Goal: Information Seeking & Learning: Learn about a topic

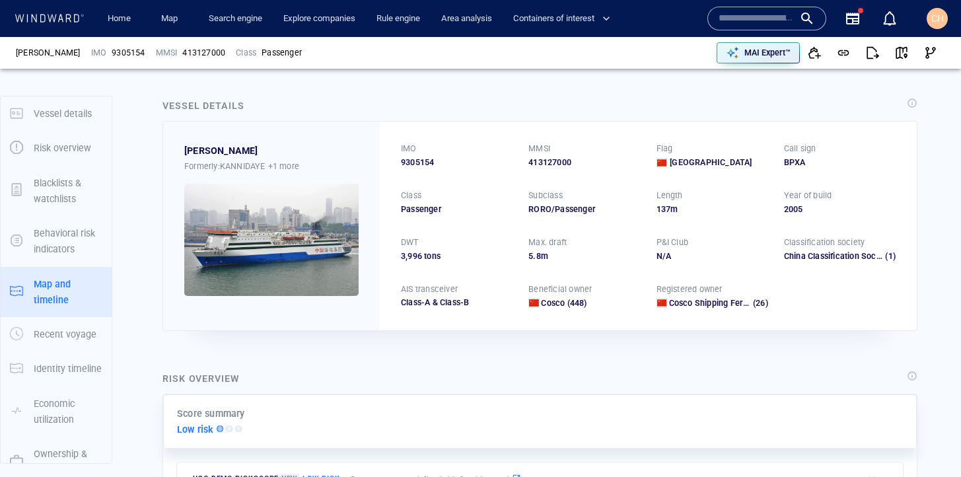
scroll to position [810, 0]
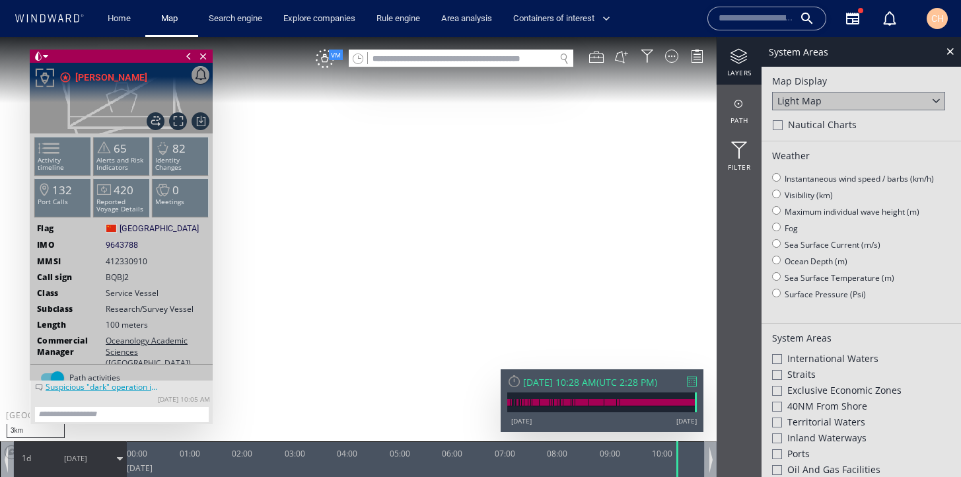
scroll to position [167, 0]
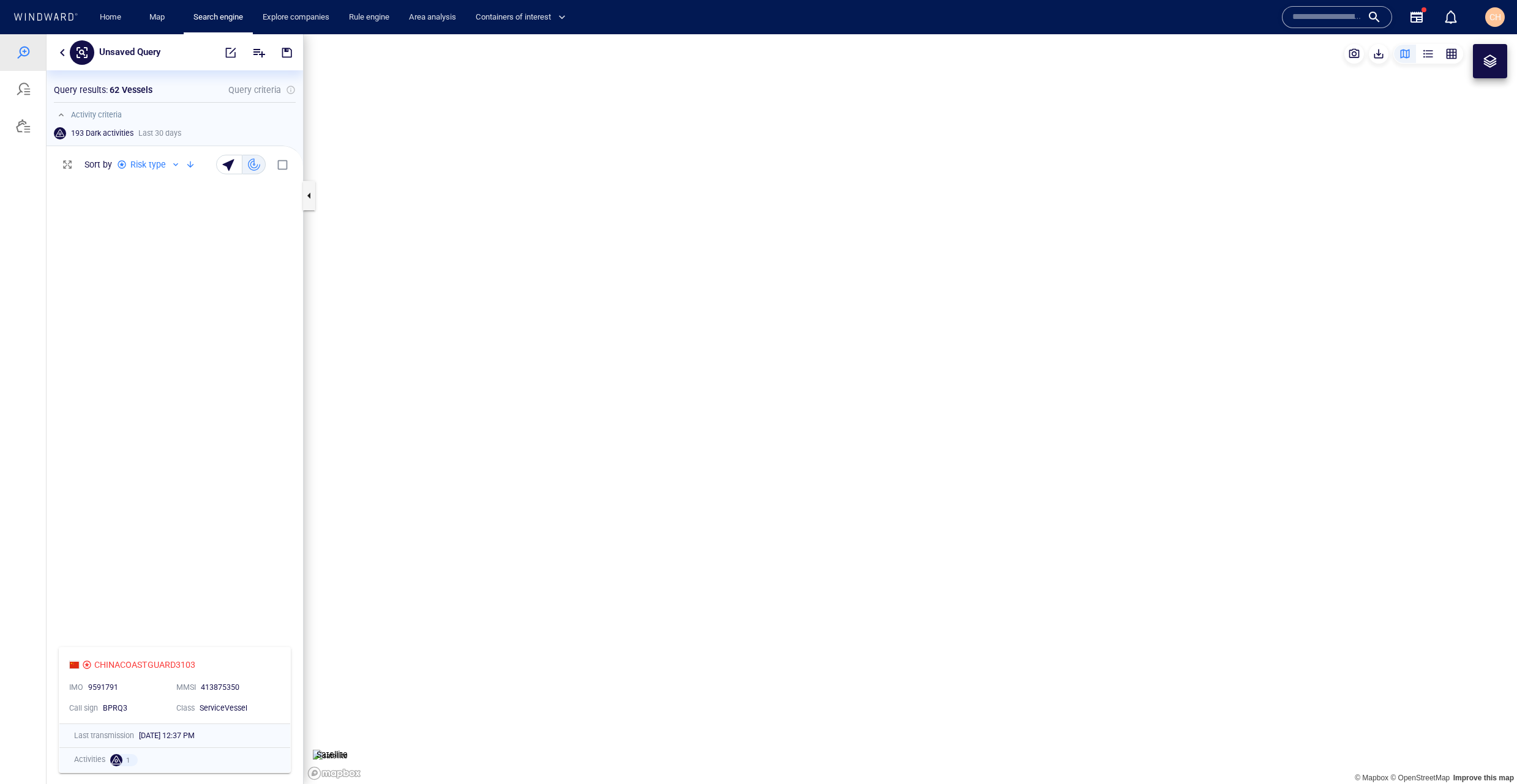
scroll to position [610, 257]
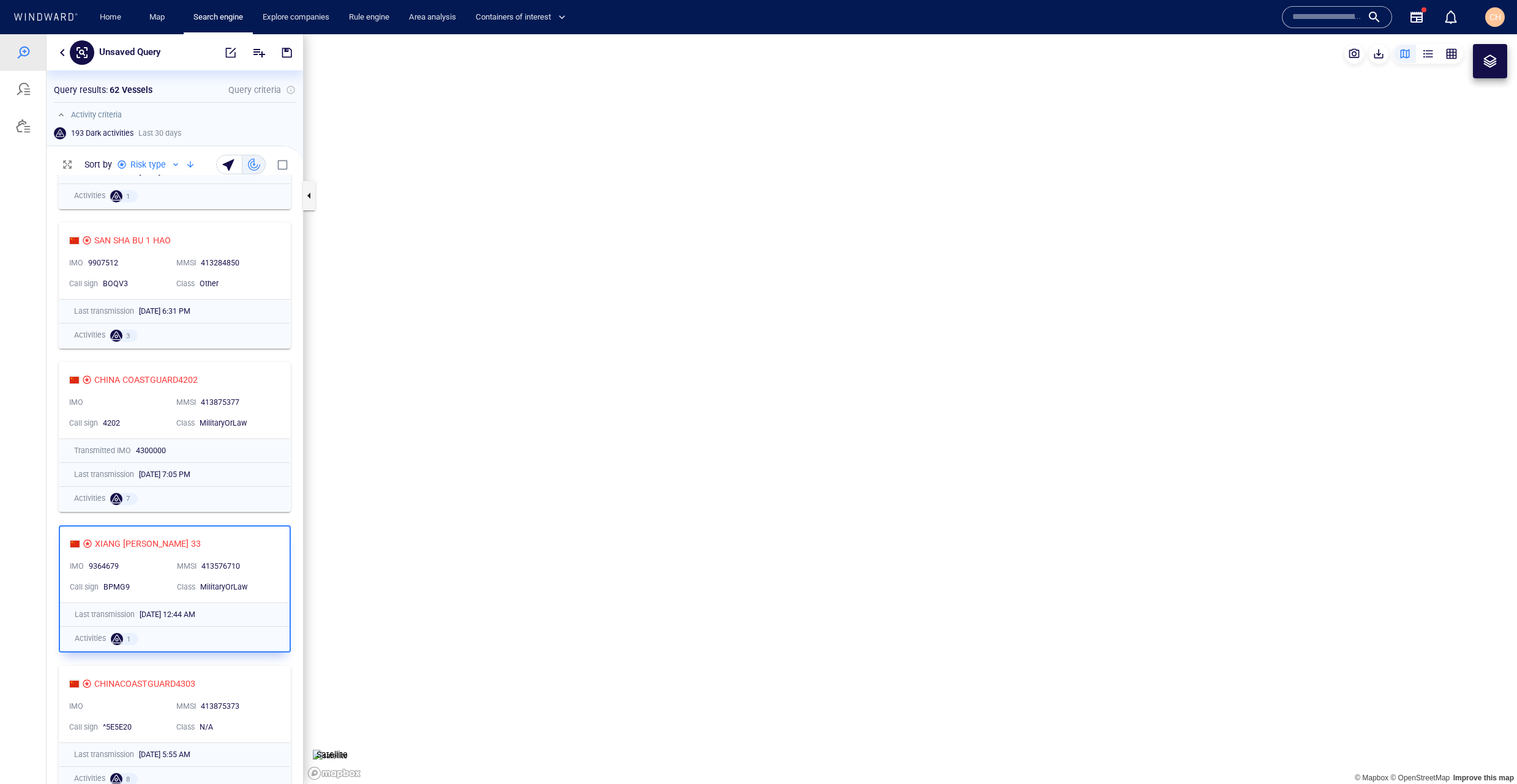
click at [58, 50] on button "button" at bounding box center [62, 53] width 15 height 15
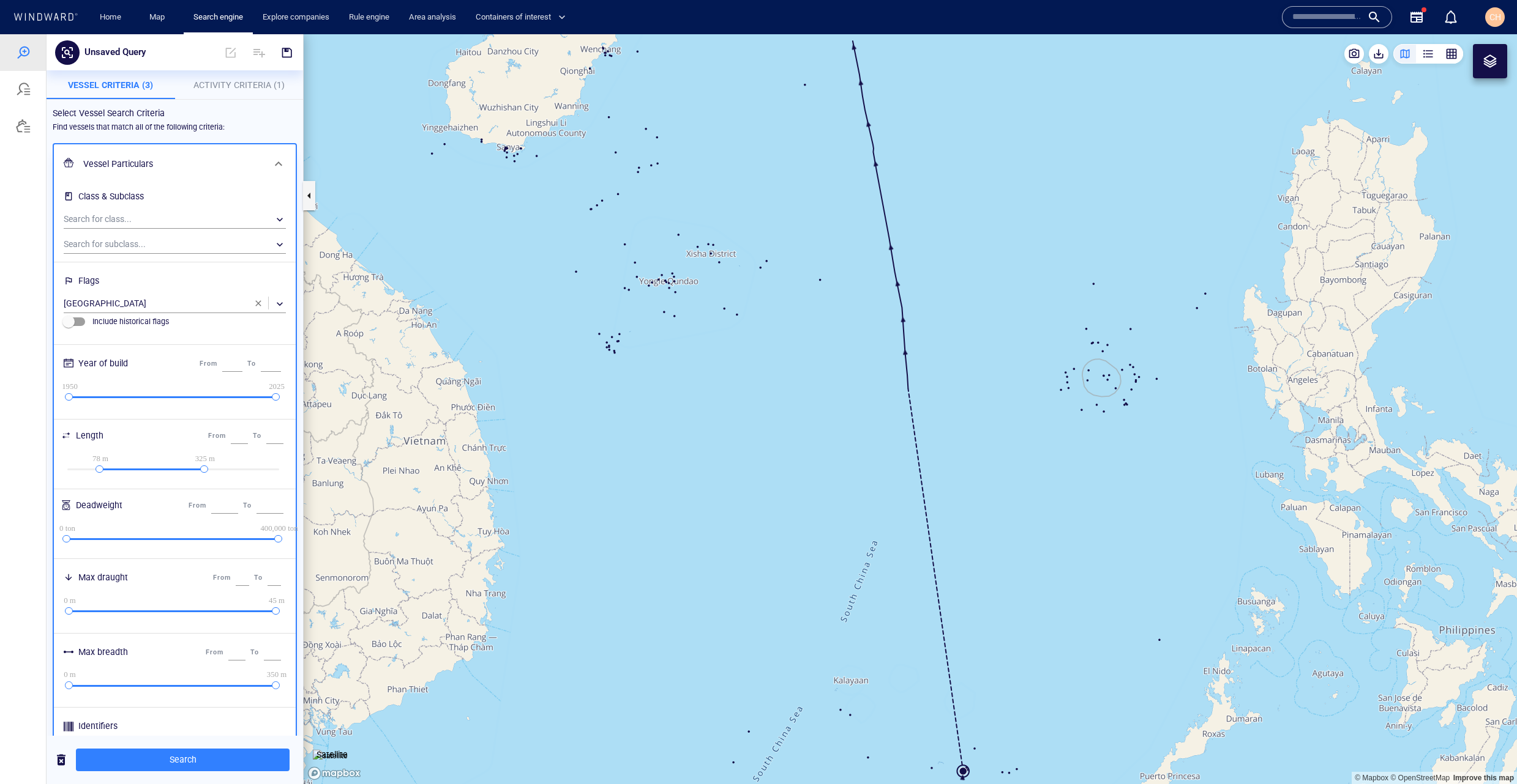
scroll to position [1, 0]
click at [219, 91] on p "Activity Criteria (1)" at bounding box center [239, 85] width 114 height 15
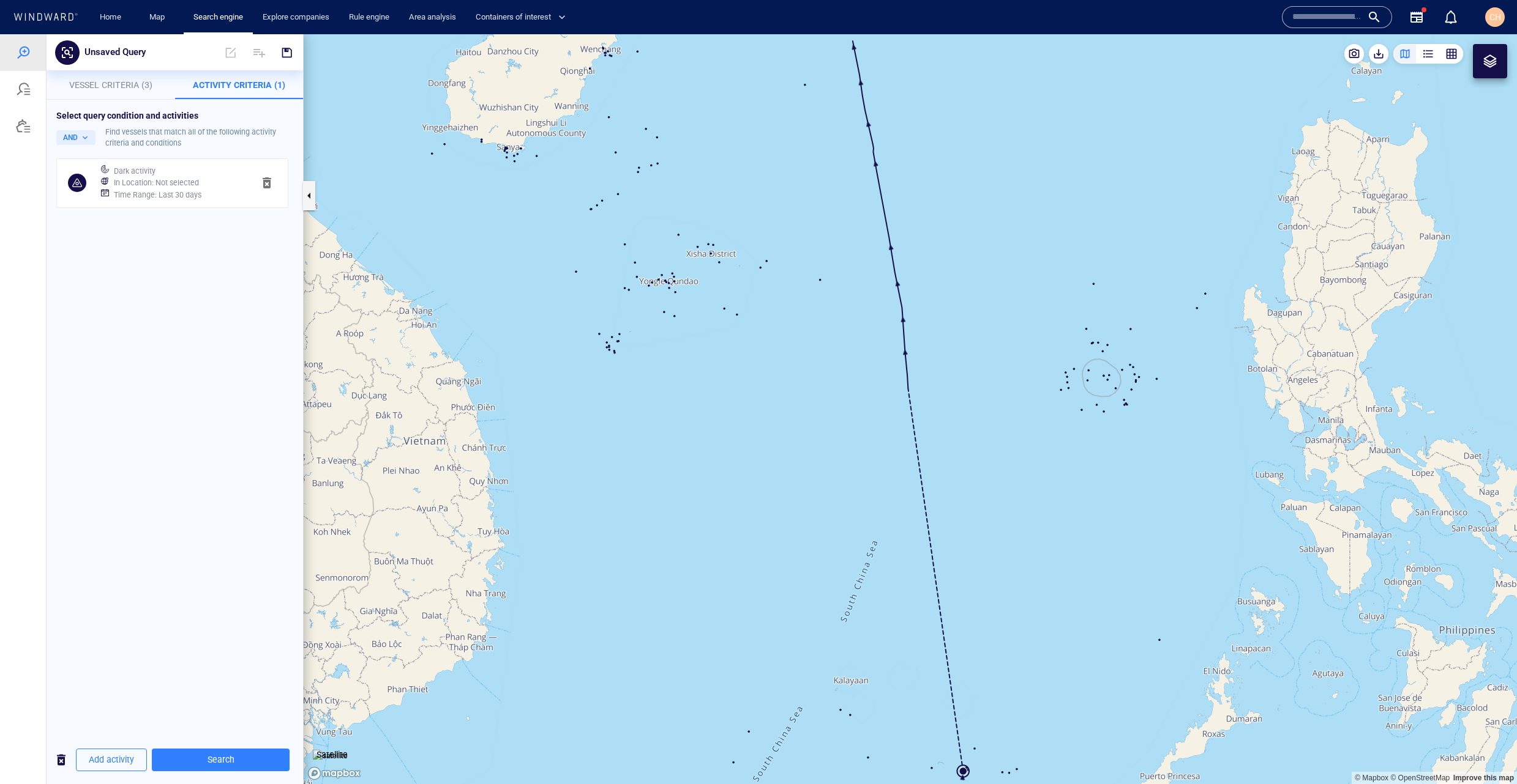
click at [62, 772] on button "button" at bounding box center [61, 760] width 30 height 30
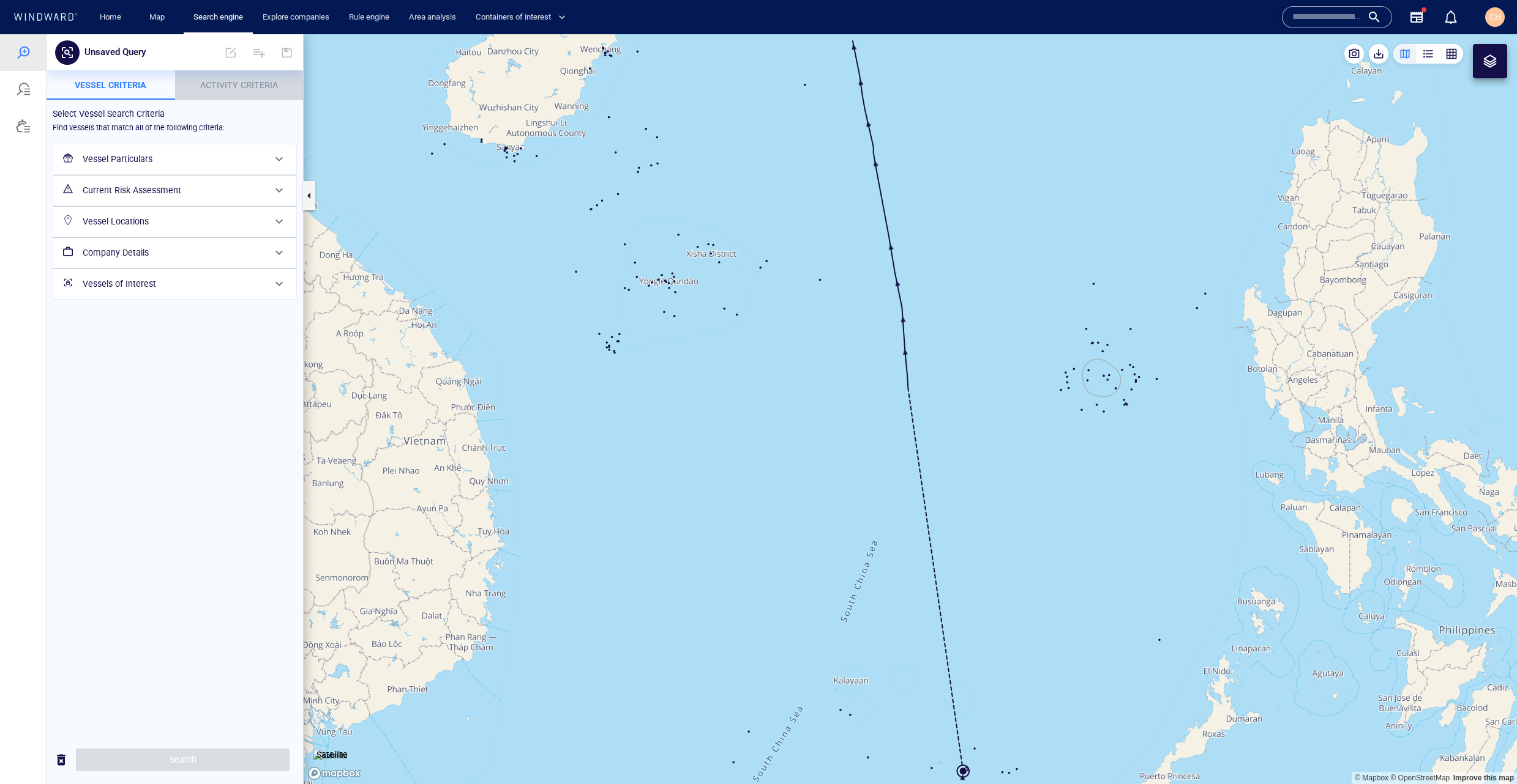
click at [244, 79] on p "Activity Criteria" at bounding box center [239, 85] width 114 height 15
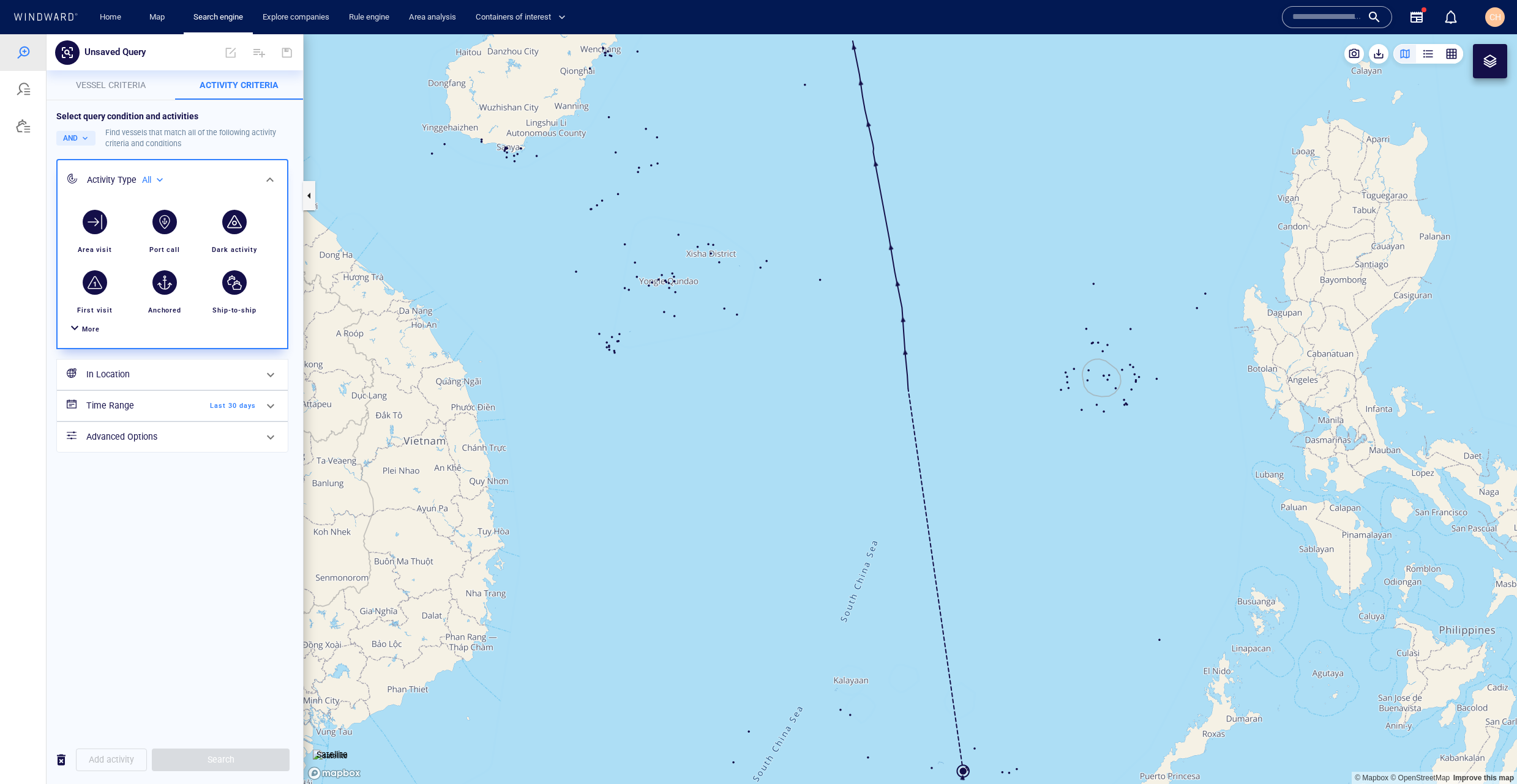
click at [150, 174] on div "All ***" at bounding box center [151, 180] width 34 height 19
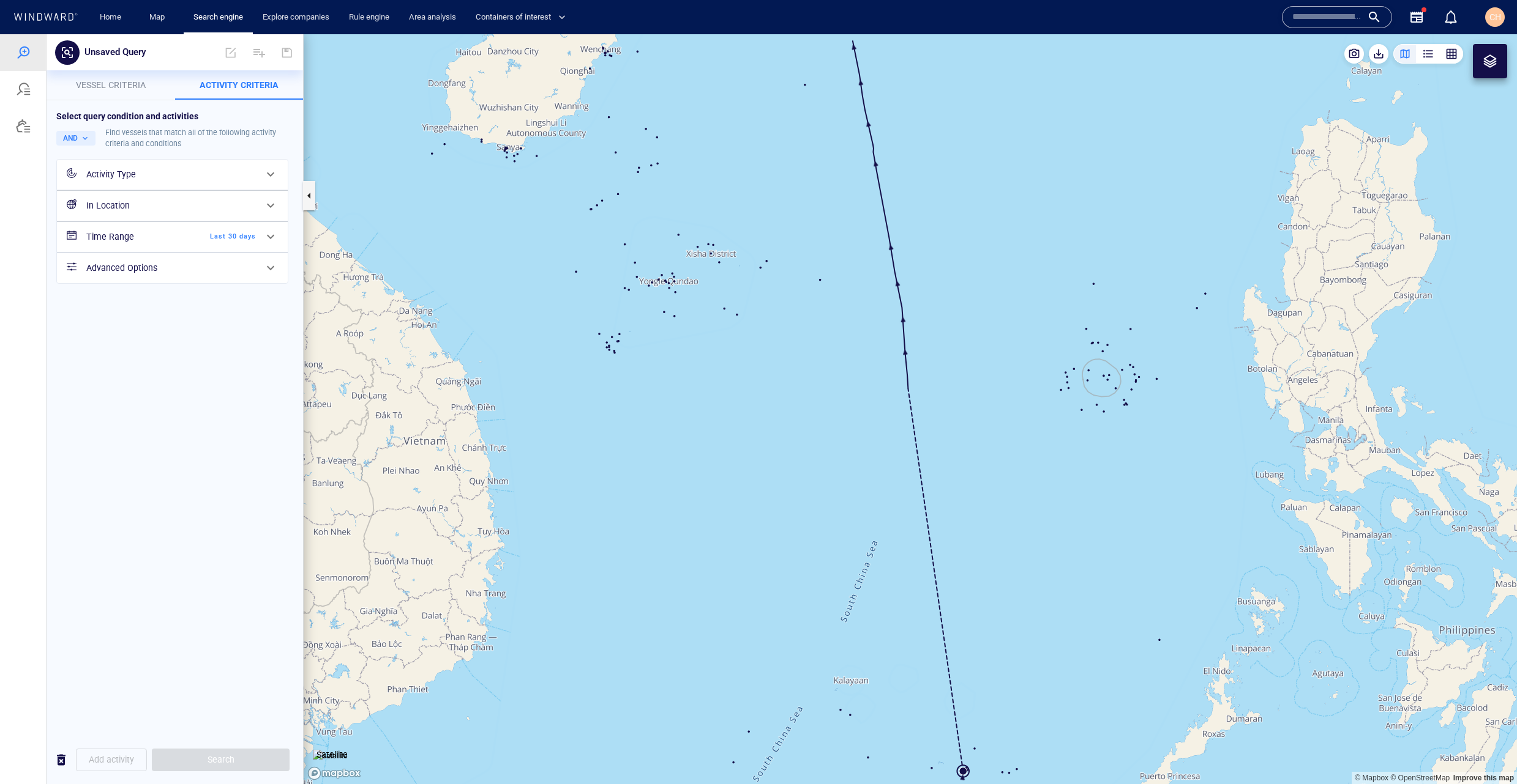
click at [149, 174] on div "Activity Type" at bounding box center [171, 174] width 170 height 16
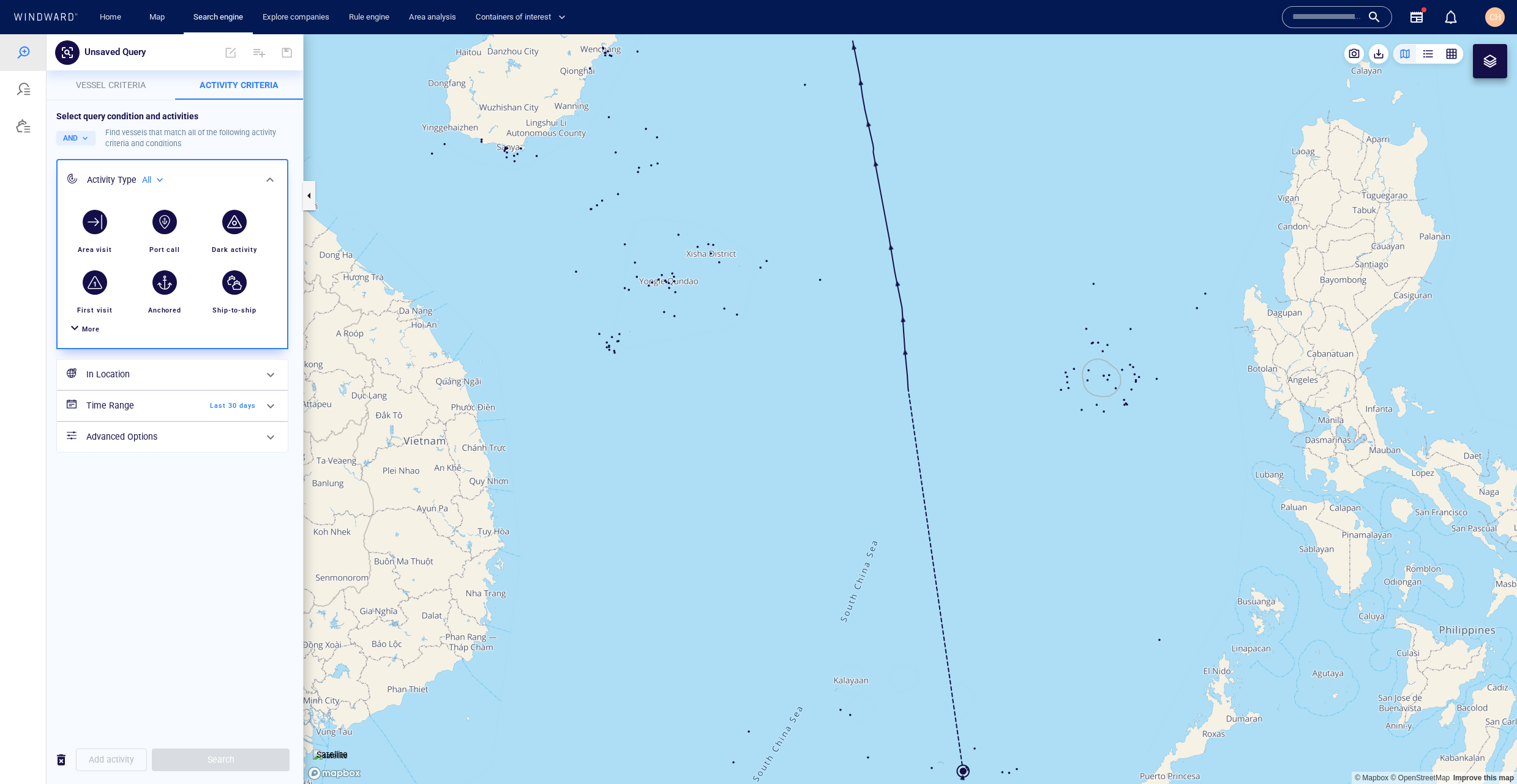
drag, startPoint x: 165, startPoint y: 188, endPoint x: 160, endPoint y: 183, distance: 7.1
click at [164, 186] on div "All ***" at bounding box center [151, 180] width 34 height 19
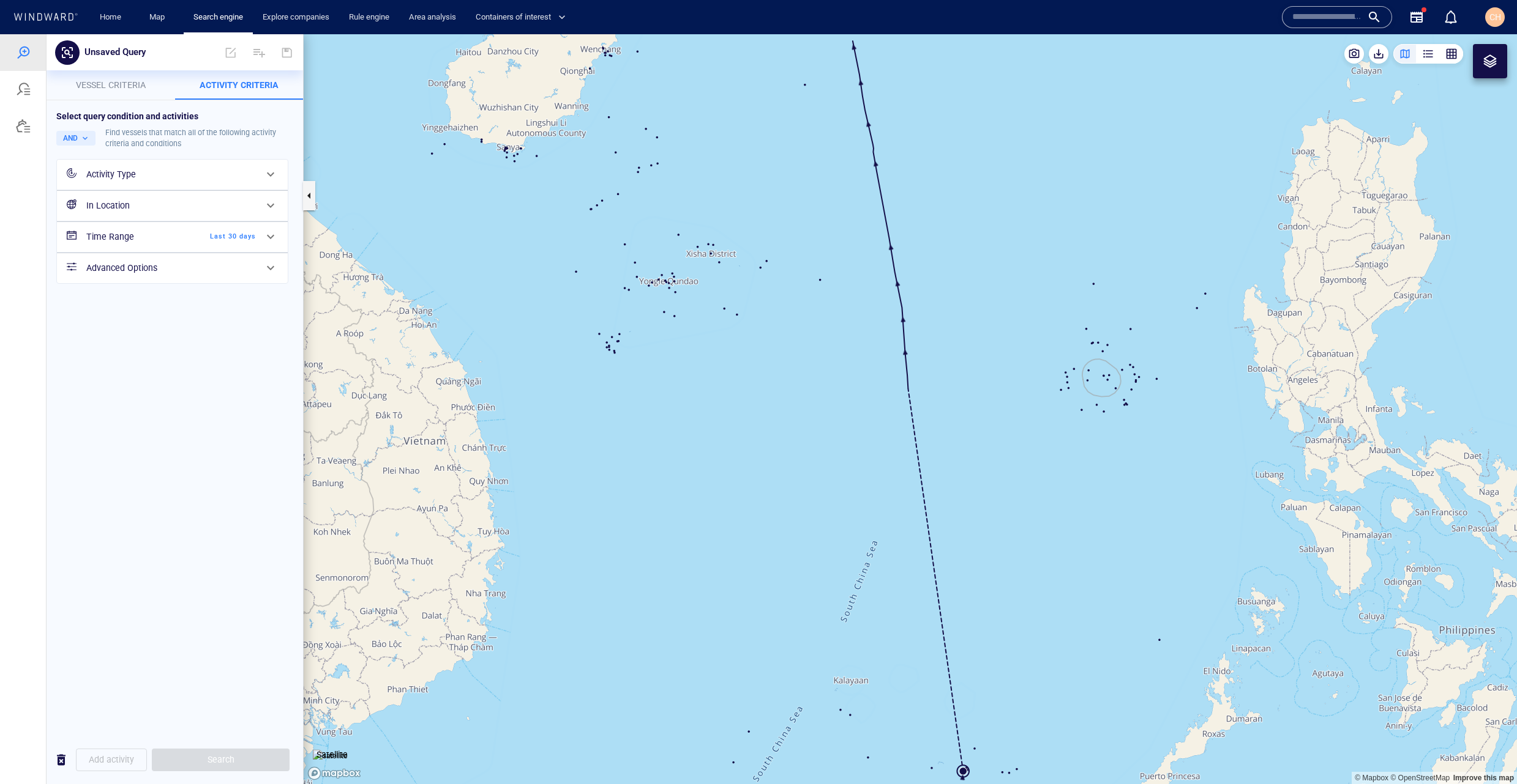
click at [158, 177] on div "Activity Type" at bounding box center [171, 174] width 170 height 16
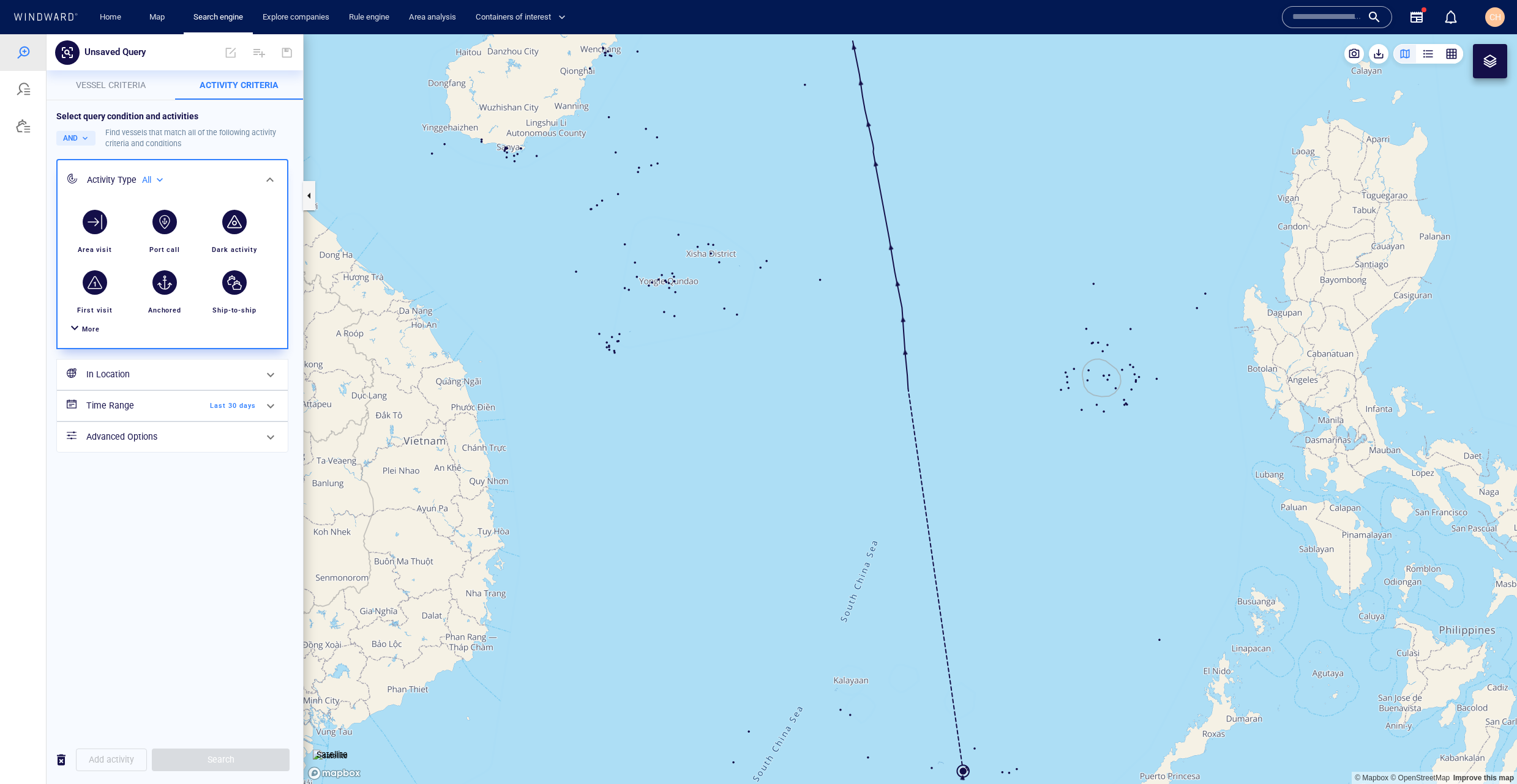
click at [156, 179] on div "All" at bounding box center [154, 180] width 24 height 10
click at [192, 235] on p "Military affiliated" at bounding box center [197, 236] width 57 height 11
type input "**********"
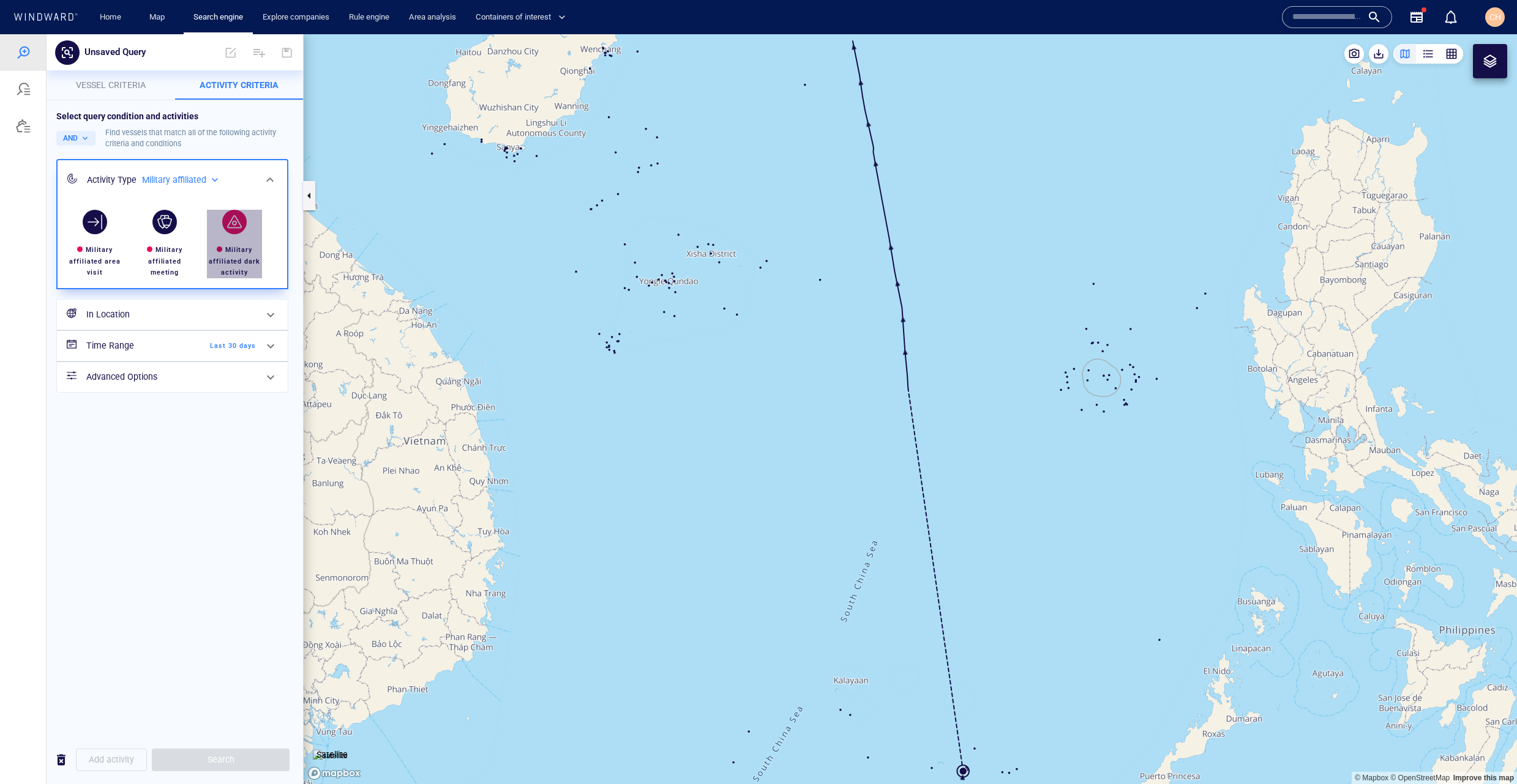
click at [257, 227] on div "Military affiliated dark activity" at bounding box center [235, 244] width 65 height 79
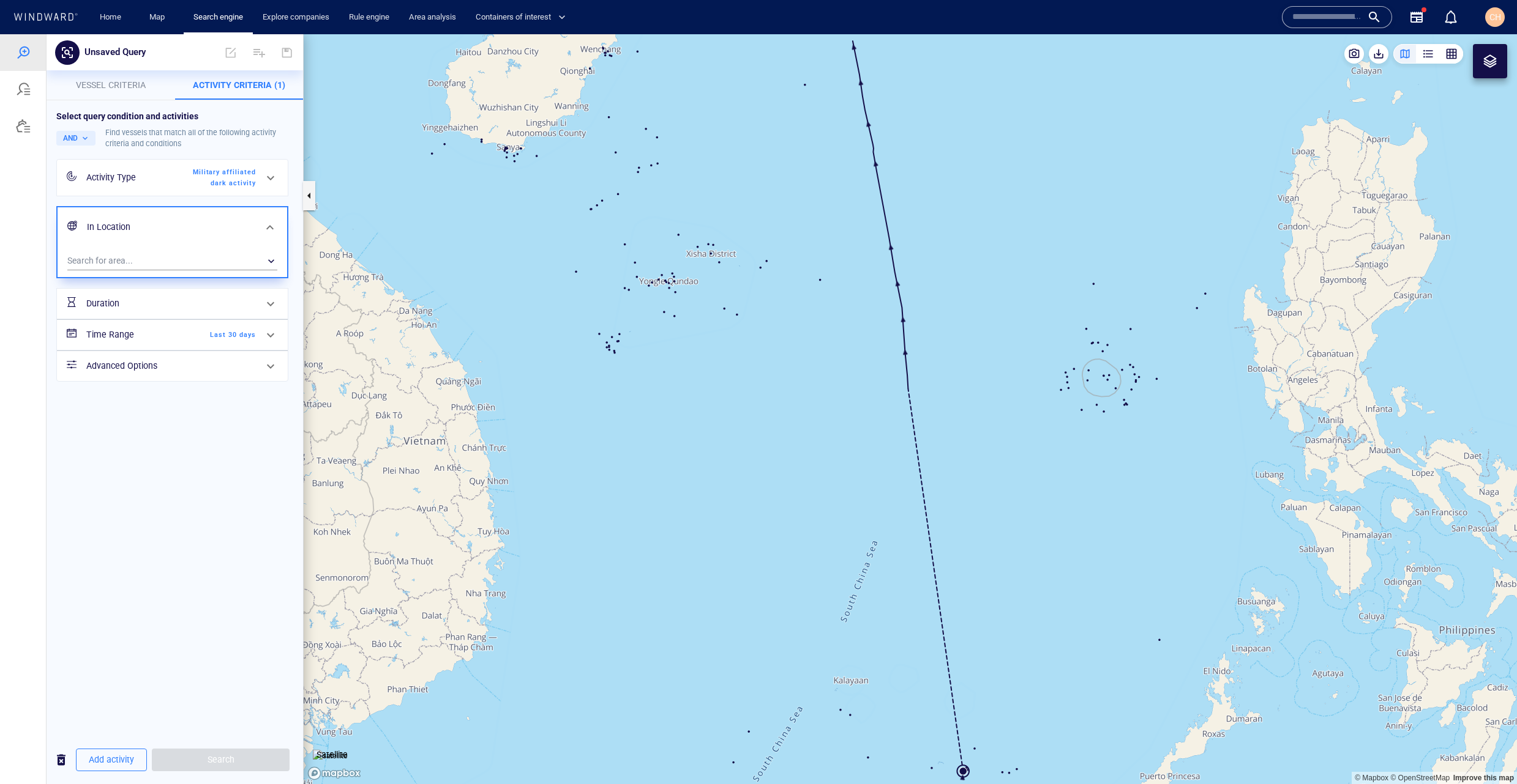
click at [201, 315] on div "Duration" at bounding box center [171, 303] width 179 height 25
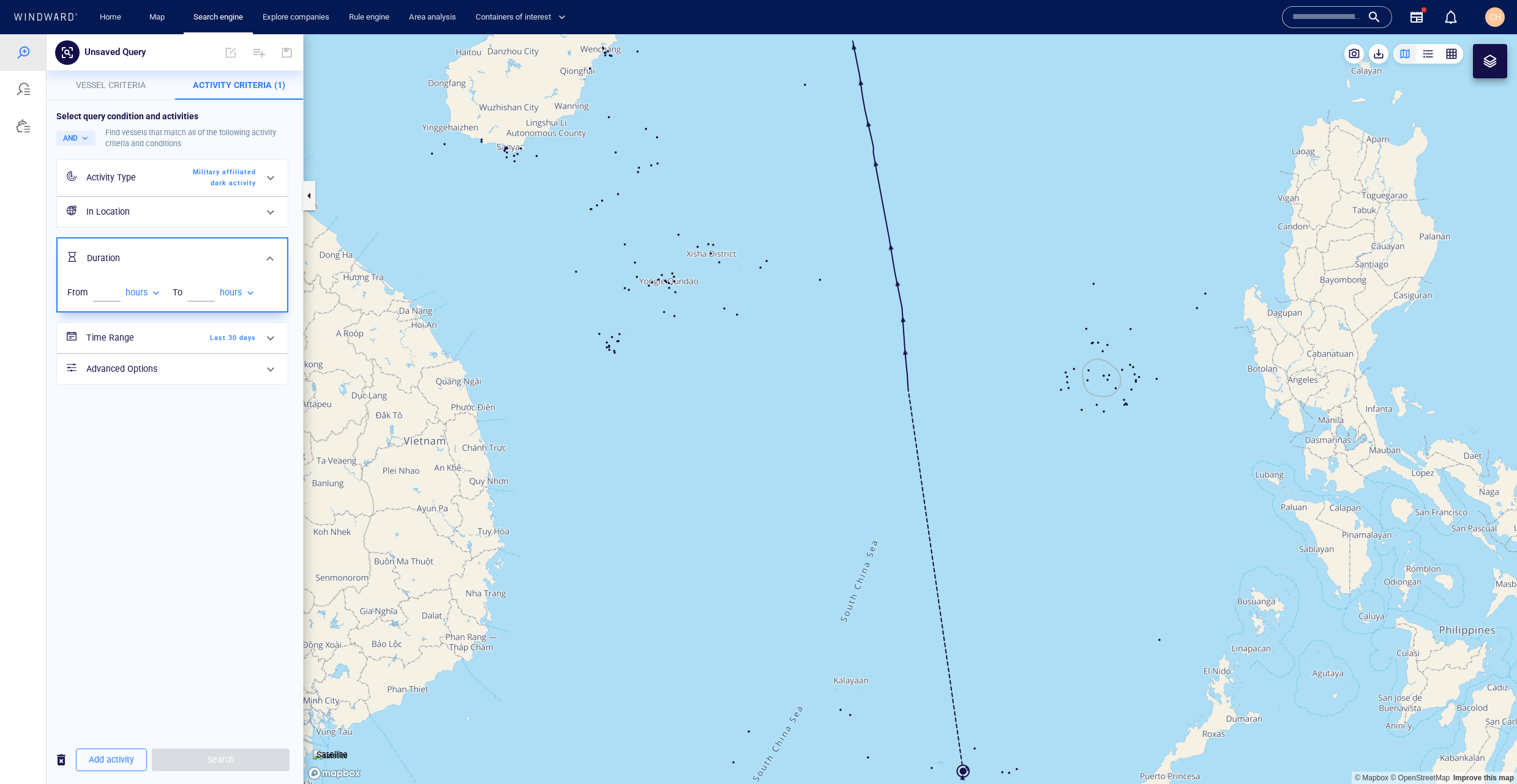
click at [196, 337] on span "Last 30 days" at bounding box center [221, 338] width 70 height 11
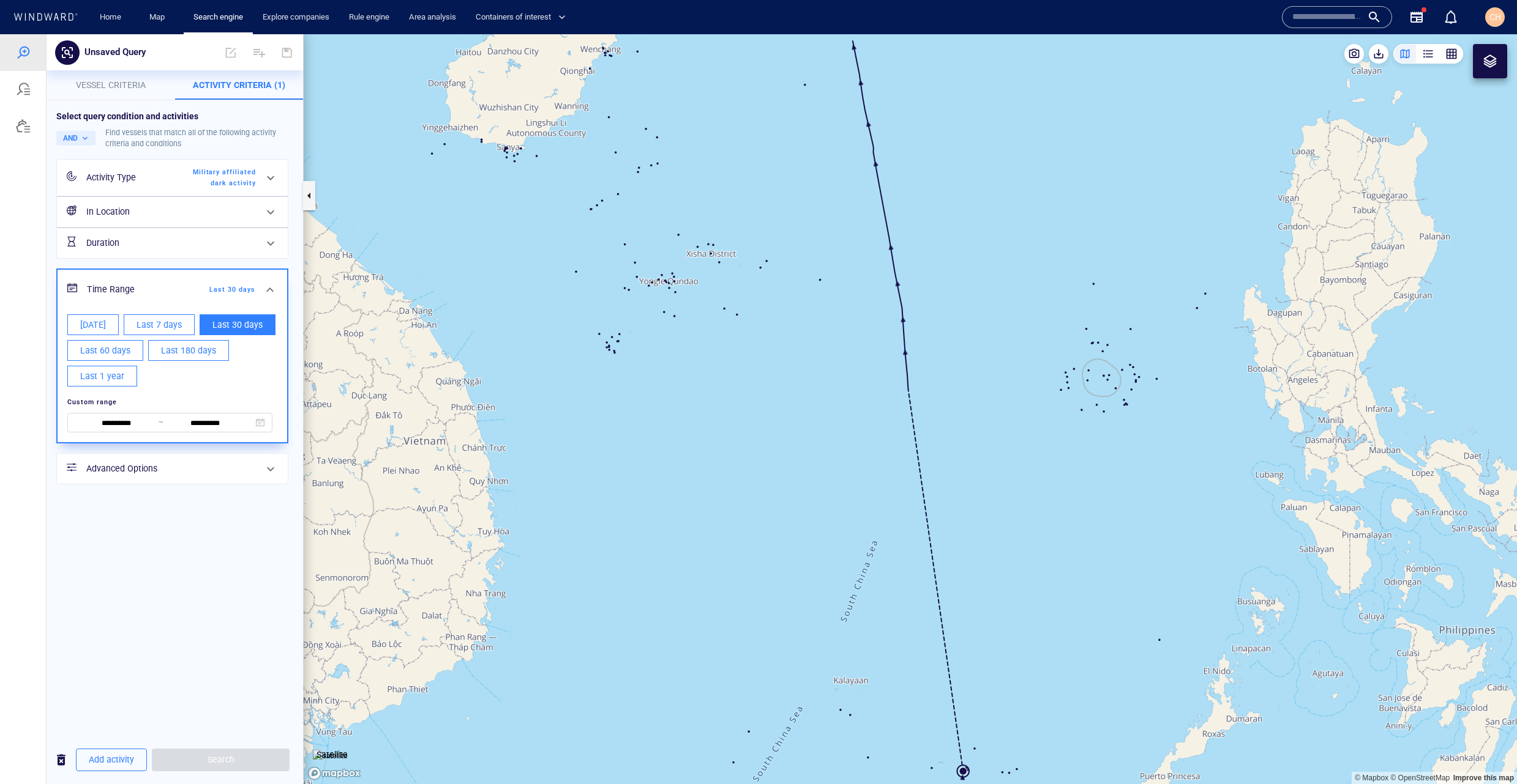
click at [105, 356] on span "Last 60 days" at bounding box center [105, 350] width 50 height 16
type input "**********"
click at [229, 677] on div "**********" at bounding box center [174, 418] width 257 height 636
click at [118, 88] on span "Vessel criteria" at bounding box center [110, 84] width 70 height 10
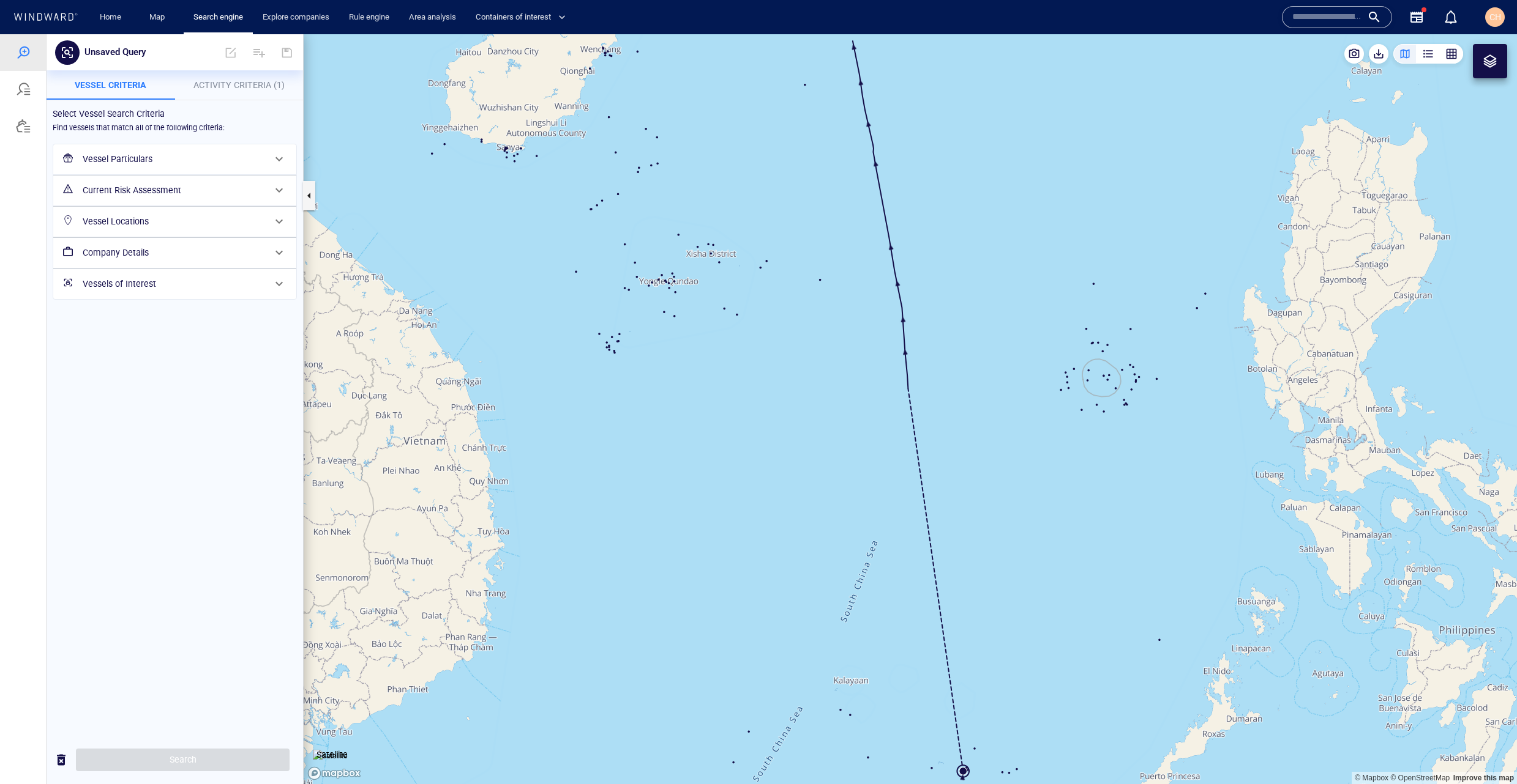
click at [129, 219] on h6 "Vessel Locations" at bounding box center [173, 221] width 182 height 16
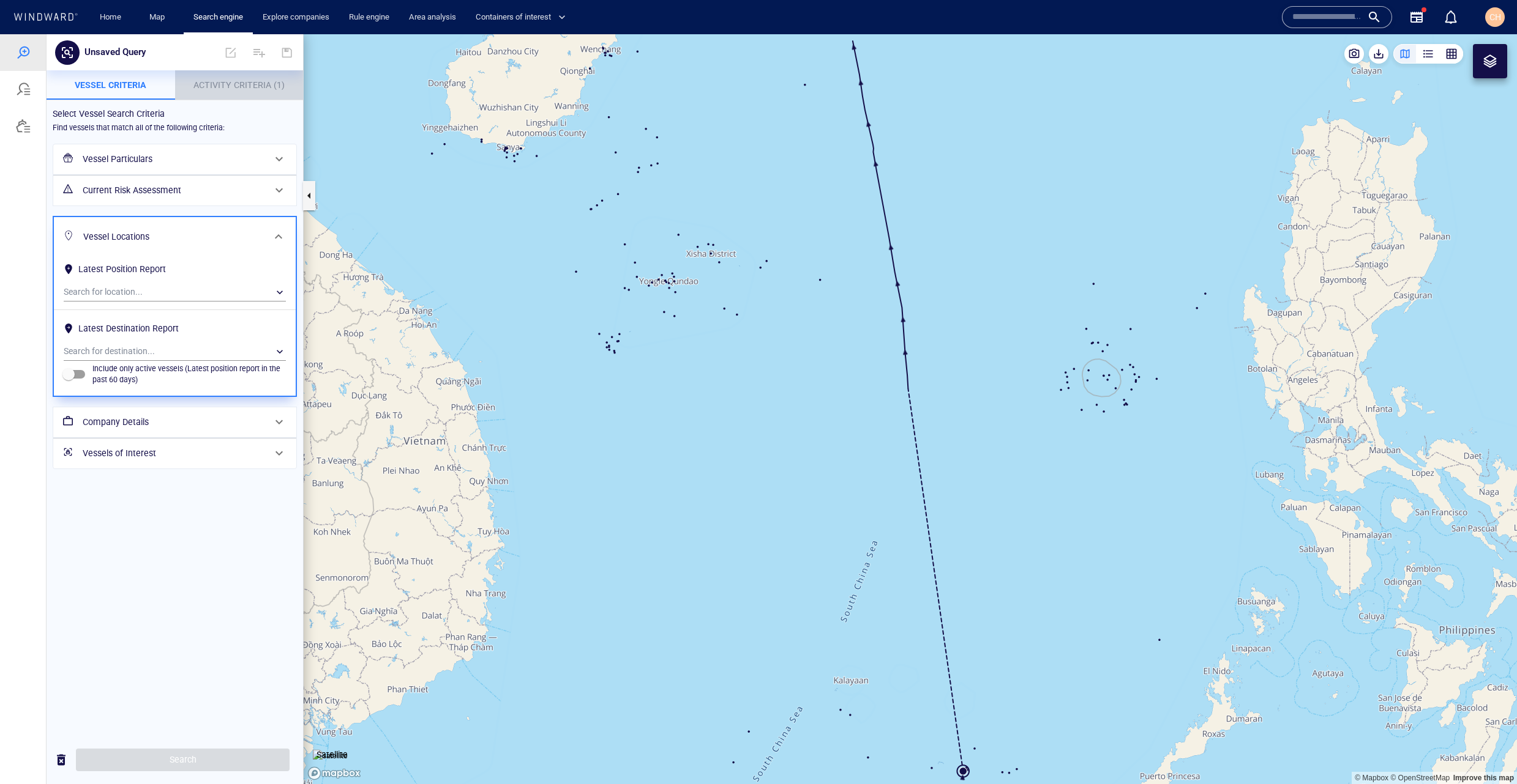
click at [251, 85] on span "Activity Criteria (1)" at bounding box center [239, 84] width 91 height 10
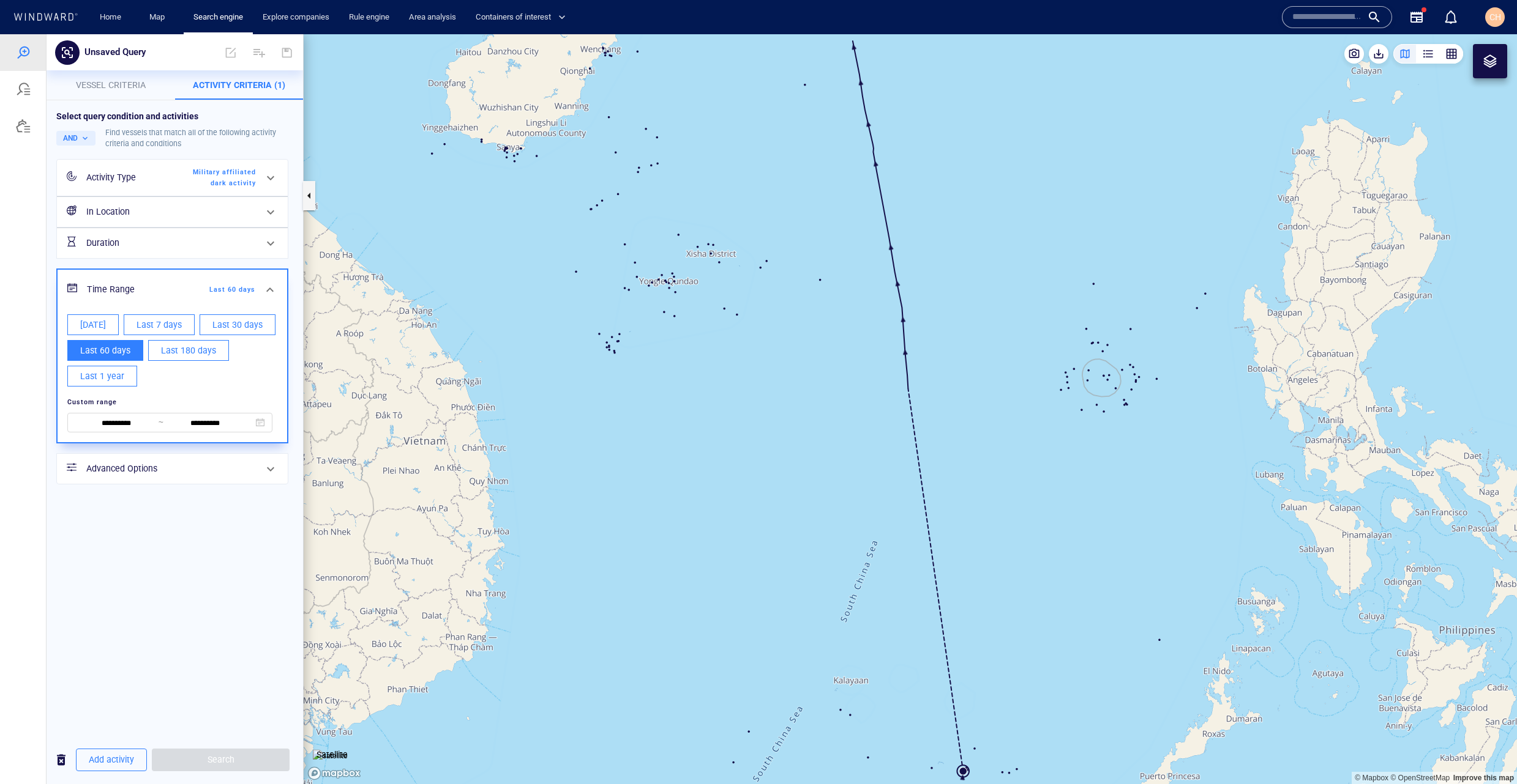
click at [125, 85] on span "Vessel criteria" at bounding box center [110, 84] width 70 height 10
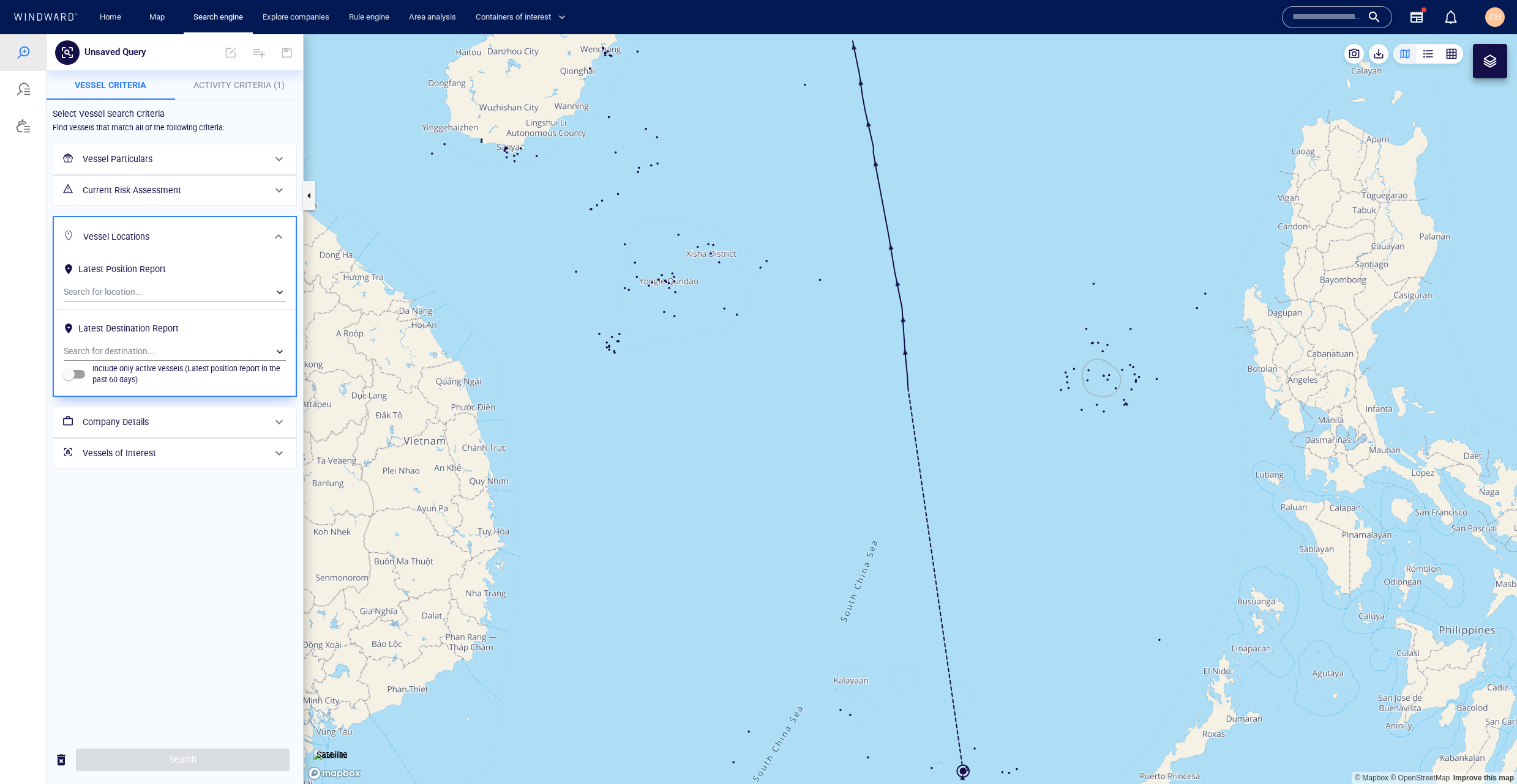
click at [136, 166] on h6 "Vessel Particulars" at bounding box center [173, 159] width 182 height 16
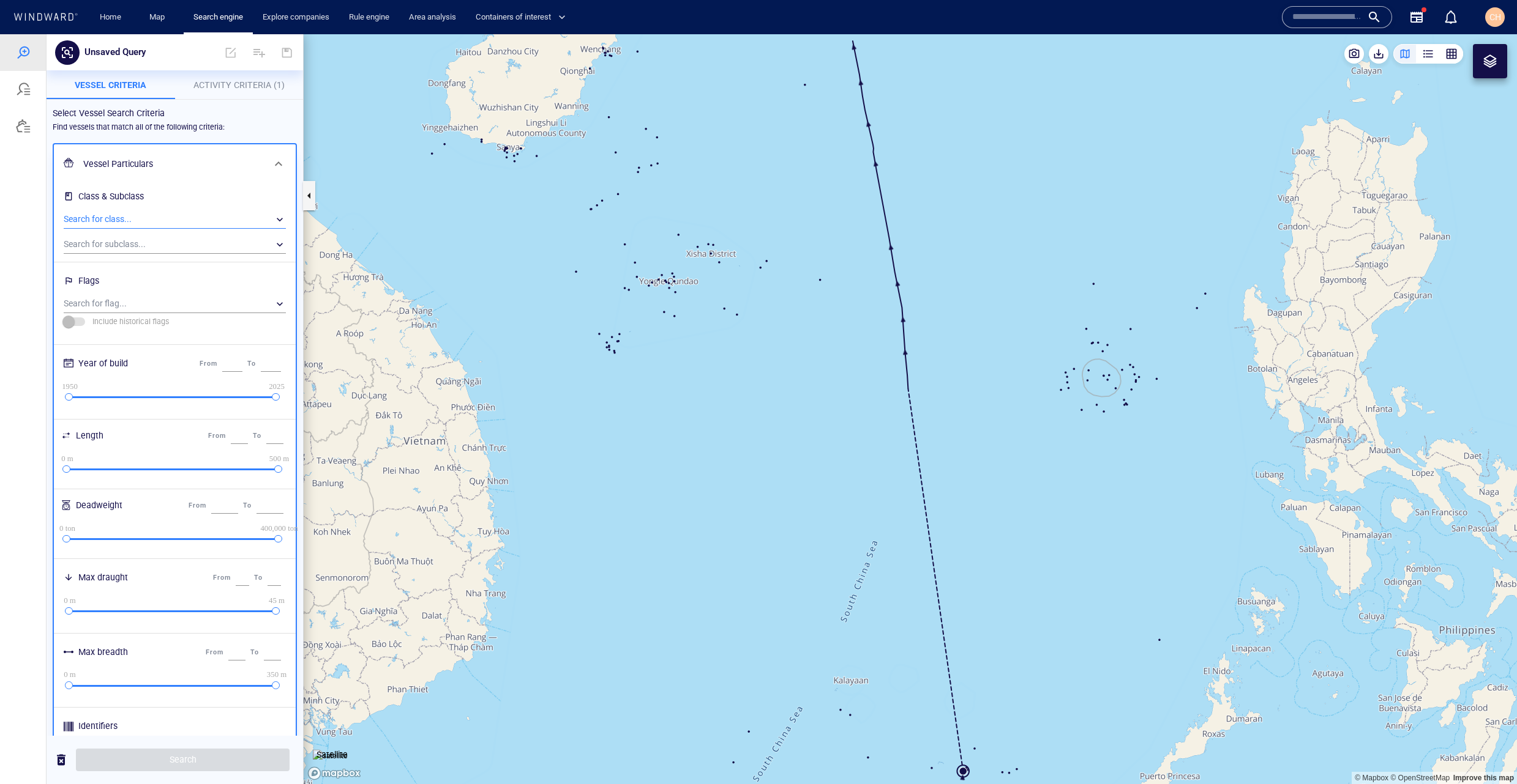
click at [107, 220] on div "​" at bounding box center [175, 220] width 223 height 19
drag, startPoint x: 17, startPoint y: 266, endPoint x: 60, endPoint y: 285, distance: 47.0
click at [21, 264] on div at bounding box center [758, 409] width 1517 height 750
click at [109, 293] on h6 "Flags" at bounding box center [175, 283] width 223 height 24
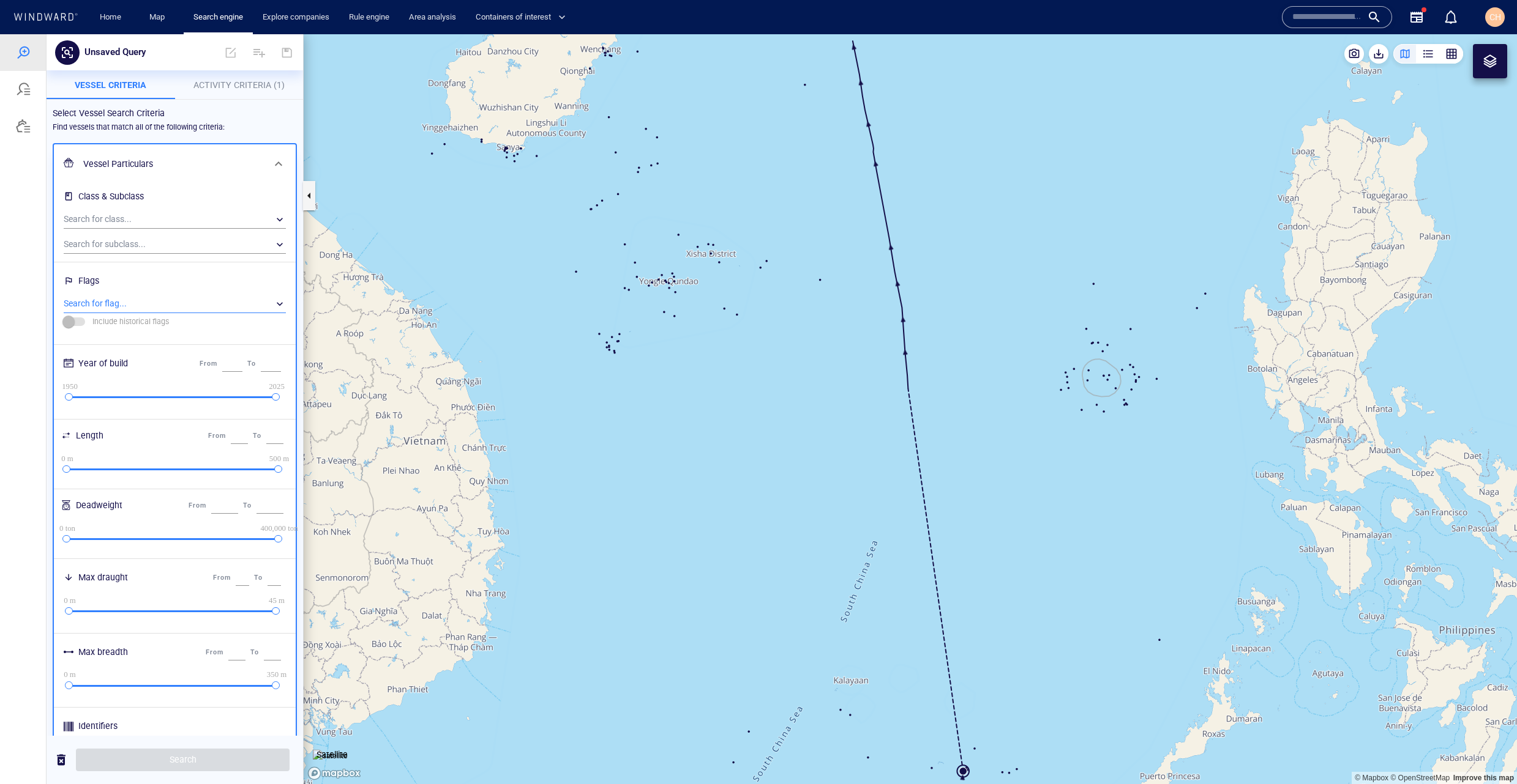
click at [105, 301] on div "​" at bounding box center [175, 304] width 223 height 19
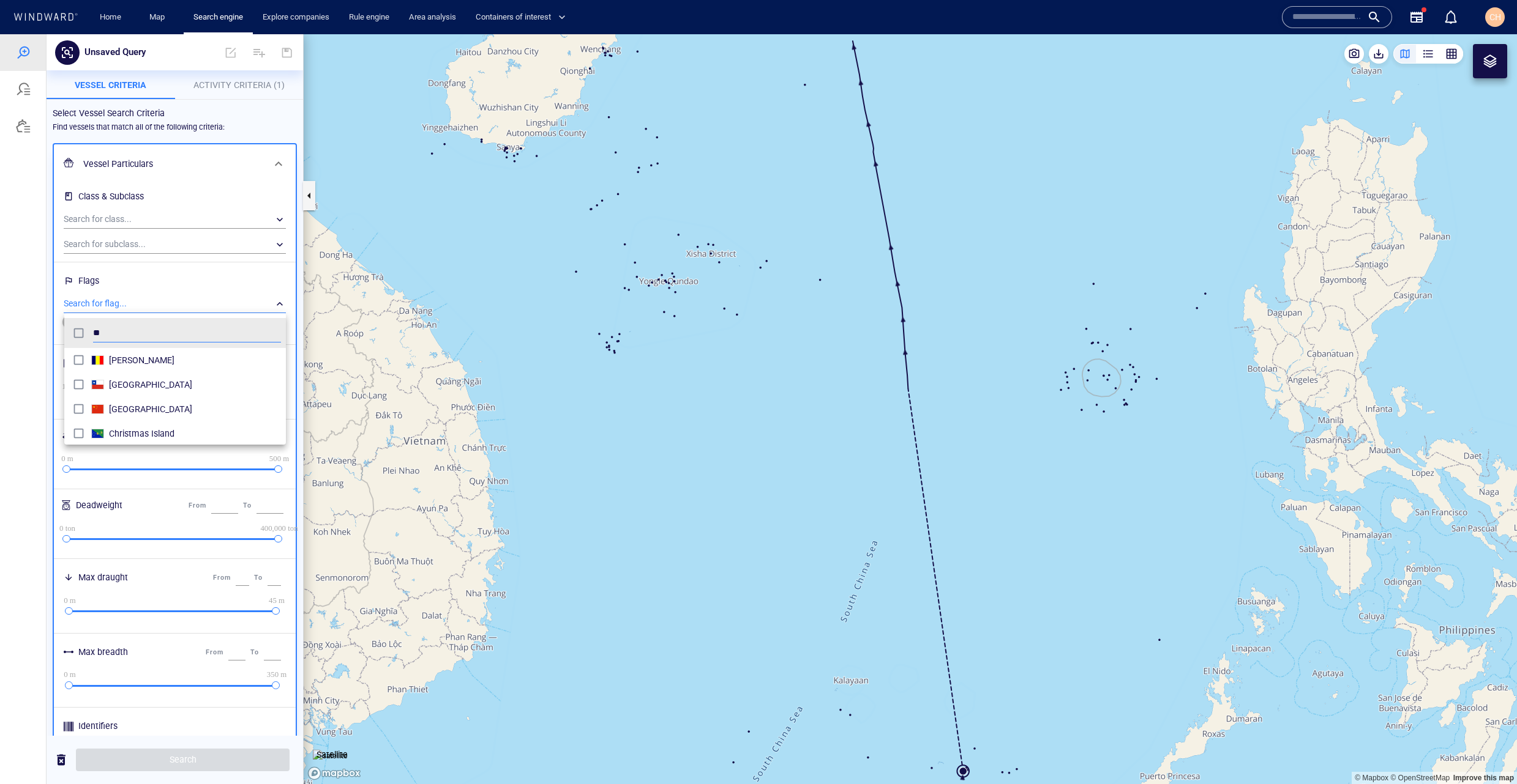
type input "**"
click at [120, 407] on span "[GEOGRAPHIC_DATA]" at bounding box center [196, 410] width 172 height 15
click at [180, 757] on div at bounding box center [758, 409] width 1517 height 750
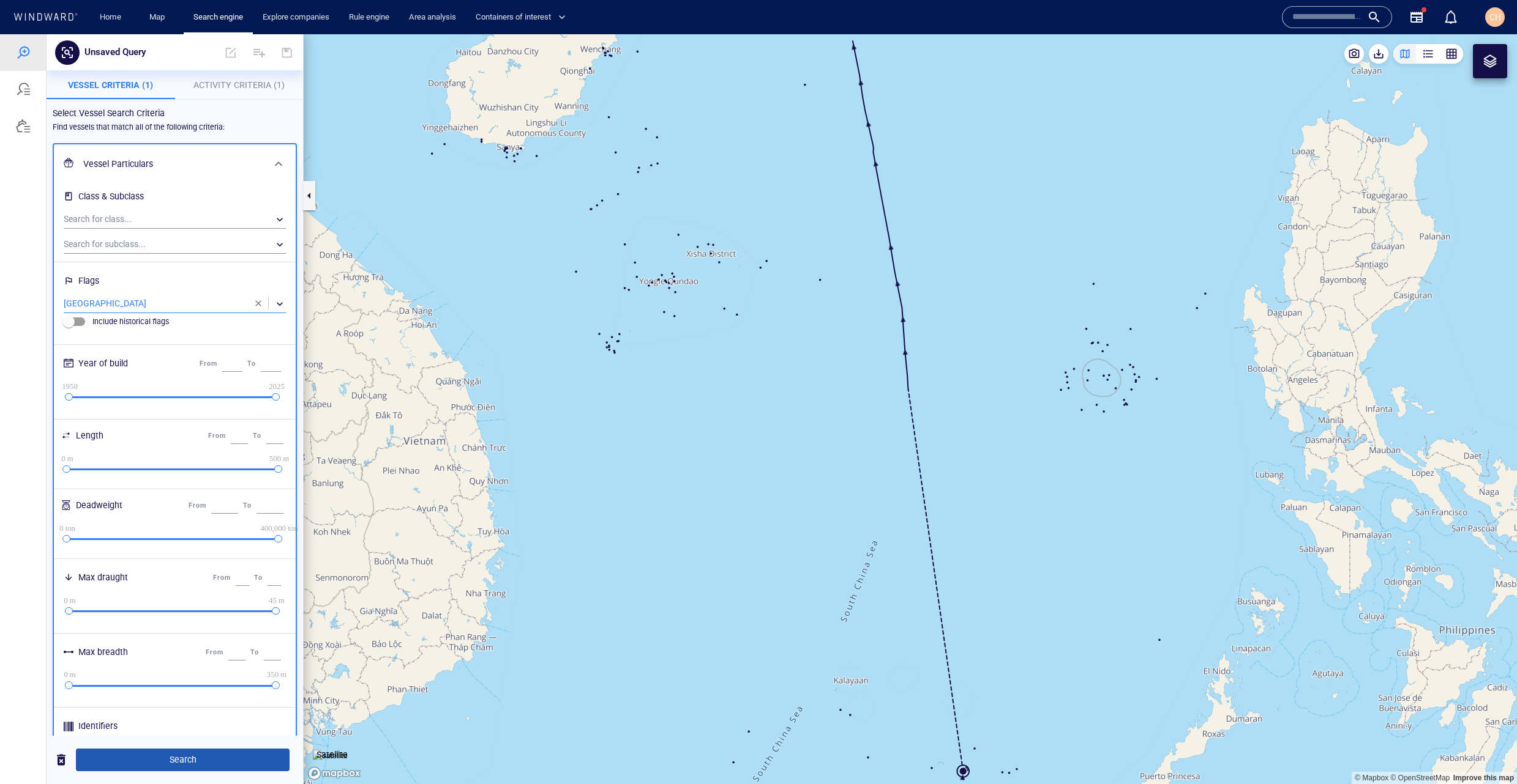
click at [186, 757] on span "Search" at bounding box center [182, 760] width 194 height 16
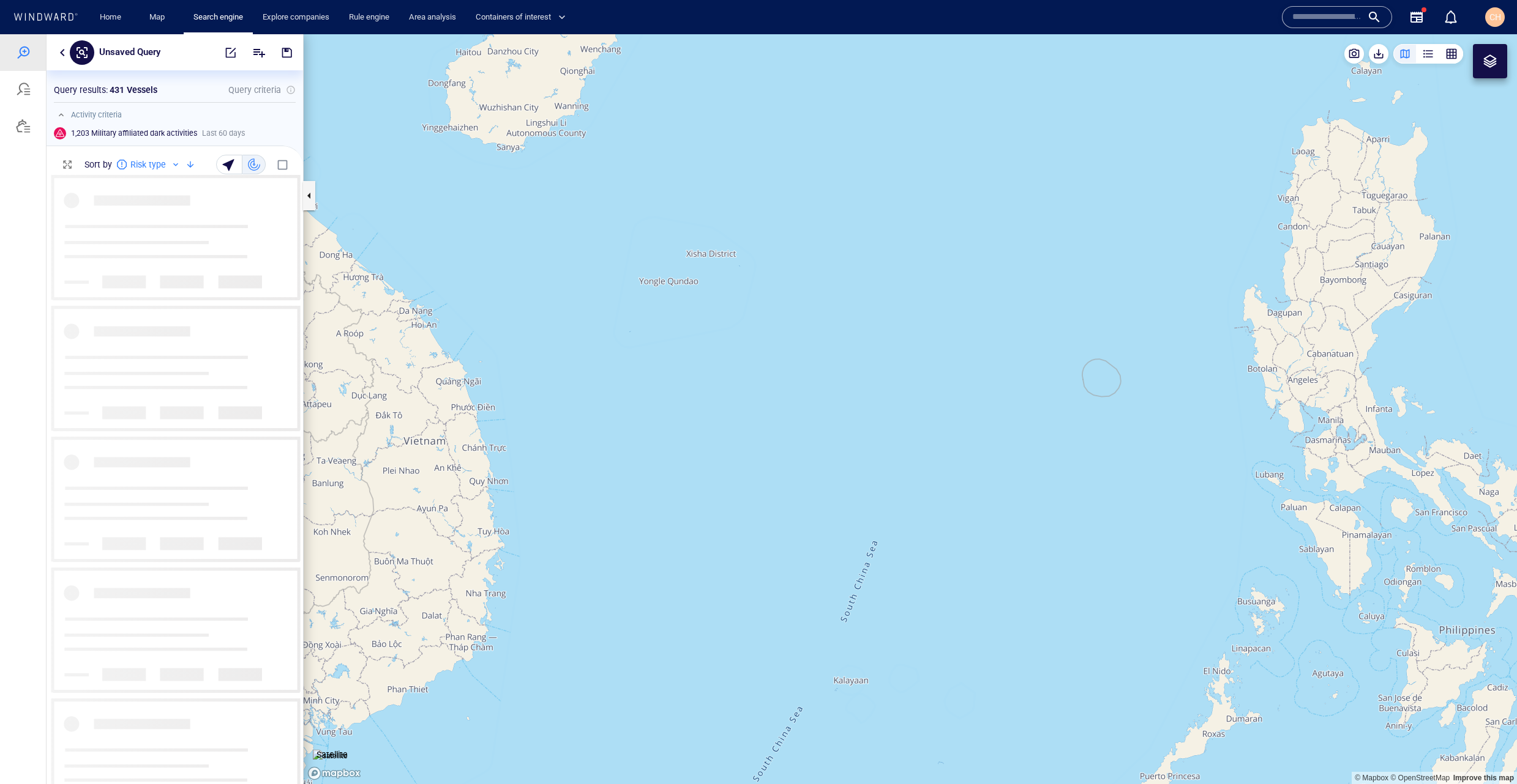
scroll to position [610, 257]
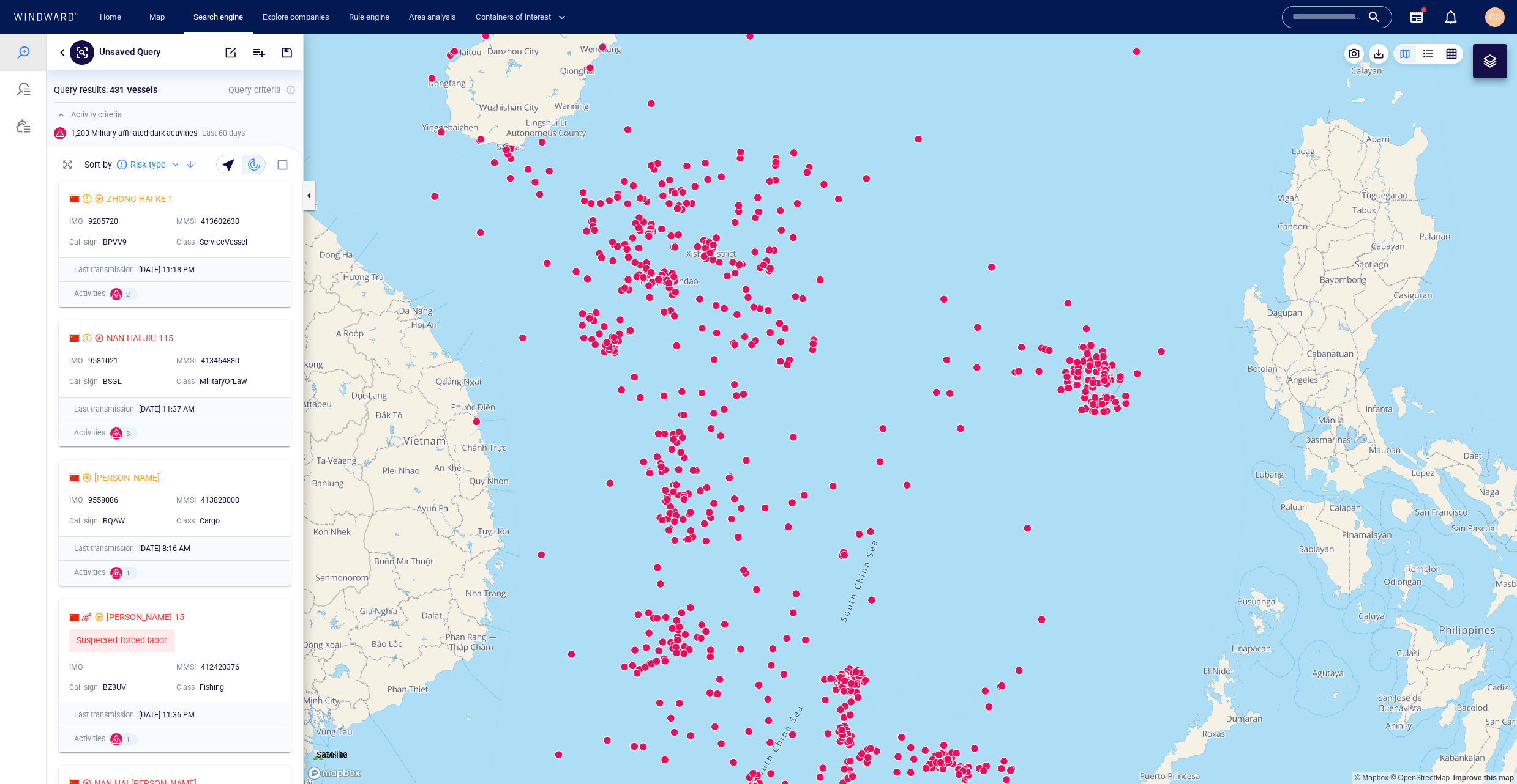
click at [185, 166] on div at bounding box center [190, 165] width 15 height 15
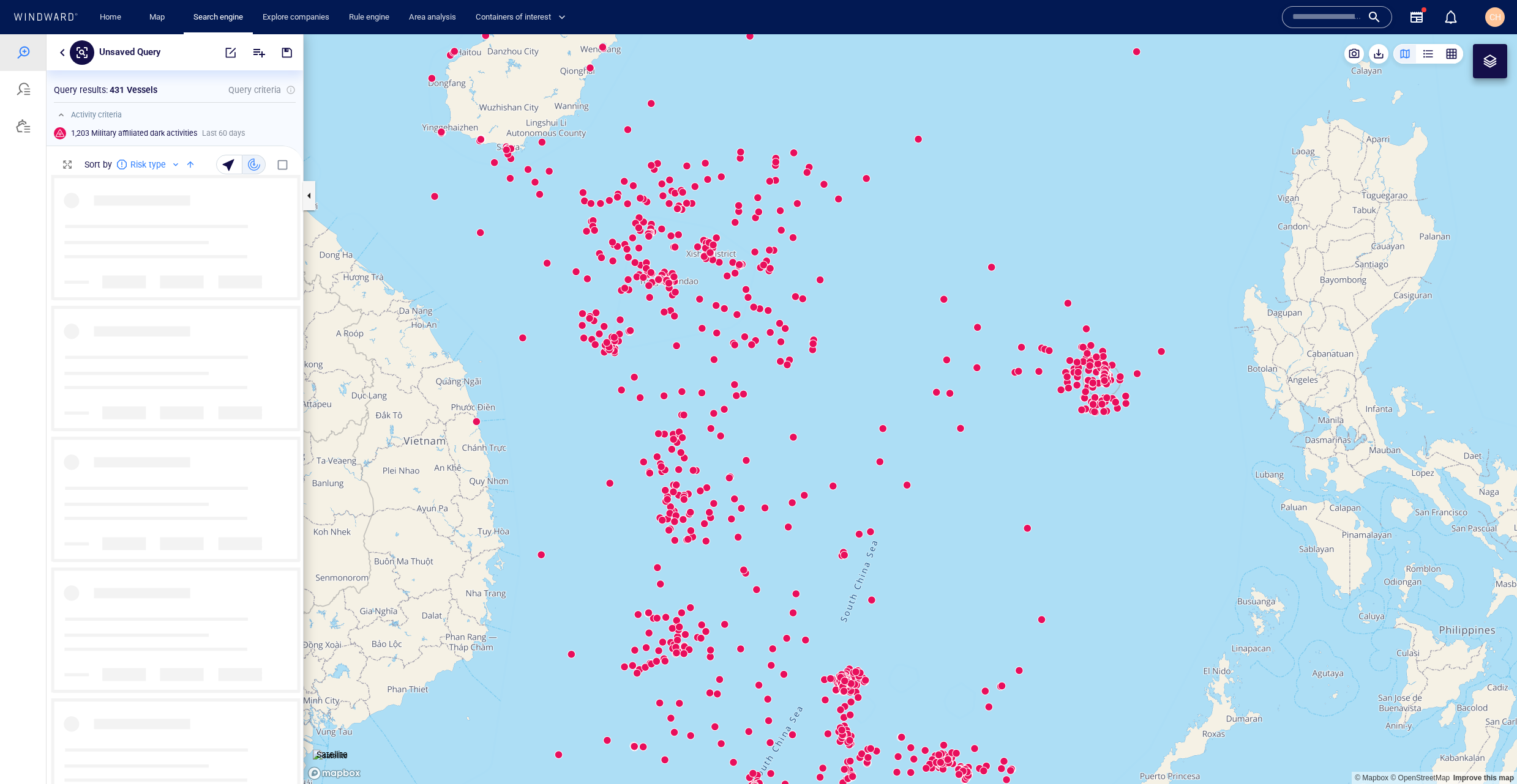
click at [185, 167] on div at bounding box center [190, 165] width 15 height 15
click at [171, 164] on div at bounding box center [175, 164] width 10 height 10
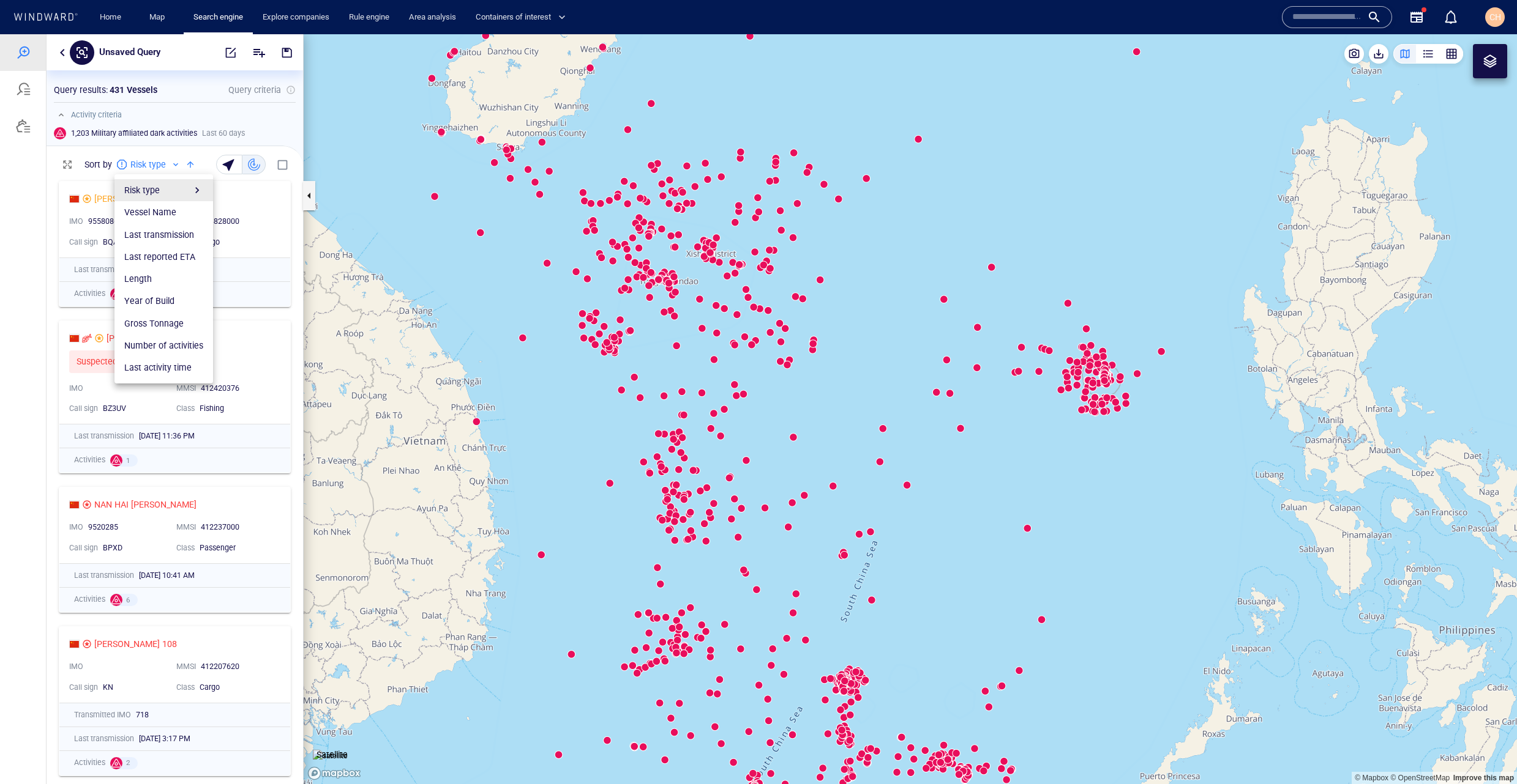
click at [203, 188] on li "Risk type" at bounding box center [163, 190] width 98 height 22
click at [257, 237] on div "Military affiliation" at bounding box center [268, 235] width 66 height 15
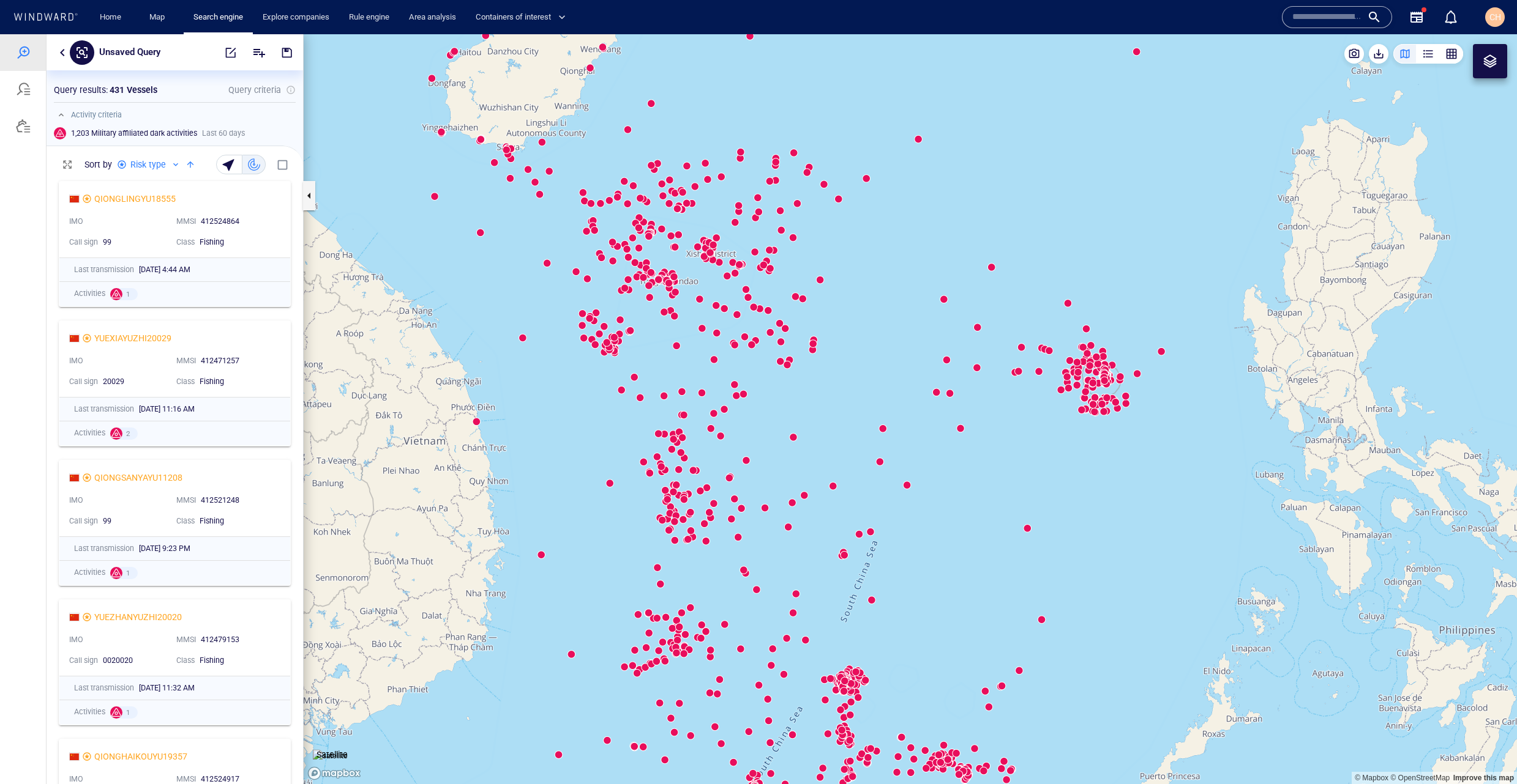
click at [286, 225] on div "QIONGLINGYU18555 IMO MMSI 412524864 Call sign 99 Class Fishing" at bounding box center [174, 220] width 231 height 76
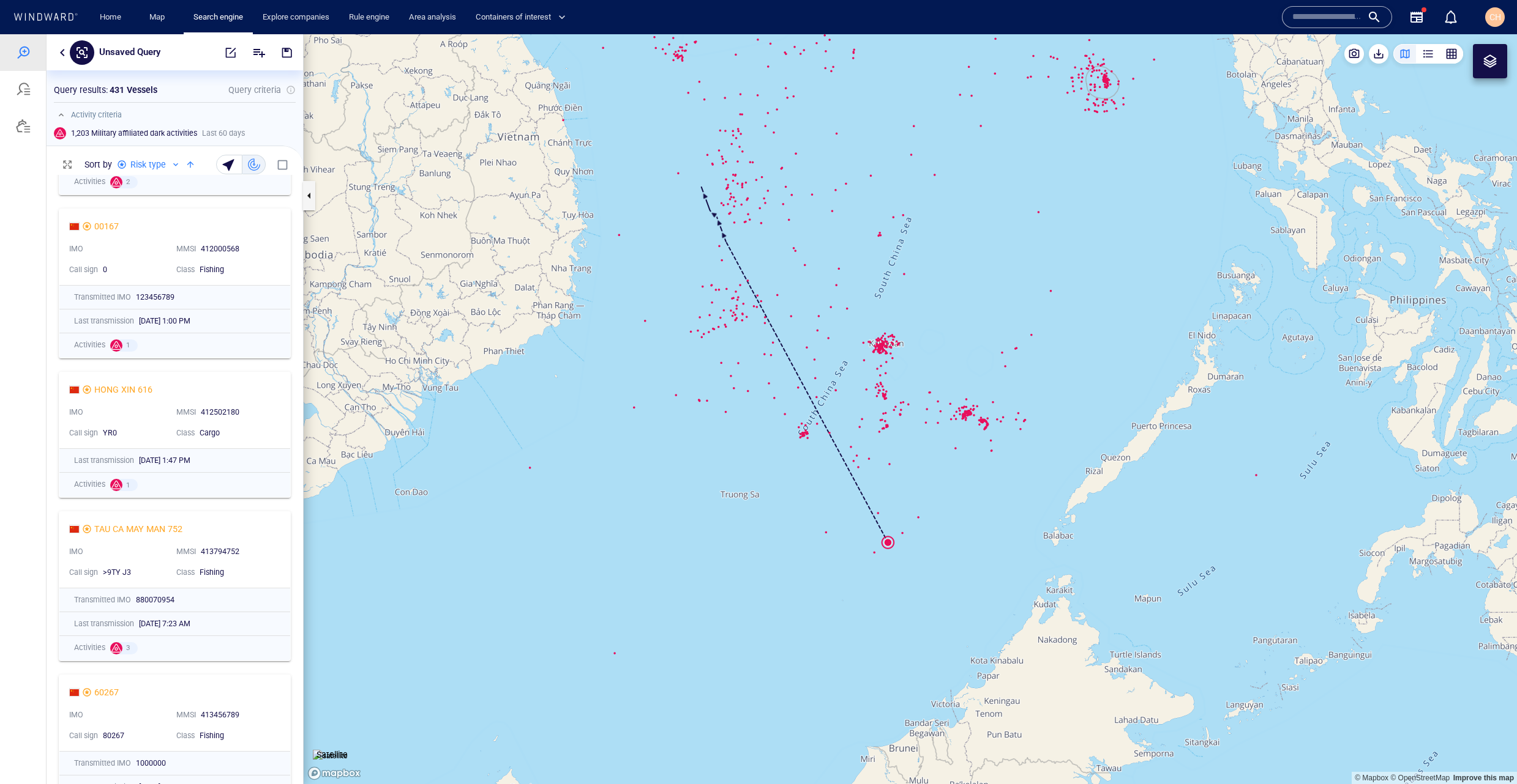
scroll to position [2839, 0]
drag, startPoint x: 268, startPoint y: 408, endPoint x: 261, endPoint y: 405, distance: 7.6
click at [268, 408] on div "412502180" at bounding box center [237, 412] width 73 height 11
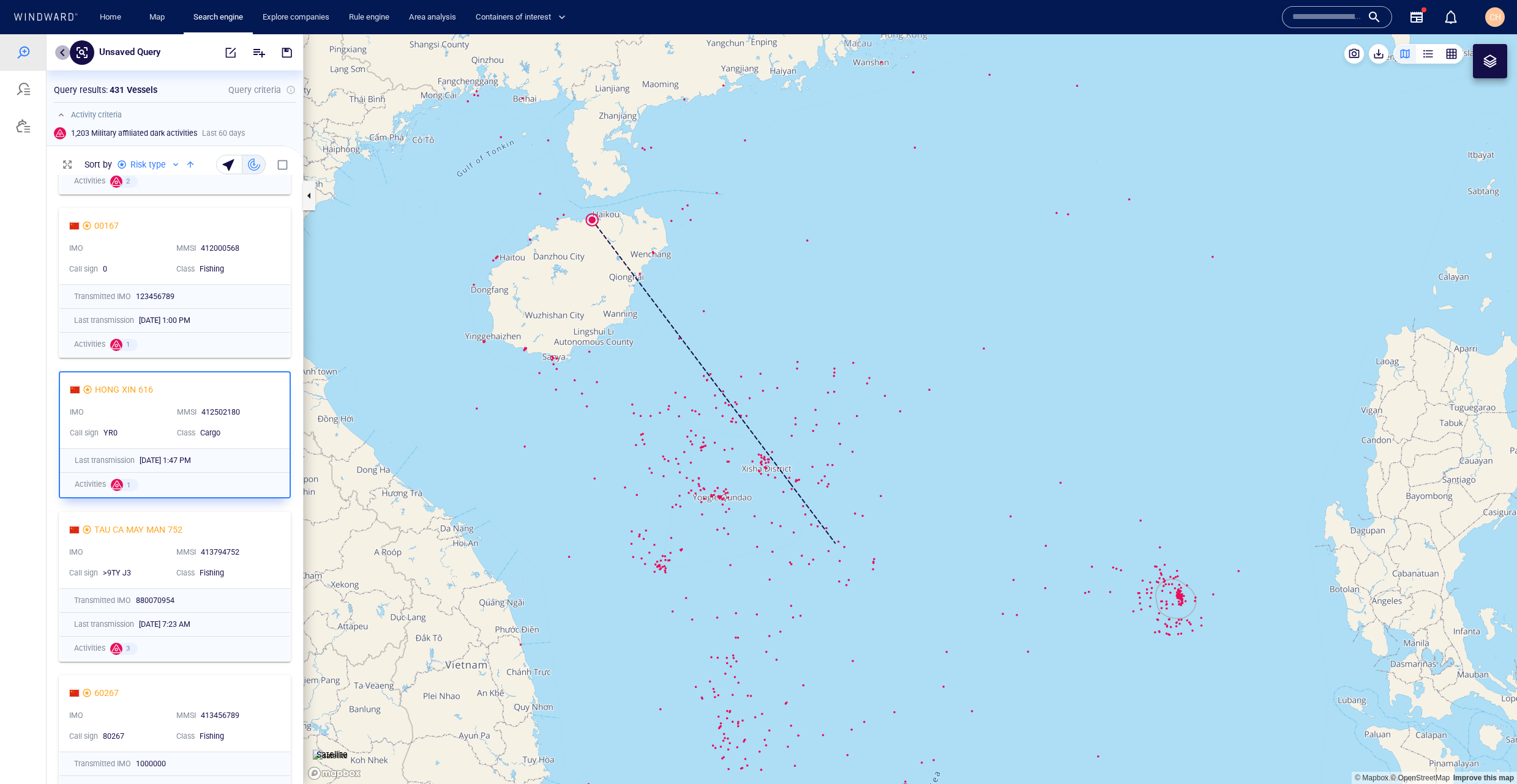
click at [60, 51] on button "button" at bounding box center [62, 53] width 15 height 15
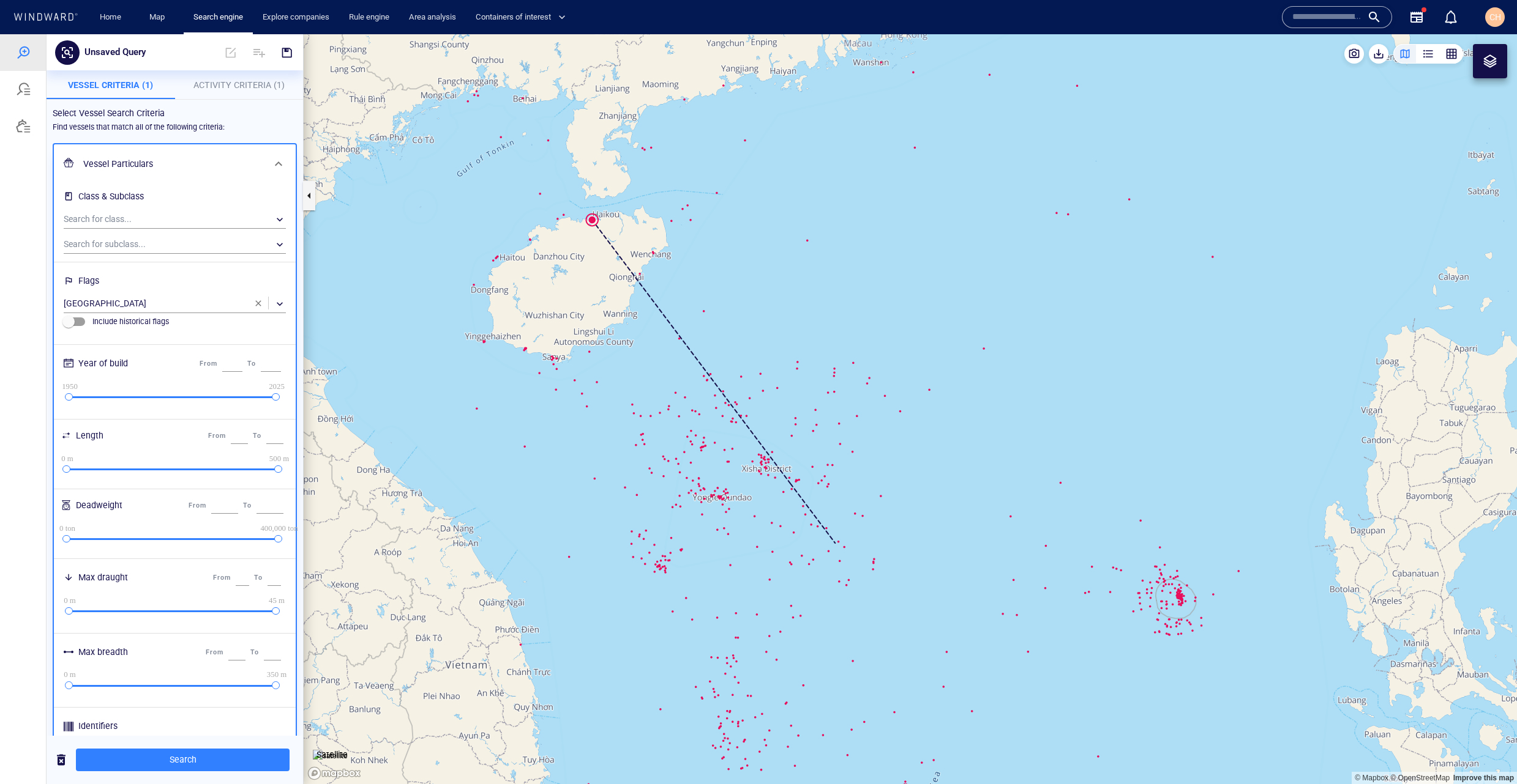
click at [223, 105] on div "Select Vessel Search Criteria" at bounding box center [174, 113] width 254 height 25
click at [226, 95] on button "Activity Criteria (1)" at bounding box center [239, 85] width 129 height 30
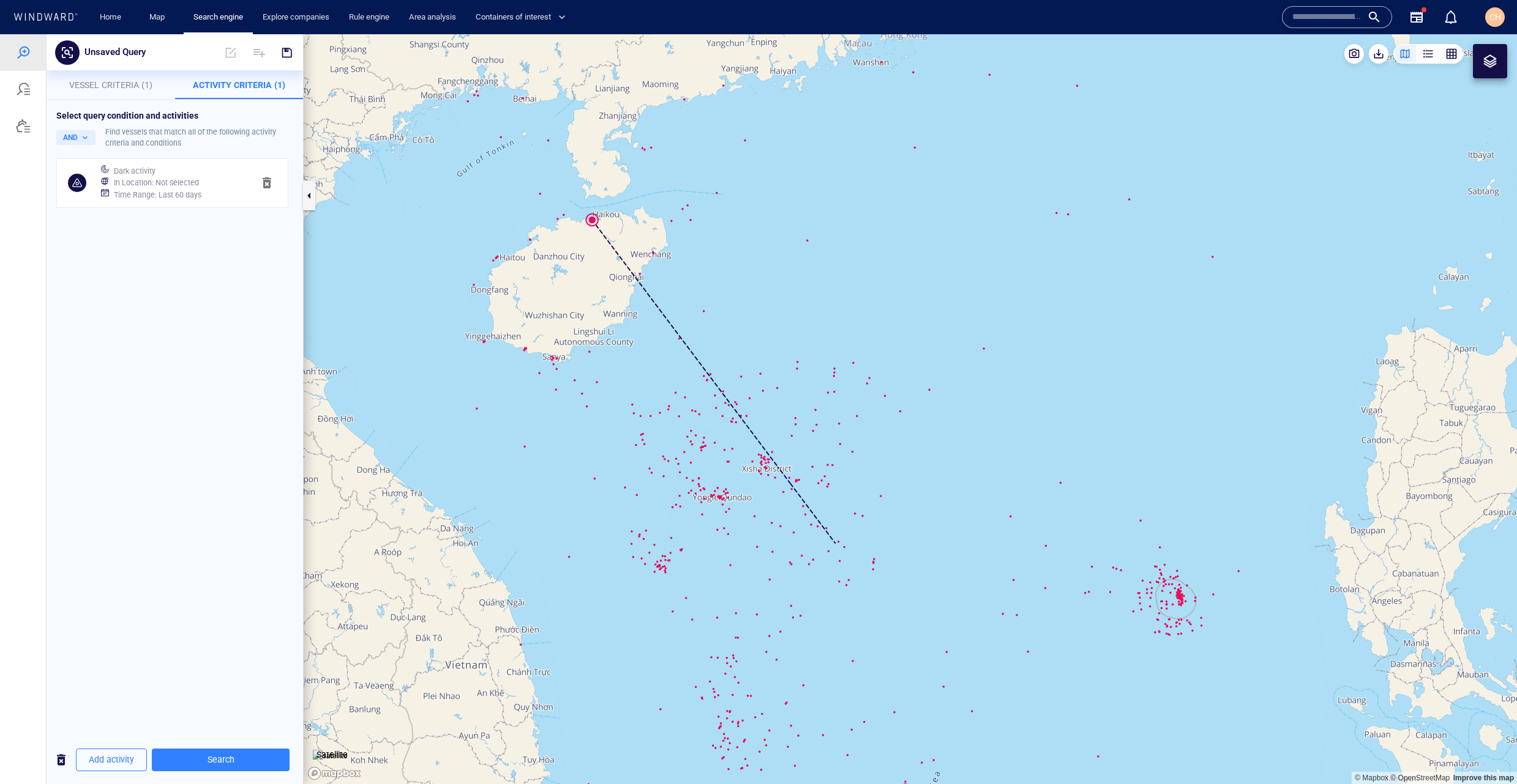
click at [137, 185] on h6 "In Location : Not selected" at bounding box center [157, 183] width 85 height 12
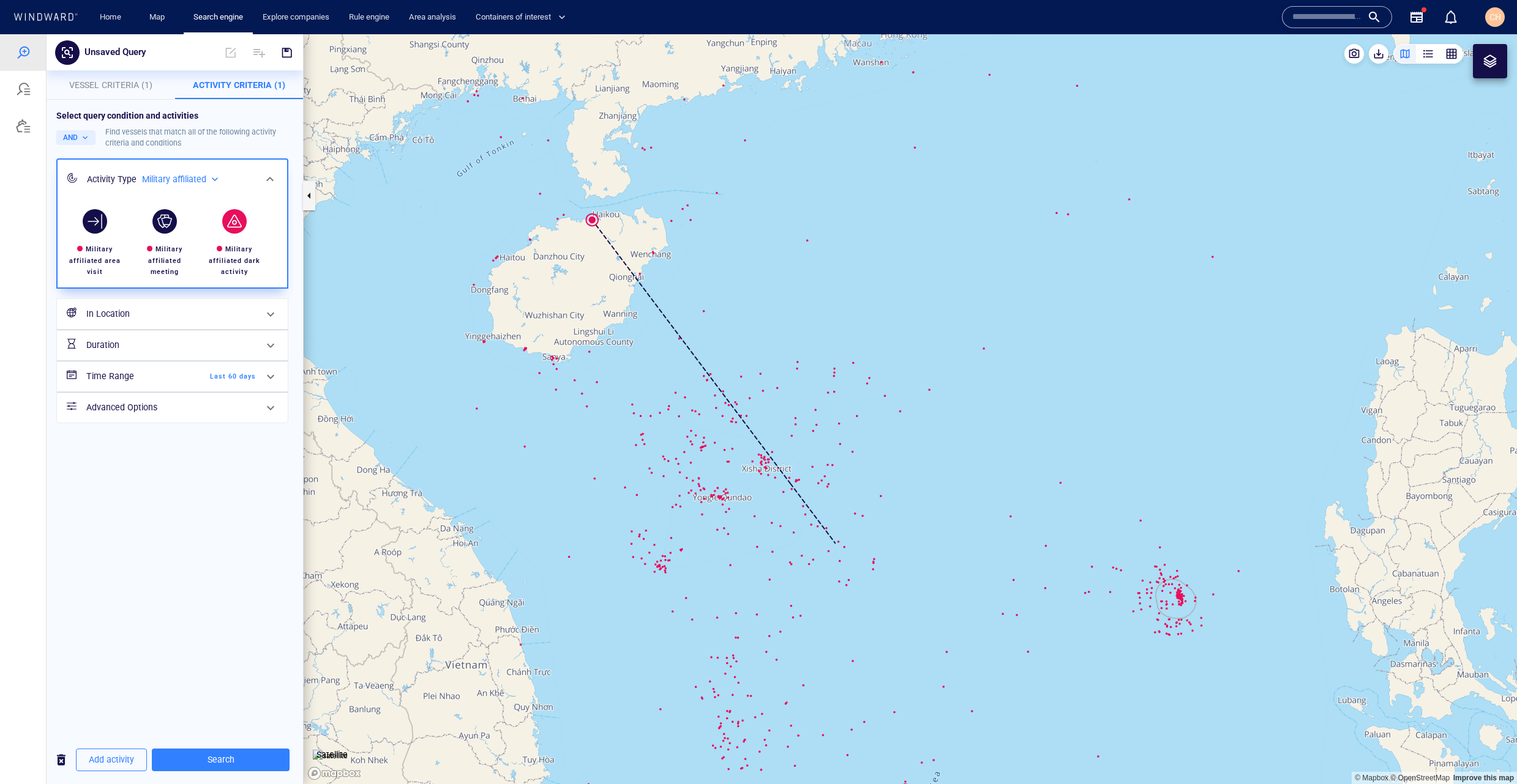
click at [214, 378] on span "Last 60 days" at bounding box center [221, 377] width 70 height 11
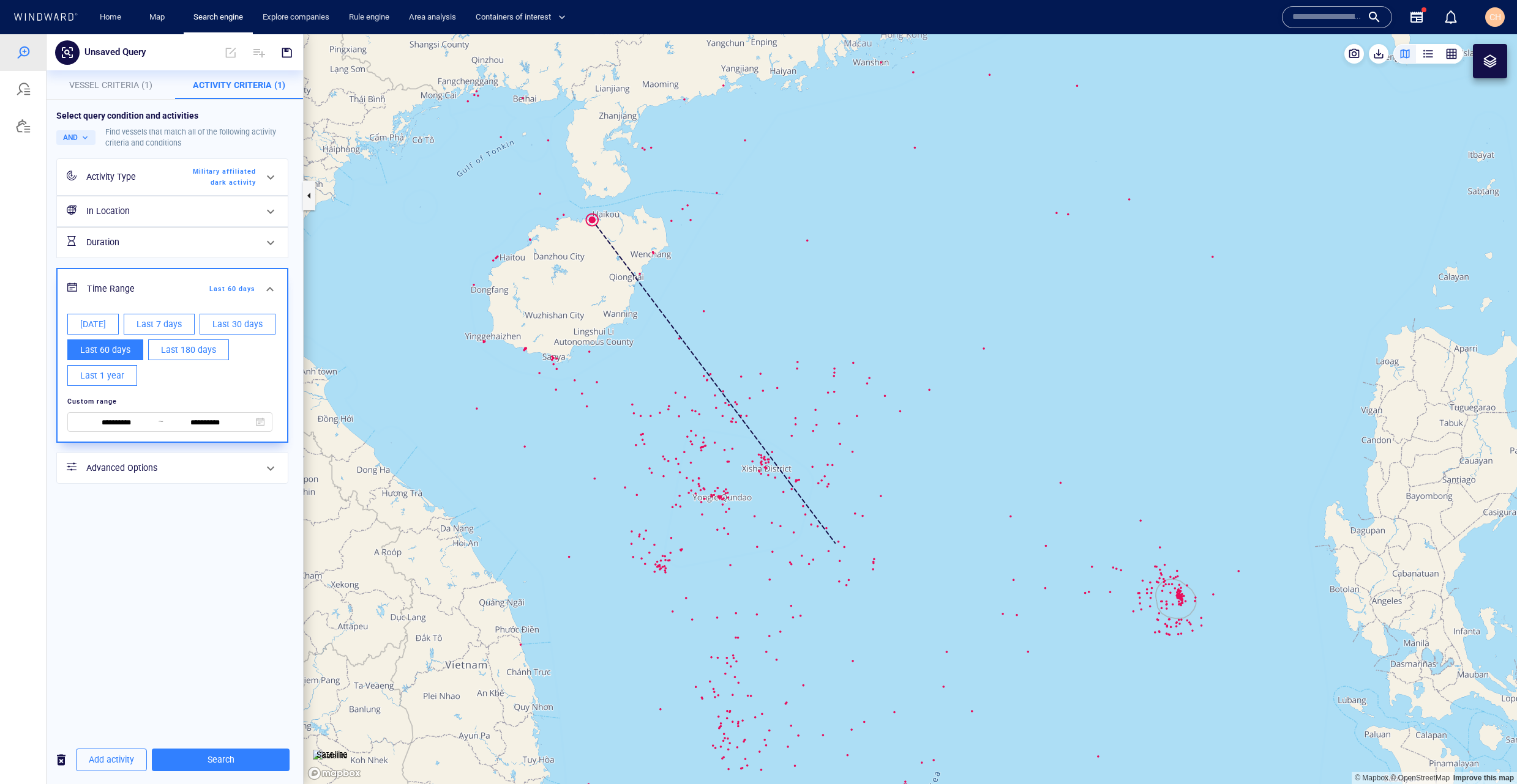
drag, startPoint x: 153, startPoint y: 326, endPoint x: 159, endPoint y: 330, distance: 7.2
click at [154, 326] on span "Last 7 days" at bounding box center [159, 324] width 45 height 16
type input "**********"
click at [221, 750] on button "Search" at bounding box center [221, 760] width 138 height 22
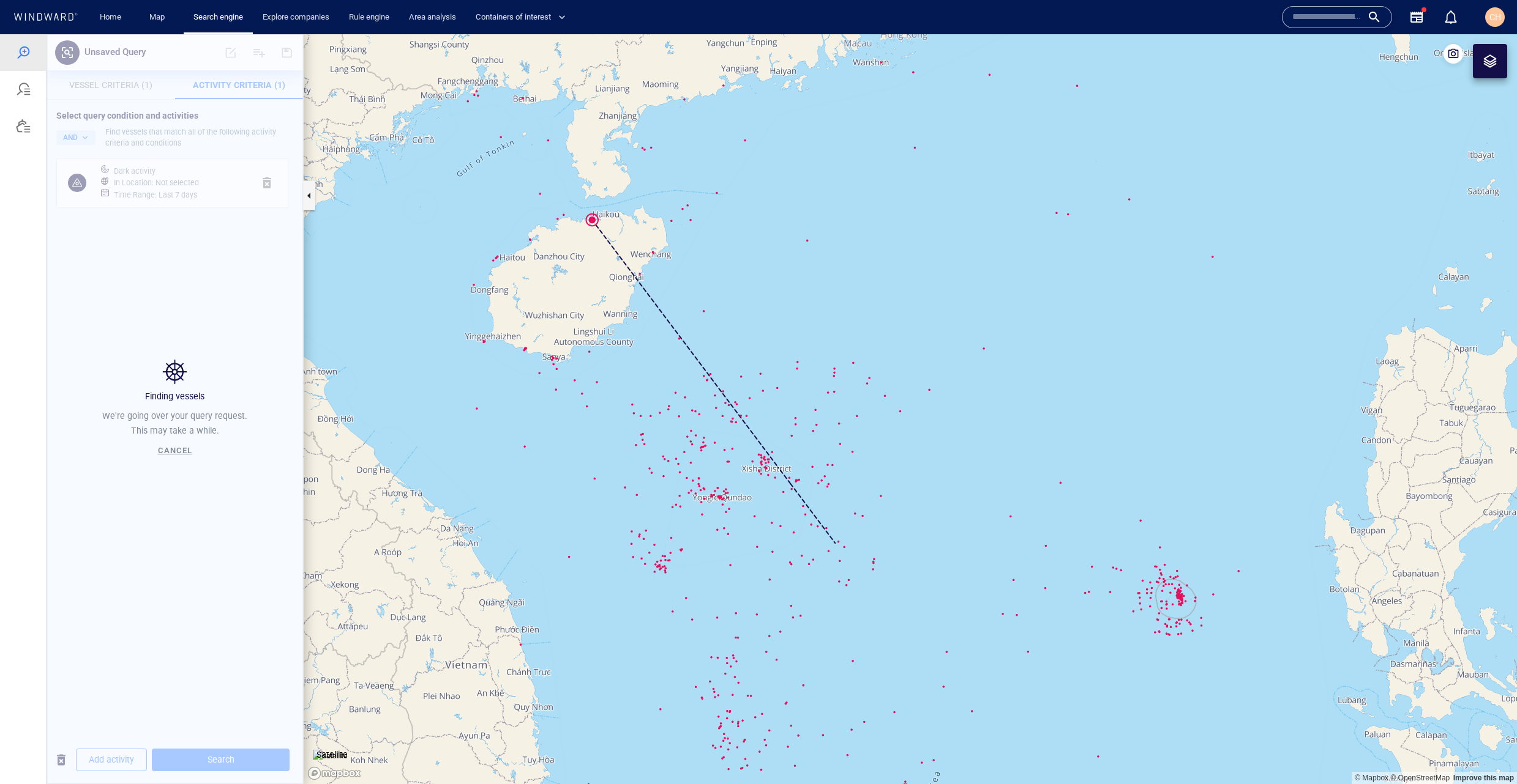
click at [219, 757] on div "Finding vessels We're going over your query request. This may take a while. Can…" at bounding box center [174, 409] width 257 height 750
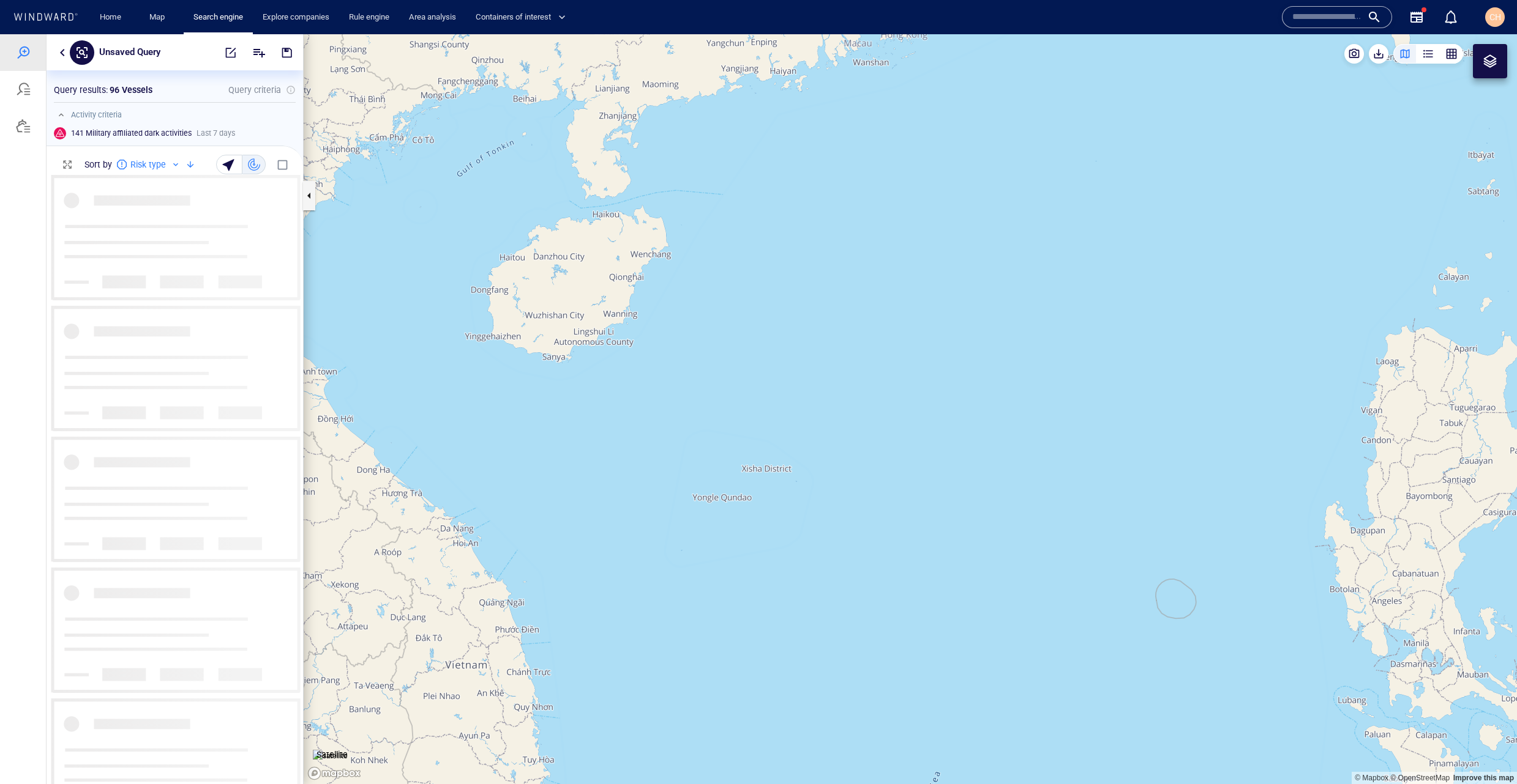
scroll to position [610, 257]
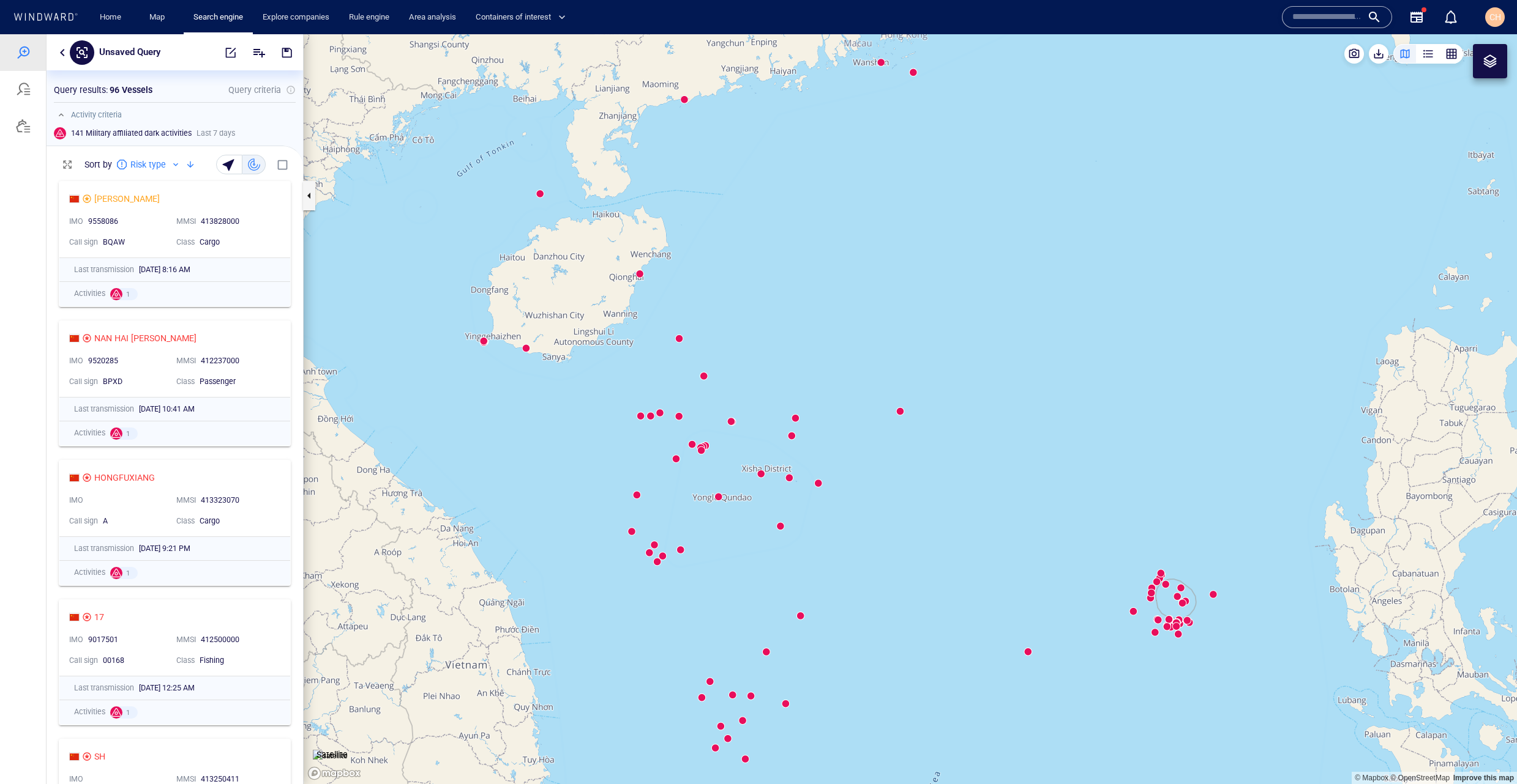
click at [192, 166] on div at bounding box center [190, 165] width 15 height 15
click at [184, 170] on div at bounding box center [190, 165] width 15 height 15
click at [191, 167] on div at bounding box center [190, 165] width 15 height 15
click at [168, 206] on div "YUAN XIN HAI" at bounding box center [170, 199] width 201 height 15
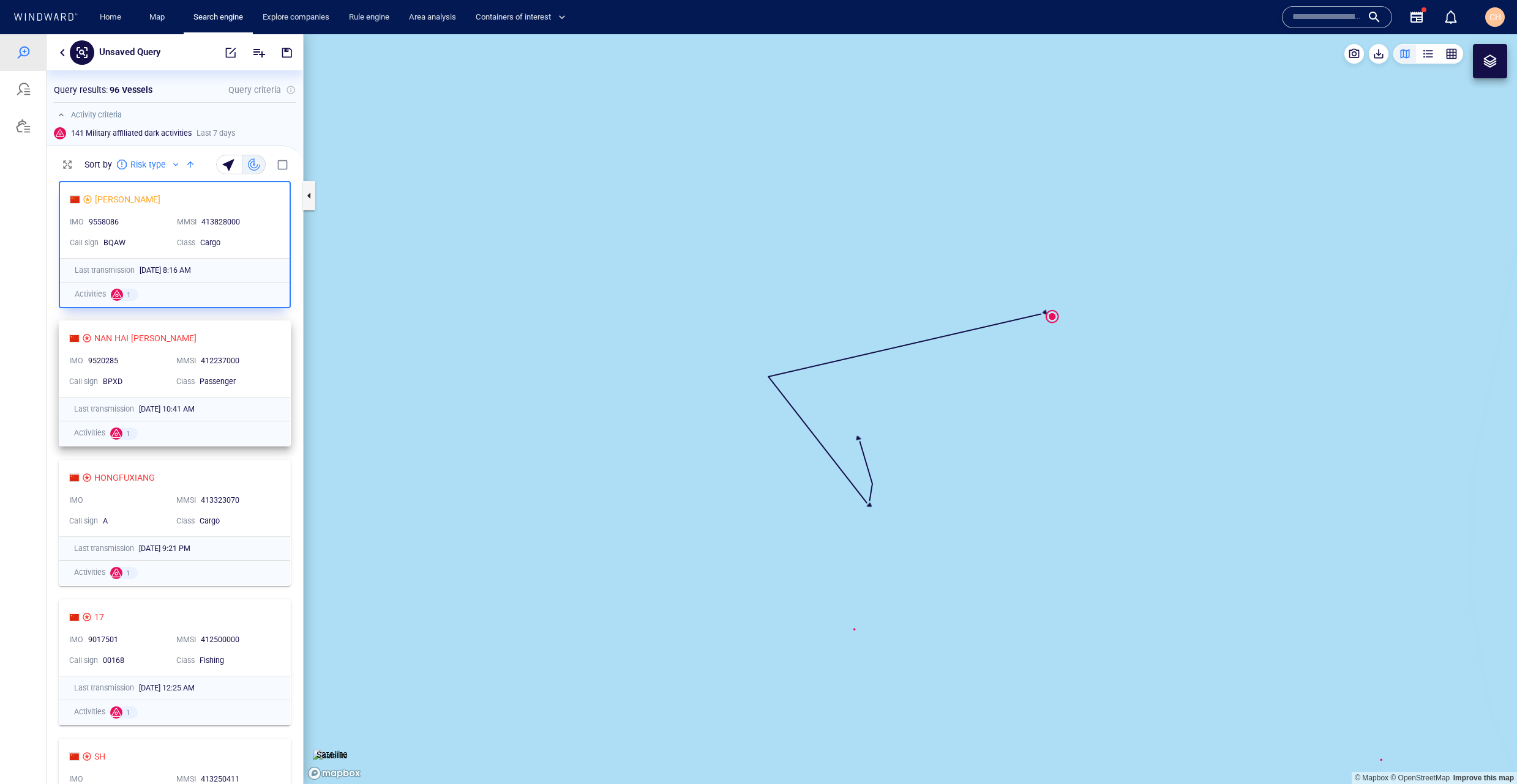
click at [140, 377] on div "BPXD" at bounding box center [134, 382] width 64 height 11
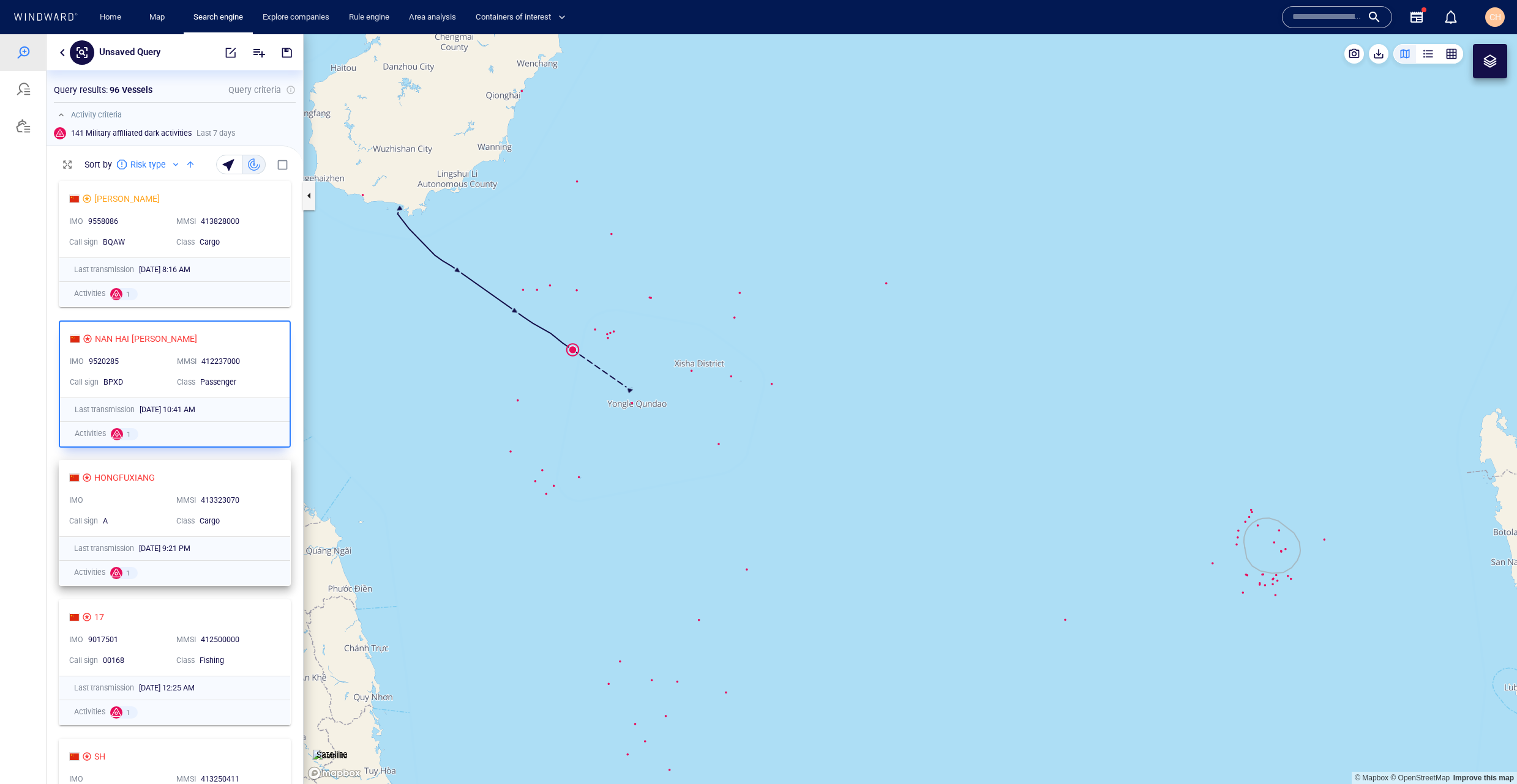
click at [150, 517] on div "A" at bounding box center [134, 522] width 64 height 11
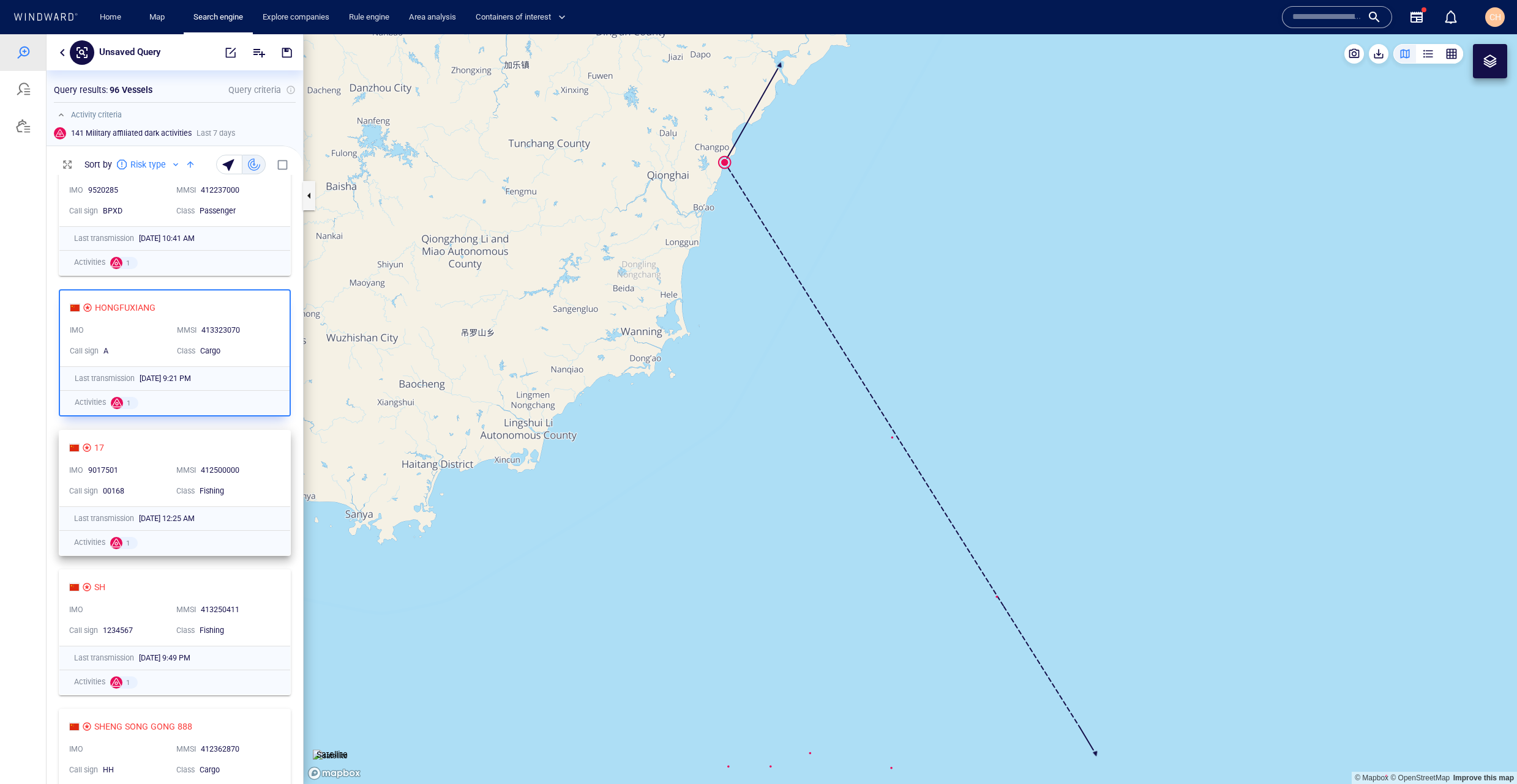
click at [162, 489] on div "00168" at bounding box center [134, 491] width 64 height 11
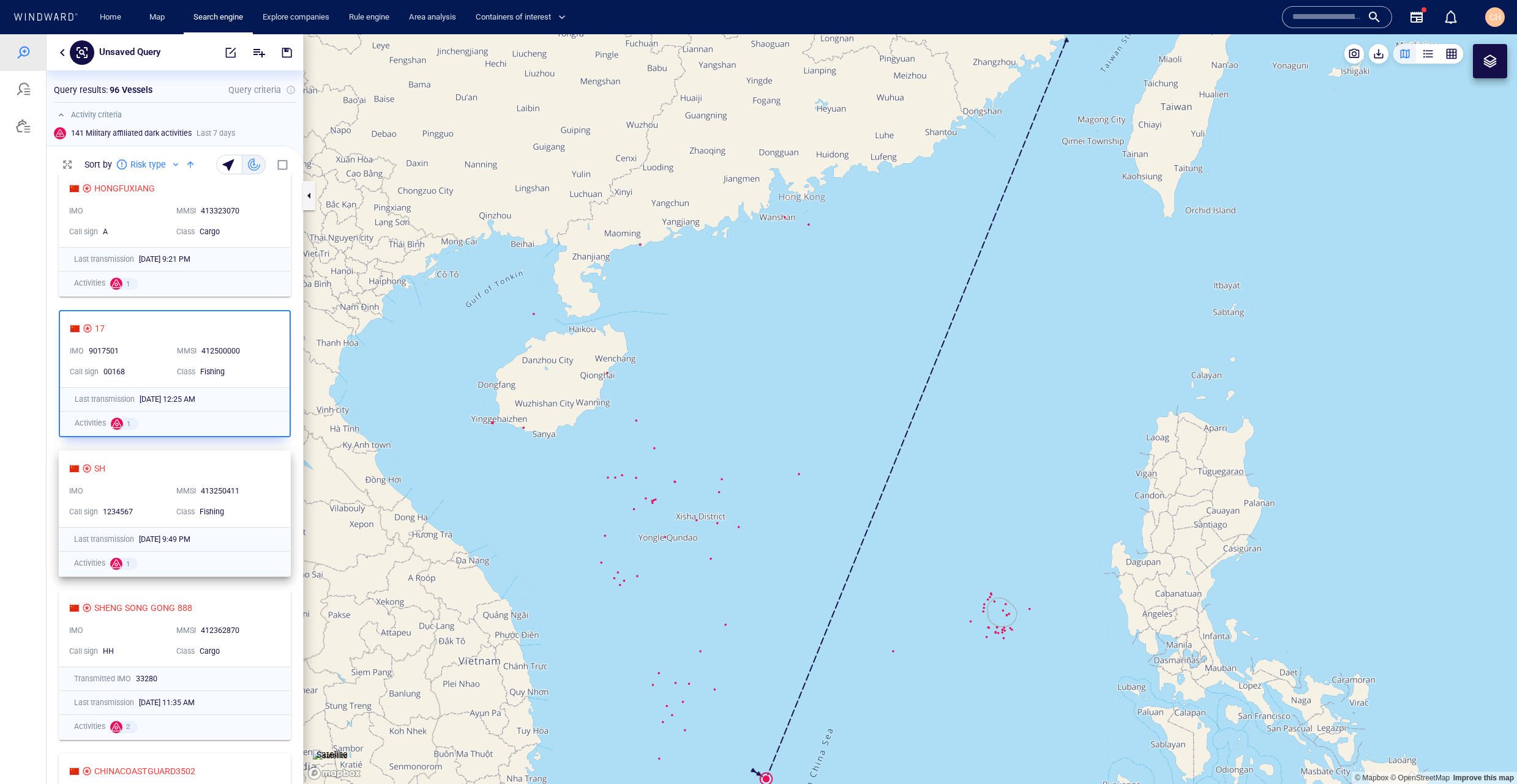
scroll to position [293, 0]
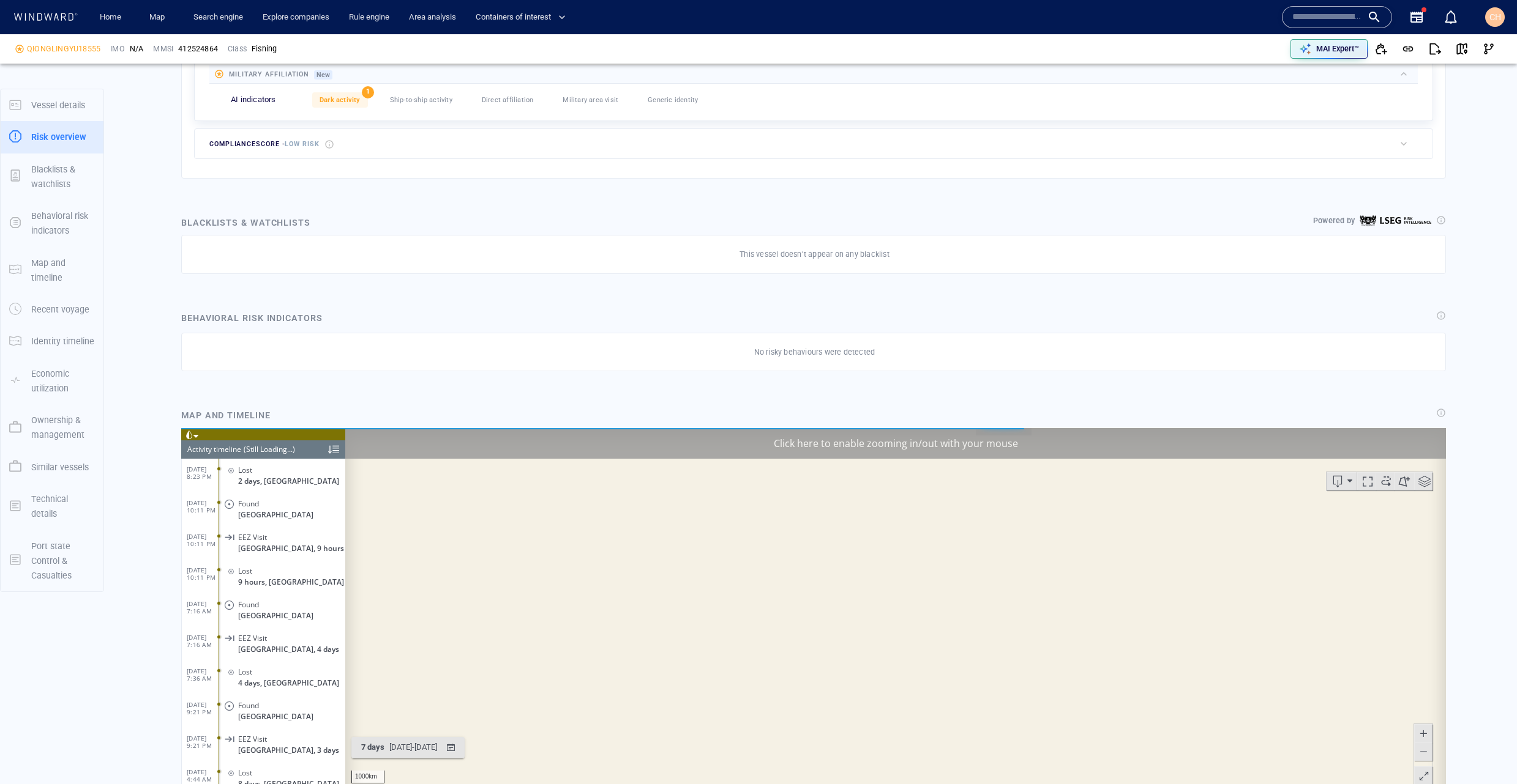
scroll to position [865, 0]
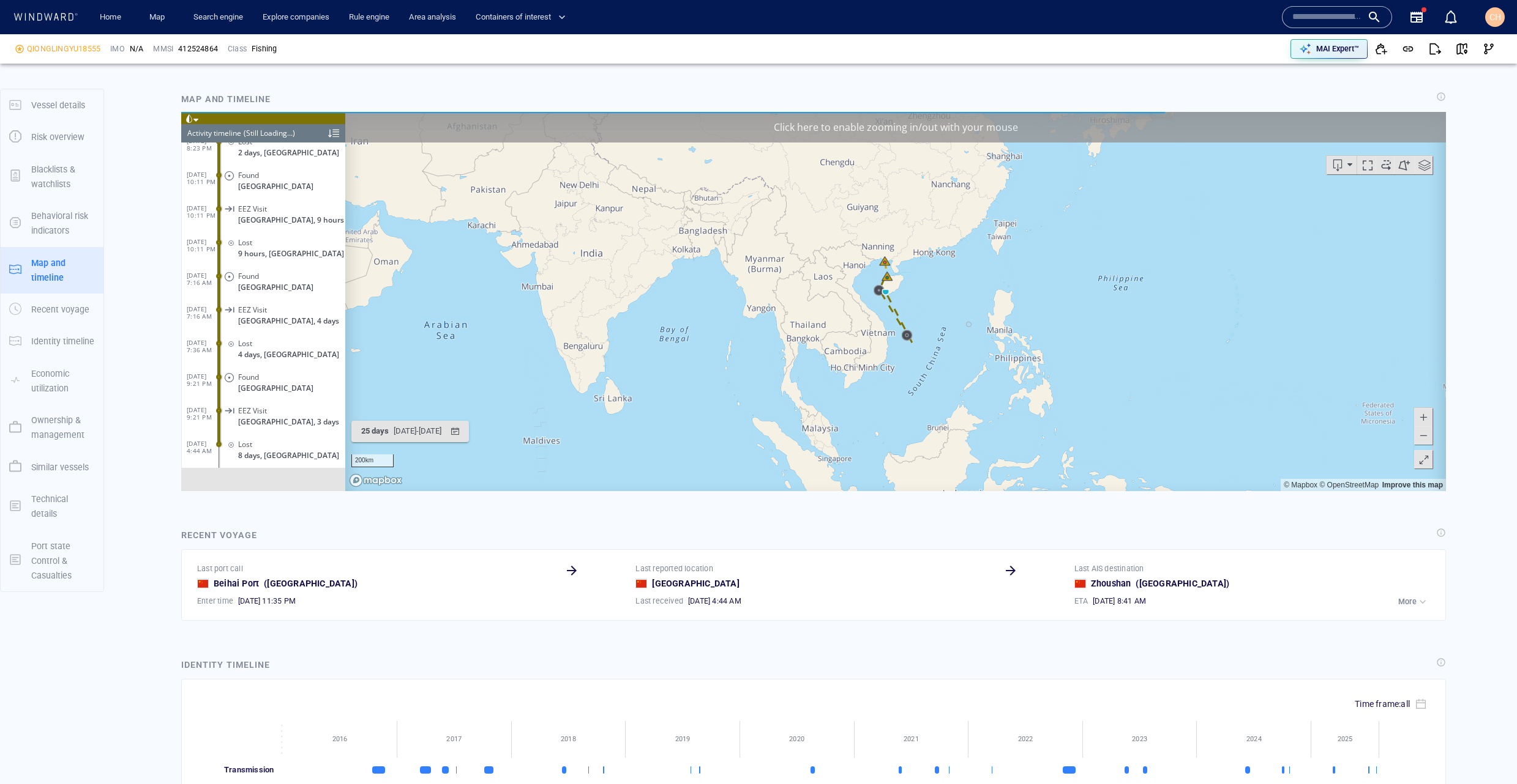
scroll to position [839, 0]
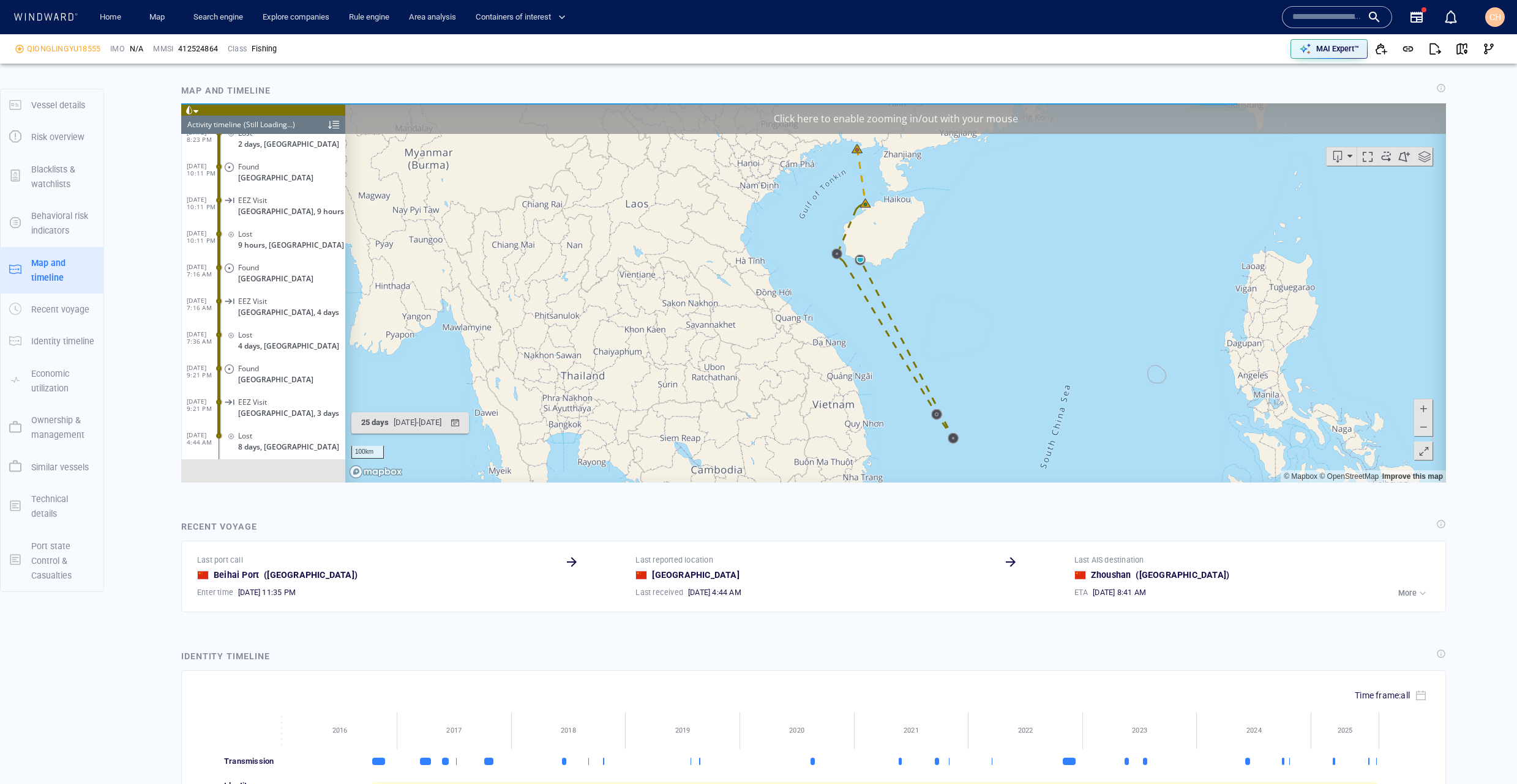
drag, startPoint x: 871, startPoint y: 298, endPoint x: 794, endPoint y: 305, distance: 77.3
click at [794, 305] on canvas "Map" at bounding box center [895, 292] width 1101 height 379
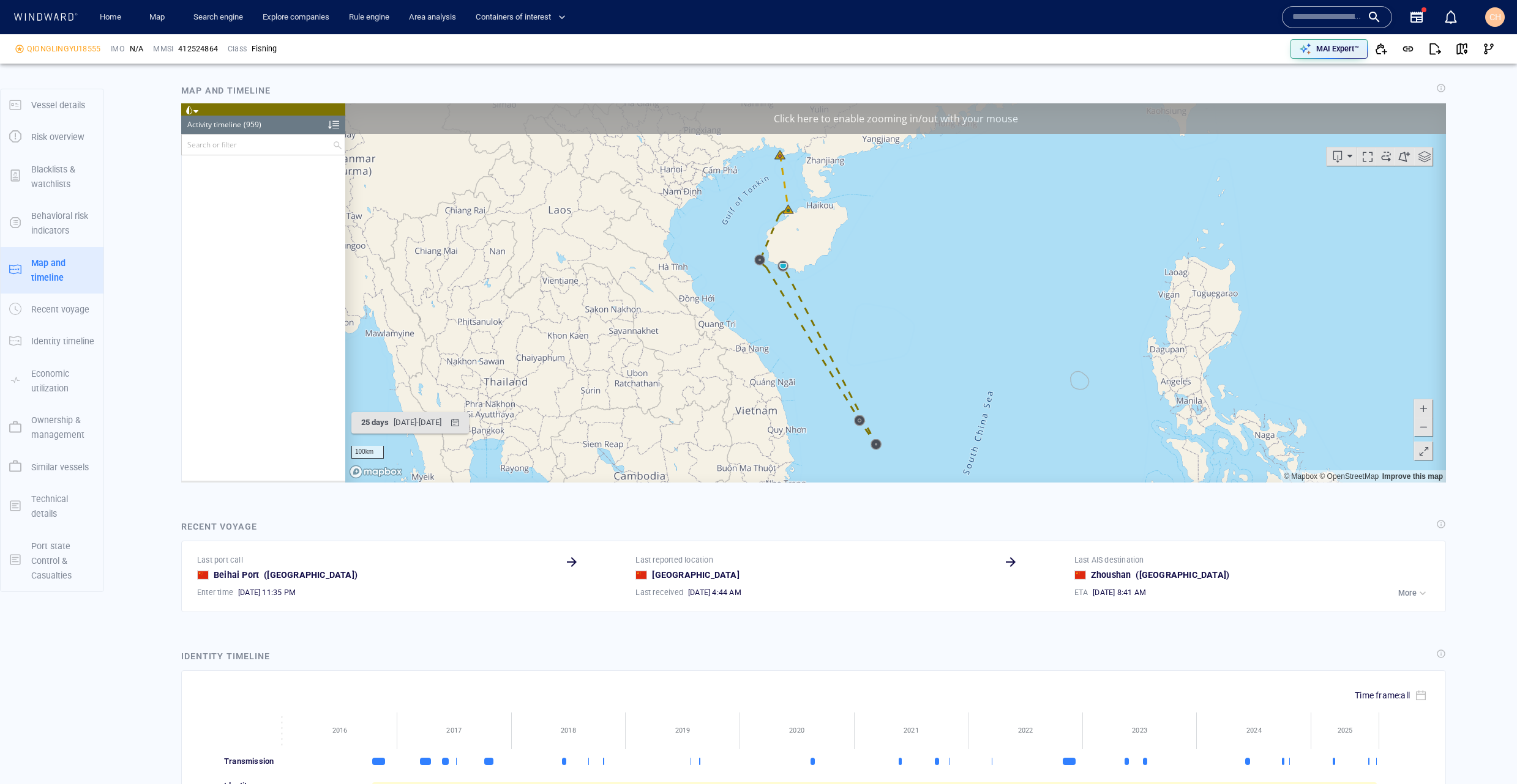
scroll to position [31946, 0]
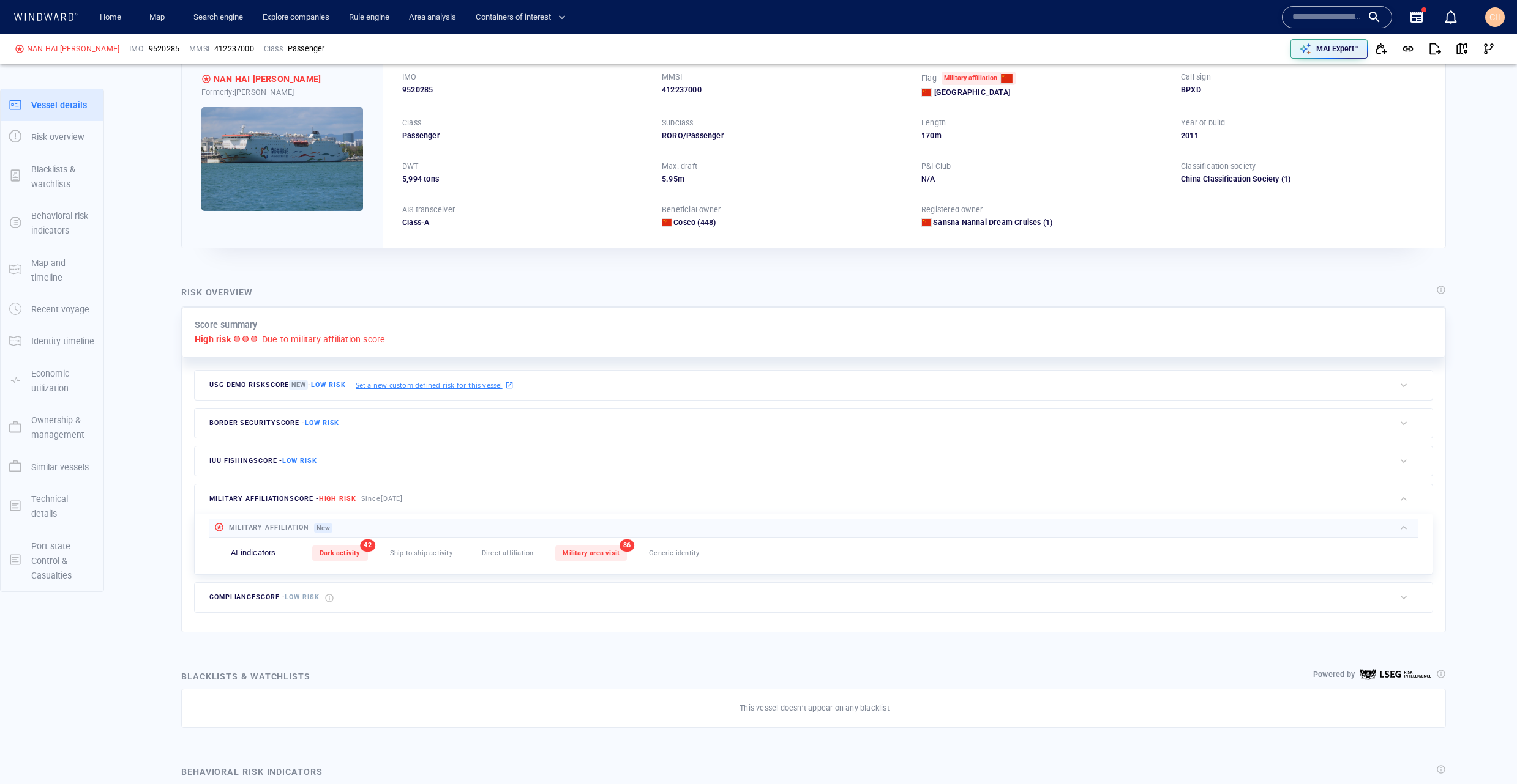
scroll to position [30, 0]
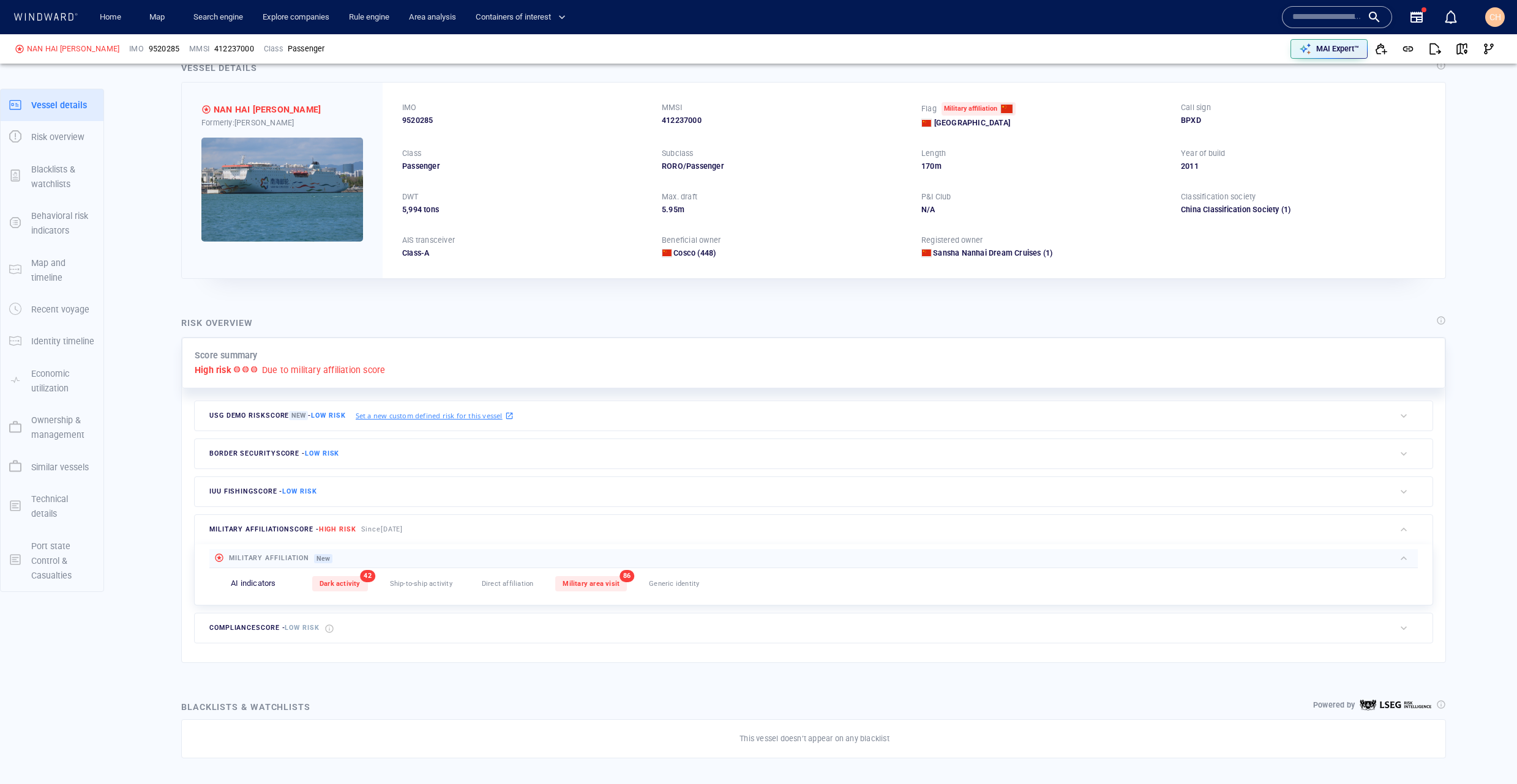
click at [280, 189] on img at bounding box center [282, 190] width 161 height 104
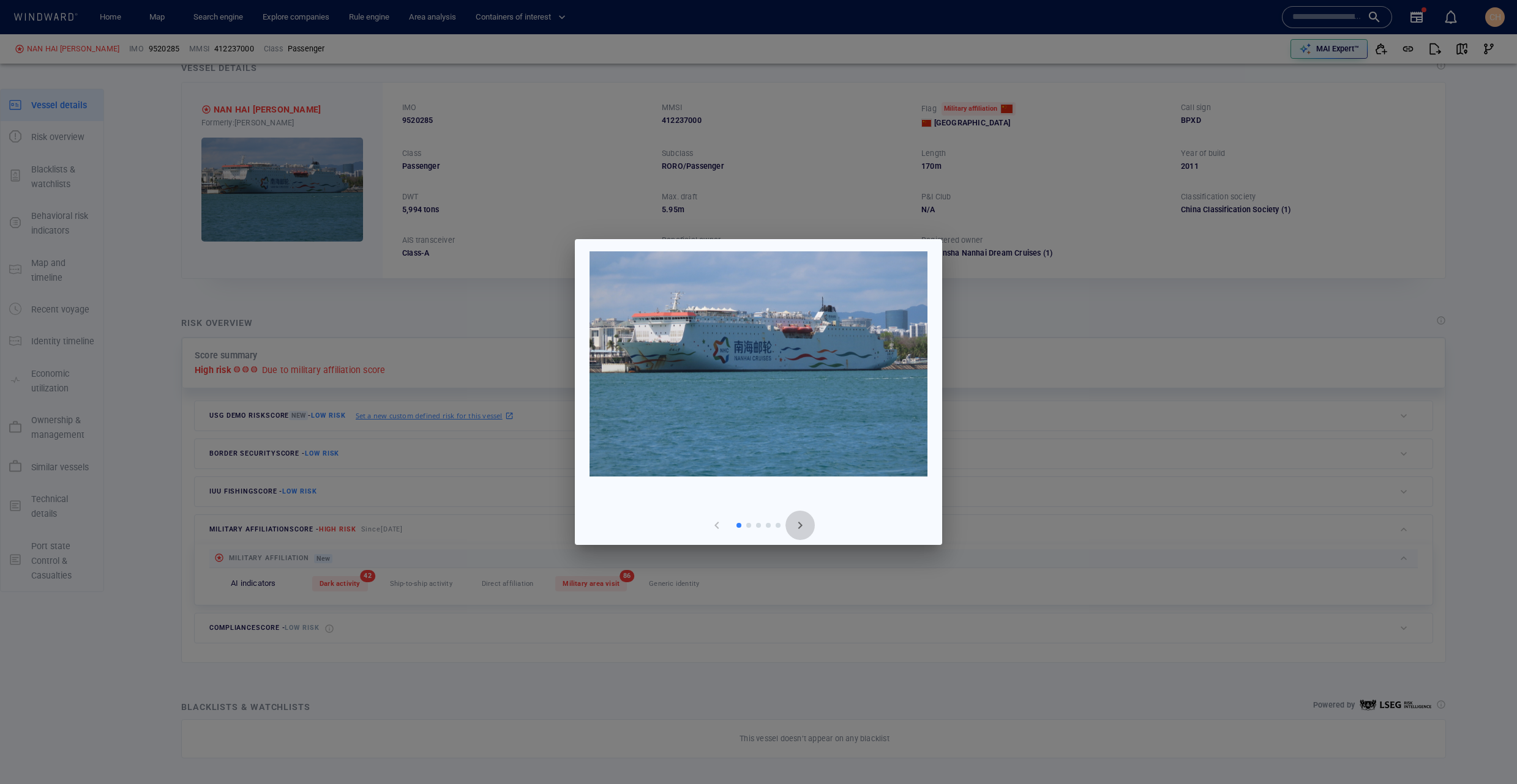
click at [797, 524] on span "button" at bounding box center [800, 525] width 15 height 15
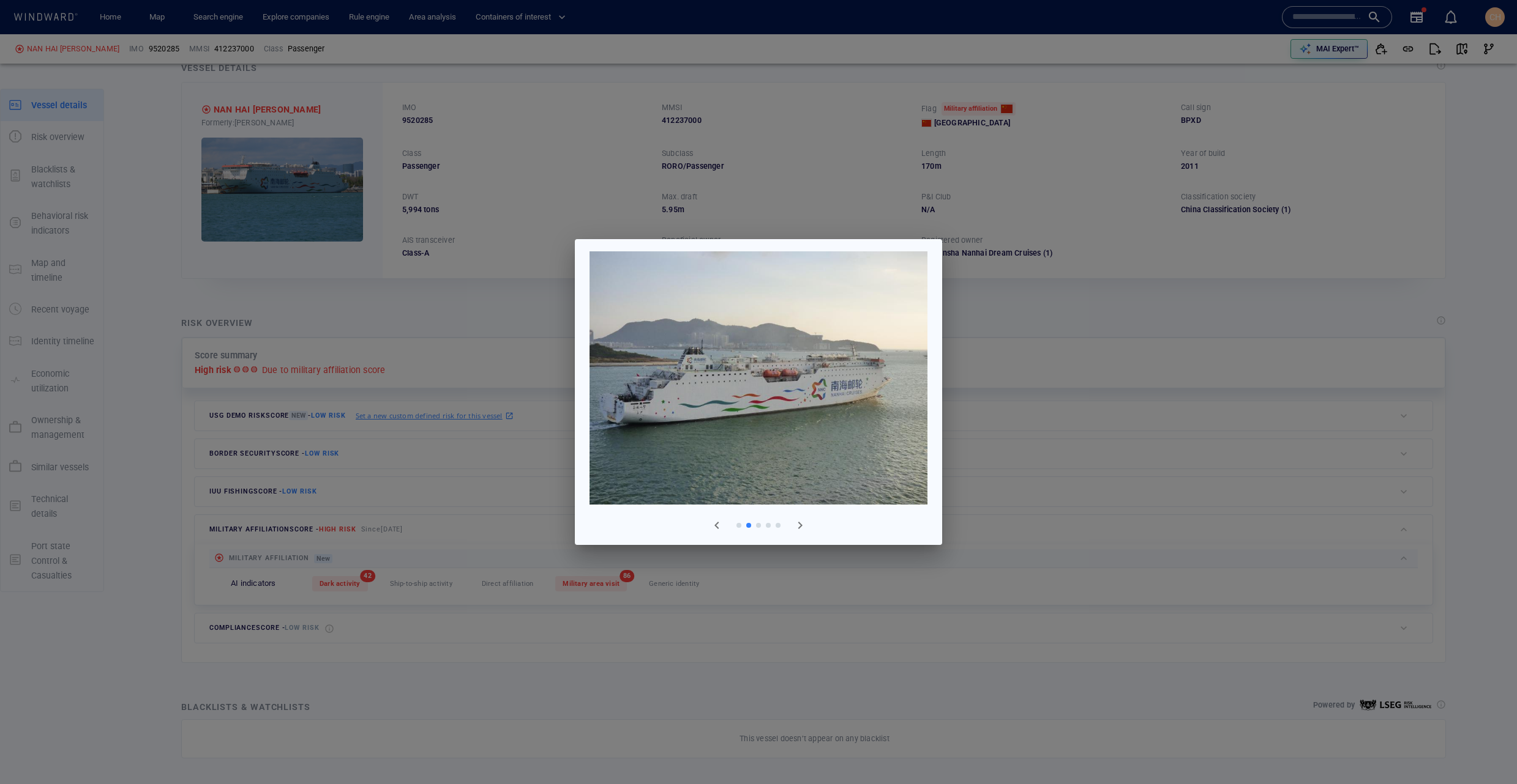
click at [797, 525] on span "button" at bounding box center [800, 525] width 15 height 15
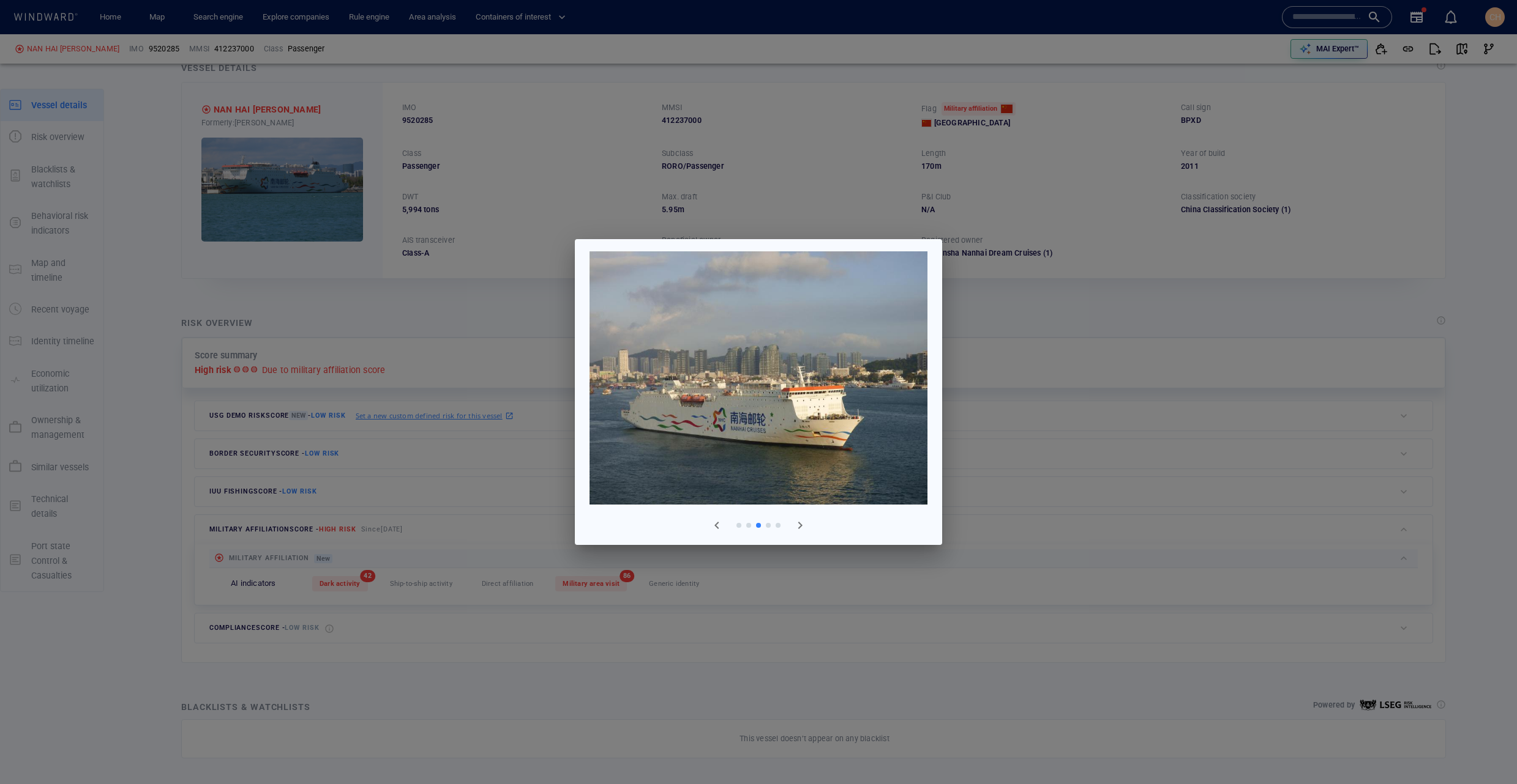
click at [329, 299] on div at bounding box center [758, 392] width 1517 height 784
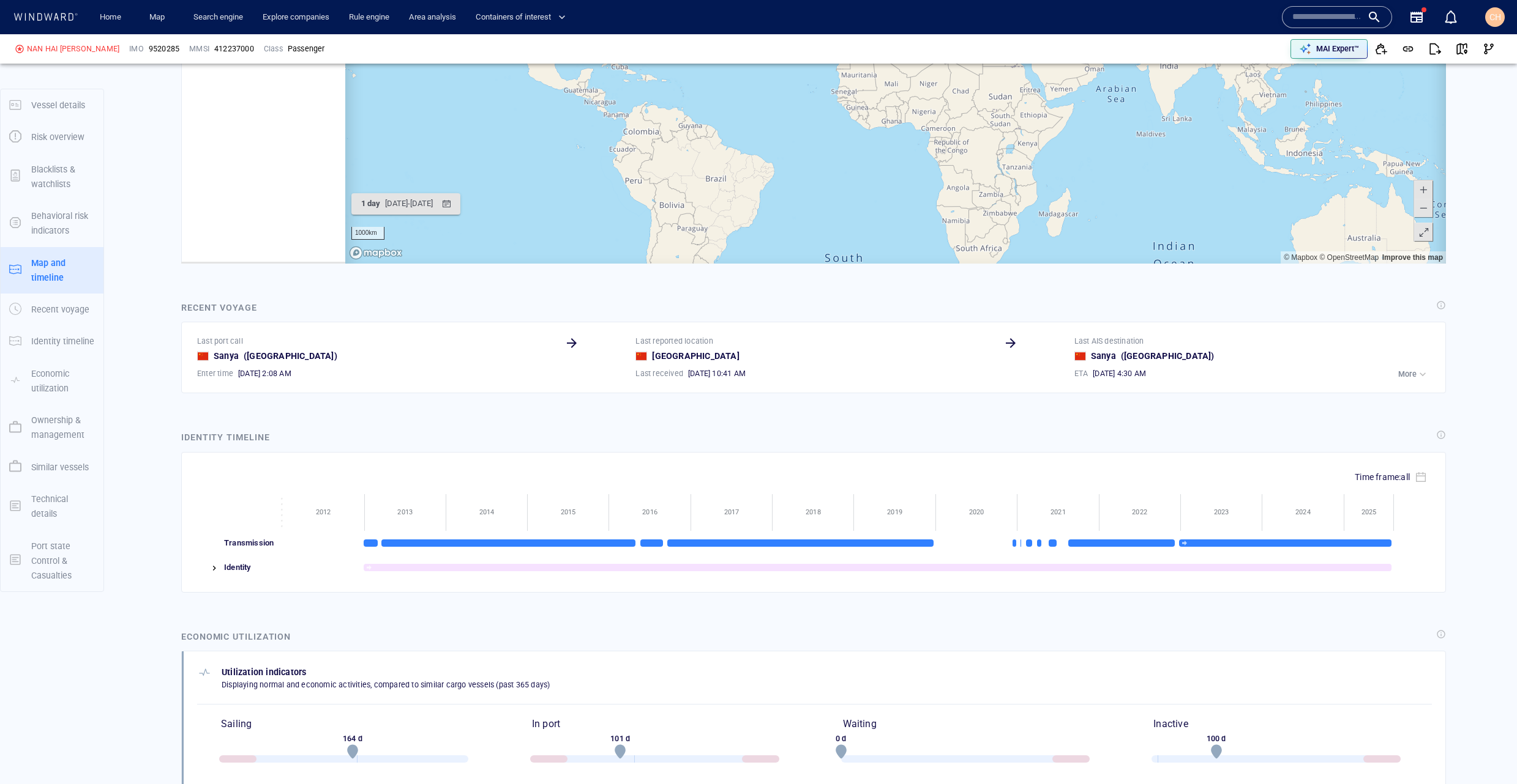
scroll to position [225068, 0]
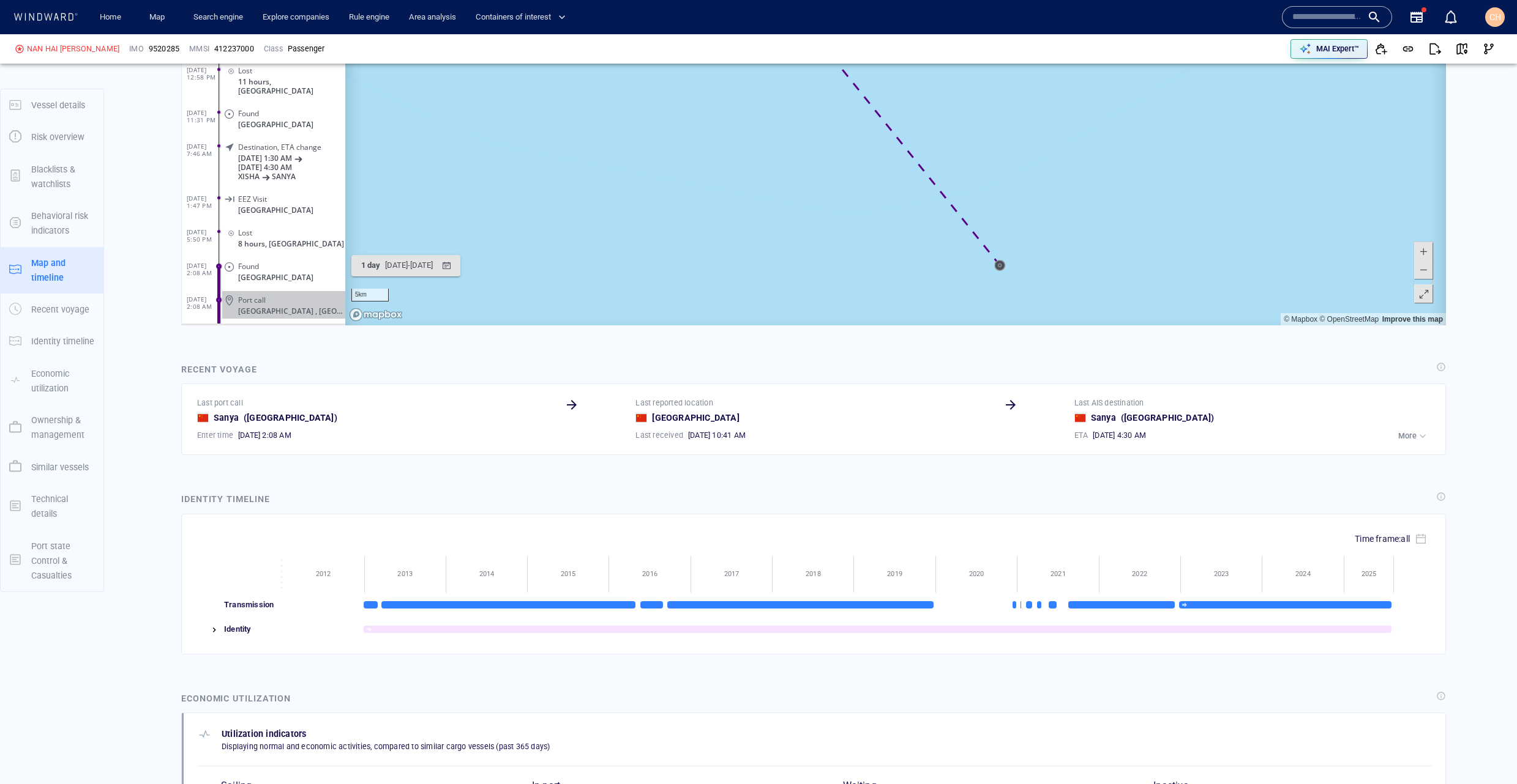
scroll to position [970, 0]
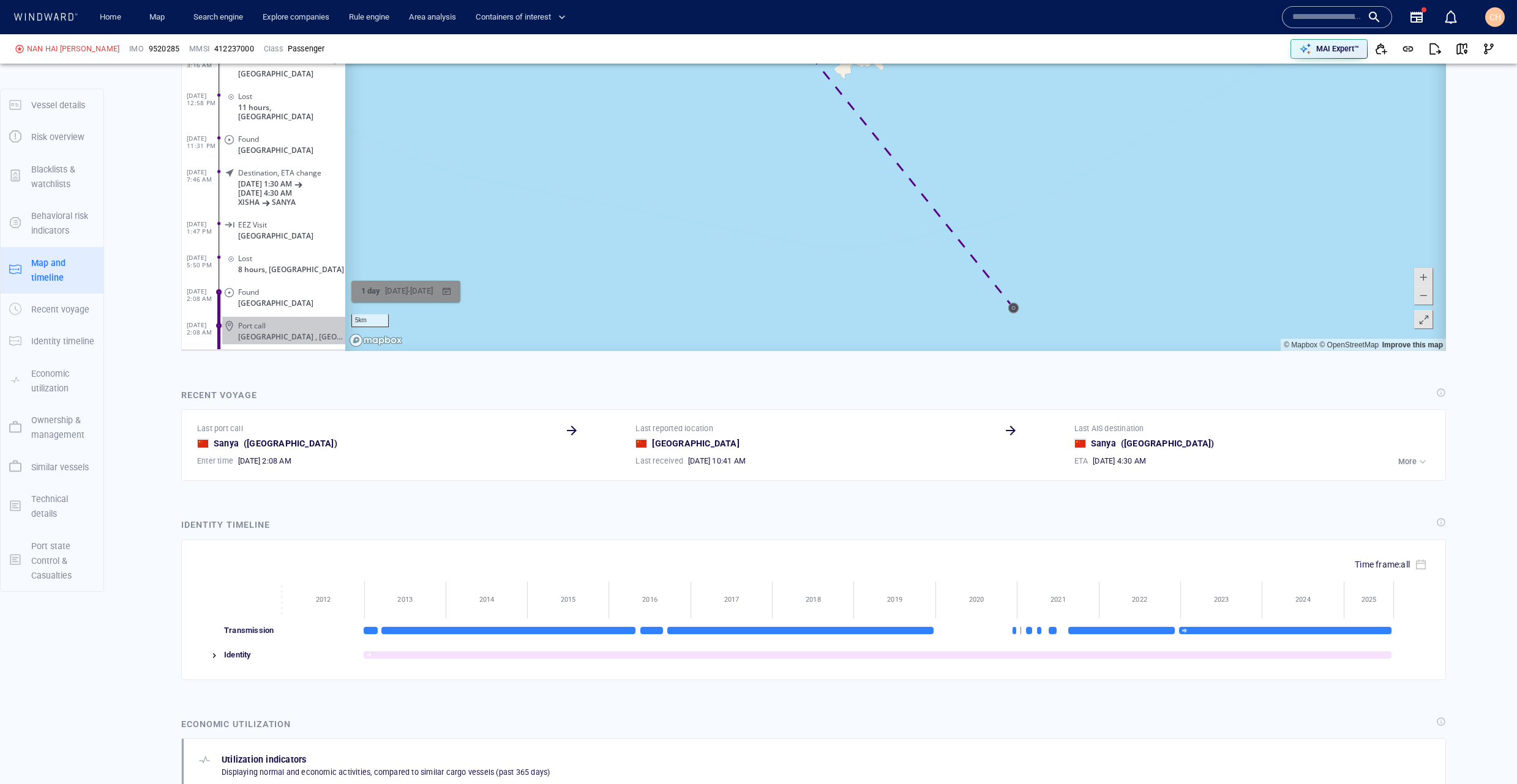
click at [433, 297] on div "8/13/2025 - 8/13/2025" at bounding box center [409, 292] width 53 height 19
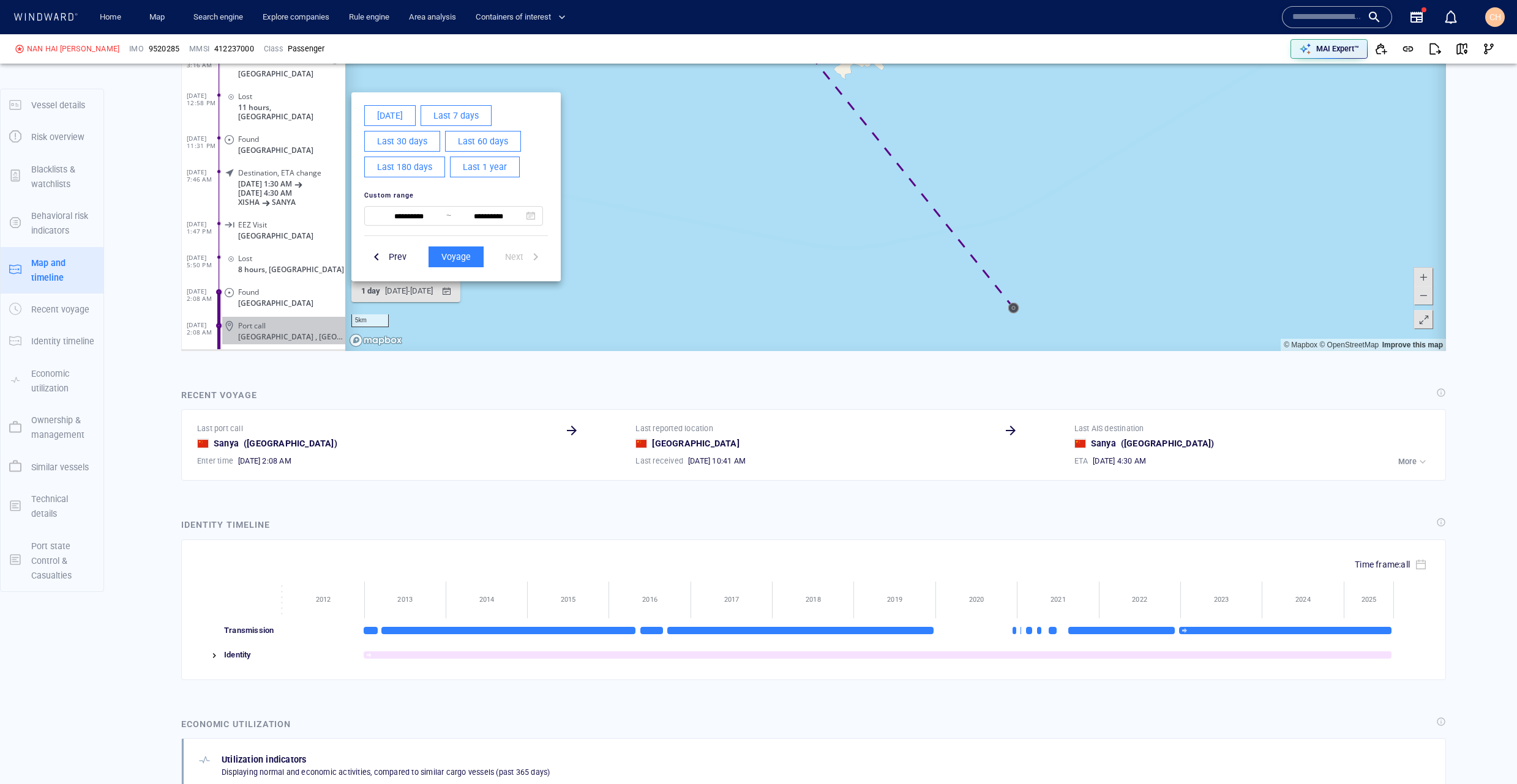
click at [376, 148] on button "Last 30 days" at bounding box center [402, 142] width 76 height 20
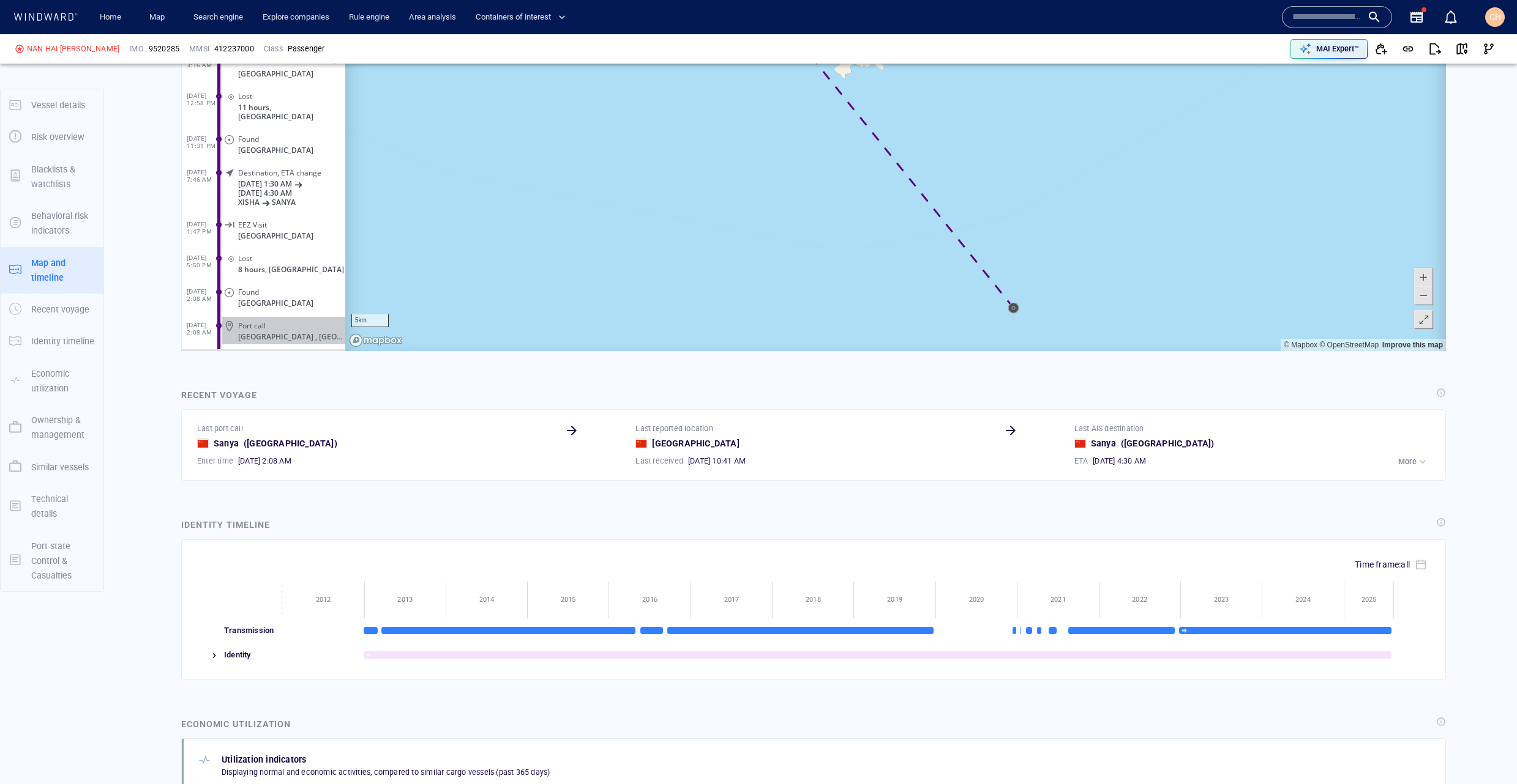
scroll to position [225127, 0]
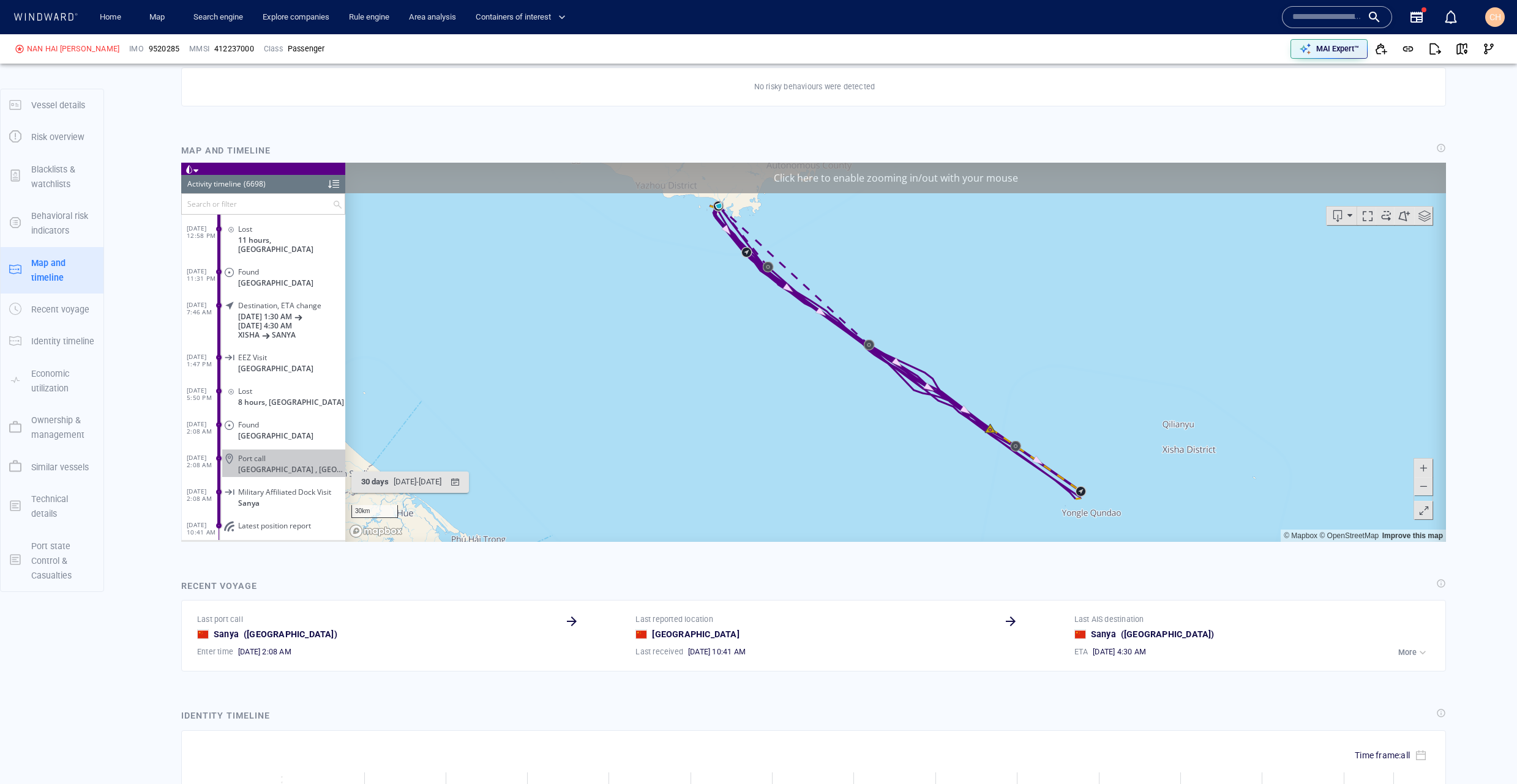
scroll to position [782, 0]
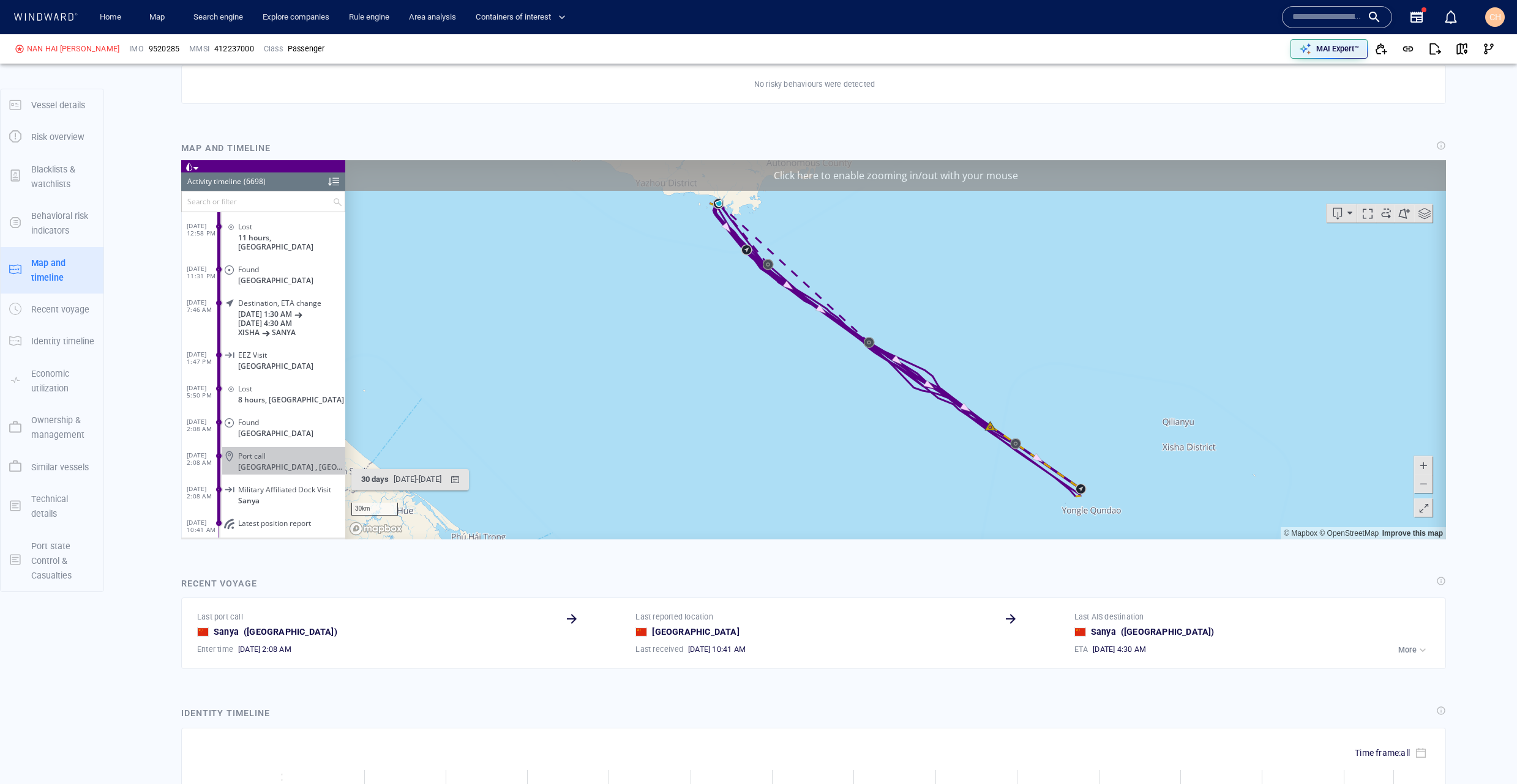
click at [656, 163] on div "Click here to enable zooming in/out with your mouse" at bounding box center [895, 175] width 1101 height 31
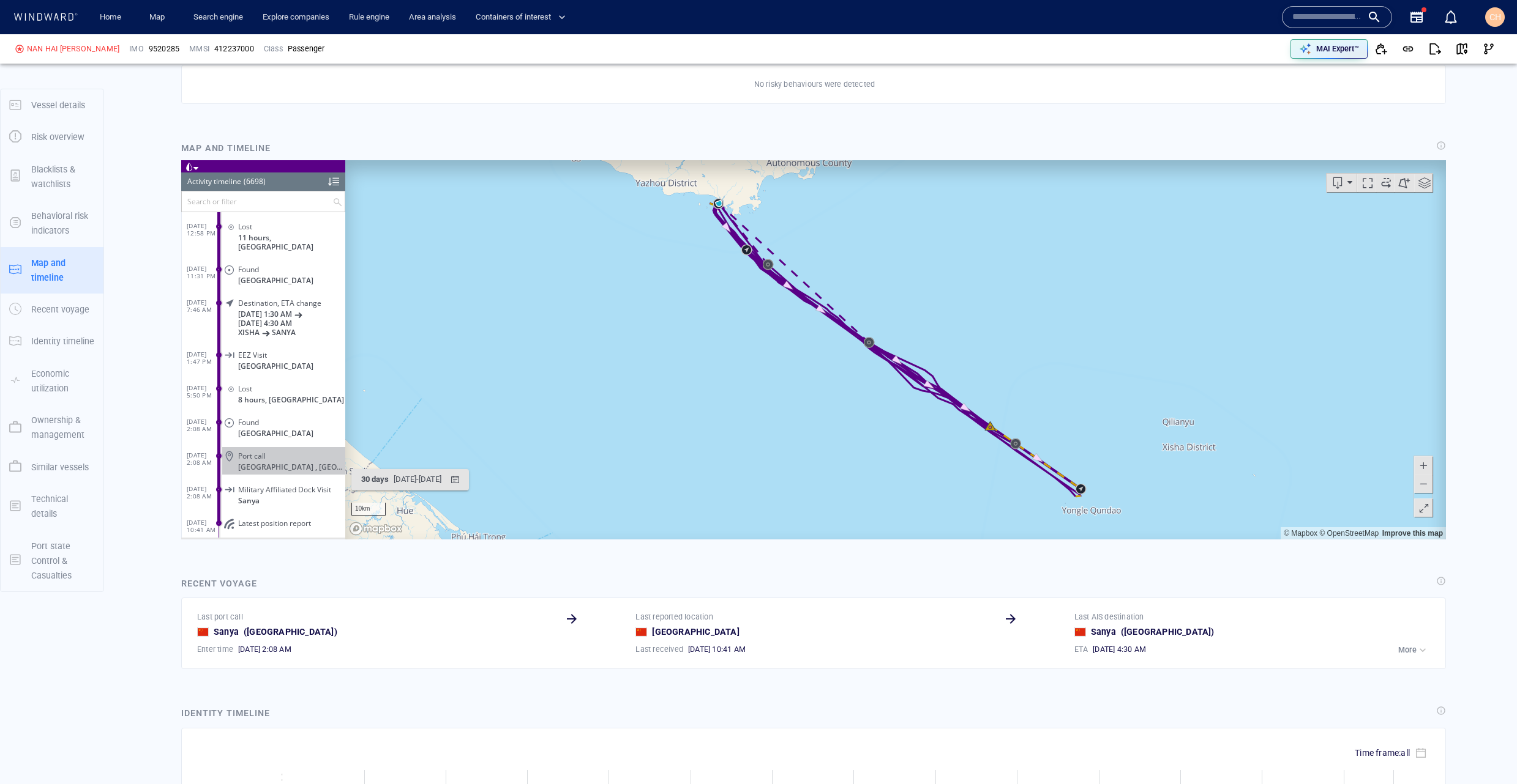
scroll to position [766, 0]
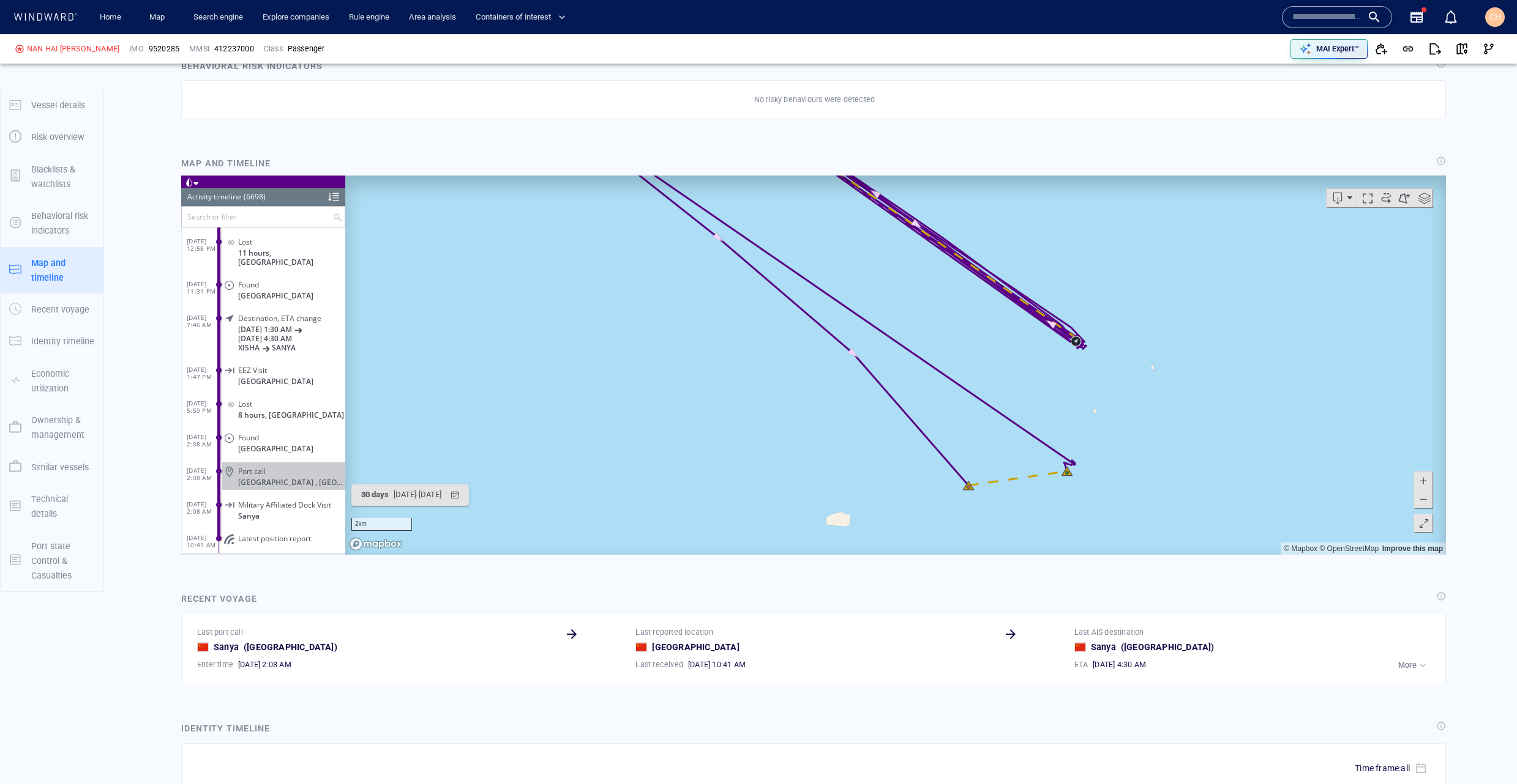
drag, startPoint x: 1167, startPoint y: 355, endPoint x: 854, endPoint y: 448, distance: 326.5
click at [854, 448] on canvas "Map" at bounding box center [895, 364] width 1101 height 379
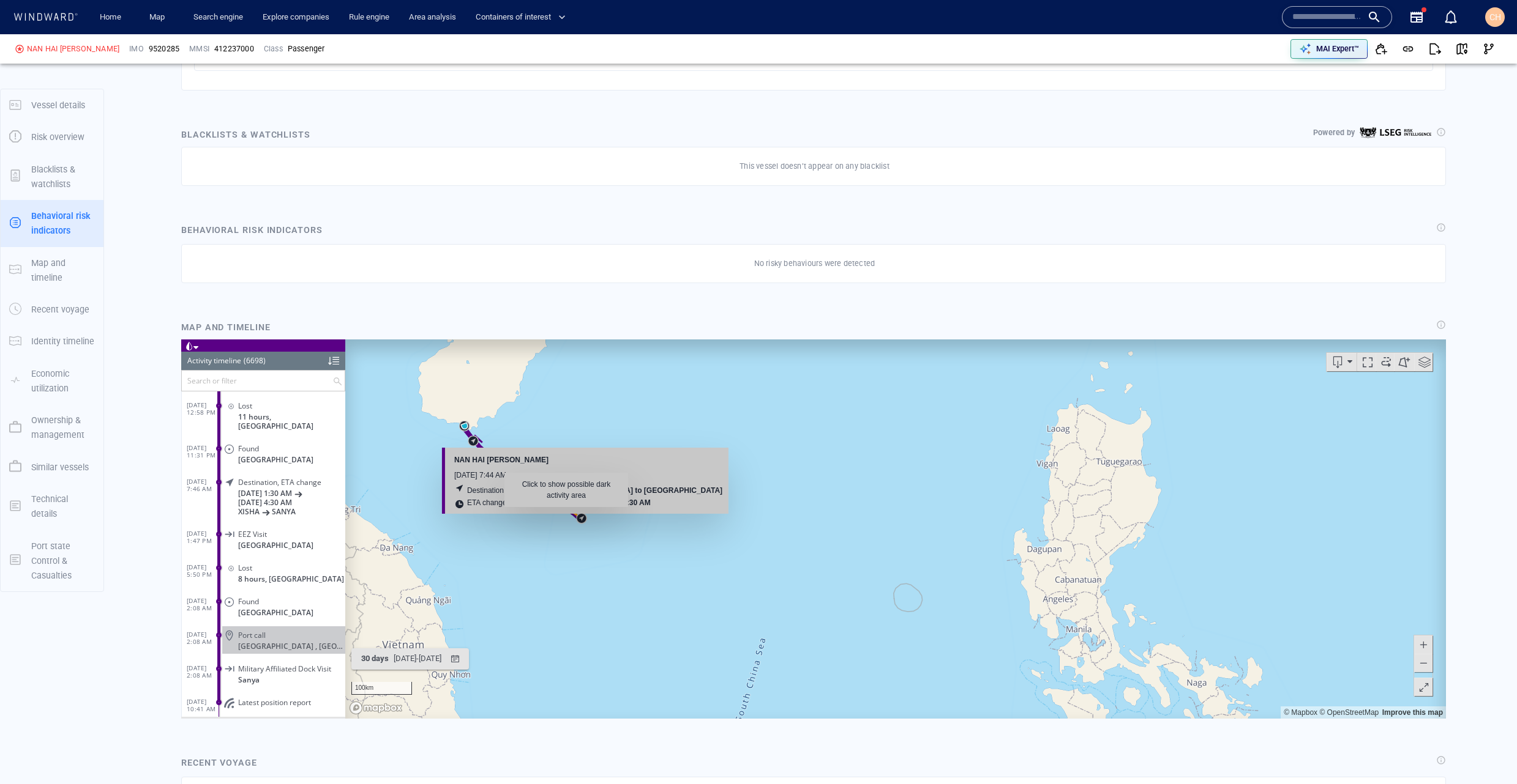
scroll to position [569, 0]
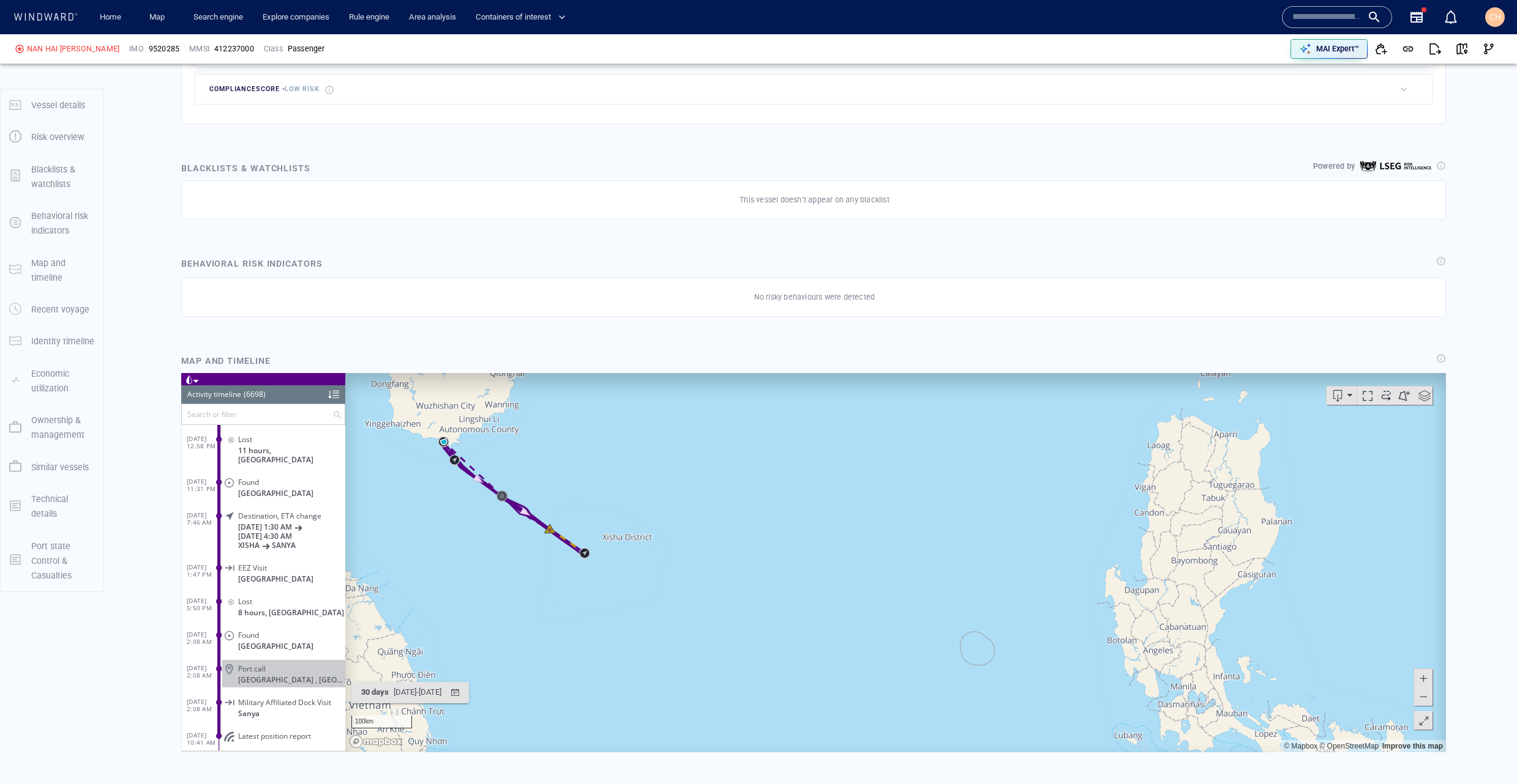
click at [597, 547] on canvas "Map" at bounding box center [895, 563] width 1101 height 379
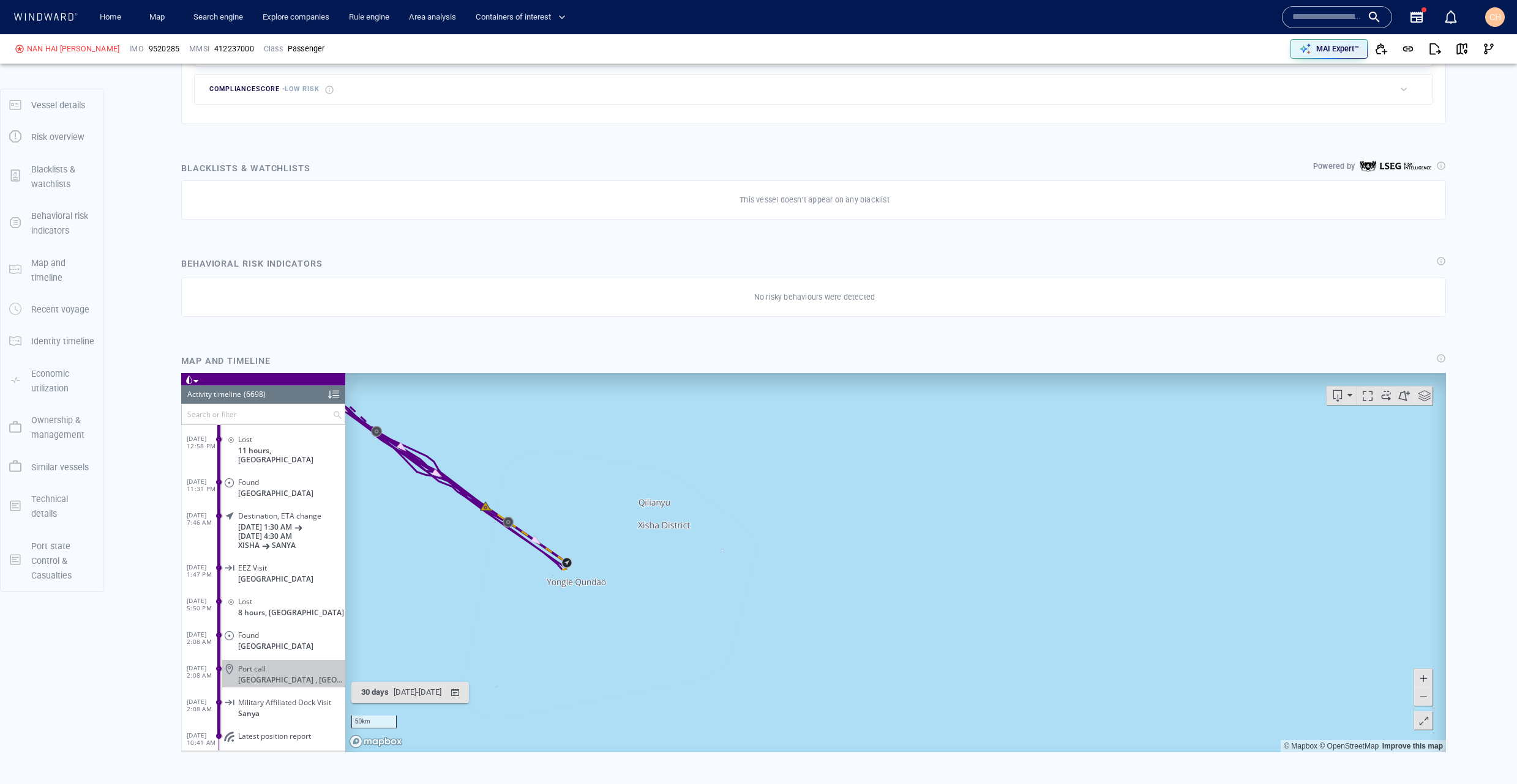
scroll to position [563, 0]
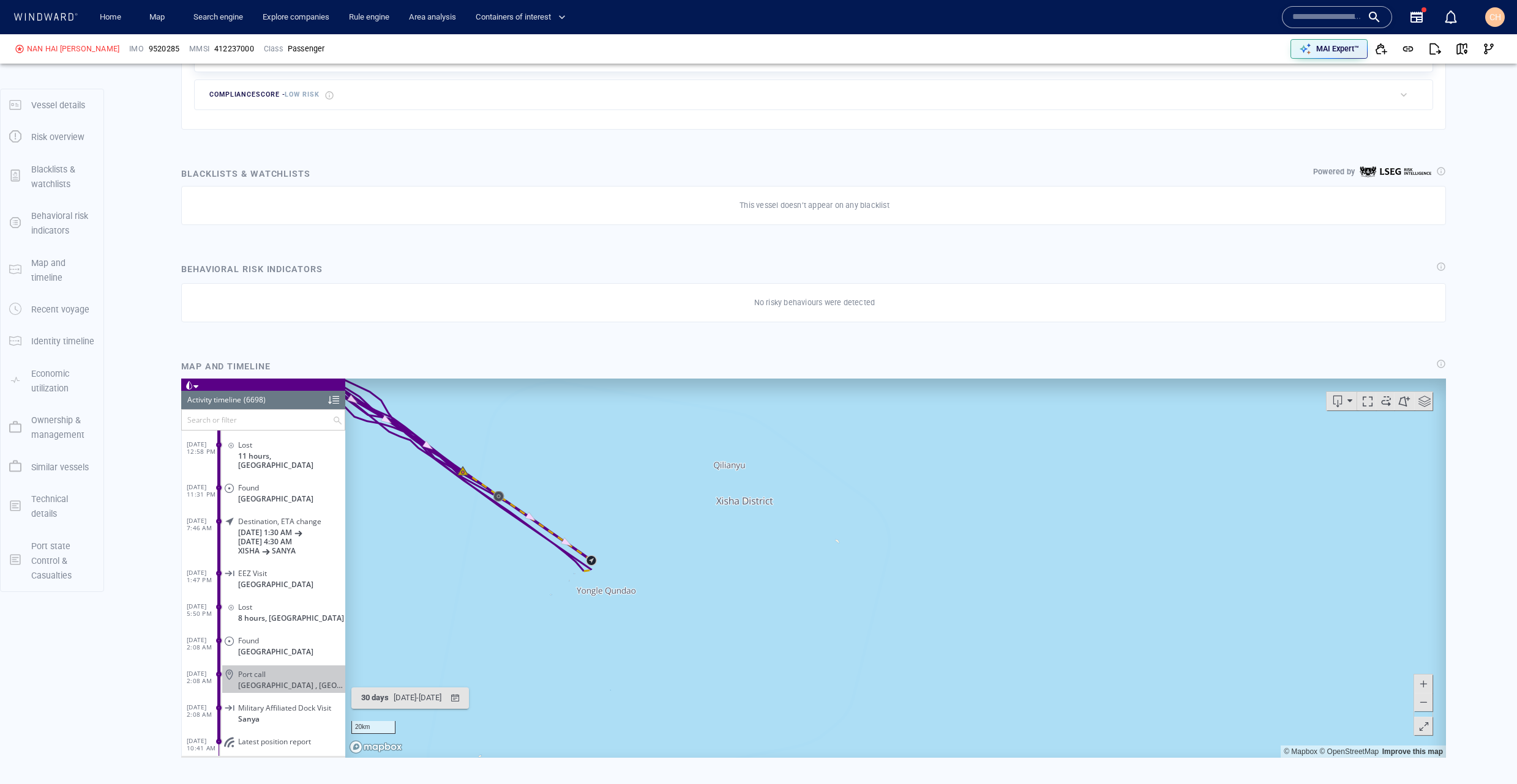
drag, startPoint x: 544, startPoint y: 547, endPoint x: 585, endPoint y: 526, distance: 46.1
click at [585, 526] on canvas "Map" at bounding box center [895, 568] width 1101 height 379
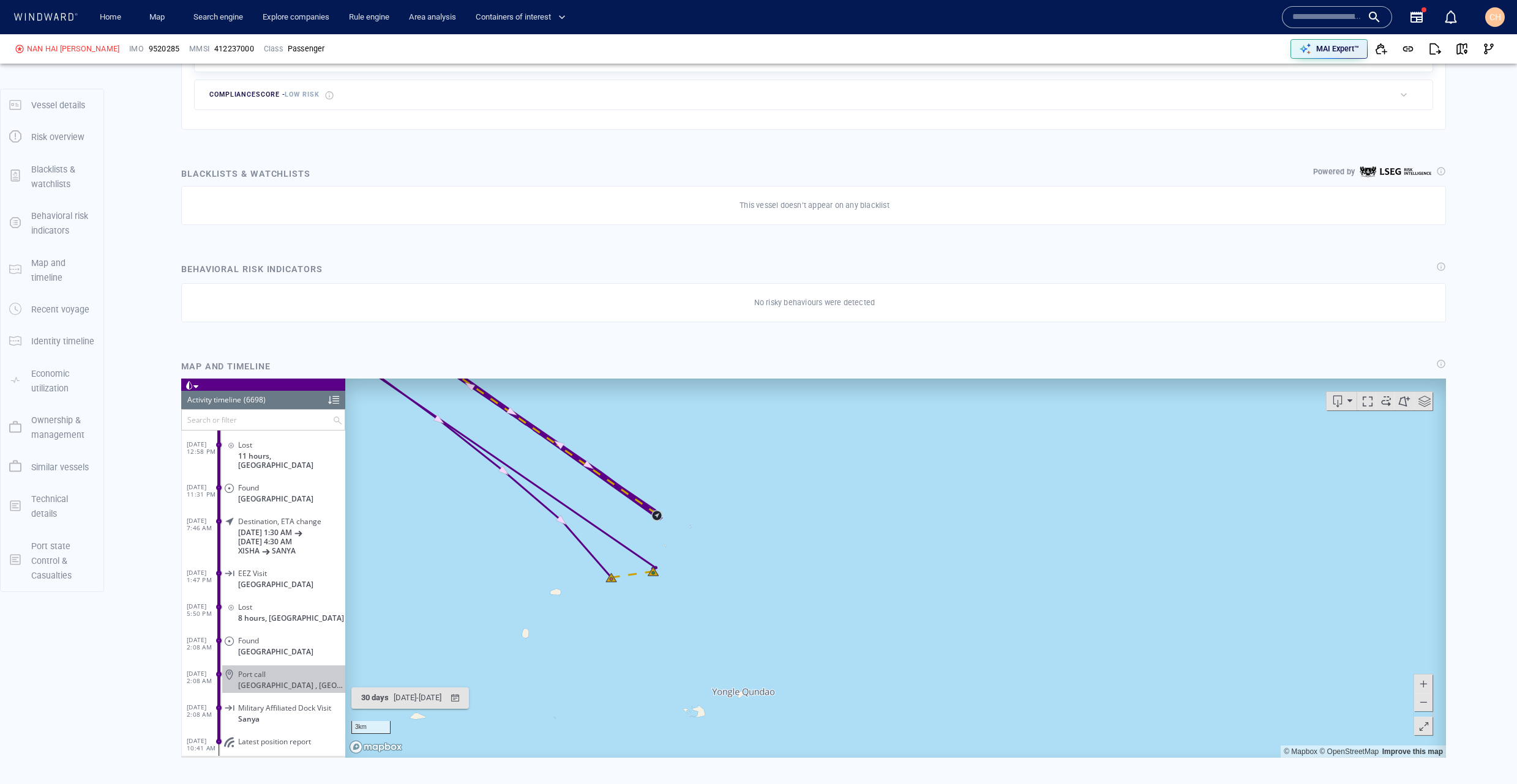
drag, startPoint x: 581, startPoint y: 617, endPoint x: 612, endPoint y: 610, distance: 31.8
click at [612, 610] on canvas "Map" at bounding box center [895, 568] width 1101 height 379
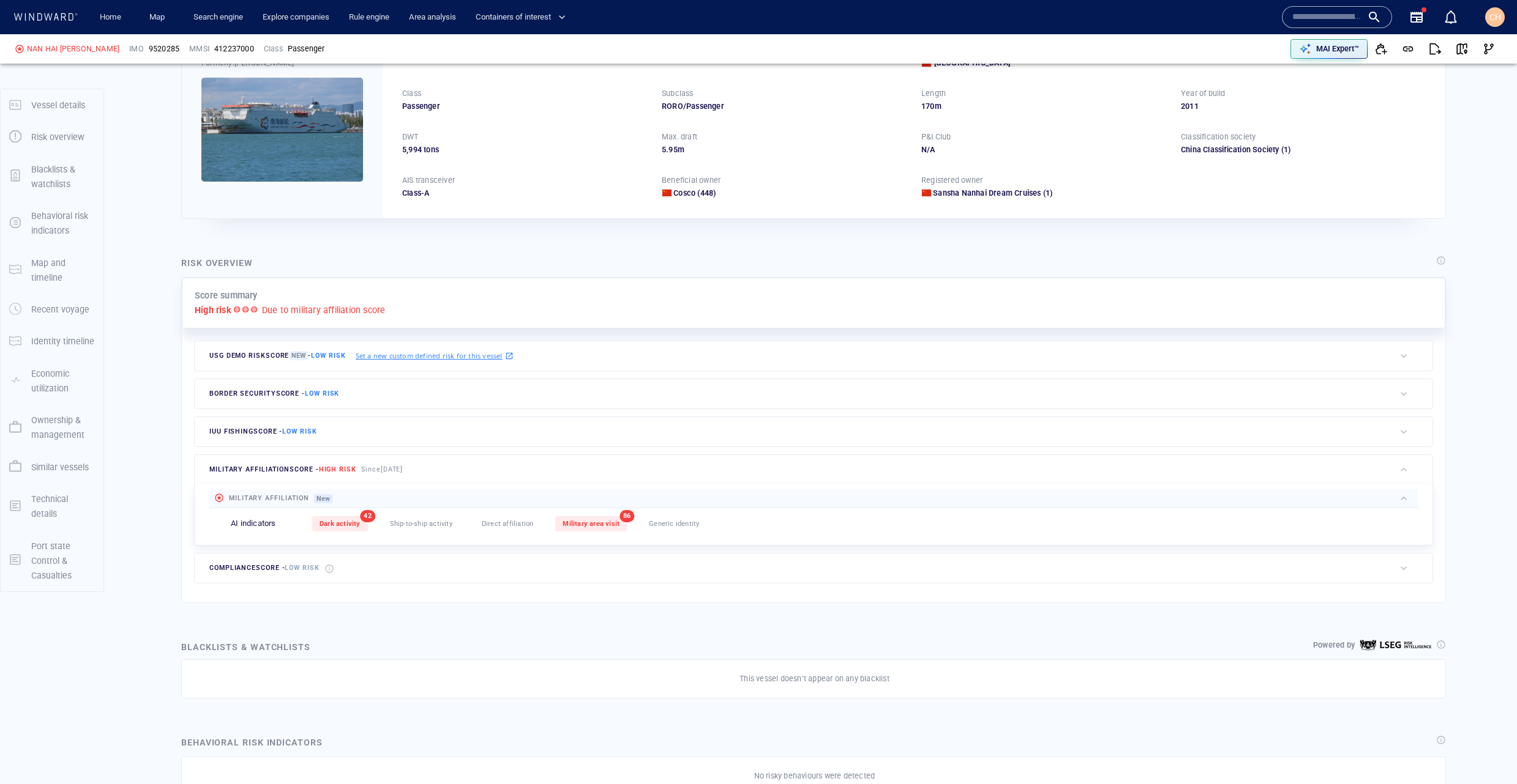
scroll to position [0, 0]
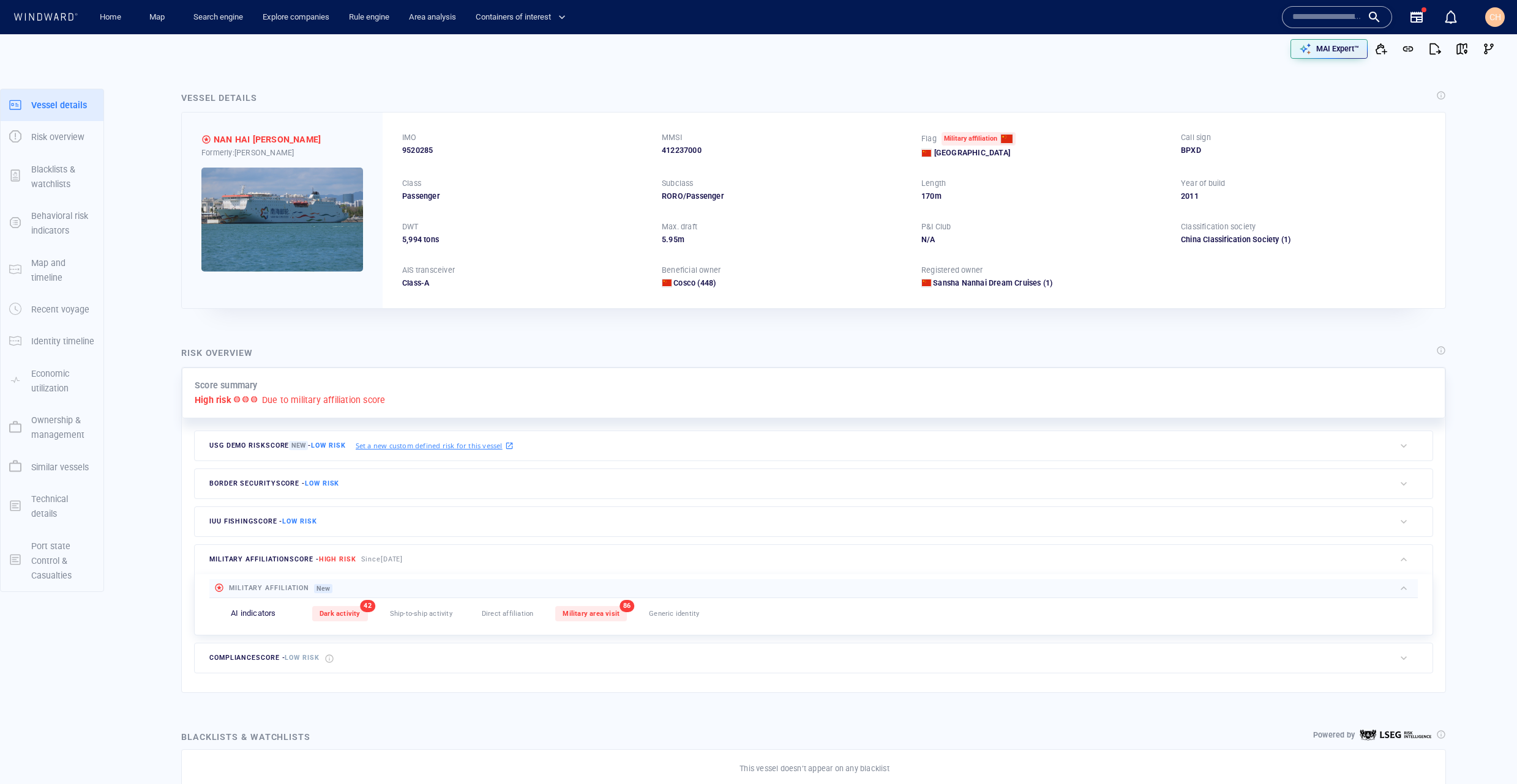
click at [259, 259] on img at bounding box center [282, 220] width 161 height 104
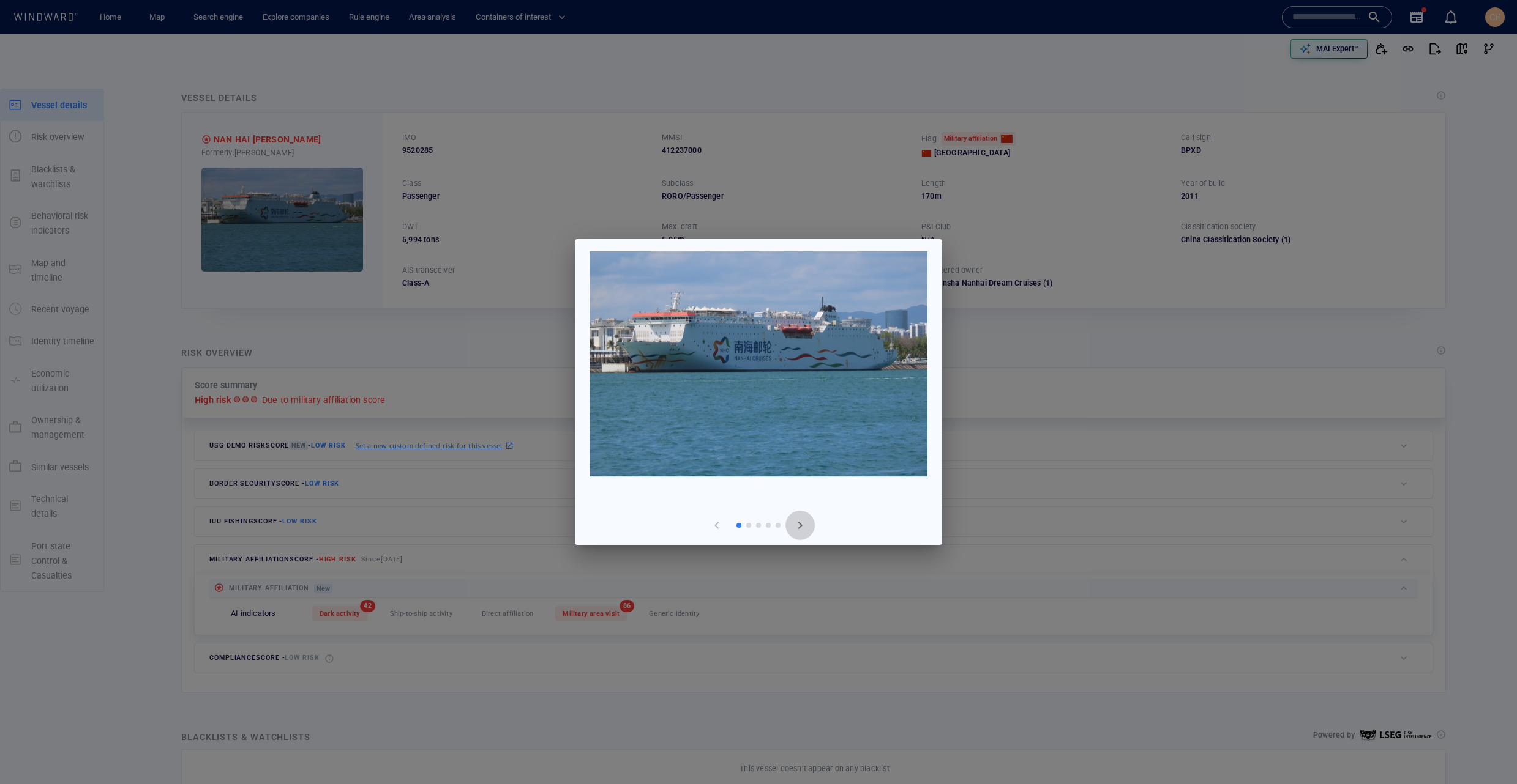
click at [790, 525] on button "button" at bounding box center [800, 525] width 30 height 30
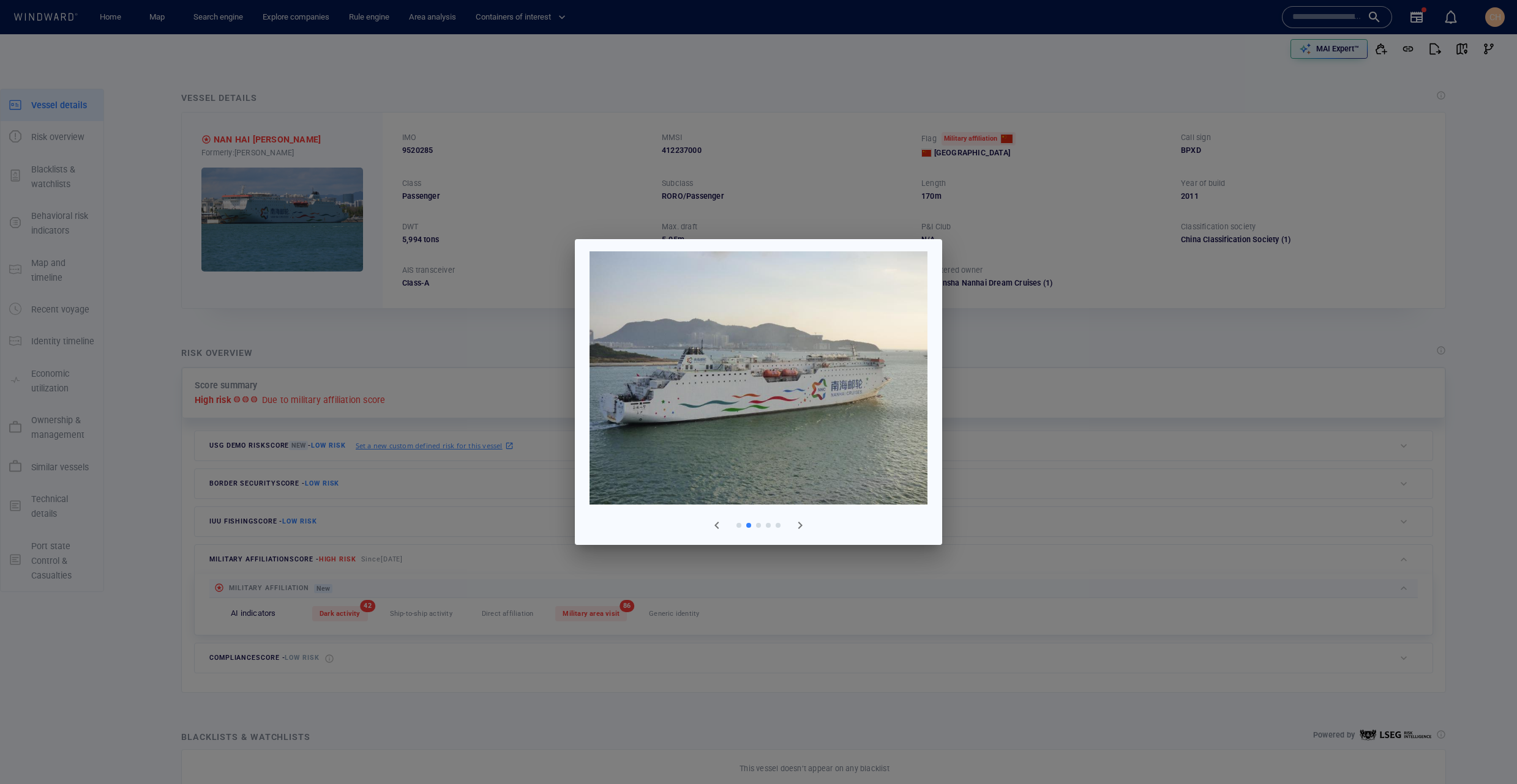
click at [790, 525] on button "button" at bounding box center [800, 525] width 30 height 30
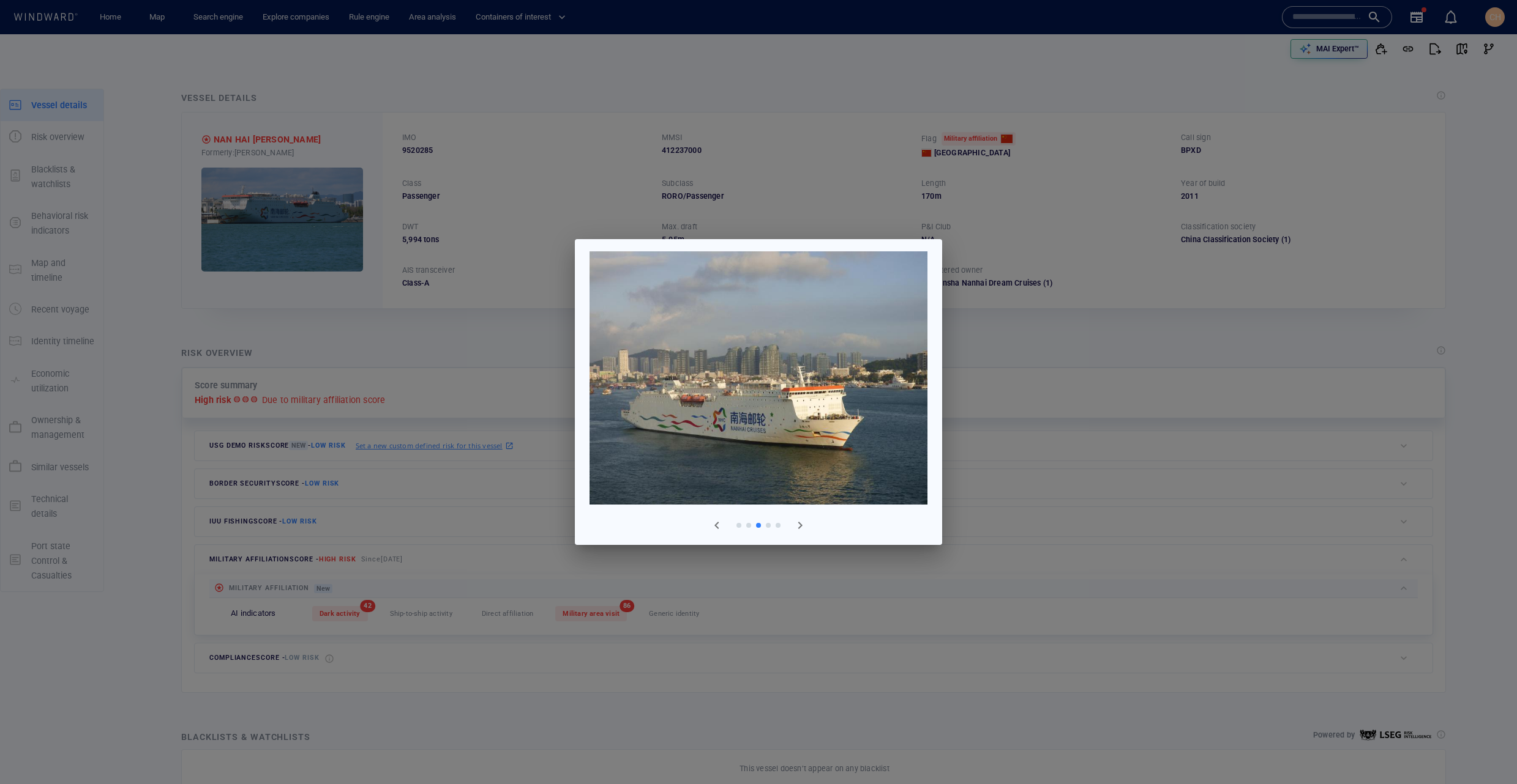
click at [477, 324] on div at bounding box center [758, 392] width 1517 height 784
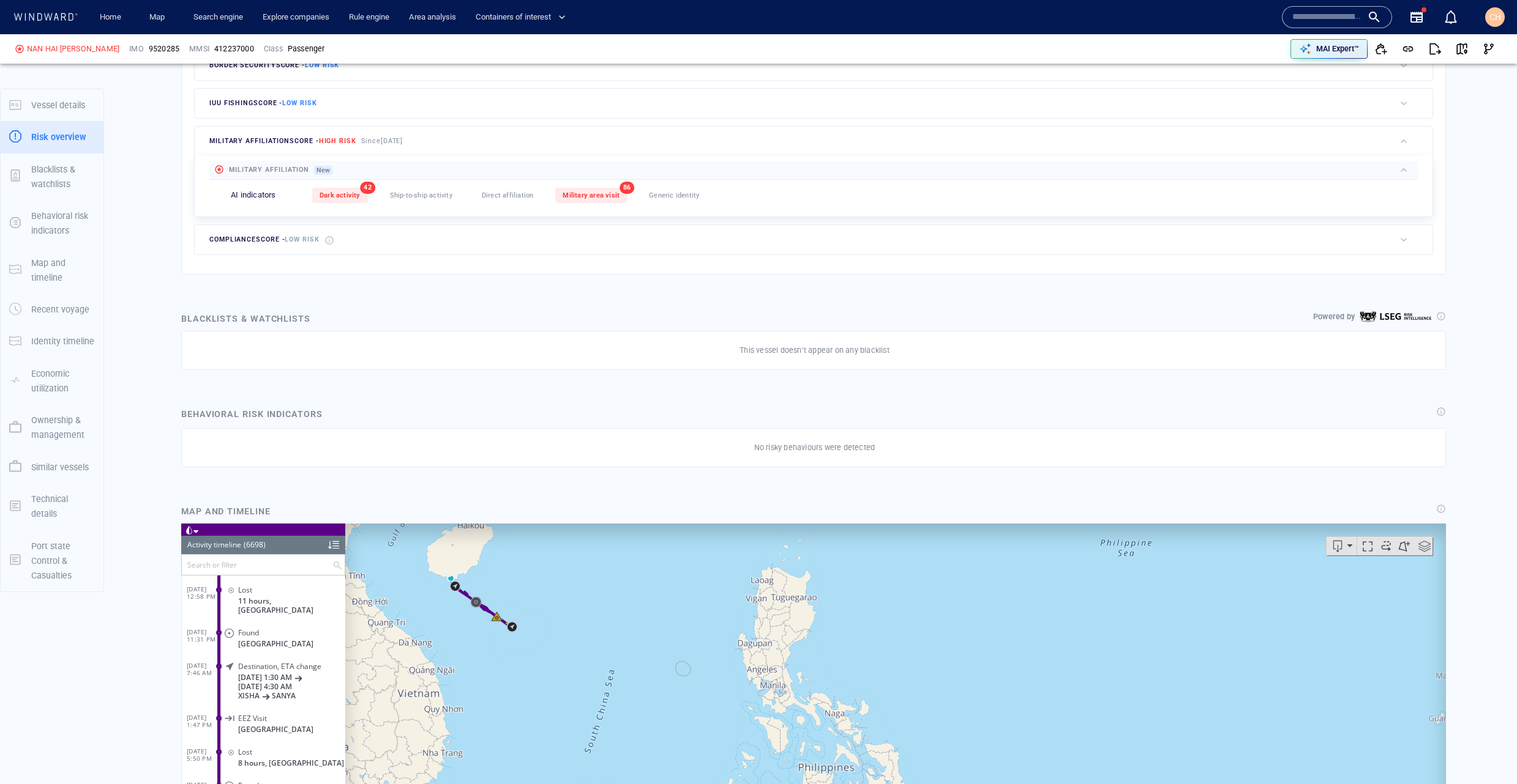
scroll to position [413, 0]
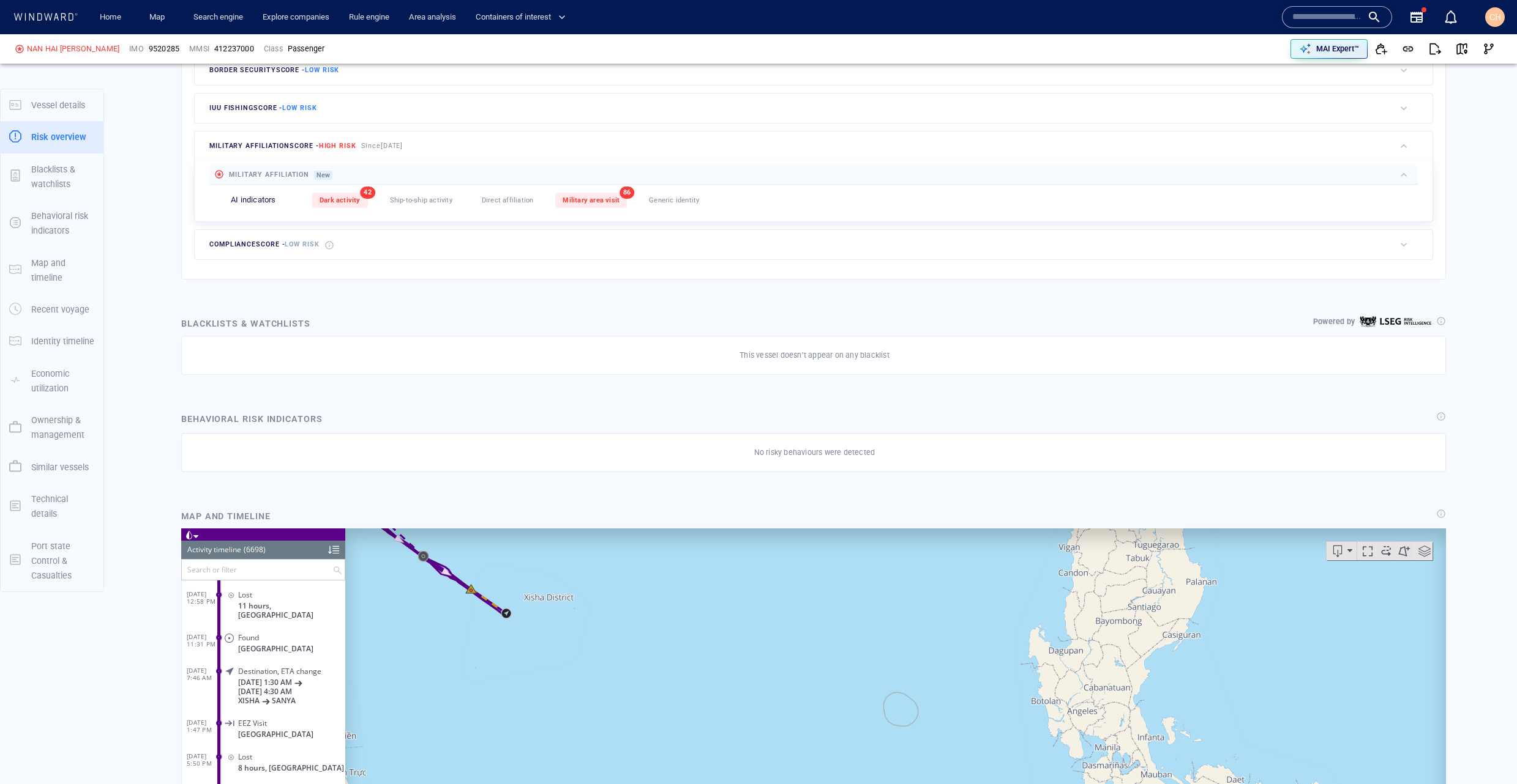
drag, startPoint x: 471, startPoint y: 617, endPoint x: 515, endPoint y: 649, distance: 54.4
click at [515, 649] on canvas "Map" at bounding box center [895, 717] width 1101 height 379
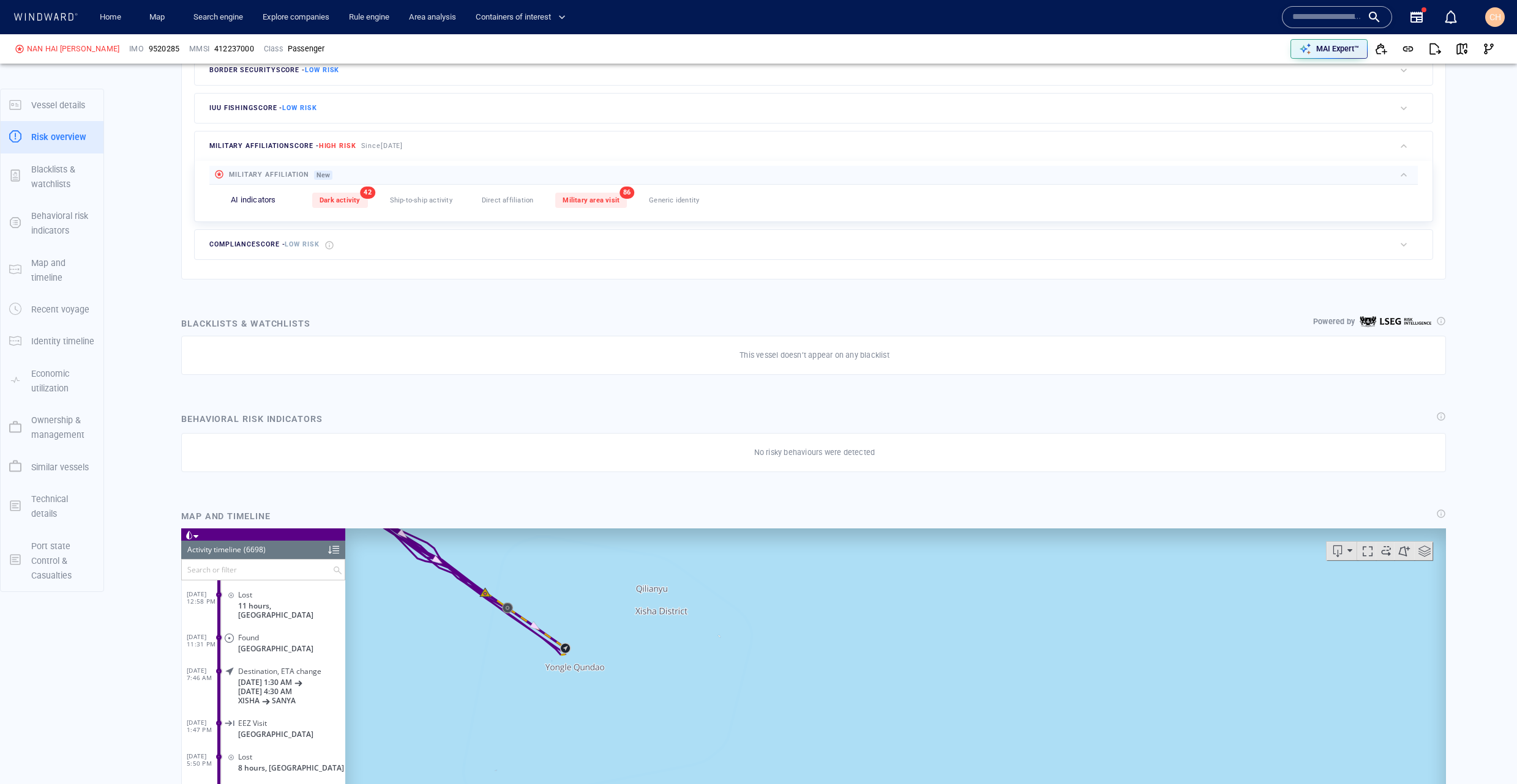
drag, startPoint x: 510, startPoint y: 649, endPoint x: 563, endPoint y: 734, distance: 100.2
click at [563, 734] on canvas "Map" at bounding box center [895, 717] width 1101 height 379
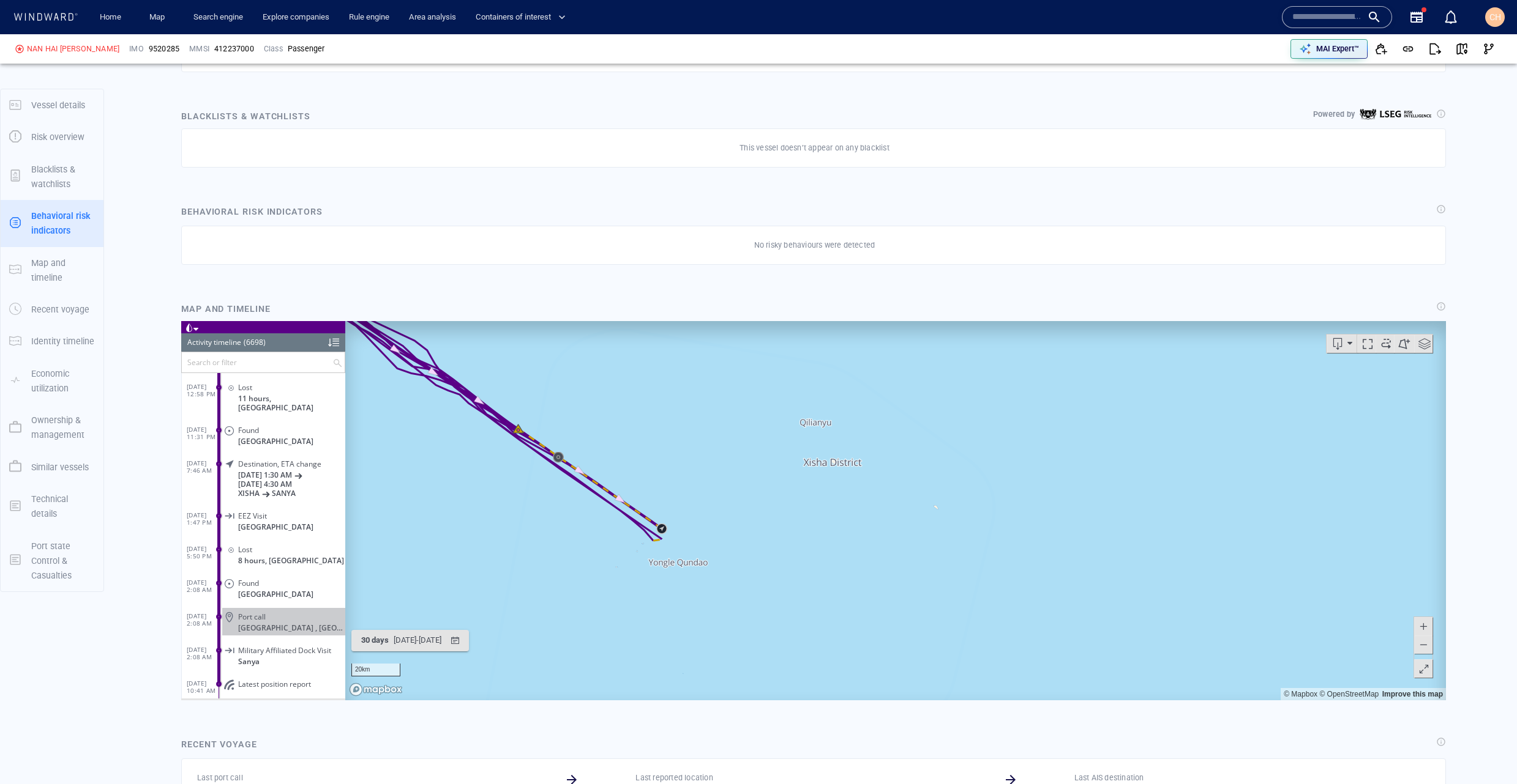
scroll to position [626, 0]
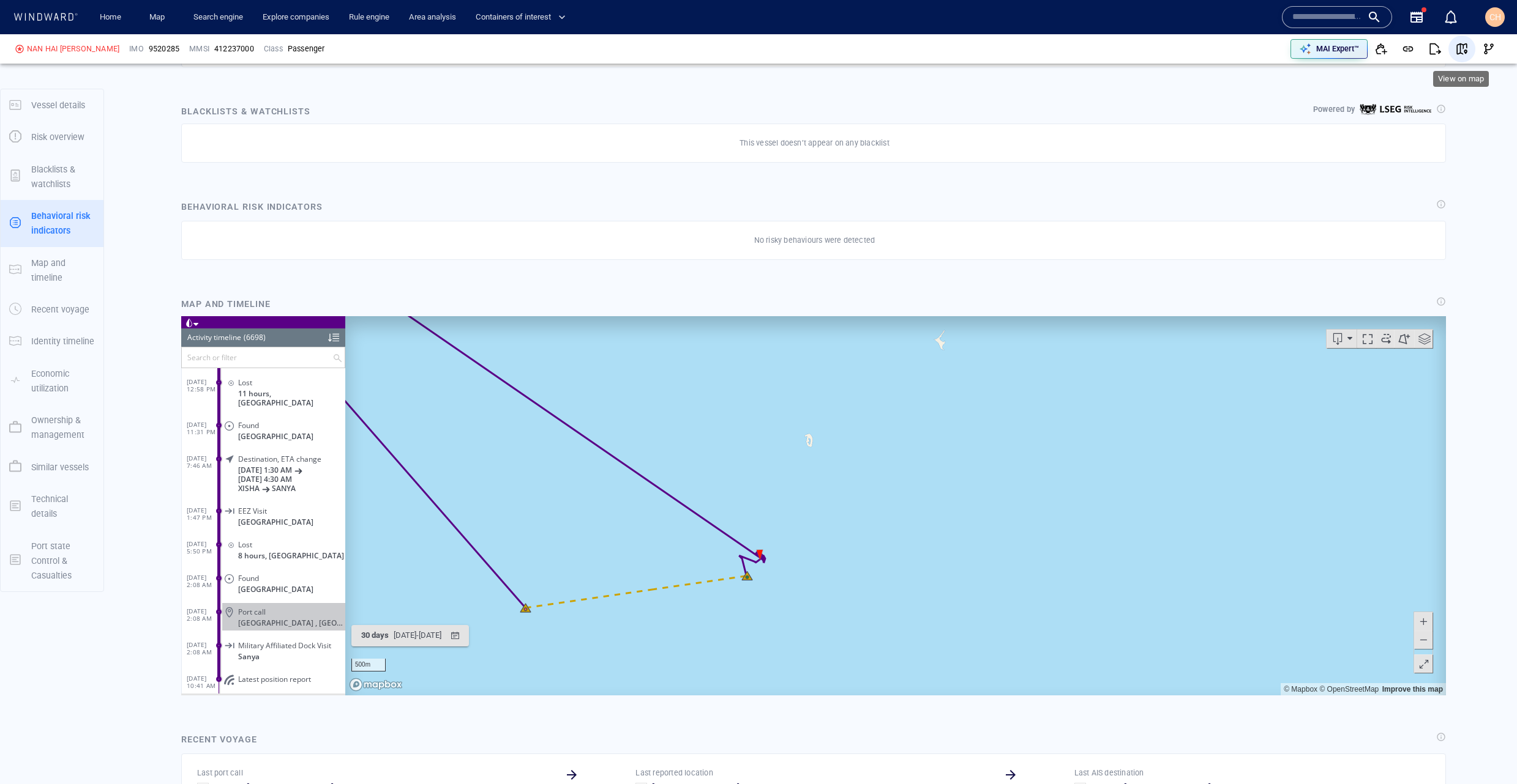
click at [1466, 60] on button "button" at bounding box center [1461, 48] width 27 height 27
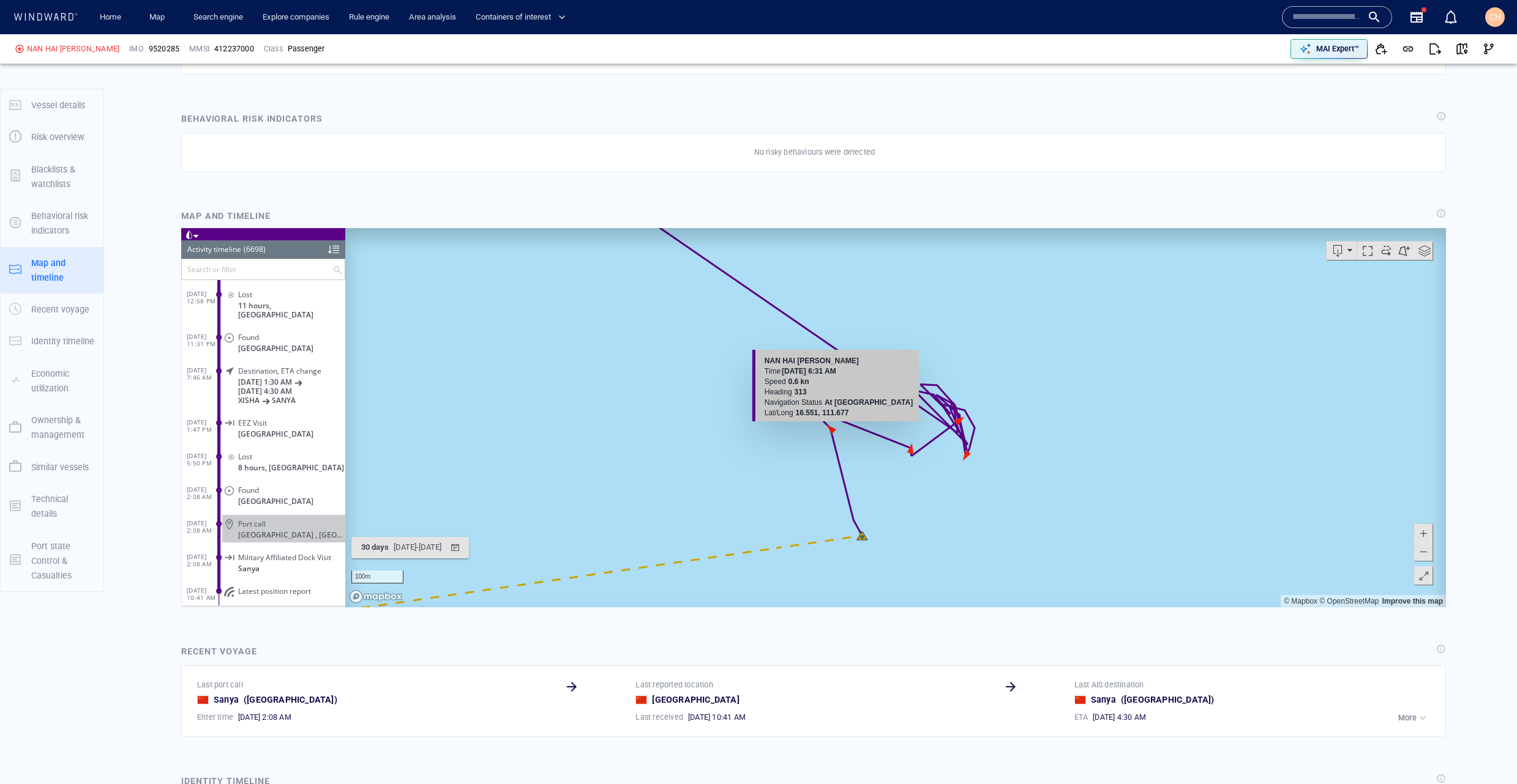
scroll to position [700, 0]
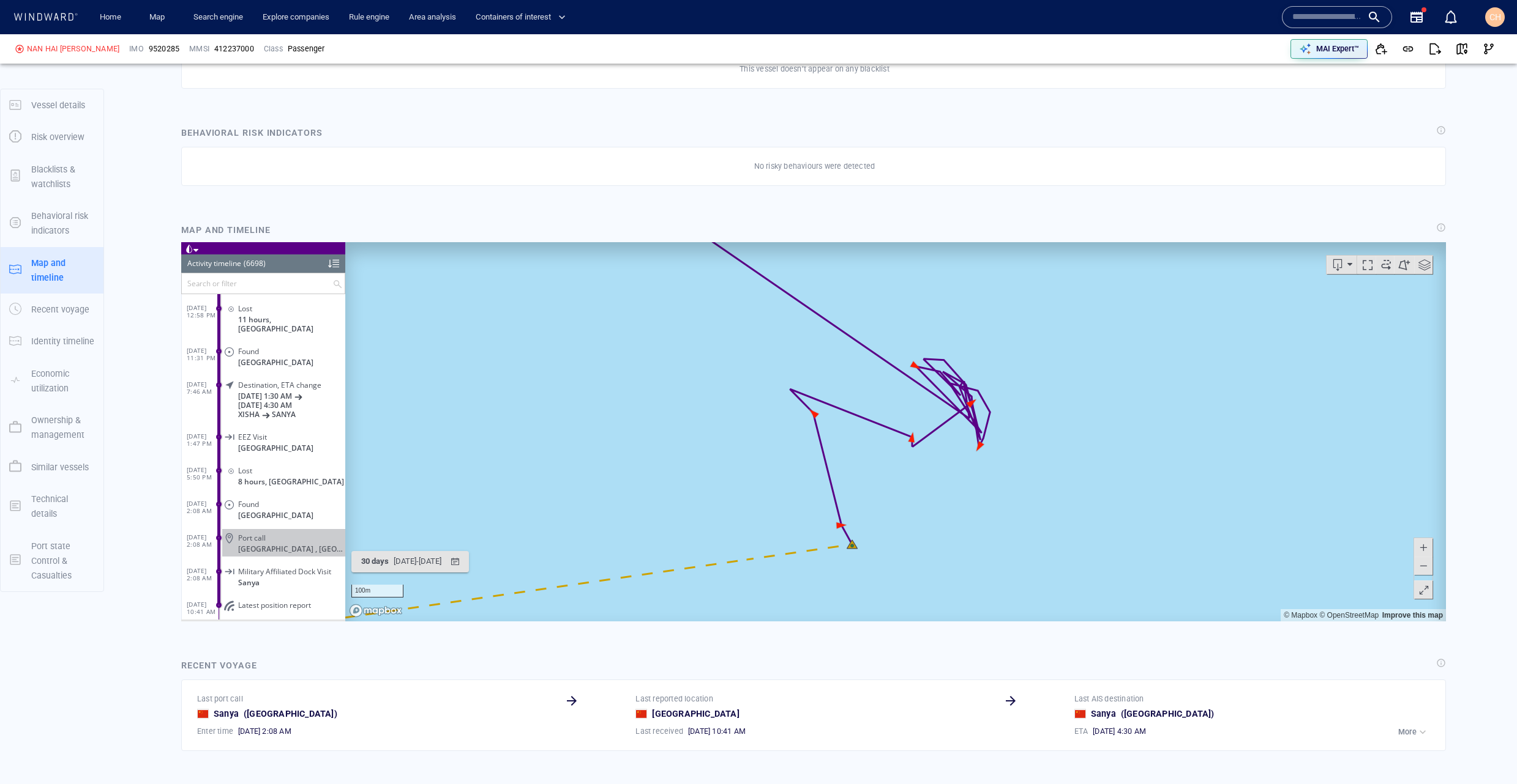
drag, startPoint x: 900, startPoint y: 549, endPoint x: 839, endPoint y: 438, distance: 126.7
click at [841, 439] on canvas "Map" at bounding box center [895, 431] width 1101 height 379
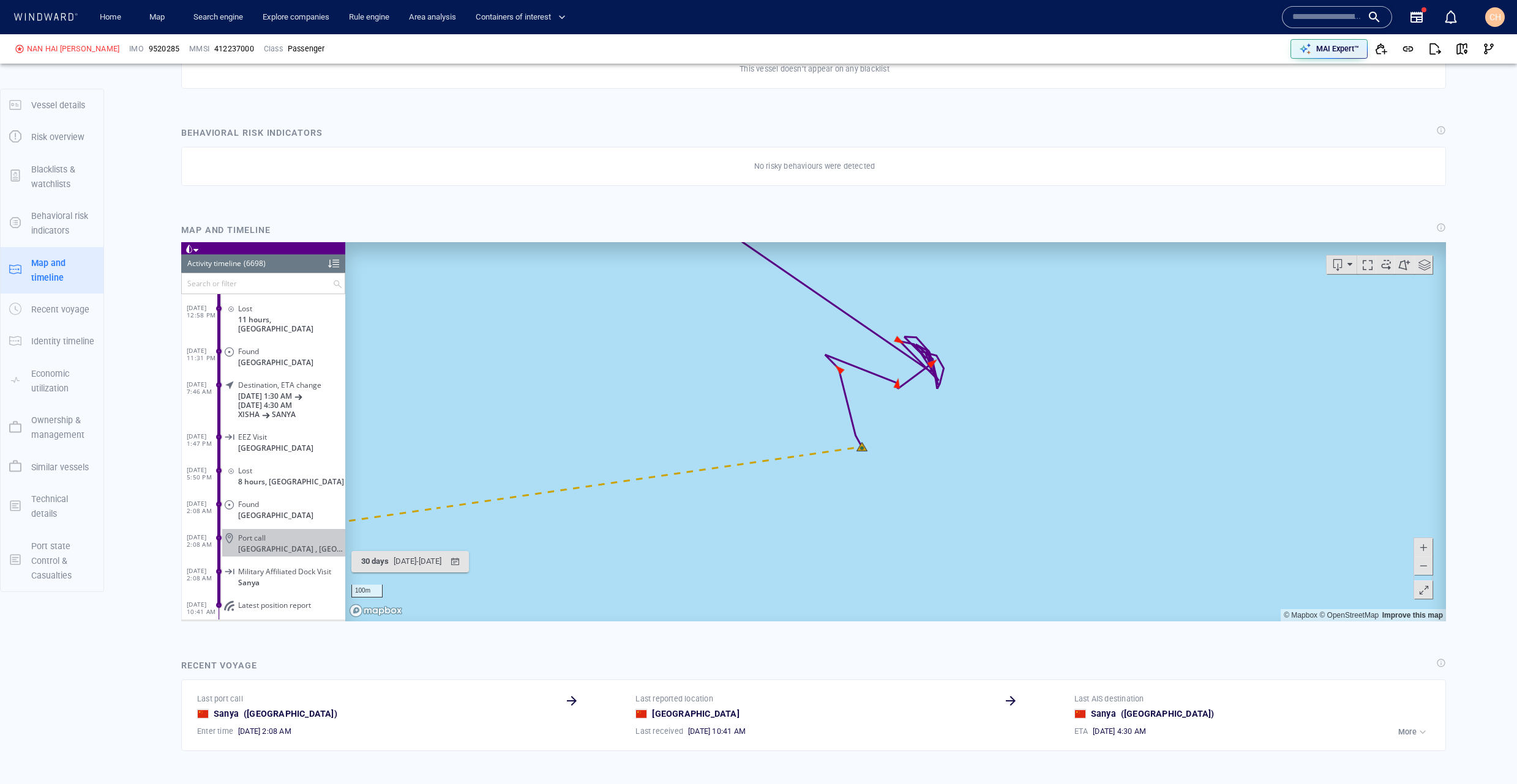
drag, startPoint x: 576, startPoint y: 486, endPoint x: 637, endPoint y: 466, distance: 64.2
click at [637, 466] on canvas "Map" at bounding box center [895, 431] width 1101 height 379
drag, startPoint x: 516, startPoint y: 492, endPoint x: 728, endPoint y: 449, distance: 216.3
click at [728, 449] on canvas "Map" at bounding box center [895, 431] width 1101 height 379
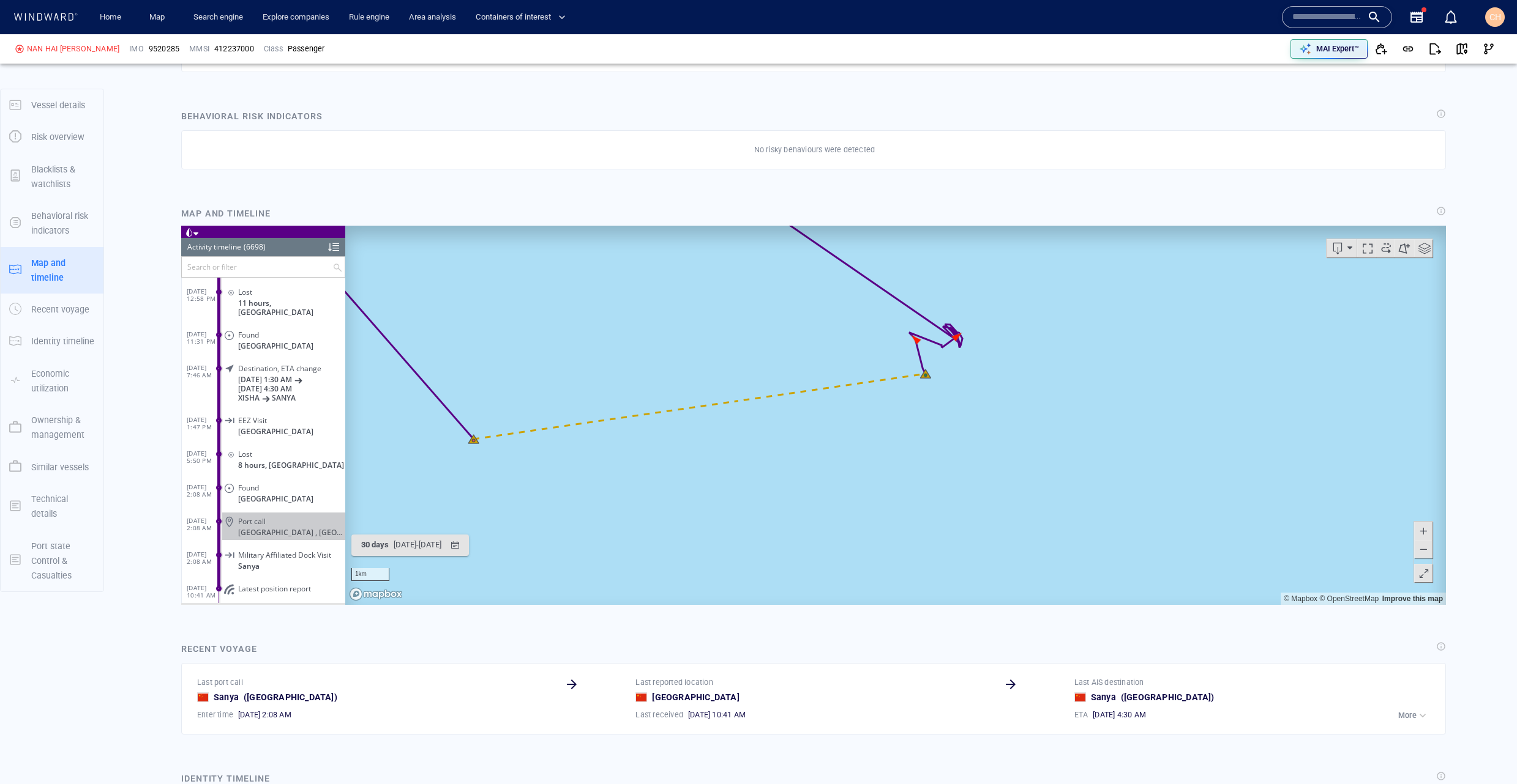
scroll to position [702, 0]
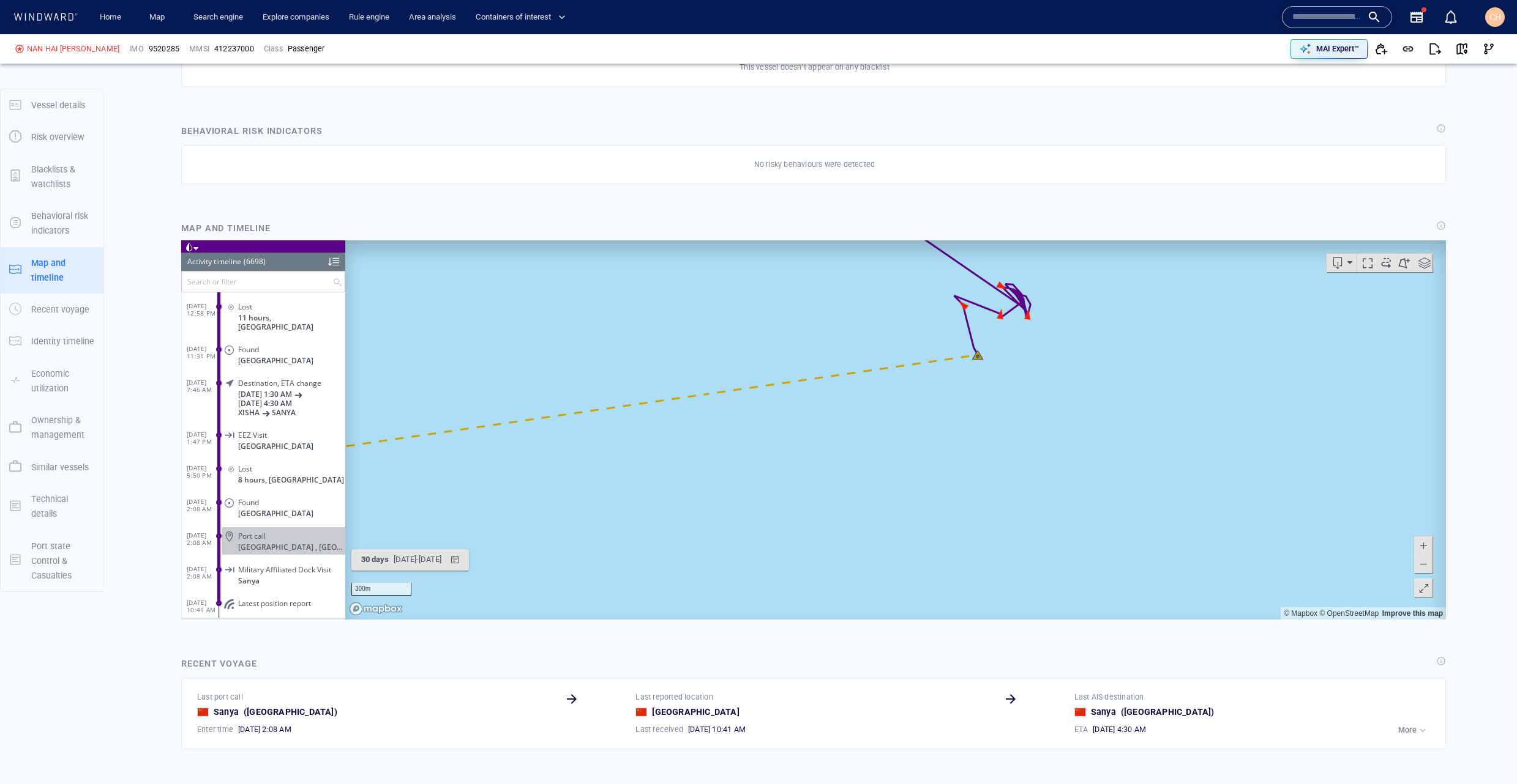
drag, startPoint x: 627, startPoint y: 458, endPoint x: 811, endPoint y: 435, distance: 185.4
click at [893, 434] on canvas "Map" at bounding box center [895, 429] width 1101 height 379
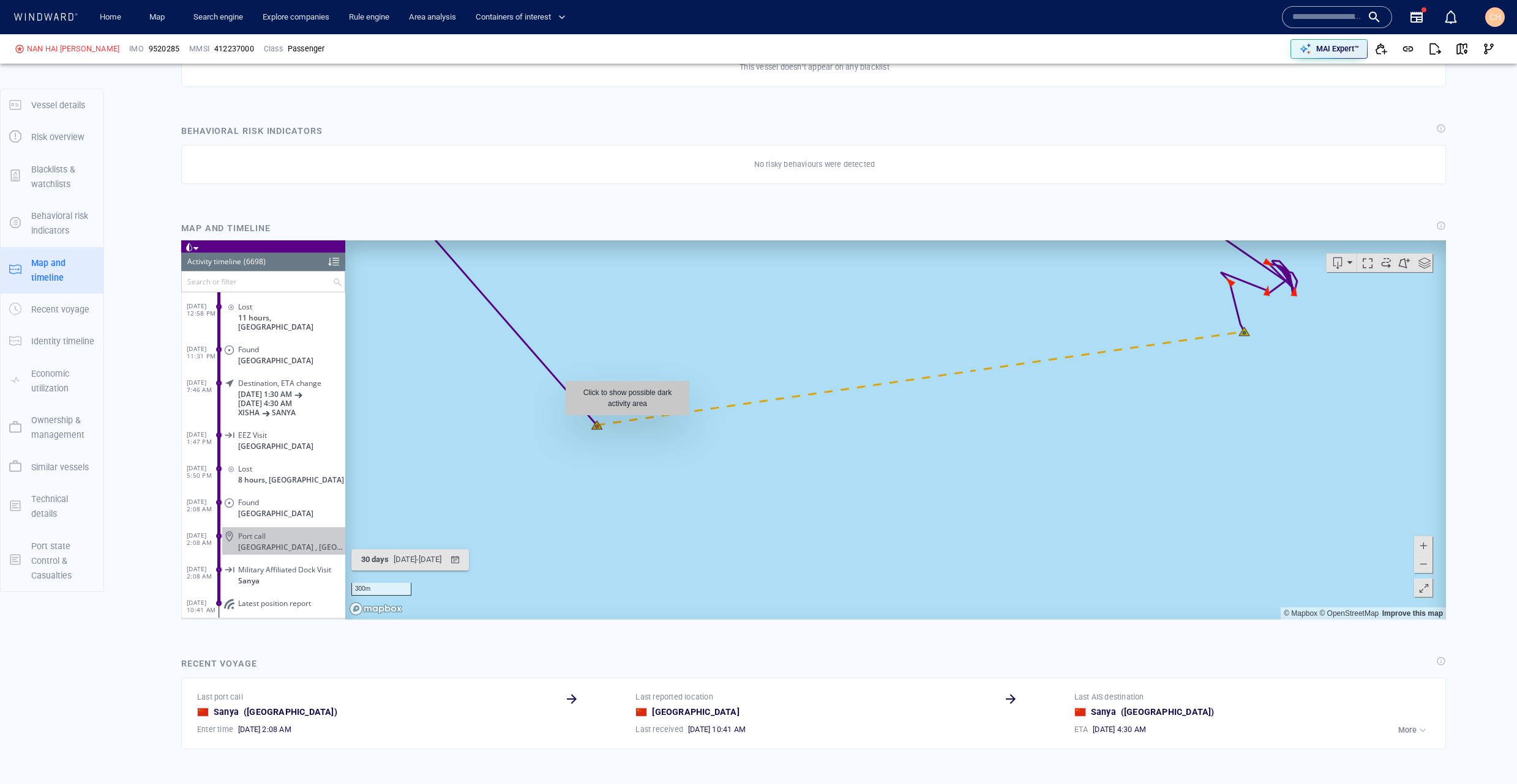
click at [628, 422] on canvas "Map" at bounding box center [895, 429] width 1101 height 379
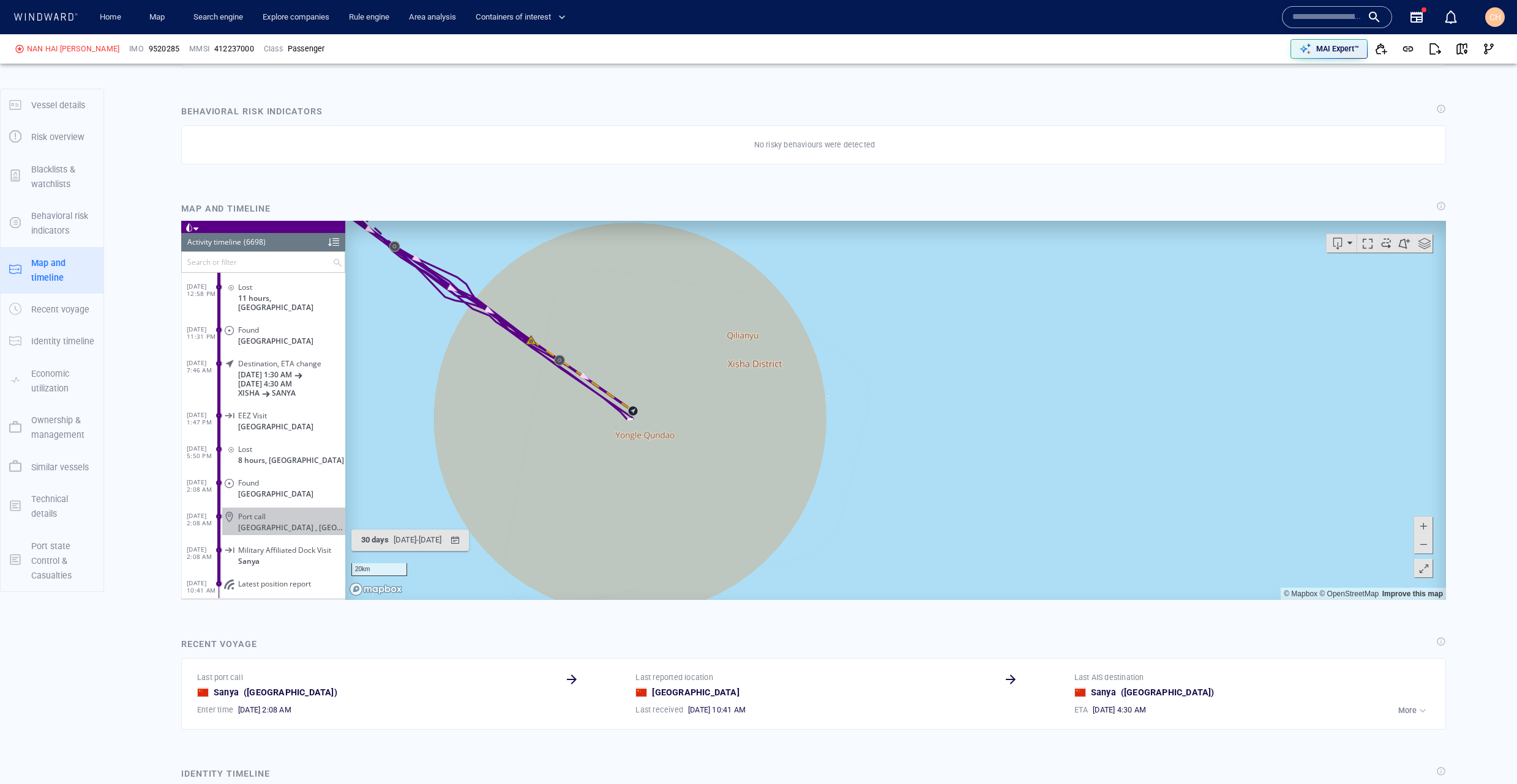
scroll to position [709, 0]
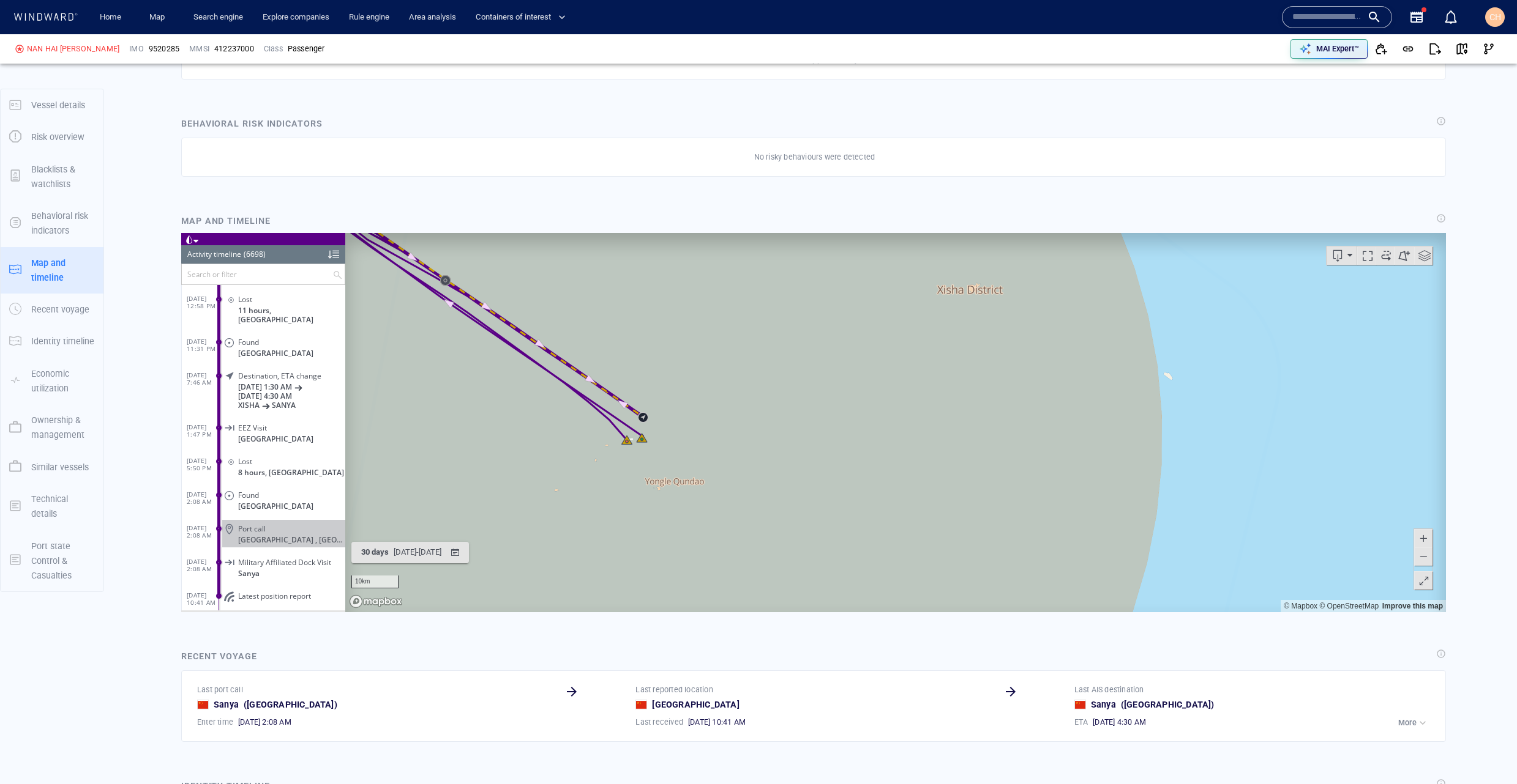
click at [1206, 526] on canvas "Map" at bounding box center [895, 423] width 1101 height 379
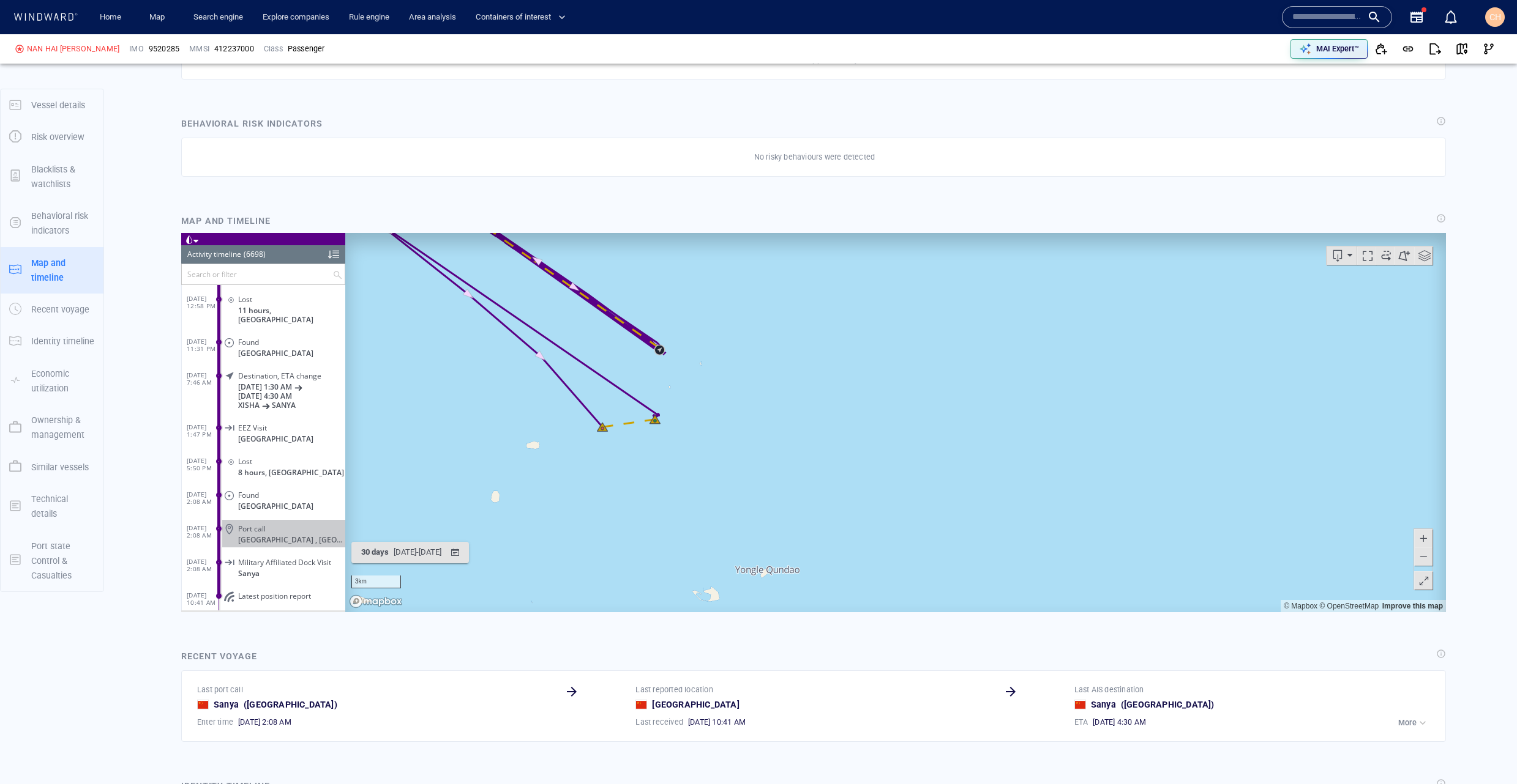
scroll to position [694, 0]
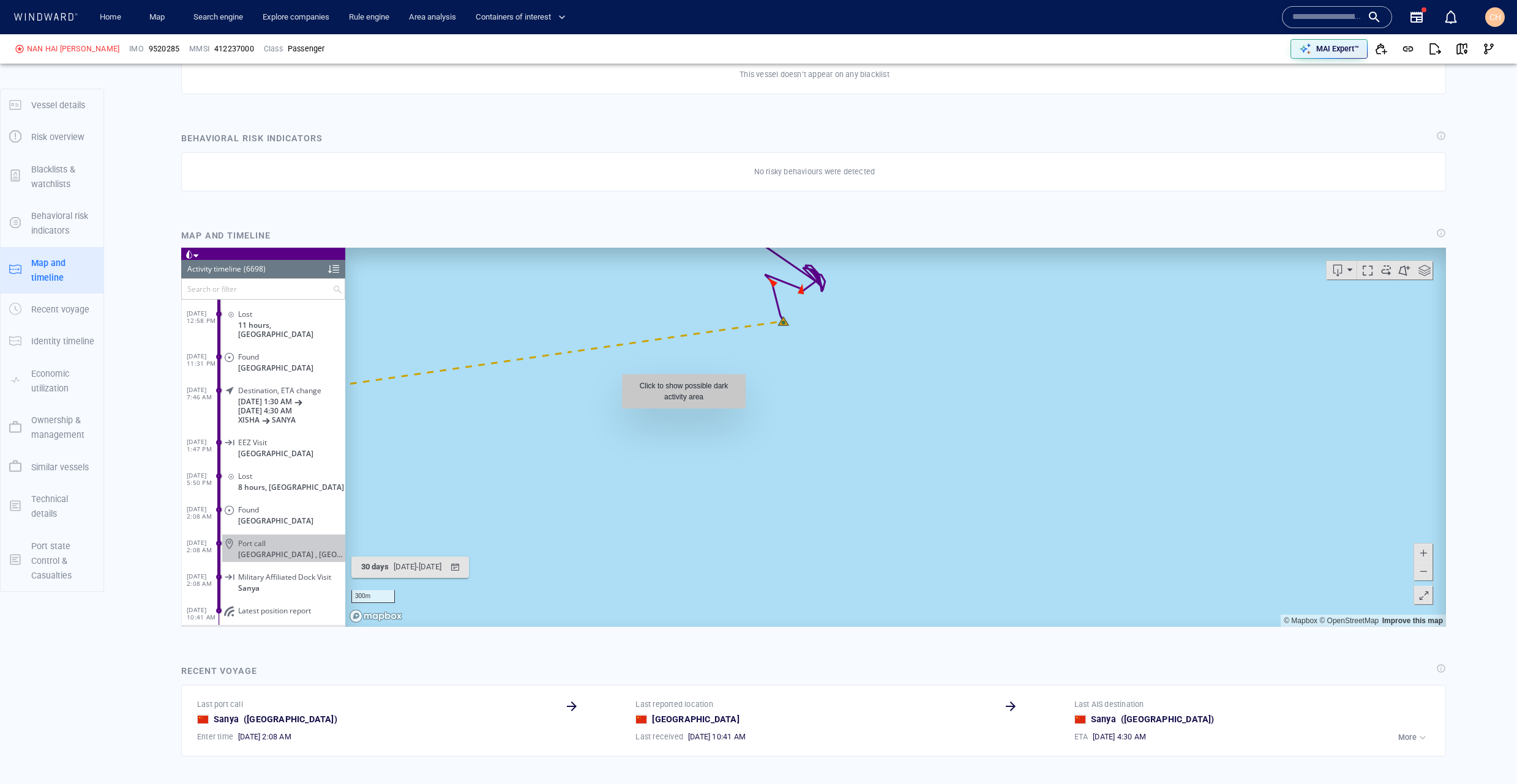
drag, startPoint x: 564, startPoint y: 360, endPoint x: 783, endPoint y: 436, distance: 231.8
click at [785, 436] on canvas "Map" at bounding box center [895, 436] width 1101 height 379
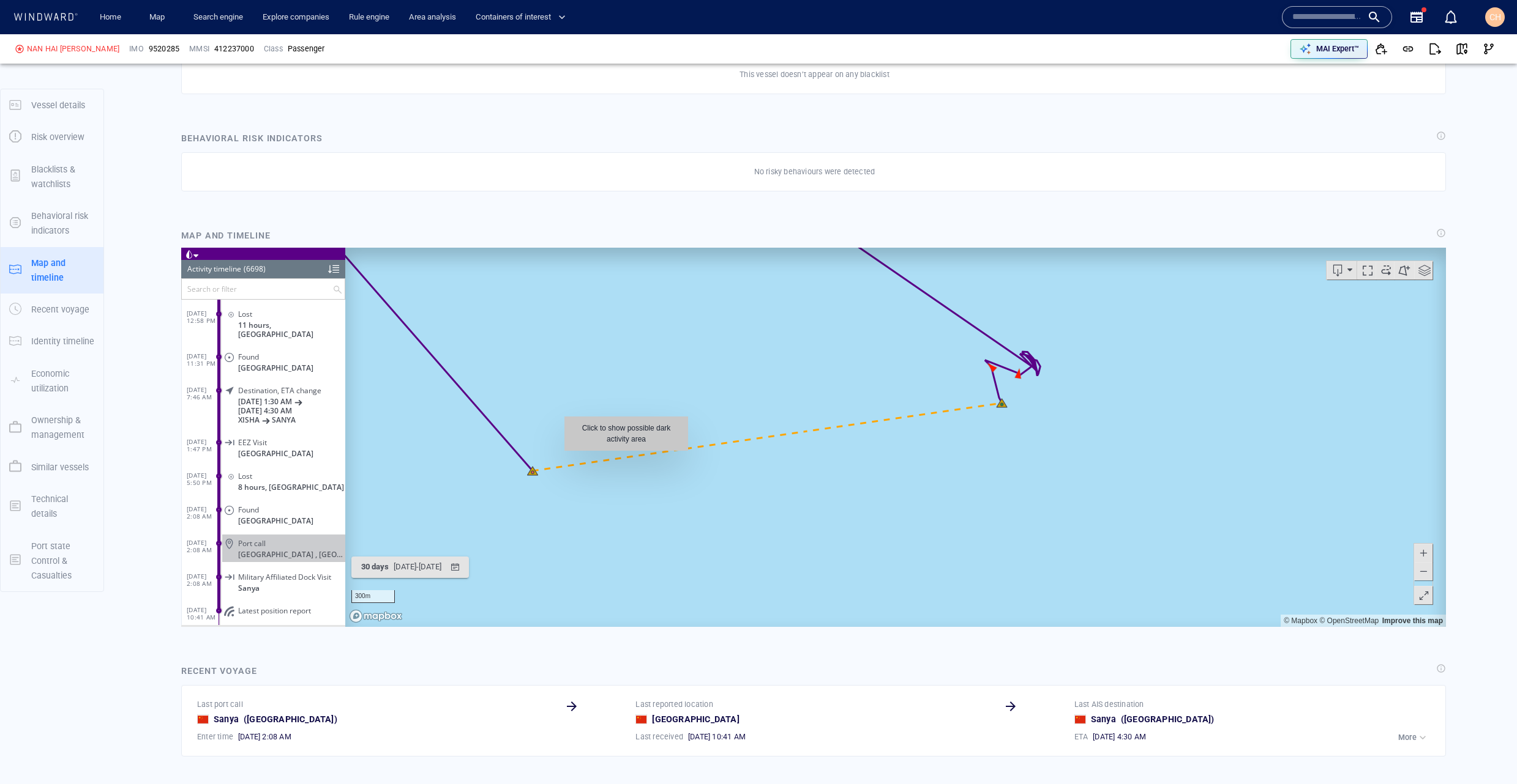
click at [626, 457] on canvas "Map" at bounding box center [895, 436] width 1101 height 379
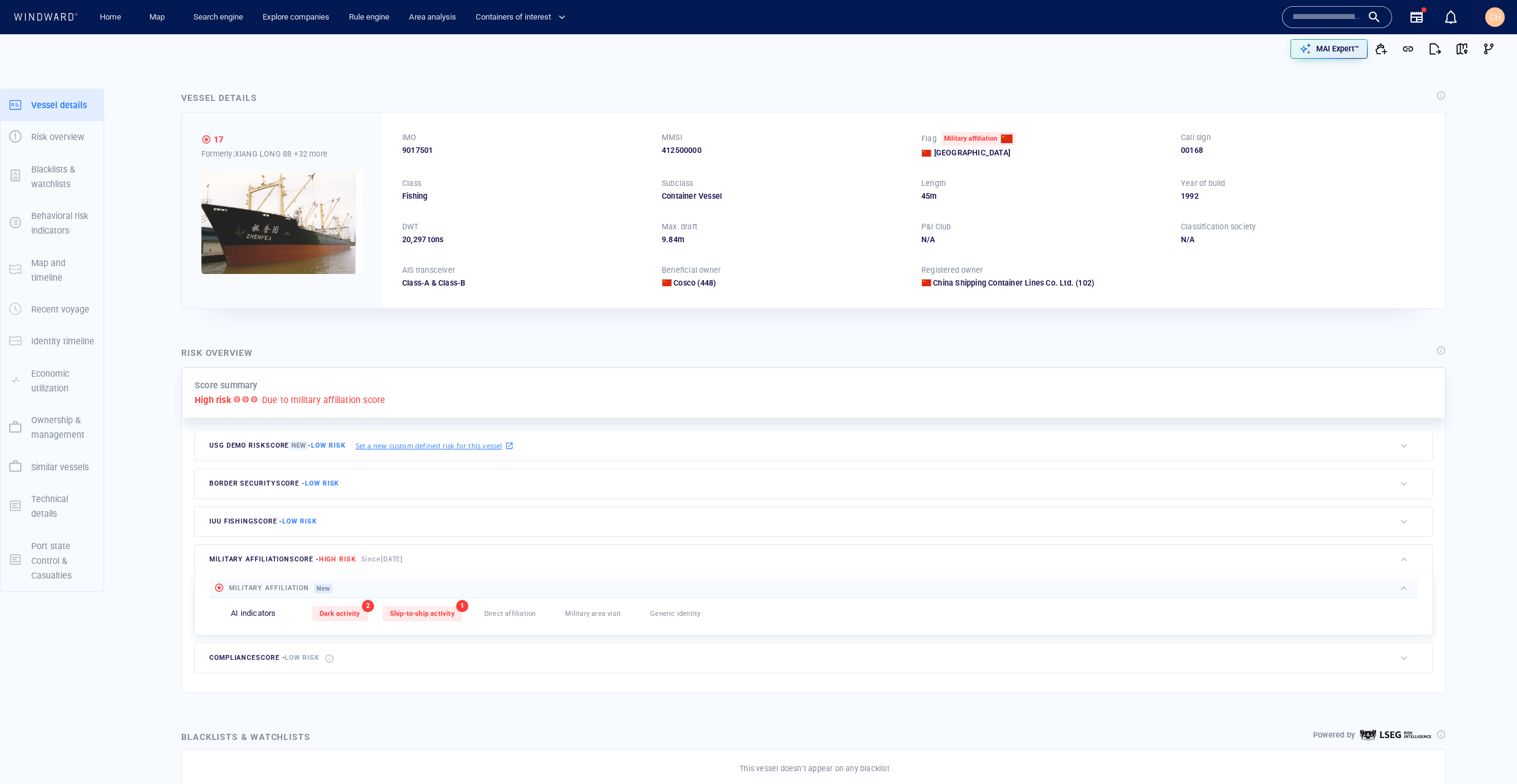
click at [280, 217] on img at bounding box center [282, 222] width 161 height 104
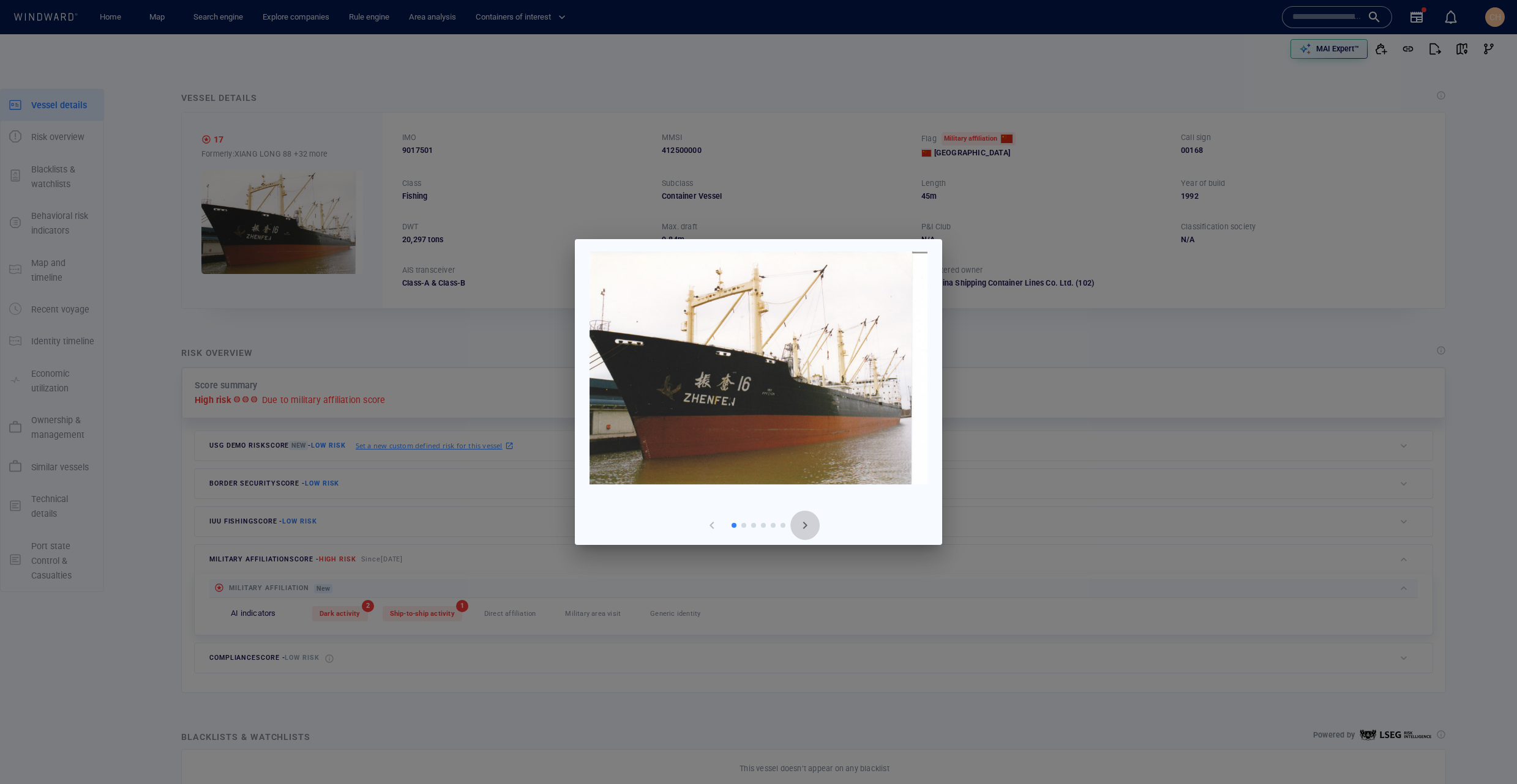
click at [802, 528] on span "button" at bounding box center [805, 525] width 15 height 15
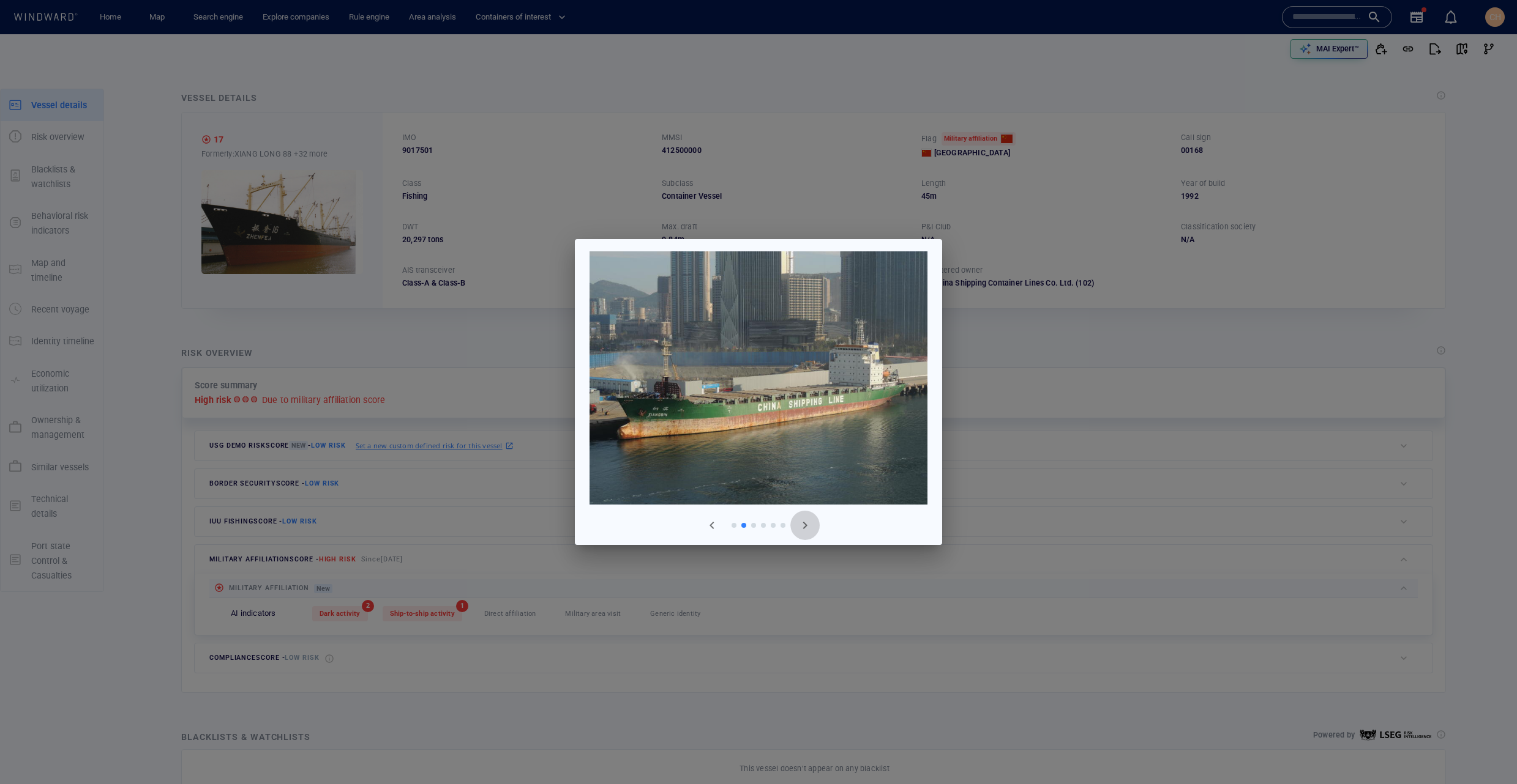
click at [802, 528] on span "button" at bounding box center [805, 525] width 15 height 15
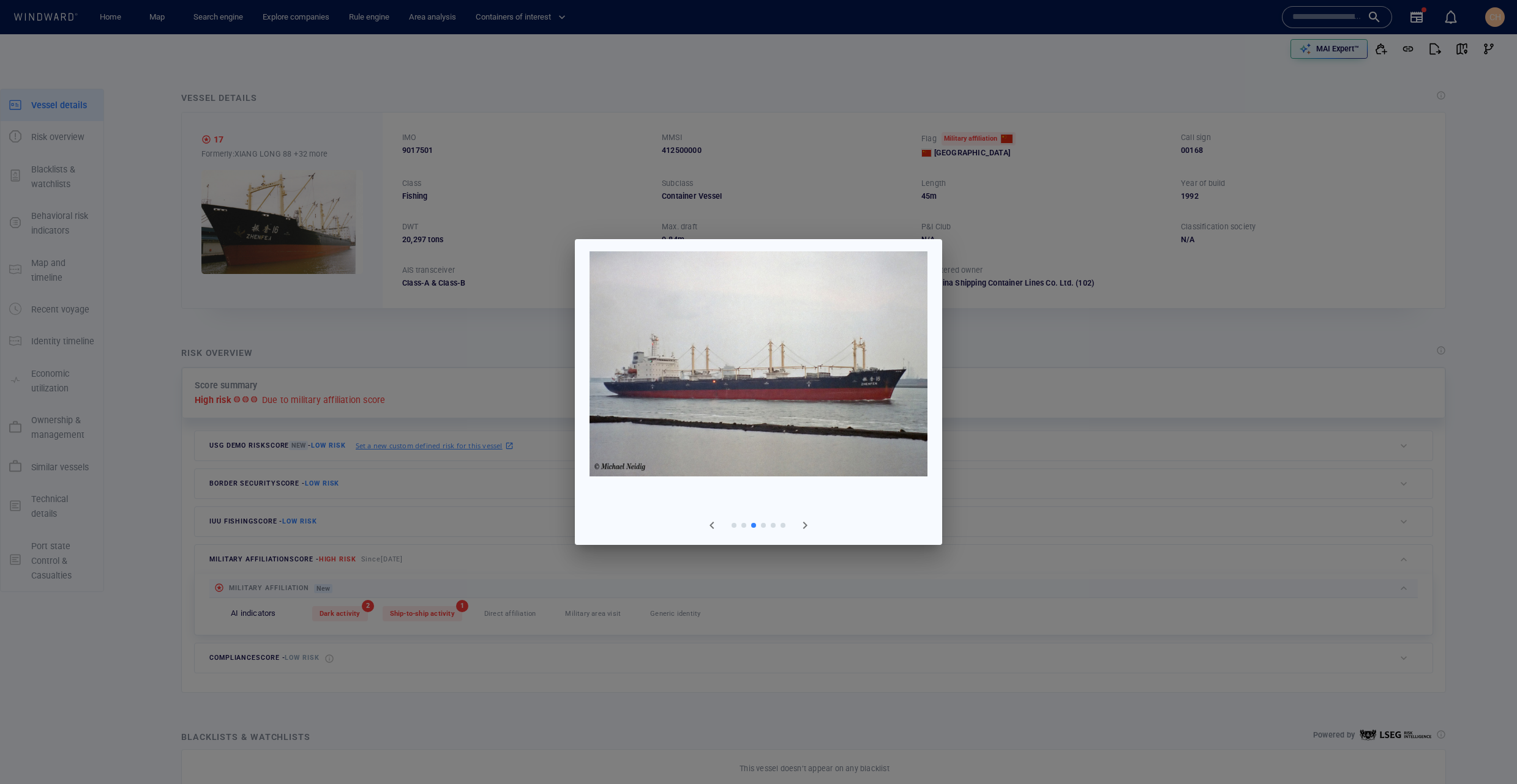
click at [802, 528] on span "button" at bounding box center [805, 525] width 15 height 15
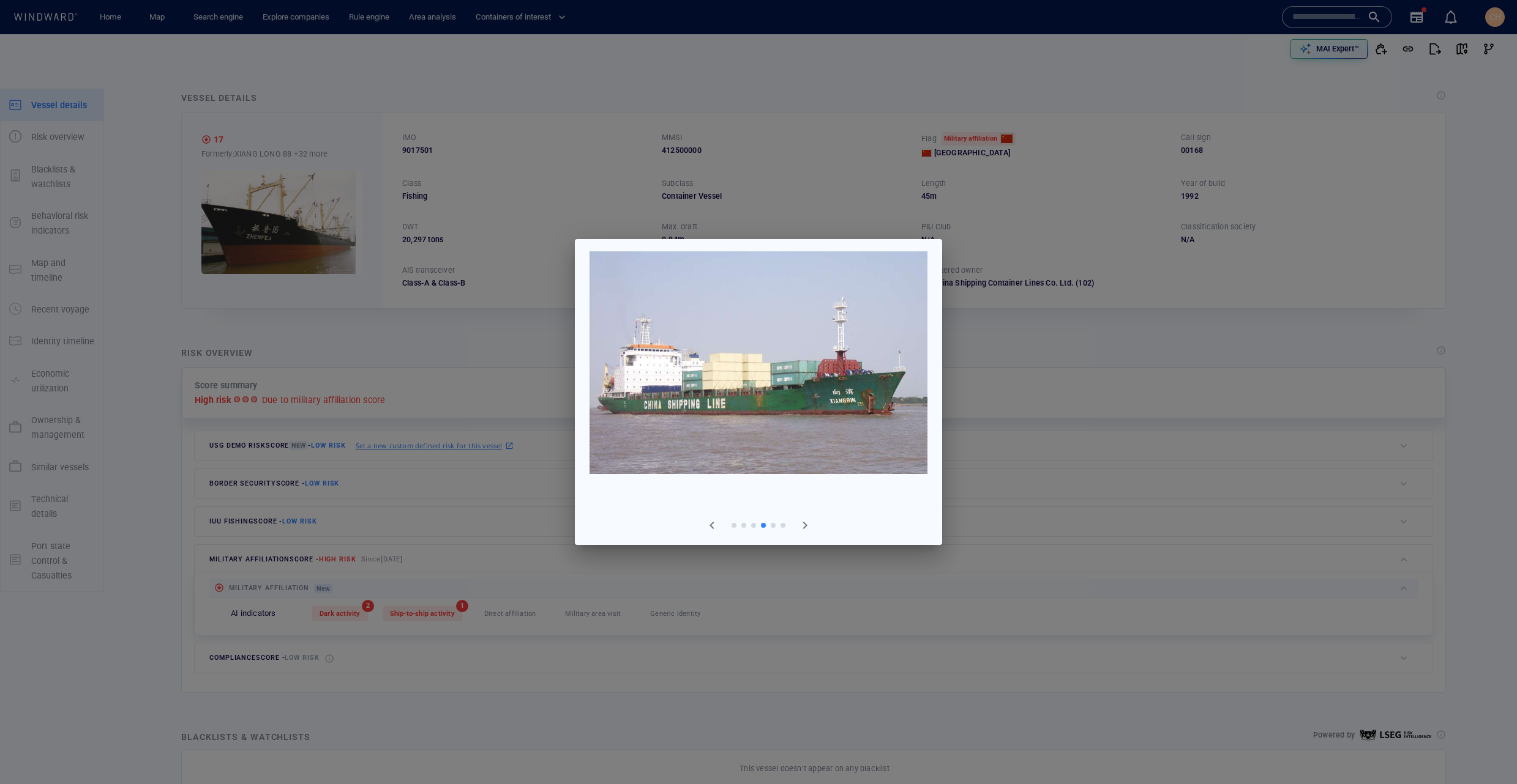
click at [719, 528] on span "button" at bounding box center [712, 525] width 15 height 15
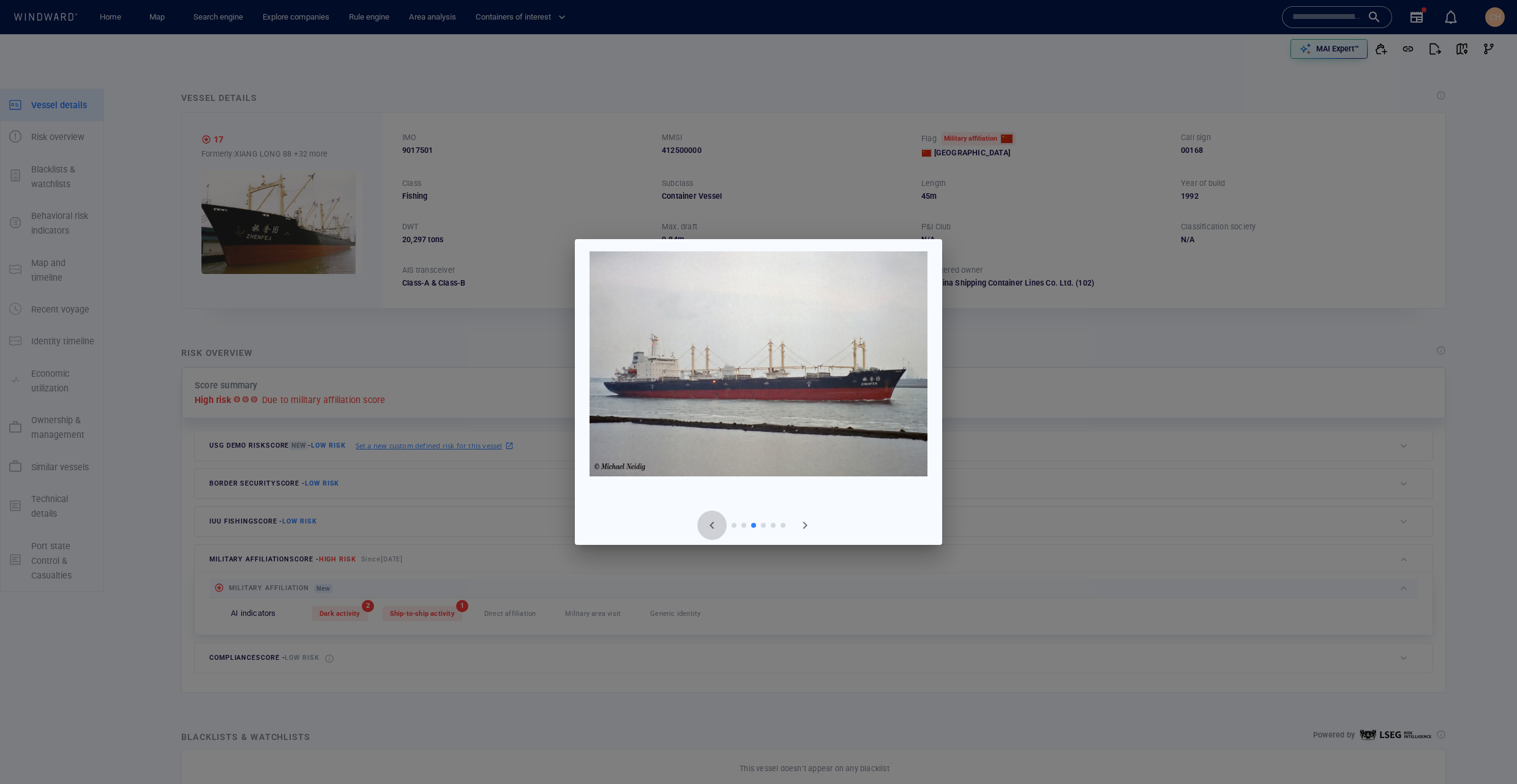
click at [719, 528] on span "button" at bounding box center [712, 525] width 15 height 15
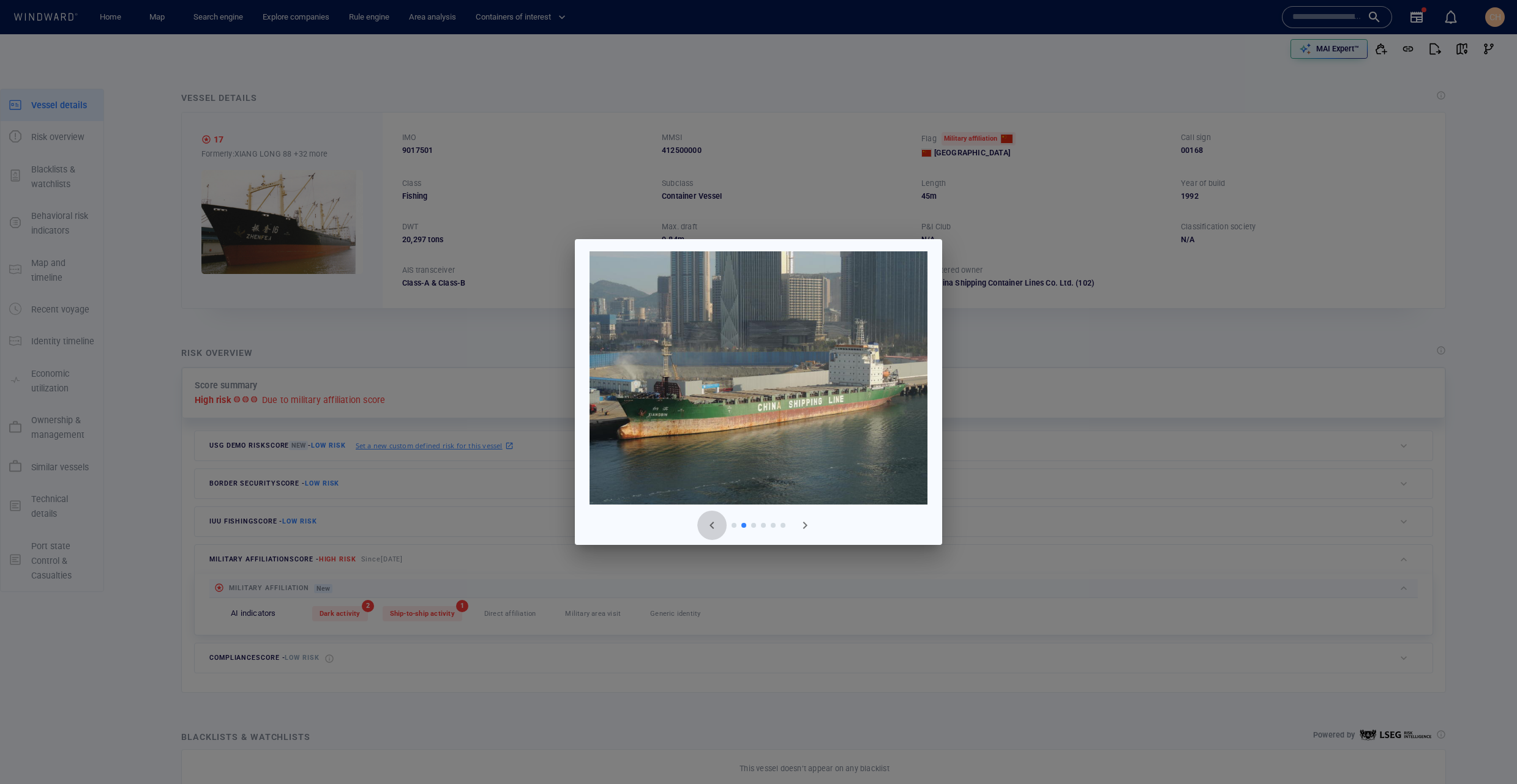
click at [719, 528] on span "button" at bounding box center [712, 525] width 15 height 15
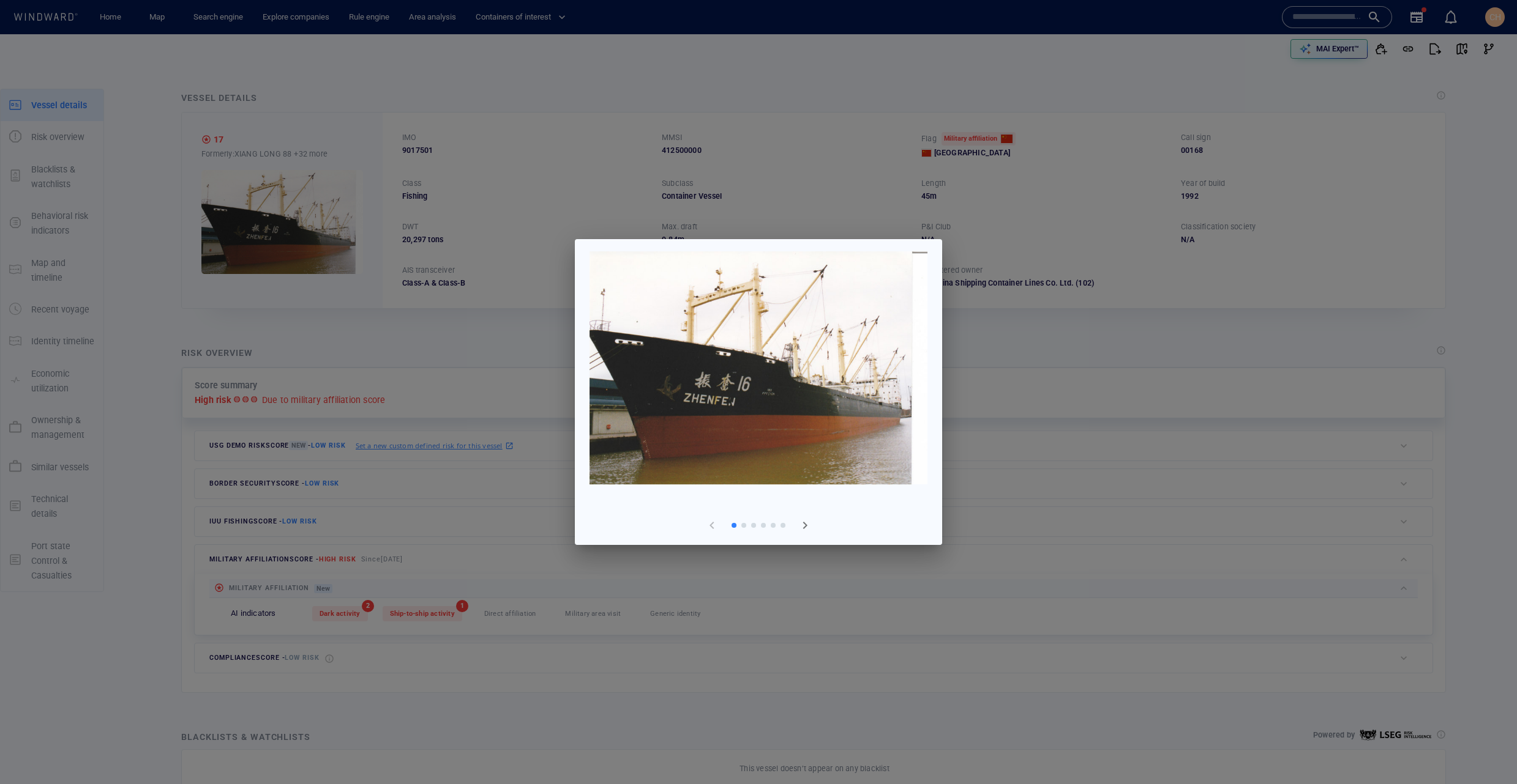
click at [447, 347] on div at bounding box center [758, 392] width 1517 height 784
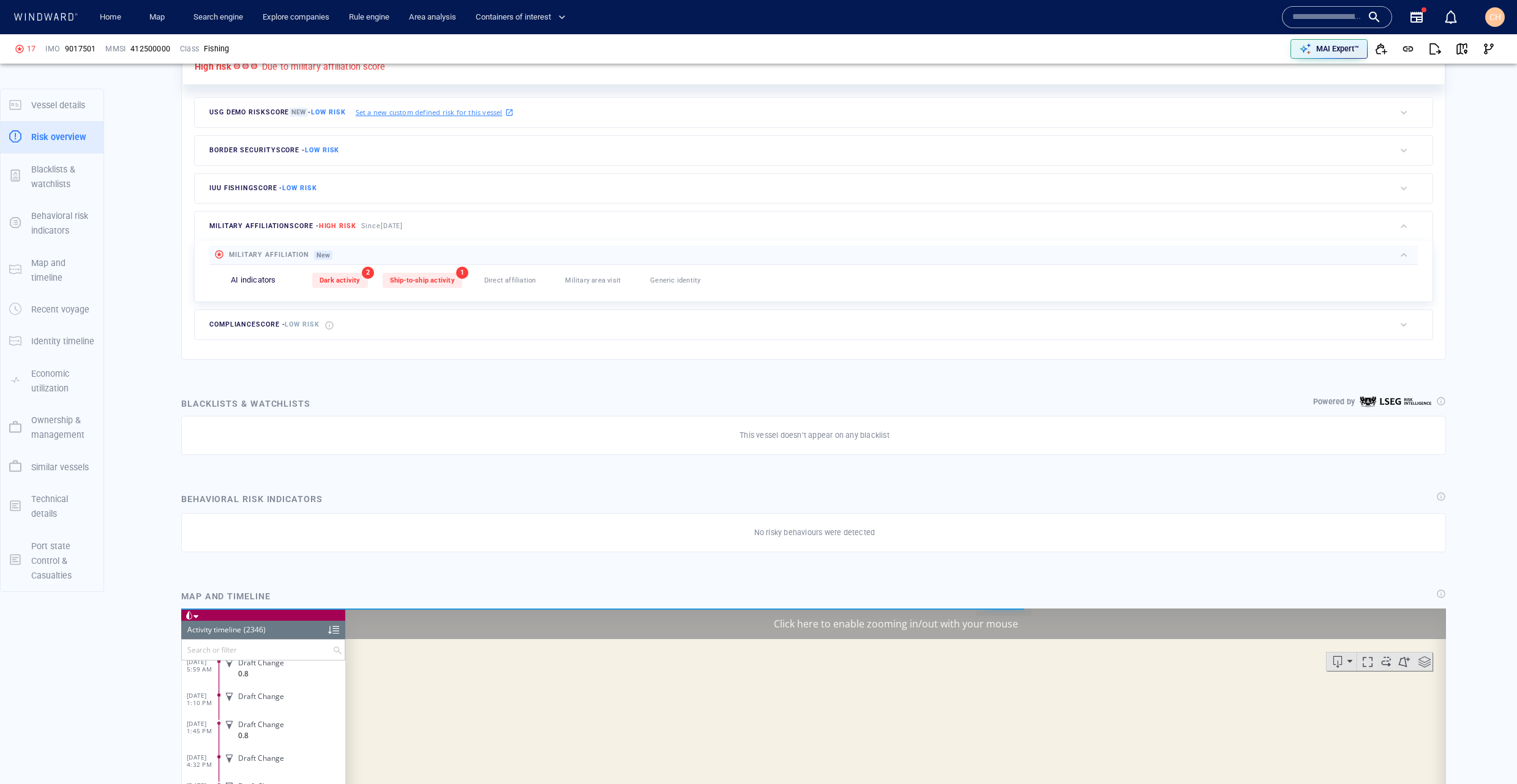
scroll to position [78620, 0]
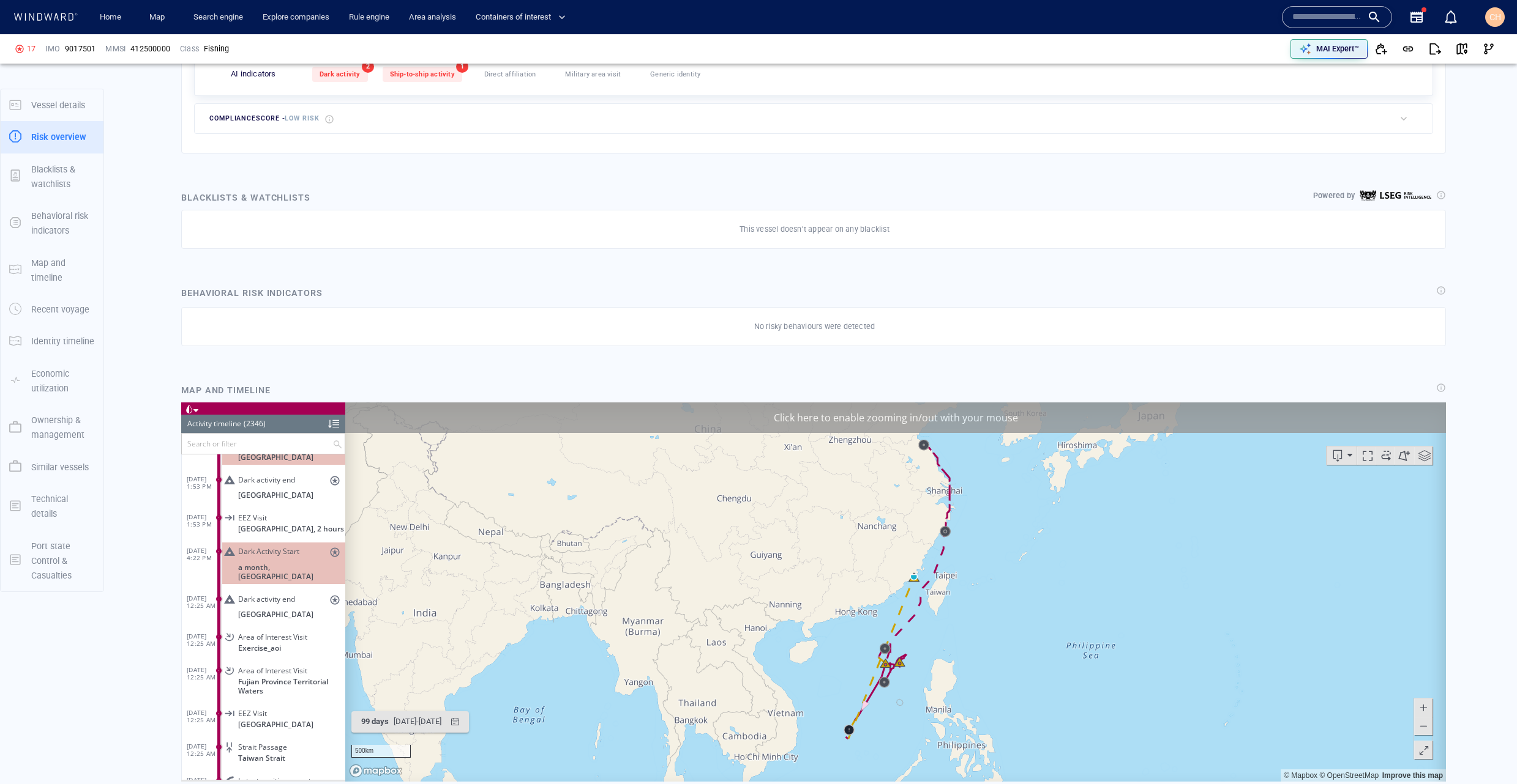
scroll to position [289, 0]
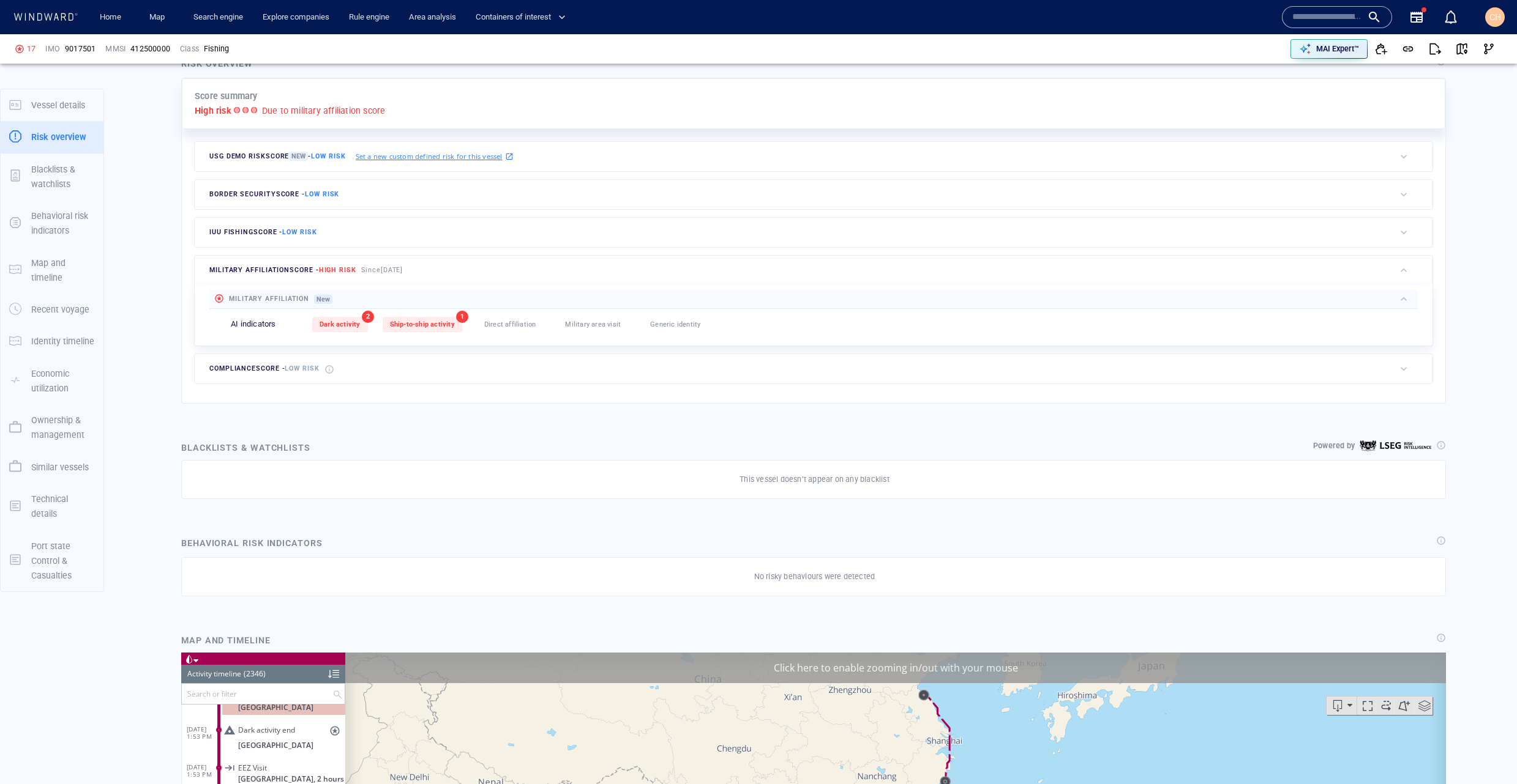
click at [335, 327] on span "Dark activity" at bounding box center [340, 324] width 41 height 8
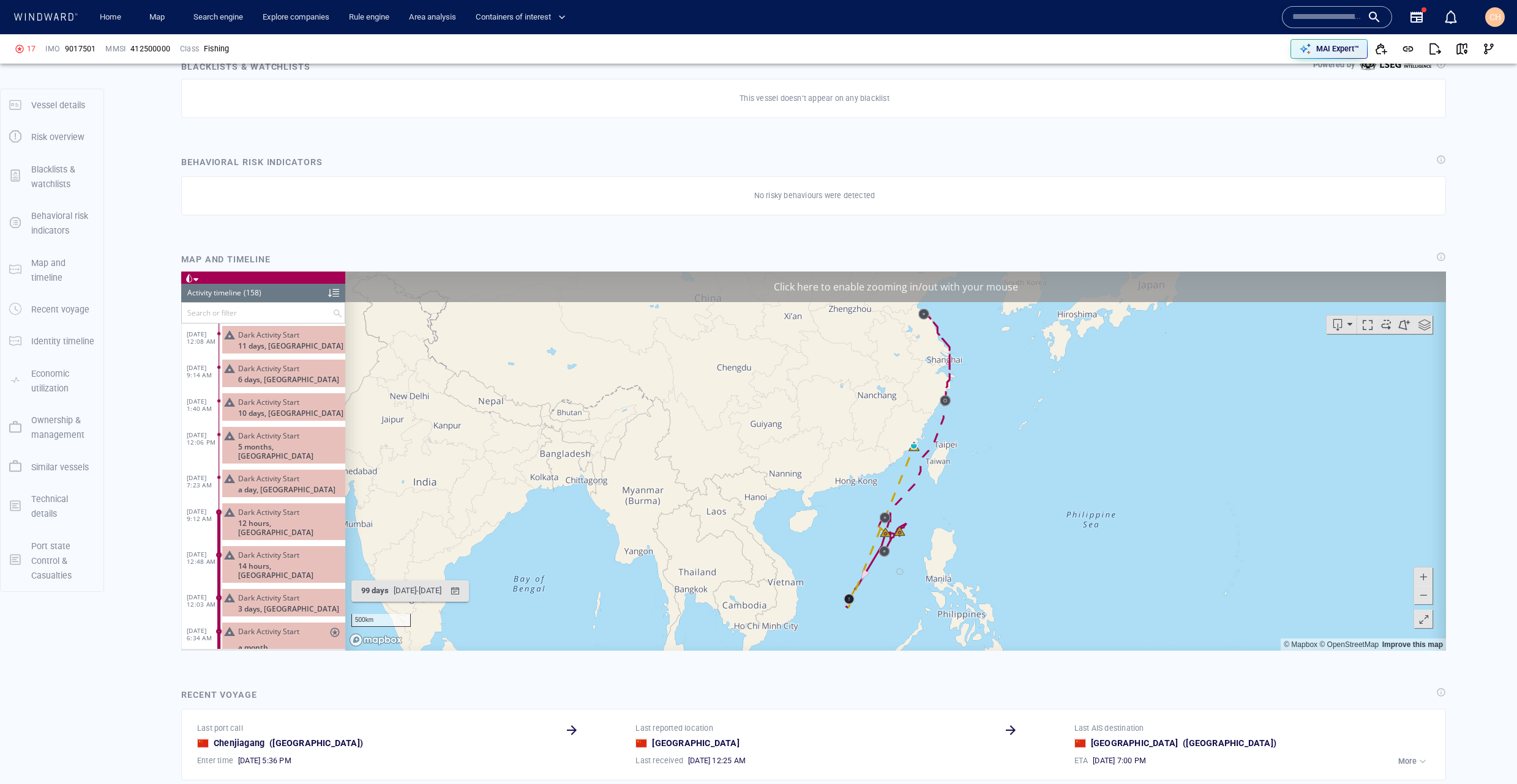
scroll to position [672, 0]
click at [335, 295] on div at bounding box center [334, 292] width 11 height 19
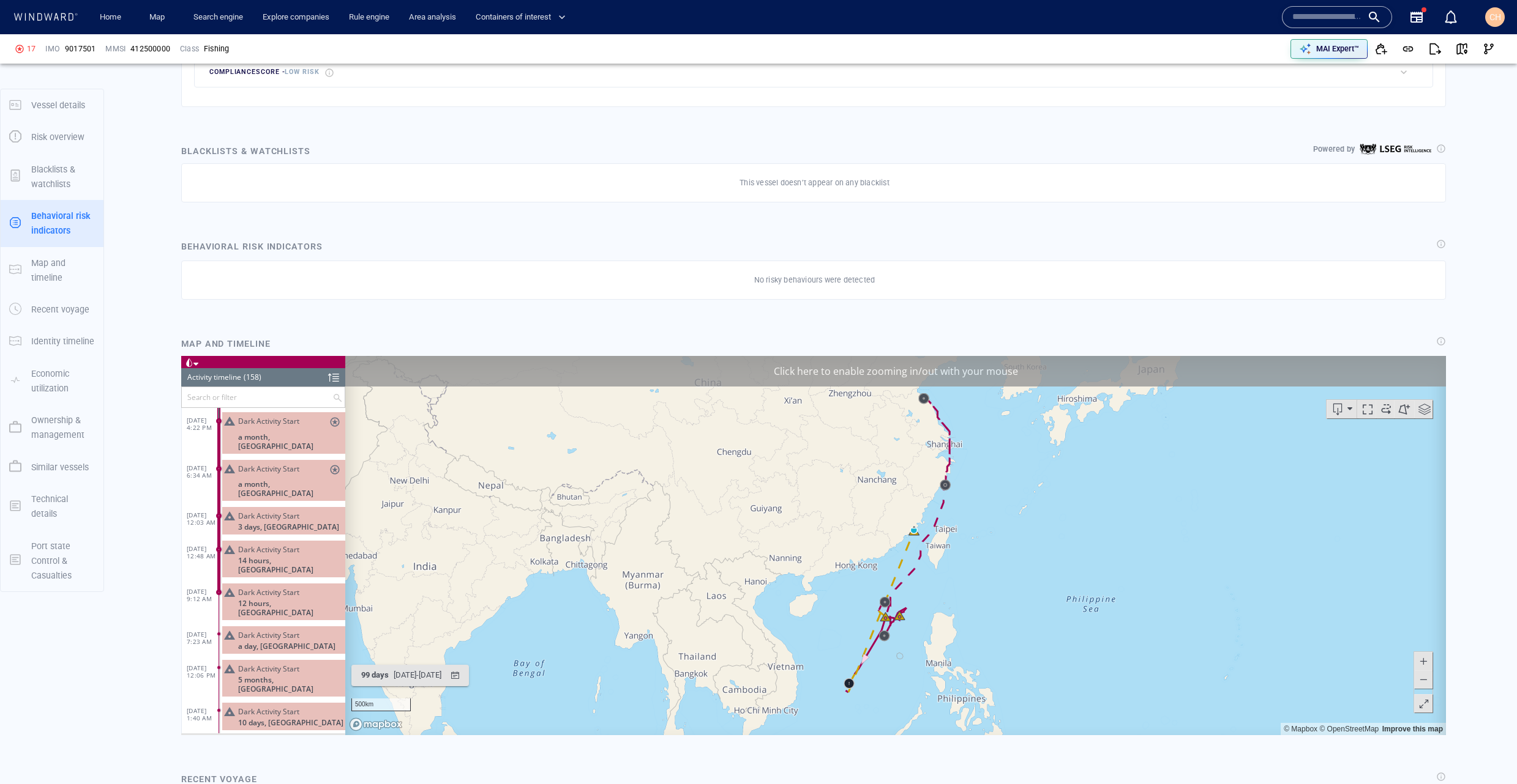
scroll to position [575, 0]
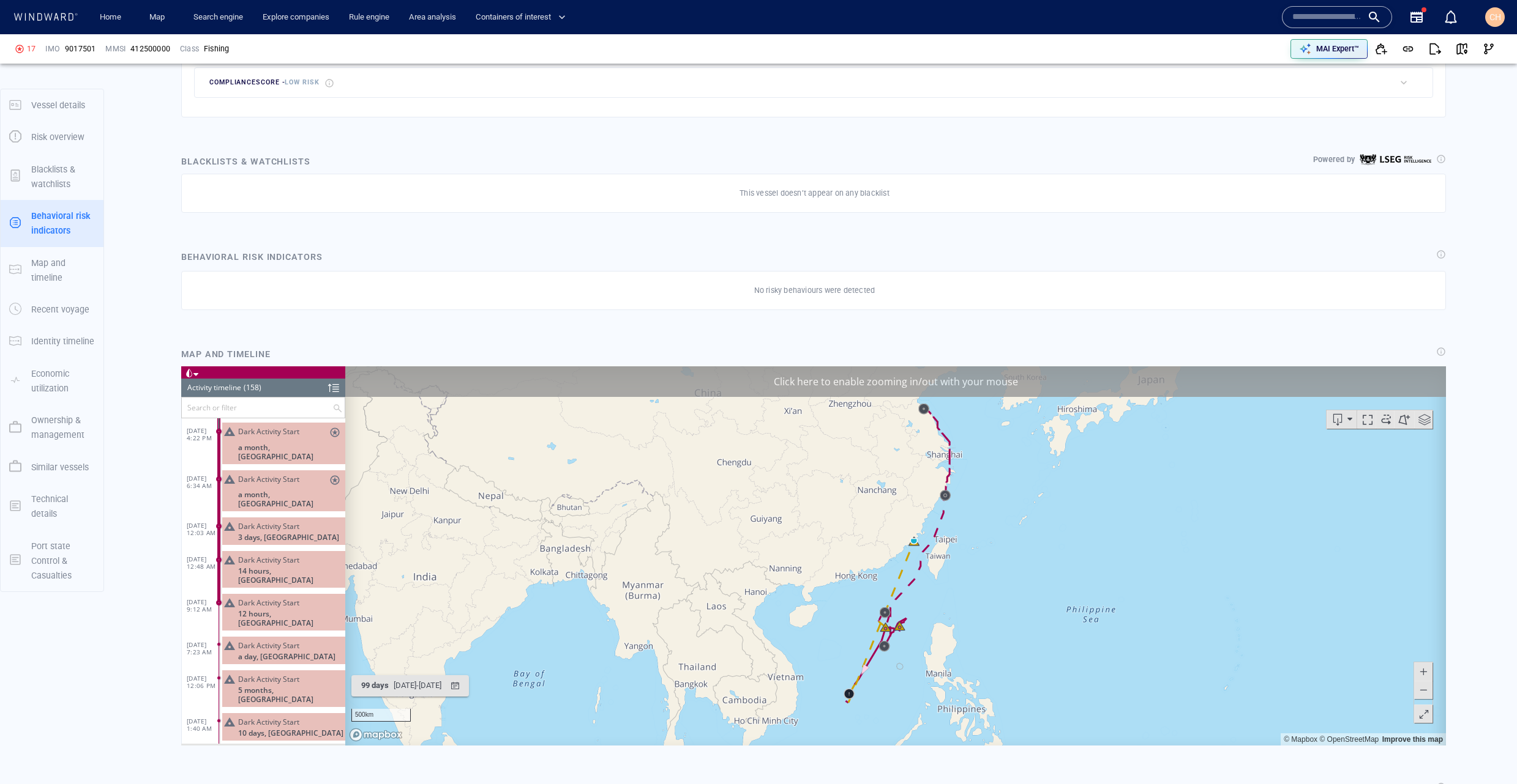
click at [280, 446] on span "a month, [GEOGRAPHIC_DATA]" at bounding box center [292, 452] width 108 height 19
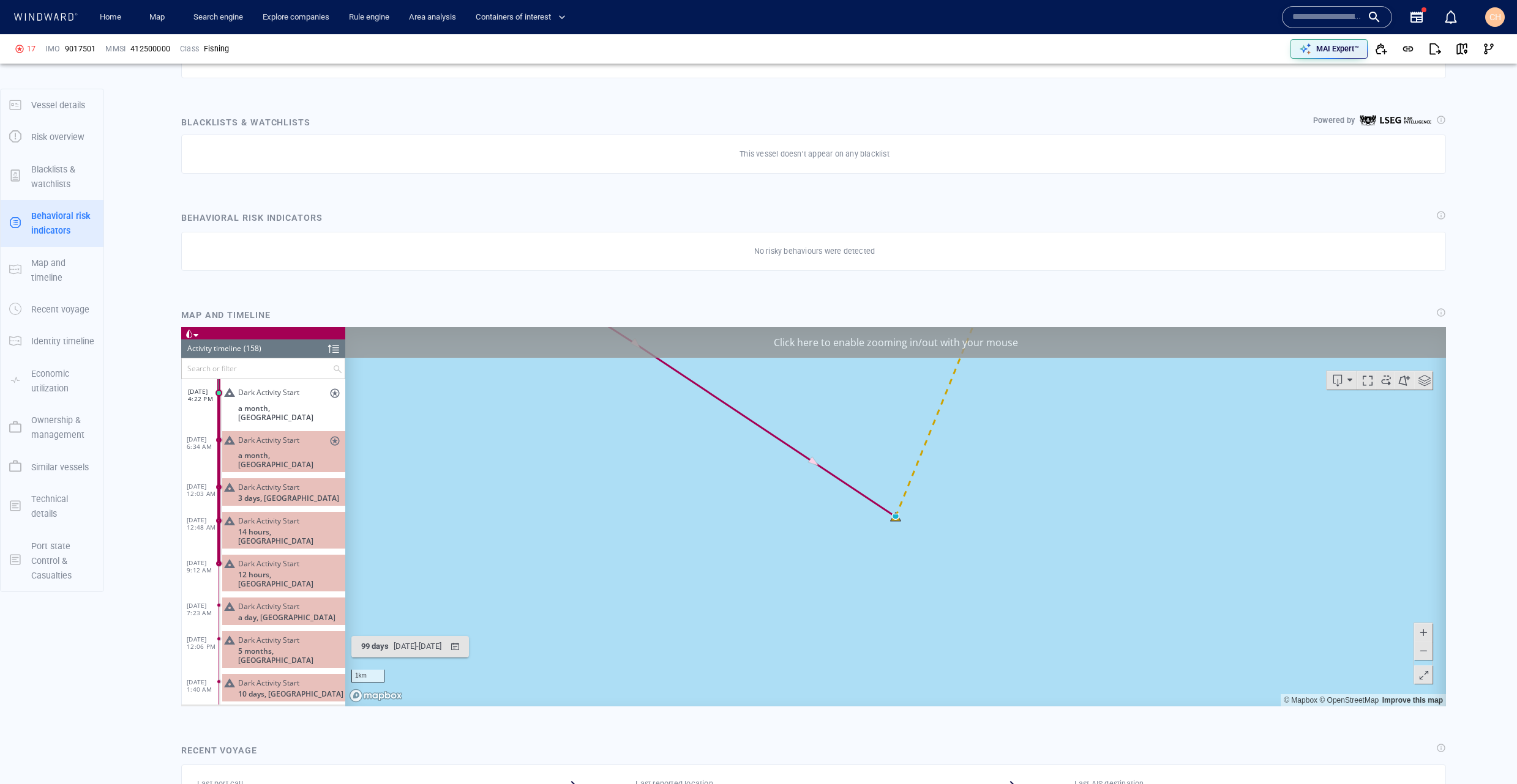
scroll to position [614, 0]
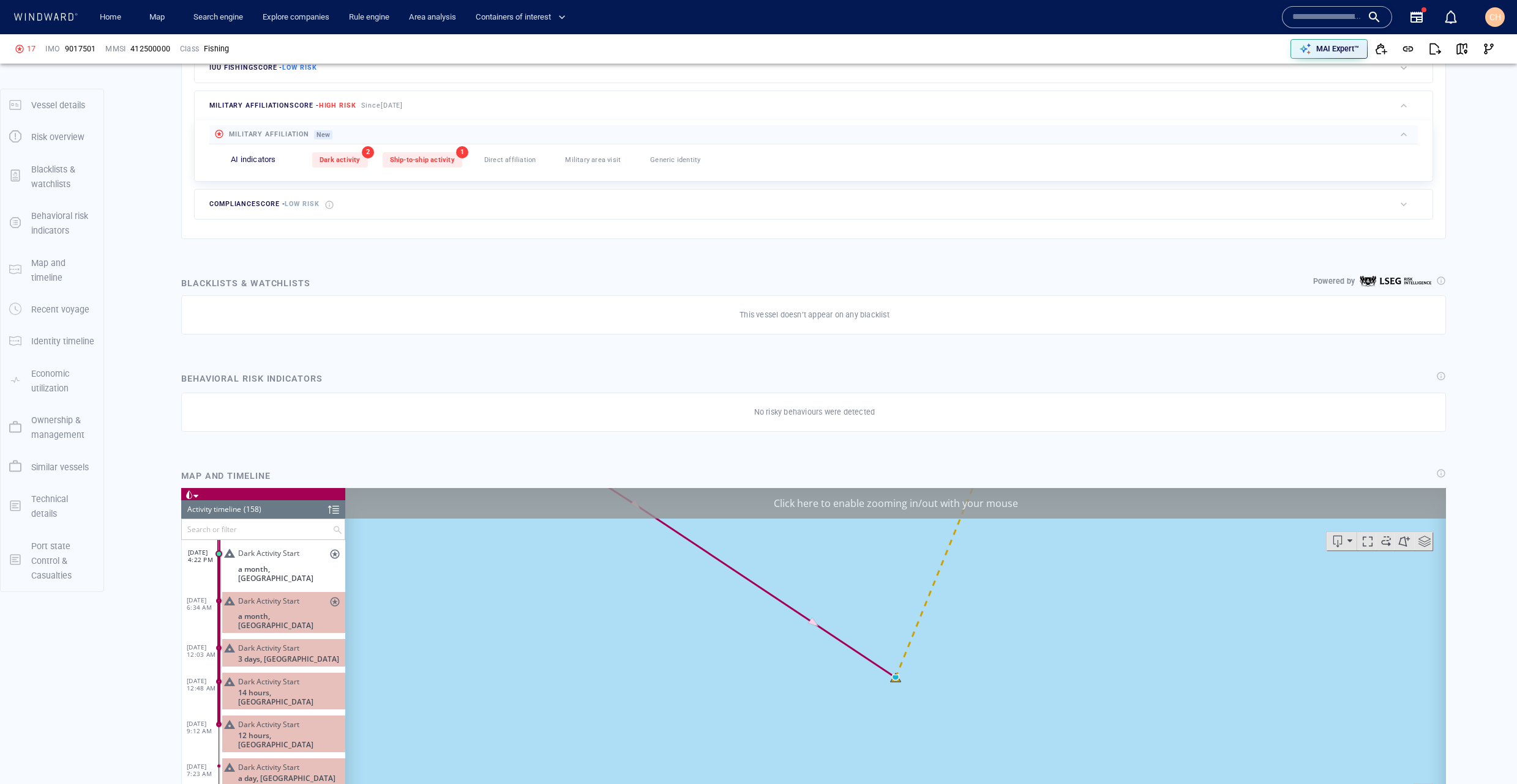
click at [427, 159] on span "Ship-to-ship activity" at bounding box center [423, 159] width 65 height 8
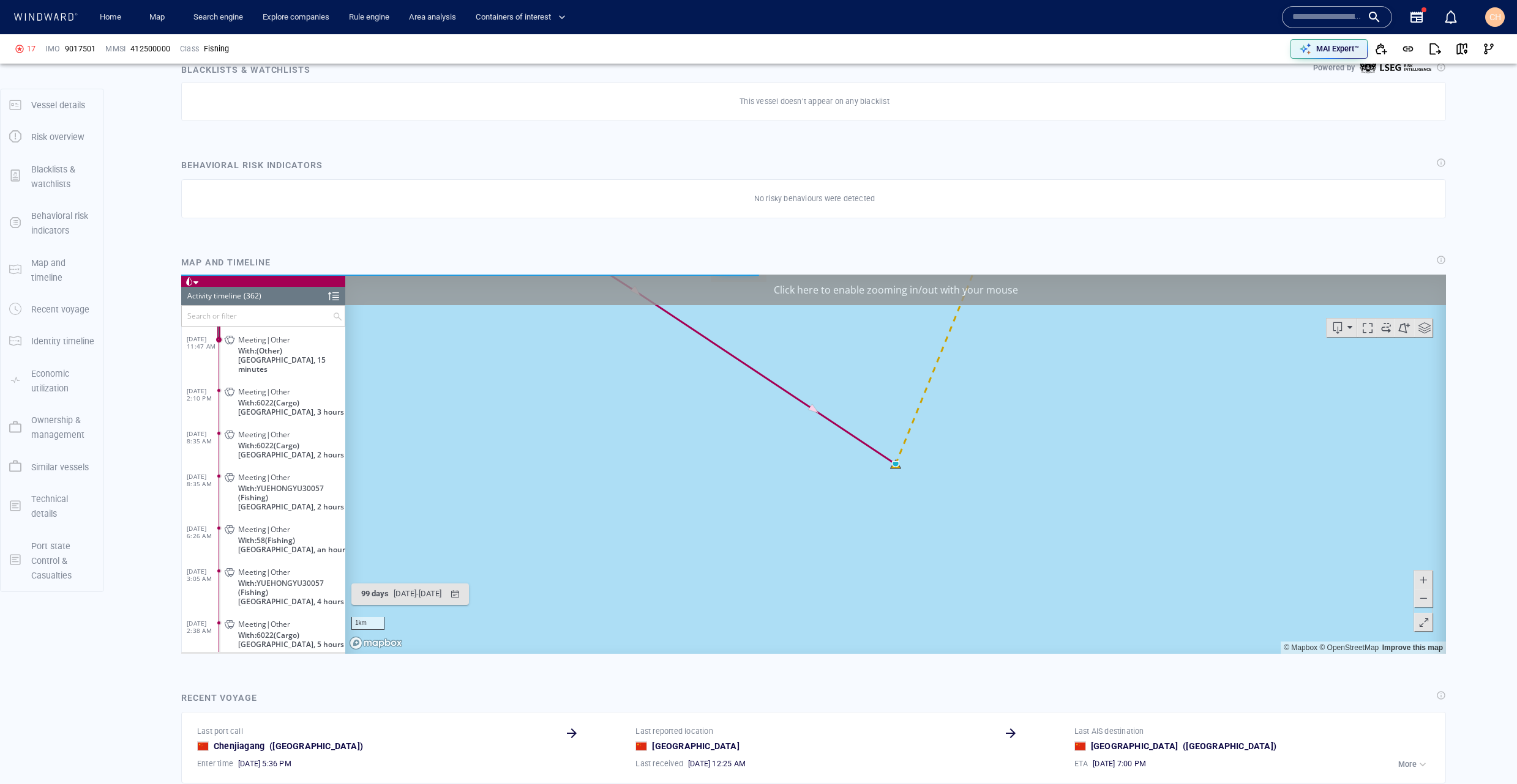
scroll to position [672, 0]
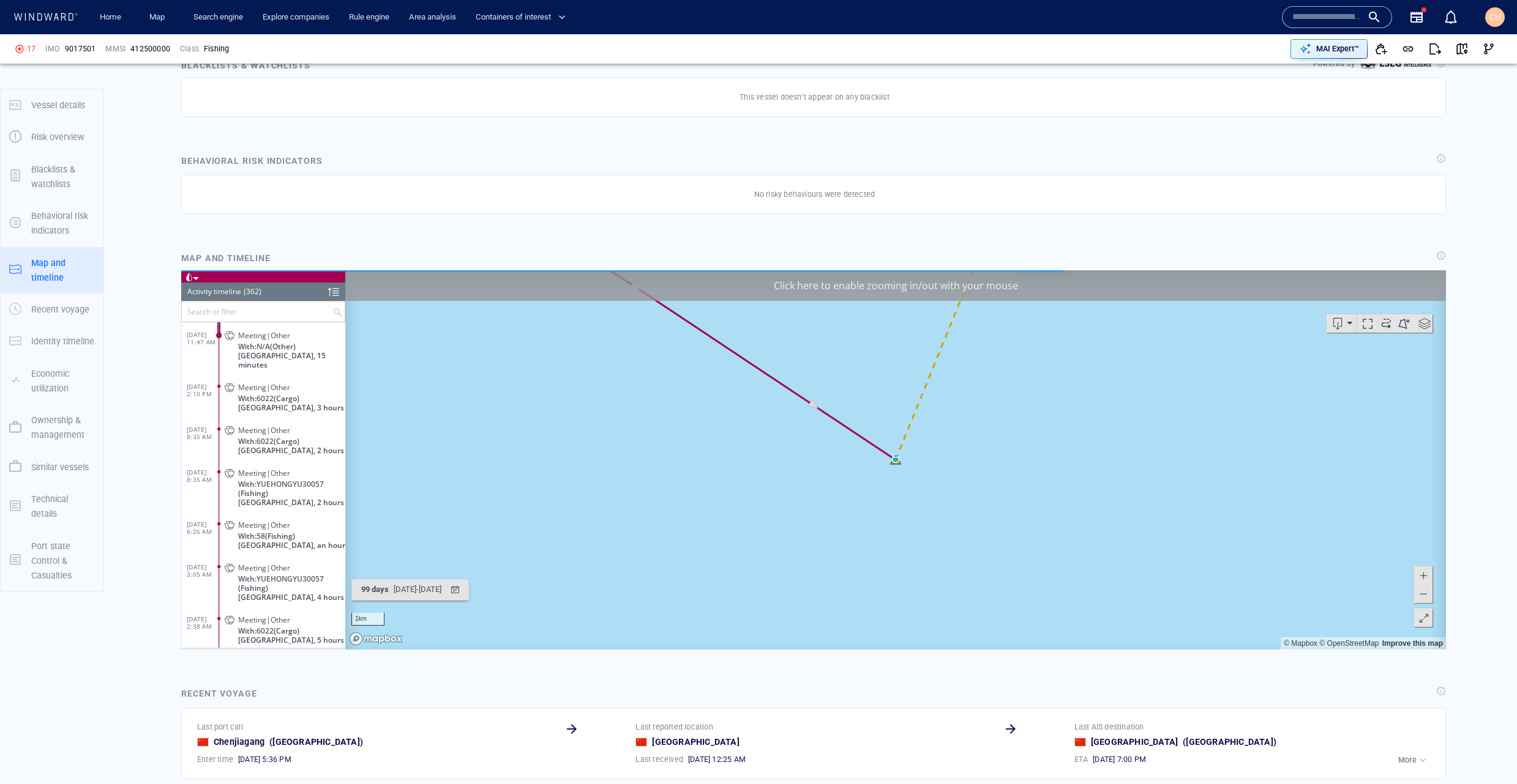
click at [318, 344] on p "With: N/A (Other)" at bounding box center [292, 347] width 108 height 9
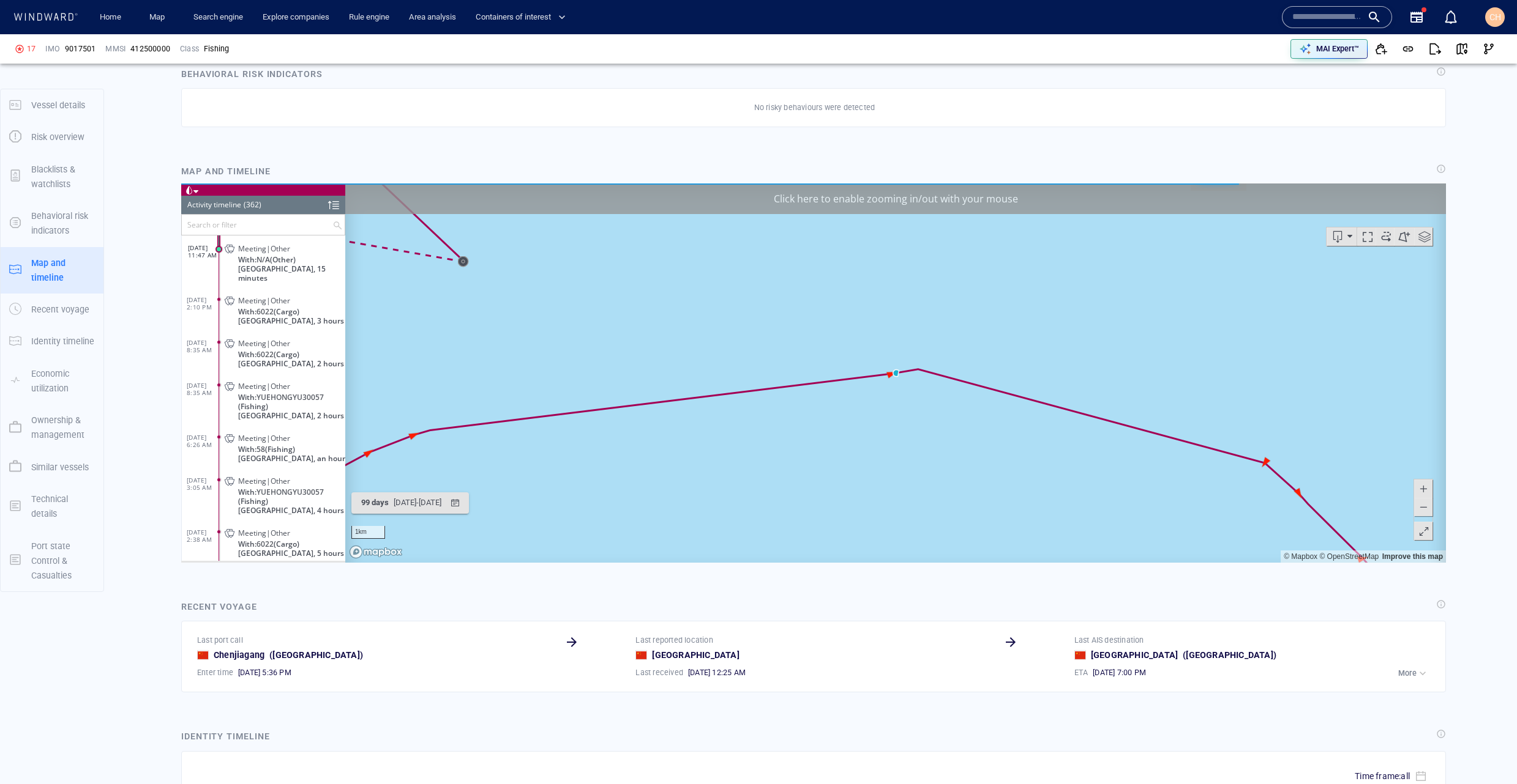
scroll to position [760, 0]
click at [595, 404] on canvas "Map" at bounding box center [895, 372] width 1101 height 379
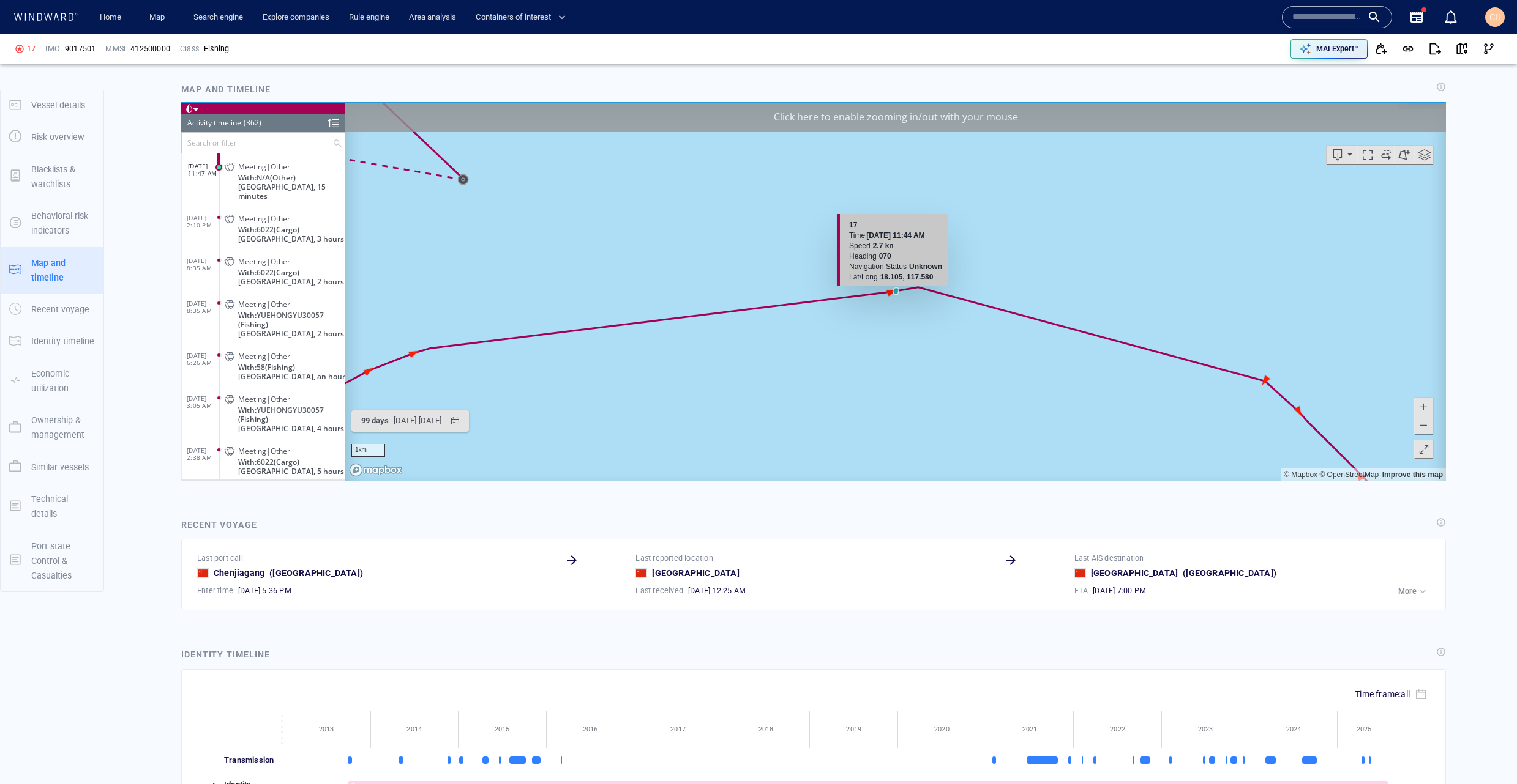
scroll to position [845, 0]
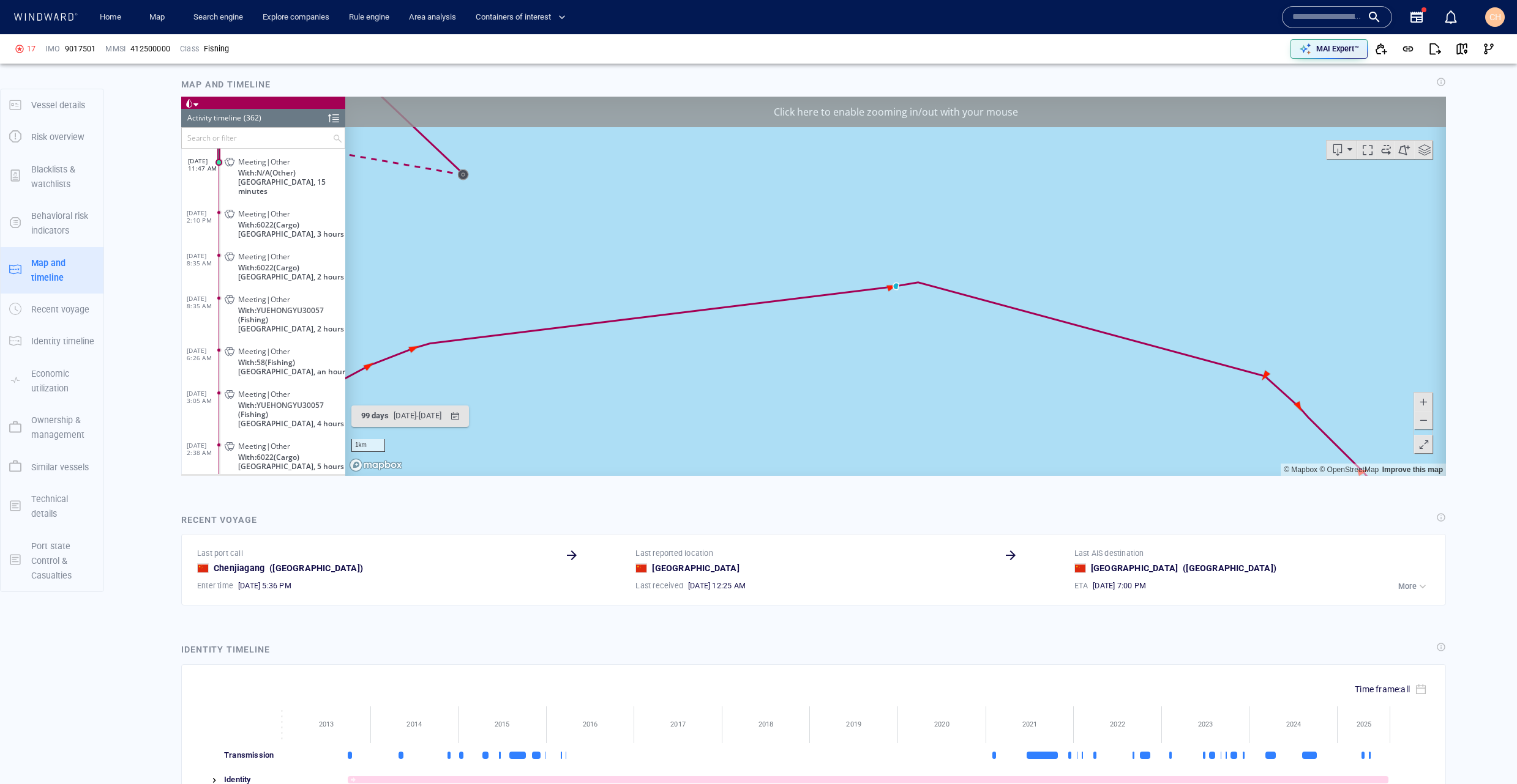
click at [295, 183] on span "Philippines, 15 minutes" at bounding box center [292, 186] width 108 height 19
click at [1045, 116] on div "Click here to enable zooming in/out with your mouse" at bounding box center [895, 111] width 1101 height 31
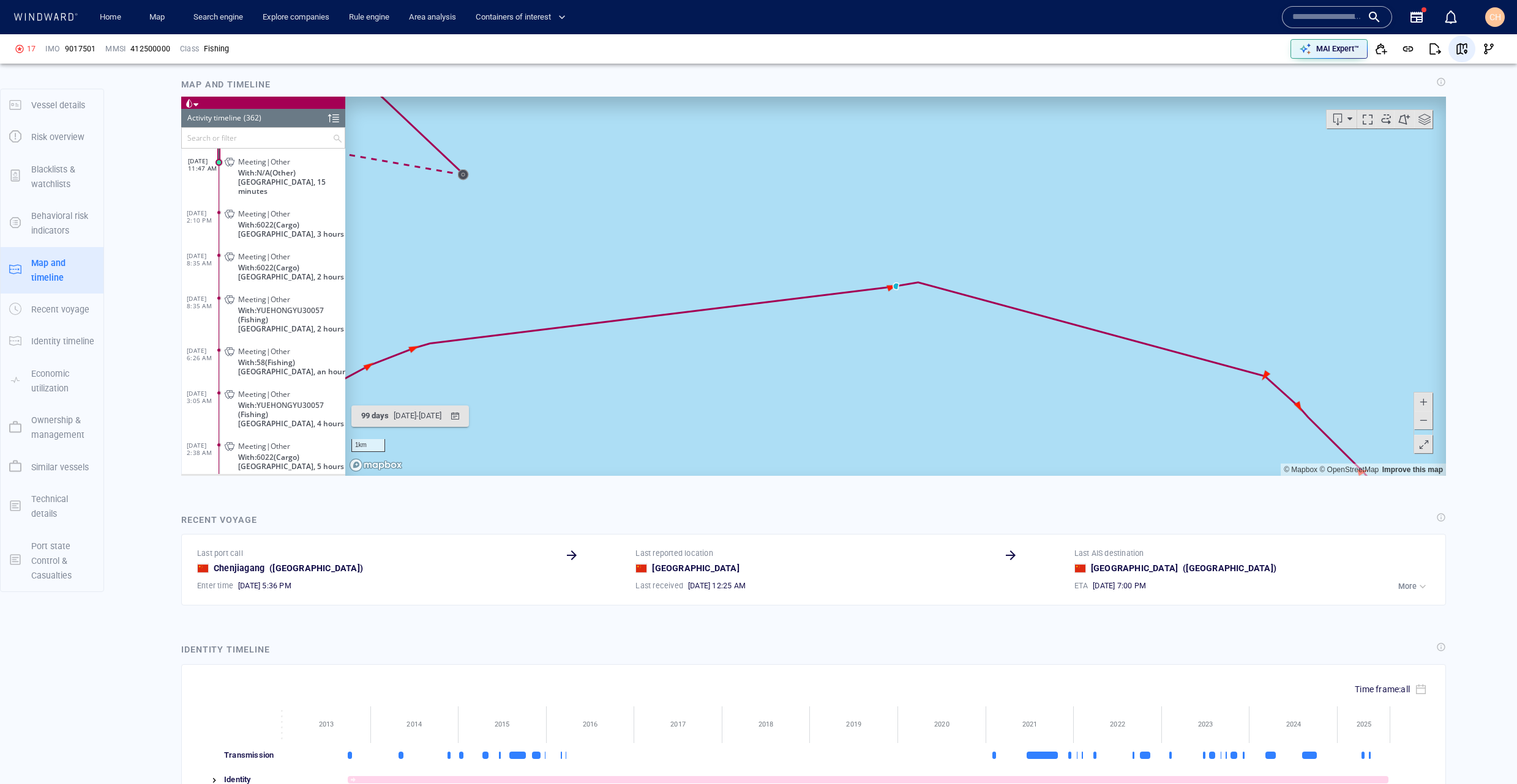
click at [1460, 44] on span "button" at bounding box center [1461, 48] width 12 height 12
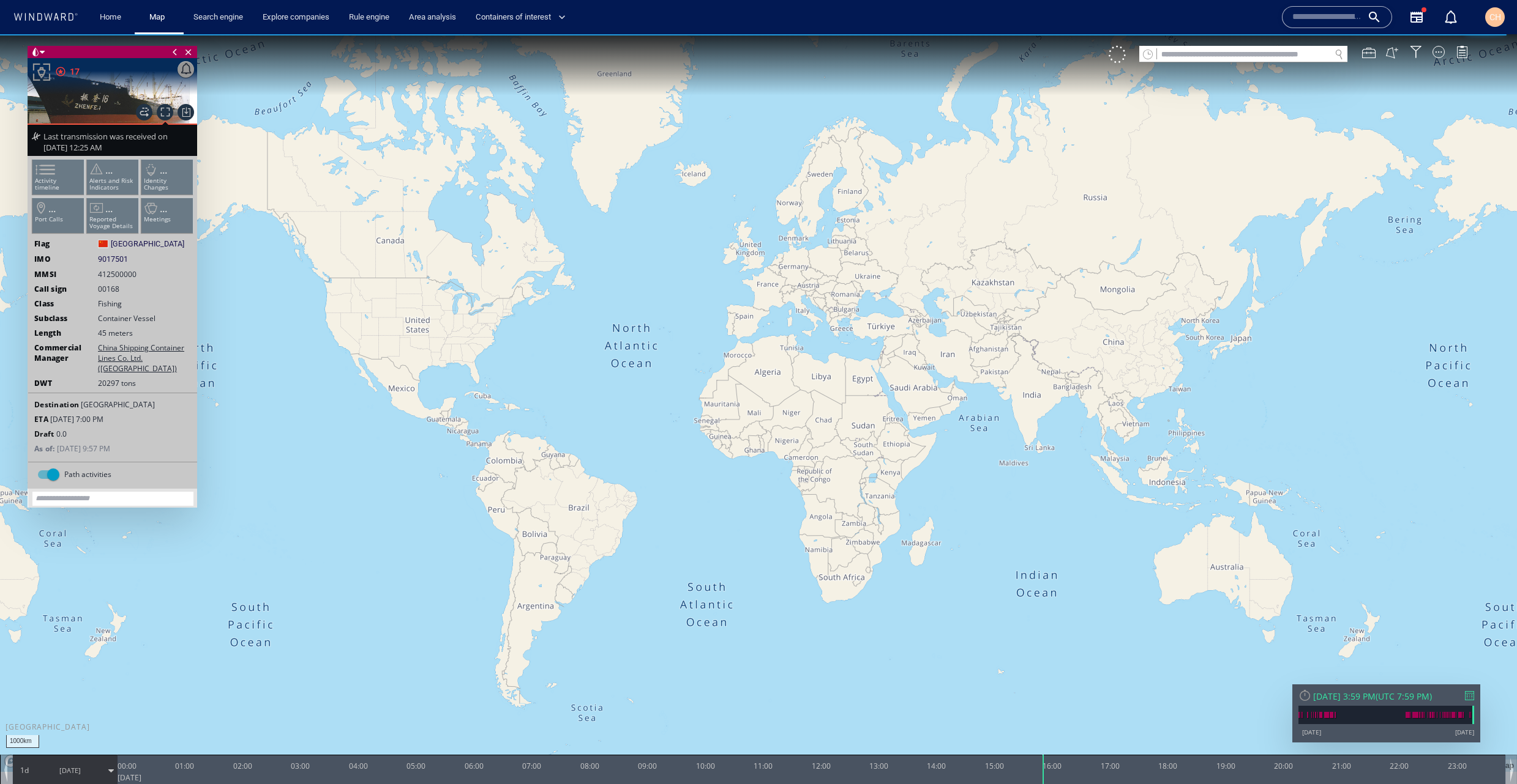
click at [60, 174] on ul "Activity timeline ... Alerts and Risk Indicators ... Identity Changes ... Port …" at bounding box center [112, 198] width 164 height 86
click at [57, 183] on ul "Activity timeline ... Alerts and Risk Indicators ... Identity Changes ... Port …" at bounding box center [112, 198] width 164 height 86
click at [75, 181] on p "Activity timeline" at bounding box center [58, 183] width 52 height 14
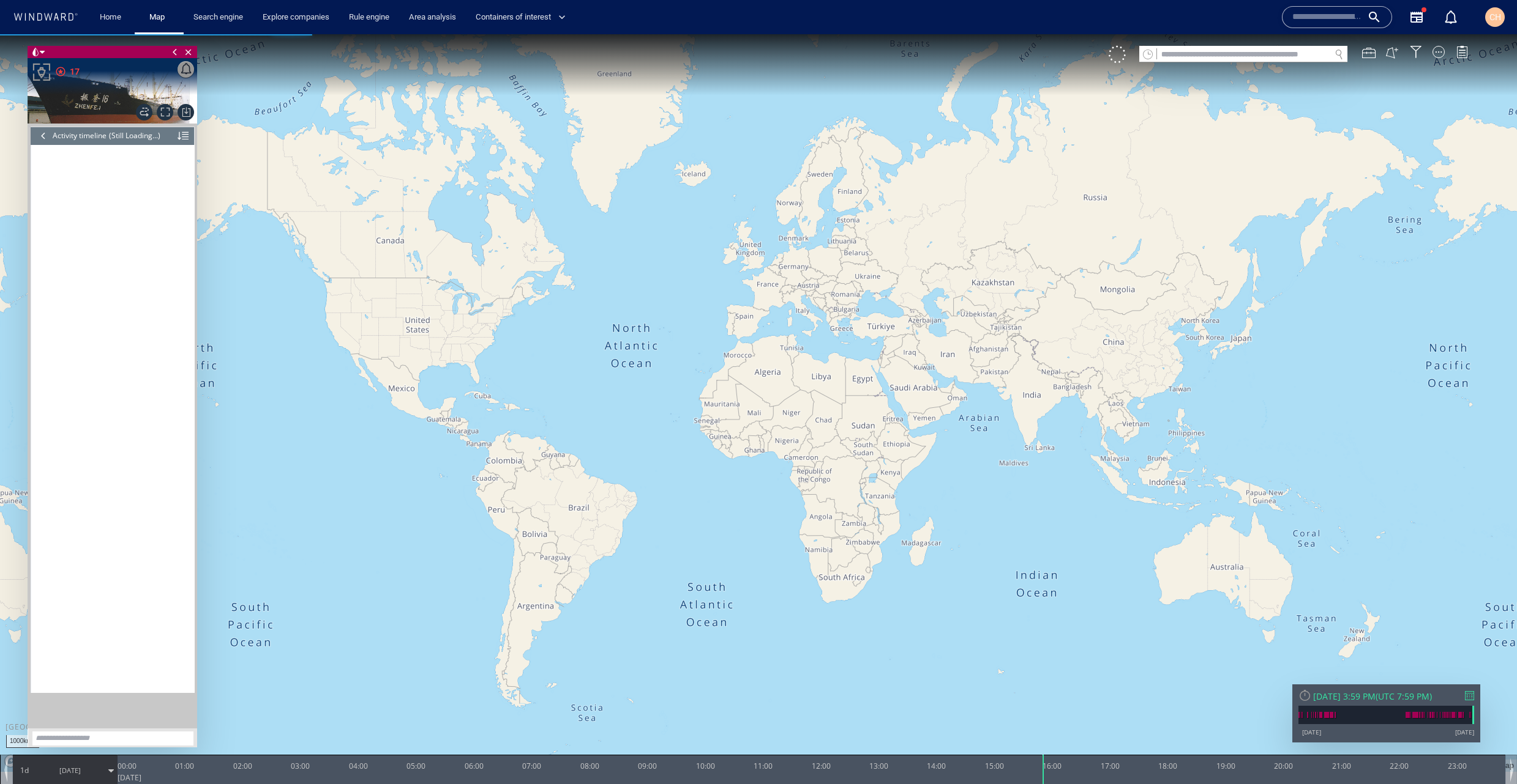
scroll to position [932, 0]
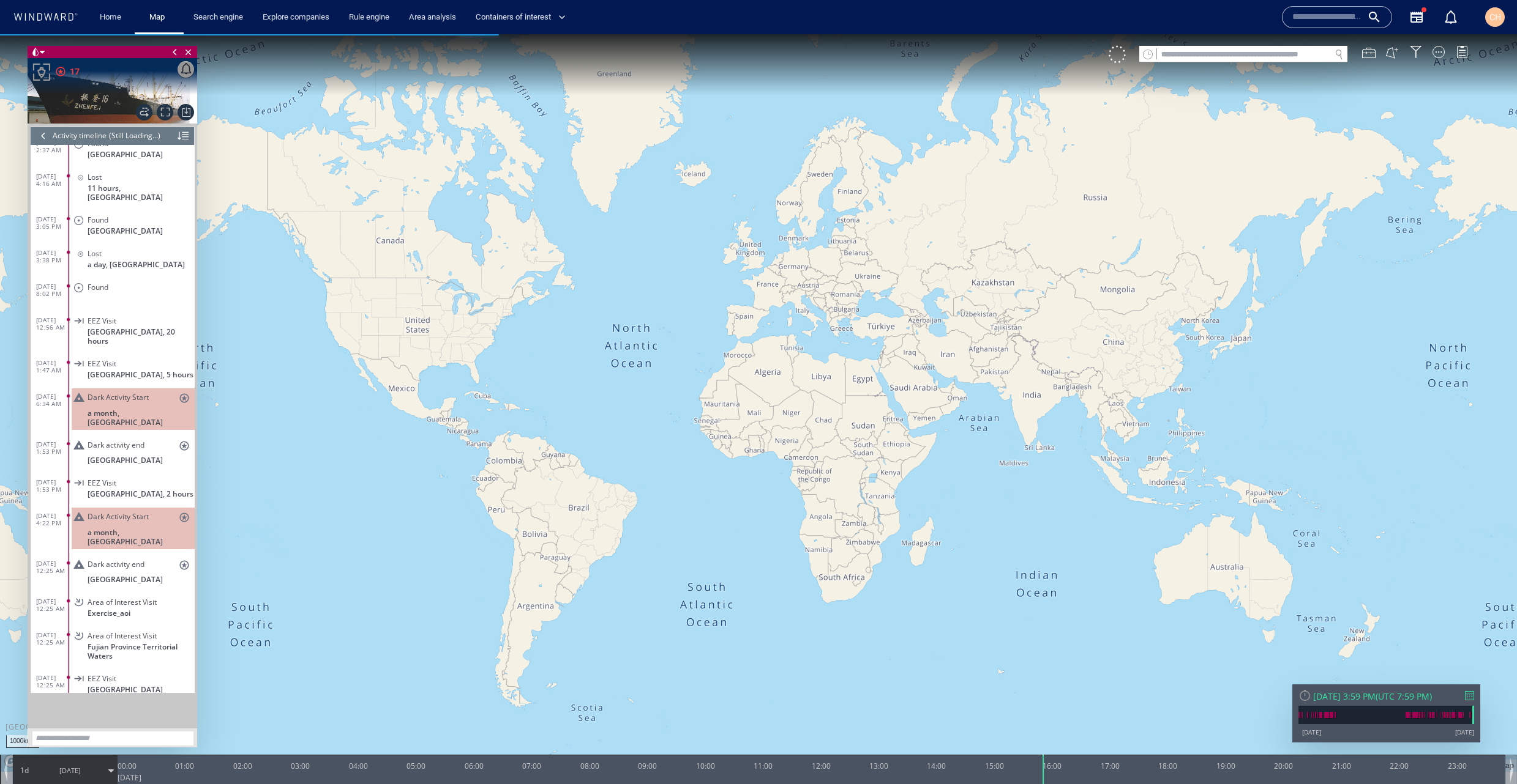
click at [41, 137] on div at bounding box center [44, 136] width 14 height 19
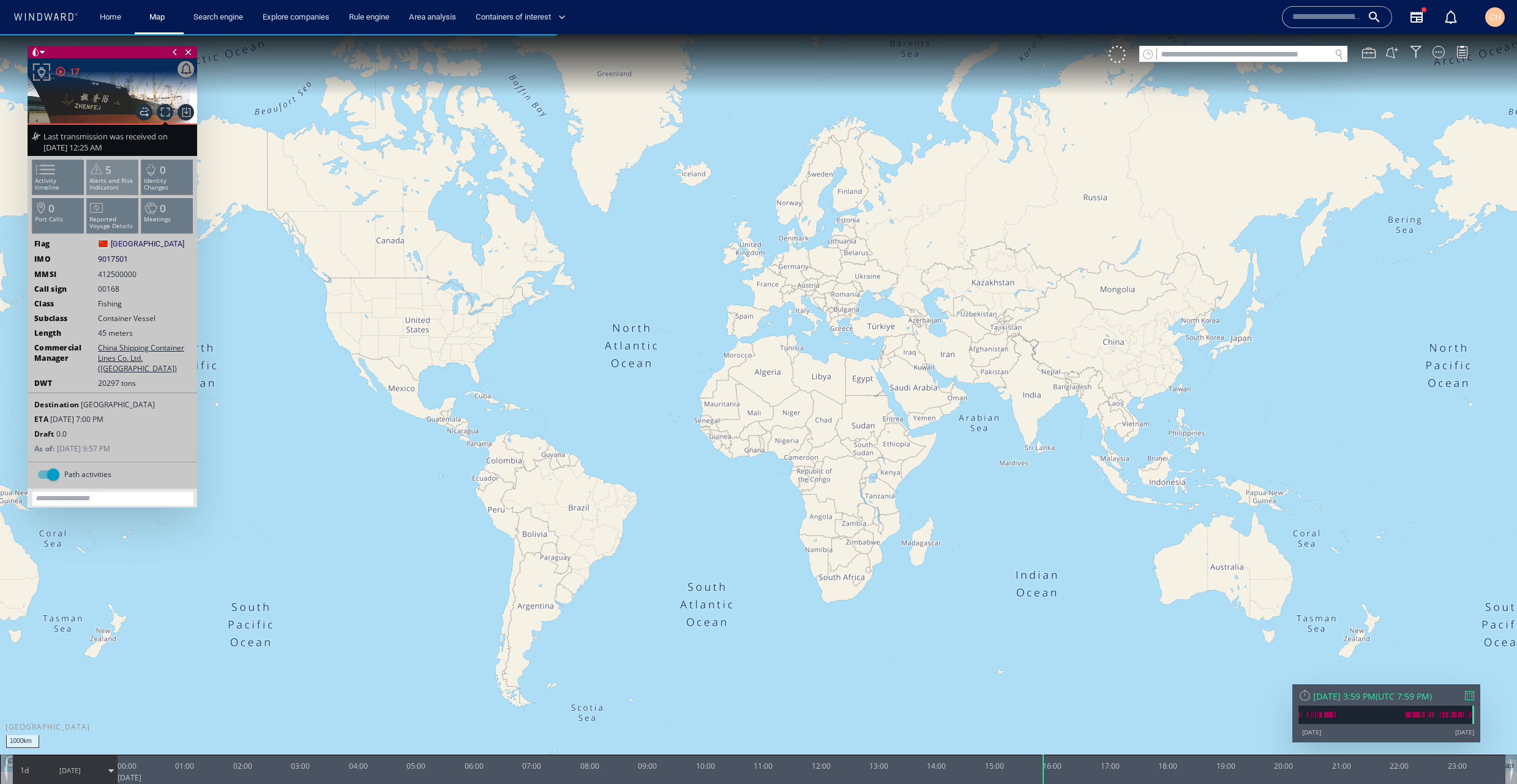
click at [110, 181] on p "Alerts and Risk Indicators" at bounding box center [113, 183] width 52 height 14
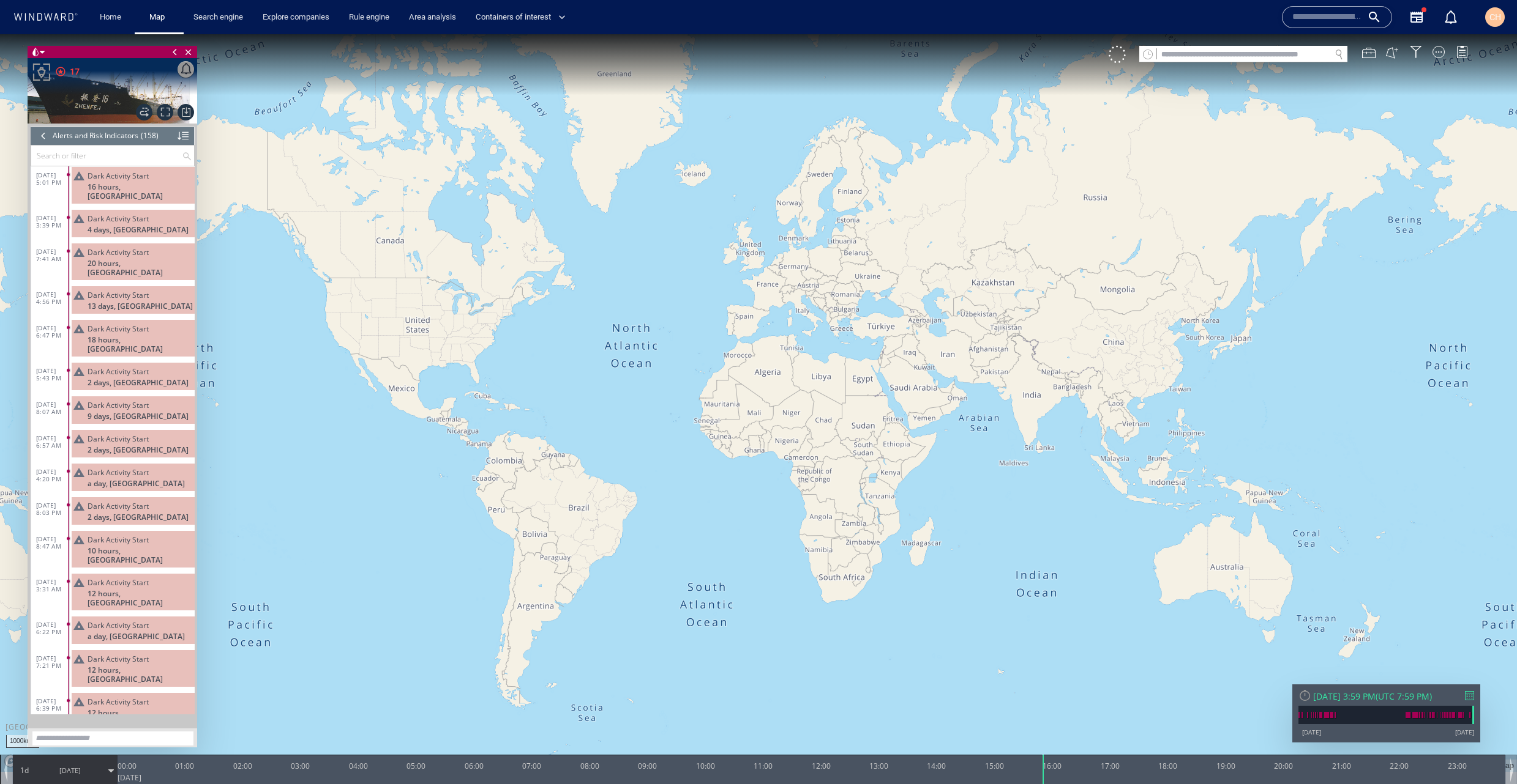
scroll to position [3495, 0]
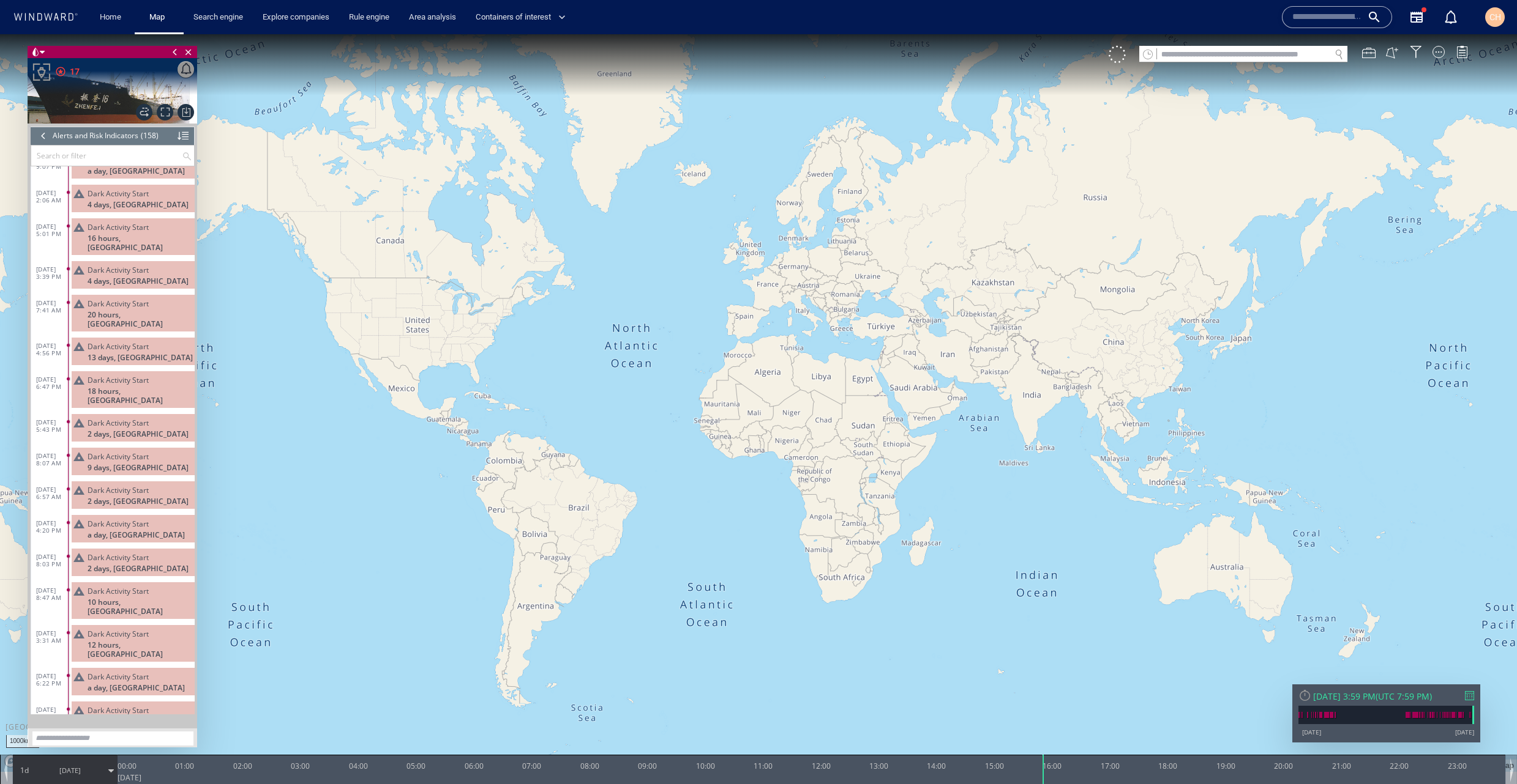
click at [41, 137] on div at bounding box center [44, 136] width 14 height 19
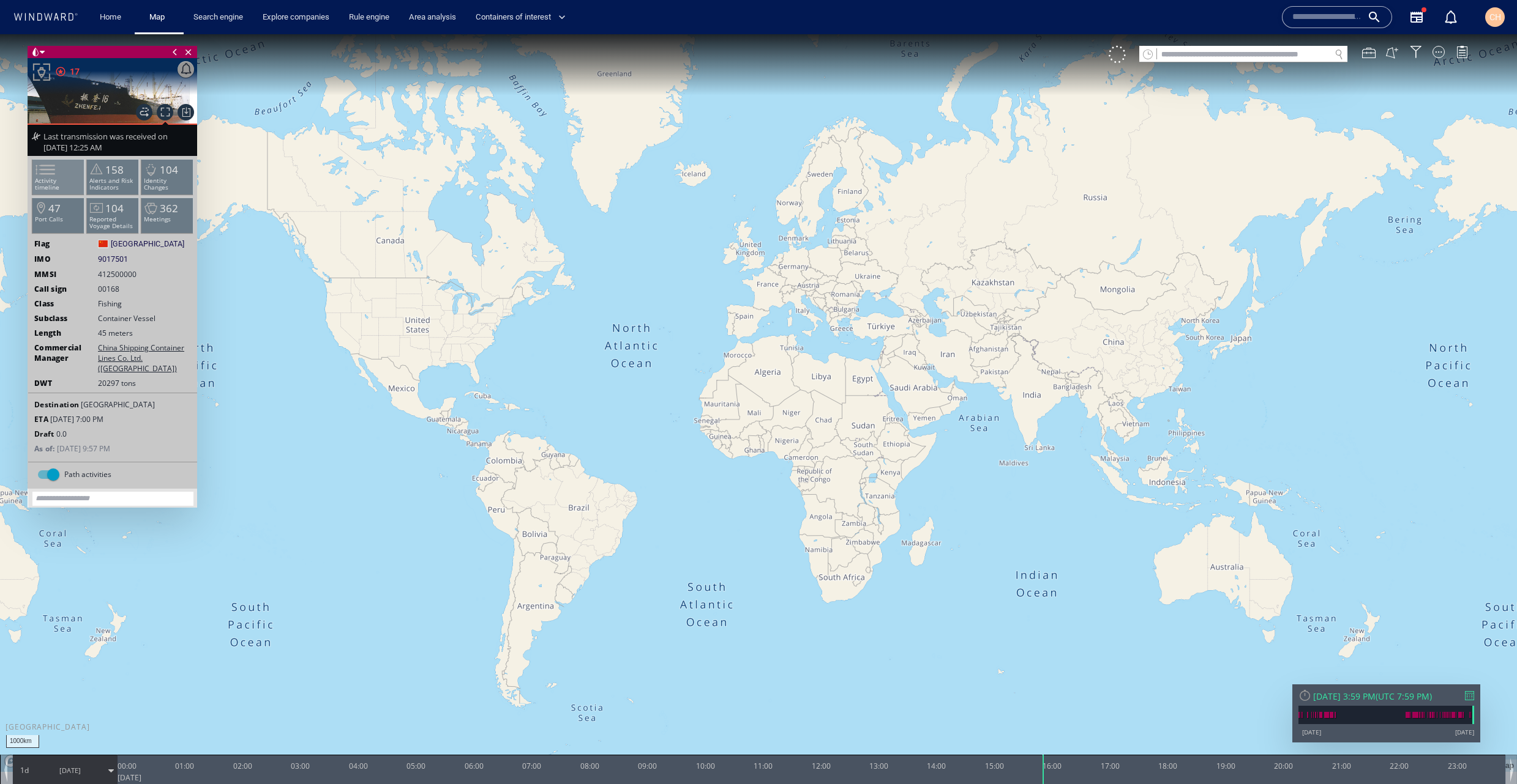
click at [47, 174] on span at bounding box center [38, 170] width 19 height 18
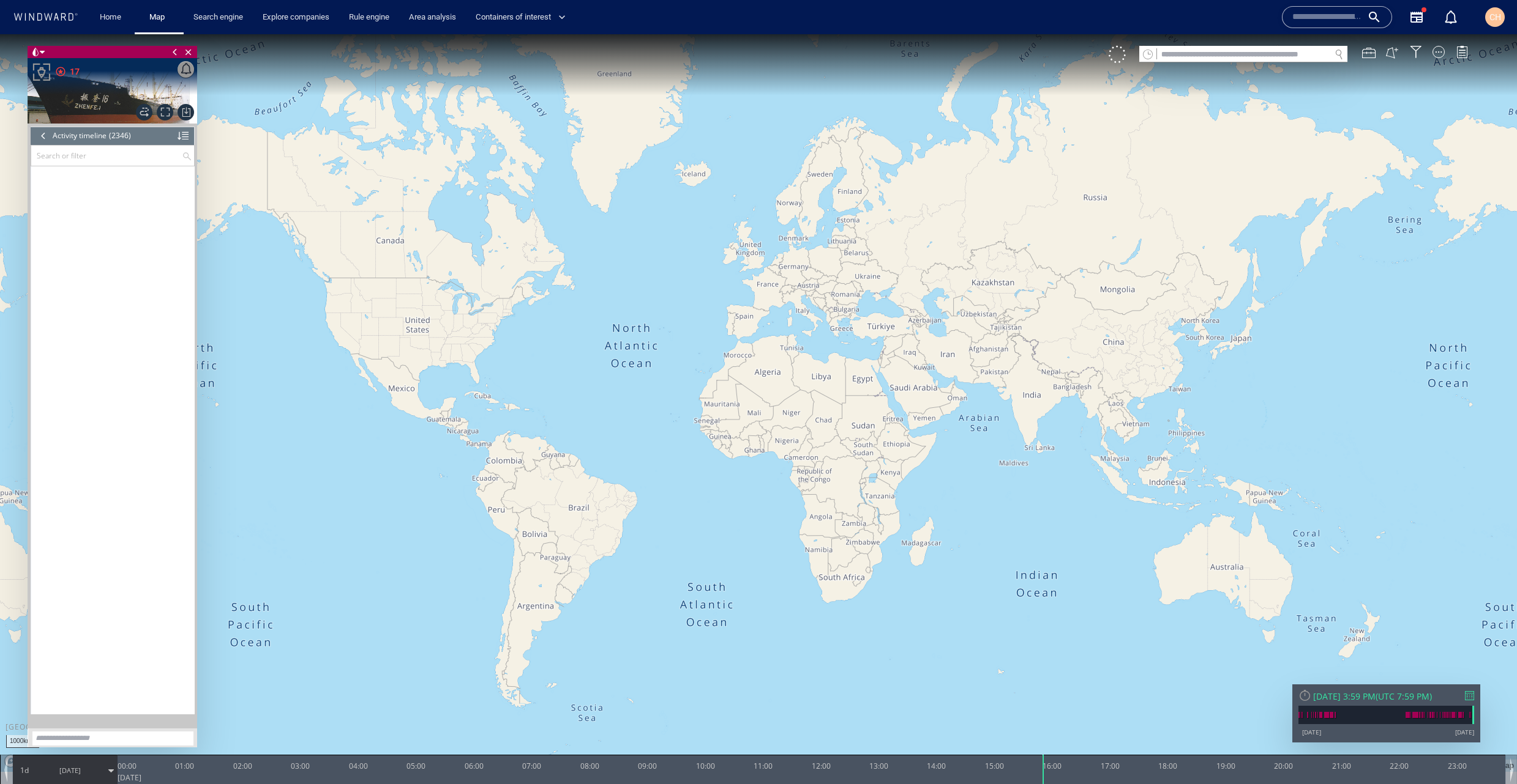
scroll to position [78397, 0]
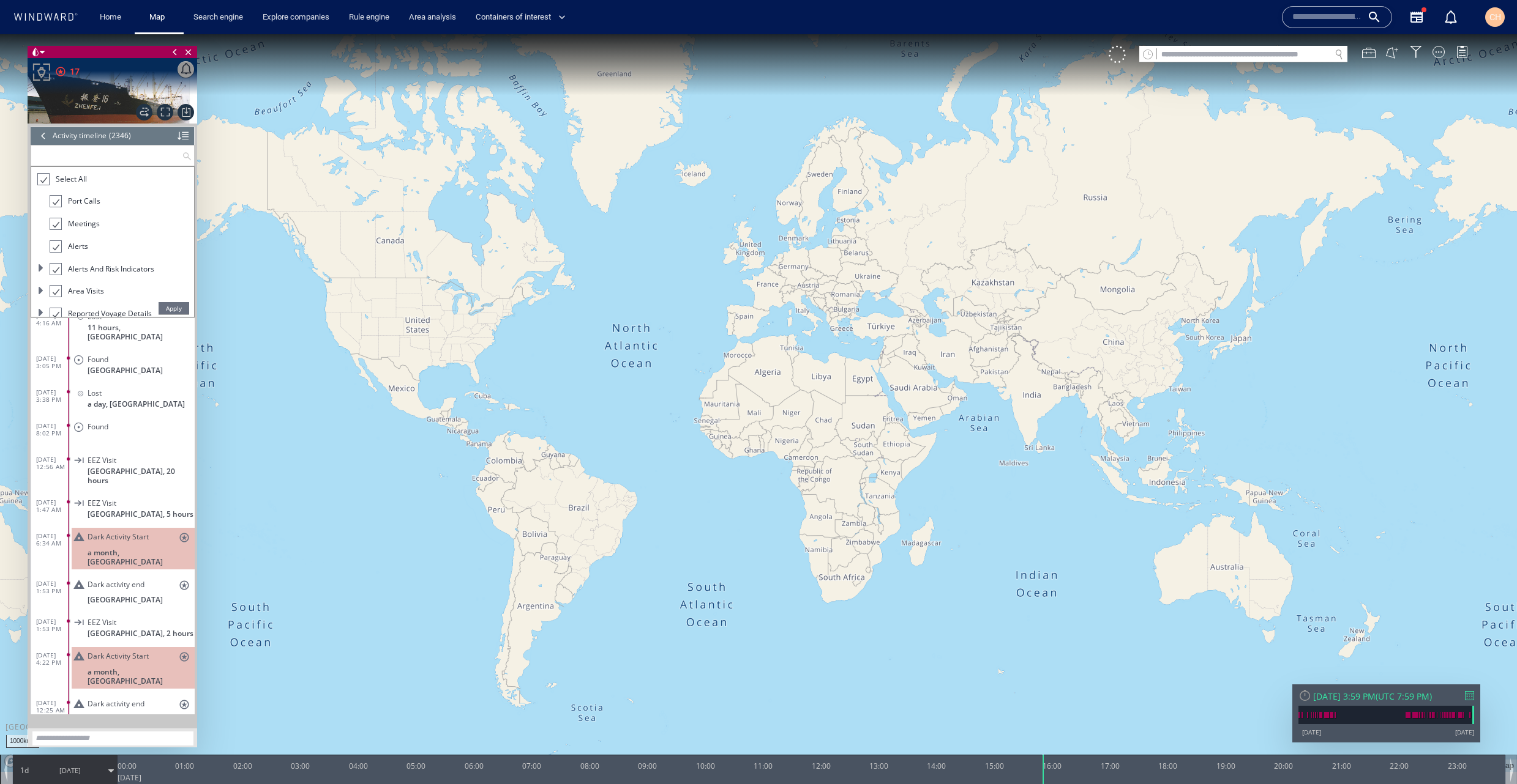
click at [82, 161] on input "text" at bounding box center [107, 156] width 150 height 20
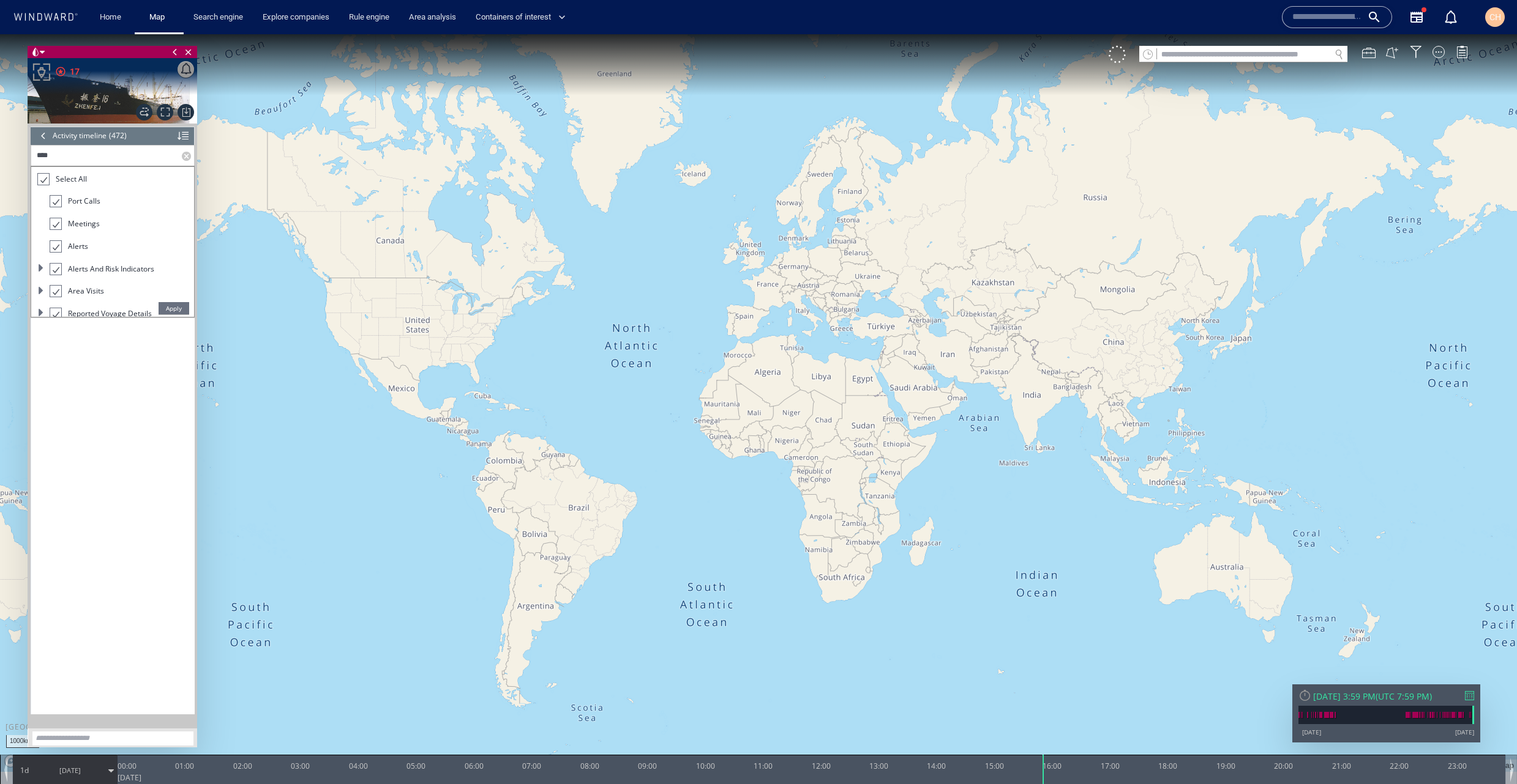
scroll to position [11785, 0]
type input "*******"
click at [179, 140] on div at bounding box center [183, 136] width 11 height 19
click at [169, 305] on span "Apply" at bounding box center [173, 308] width 31 height 12
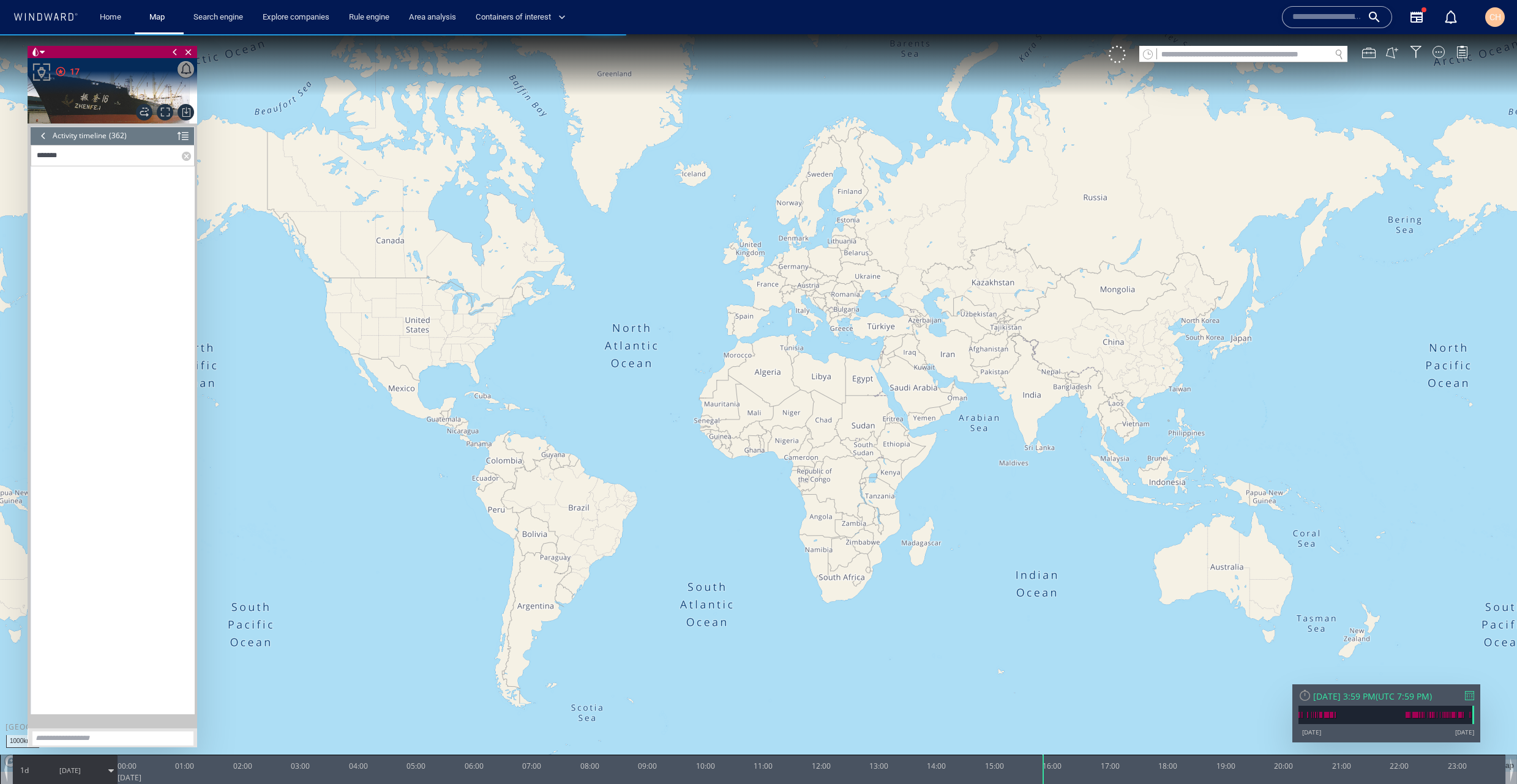
scroll to position [0, 0]
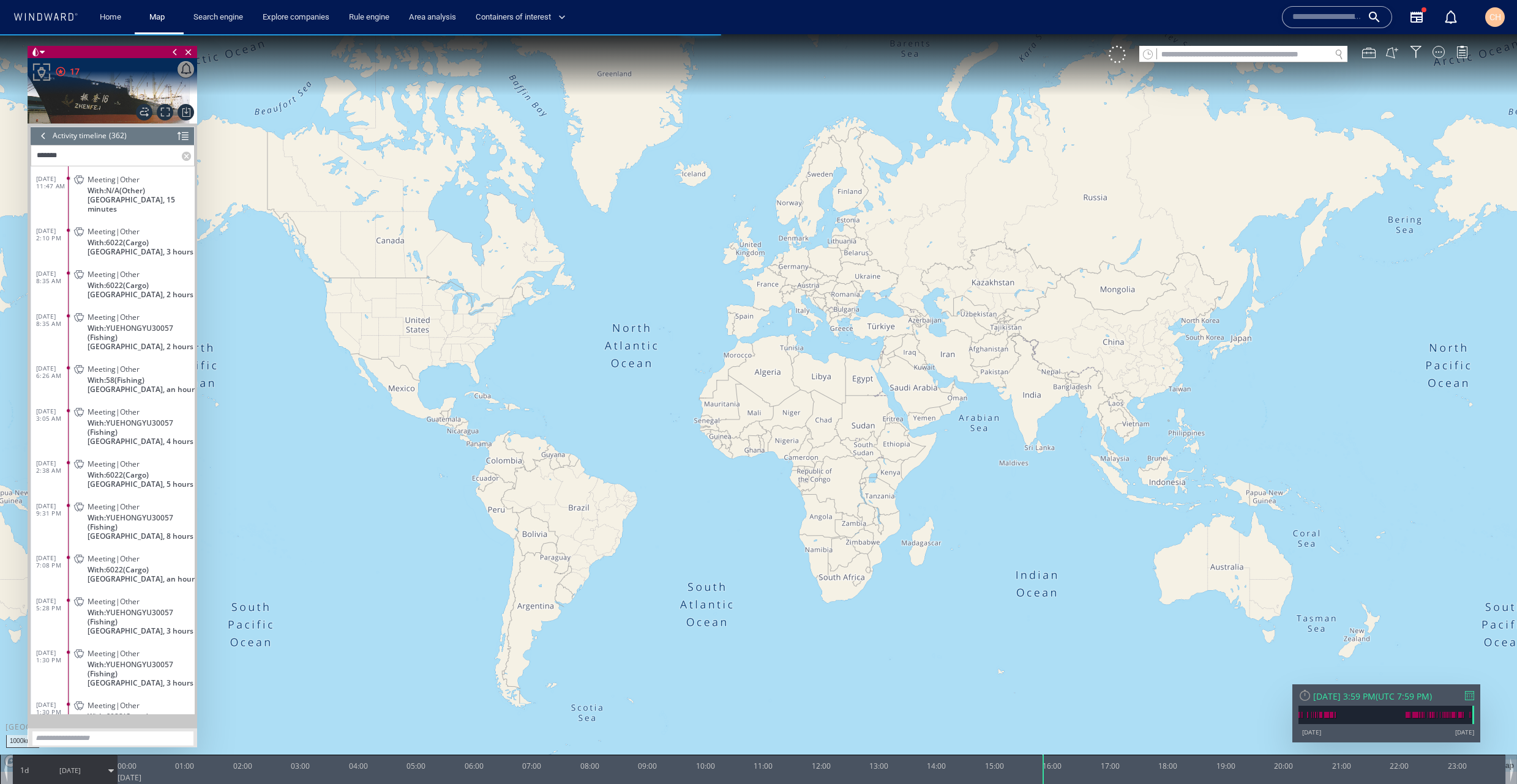
click at [172, 190] on p "With: N/A (Other)" at bounding box center [141, 191] width 108 height 9
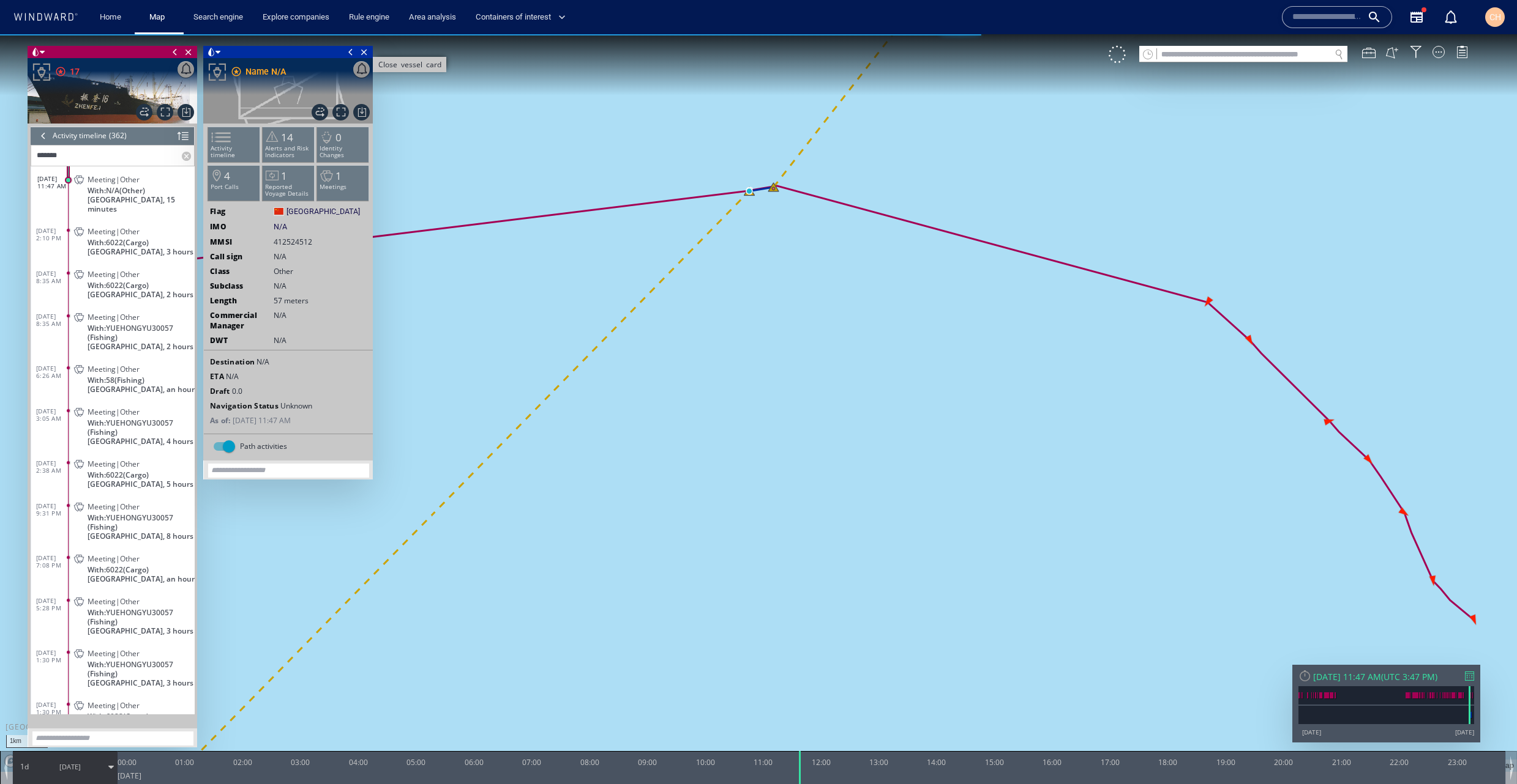
click at [366, 51] on span "Close vessel card" at bounding box center [364, 52] width 14 height 12
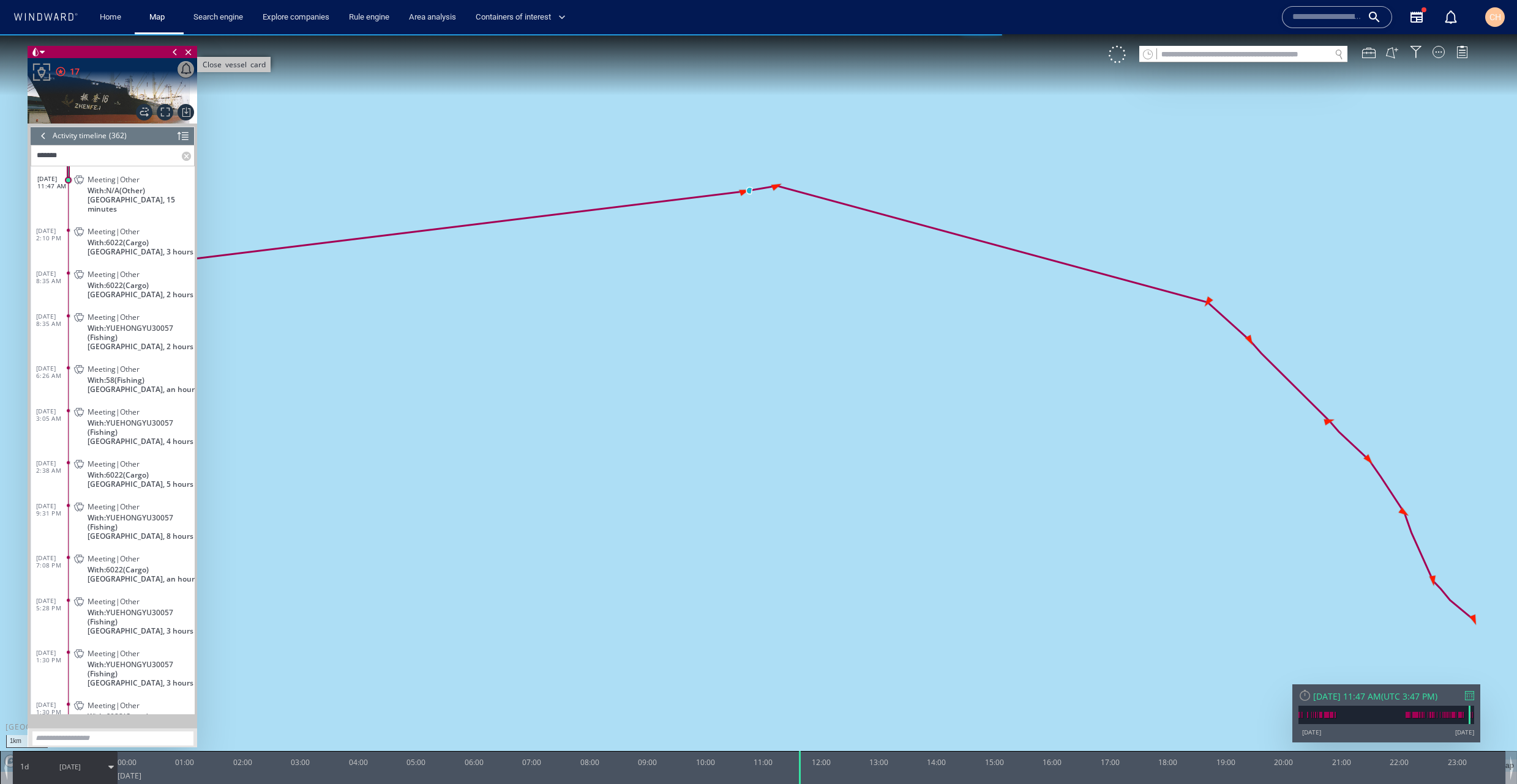
click at [189, 54] on span "Close vessel card" at bounding box center [188, 52] width 14 height 12
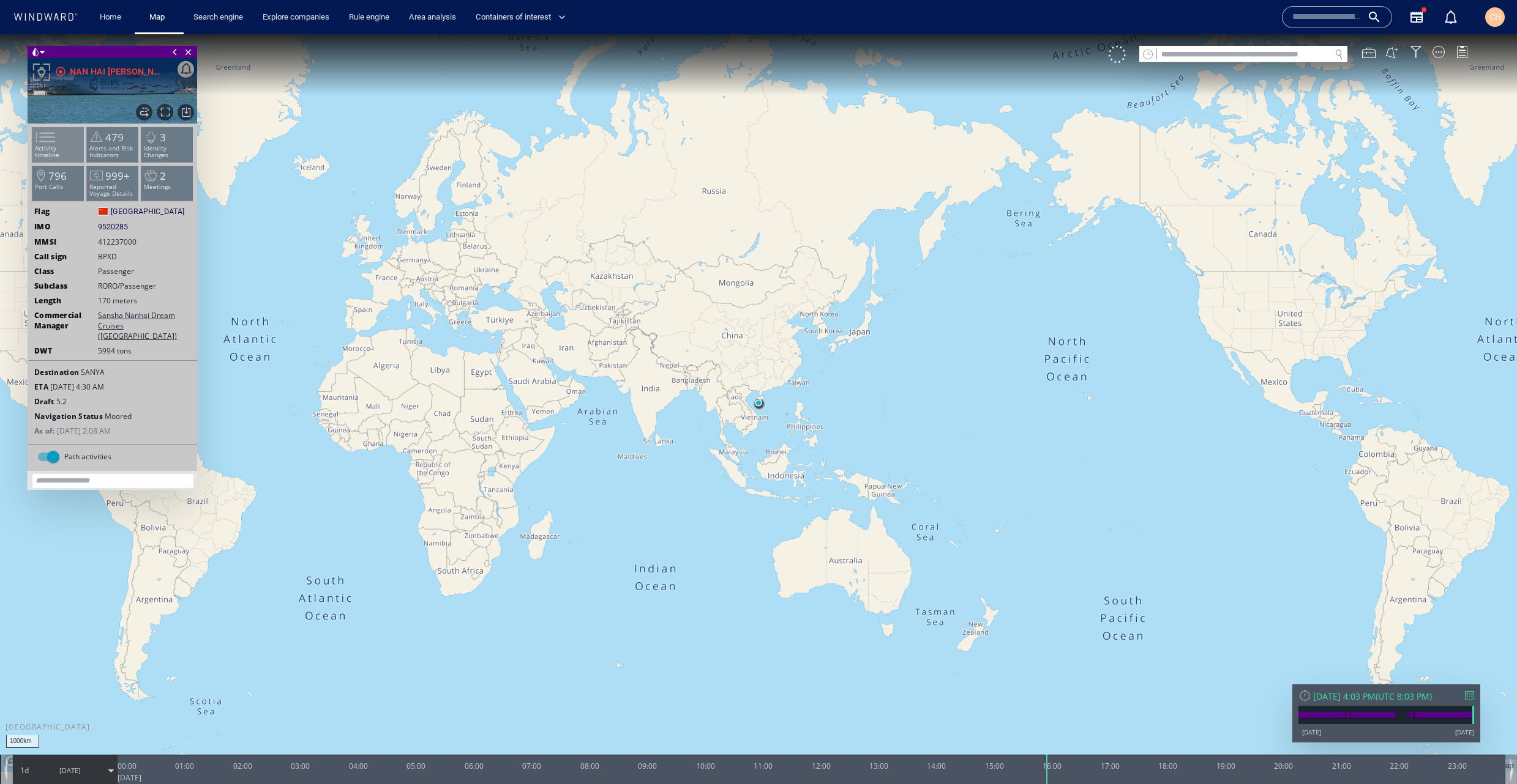
click at [47, 146] on span at bounding box center [38, 137] width 19 height 18
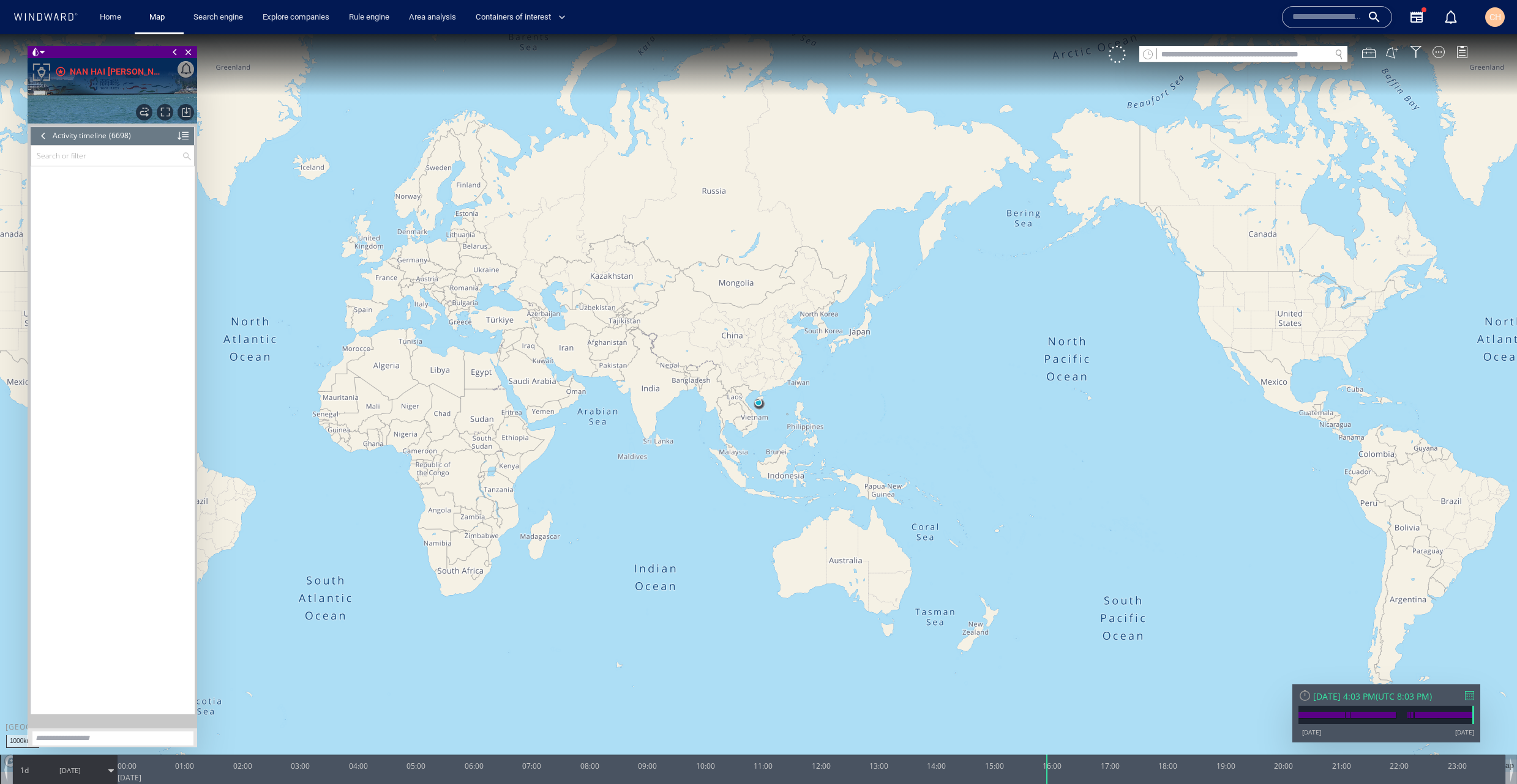
scroll to position [224846, 0]
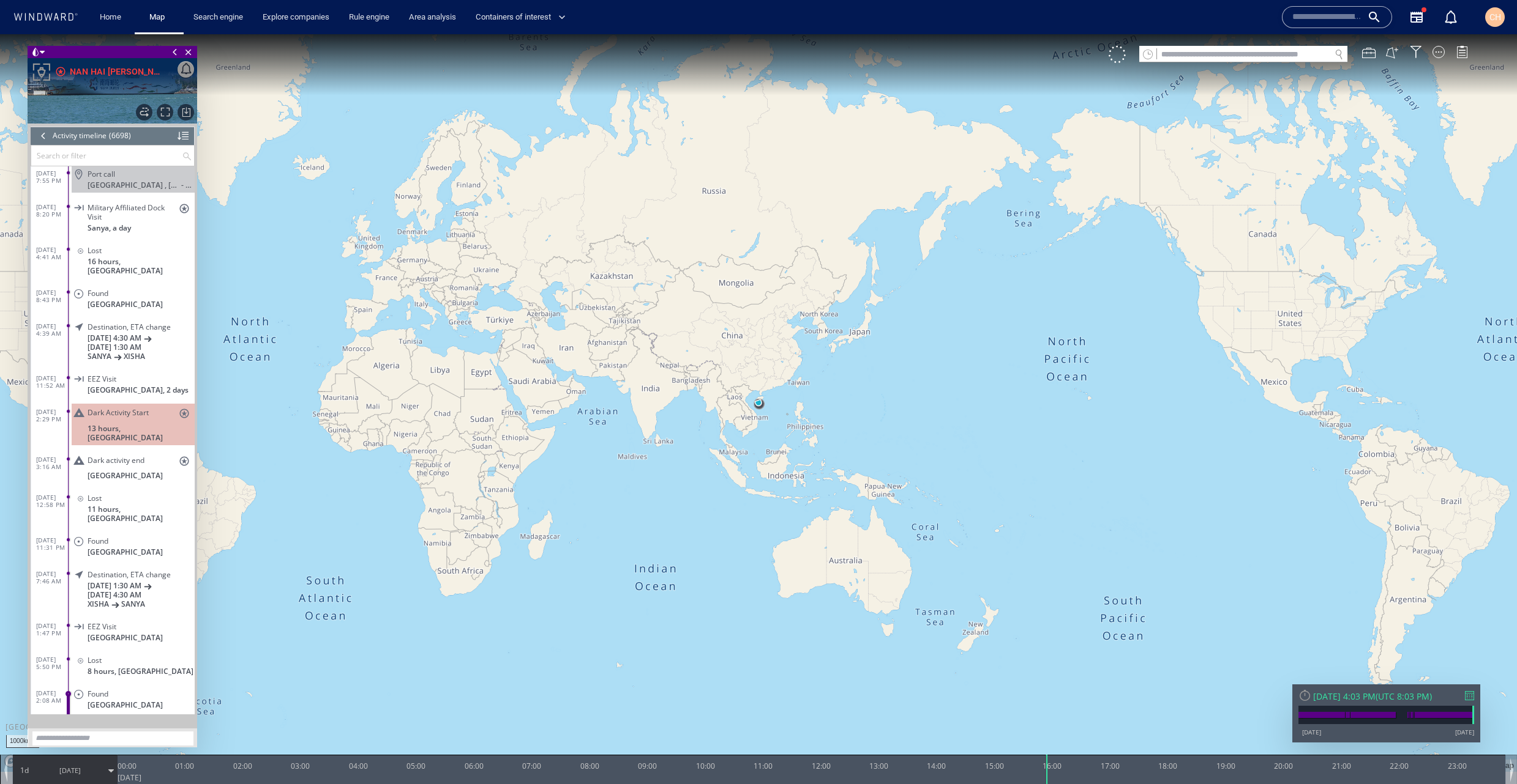
click at [181, 136] on div at bounding box center [183, 136] width 11 height 19
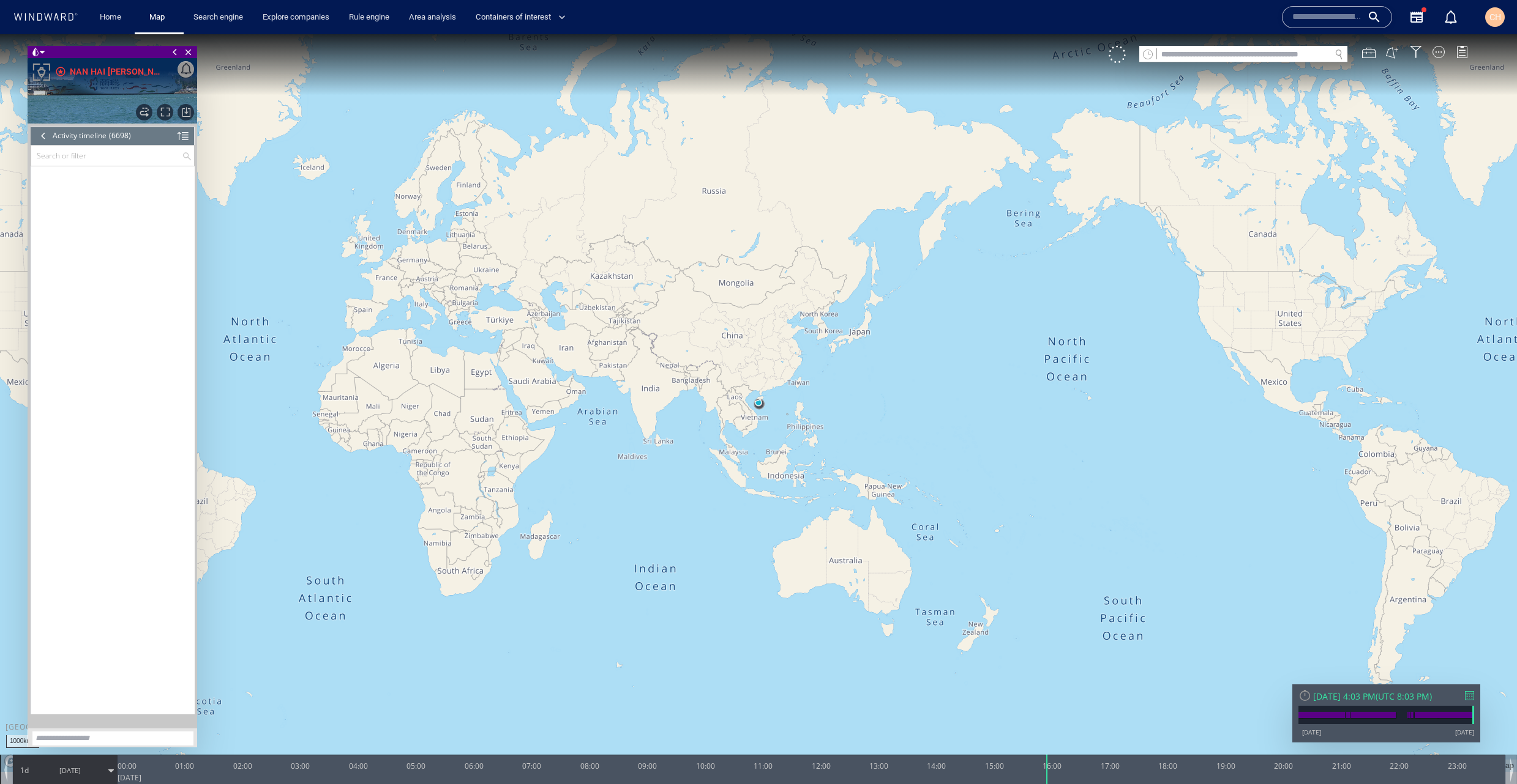
scroll to position [0, 0]
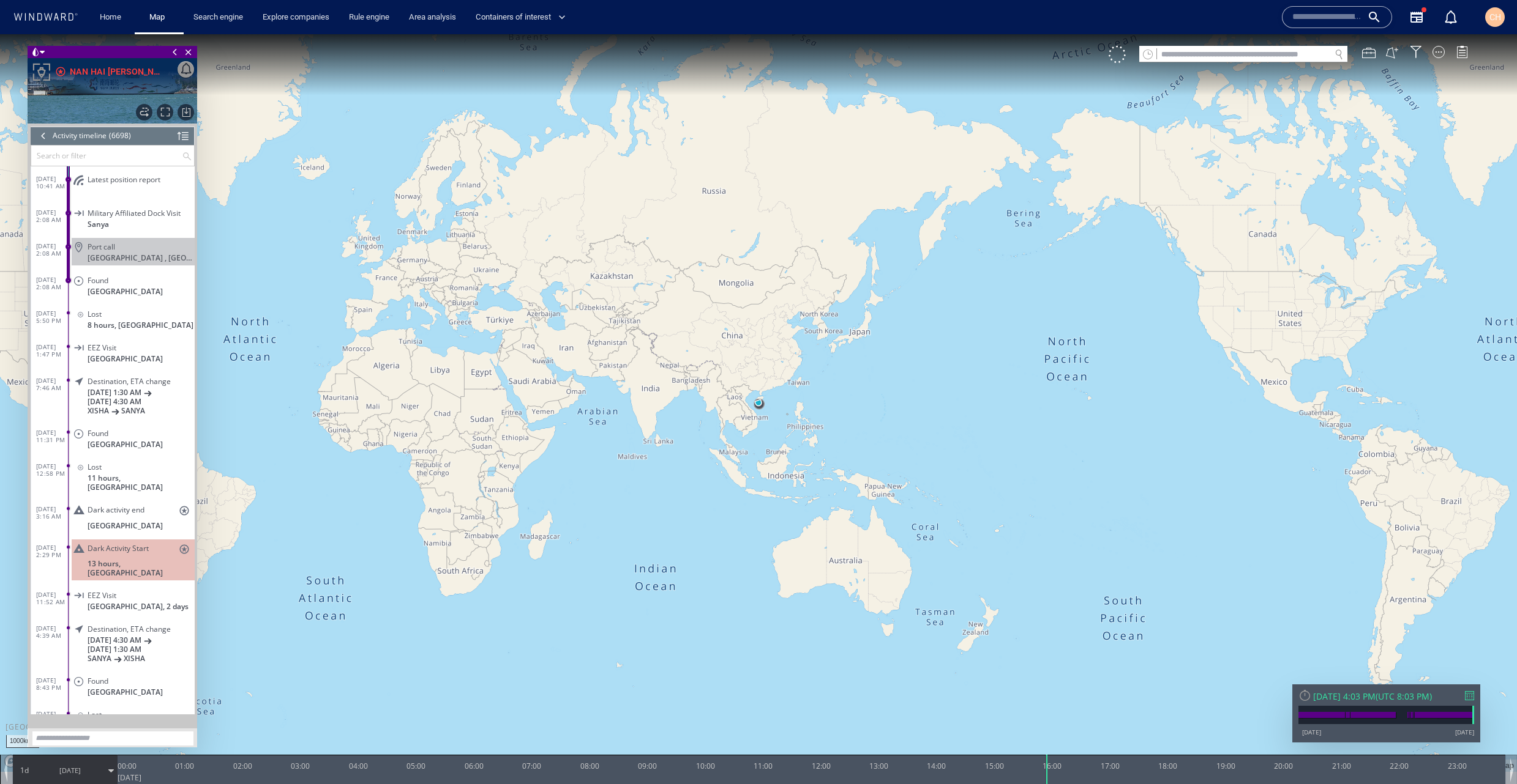
click at [138, 549] on div "Dark Activity Start stars 13 hours, [GEOGRAPHIC_DATA]" at bounding box center [133, 560] width 123 height 42
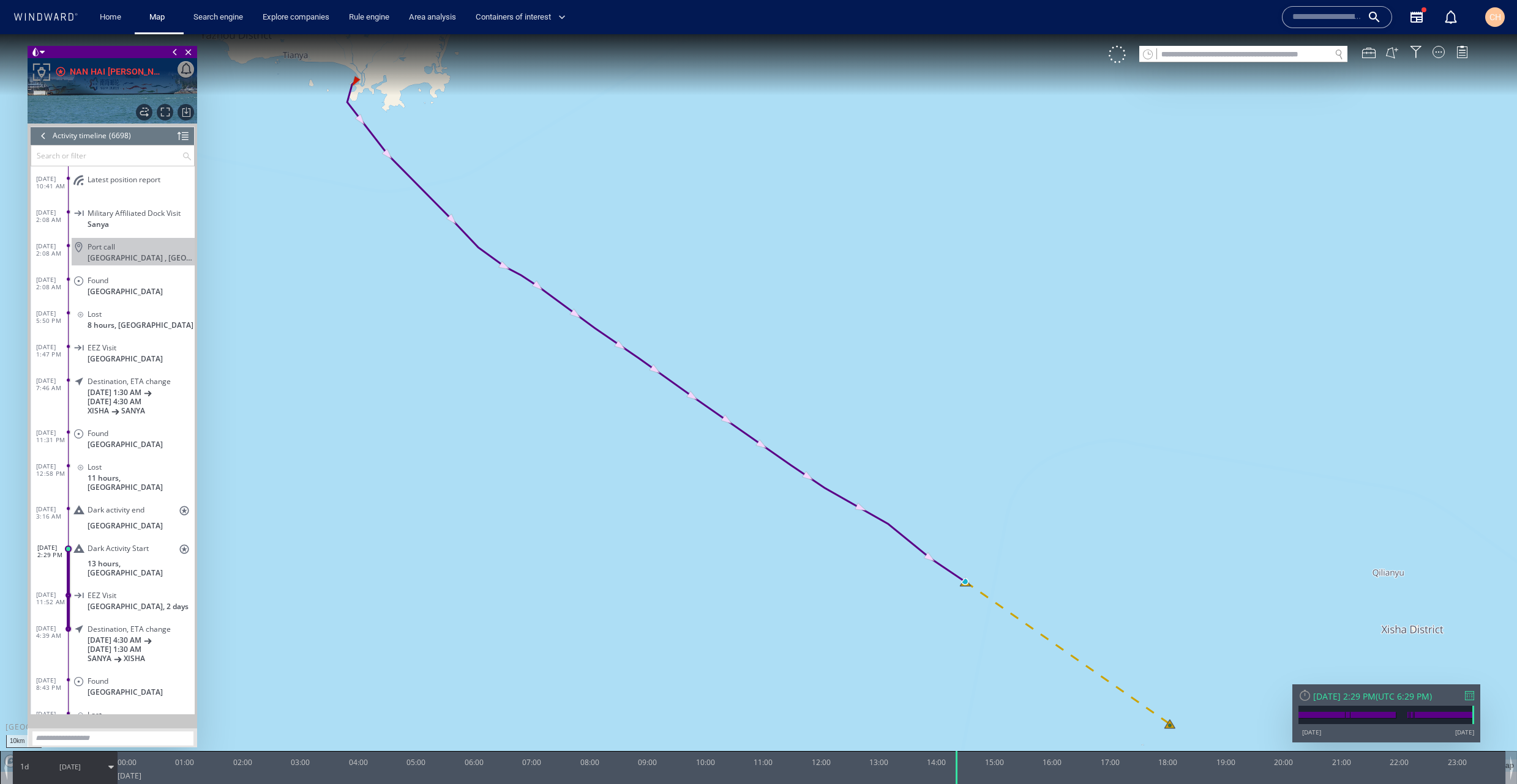
drag, startPoint x: 910, startPoint y: 557, endPoint x: 733, endPoint y: 434, distance: 215.5
click at [733, 434] on canvas "Map" at bounding box center [758, 403] width 1517 height 738
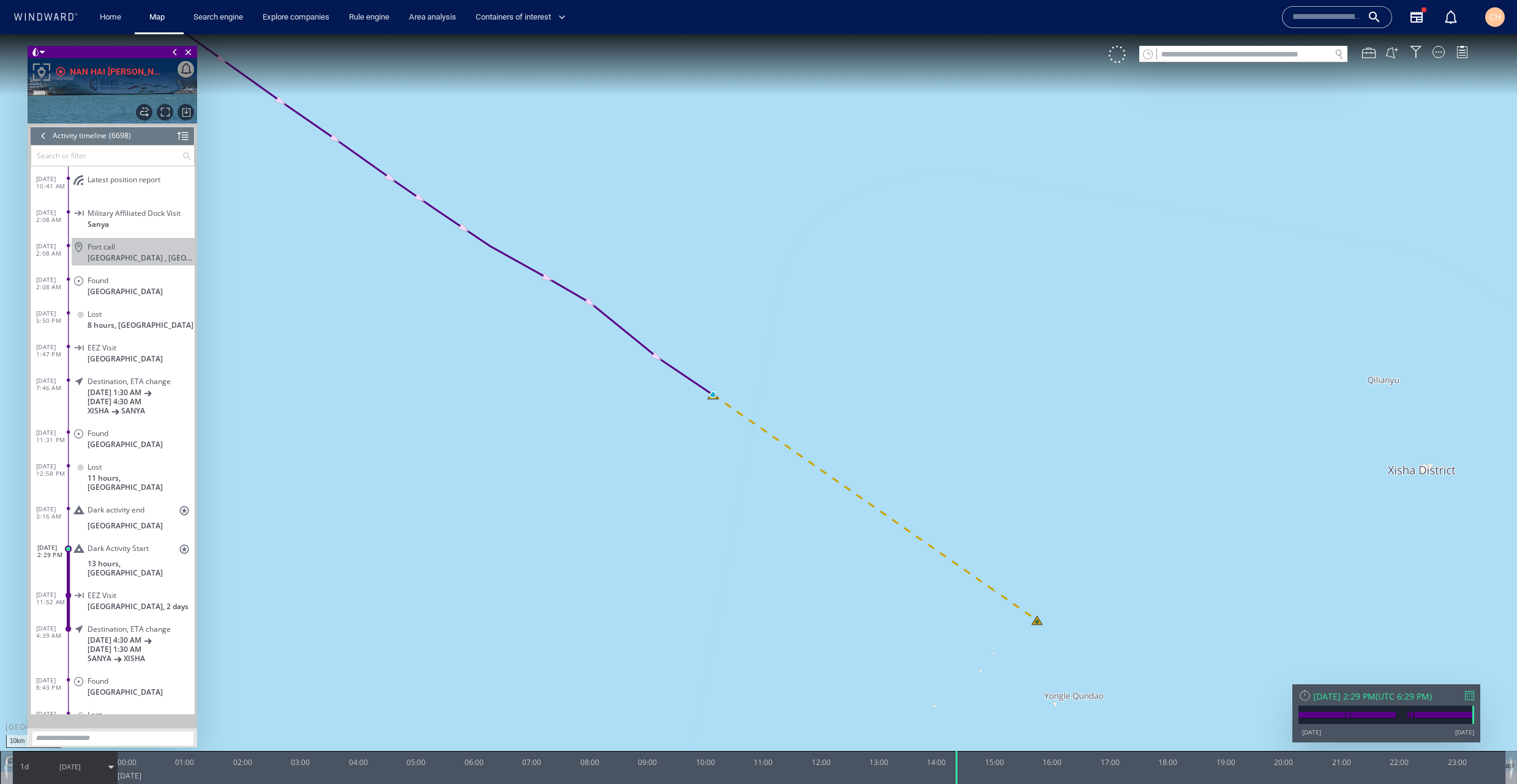
click at [1437, 52] on div at bounding box center [1438, 52] width 12 height 12
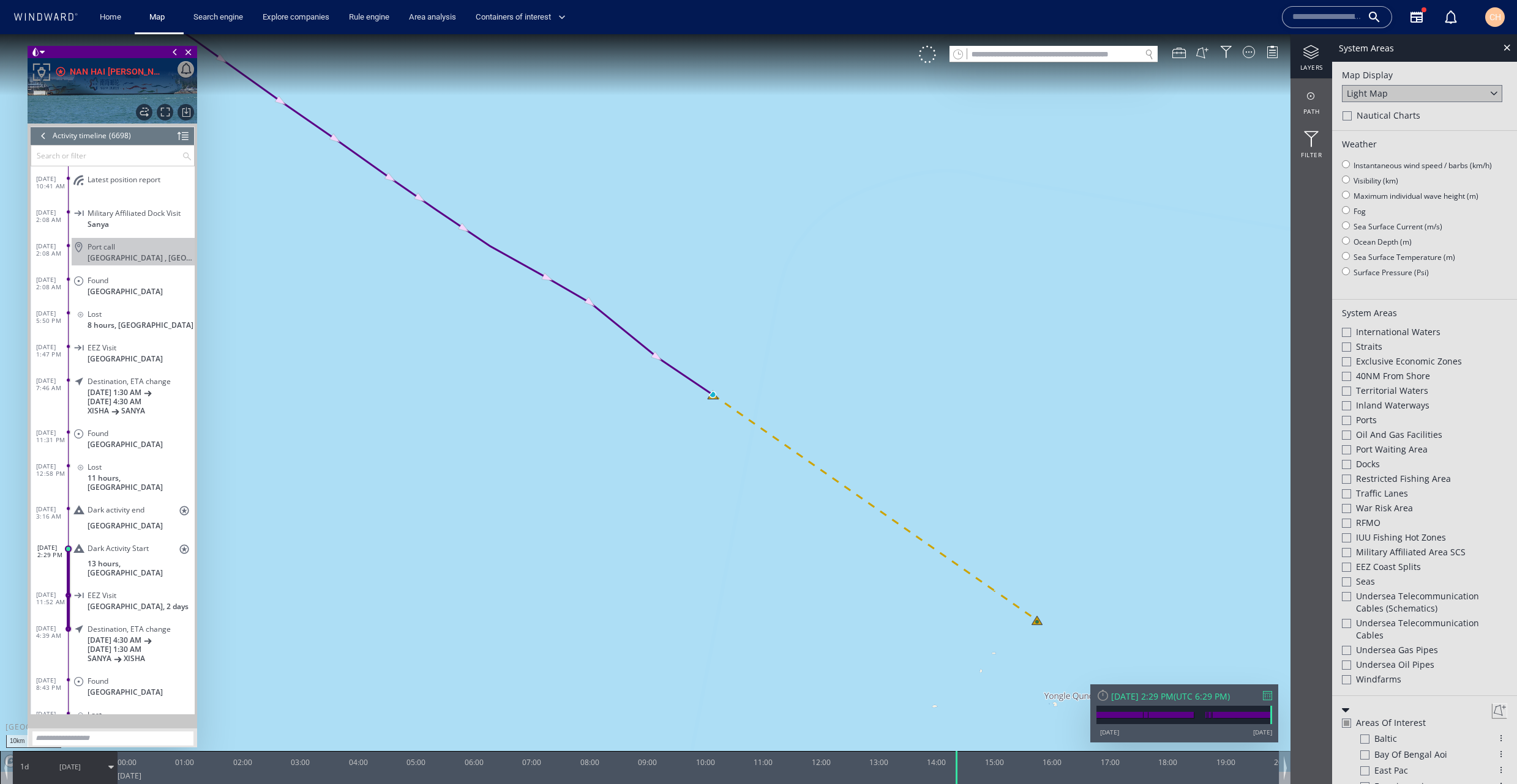
click at [1396, 91] on div "Light Map" at bounding box center [1421, 94] width 160 height 17
click at [1385, 109] on div "Satellite" at bounding box center [1421, 110] width 160 height 17
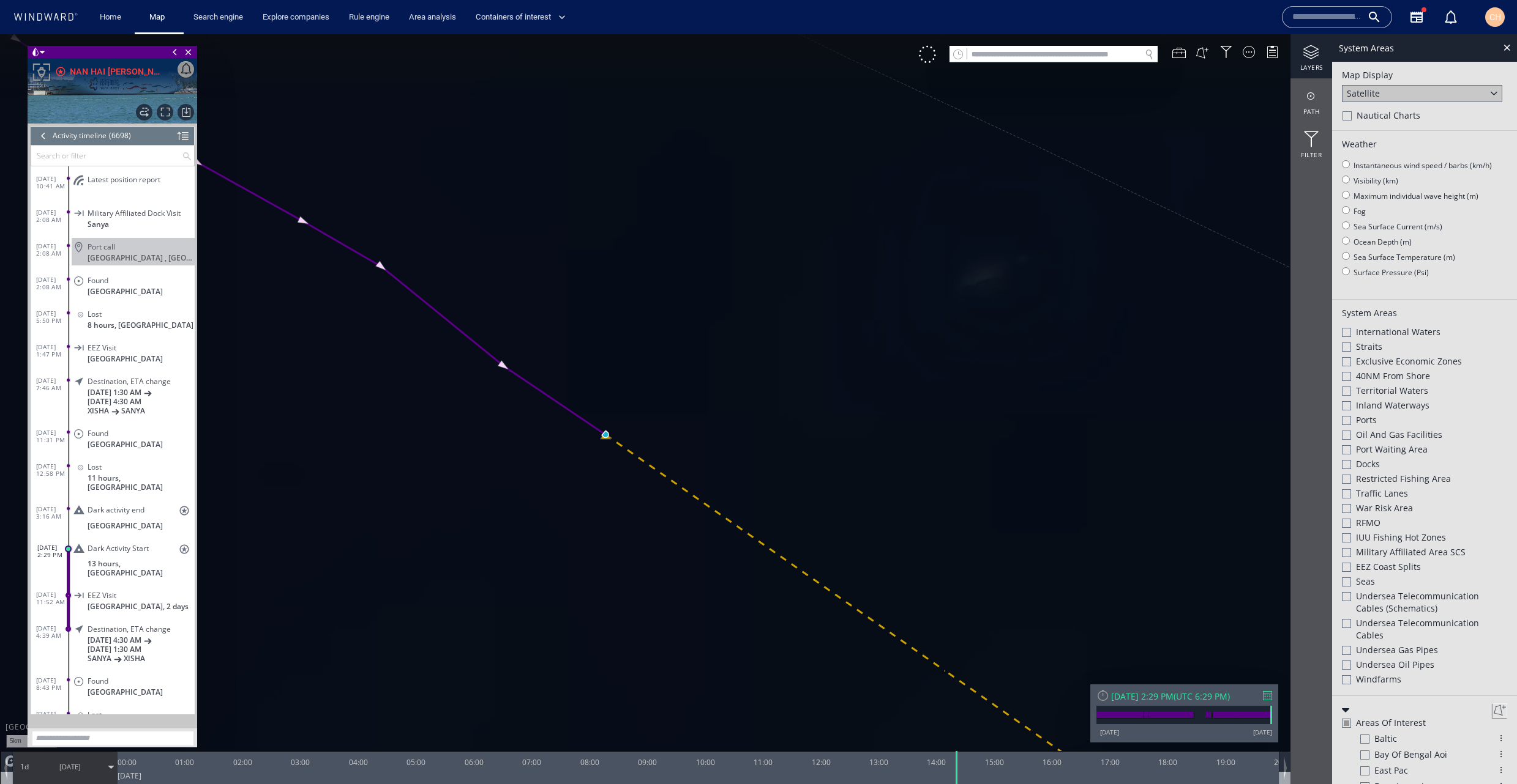
drag, startPoint x: 885, startPoint y: 486, endPoint x: 753, endPoint y: 162, distance: 349.9
click at [753, 162] on canvas "Map" at bounding box center [758, 403] width 1517 height 738
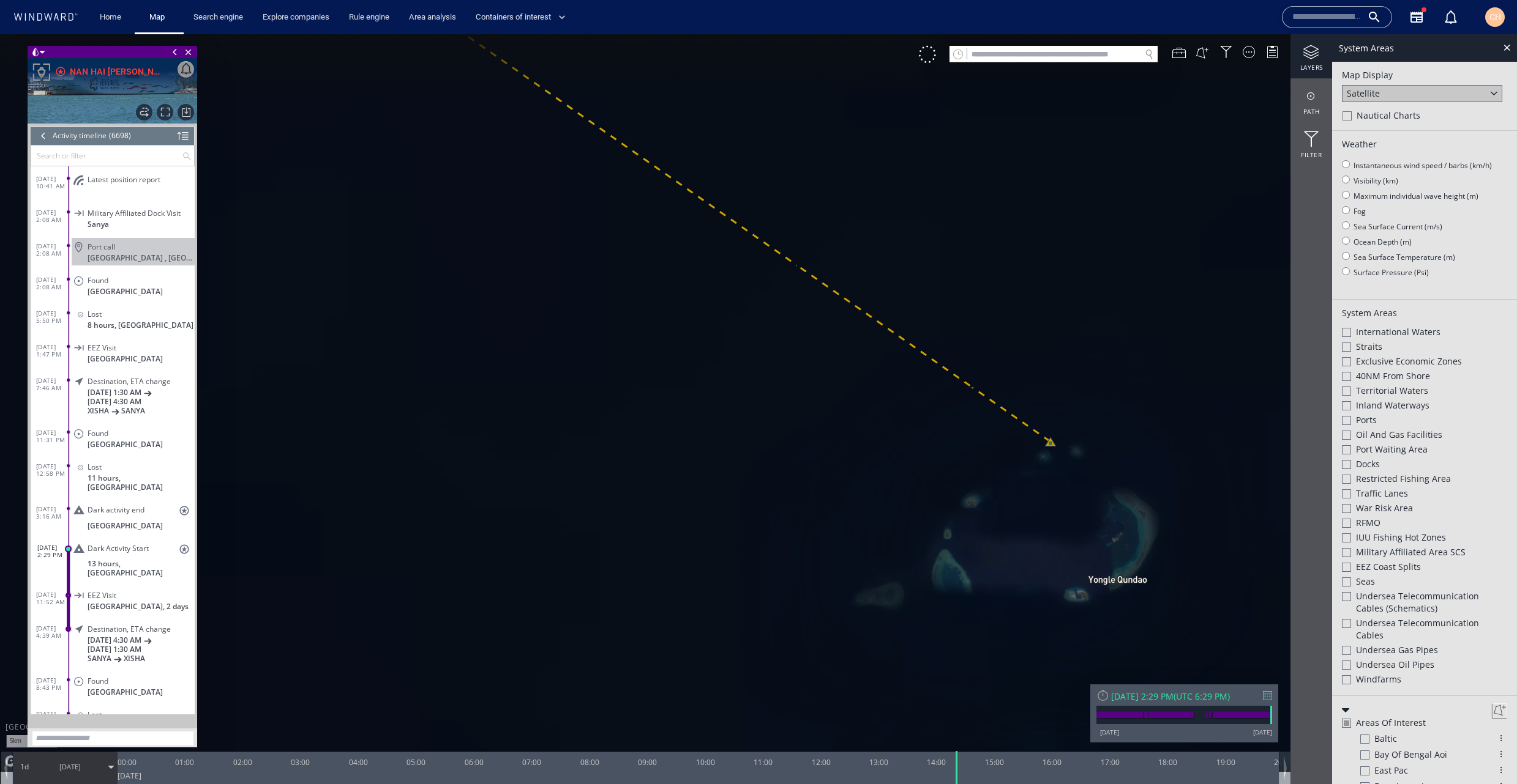
drag, startPoint x: 851, startPoint y: 412, endPoint x: 823, endPoint y: 397, distance: 31.8
click at [823, 397] on canvas "Map" at bounding box center [758, 403] width 1517 height 738
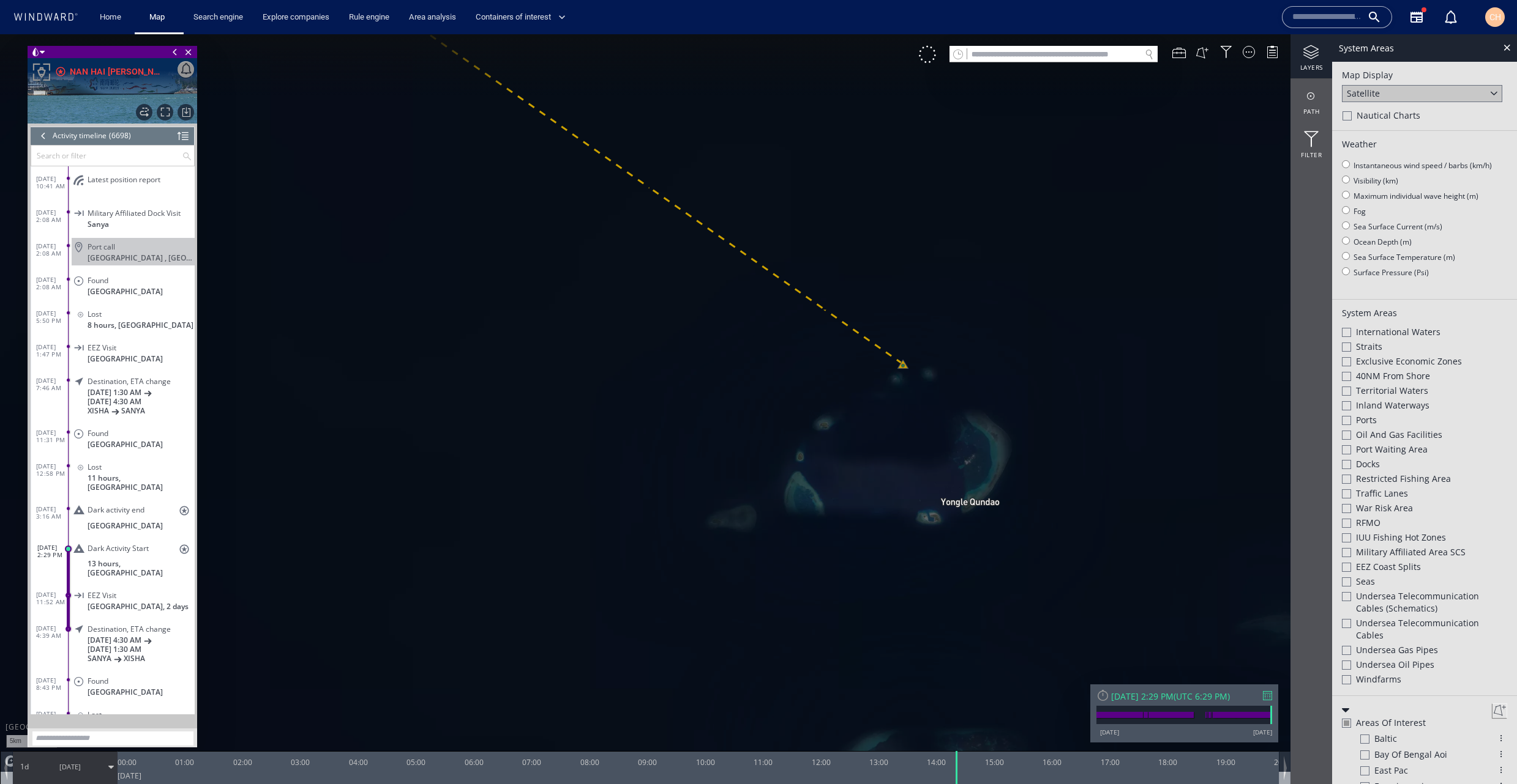
drag, startPoint x: 758, startPoint y: 308, endPoint x: 990, endPoint y: 471, distance: 283.5
click at [990, 471] on canvas "Map" at bounding box center [758, 403] width 1517 height 738
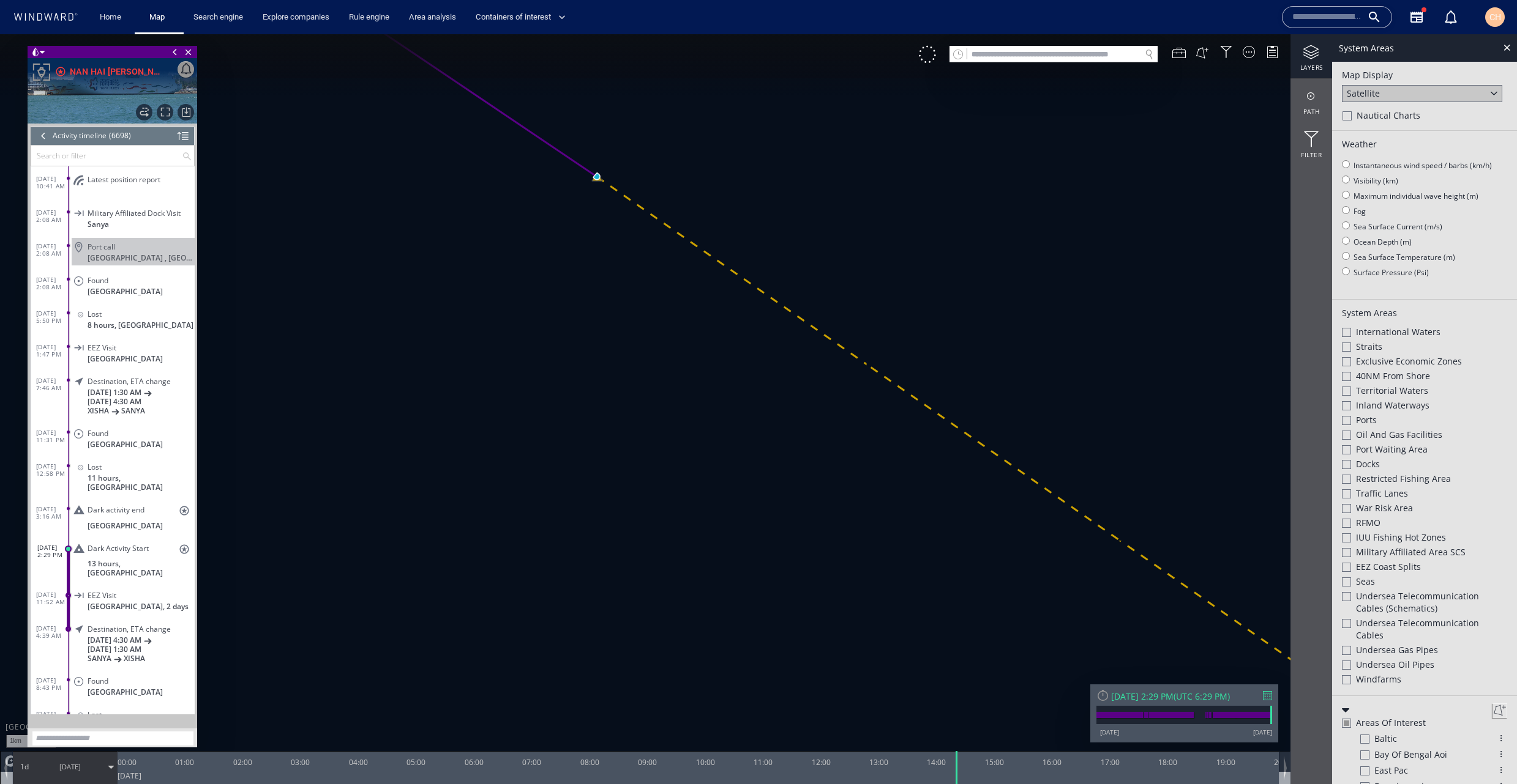
drag, startPoint x: 558, startPoint y: 164, endPoint x: 599, endPoint y: 199, distance: 53.9
click at [599, 199] on canvas "Map" at bounding box center [758, 403] width 1517 height 738
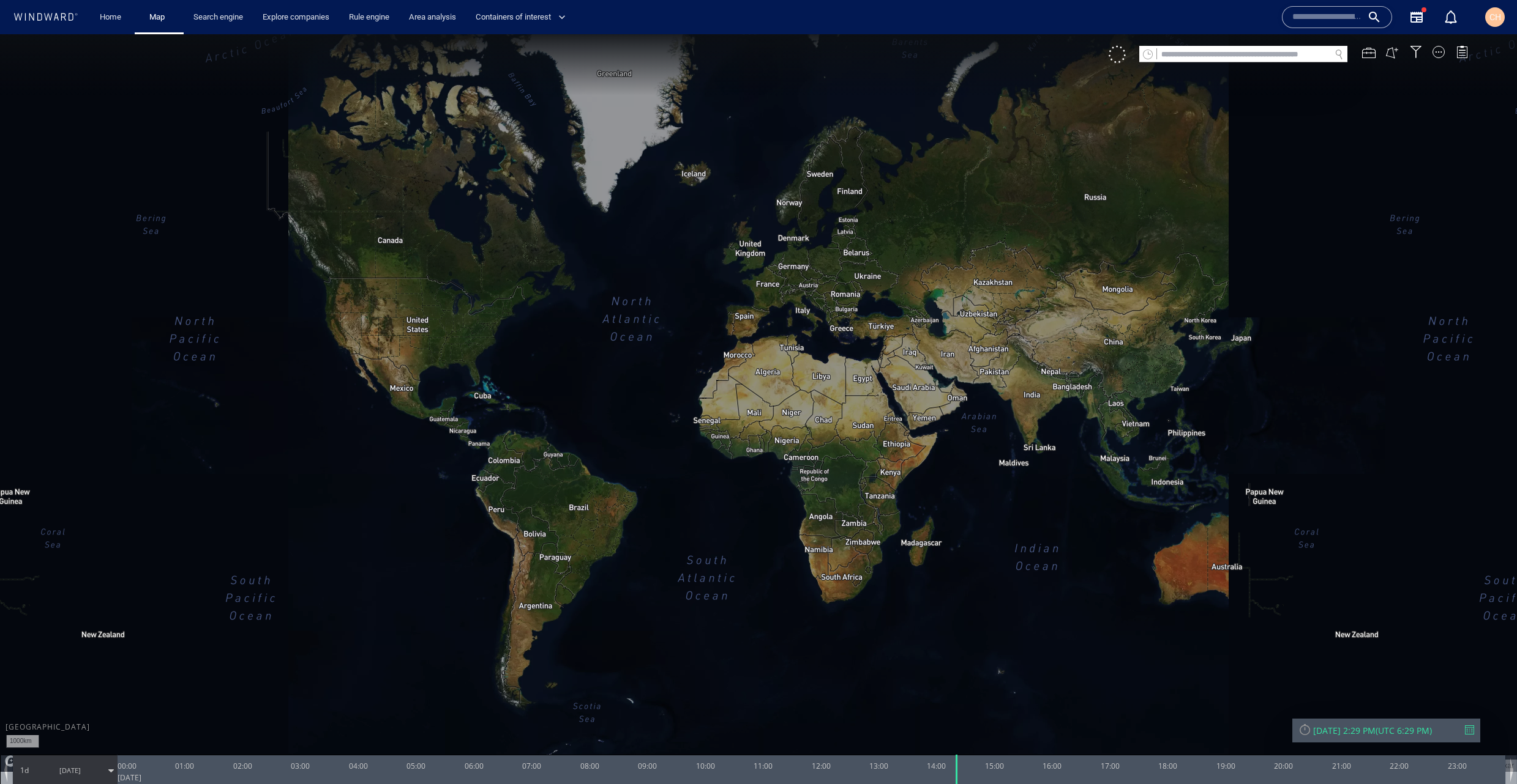
drag, startPoint x: 1235, startPoint y: 598, endPoint x: 893, endPoint y: 482, distance: 361.1
click at [893, 482] on canvas "Map" at bounding box center [758, 403] width 1517 height 738
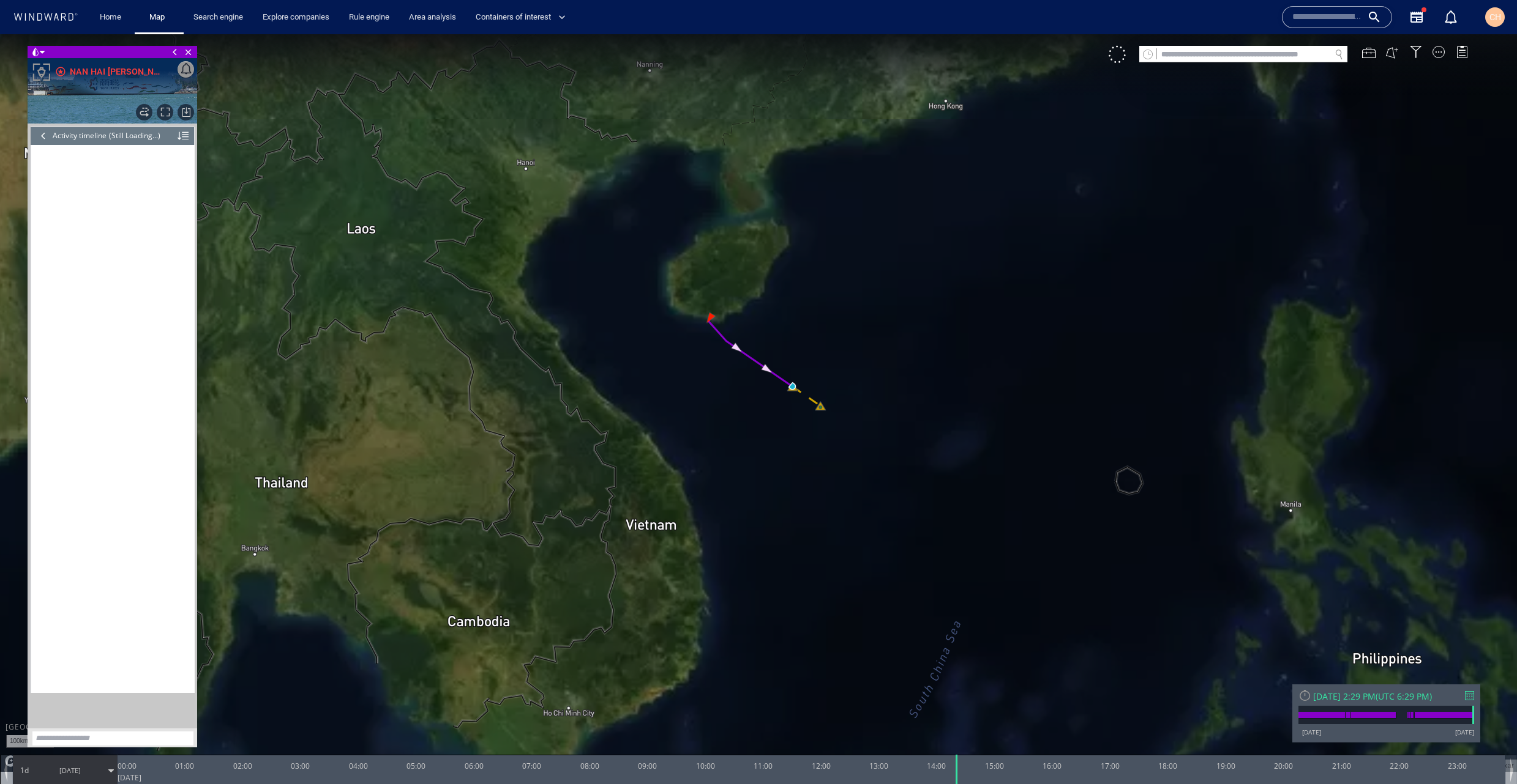
scroll to position [7831, 0]
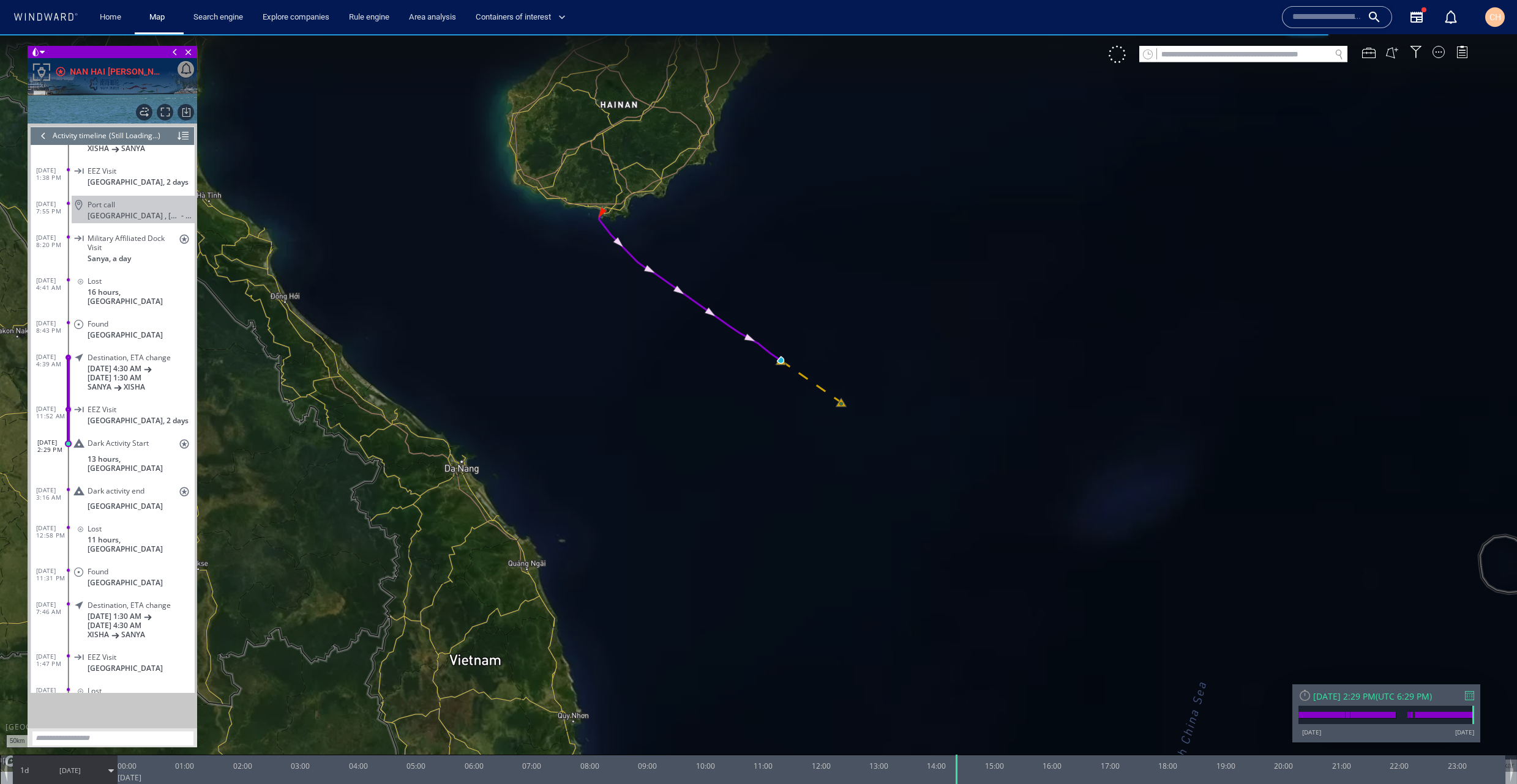
click at [80, 772] on span "8/10/25" at bounding box center [70, 771] width 21 height 9
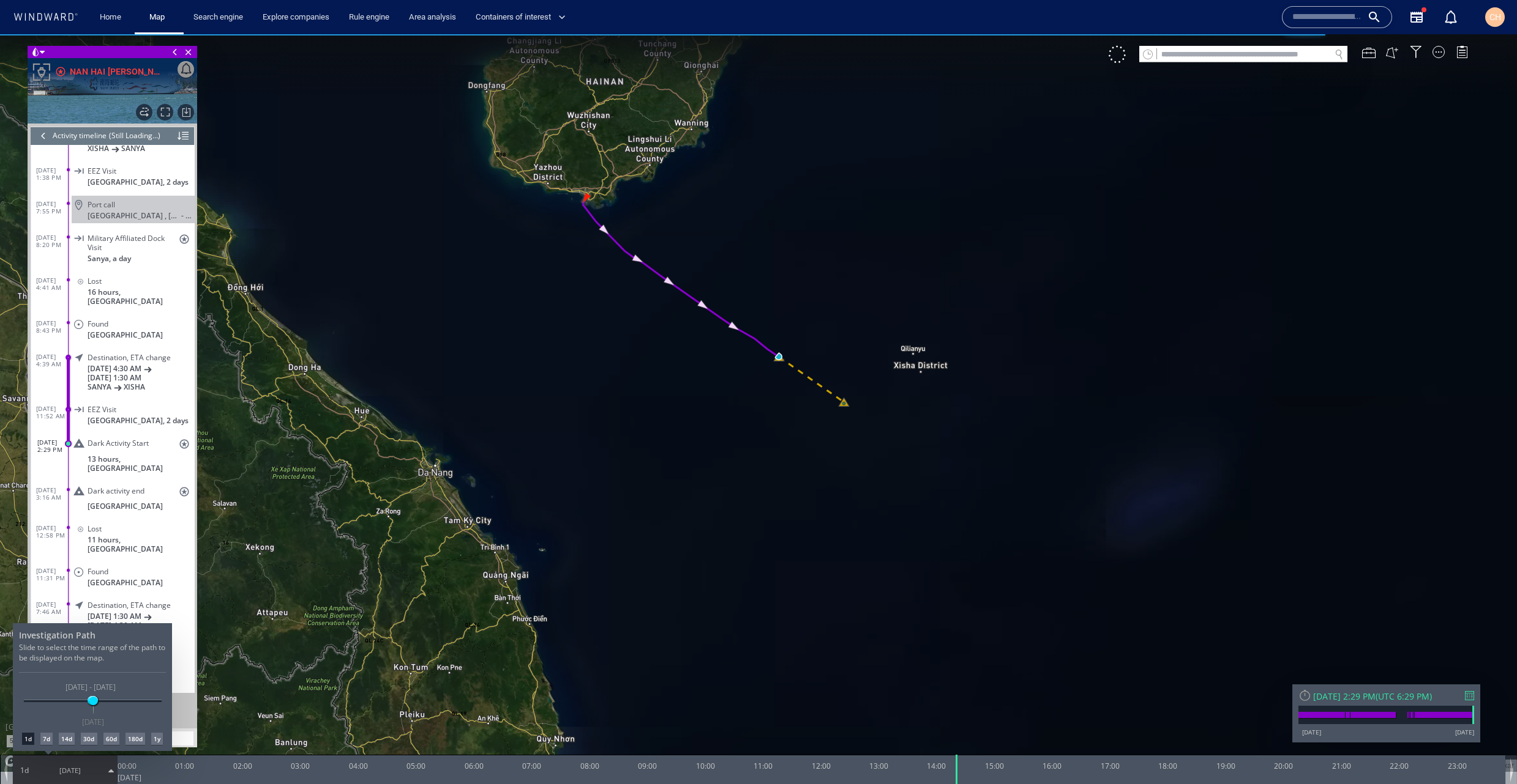
click at [62, 741] on div "14d" at bounding box center [66, 739] width 16 height 12
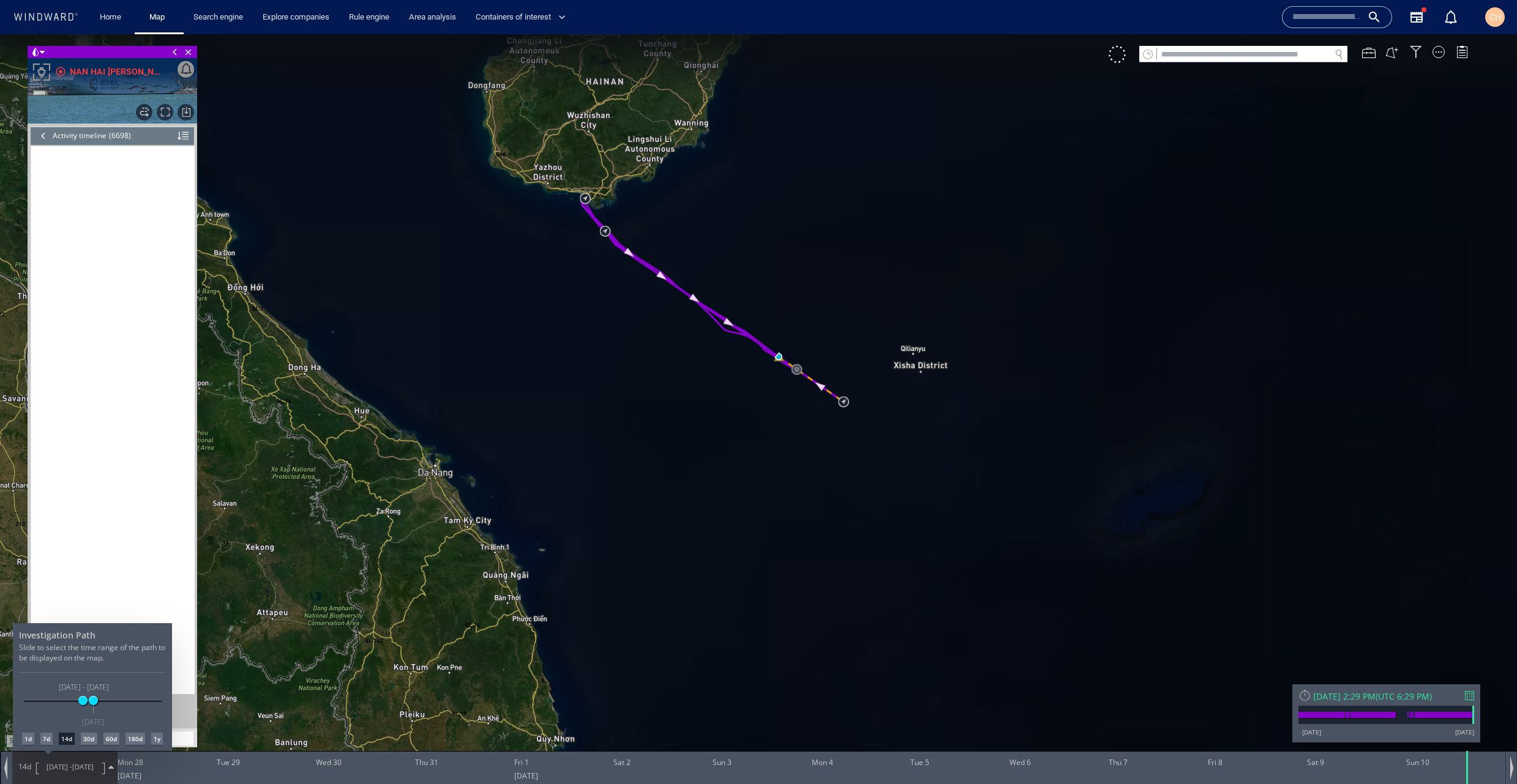
scroll to position [224846, 0]
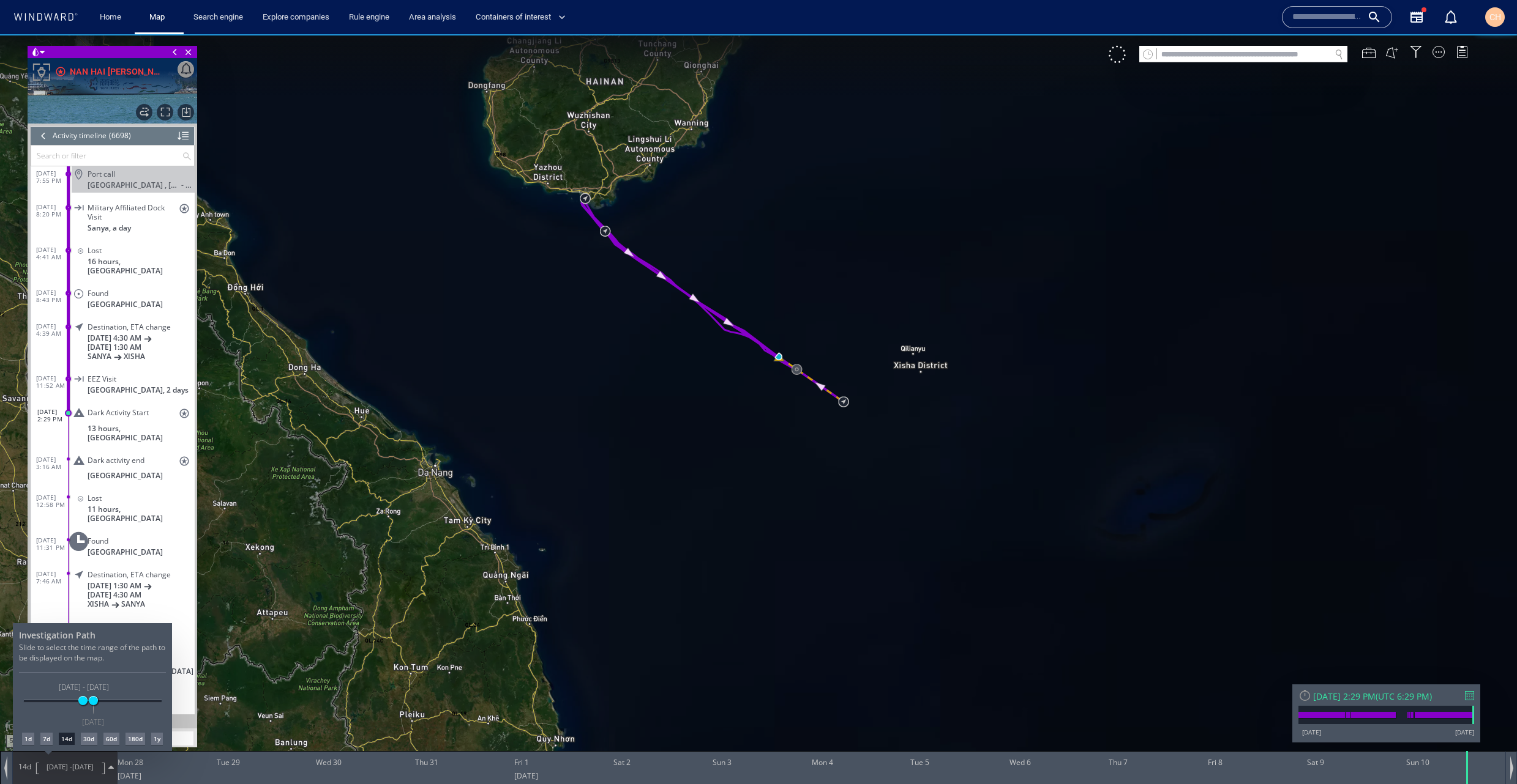
click at [183, 135] on div at bounding box center [758, 409] width 1517 height 750
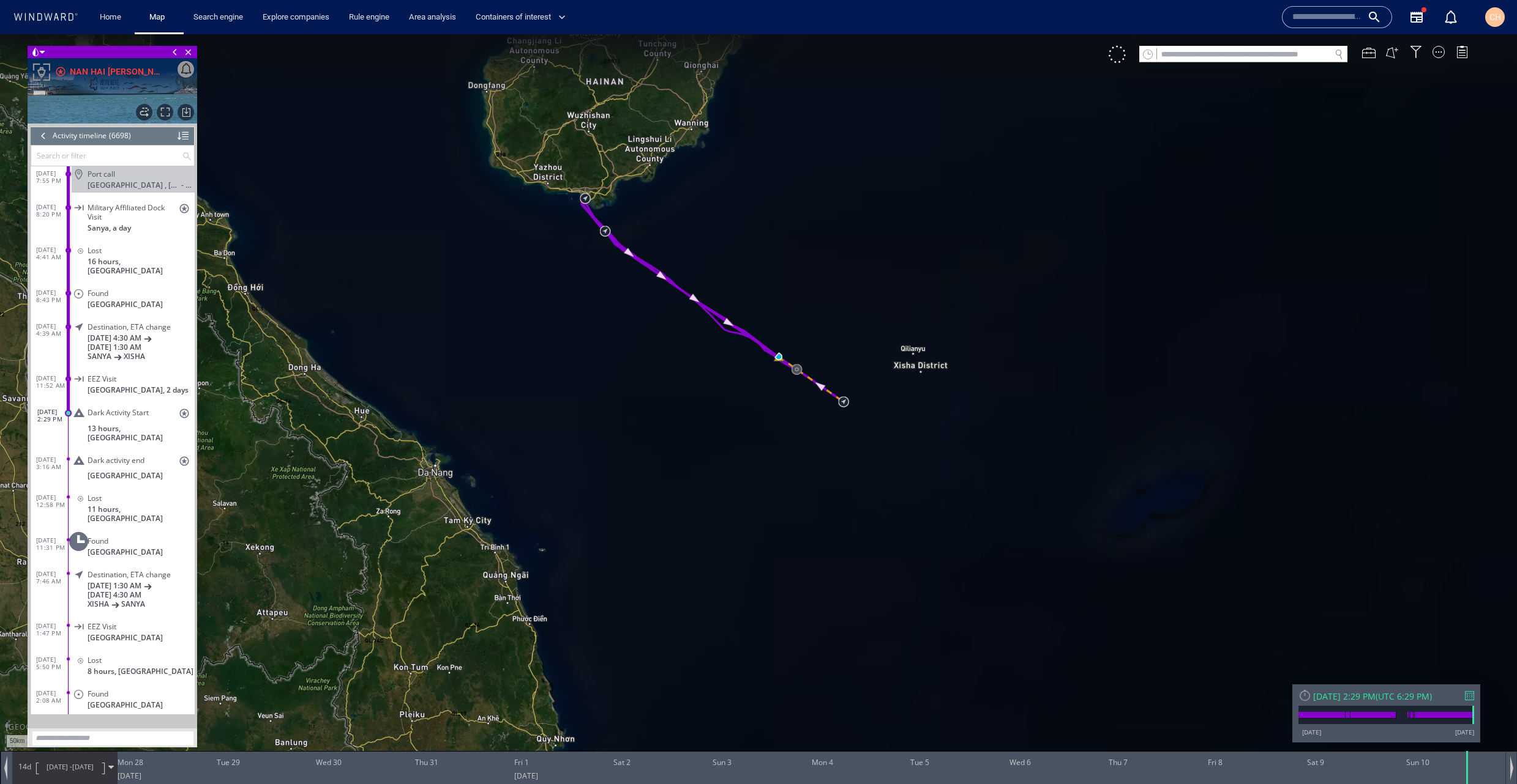
click at [181, 133] on div at bounding box center [183, 136] width 11 height 19
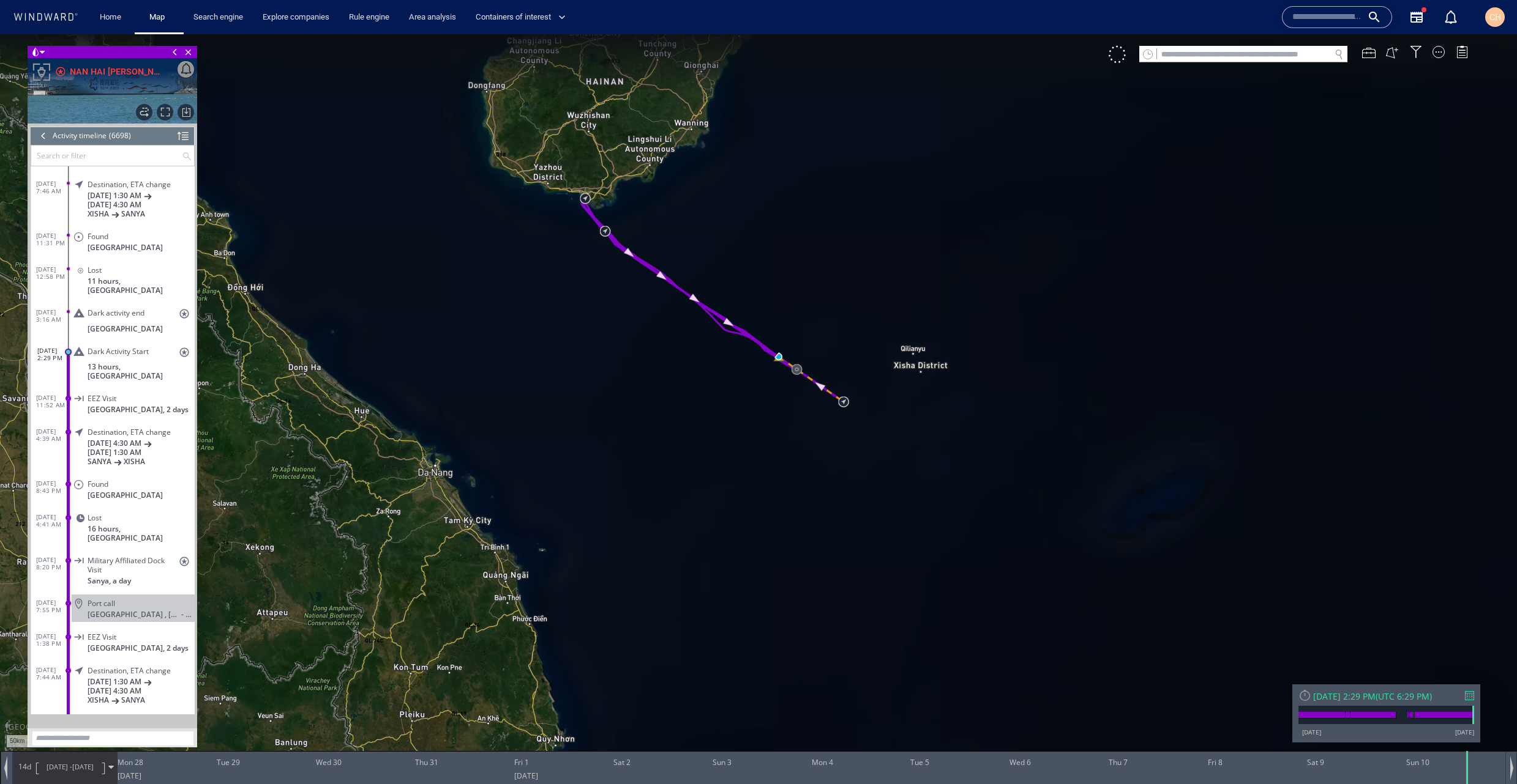
scroll to position [0, 0]
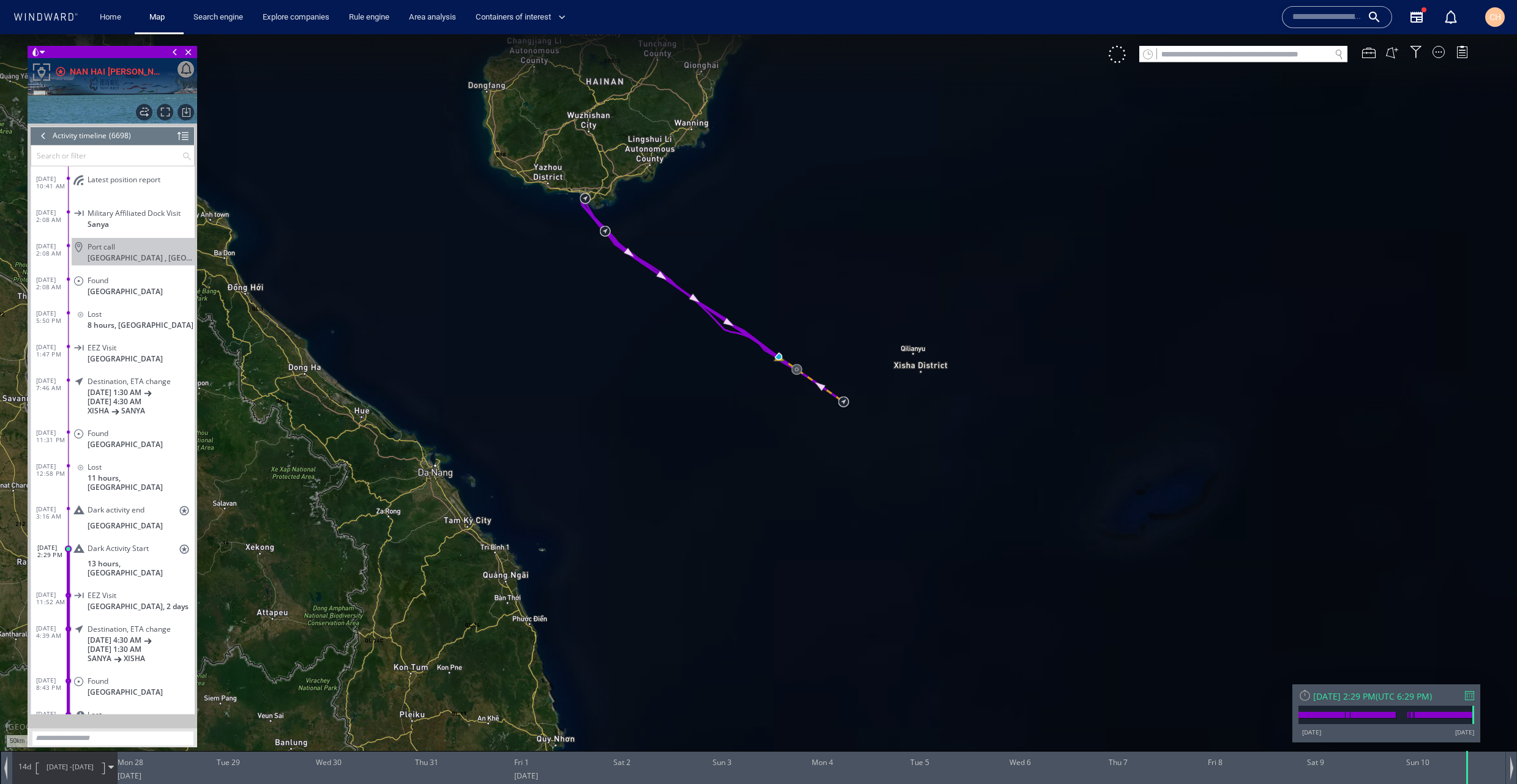
click at [148, 511] on div "Dark activity end stars Paracel Islands" at bounding box center [133, 517] width 123 height 32
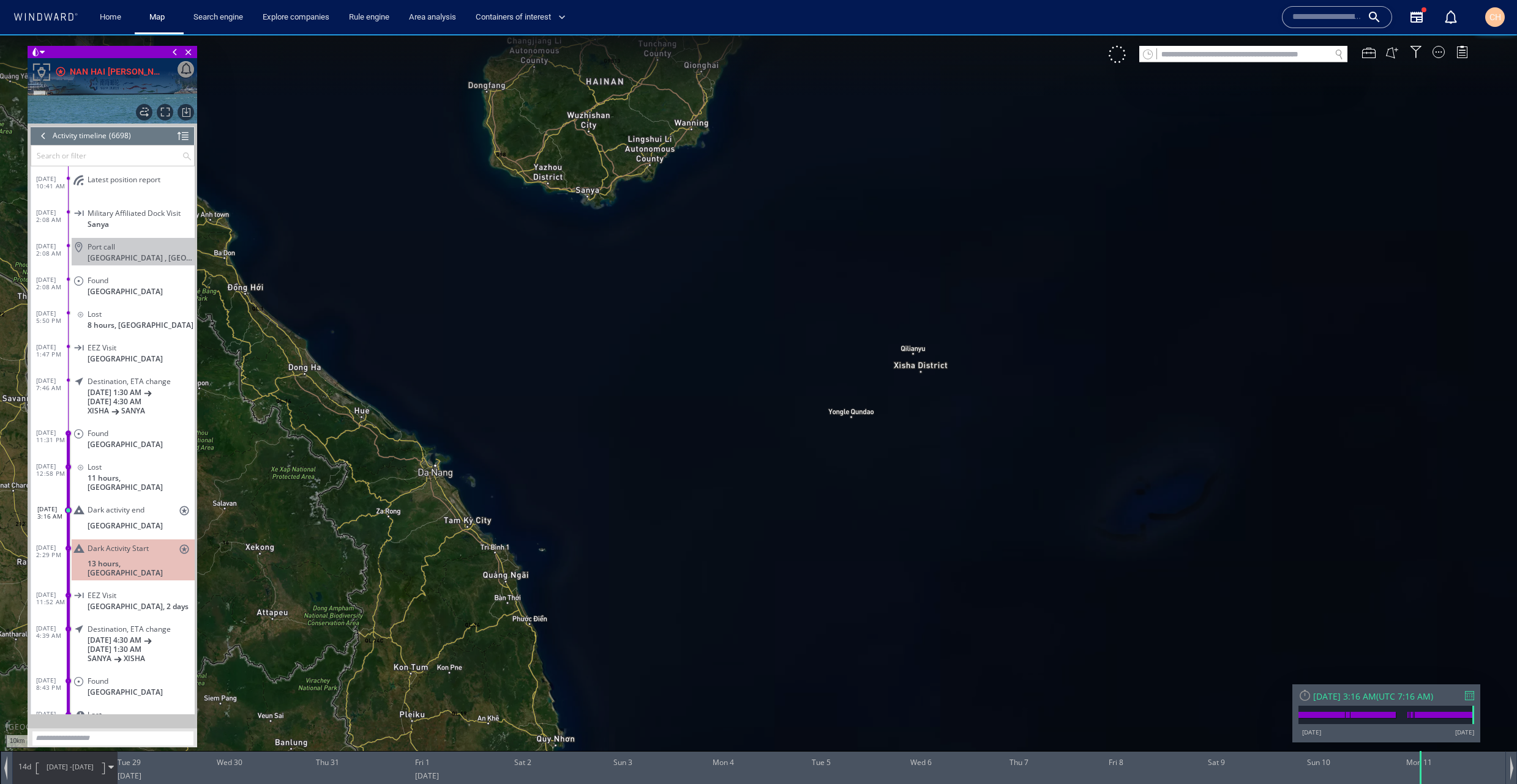
click at [147, 544] on span "Dark Activity Start" at bounding box center [118, 549] width 61 height 9
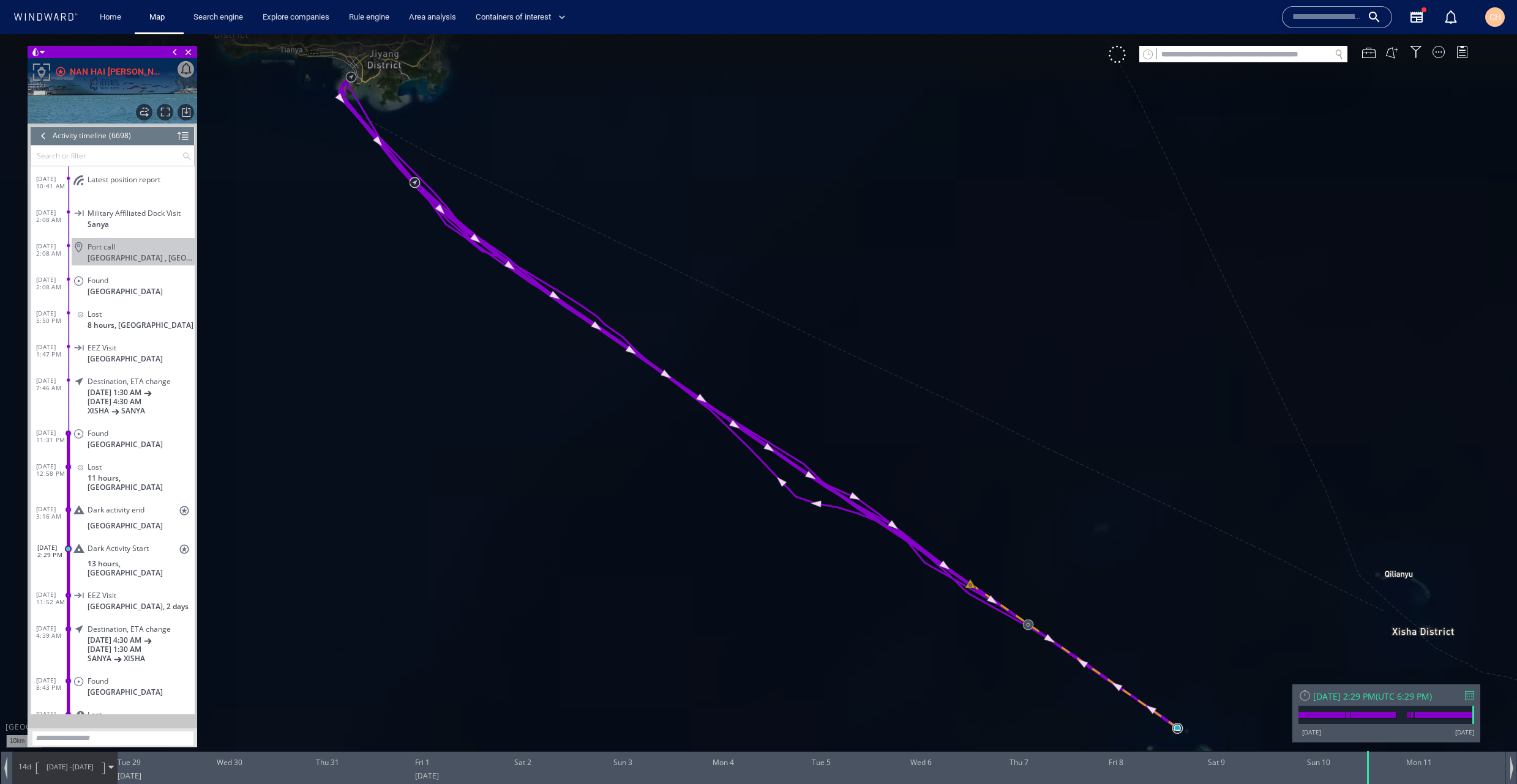
click at [136, 544] on span "Dark Activity Start" at bounding box center [118, 549] width 61 height 9
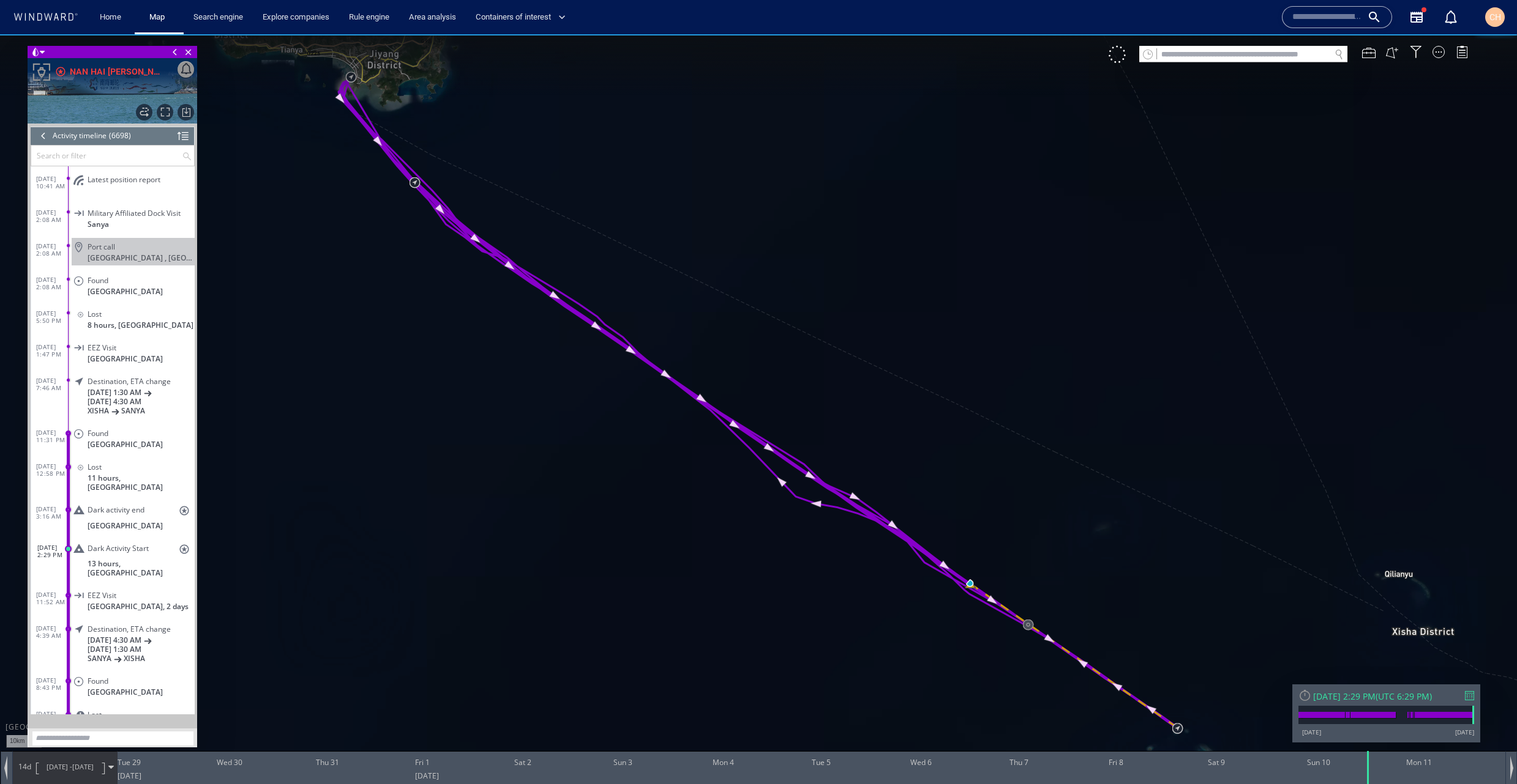
click at [140, 559] on span "13 hours, Paracel Islands" at bounding box center [141, 568] width 108 height 19
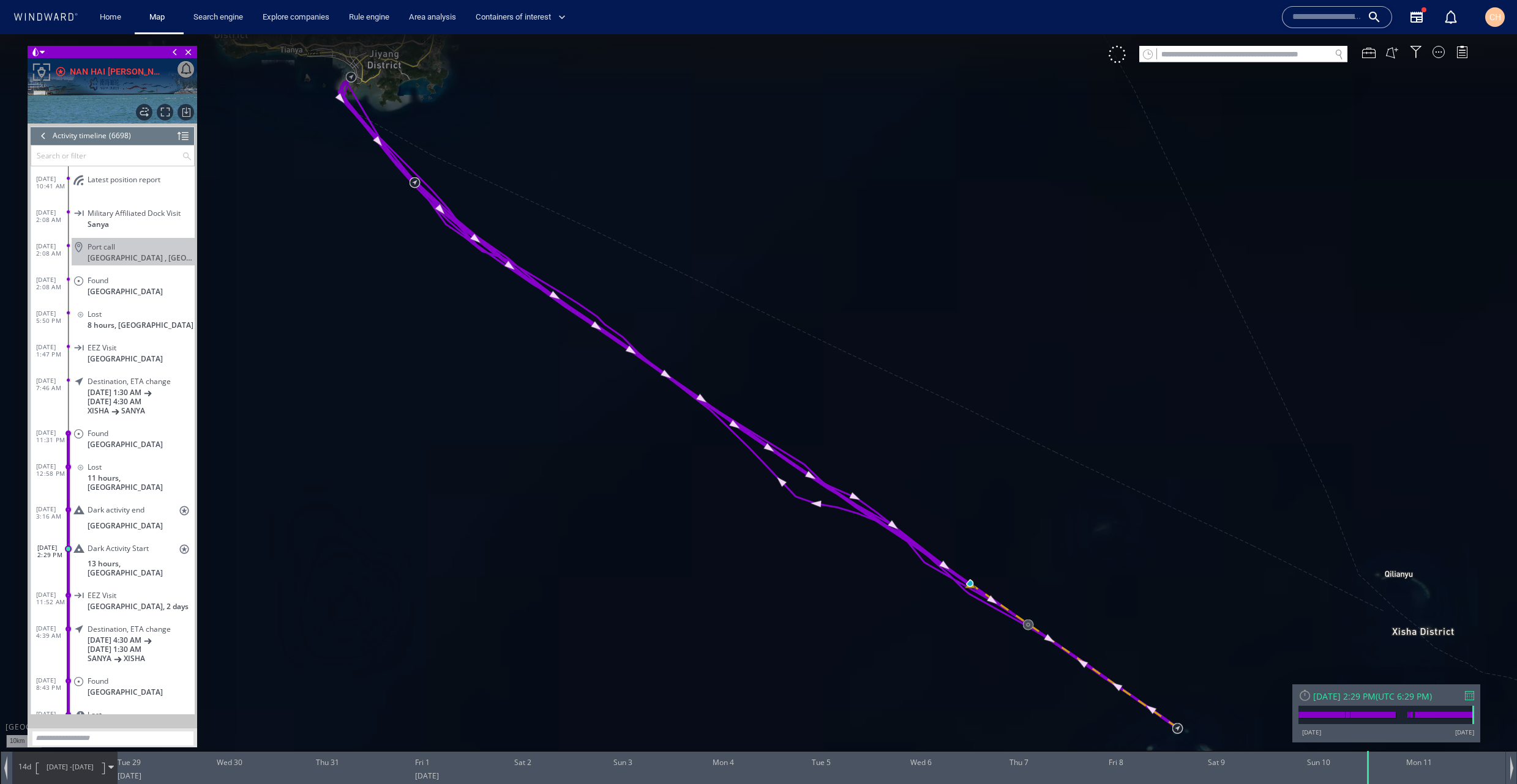
click at [68, 765] on span "7/28/25 -" at bounding box center [59, 767] width 26 height 9
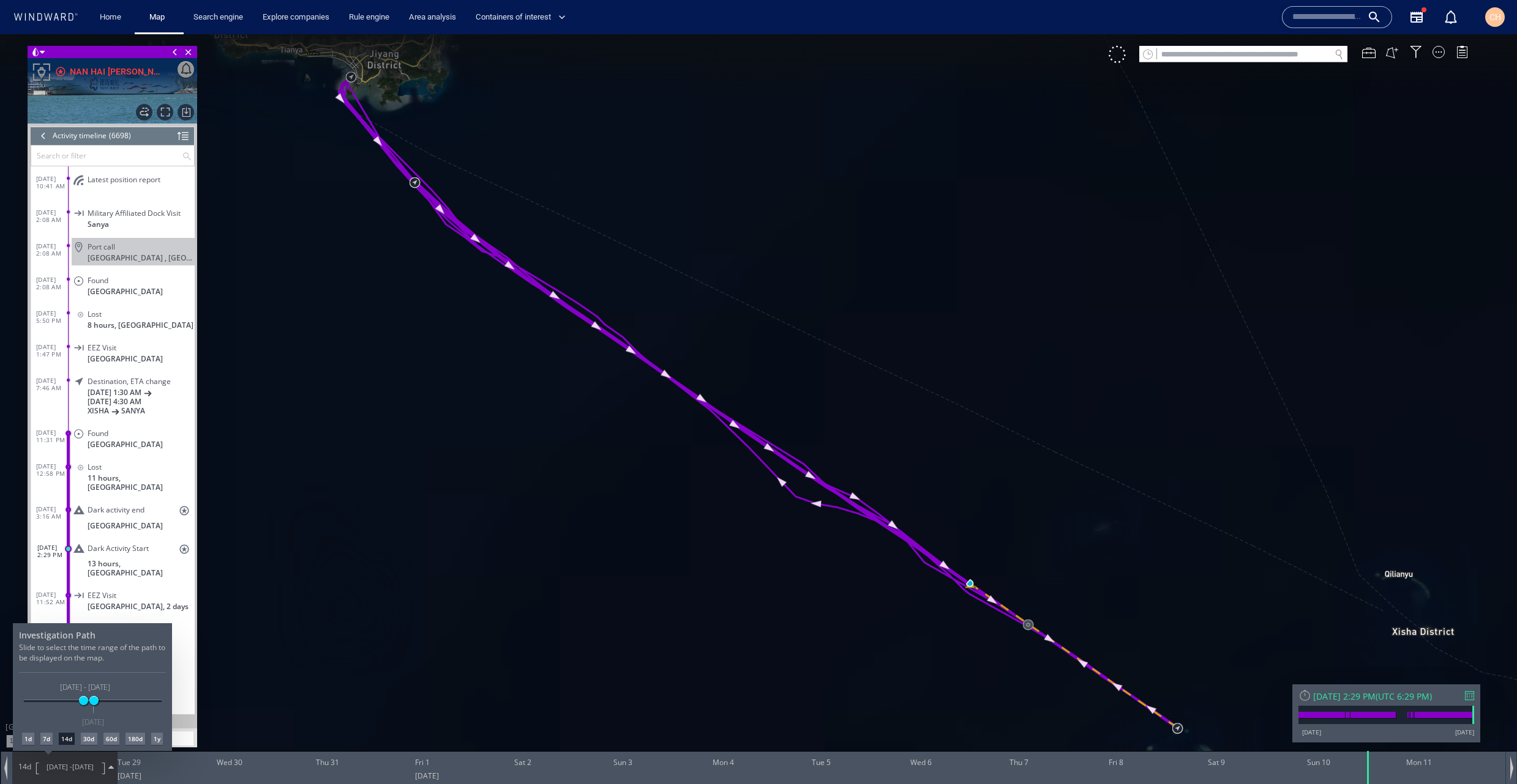
click at [28, 737] on div "1d" at bounding box center [28, 739] width 12 height 12
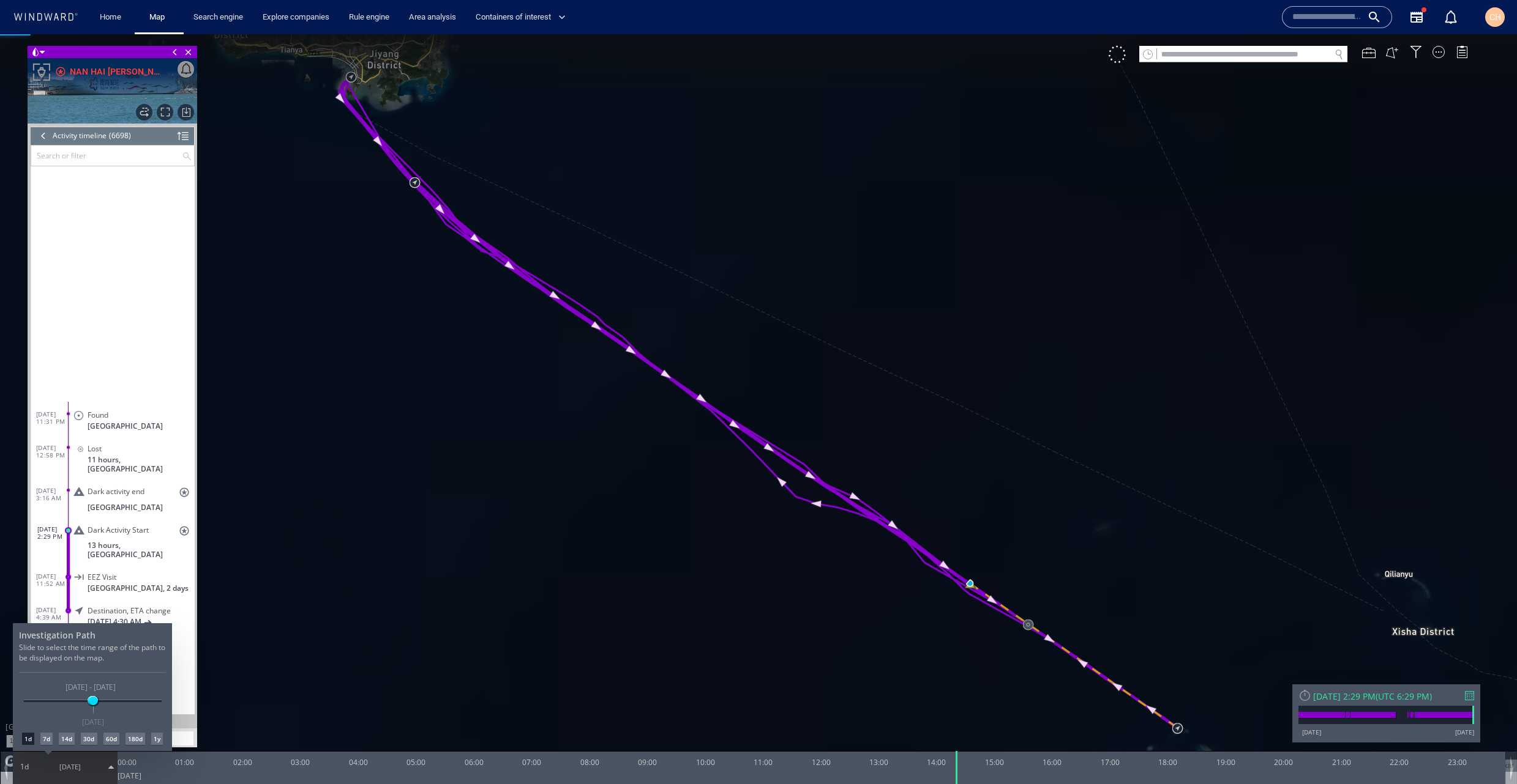
scroll to position [336, 0]
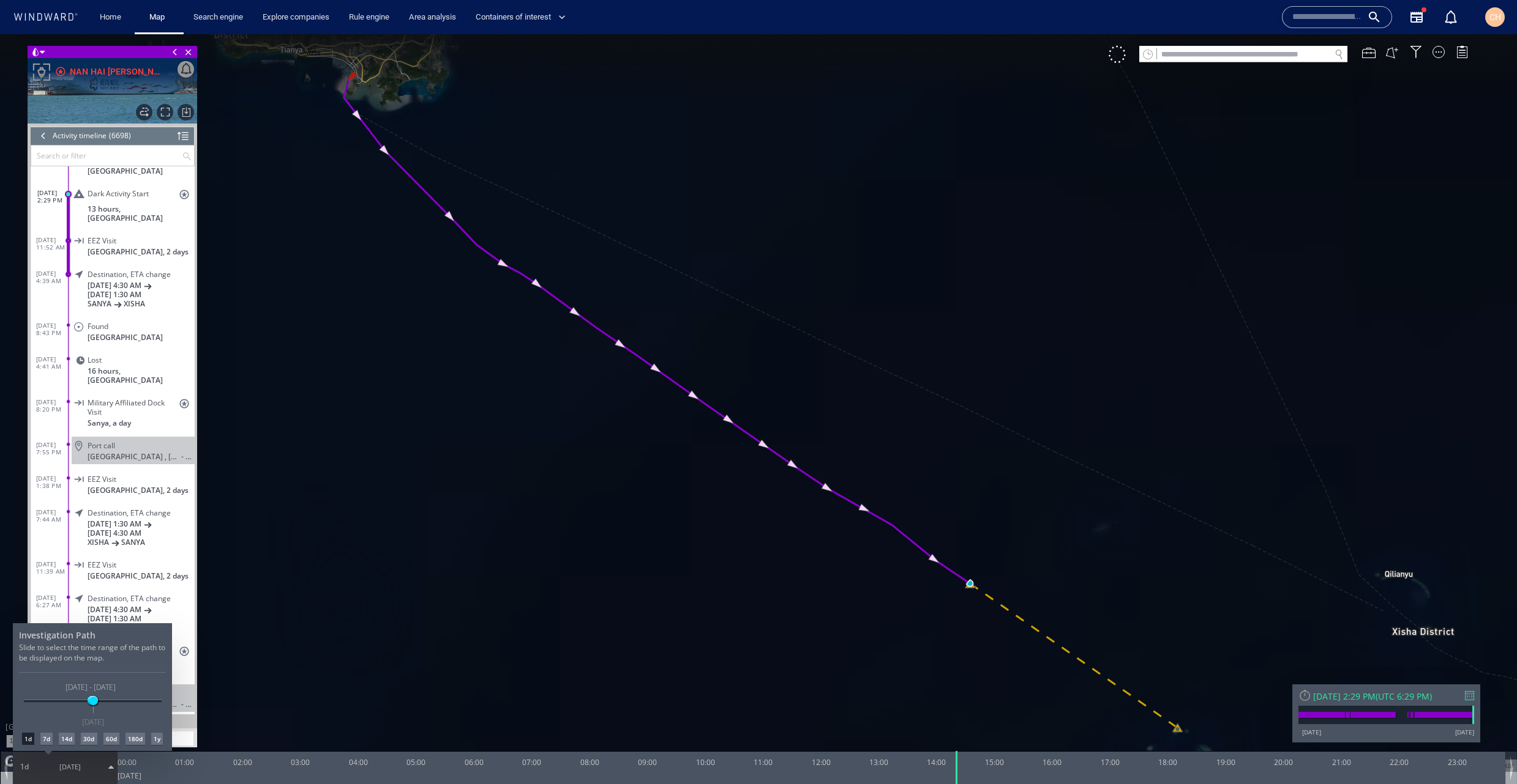
click at [147, 549] on div at bounding box center [758, 409] width 1517 height 750
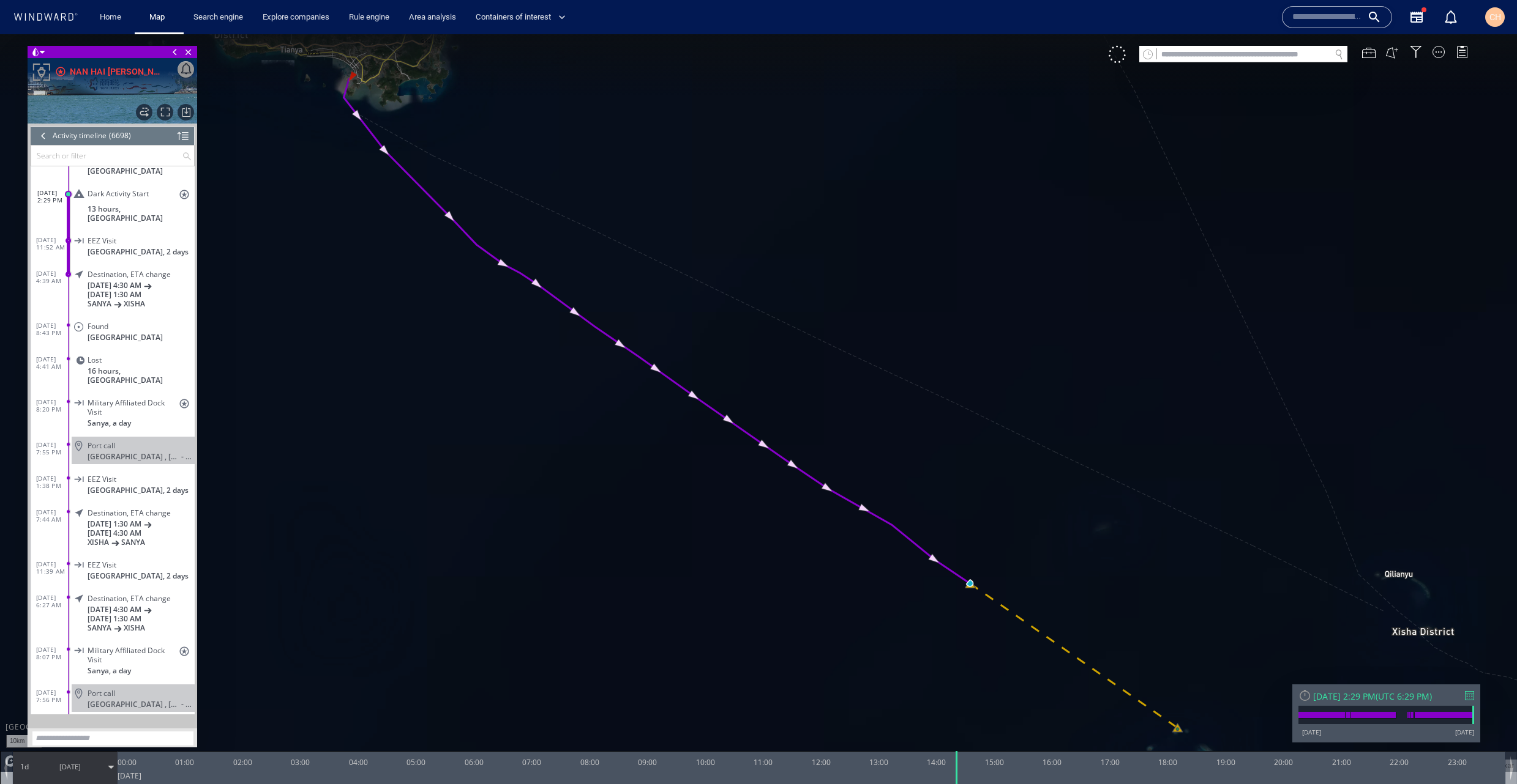
scroll to position [253, 0]
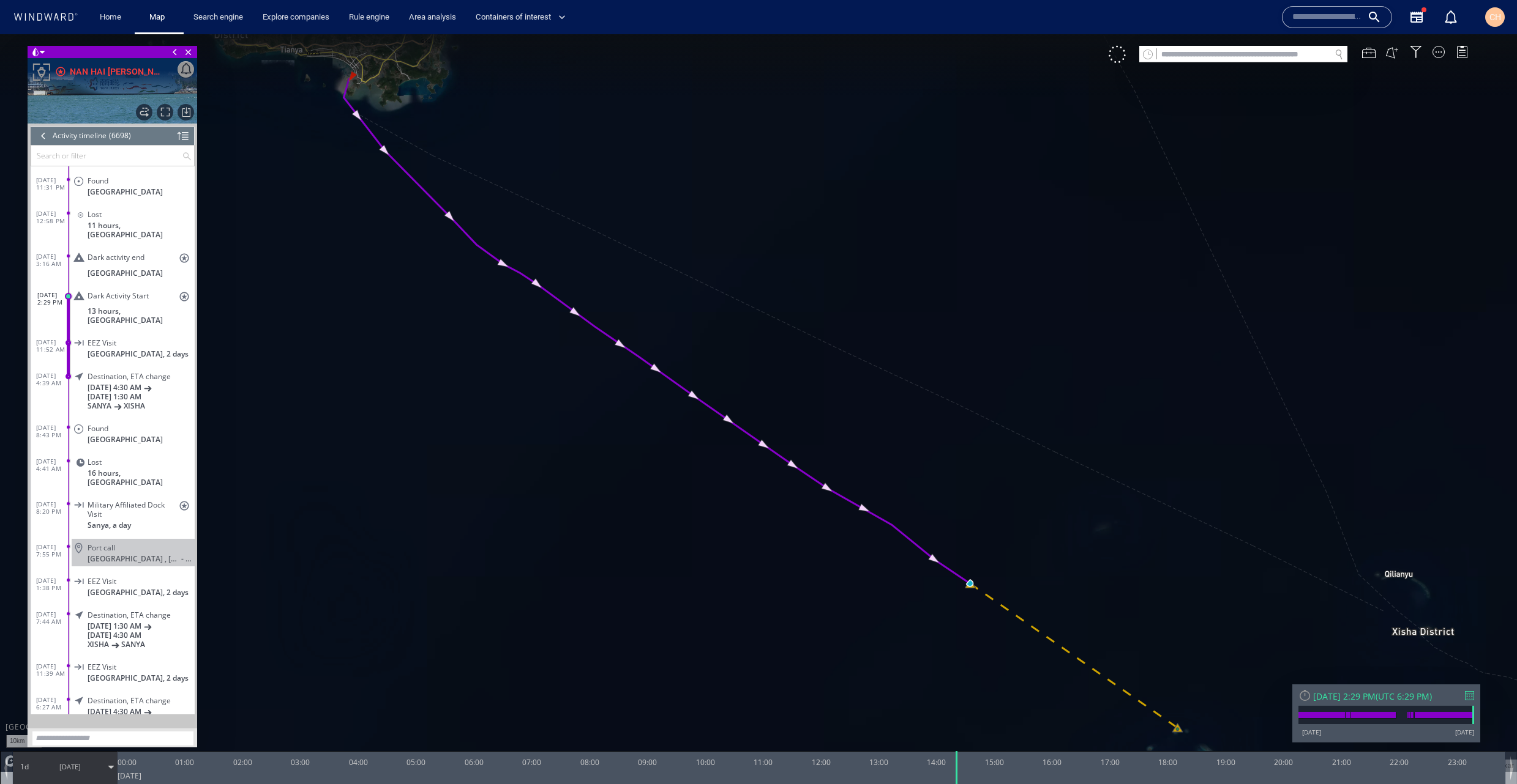
click at [139, 307] on span "13 hours, Paracel Islands" at bounding box center [141, 316] width 108 height 19
drag, startPoint x: 957, startPoint y: 597, endPoint x: 830, endPoint y: 540, distance: 139.2
click at [830, 540] on canvas "Map" at bounding box center [758, 403] width 1517 height 738
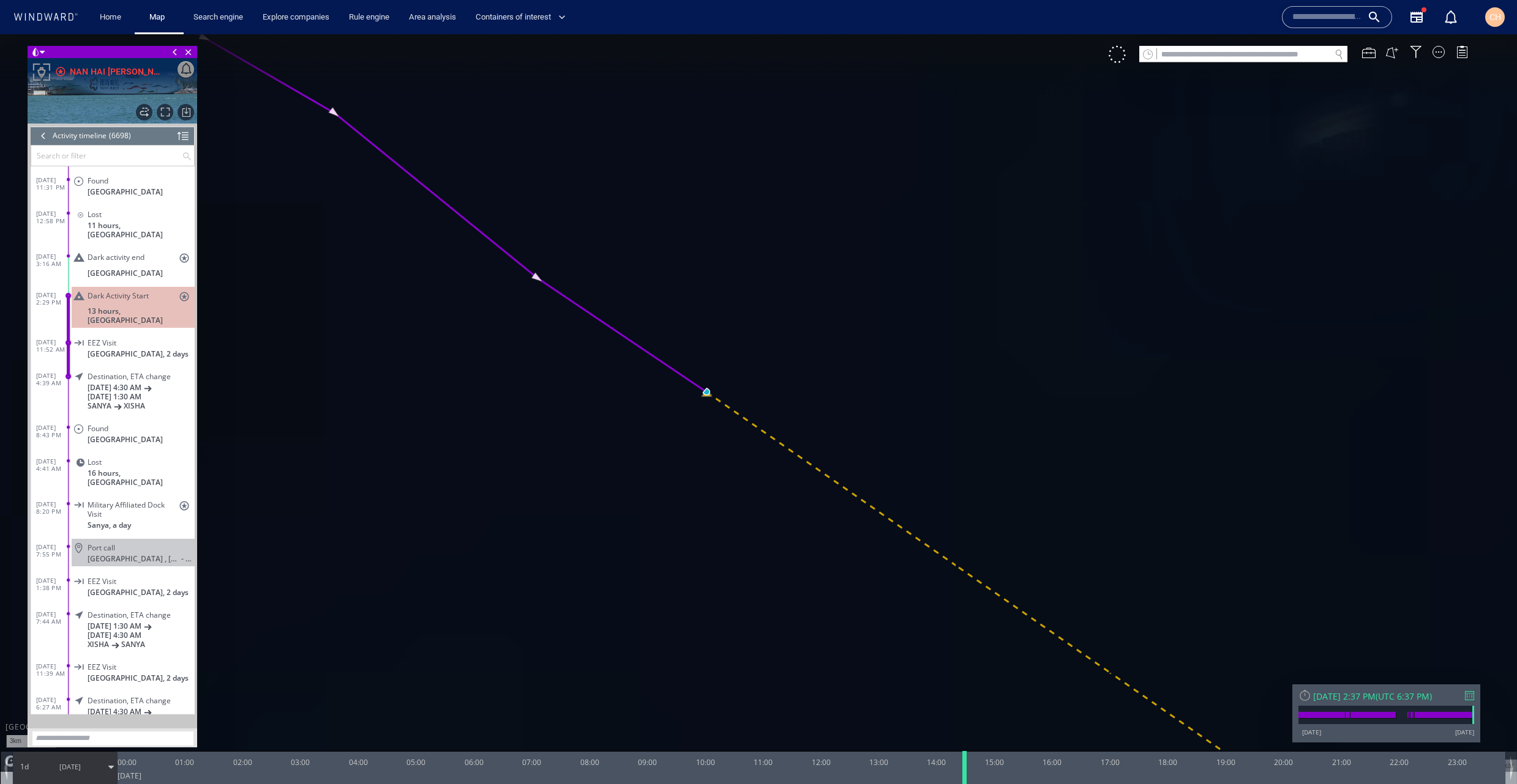
scroll to position [303, 0]
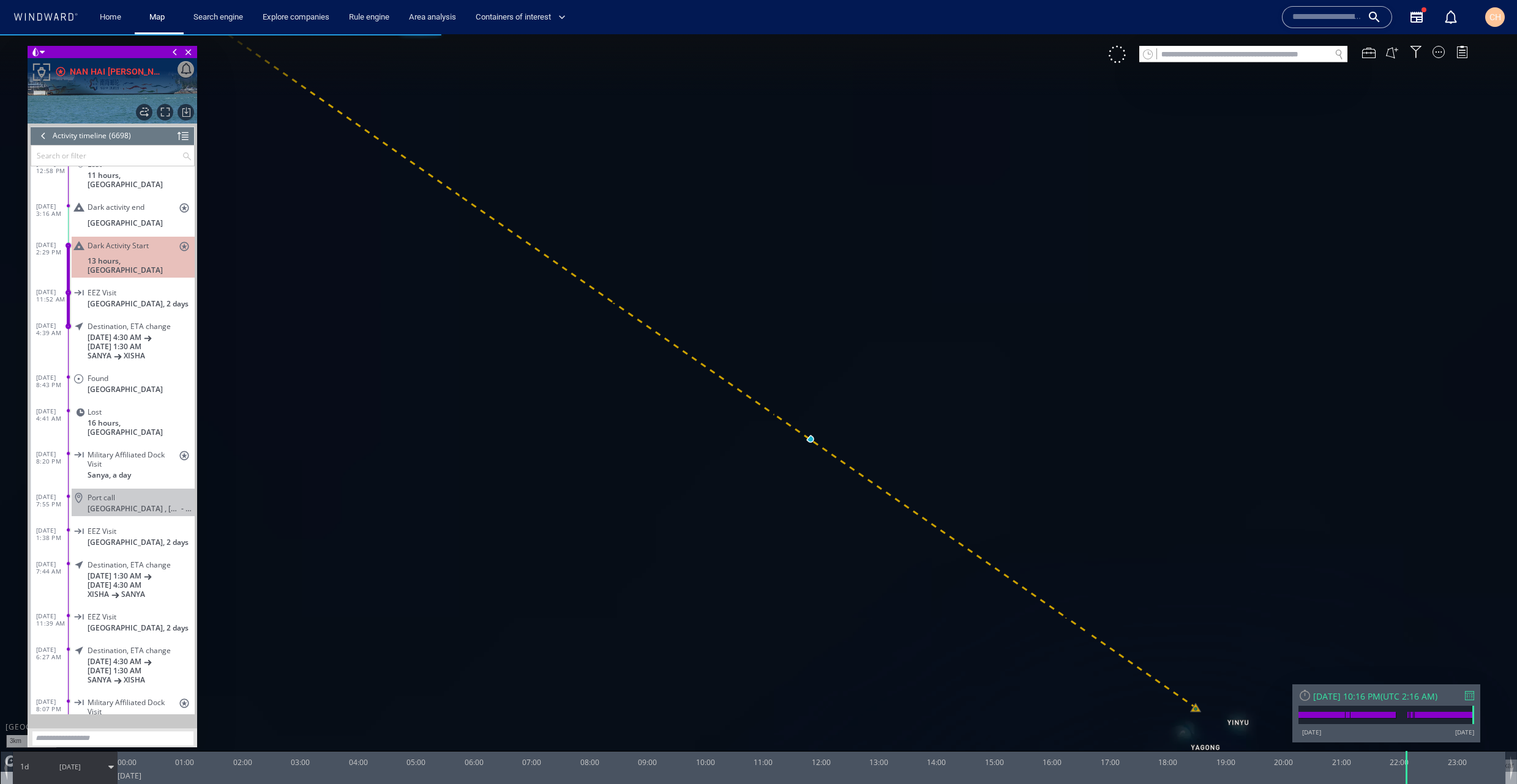
drag, startPoint x: 958, startPoint y: 765, endPoint x: 1396, endPoint y: 778, distance: 438.2
click at [1407, 768] on div at bounding box center [1407, 768] width 12 height 33
drag, startPoint x: 1115, startPoint y: 661, endPoint x: 894, endPoint y: 497, distance: 275.2
click at [868, 484] on canvas "Map" at bounding box center [758, 403] width 1517 height 738
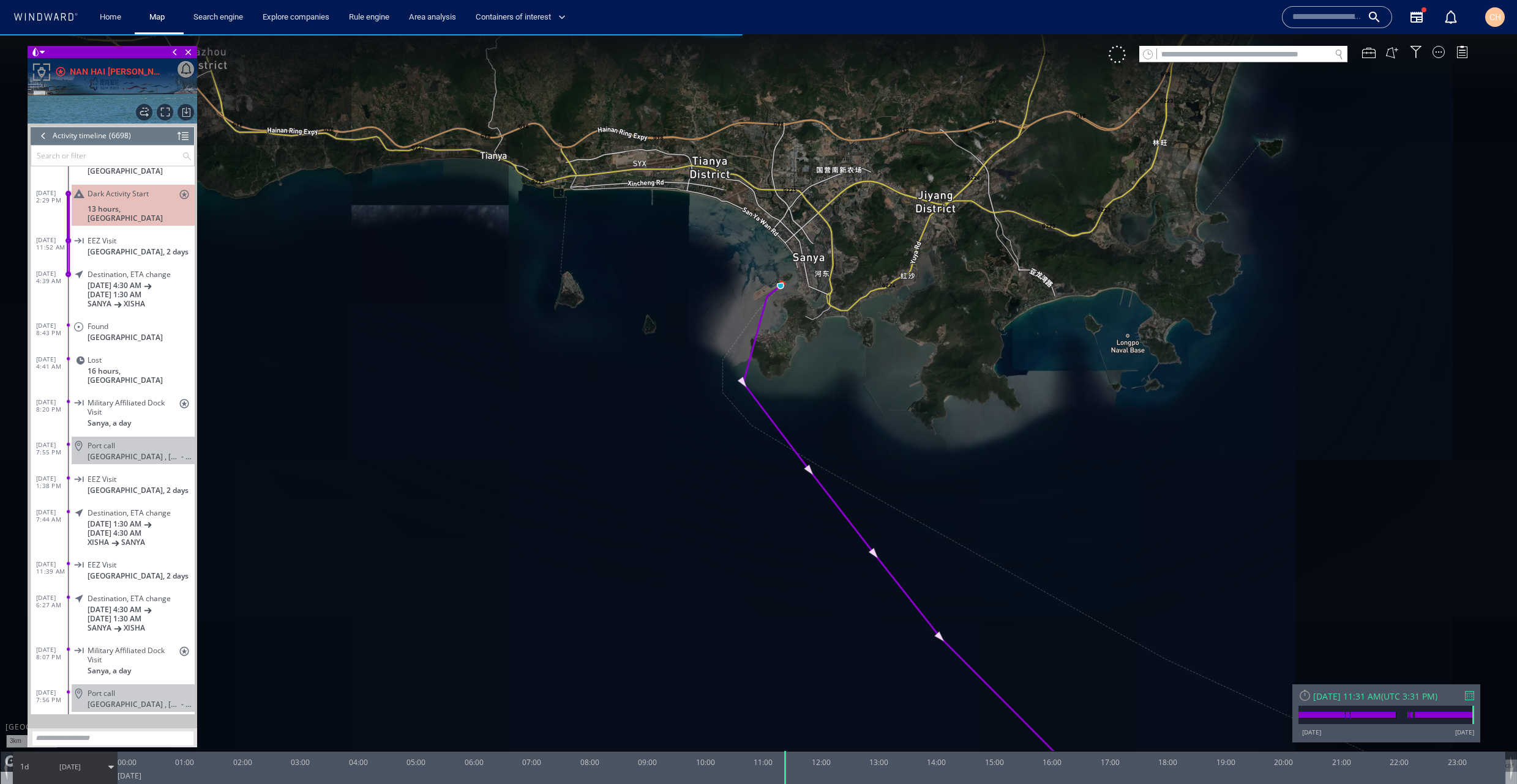
scroll to position [370, 0]
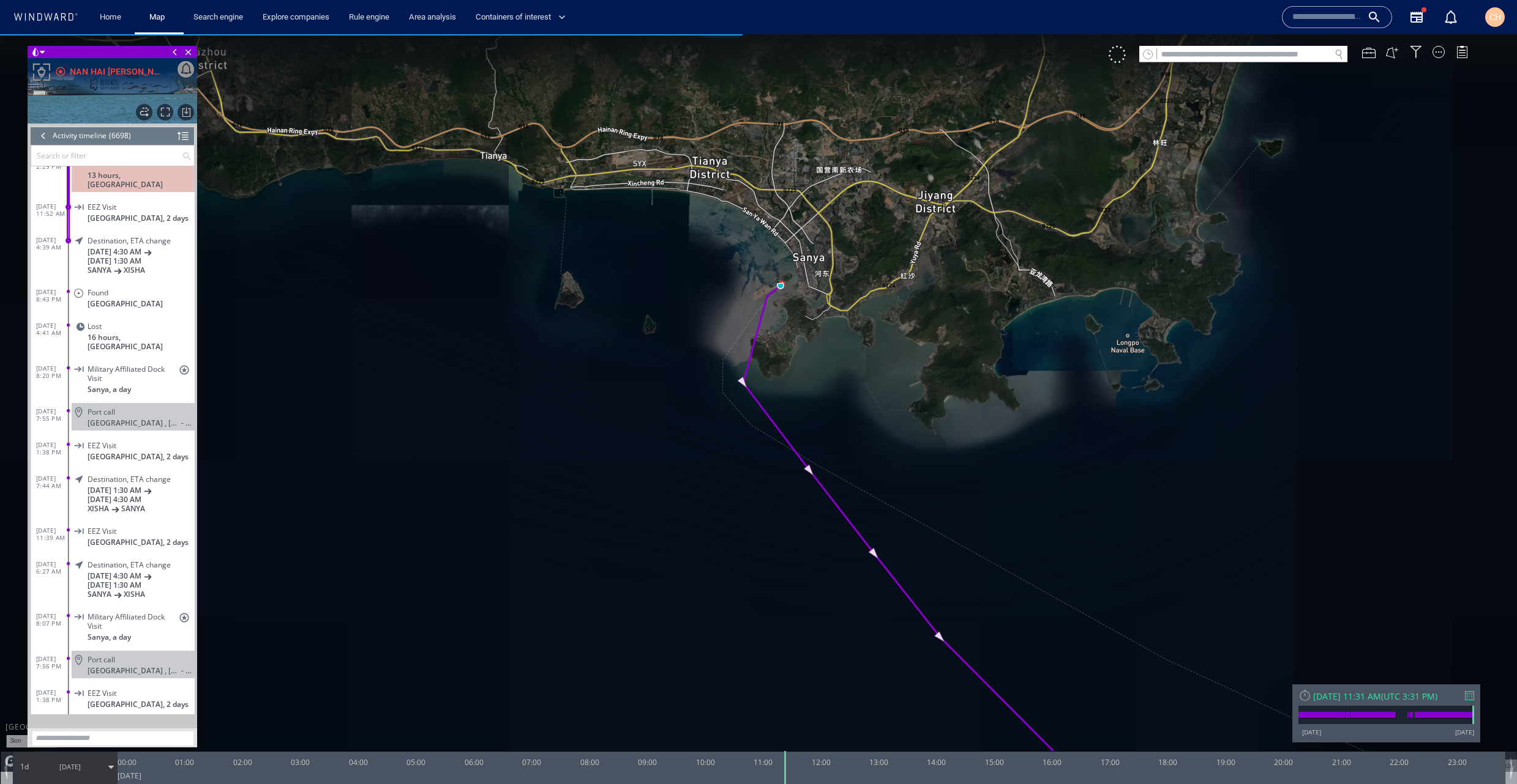
drag, startPoint x: 797, startPoint y: 545, endPoint x: 472, endPoint y: 300, distance: 407.0
click at [472, 300] on canvas "Map" at bounding box center [758, 403] width 1517 height 738
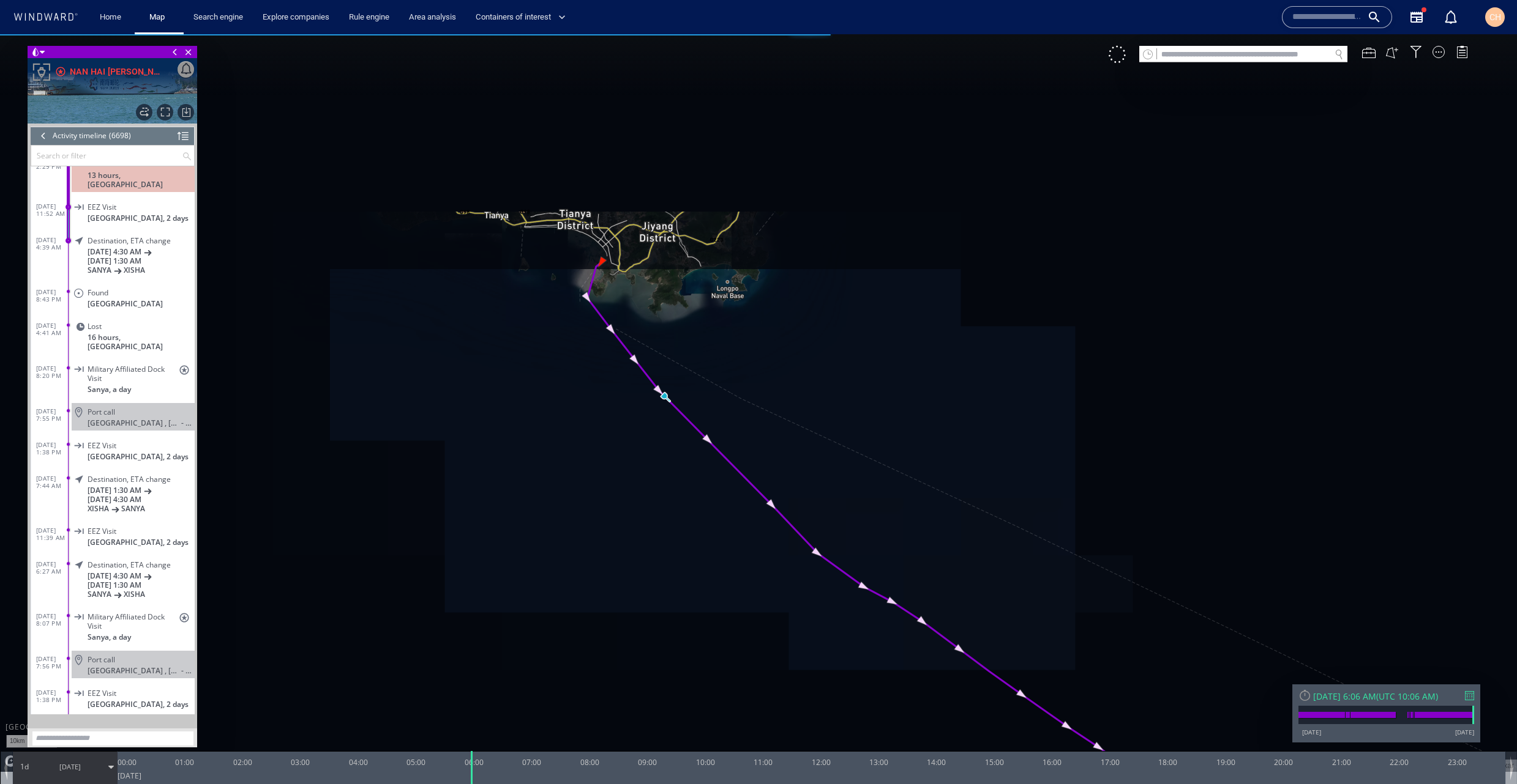
drag, startPoint x: 821, startPoint y: 617, endPoint x: 480, endPoint y: 224, distance: 520.3
click at [482, 226] on canvas "Map" at bounding box center [758, 403] width 1517 height 738
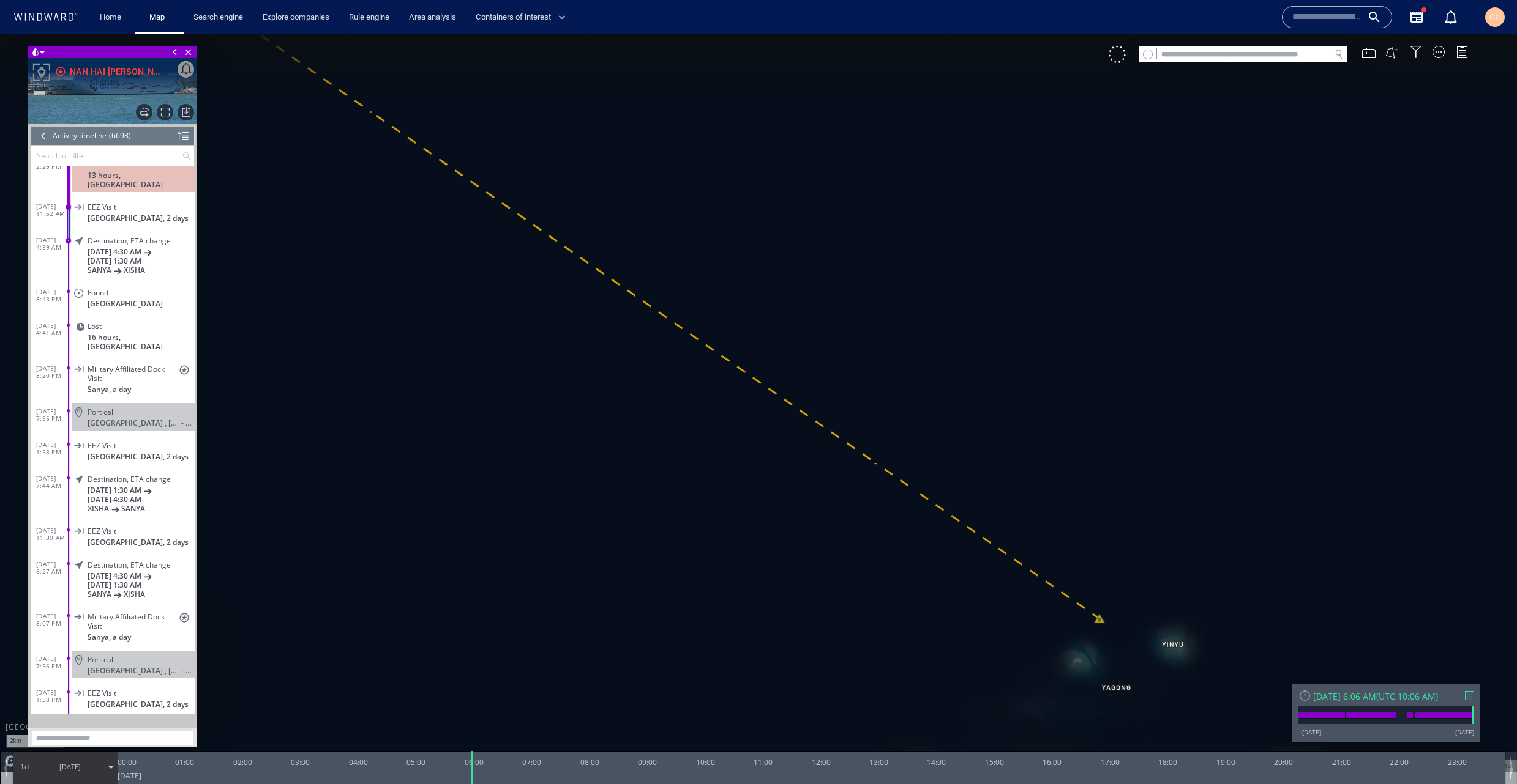
click at [1107, 626] on canvas "Map" at bounding box center [758, 403] width 1517 height 738
click at [1078, 617] on canvas "Map" at bounding box center [758, 403] width 1517 height 738
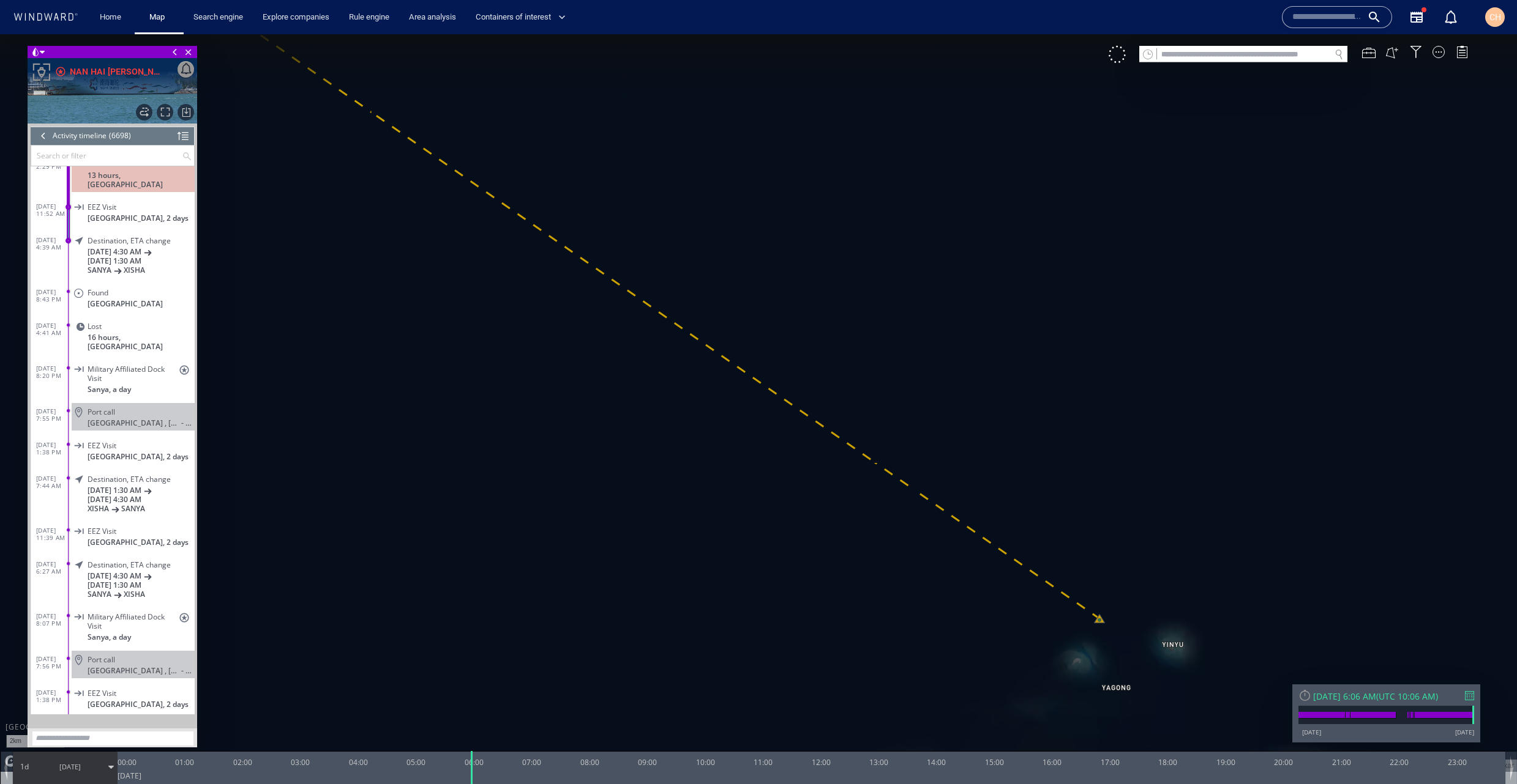
click at [1078, 617] on canvas "Map" at bounding box center [758, 403] width 1517 height 738
click at [1102, 637] on canvas "Map" at bounding box center [758, 403] width 1517 height 738
click at [1102, 636] on canvas "Map" at bounding box center [758, 403] width 1517 height 738
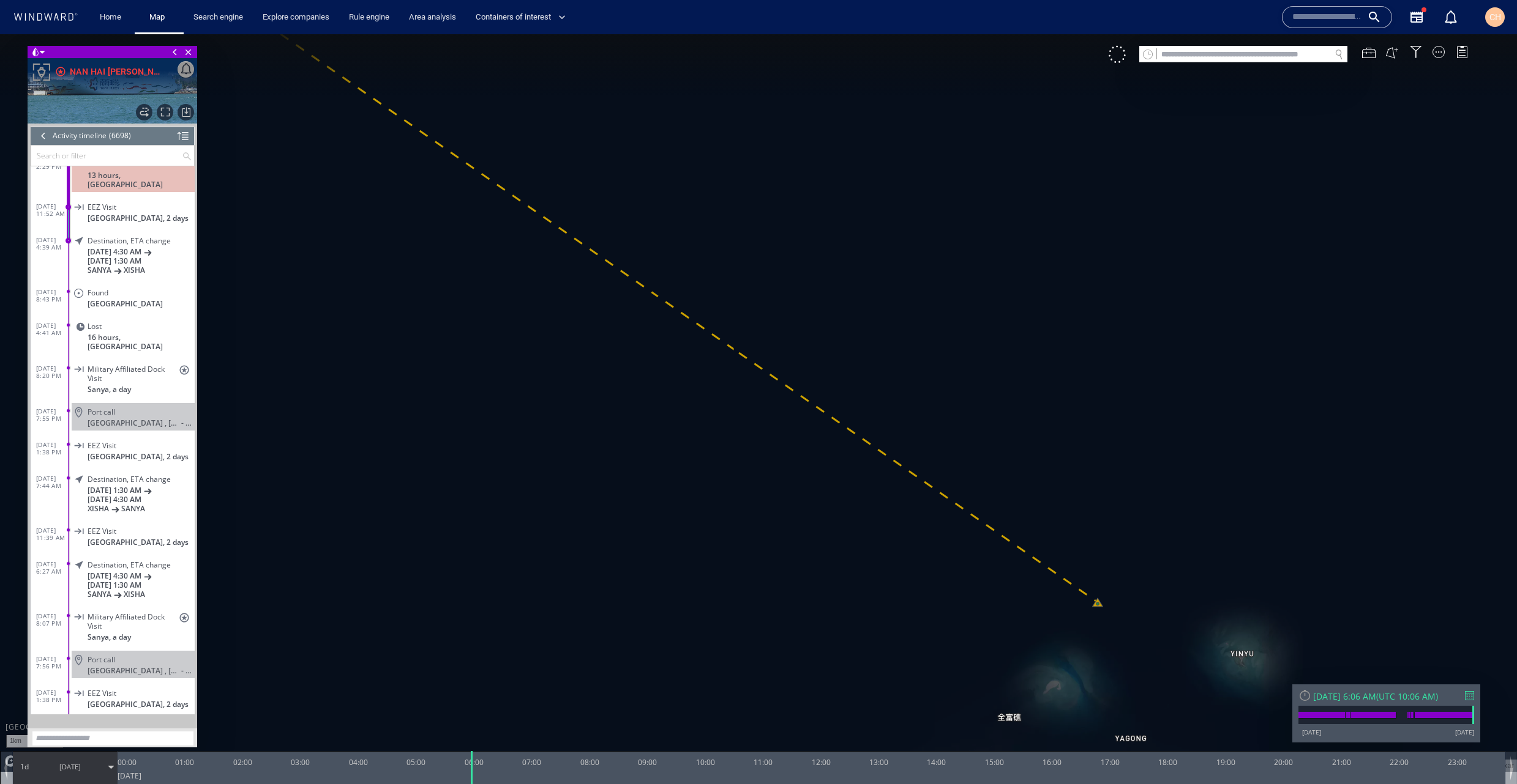
click at [1096, 613] on canvas "Map" at bounding box center [758, 403] width 1517 height 738
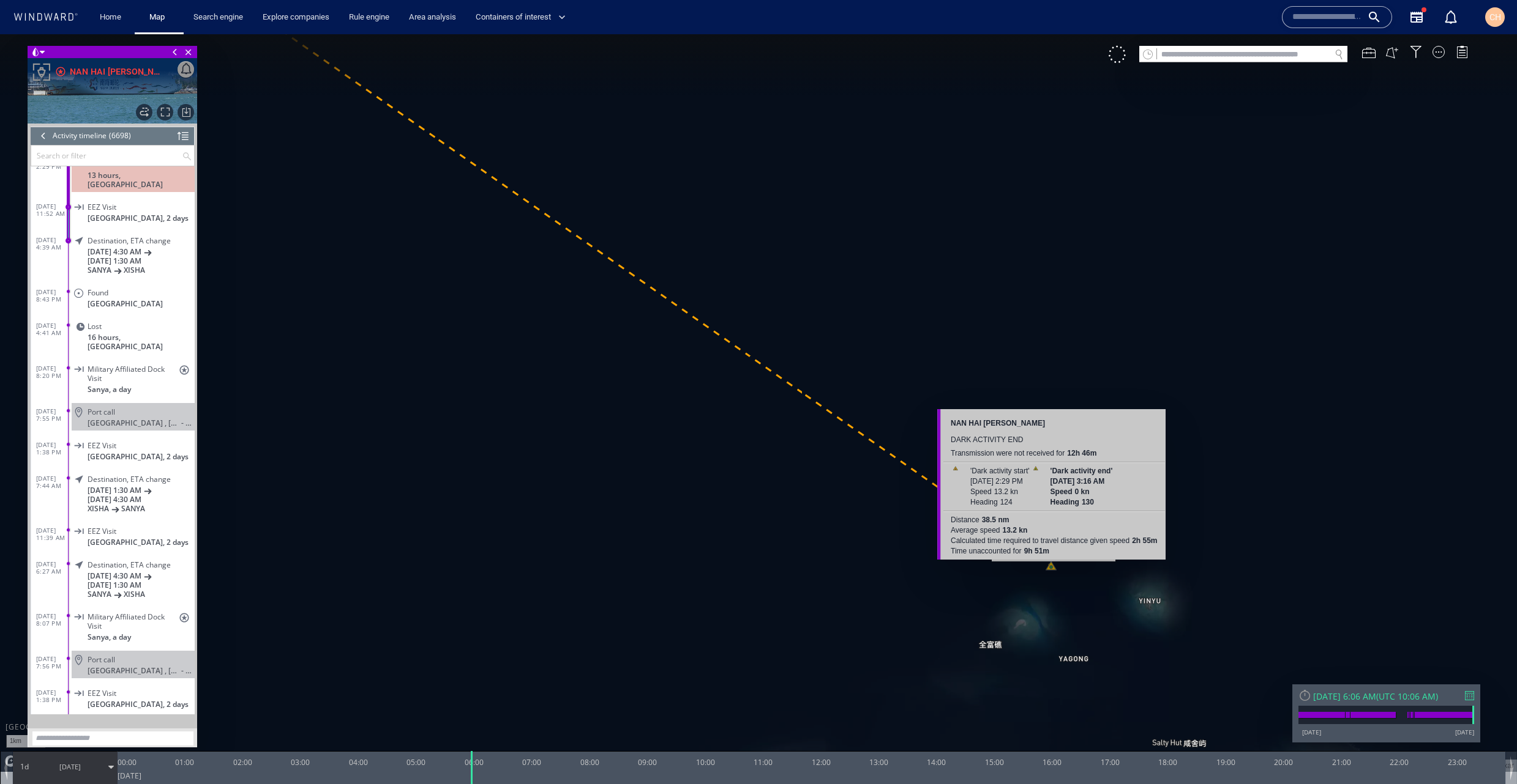
click at [1053, 568] on canvas "Map" at bounding box center [758, 403] width 1517 height 738
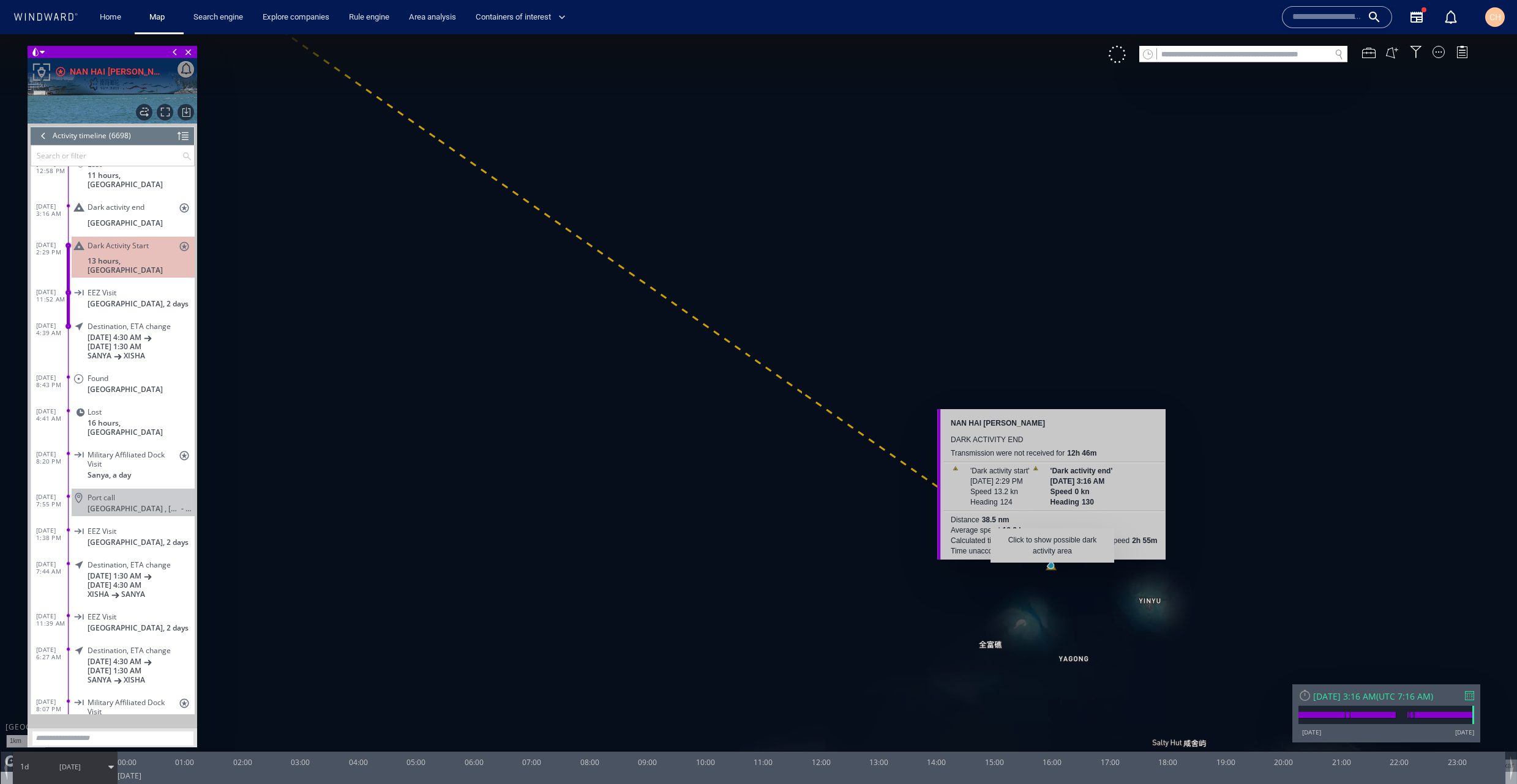
click at [1052, 569] on canvas "Map" at bounding box center [758, 403] width 1517 height 738
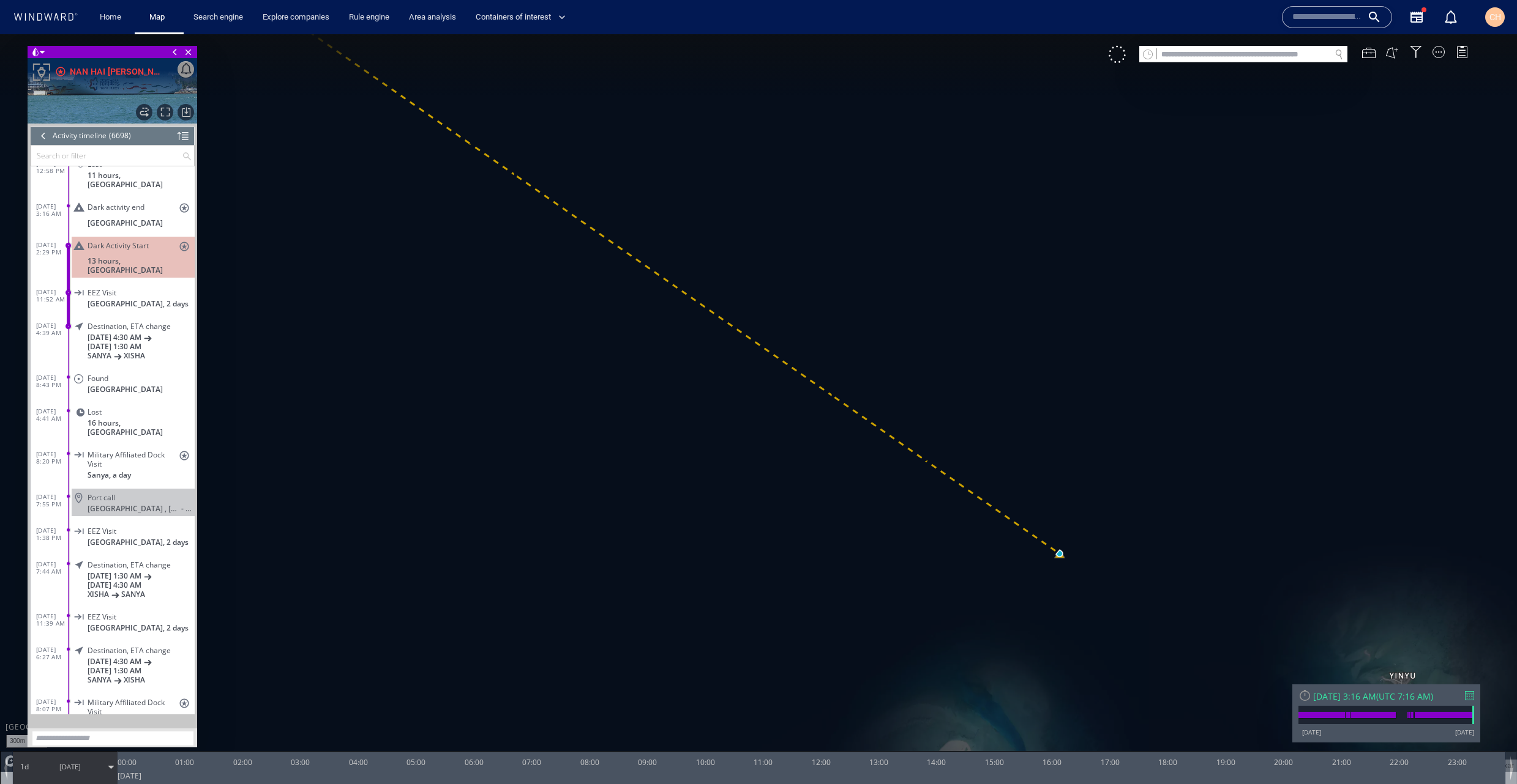
click at [1071, 560] on canvas "Map" at bounding box center [758, 403] width 1517 height 738
click at [1069, 559] on canvas "Map" at bounding box center [758, 403] width 1517 height 738
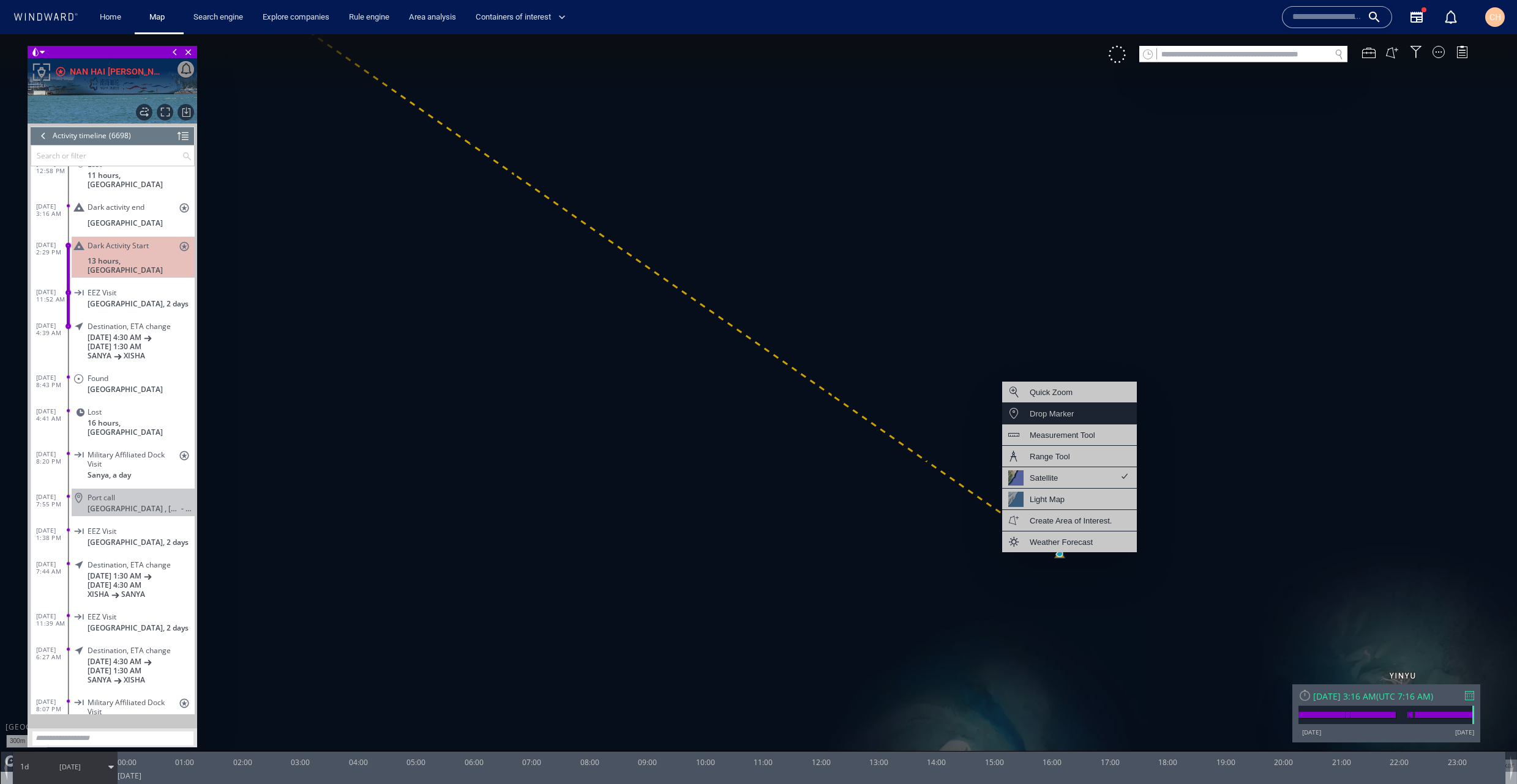
click at [1059, 421] on div "Drop Marker" at bounding box center [1052, 413] width 45 height 16
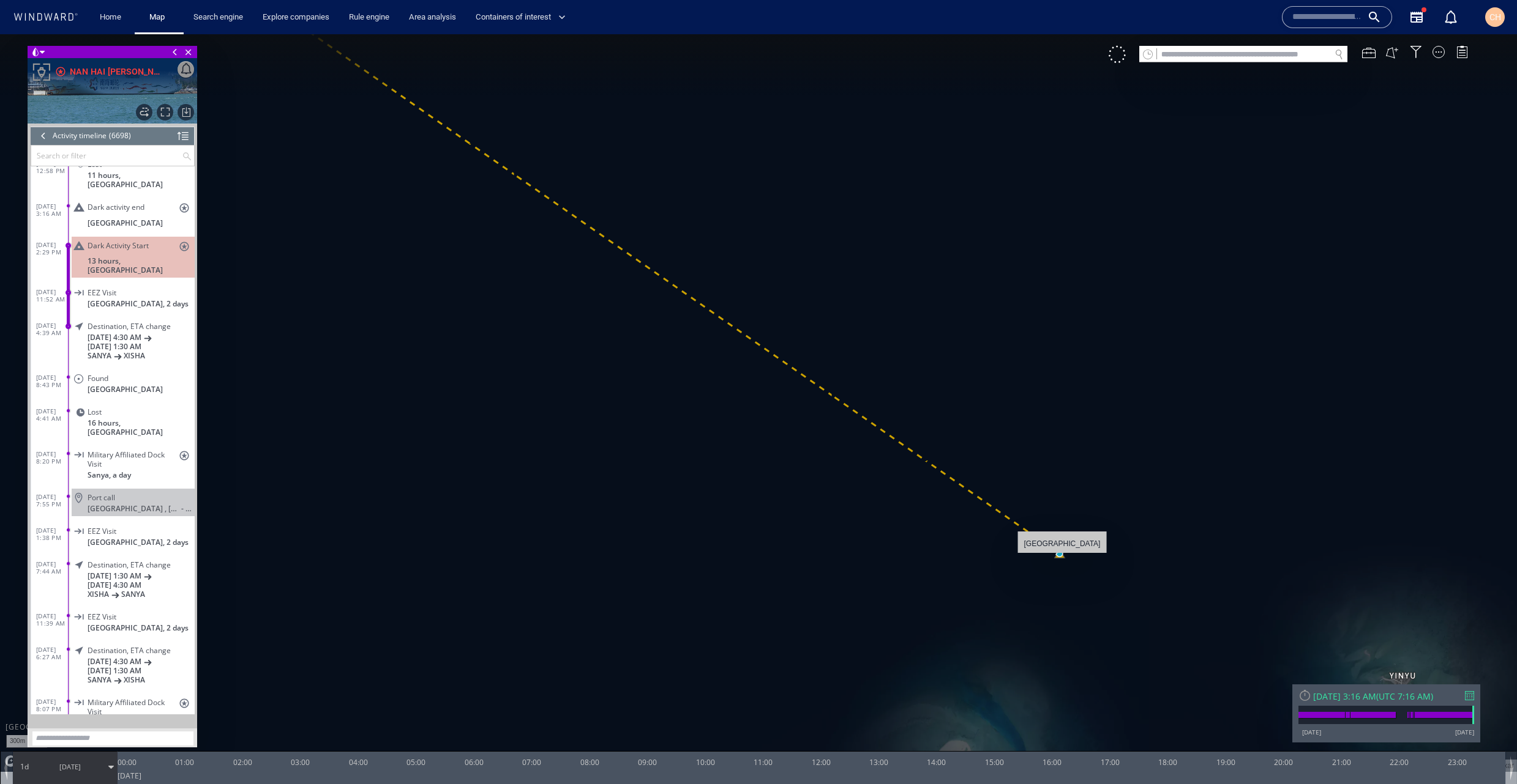
click at [1063, 560] on canvas "Map" at bounding box center [758, 403] width 1517 height 738
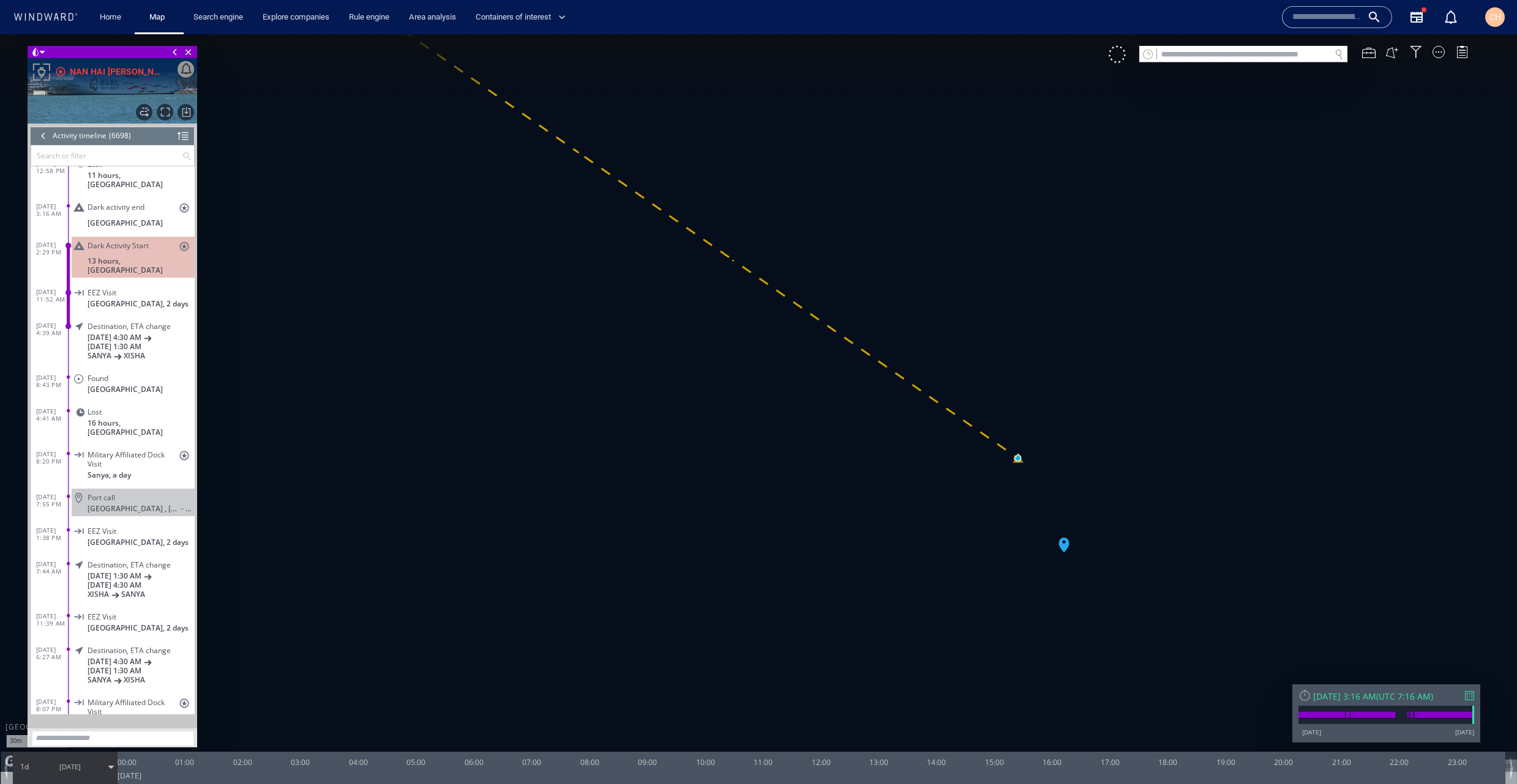
drag, startPoint x: 1064, startPoint y: 550, endPoint x: 1039, endPoint y: 497, distance: 58.6
click at [1039, 497] on canvas "Map" at bounding box center [758, 403] width 1517 height 738
click at [1040, 496] on canvas "Map" at bounding box center [758, 403] width 1517 height 738
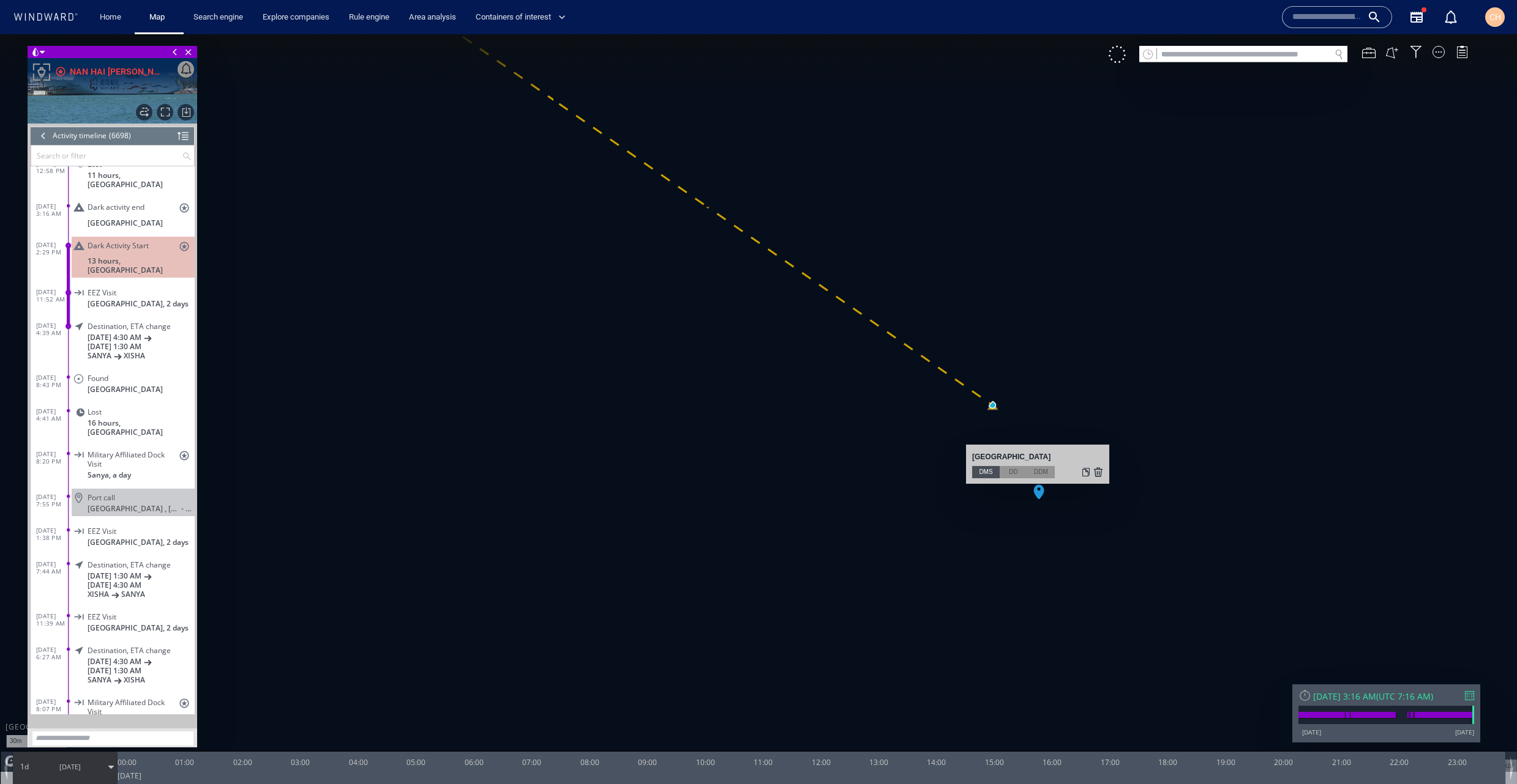
drag, startPoint x: 1010, startPoint y: 471, endPoint x: 1057, endPoint y: 476, distance: 47.3
click at [1011, 471] on div "DD" at bounding box center [1013, 472] width 28 height 12
click at [1086, 473] on div at bounding box center [1086, 472] width 10 height 12
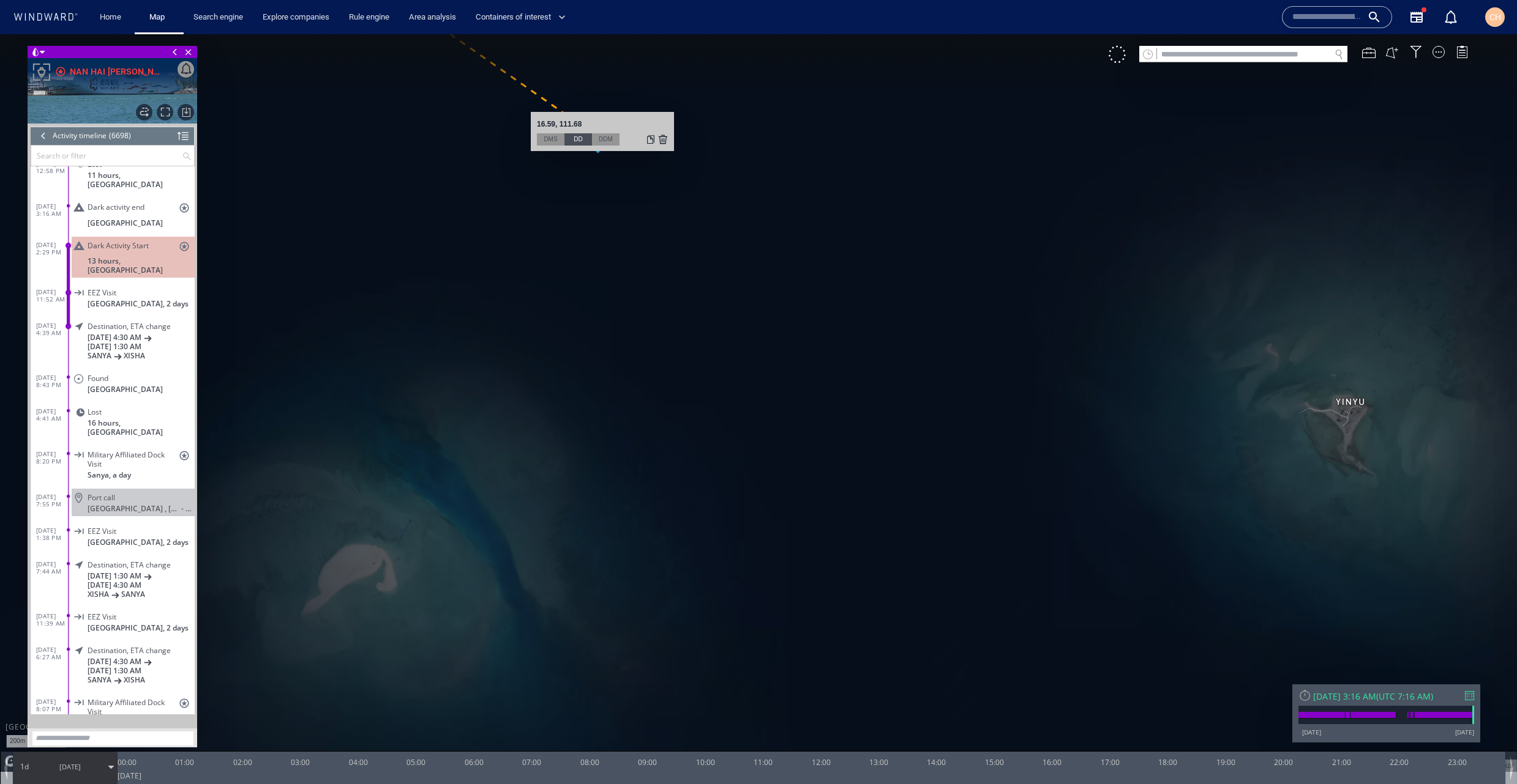
drag, startPoint x: 496, startPoint y: 178, endPoint x: 522, endPoint y: 279, distance: 104.3
click at [522, 279] on canvas "Map" at bounding box center [758, 403] width 1517 height 738
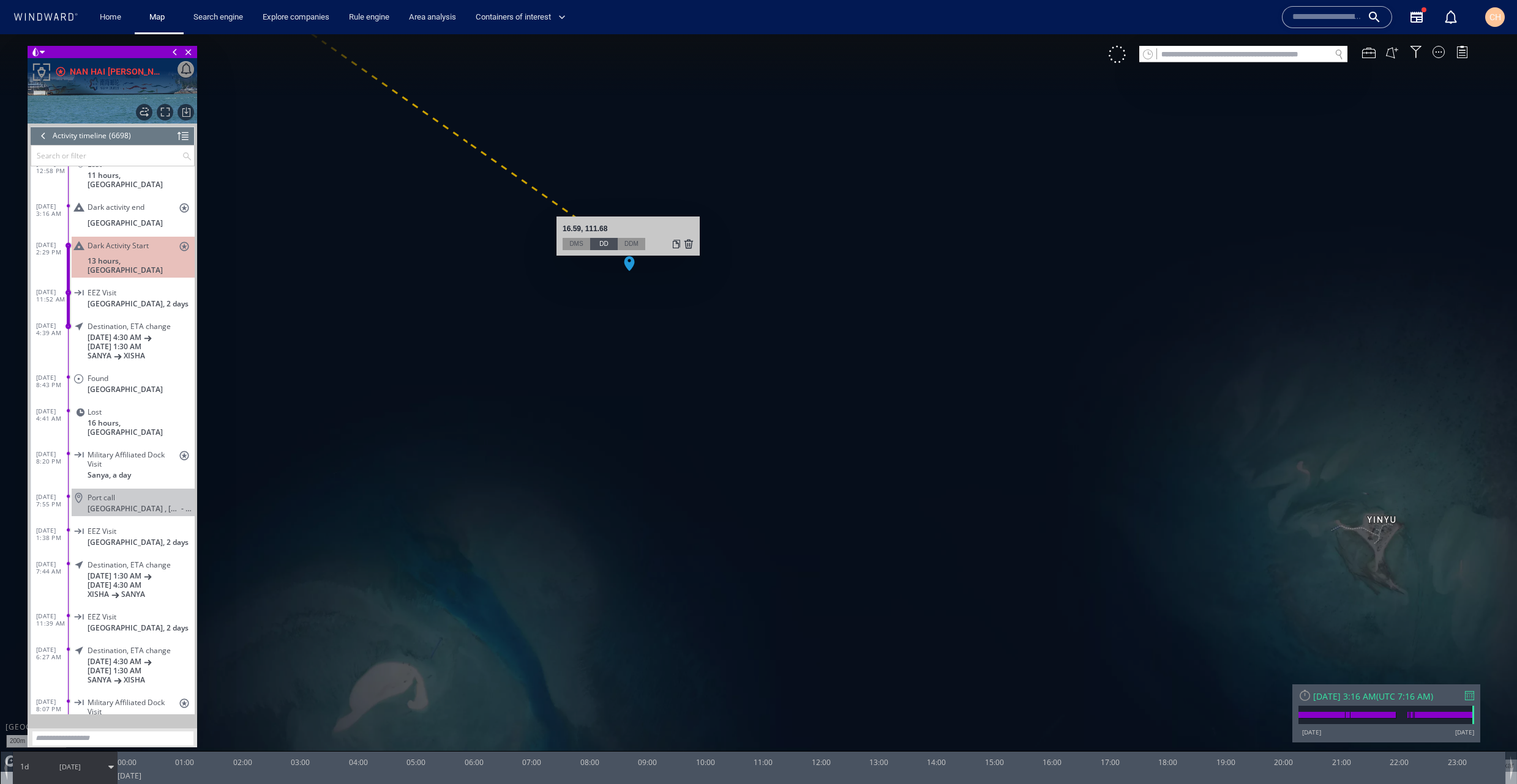
click at [691, 247] on div at bounding box center [688, 244] width 10 height 12
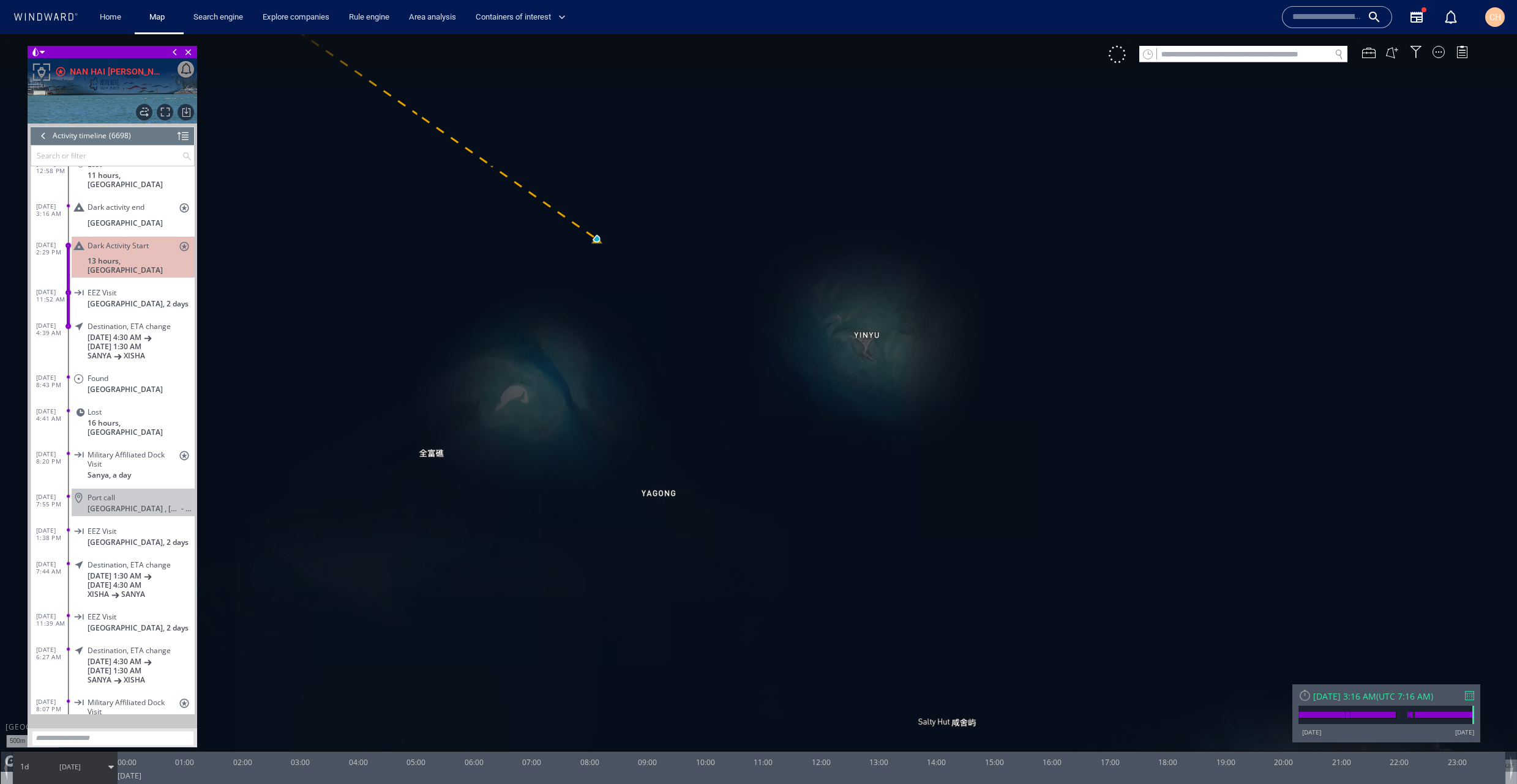
drag, startPoint x: 572, startPoint y: 302, endPoint x: 574, endPoint y: 327, distance: 25.1
click at [583, 337] on canvas "Map" at bounding box center [758, 403] width 1517 height 738
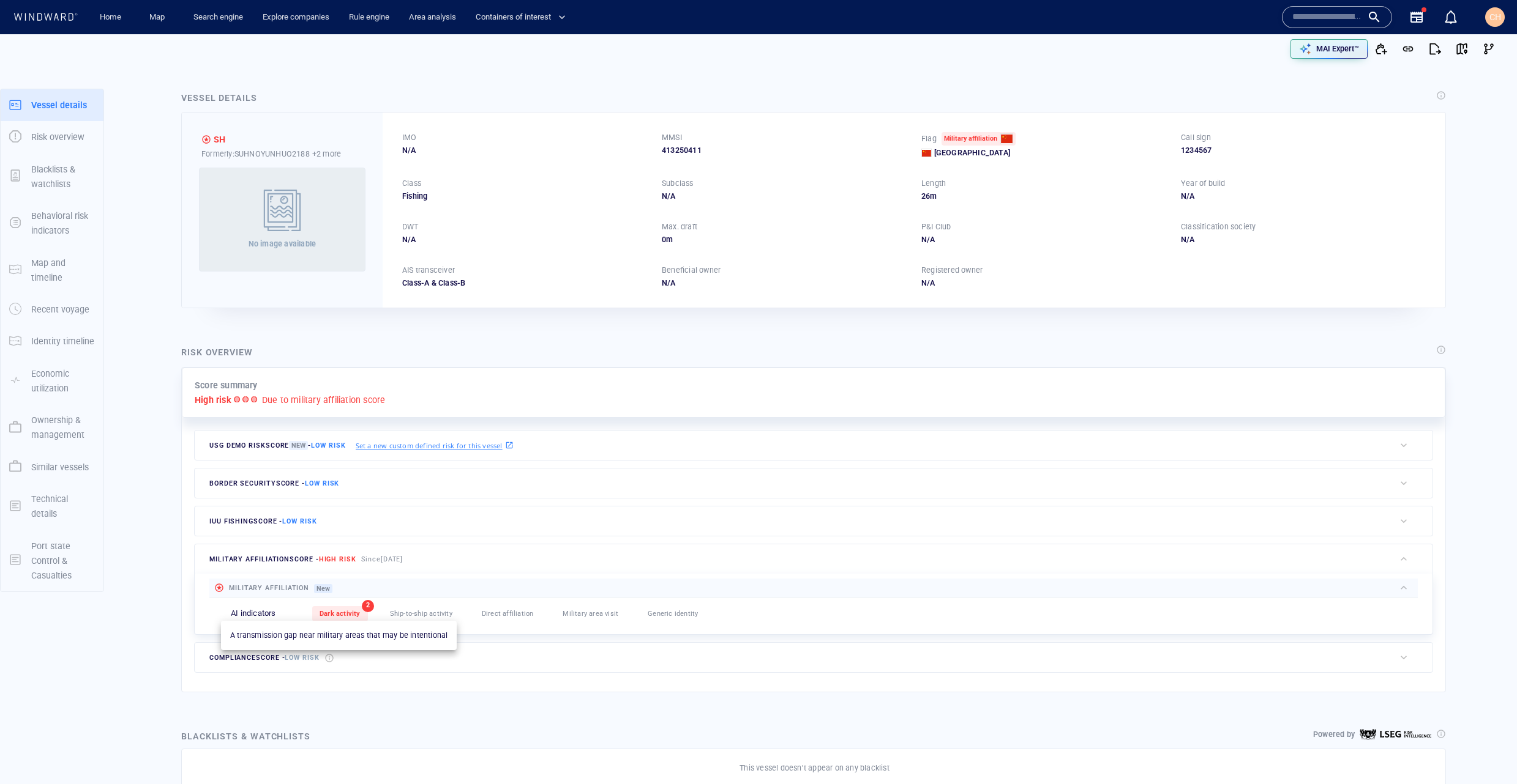
click at [336, 613] on span "Dark activity" at bounding box center [340, 613] width 41 height 8
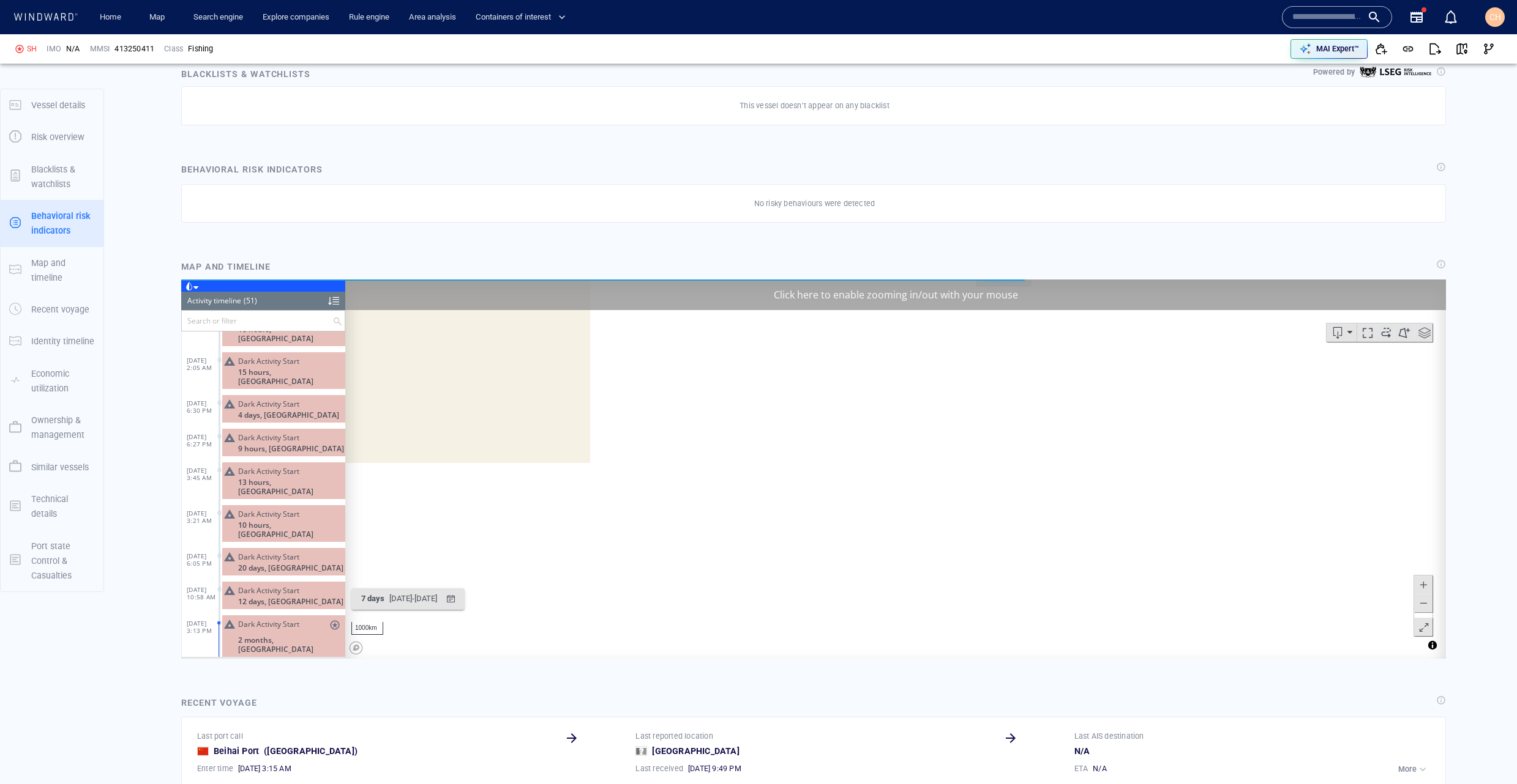
scroll to position [671, 0]
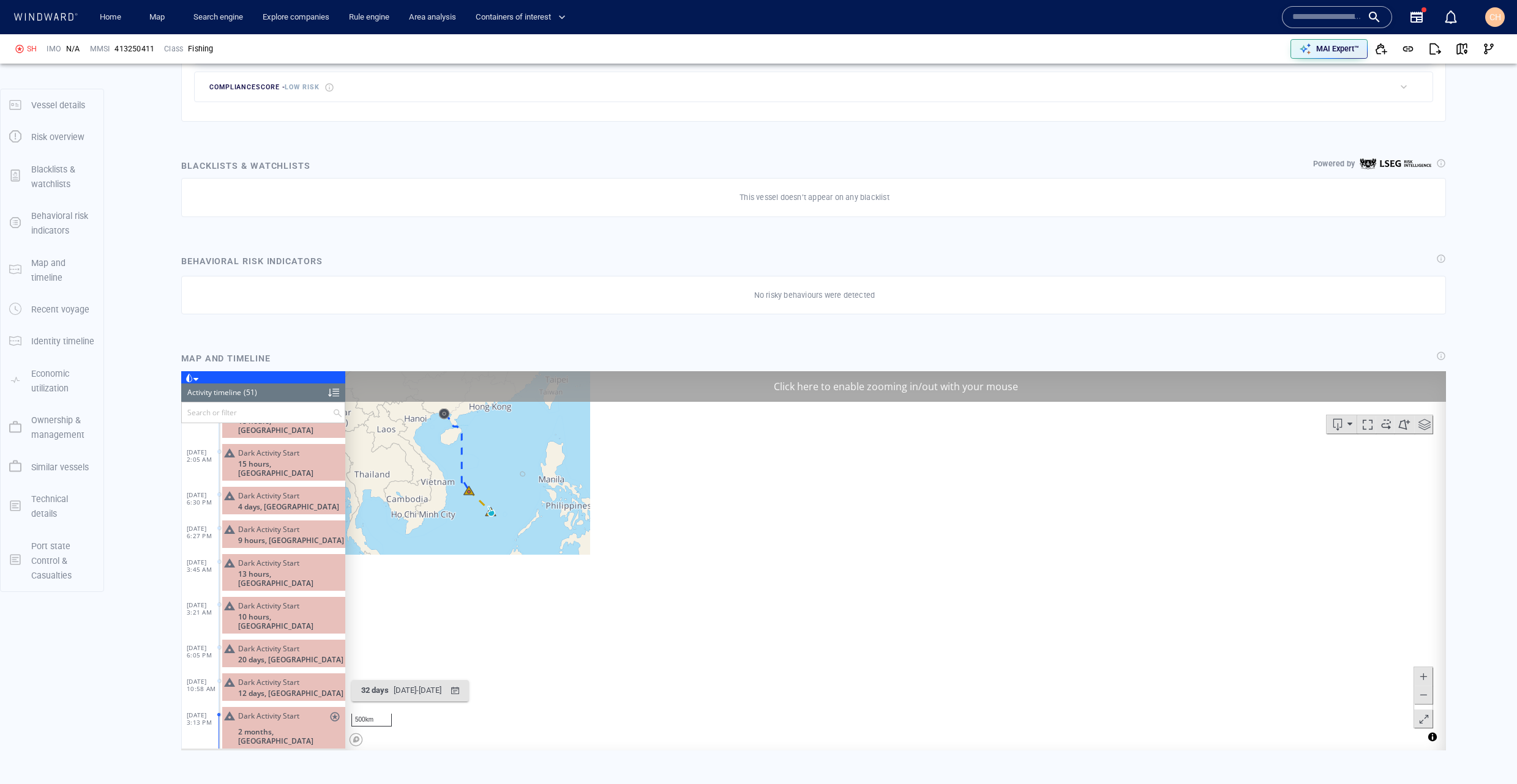
scroll to position [563, 0]
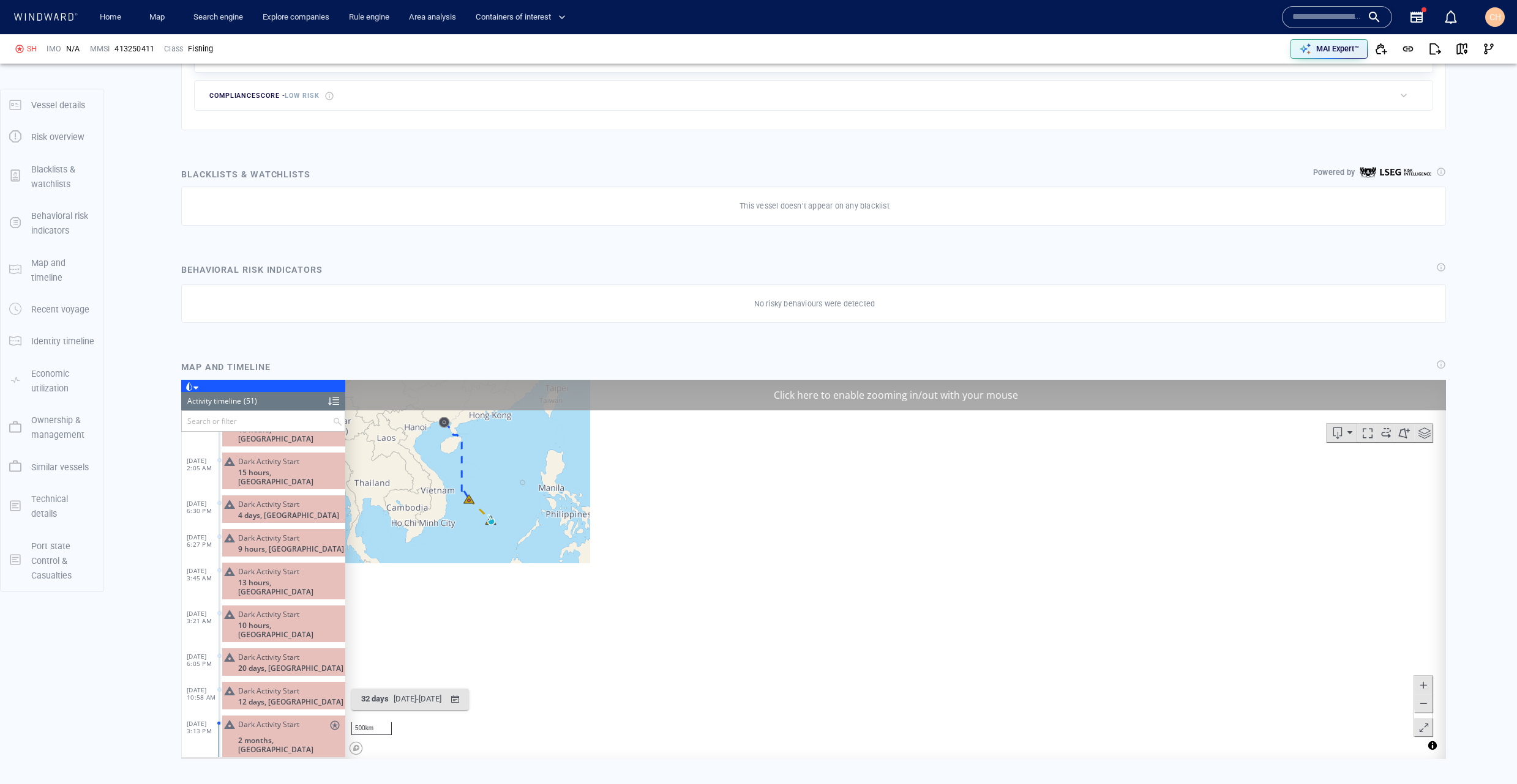
click at [480, 524] on canvas "Map" at bounding box center [467, 471] width 245 height 183
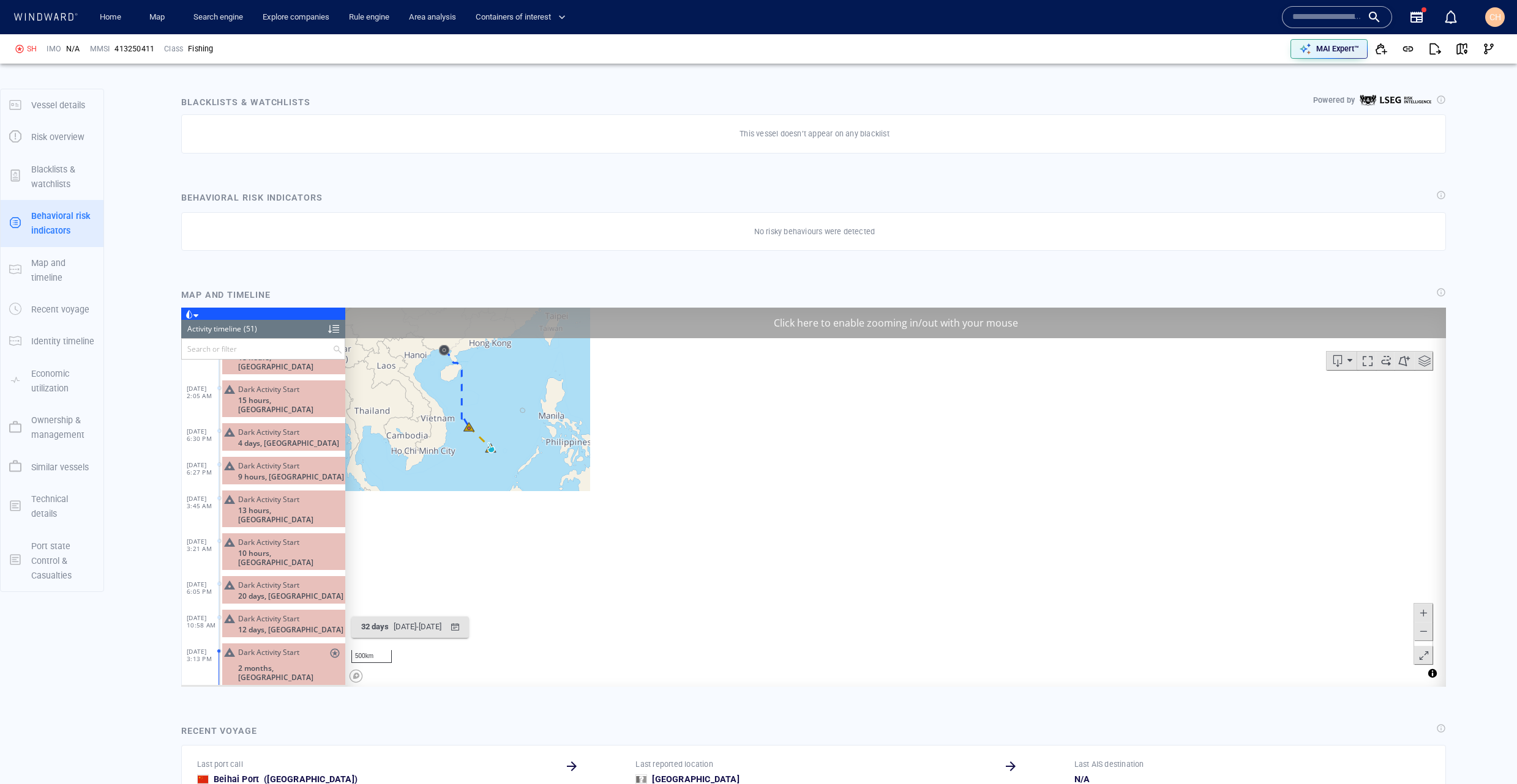
scroll to position [648, 0]
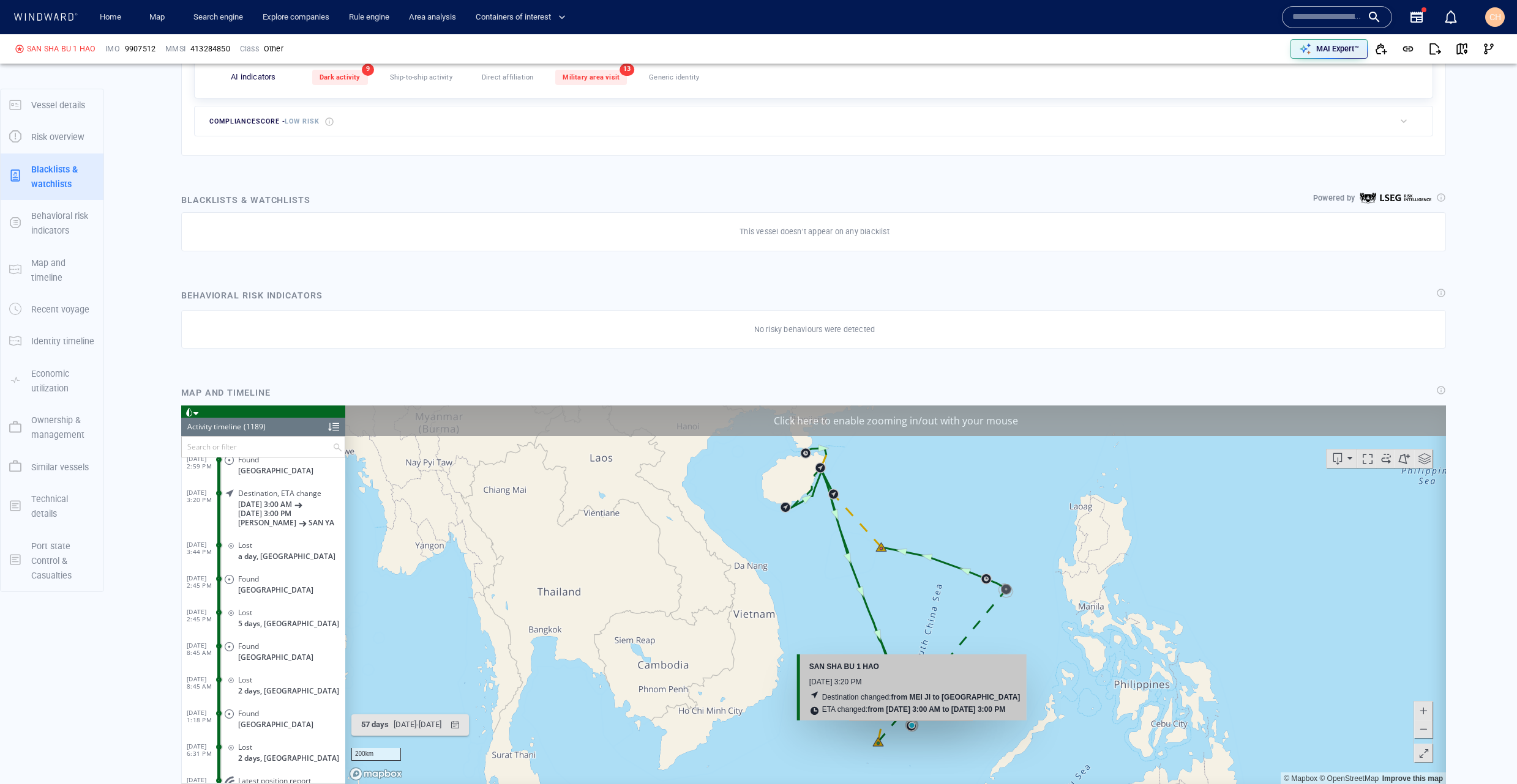
scroll to position [528, 0]
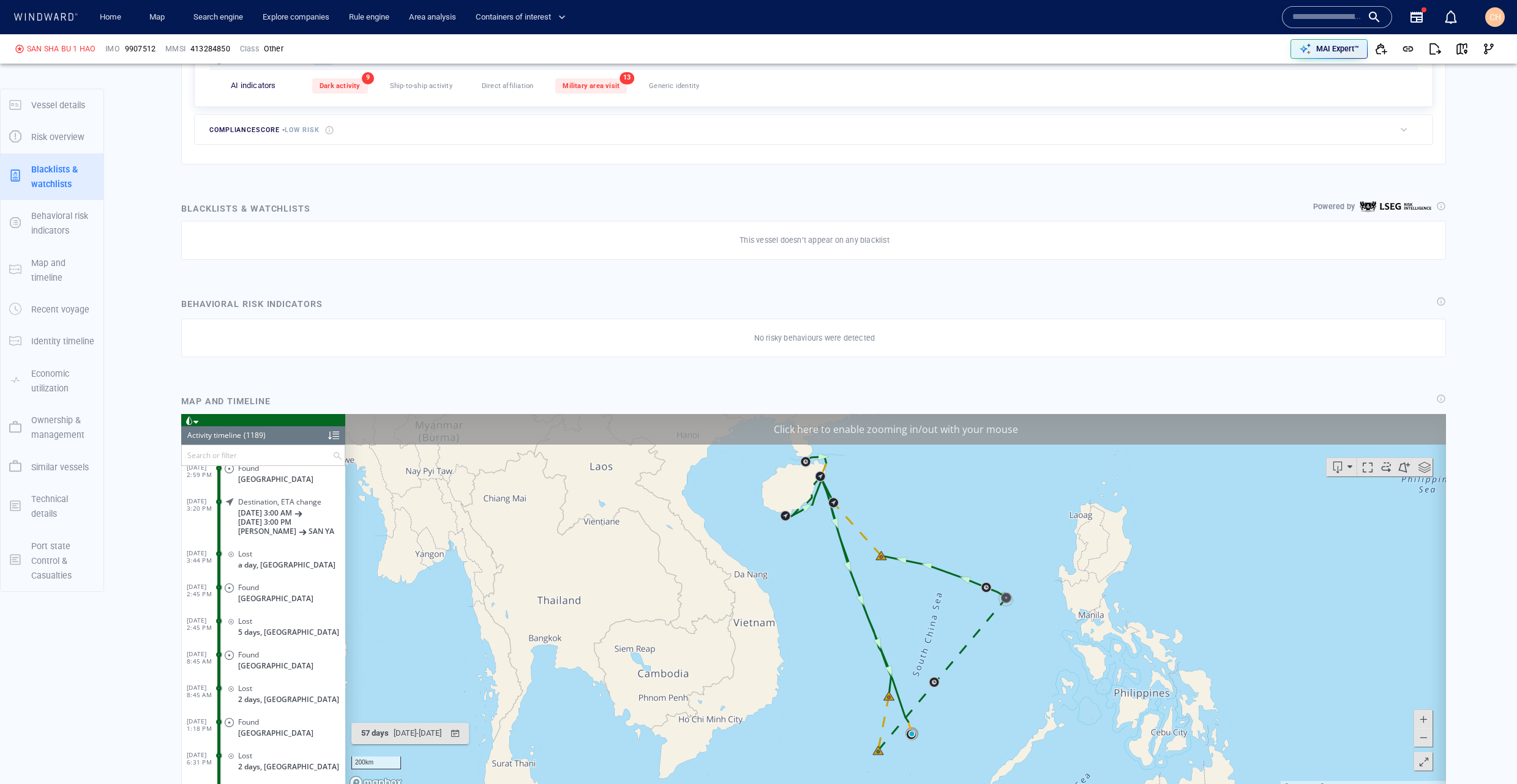
click at [900, 440] on div "Click here to enable zooming in/out with your mouse" at bounding box center [895, 428] width 1101 height 31
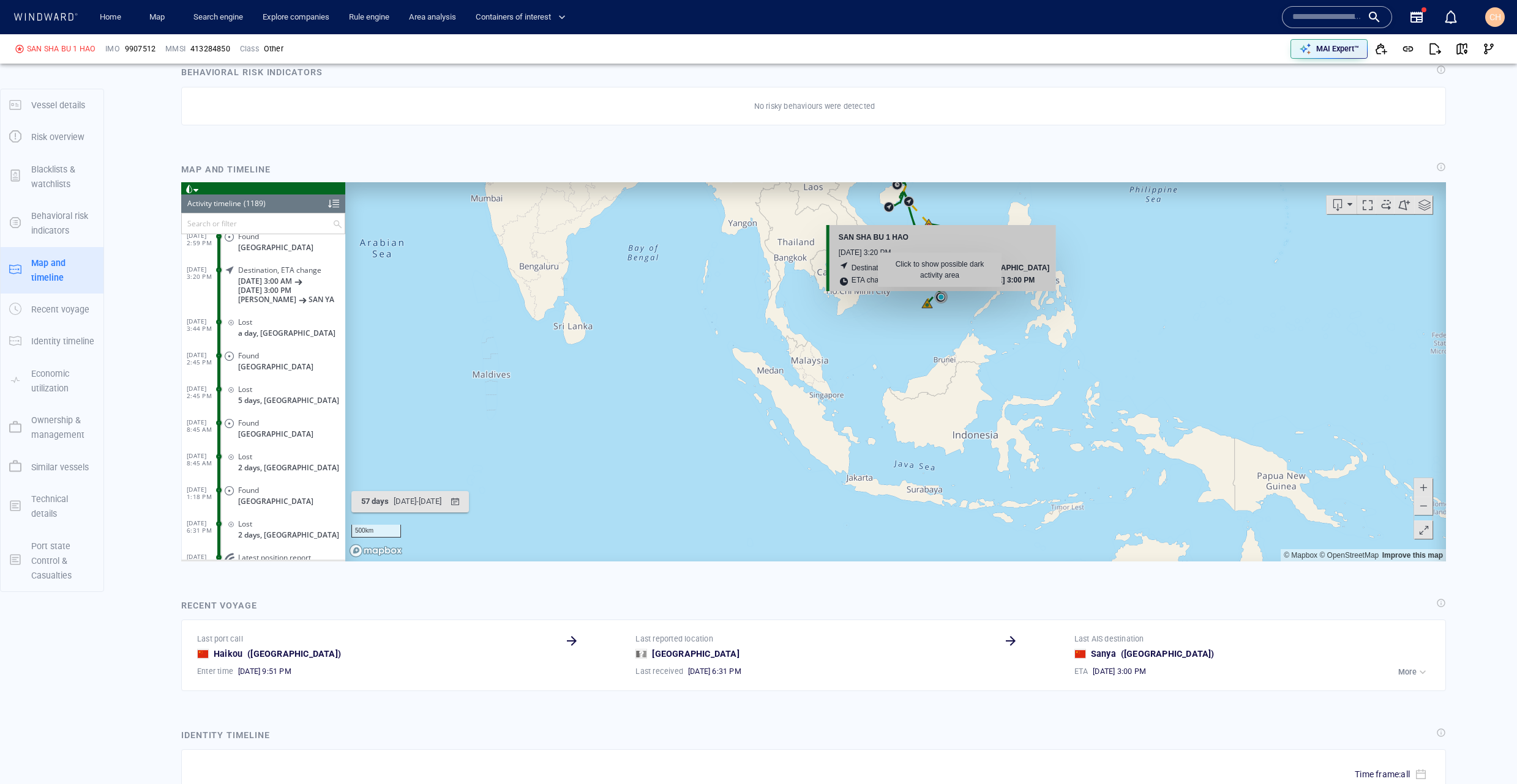
scroll to position [767, 0]
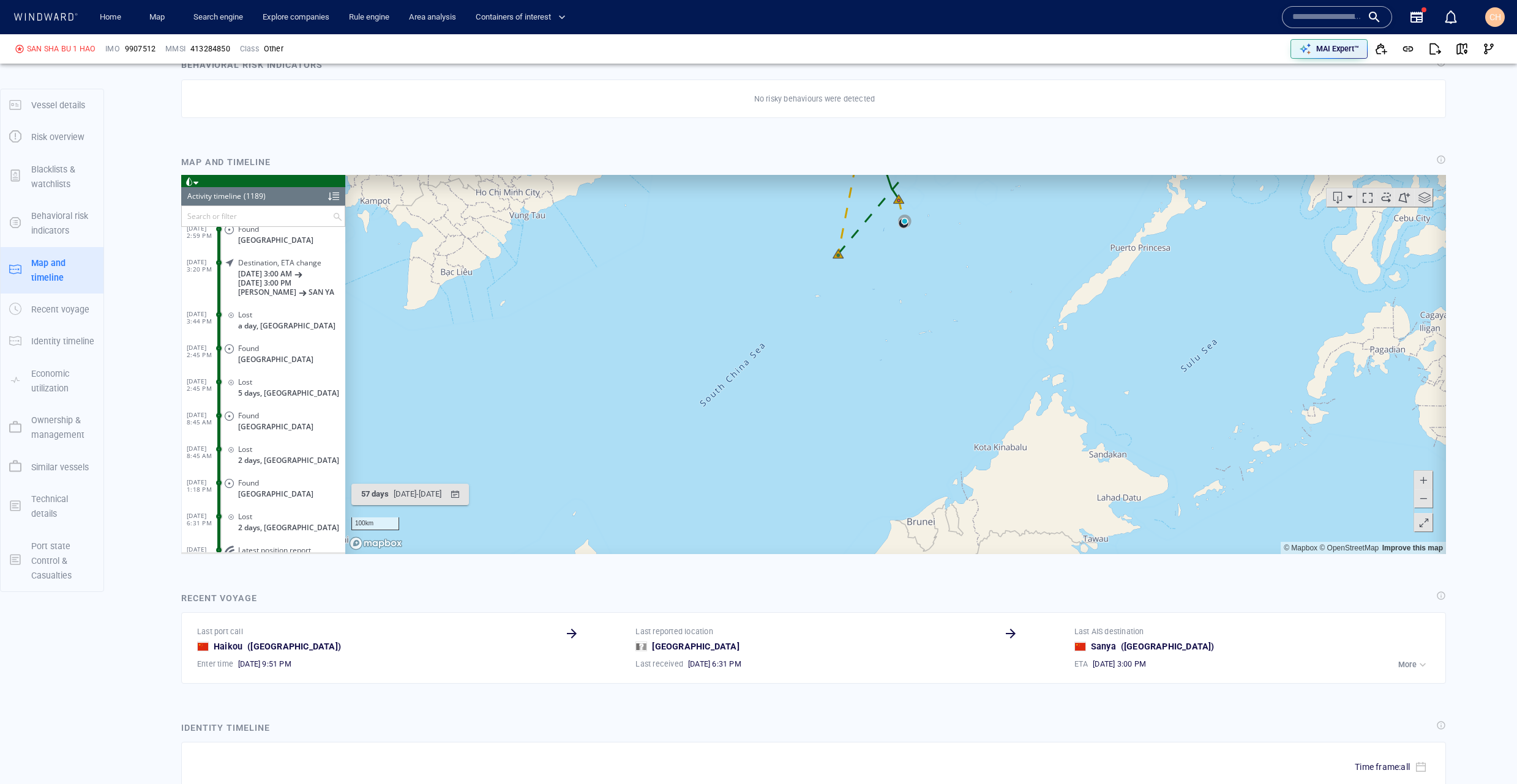
drag, startPoint x: 933, startPoint y: 258, endPoint x: 918, endPoint y: 325, distance: 68.7
click at [918, 325] on canvas "Map" at bounding box center [895, 363] width 1101 height 379
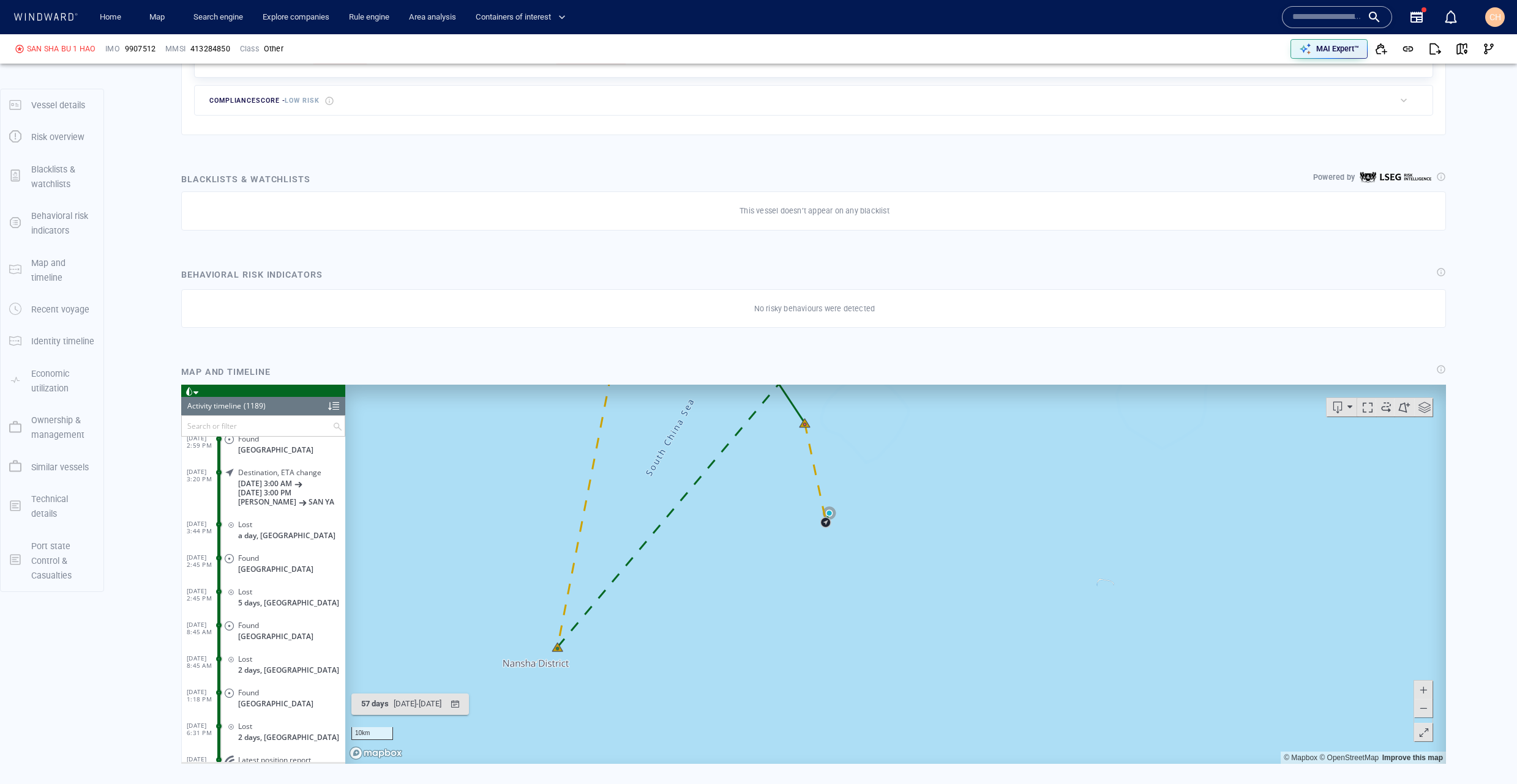
scroll to position [551, 0]
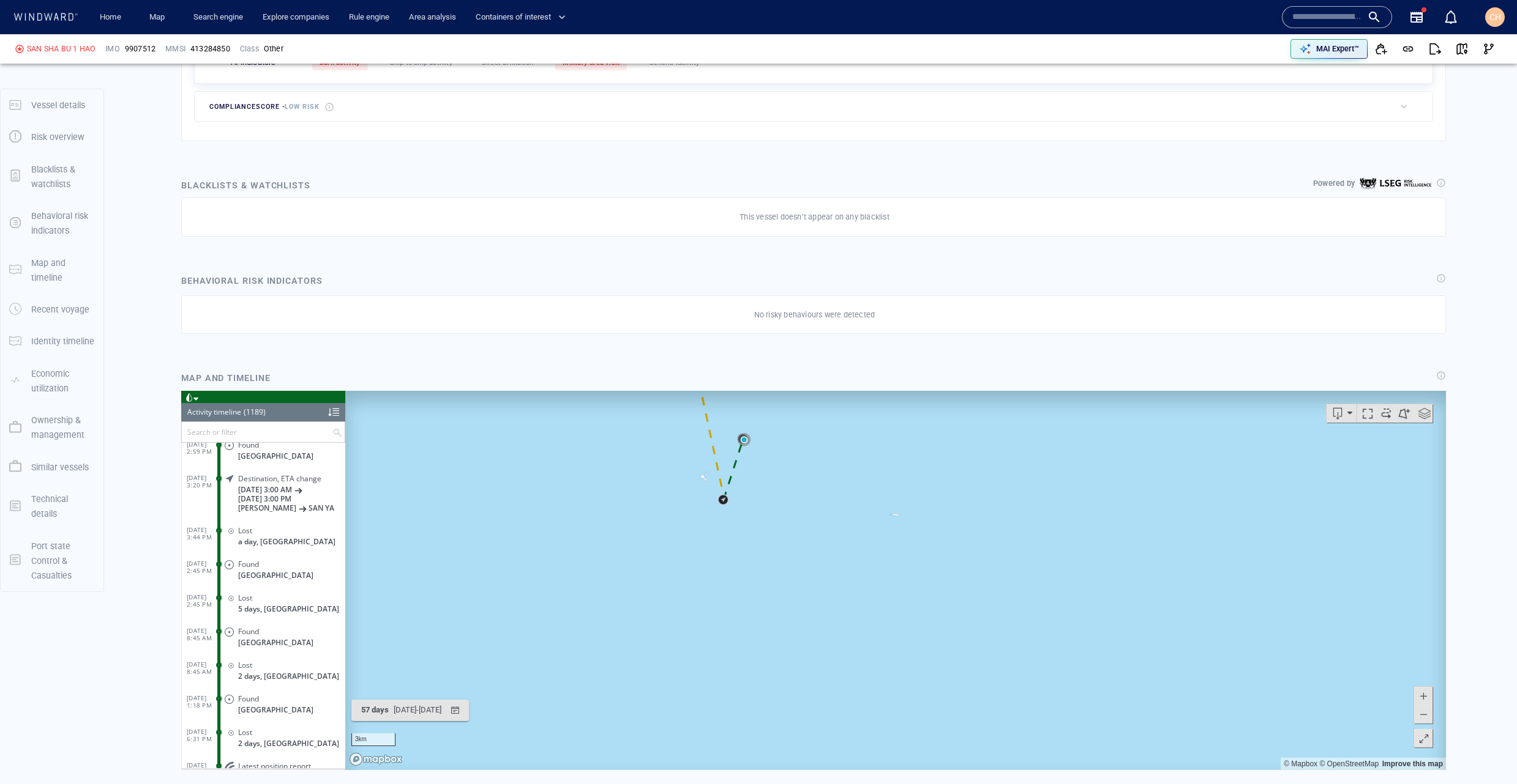
drag, startPoint x: 797, startPoint y: 474, endPoint x: 822, endPoint y: 523, distance: 55.0
click at [822, 523] on canvas "Map" at bounding box center [895, 579] width 1101 height 379
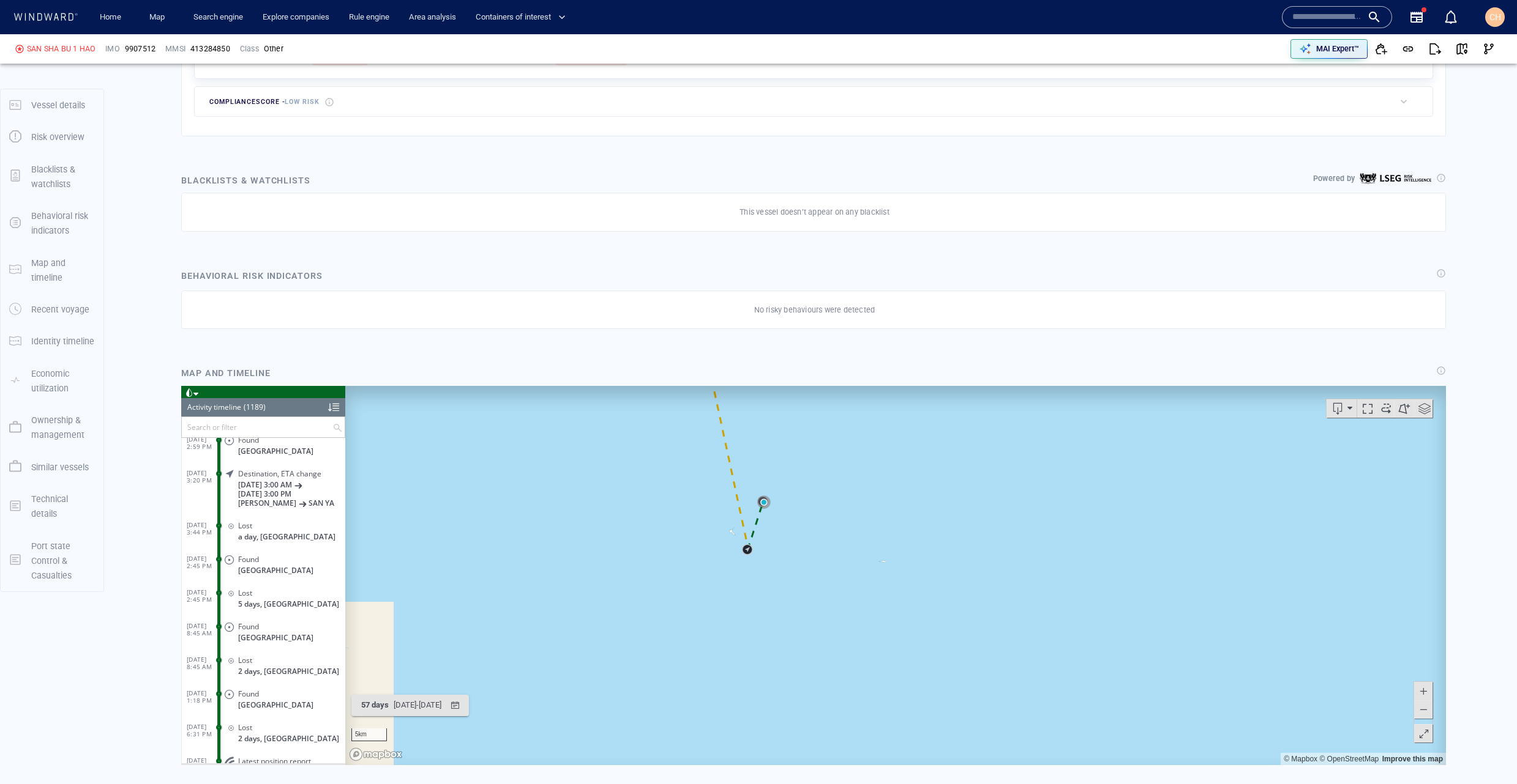
scroll to position [566, 0]
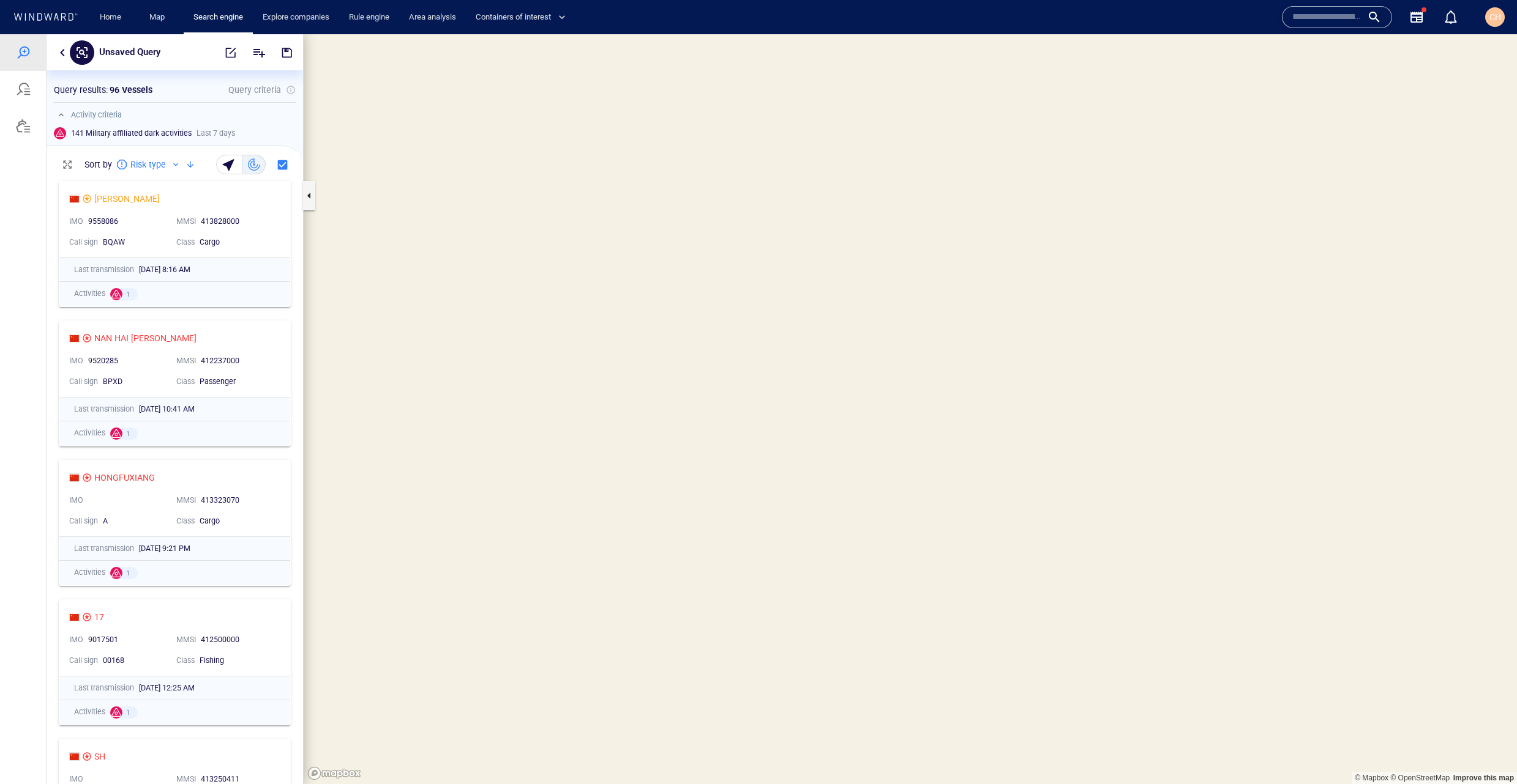
scroll to position [1, 1]
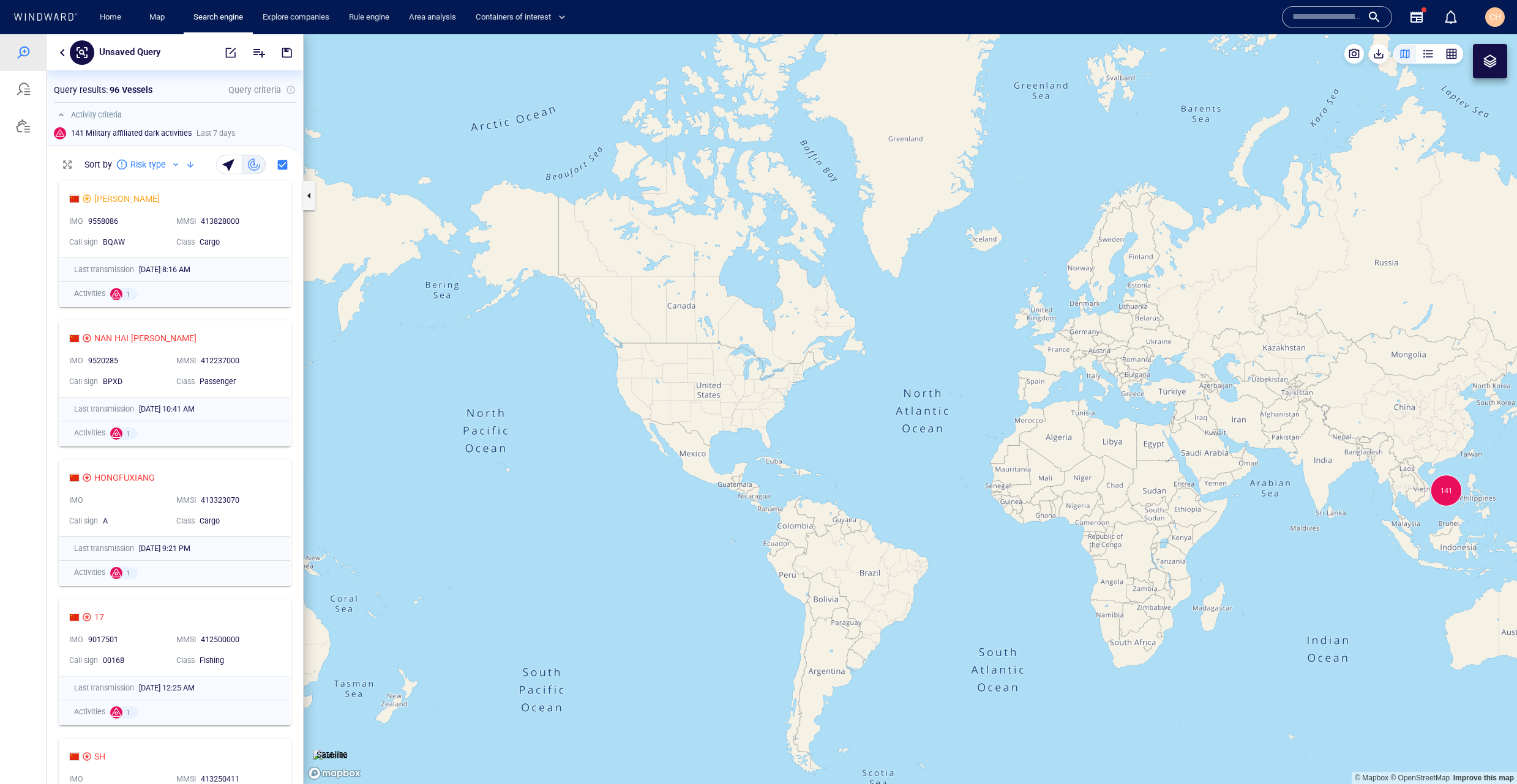
drag, startPoint x: 714, startPoint y: 322, endPoint x: 462, endPoint y: 230, distance: 268.3
click at [462, 230] on canvas "Map" at bounding box center [910, 409] width 1214 height 750
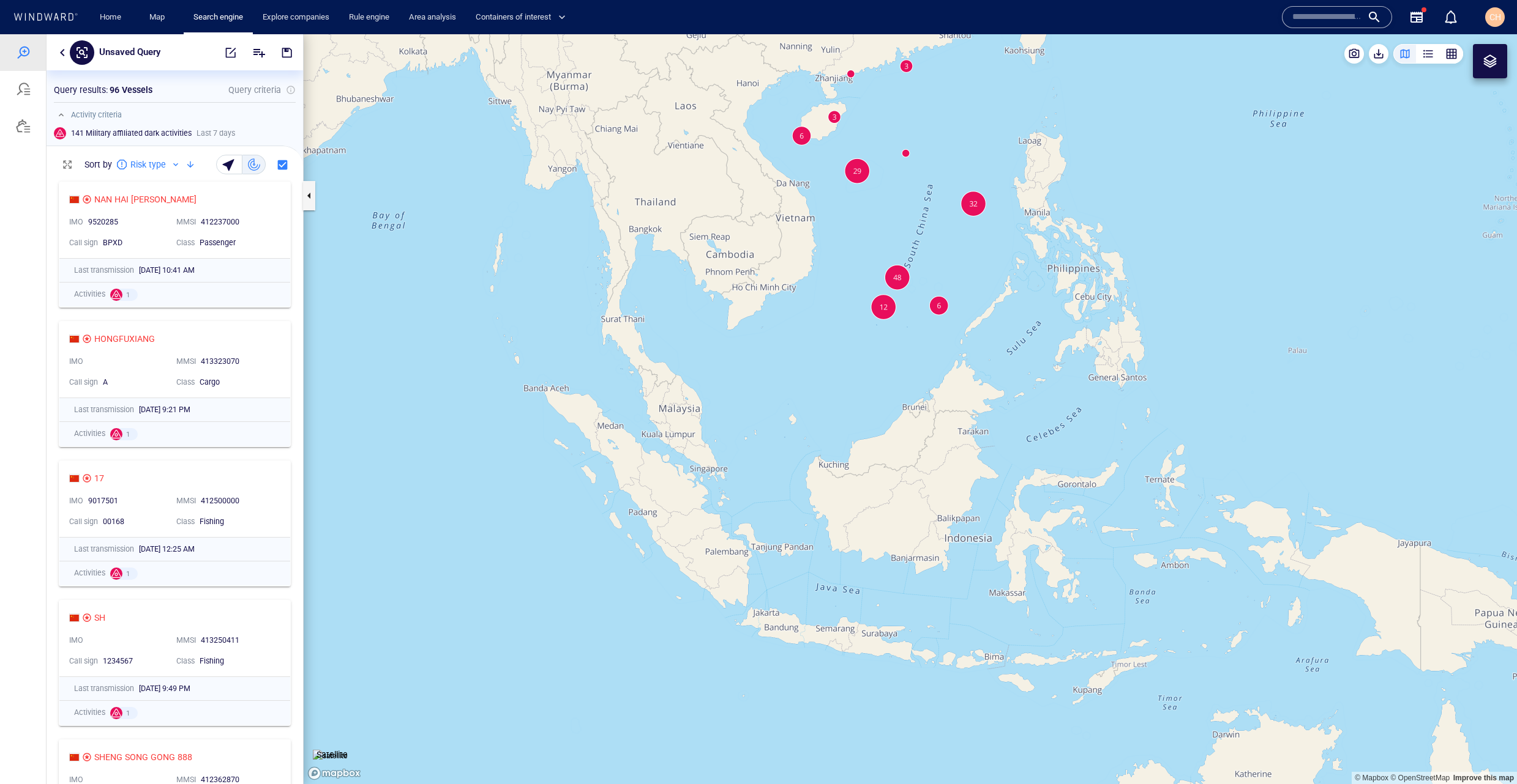
scroll to position [170, 0]
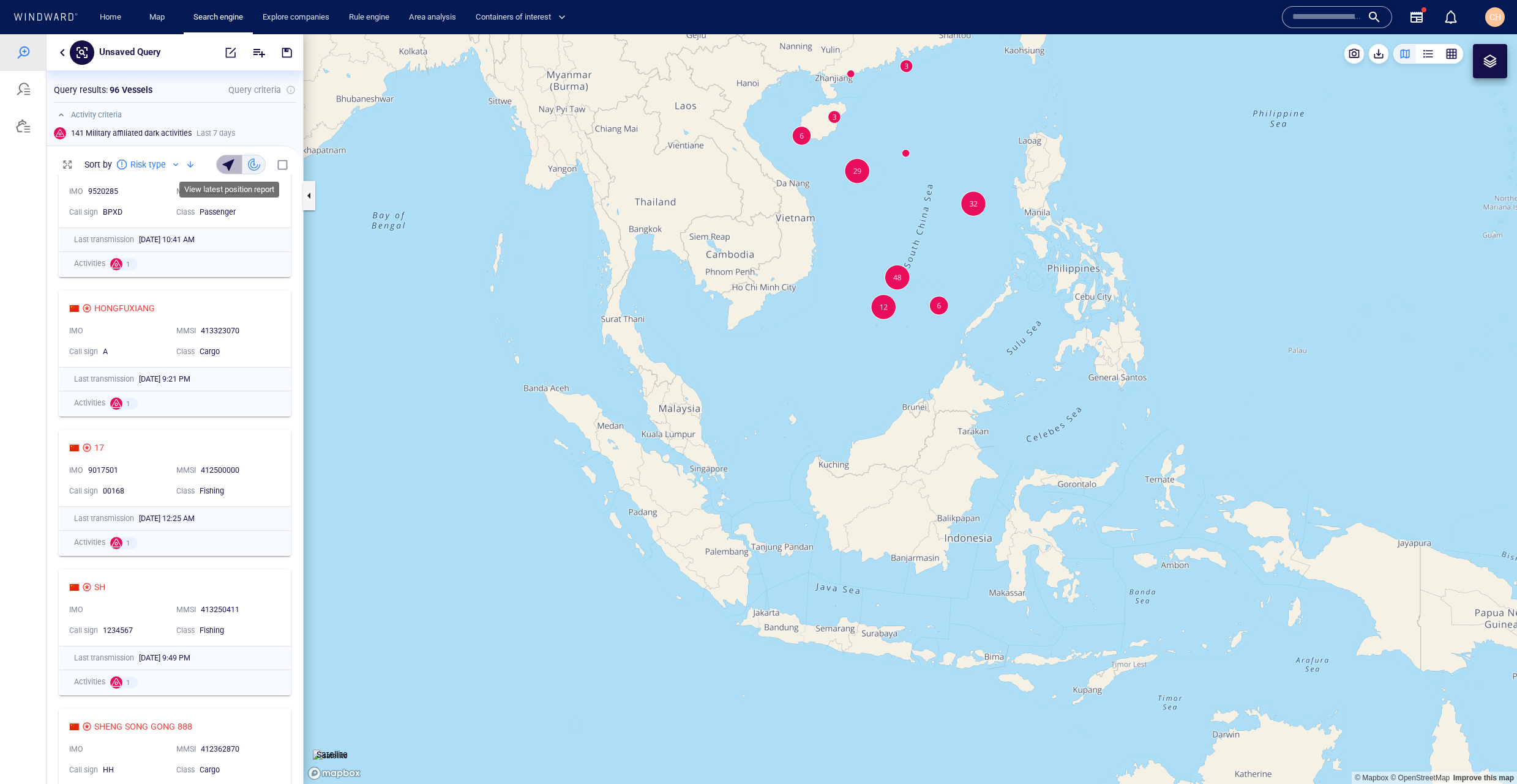
click at [237, 163] on div "button" at bounding box center [230, 164] width 17 height 17
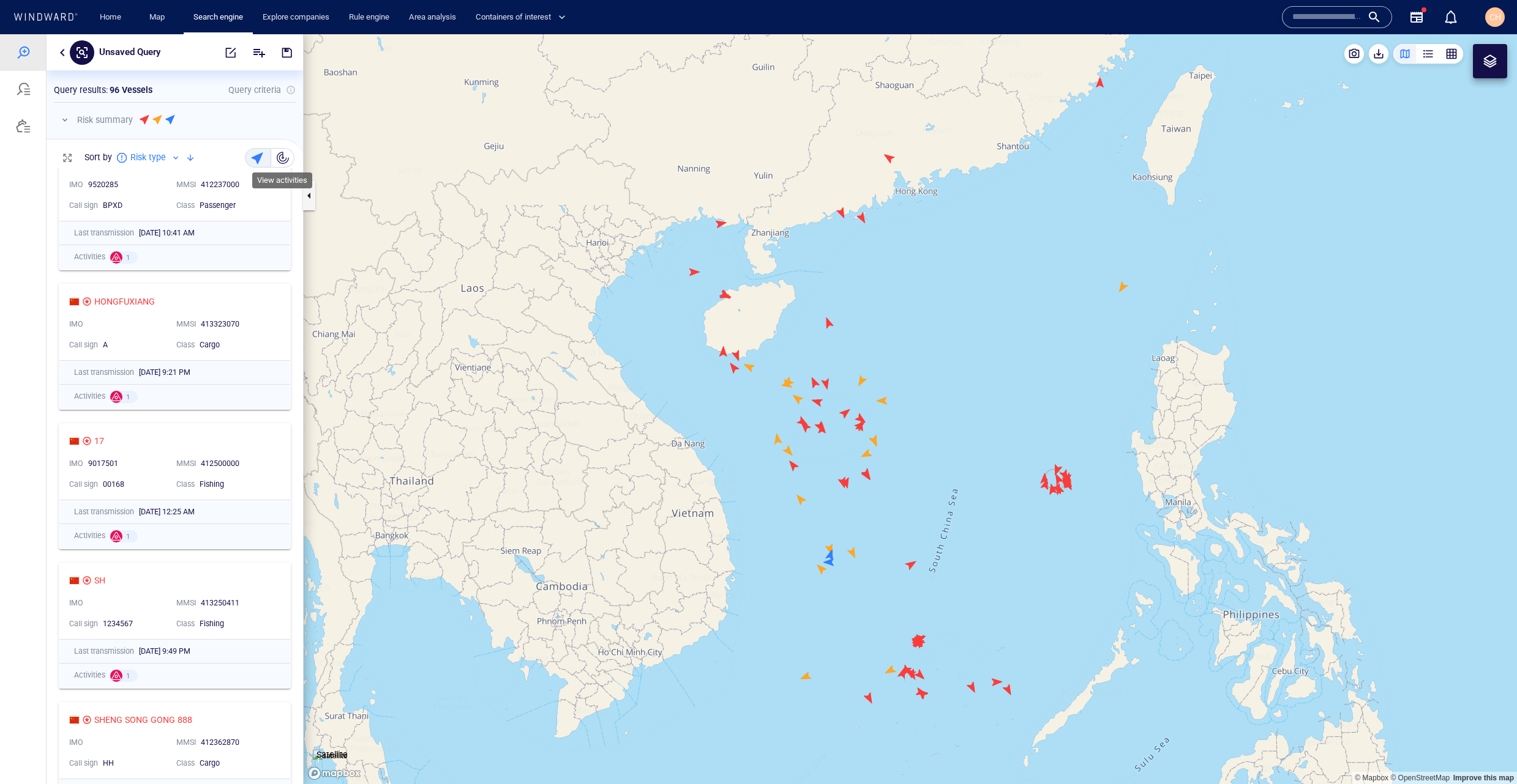
click at [279, 158] on div "button" at bounding box center [282, 158] width 12 height 12
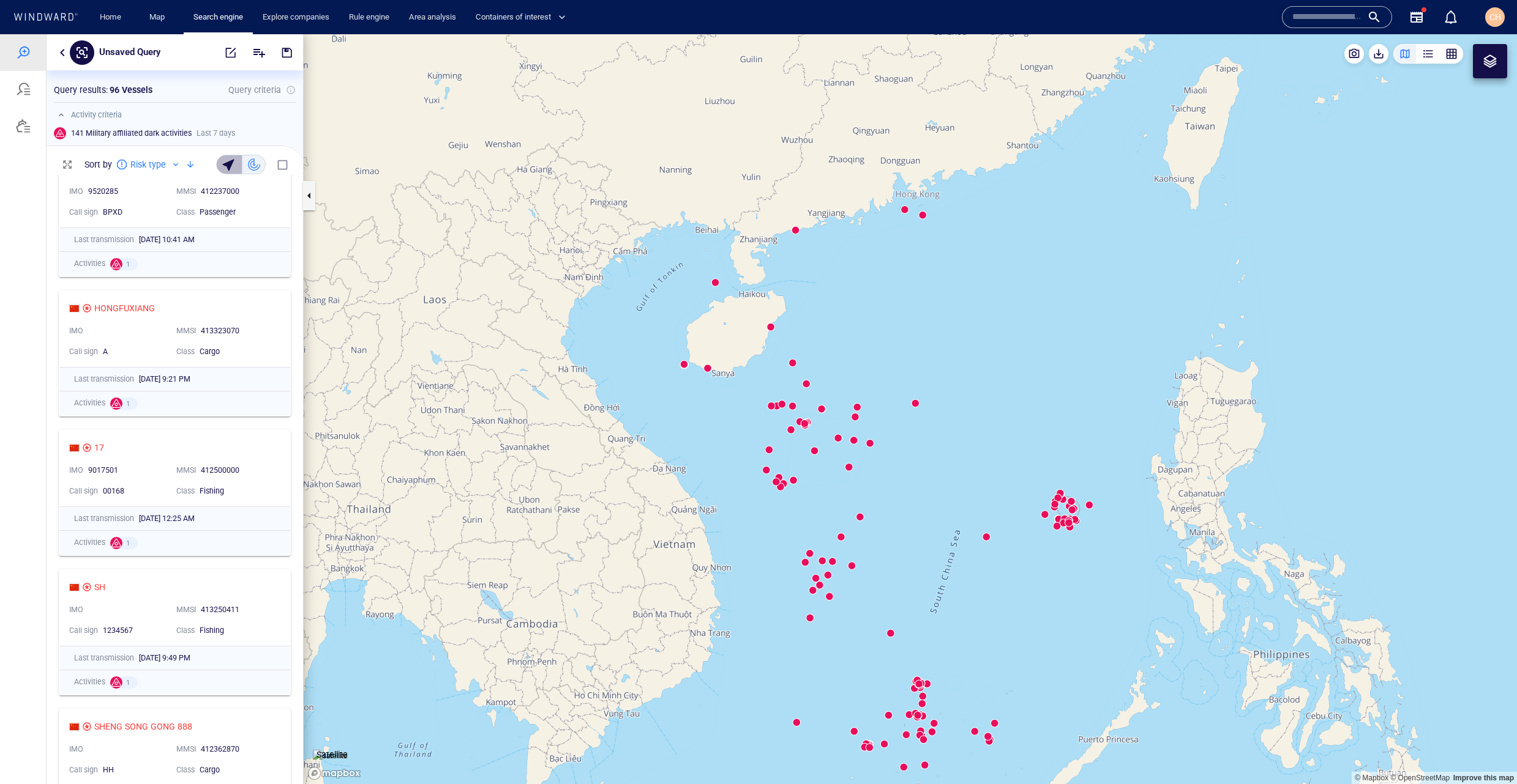
click at [219, 171] on button "button" at bounding box center [229, 164] width 26 height 19
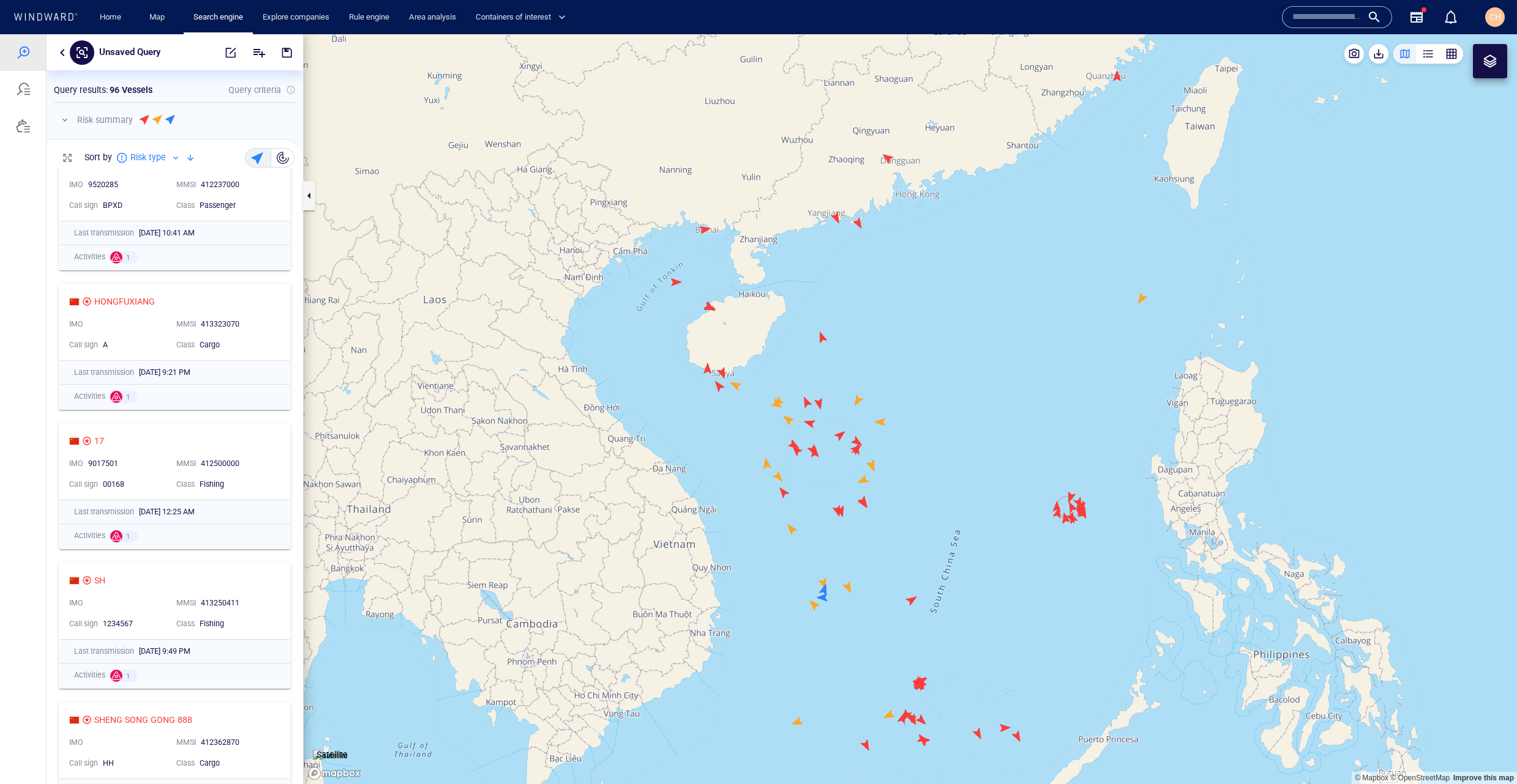
click at [72, 123] on div at bounding box center [66, 120] width 17 height 15
click at [66, 121] on button "button" at bounding box center [65, 120] width 15 height 15
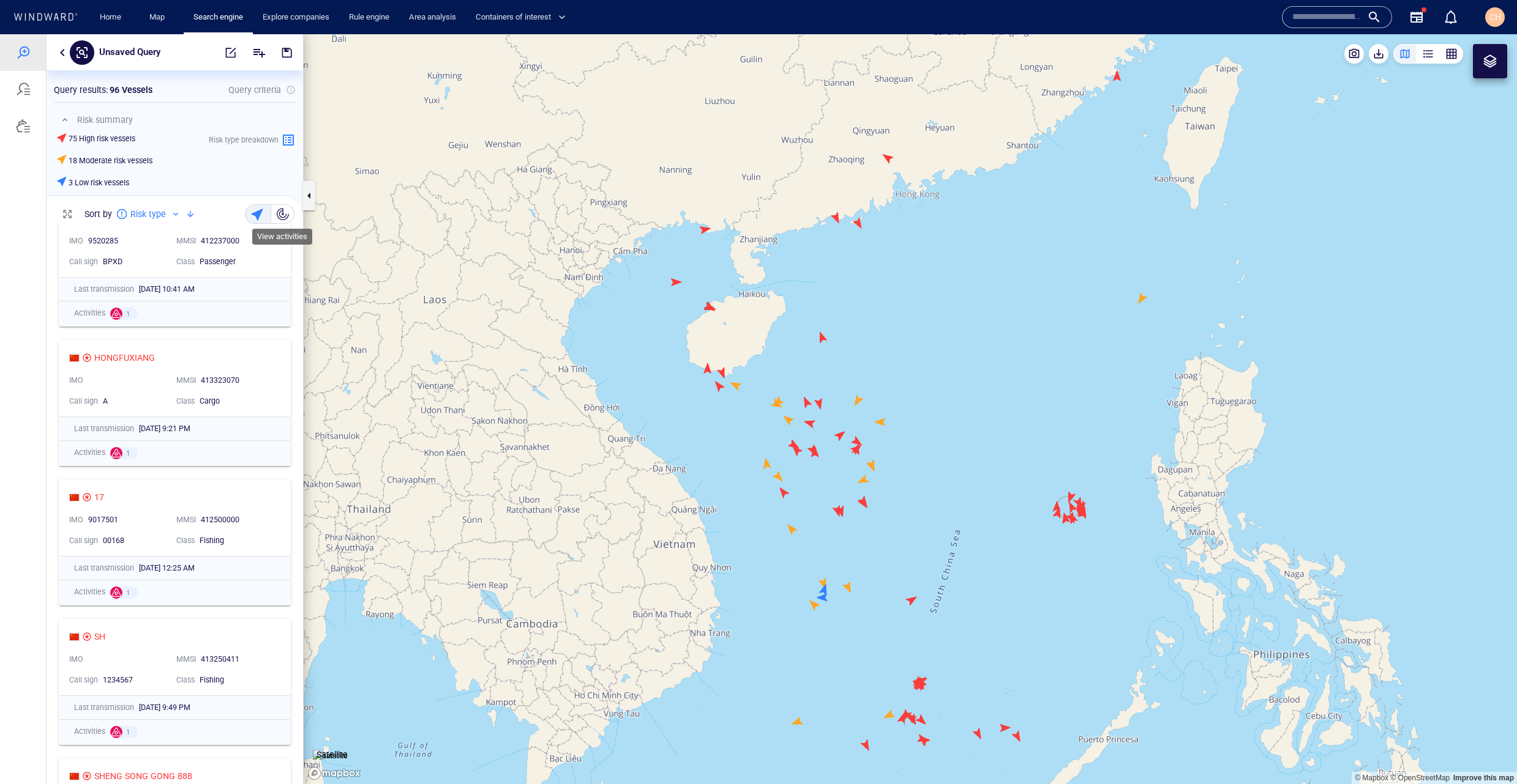
click at [284, 218] on div "button" at bounding box center [282, 213] width 12 height 12
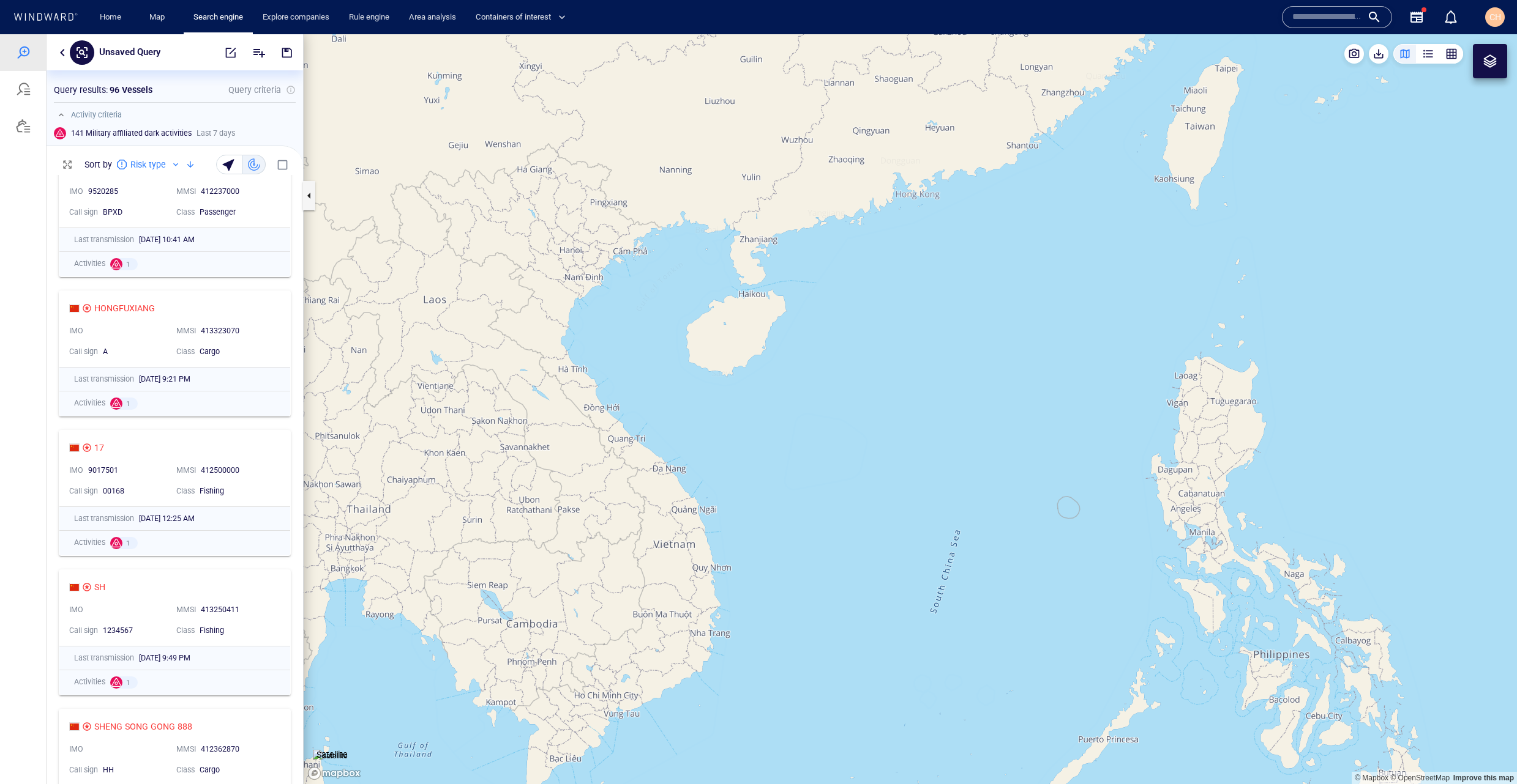
scroll to position [610, 257]
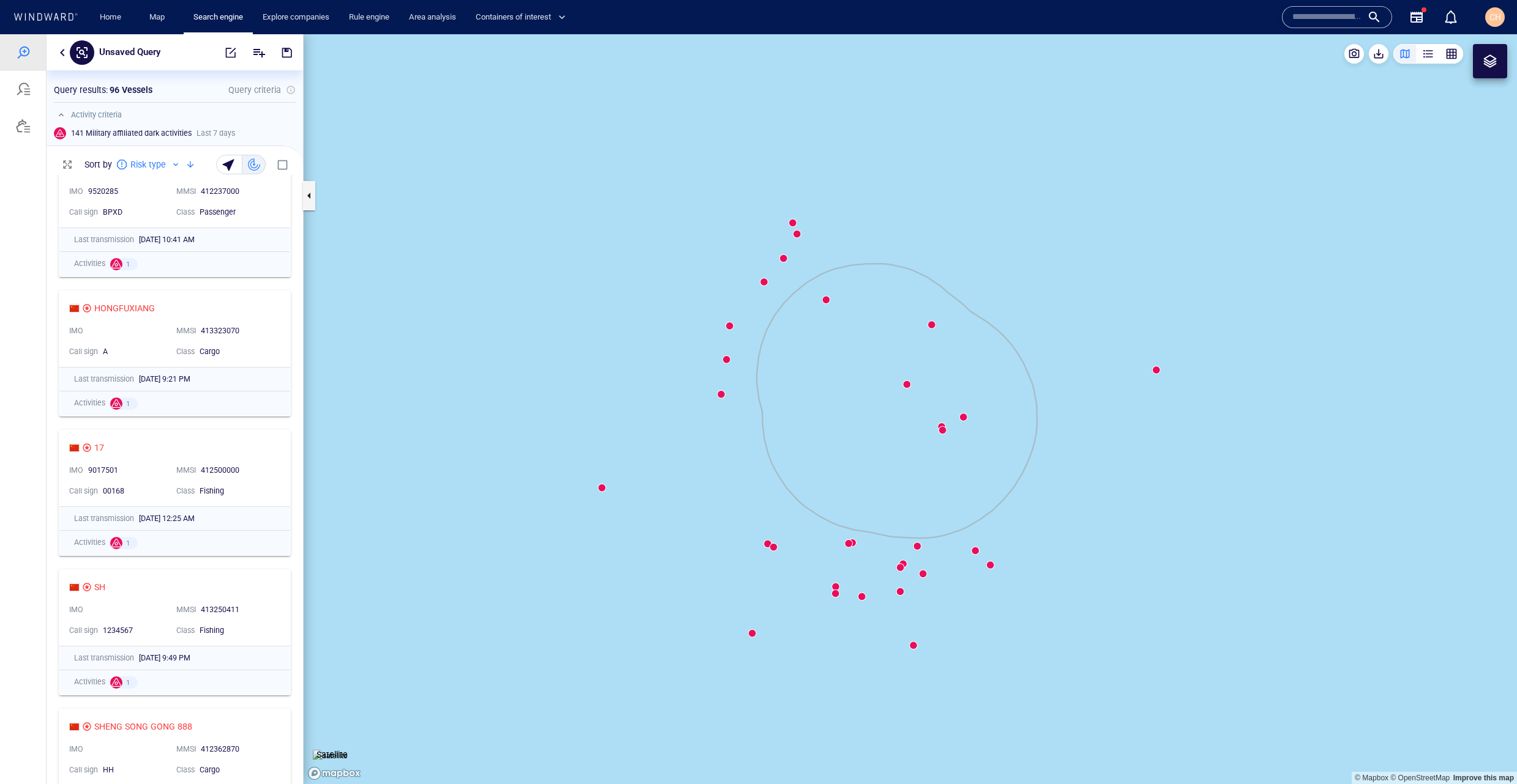
click at [906, 385] on canvas "Map" at bounding box center [910, 409] width 1214 height 750
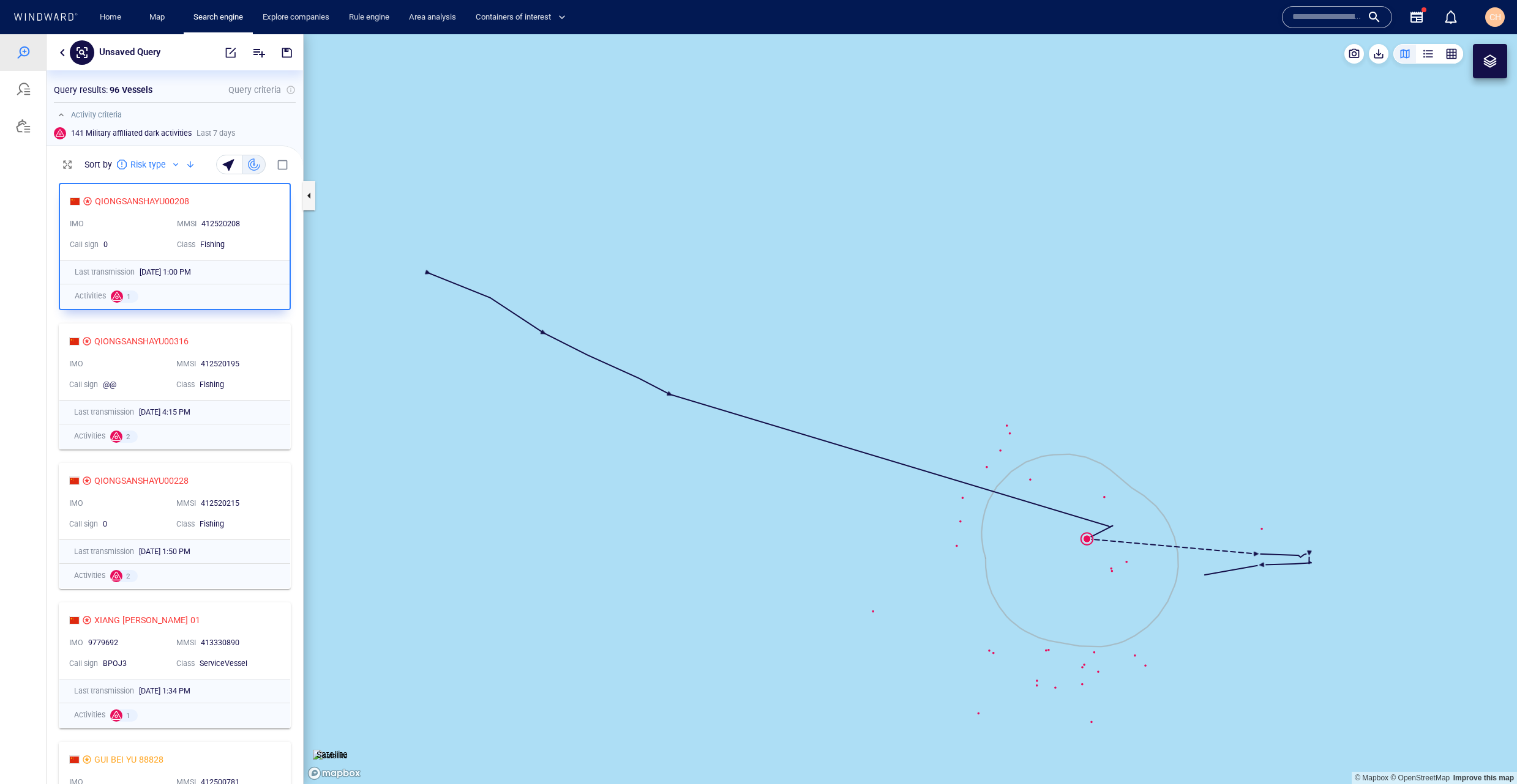
scroll to position [1355, 0]
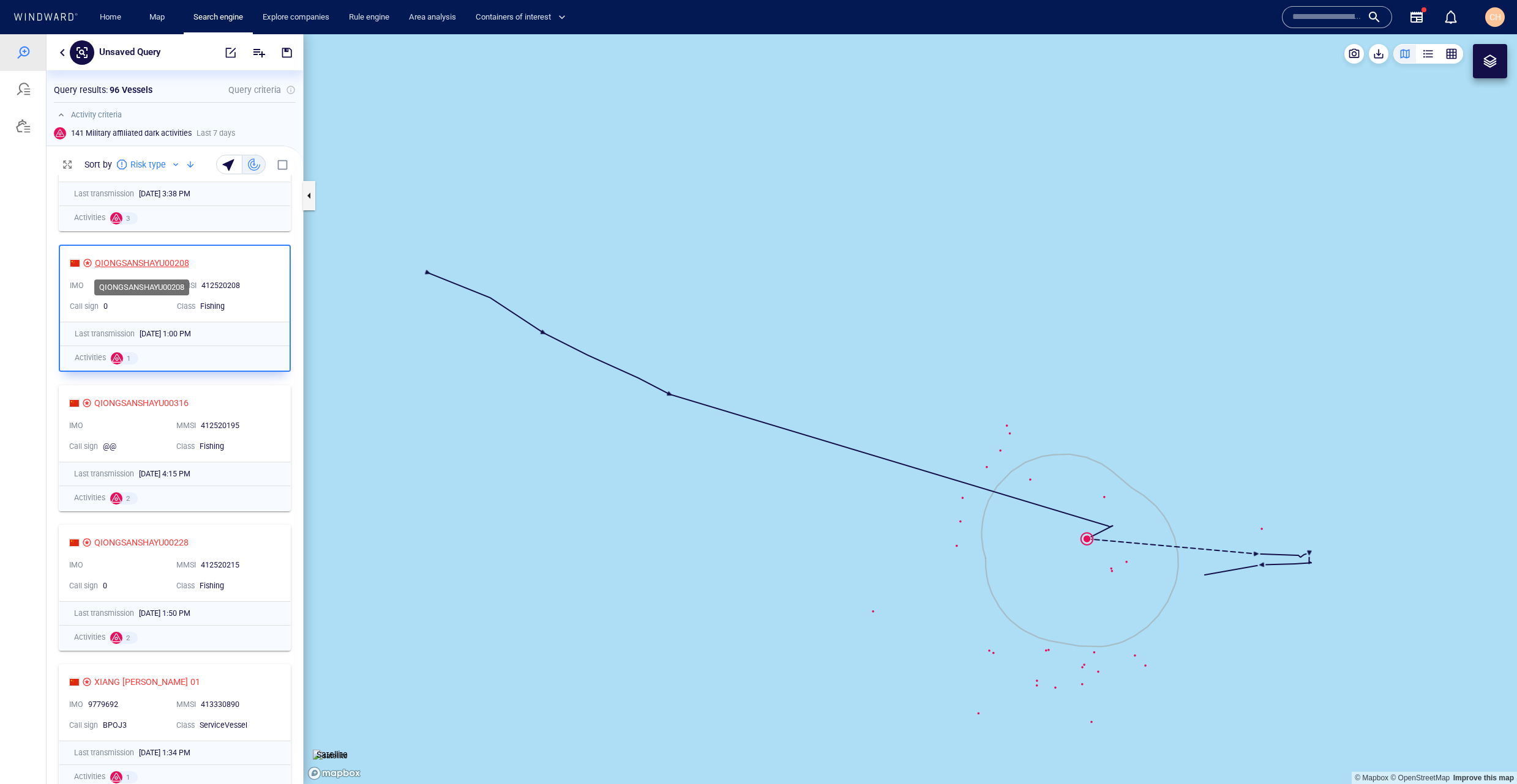
click at [156, 262] on div "QIONGSANSHAYU00208" at bounding box center [142, 263] width 95 height 15
click at [1111, 570] on canvas "Map" at bounding box center [910, 409] width 1214 height 750
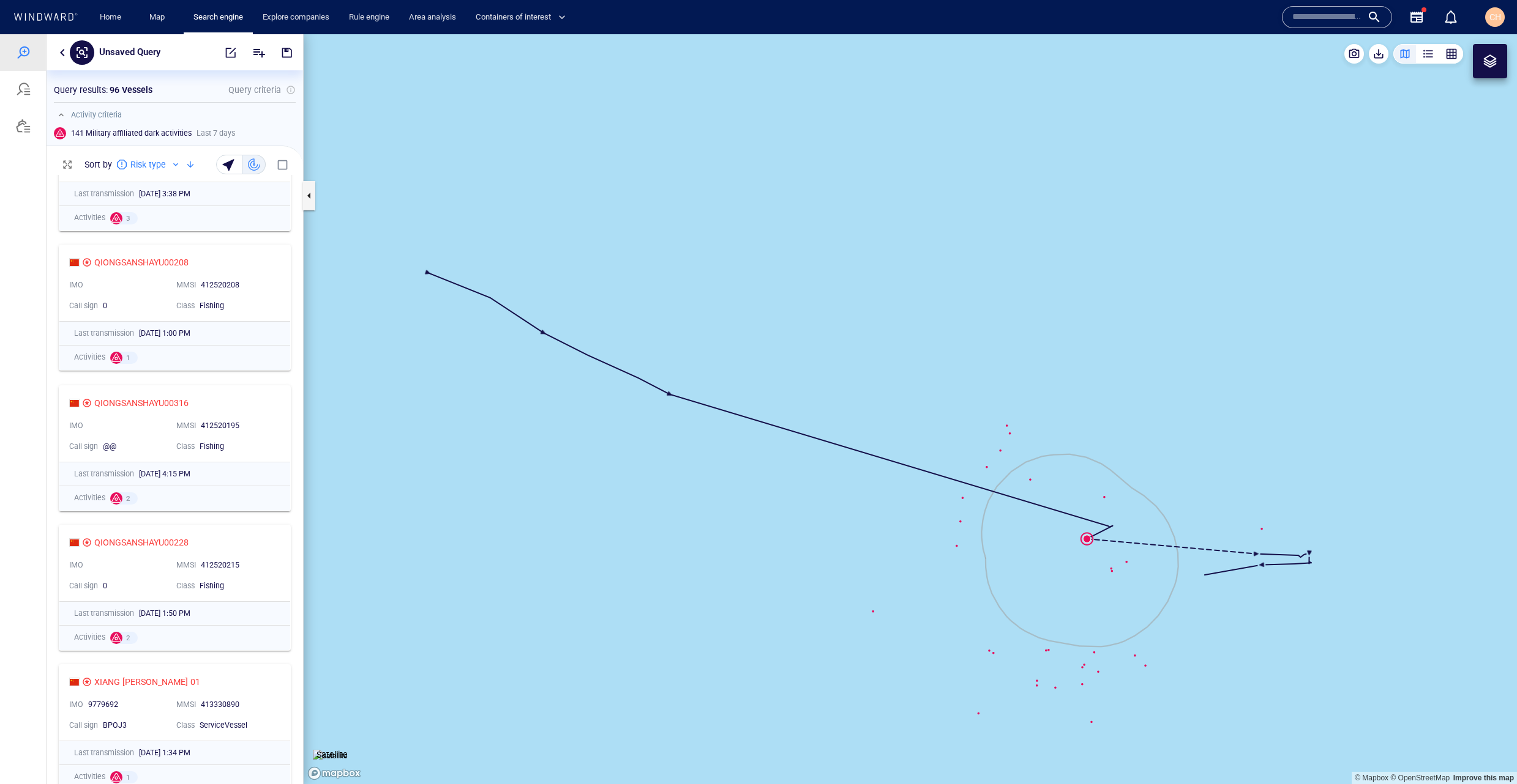
click at [1111, 570] on canvas "Map" at bounding box center [910, 409] width 1214 height 750
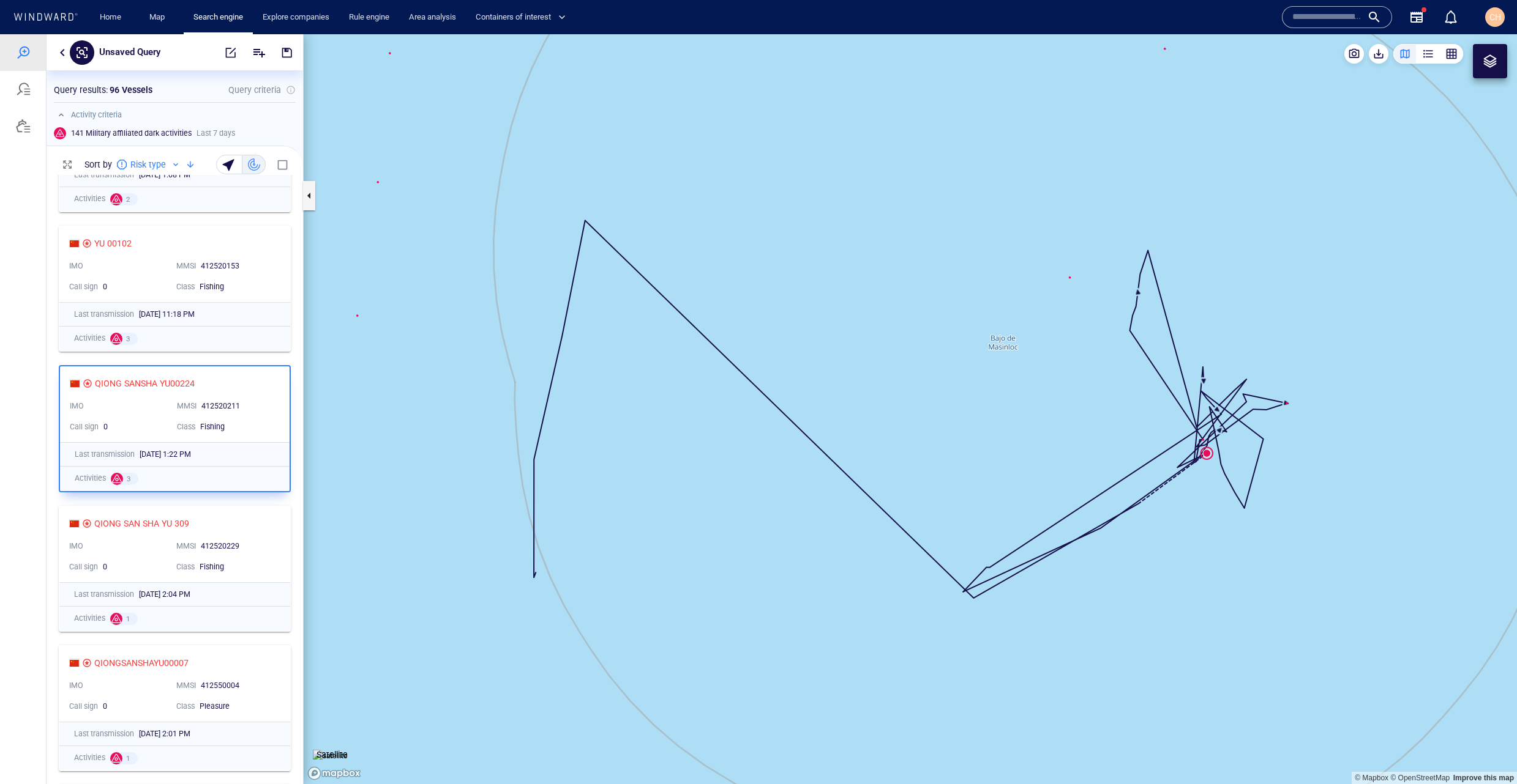
scroll to position [3374, 0]
click at [150, 425] on div "0" at bounding box center [135, 428] width 64 height 11
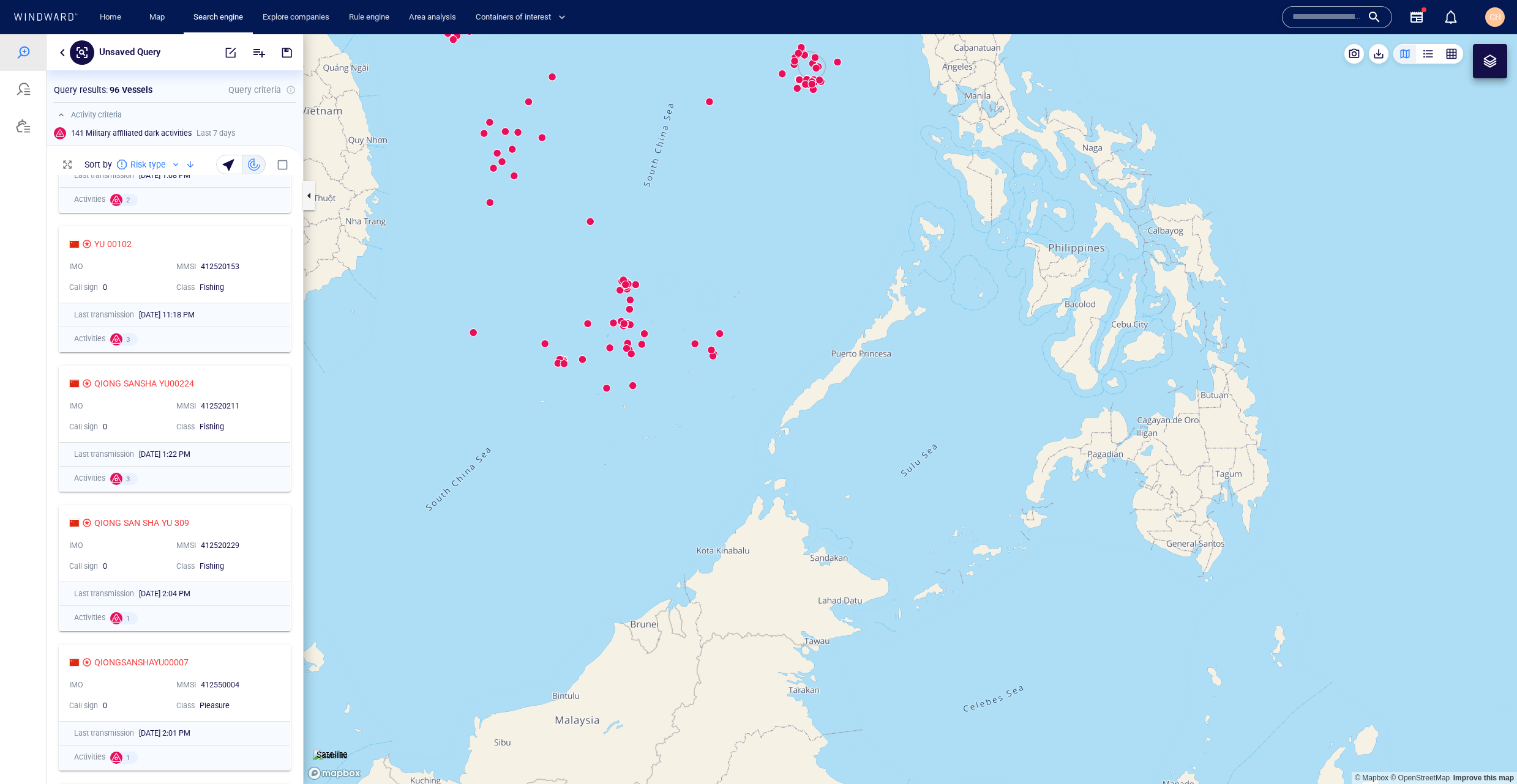
click at [1485, 57] on div at bounding box center [1490, 61] width 15 height 15
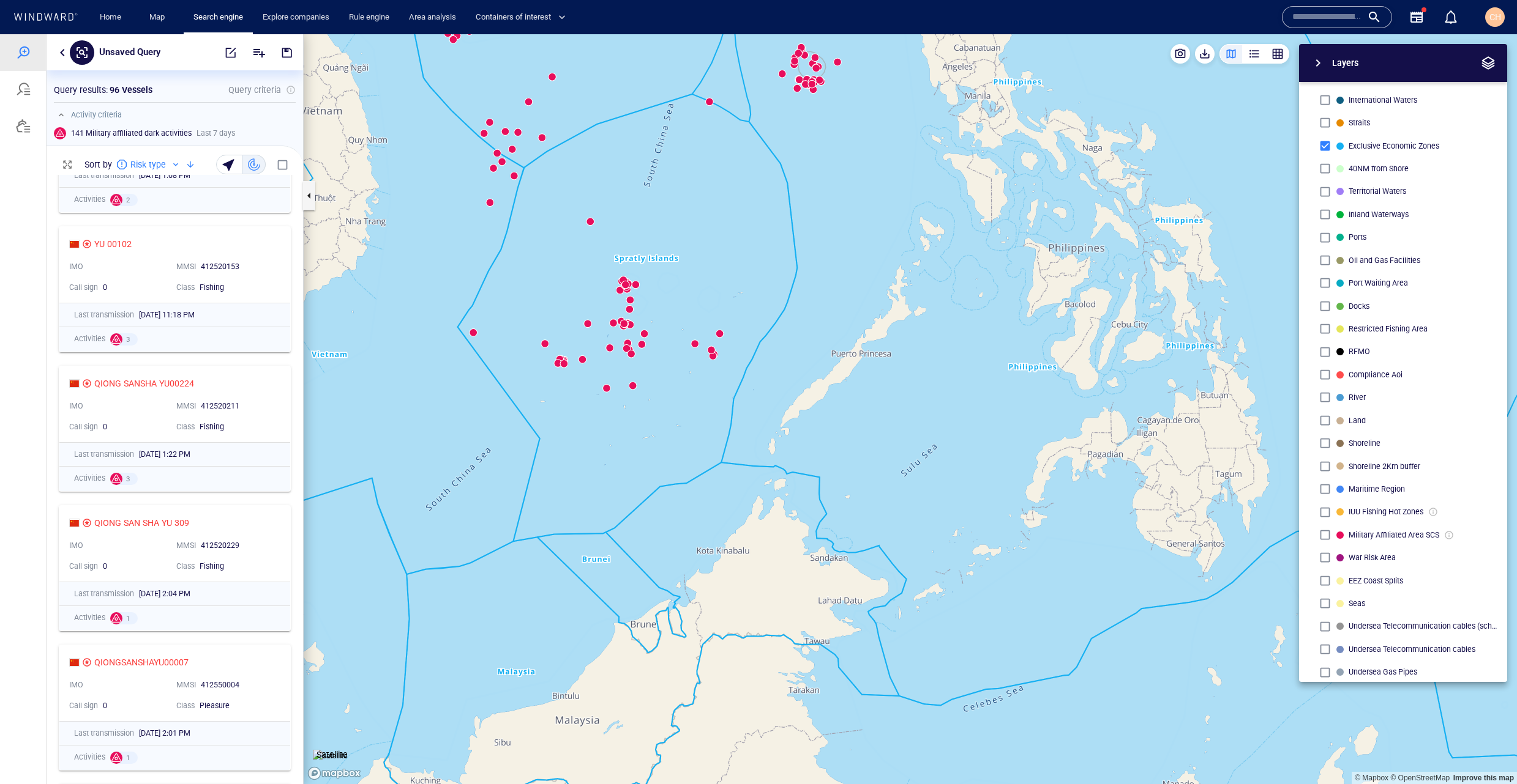
scroll to position [35, 0]
drag, startPoint x: 789, startPoint y: 153, endPoint x: 784, endPoint y: 200, distance: 47.3
click at [774, 216] on canvas "Map" at bounding box center [910, 409] width 1214 height 750
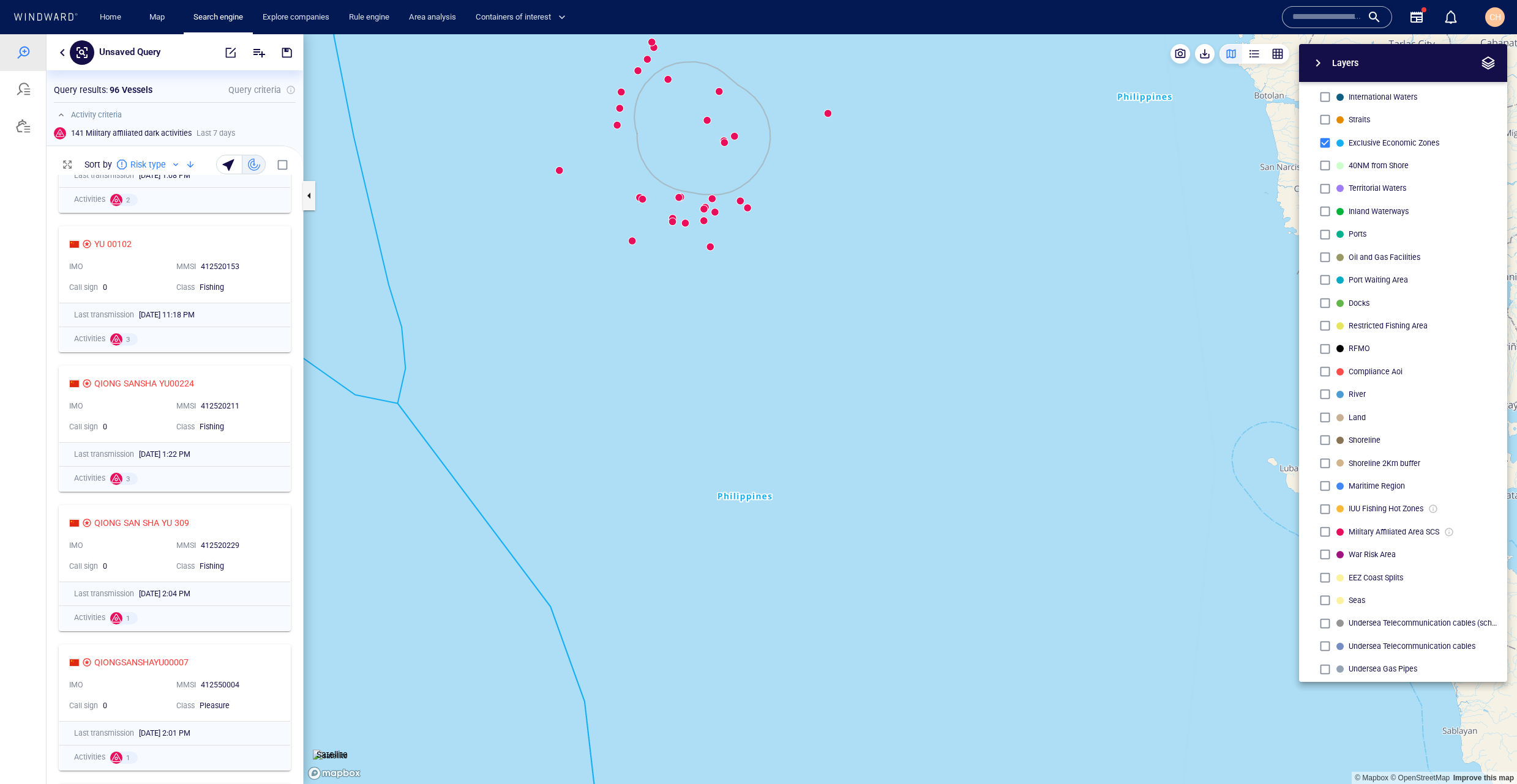
drag, startPoint x: 805, startPoint y: 188, endPoint x: 855, endPoint y: 282, distance: 106.5
click at [855, 282] on canvas "Map" at bounding box center [910, 409] width 1214 height 750
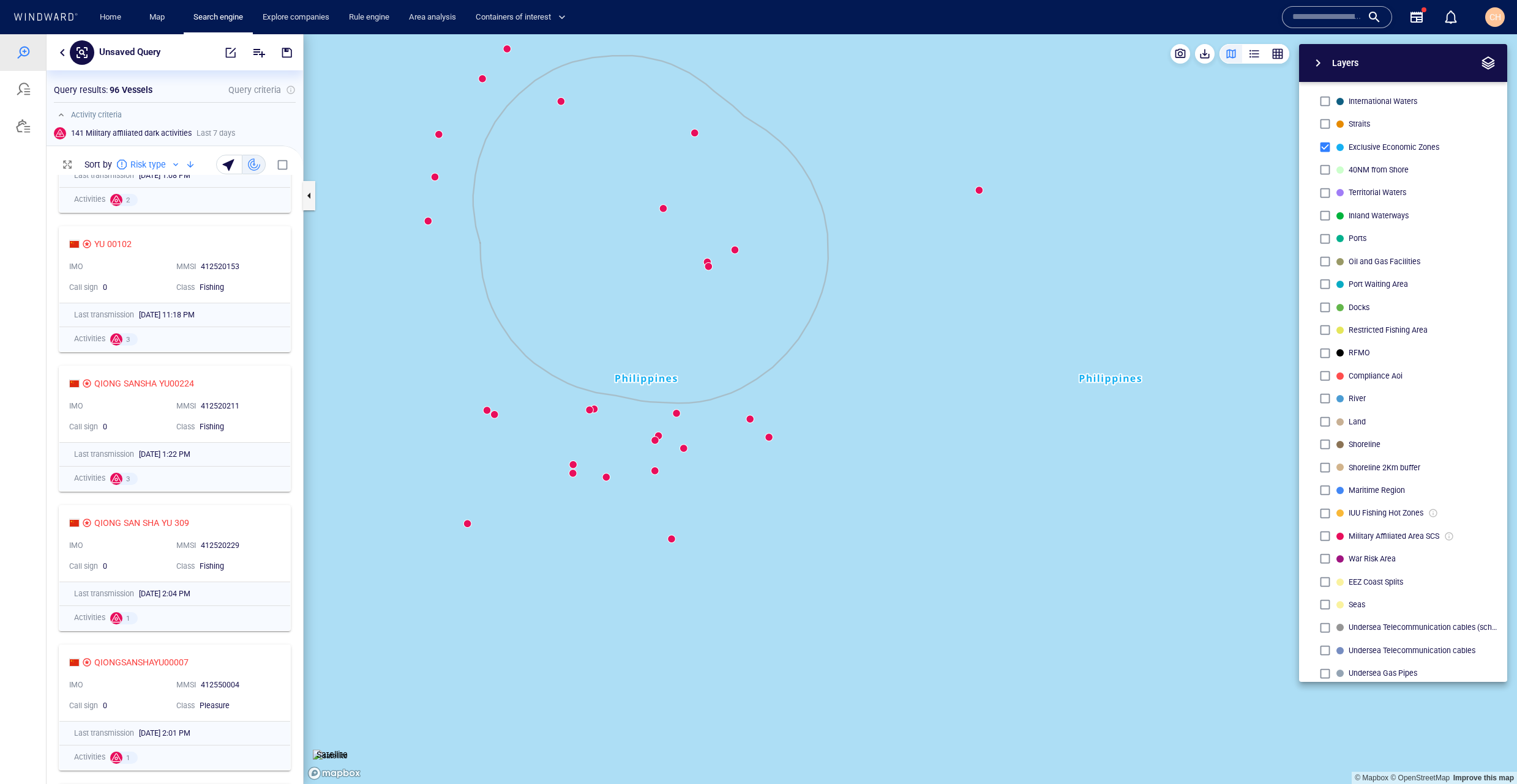
scroll to position [0, 0]
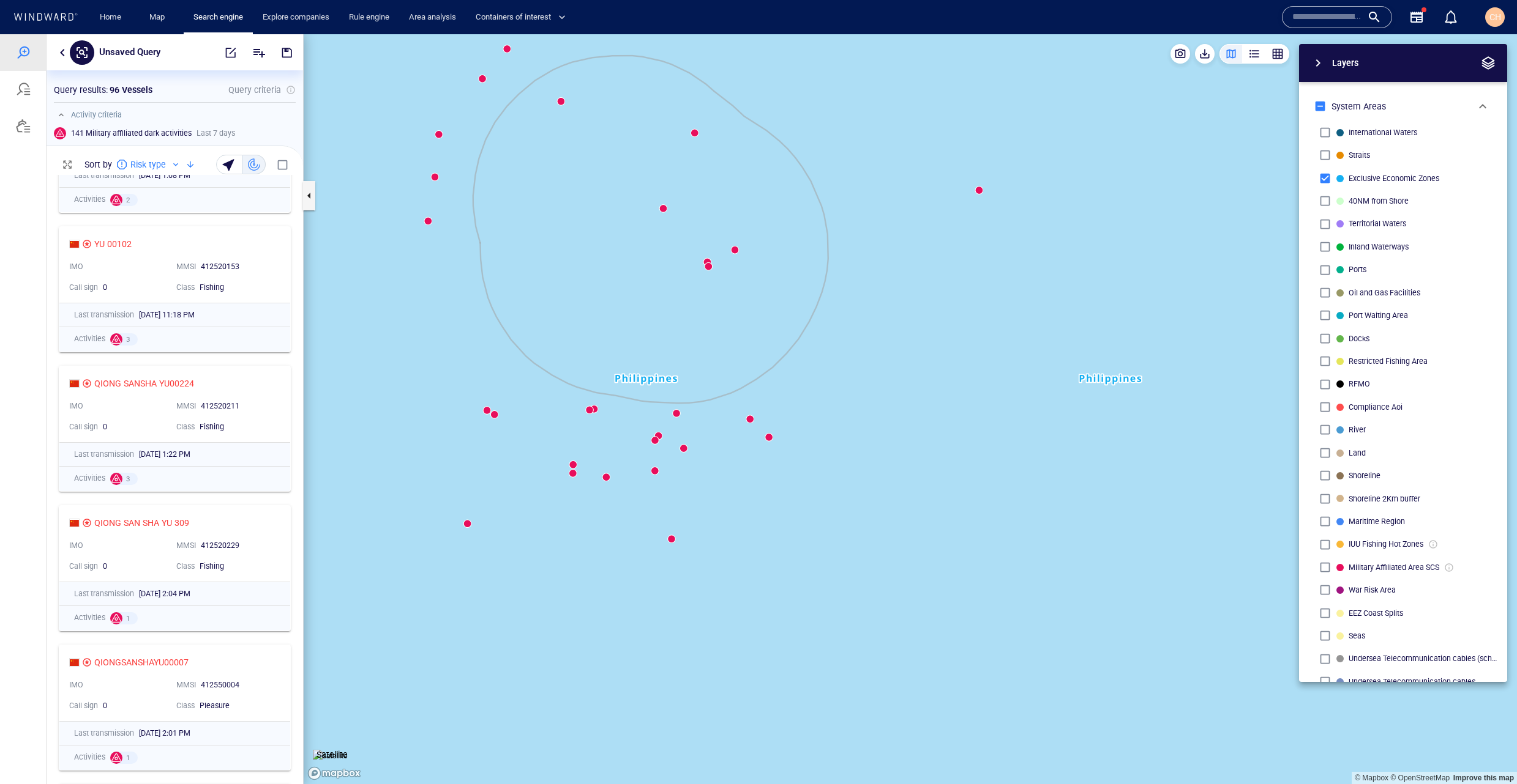
click at [341, 752] on p "Satellite" at bounding box center [332, 755] width 32 height 15
click at [338, 750] on img at bounding box center [330, 755] width 35 height 12
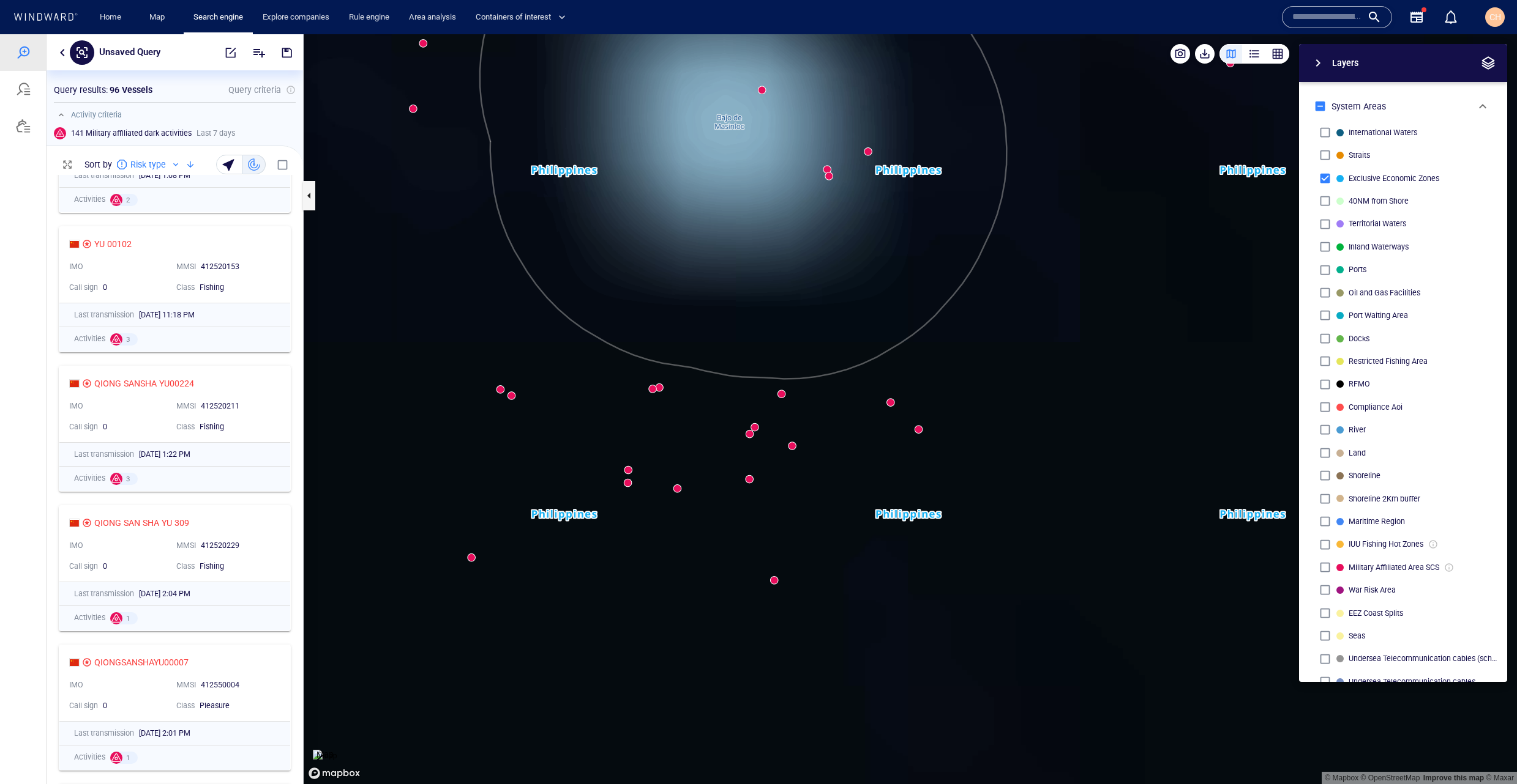
drag, startPoint x: 672, startPoint y: 278, endPoint x: 636, endPoint y: 415, distance: 141.7
click at [636, 415] on canvas "Map" at bounding box center [910, 409] width 1214 height 750
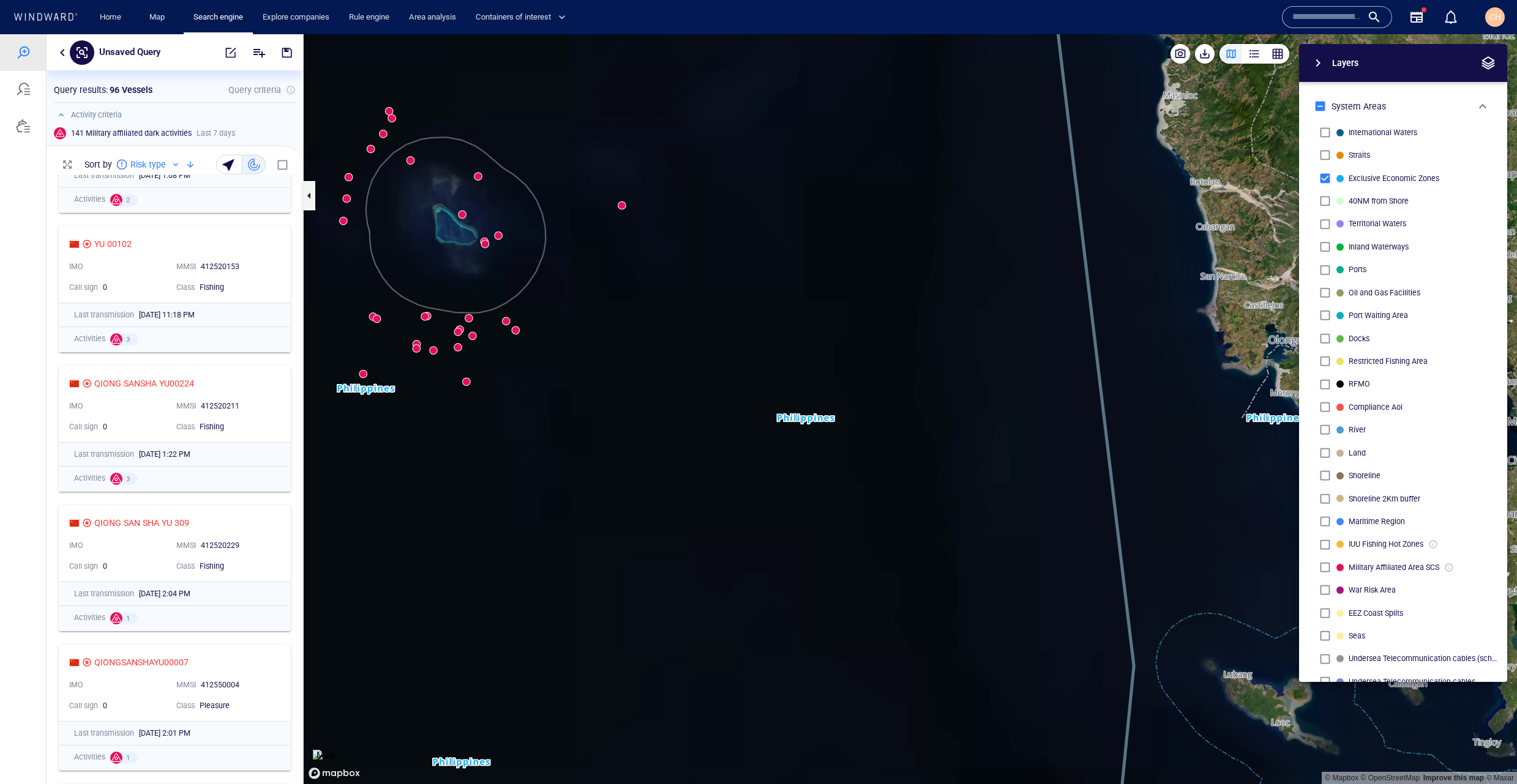
drag, startPoint x: 385, startPoint y: 234, endPoint x: 446, endPoint y: 256, distance: 64.8
click at [446, 256] on canvas "Map" at bounding box center [910, 409] width 1214 height 750
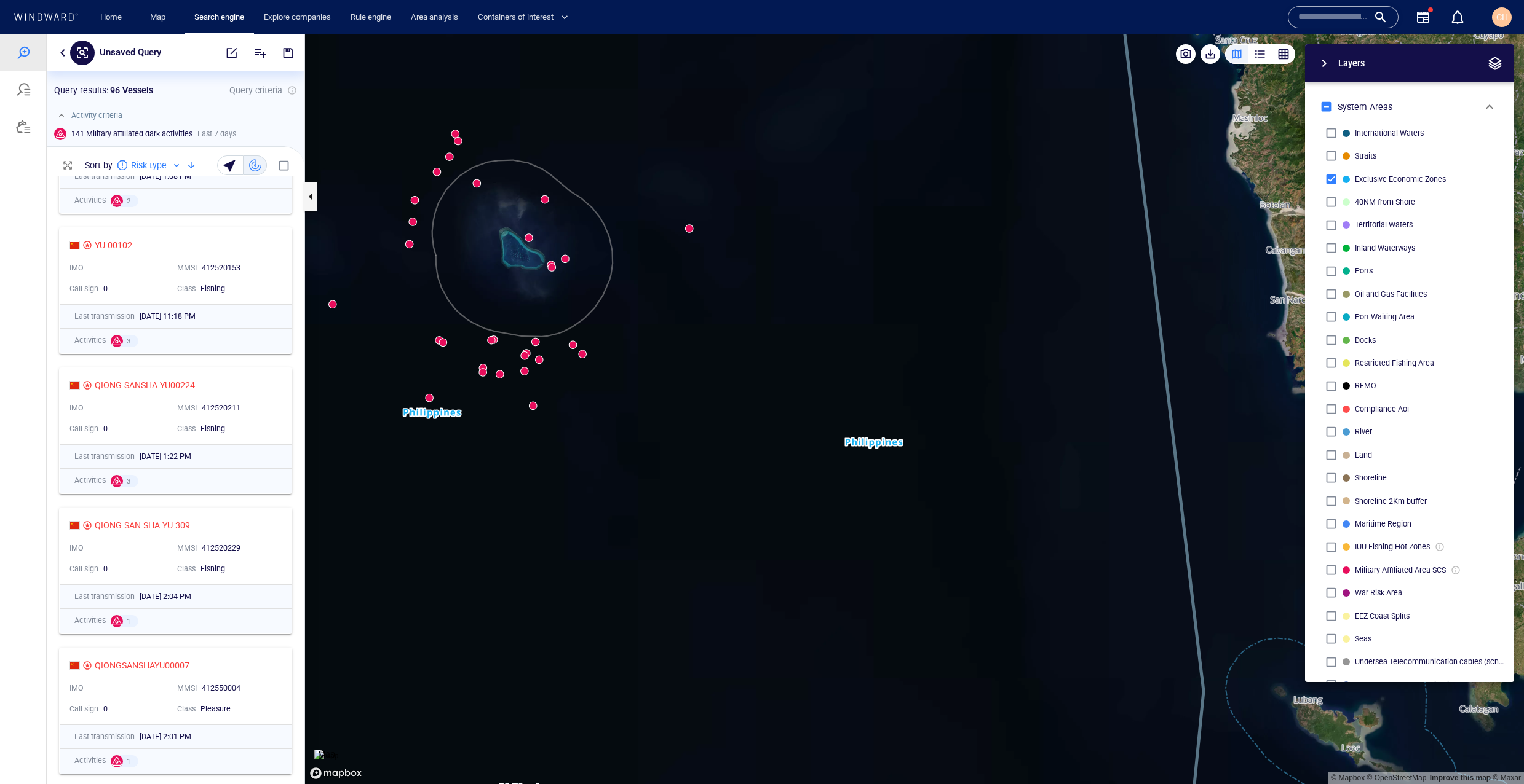
scroll to position [609, 258]
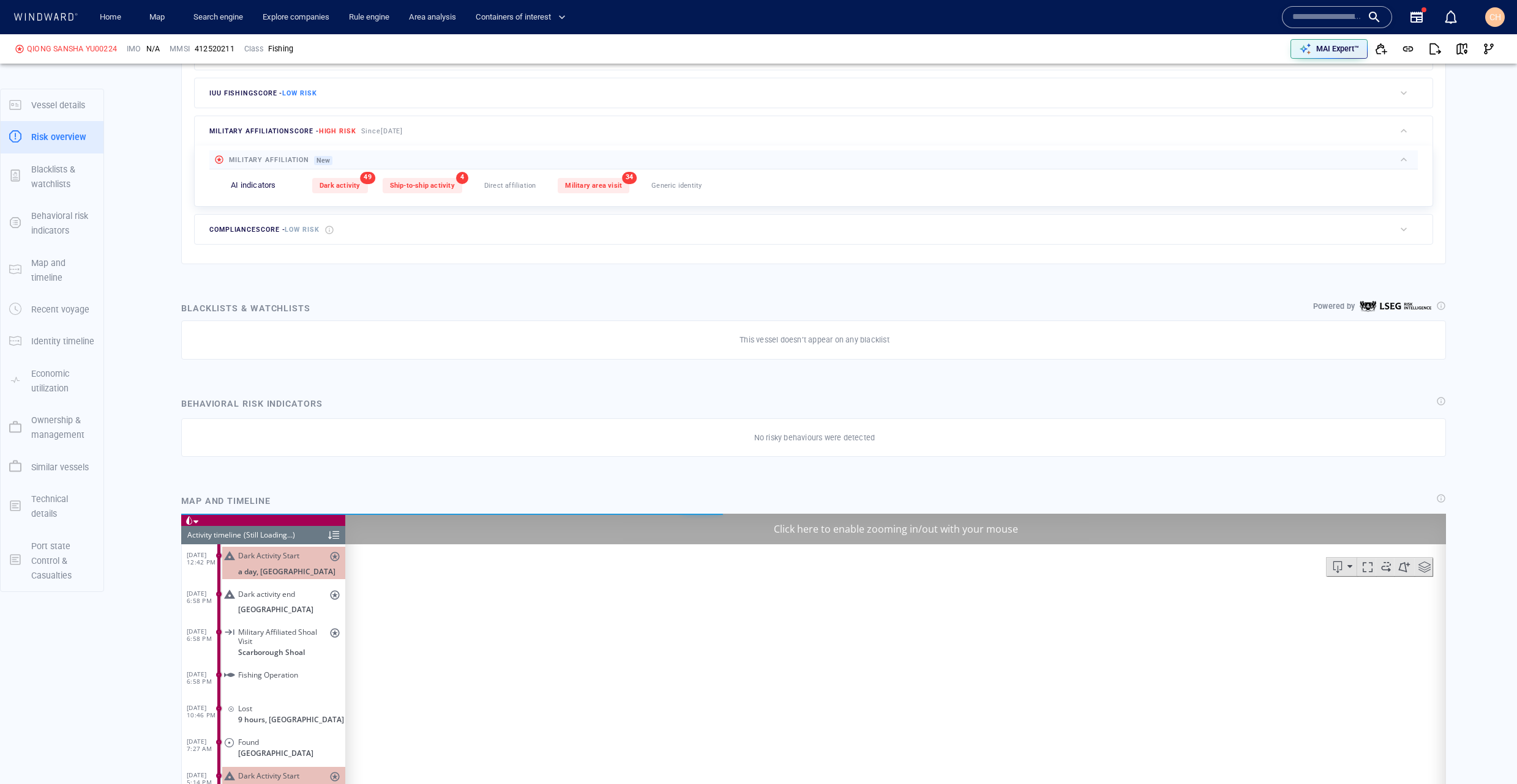
scroll to position [4570, 0]
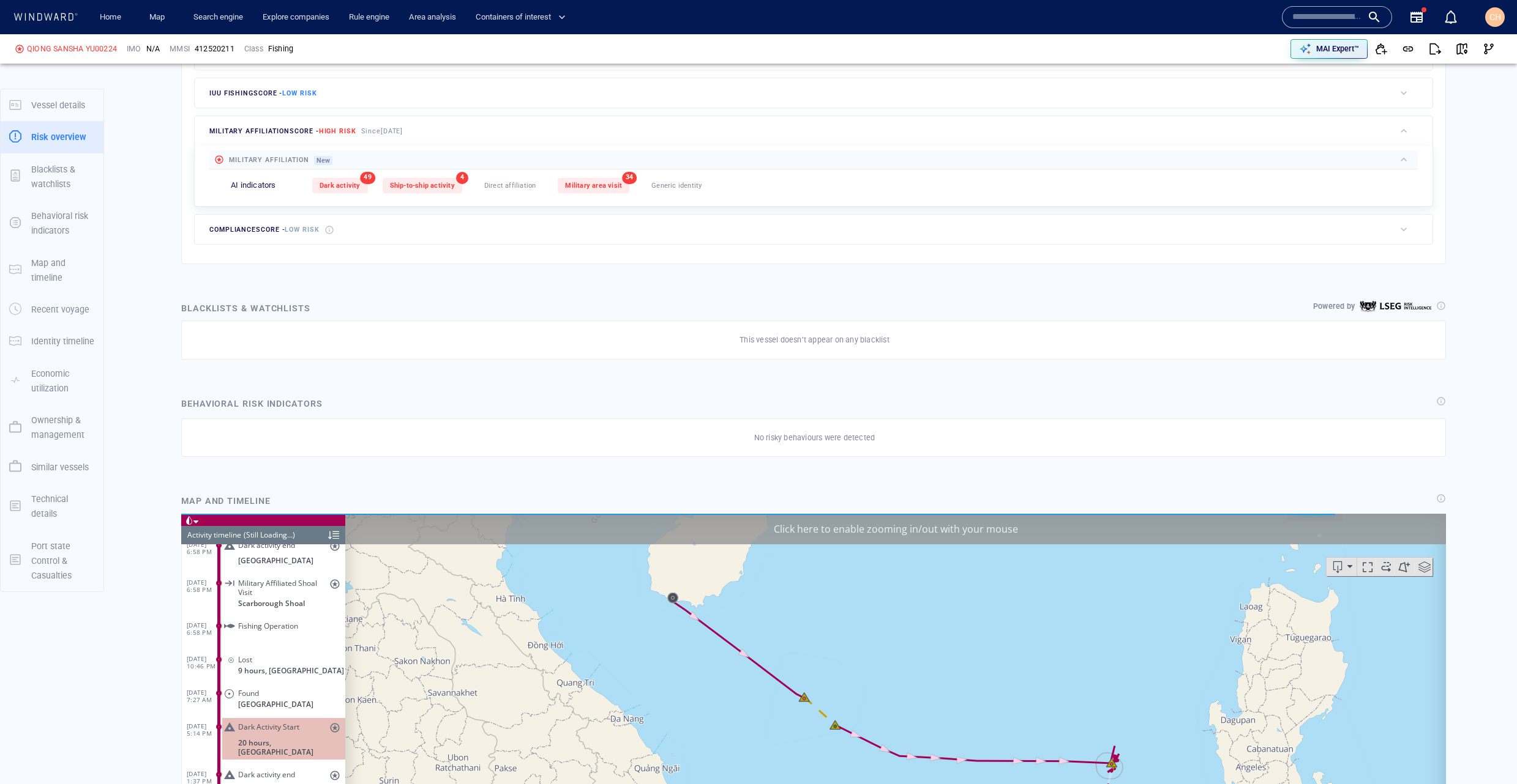
drag, startPoint x: 879, startPoint y: 683, endPoint x: 606, endPoint y: 589, distance: 288.7
click at [605, 588] on canvas "Map" at bounding box center [895, 702] width 1101 height 379
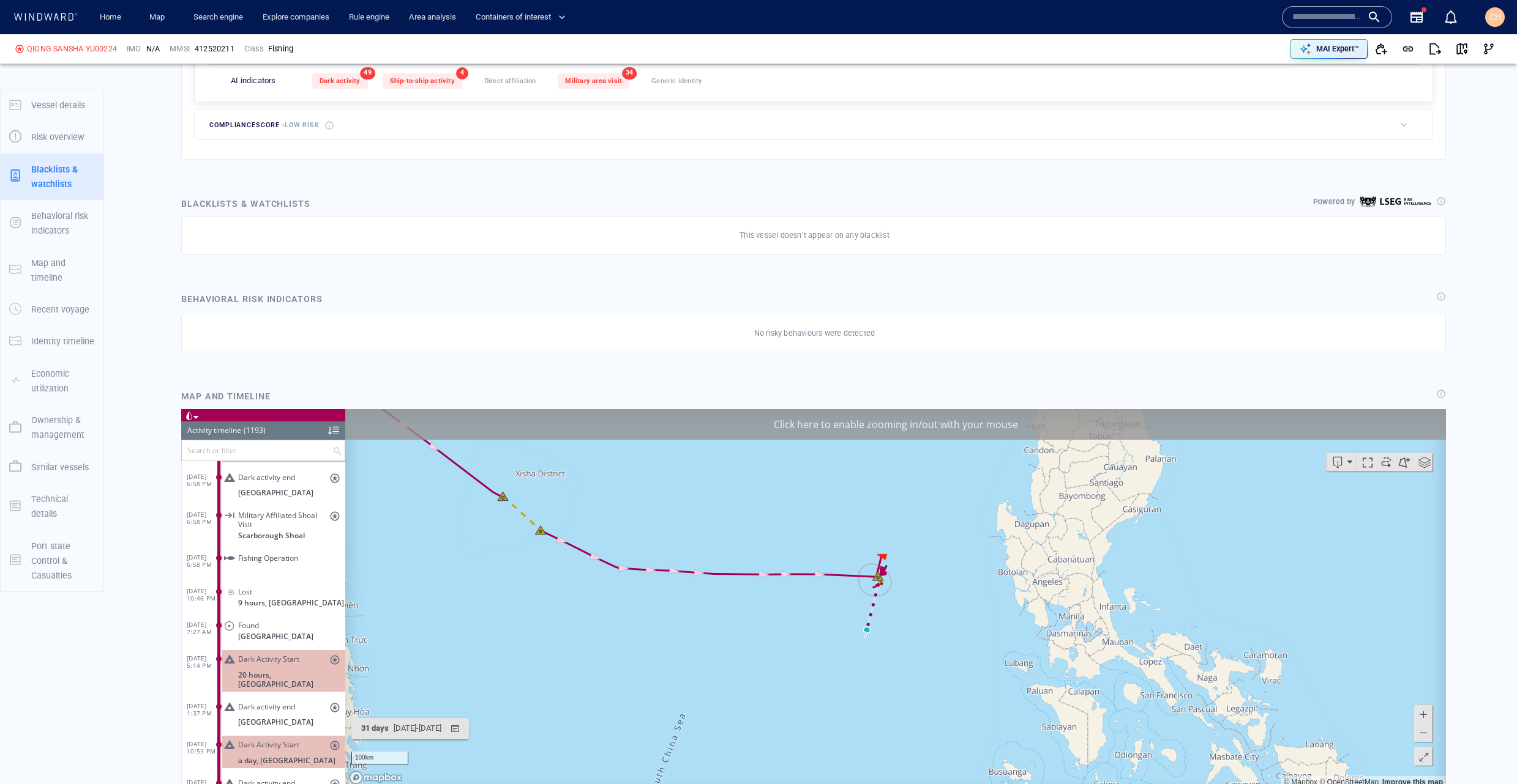
scroll to position [524, 0]
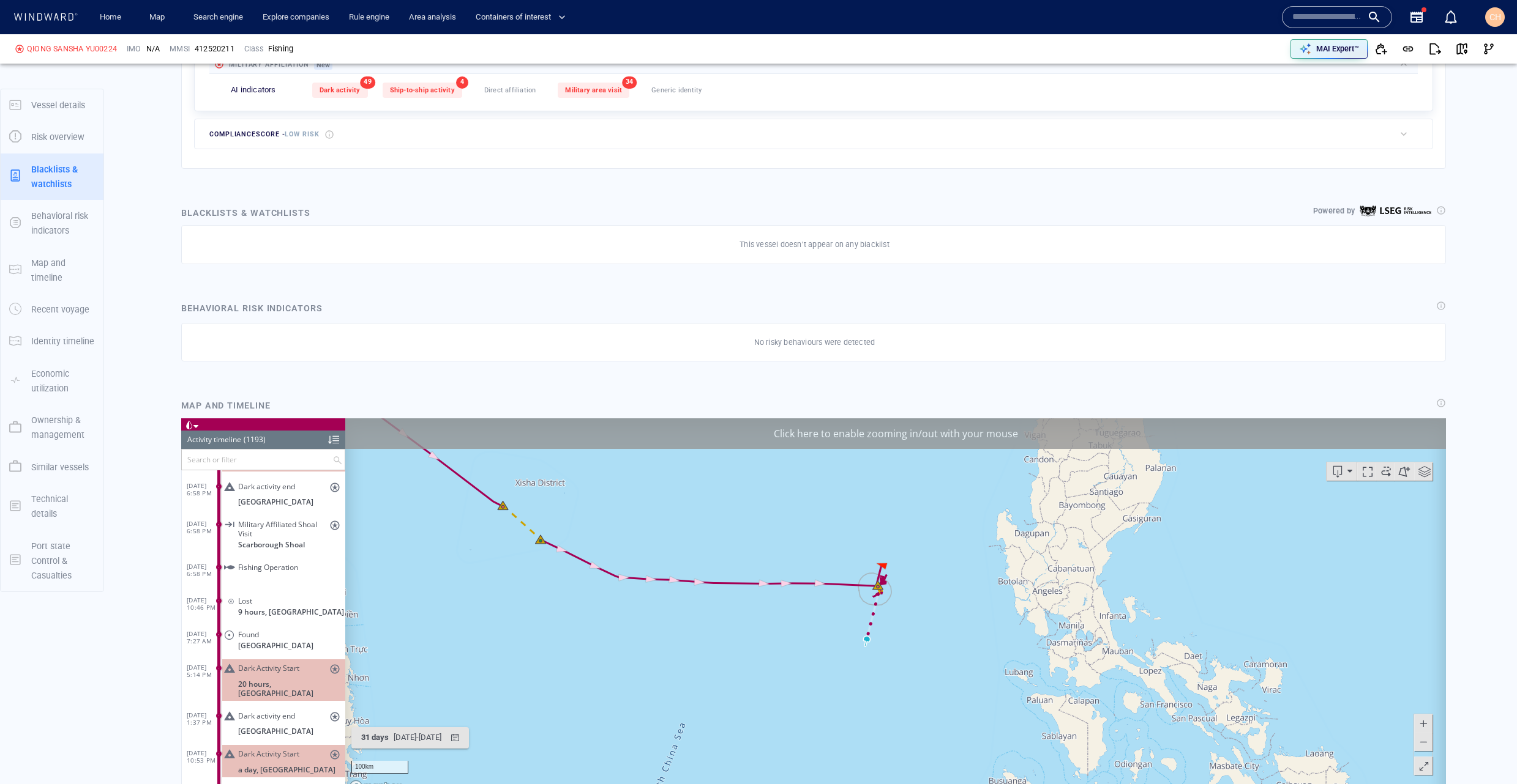
click at [882, 451] on canvas "Map" at bounding box center [895, 607] width 1101 height 379
click at [875, 445] on div "Click here to enable zooming in/out with your mouse" at bounding box center [895, 433] width 1101 height 31
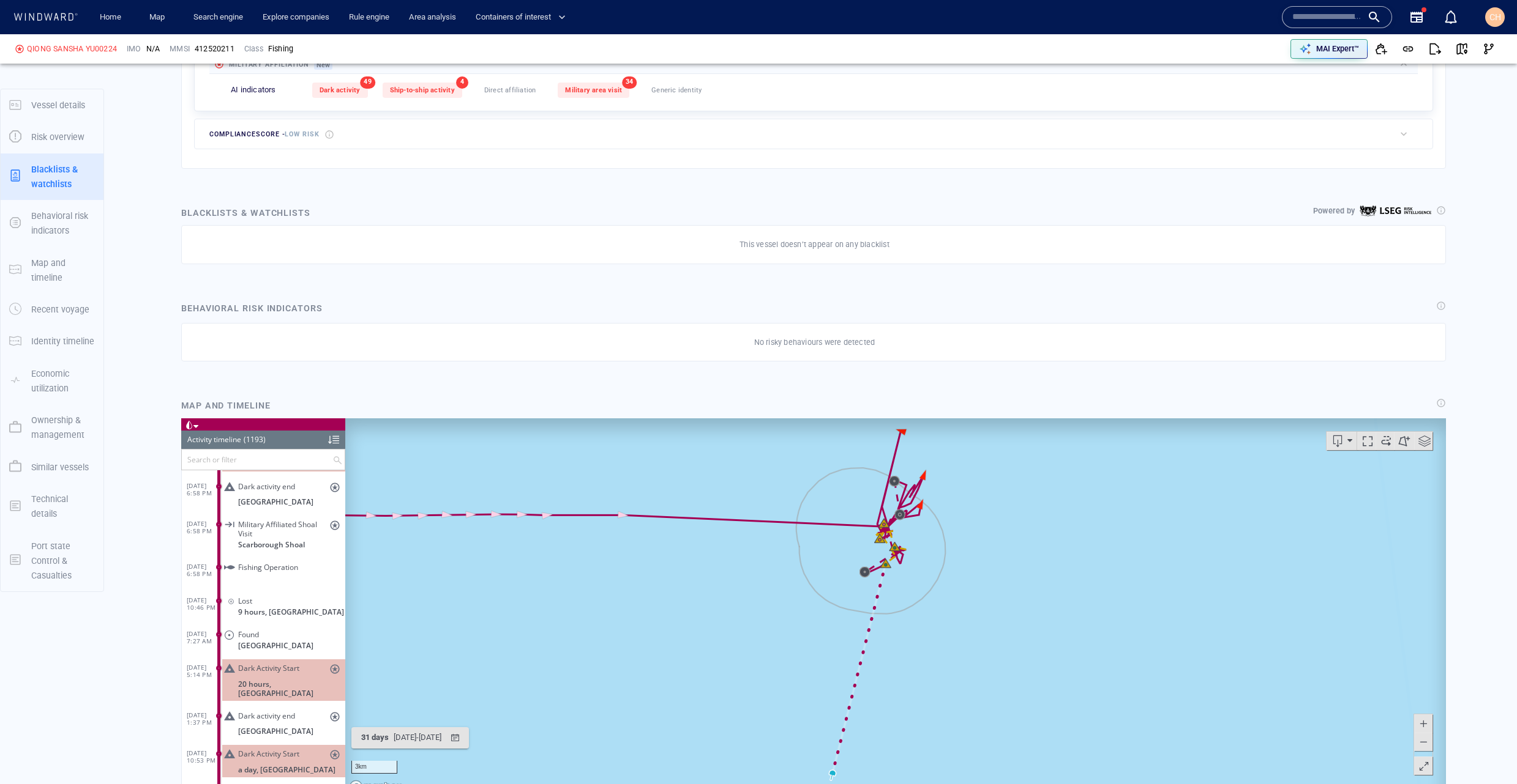
drag, startPoint x: 889, startPoint y: 525, endPoint x: 817, endPoint y: 680, distance: 170.9
click at [817, 680] on canvas "Map" at bounding box center [895, 607] width 1101 height 379
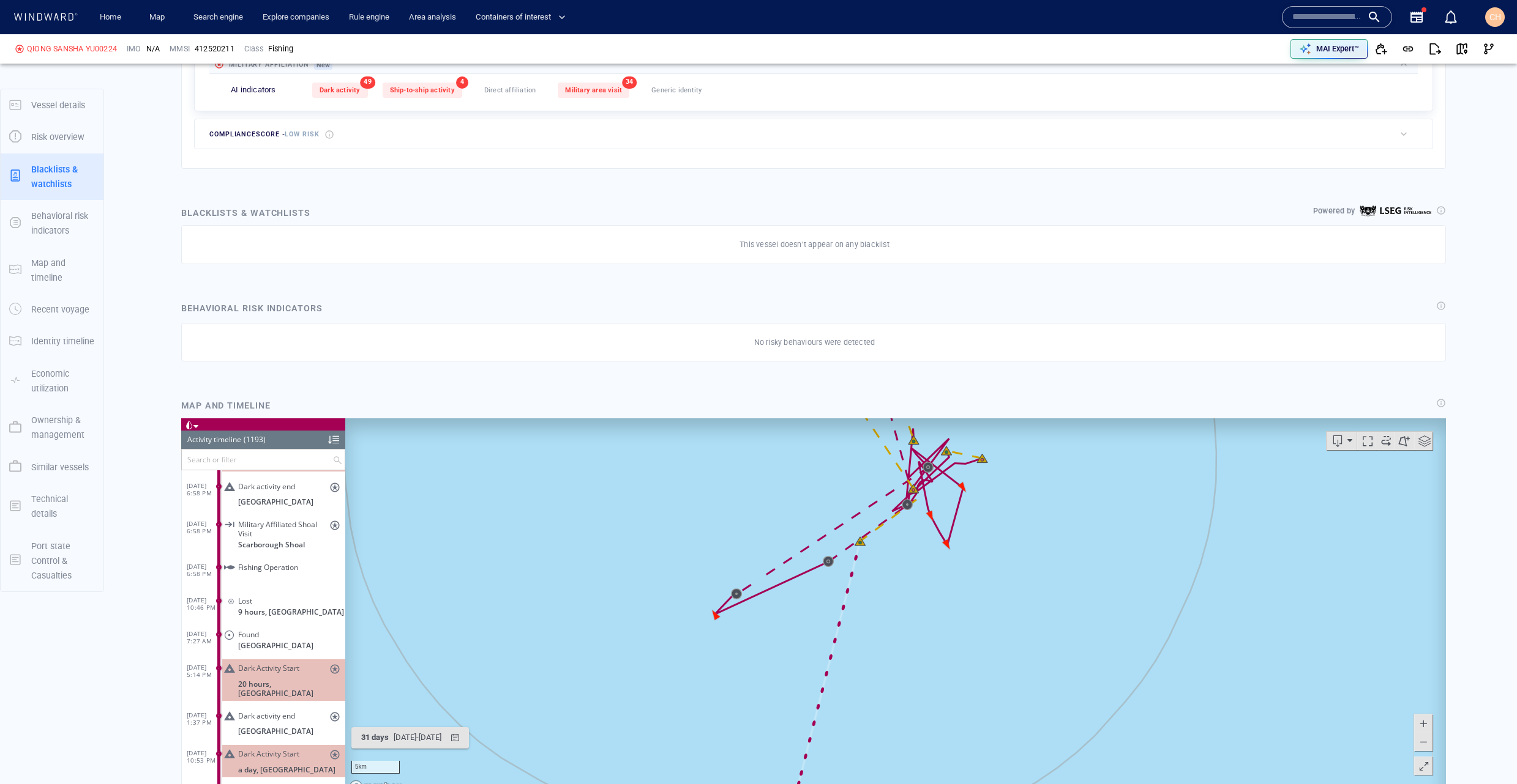
scroll to position [533, 0]
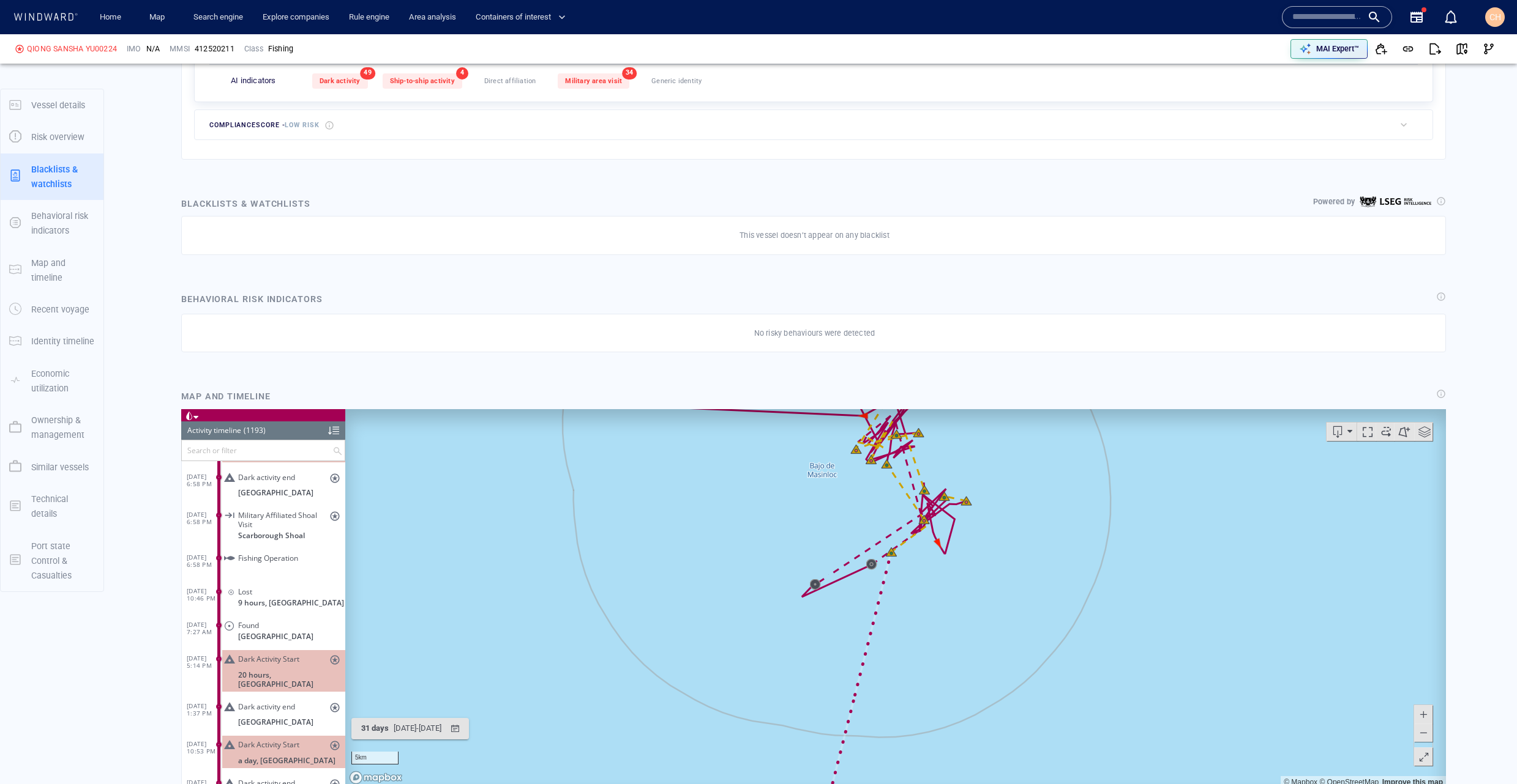
drag, startPoint x: 1141, startPoint y: 586, endPoint x: 1084, endPoint y: 635, distance: 75.2
click at [1114, 639] on canvas "Map" at bounding box center [895, 598] width 1101 height 379
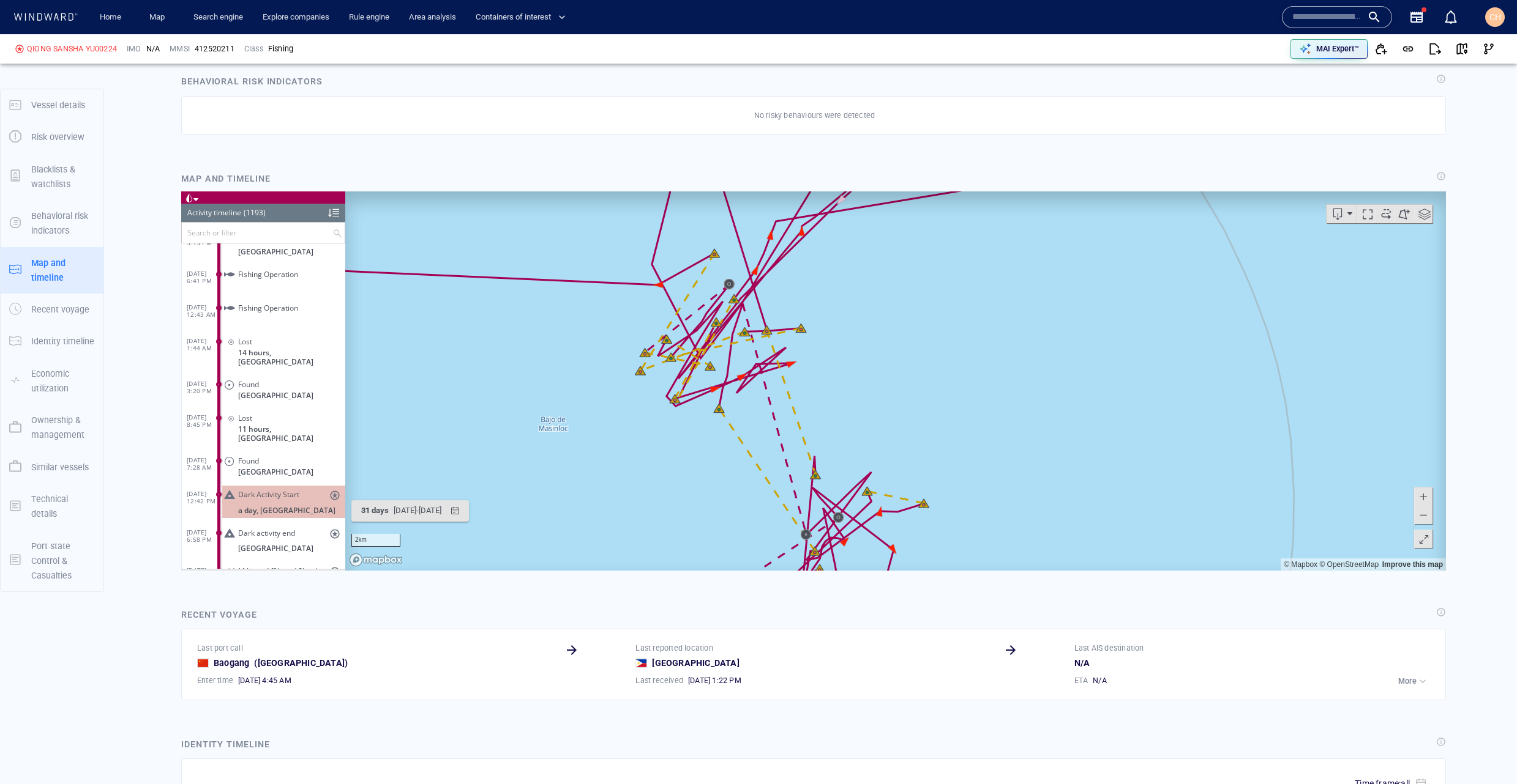
scroll to position [39455, 0]
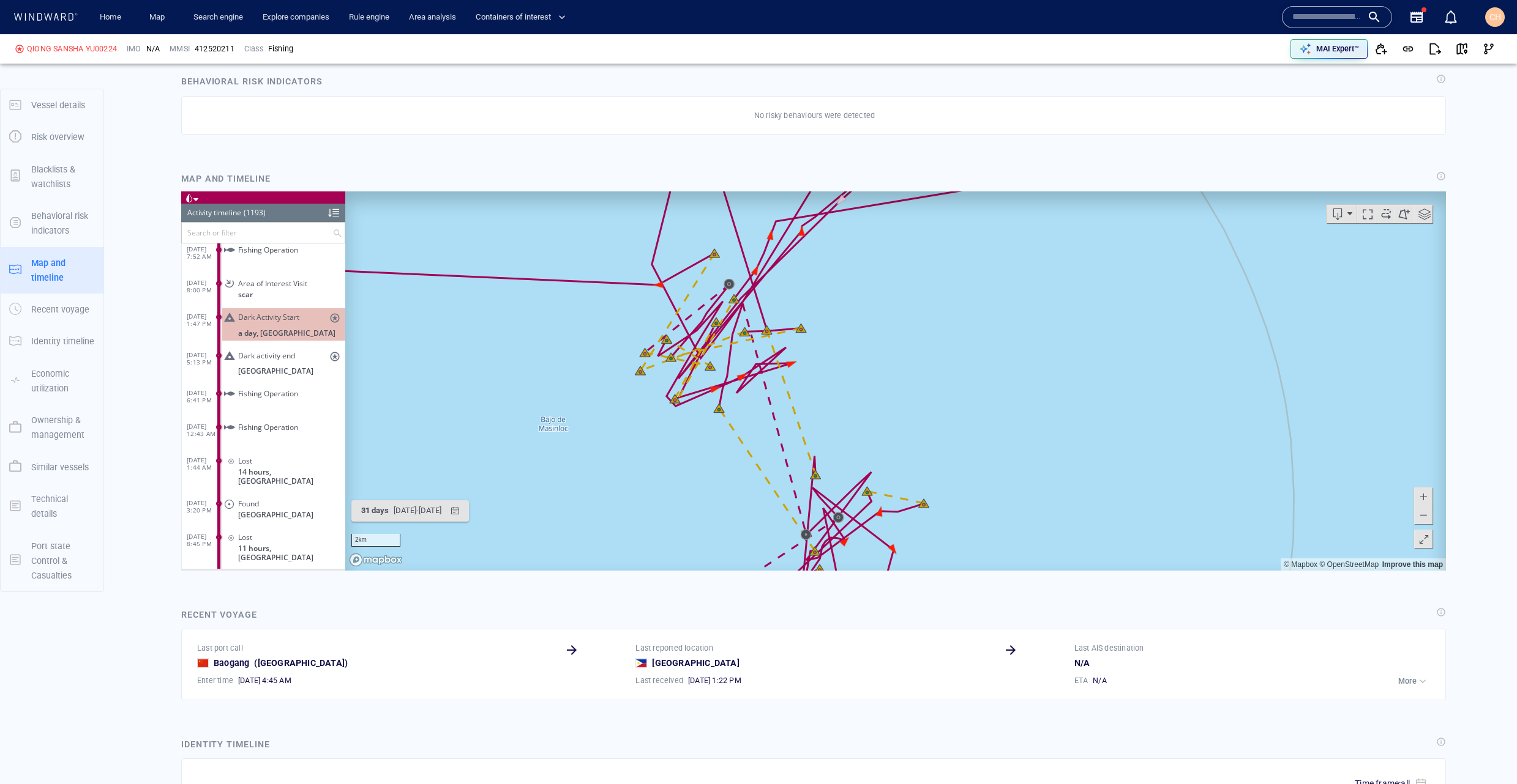
click at [332, 213] on div at bounding box center [334, 212] width 11 height 19
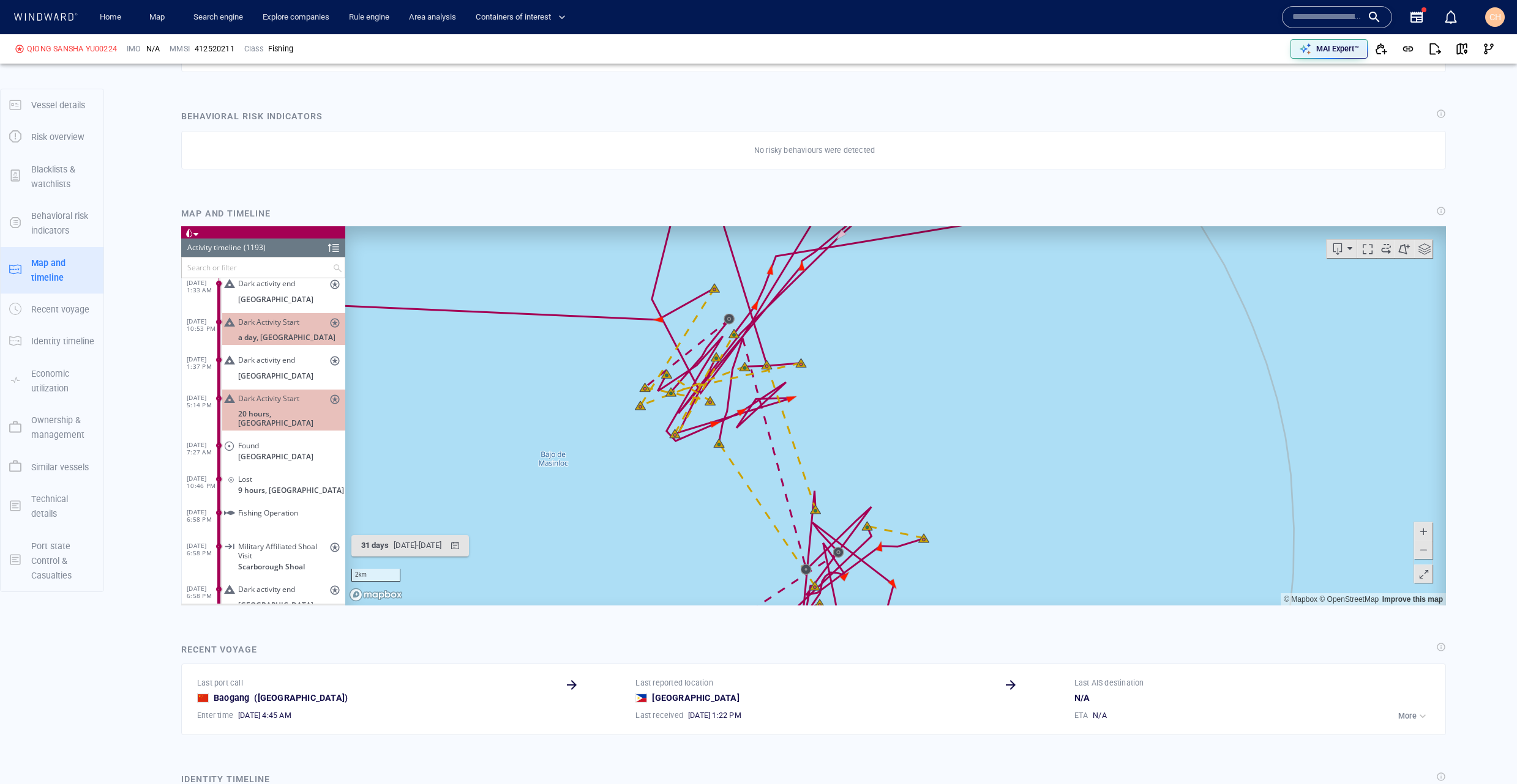
scroll to position [78, 0]
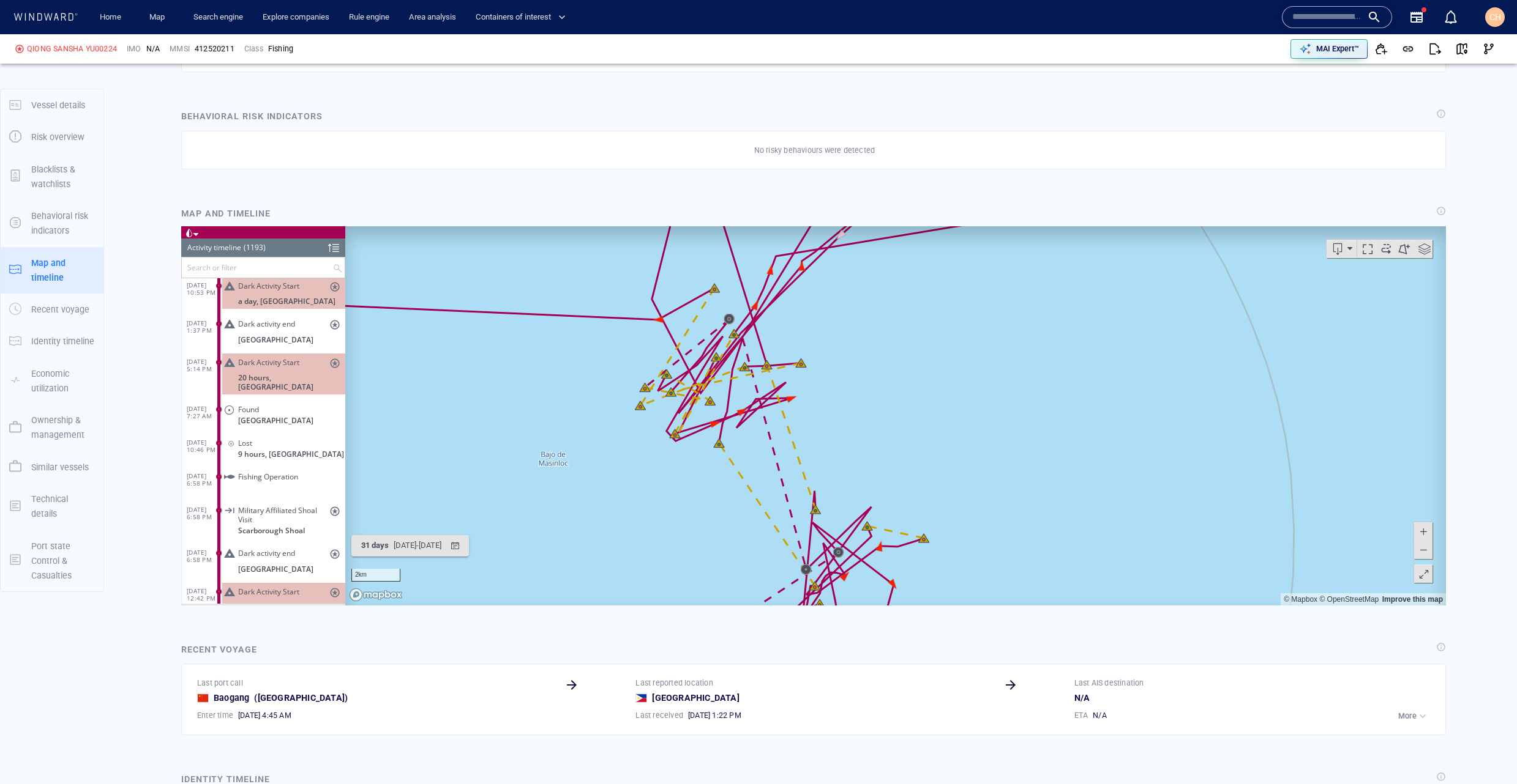
click at [279, 511] on span "Military Affiliated Shoal Visit" at bounding box center [284, 514] width 91 height 19
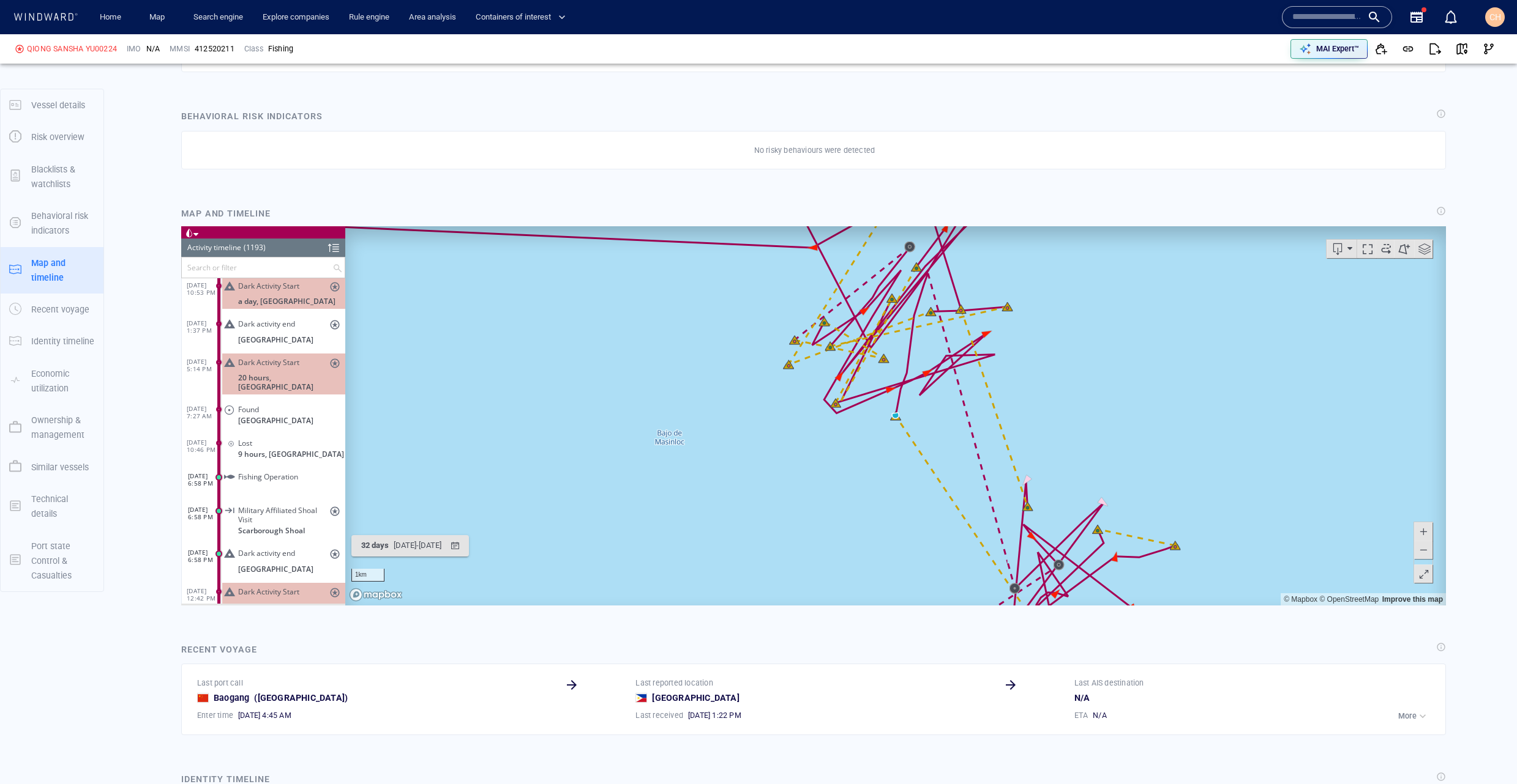
click at [279, 505] on span "Military Affiliated Shoal Visit" at bounding box center [284, 514] width 91 height 19
click at [269, 505] on span "Military Affiliated Shoal Visit" at bounding box center [284, 514] width 91 height 19
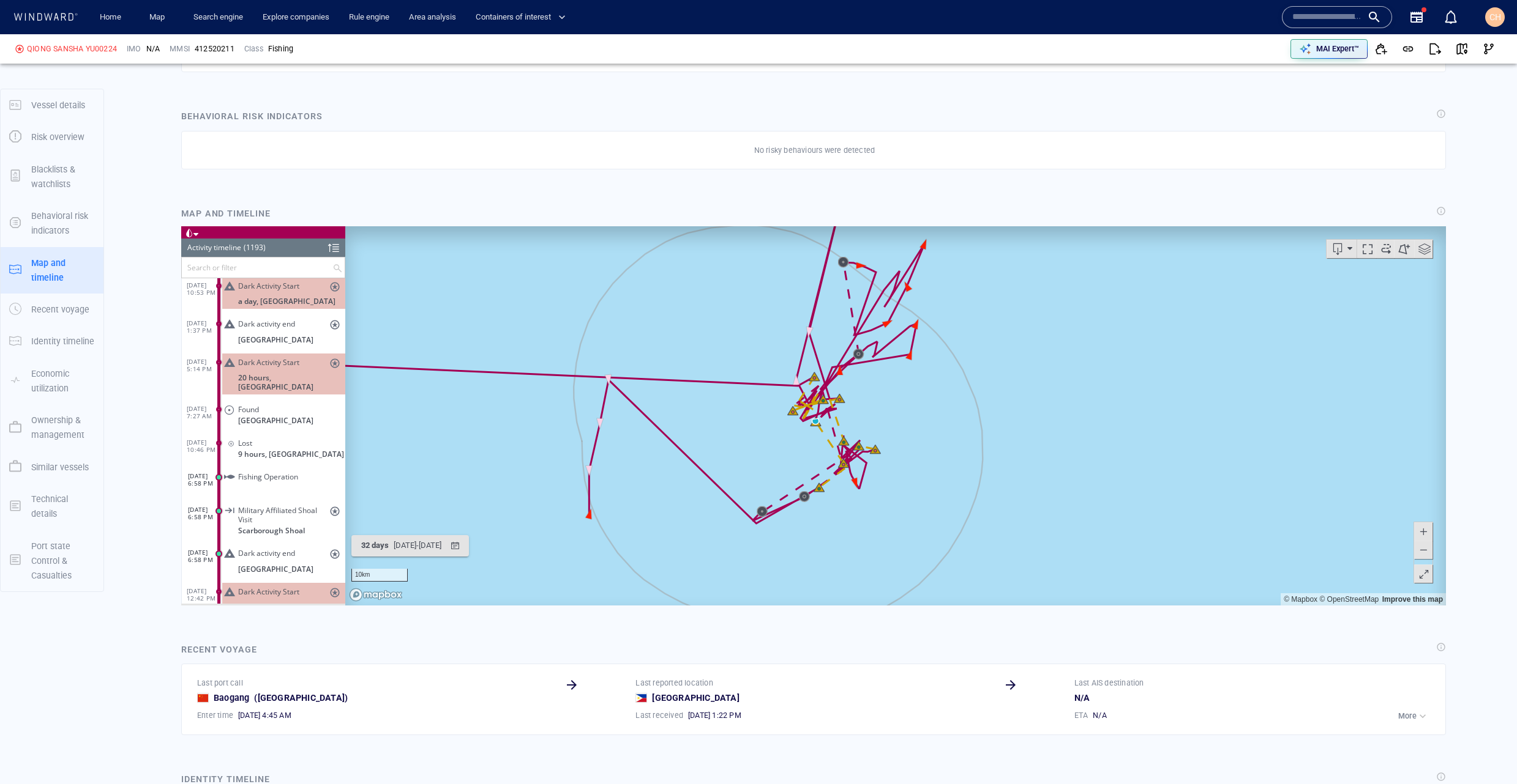
scroll to position [723, 0]
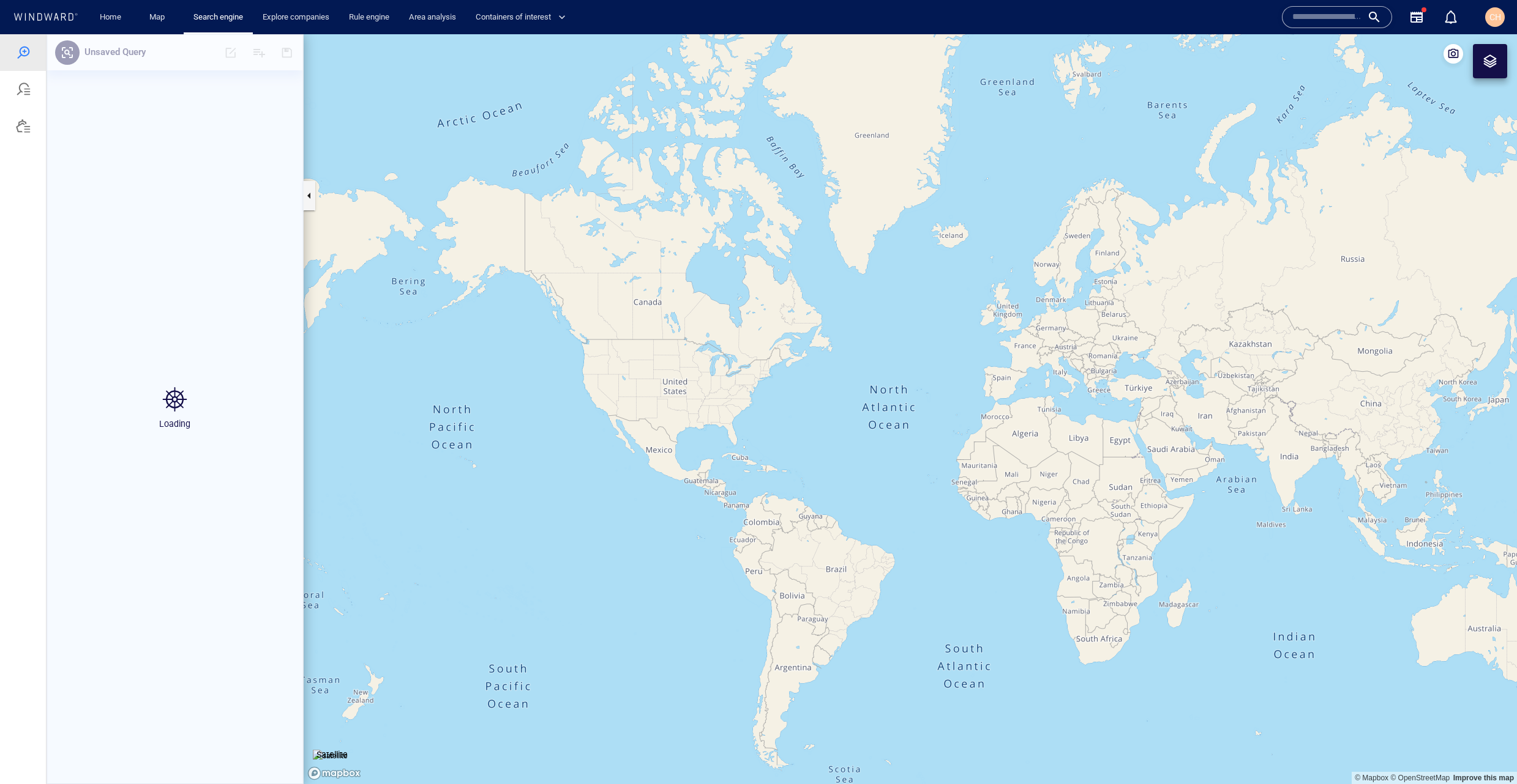
drag, startPoint x: 677, startPoint y: 444, endPoint x: 651, endPoint y: 436, distance: 27.2
click at [651, 436] on canvas "Map" at bounding box center [910, 409] width 1214 height 750
drag, startPoint x: 1096, startPoint y: 410, endPoint x: 848, endPoint y: 404, distance: 248.1
click at [1094, 410] on canvas "Map" at bounding box center [910, 409] width 1214 height 750
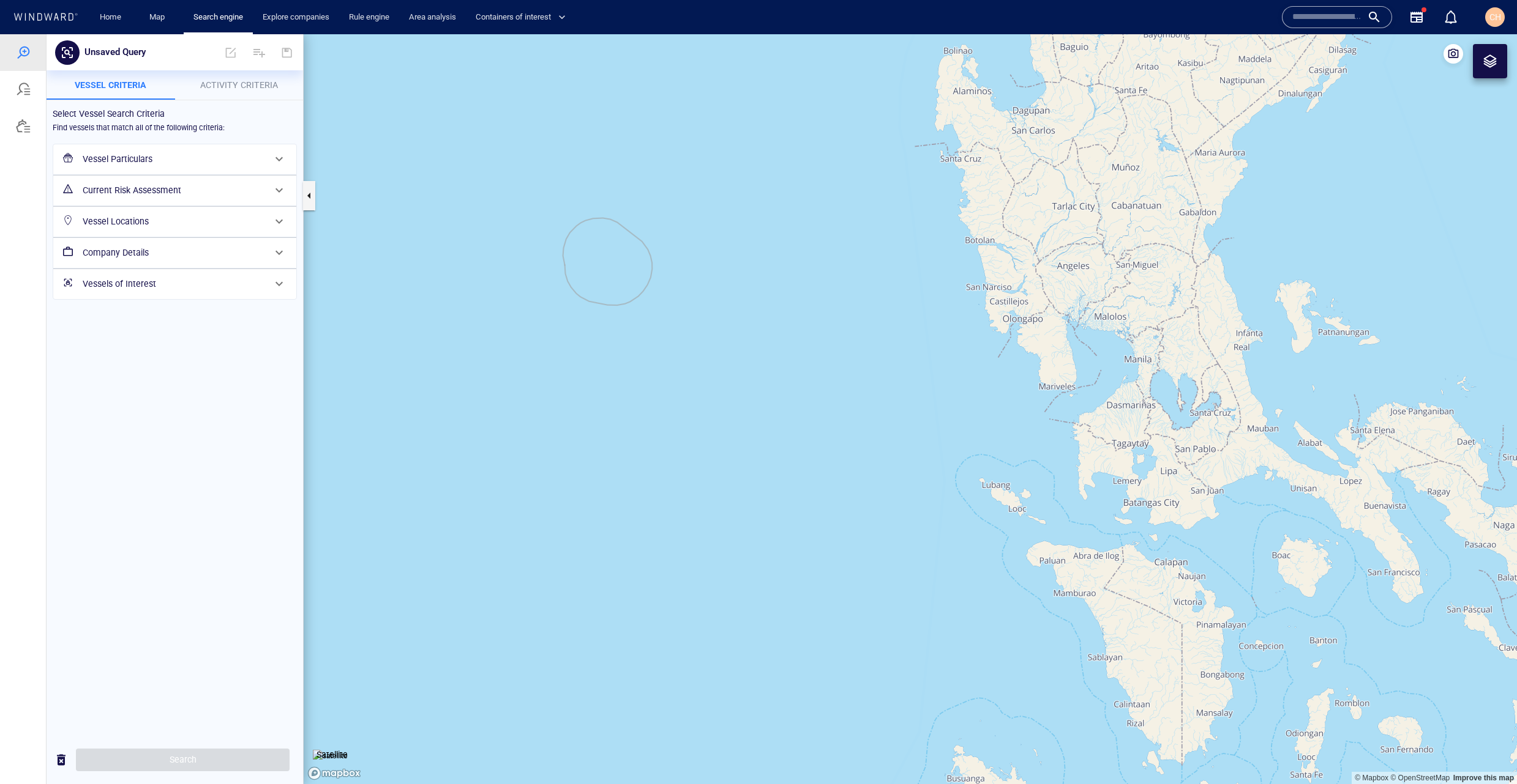
drag, startPoint x: 630, startPoint y: 287, endPoint x: 664, endPoint y: 314, distance: 43.4
click at [664, 314] on canvas "Map" at bounding box center [910, 409] width 1214 height 750
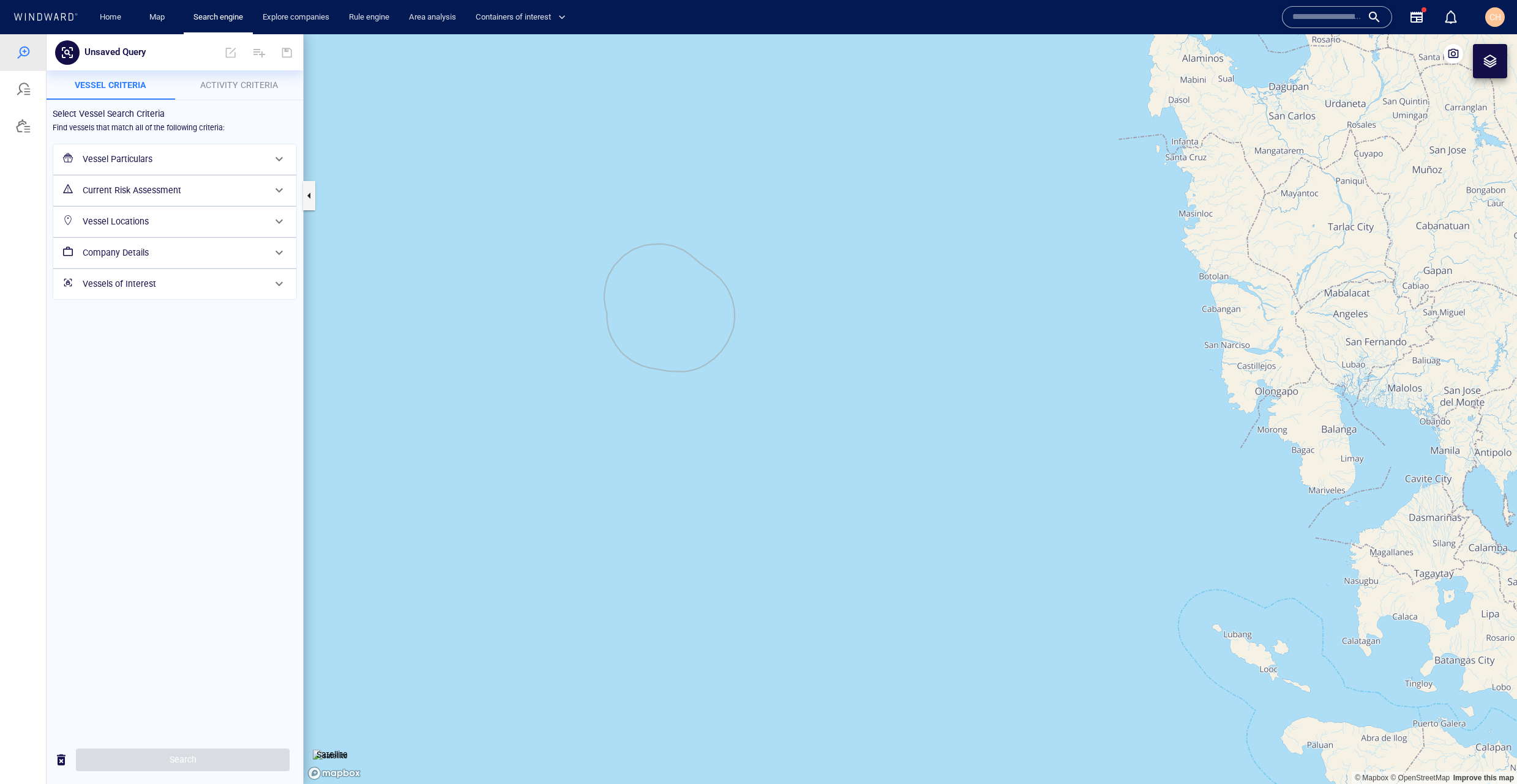
click at [1497, 65] on div at bounding box center [1490, 61] width 15 height 15
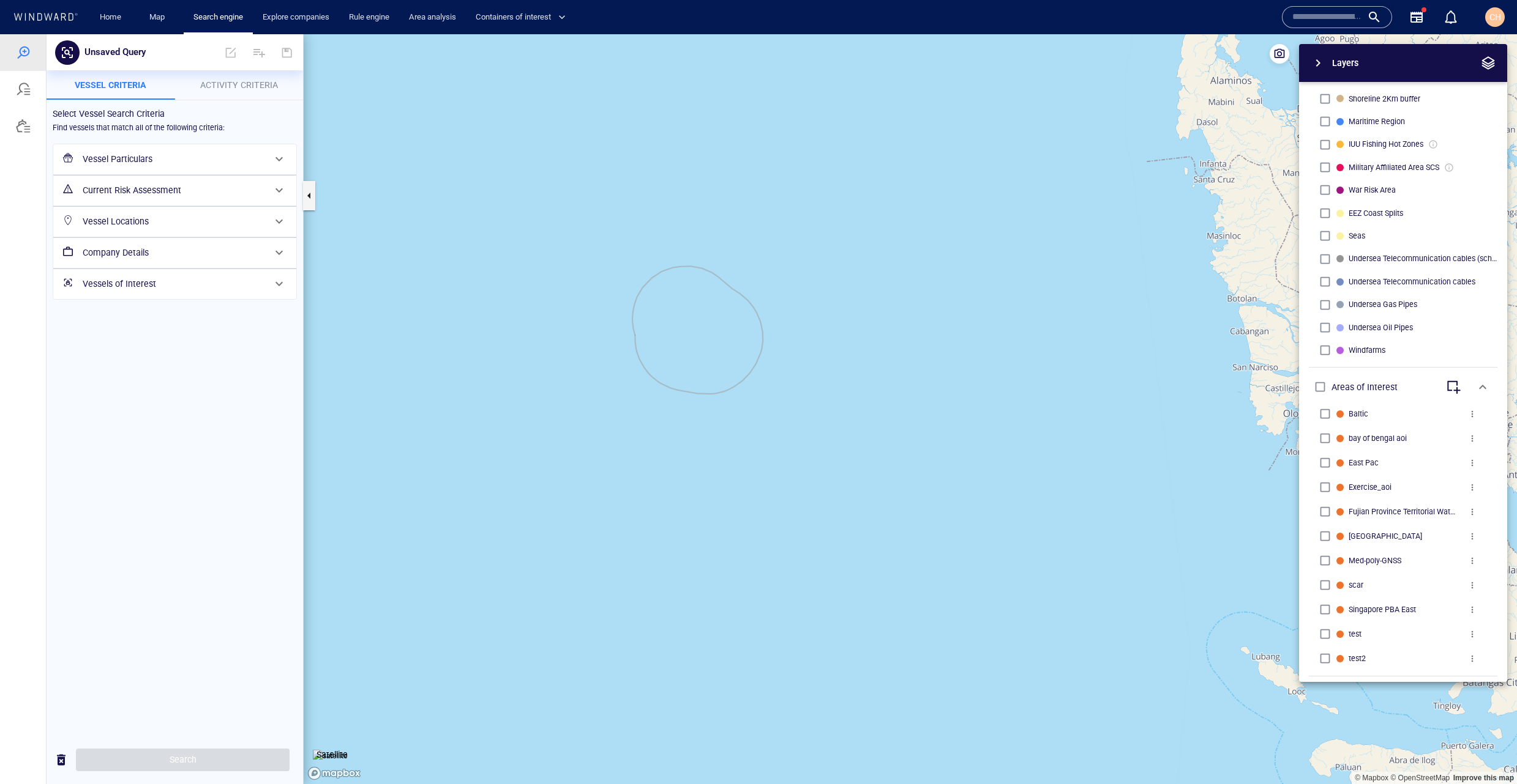
scroll to position [444, 0]
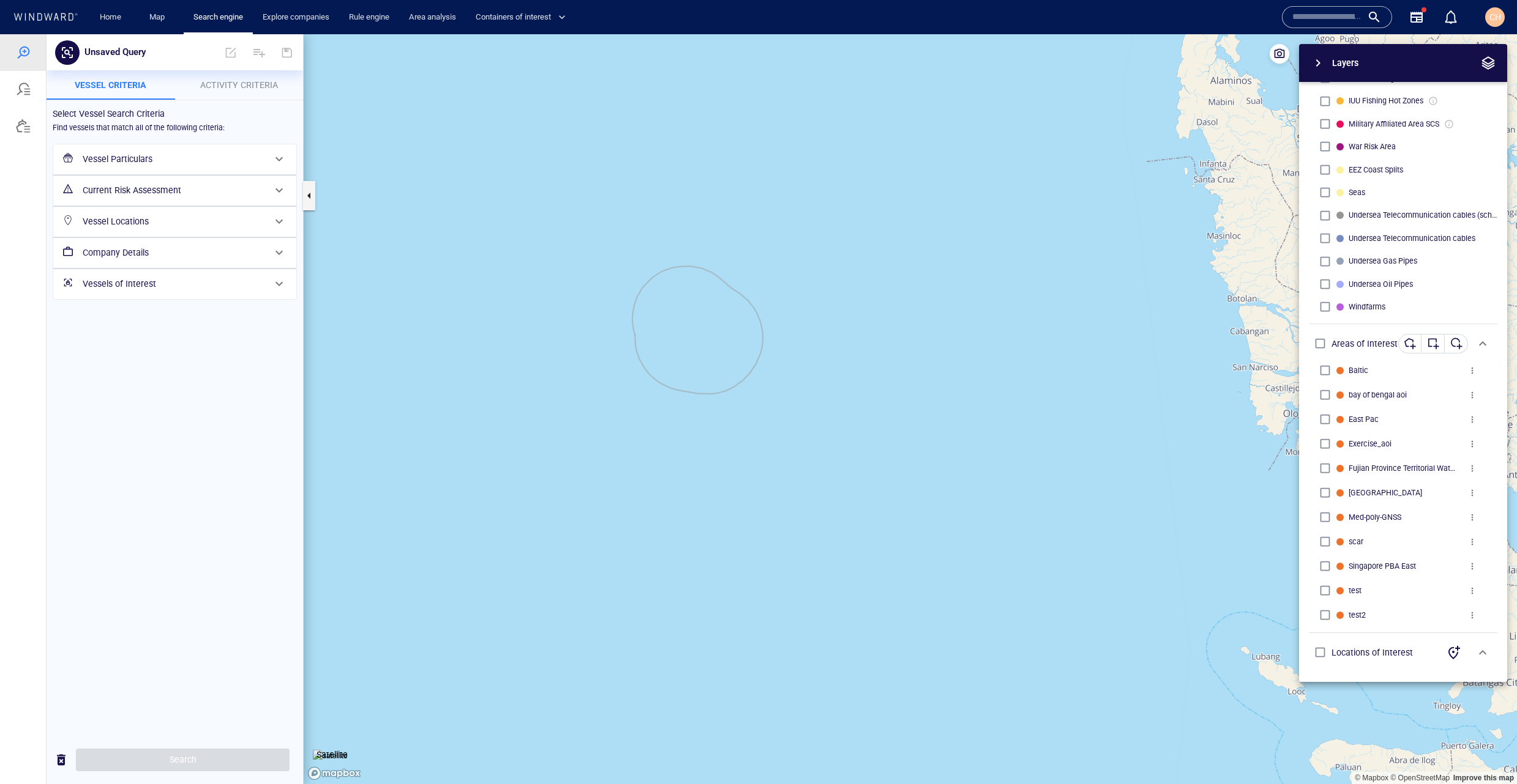
click at [1455, 347] on div "button" at bounding box center [1456, 343] width 12 height 12
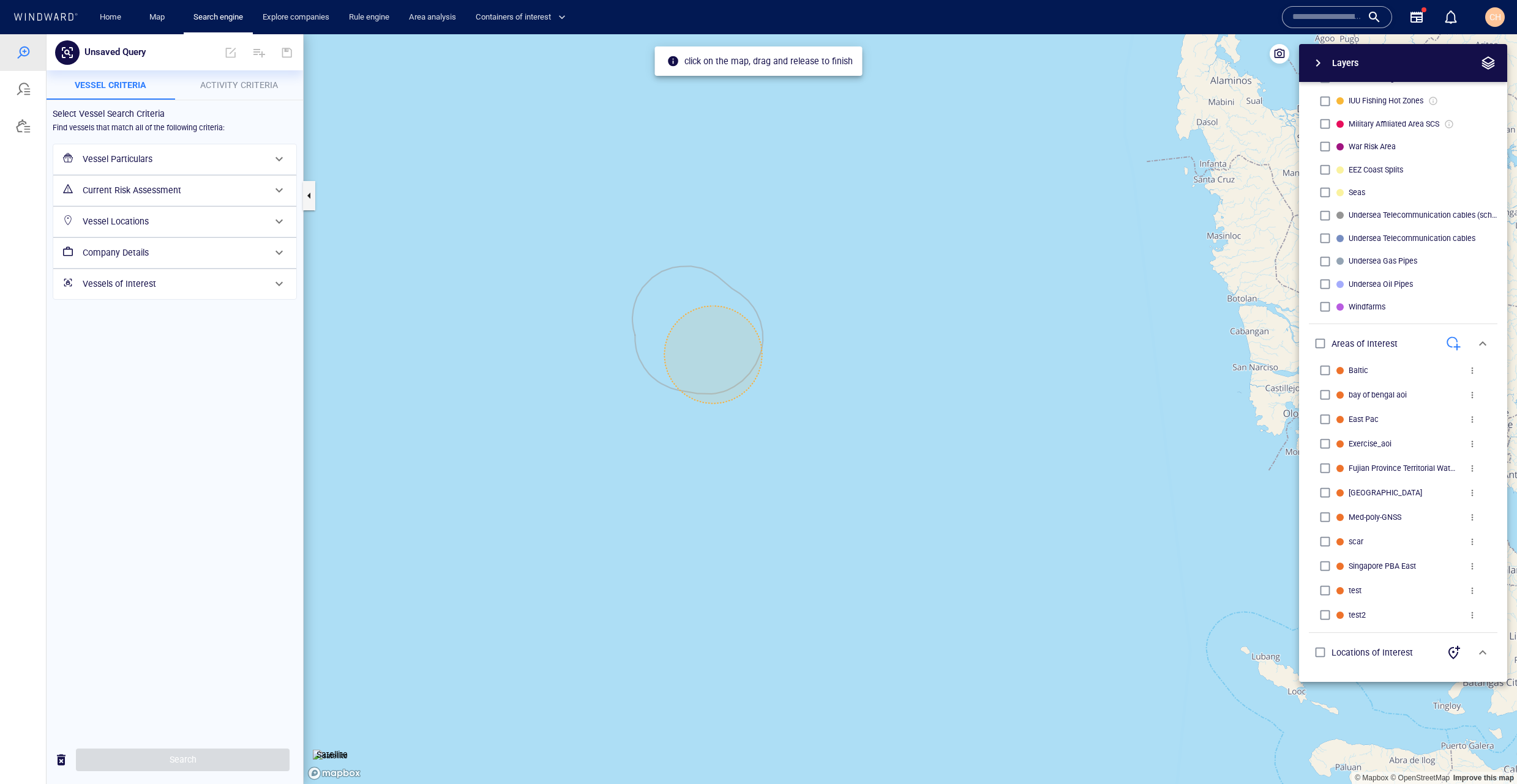
drag, startPoint x: 713, startPoint y: 355, endPoint x: 631, endPoint y: 257, distance: 127.8
click at [631, 257] on canvas "Map" at bounding box center [910, 409] width 1214 height 750
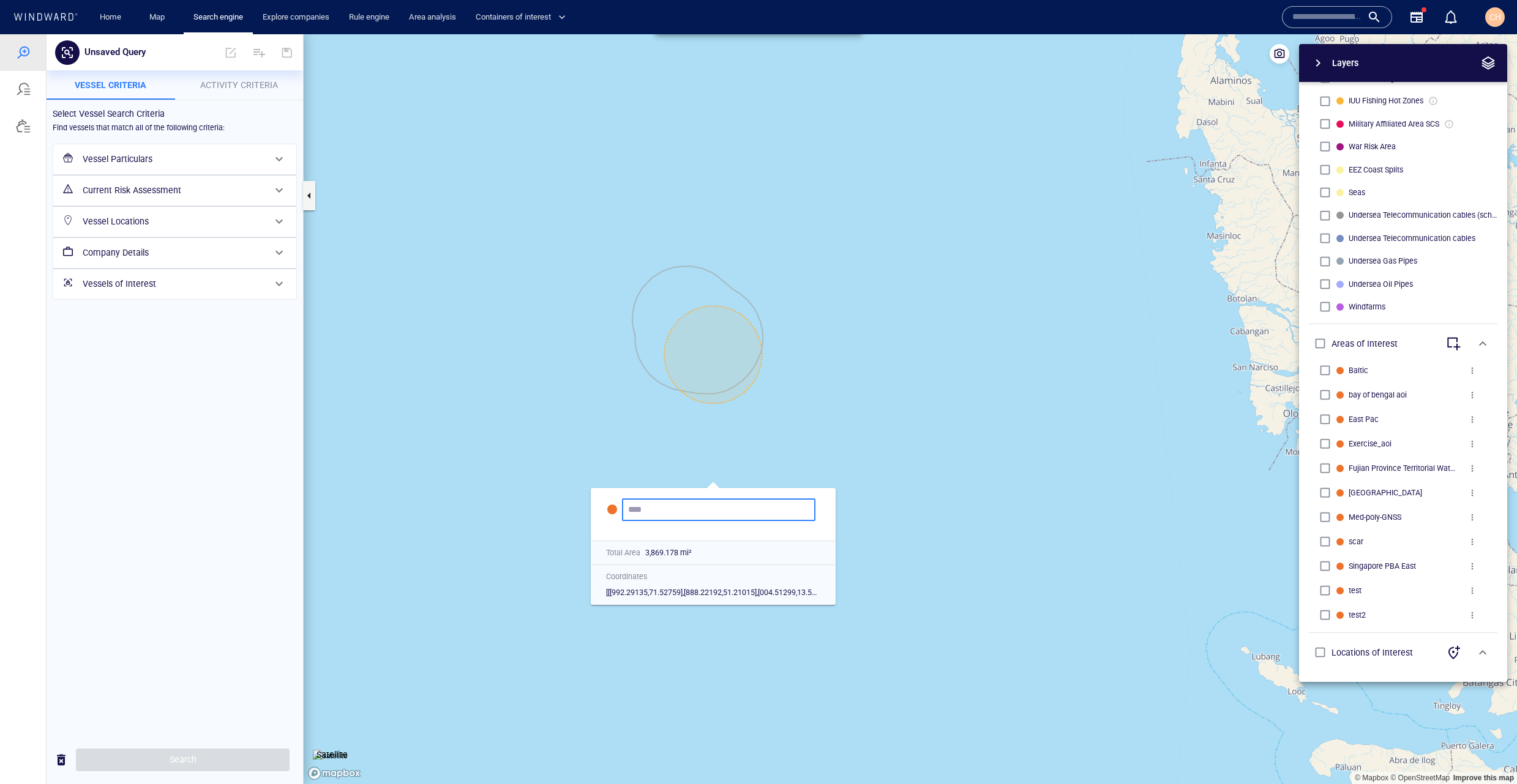
scroll to position [0, 0]
click at [1004, 396] on canvas "Map" at bounding box center [910, 409] width 1214 height 750
click at [1472, 596] on button "more" at bounding box center [1472, 591] width 24 height 24
click at [1448, 612] on li "Delete" at bounding box center [1446, 613] width 122 height 22
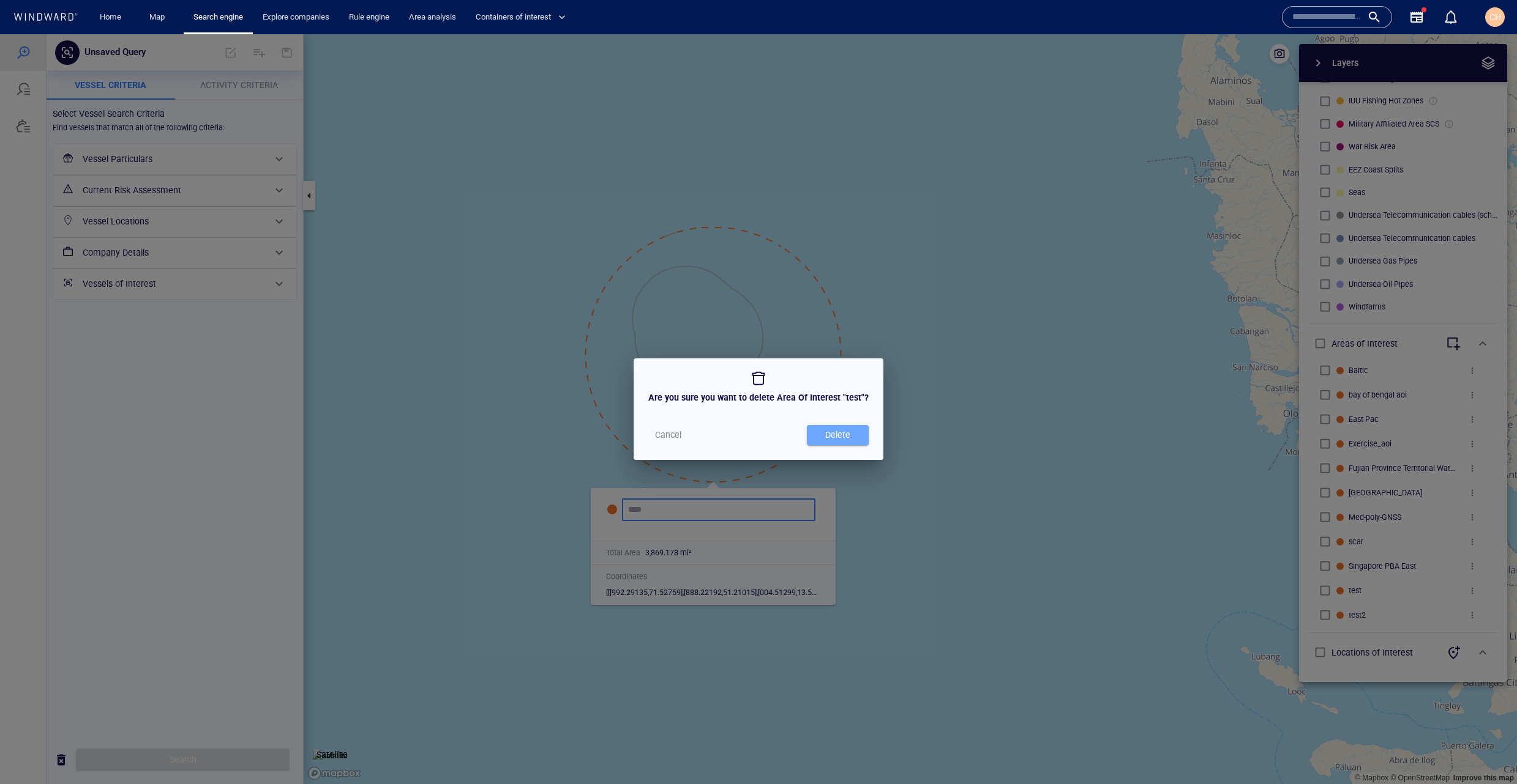
click at [831, 428] on div "Delete" at bounding box center [837, 436] width 30 height 20
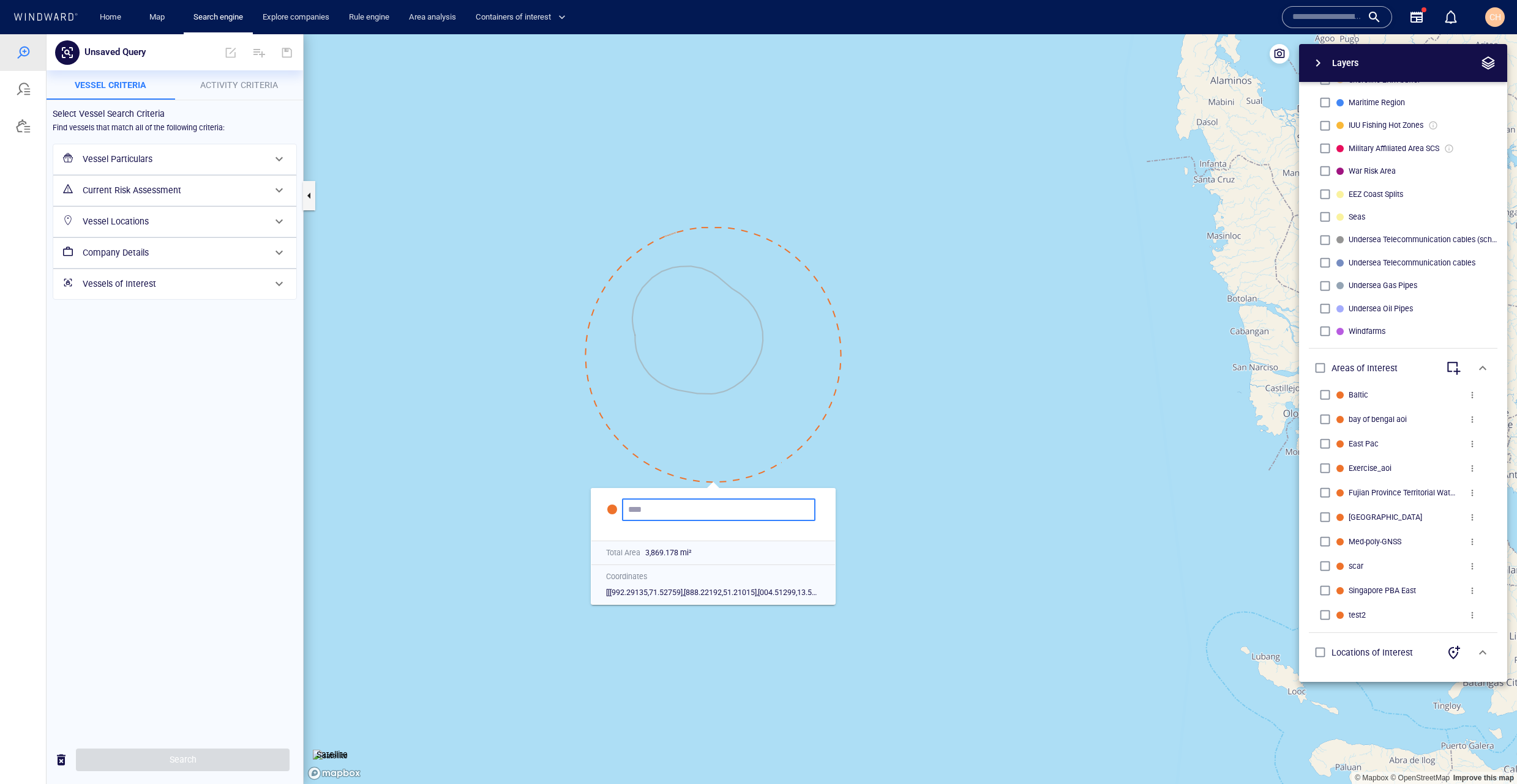
click at [1180, 551] on canvas "Map" at bounding box center [910, 409] width 1214 height 750
click at [1036, 486] on canvas "Map" at bounding box center [910, 409] width 1214 height 750
click at [169, 161] on h6 "Vessel Particulars" at bounding box center [173, 159] width 182 height 16
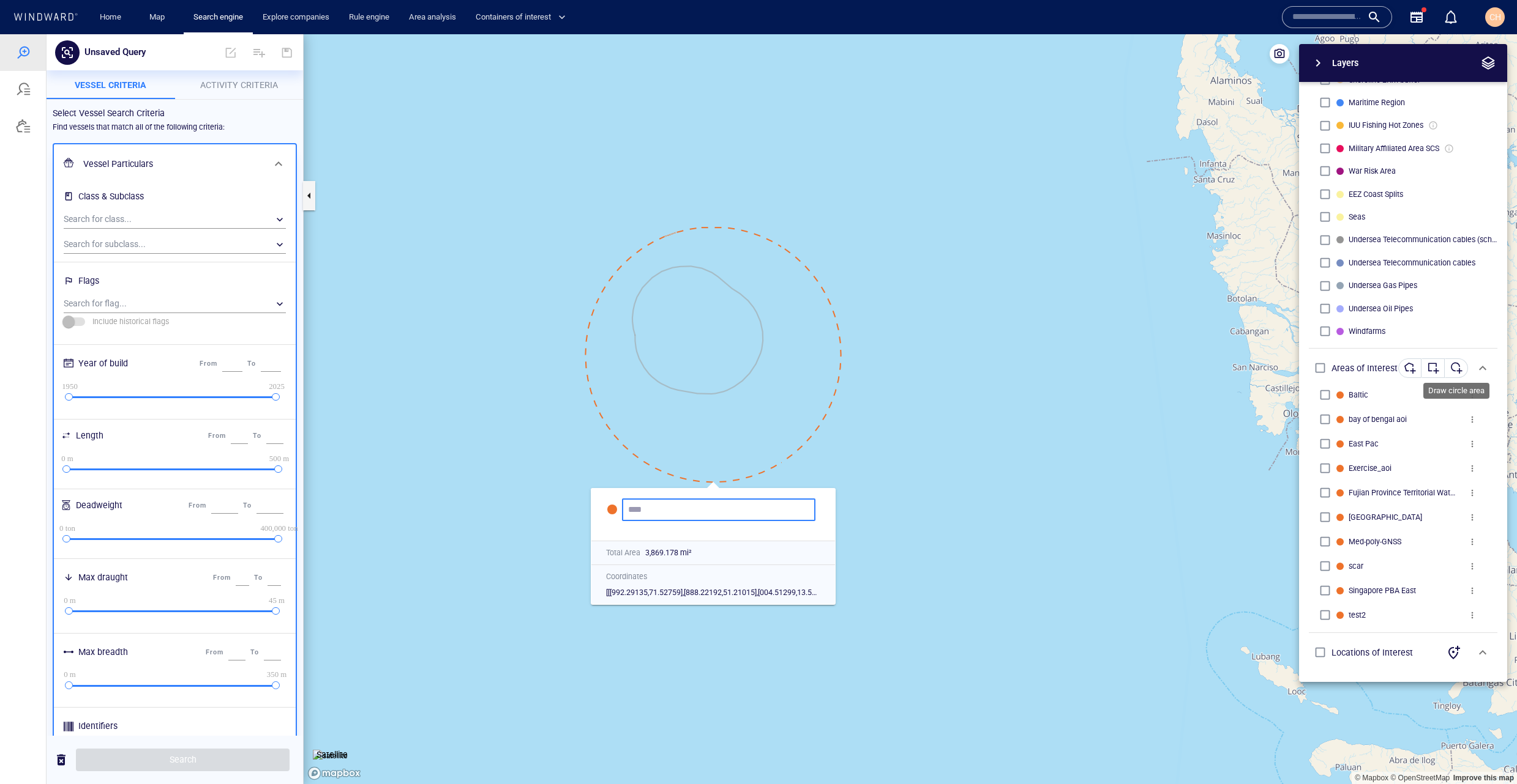
click at [1454, 372] on div "button" at bounding box center [1456, 368] width 12 height 12
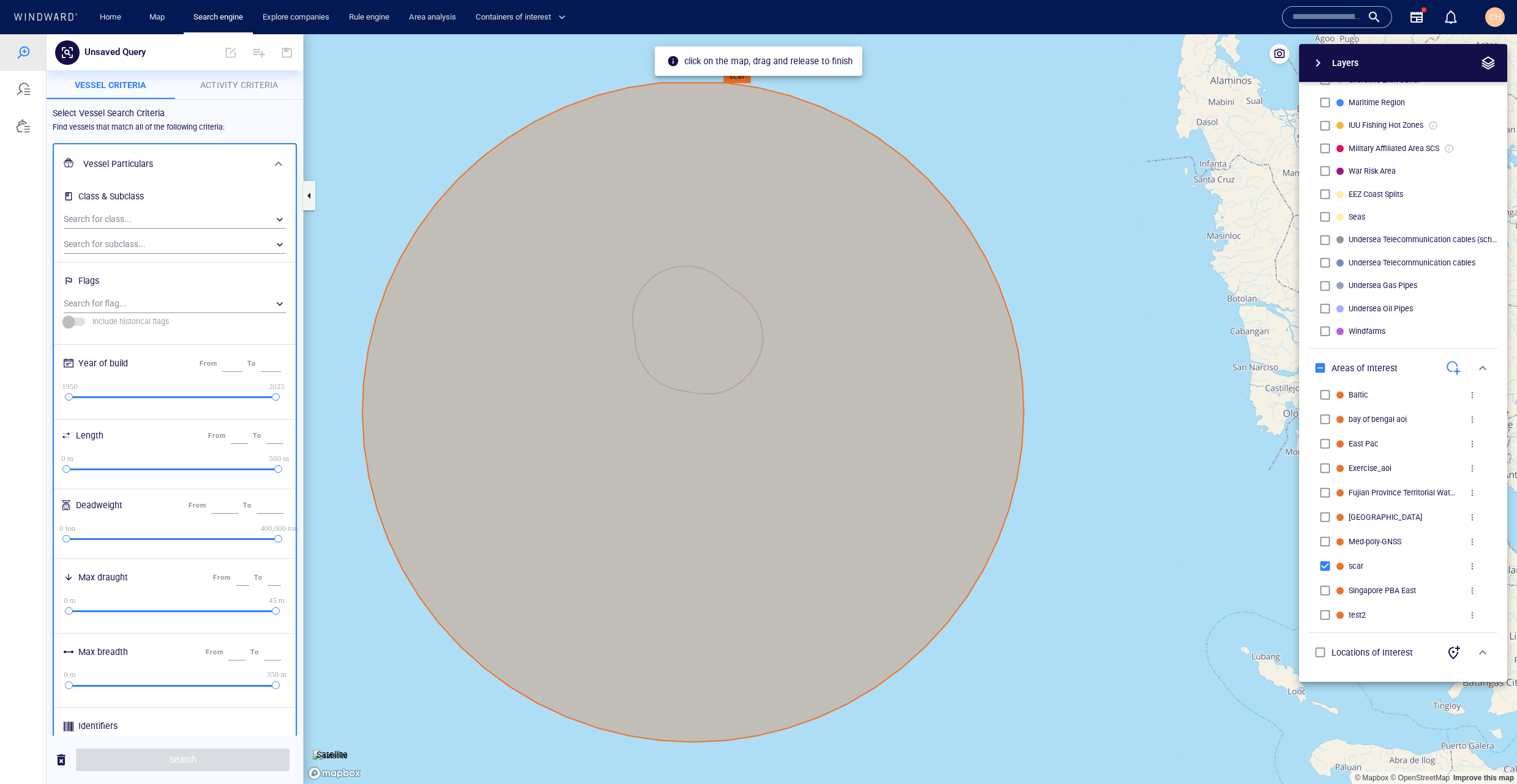
click at [1468, 565] on span "more" at bounding box center [1472, 566] width 10 height 10
drag, startPoint x: 1453, startPoint y: 570, endPoint x: 1442, endPoint y: 570, distance: 11.0
click at [1453, 570] on li "Edit" at bounding box center [1446, 566] width 122 height 22
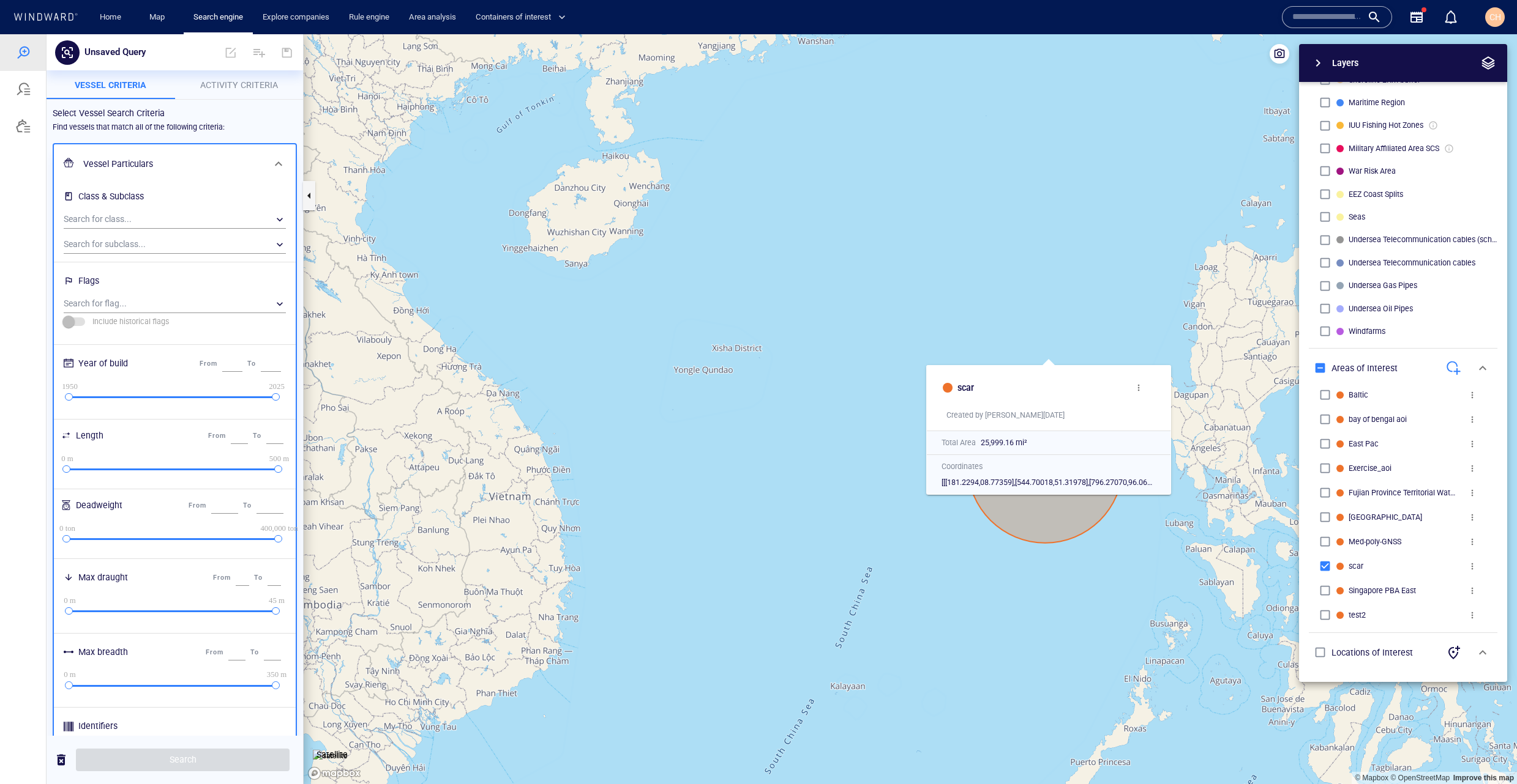
drag, startPoint x: 1046, startPoint y: 543, endPoint x: 1063, endPoint y: 499, distance: 47.2
click at [1042, 512] on canvas "Map" at bounding box center [910, 409] width 1214 height 750
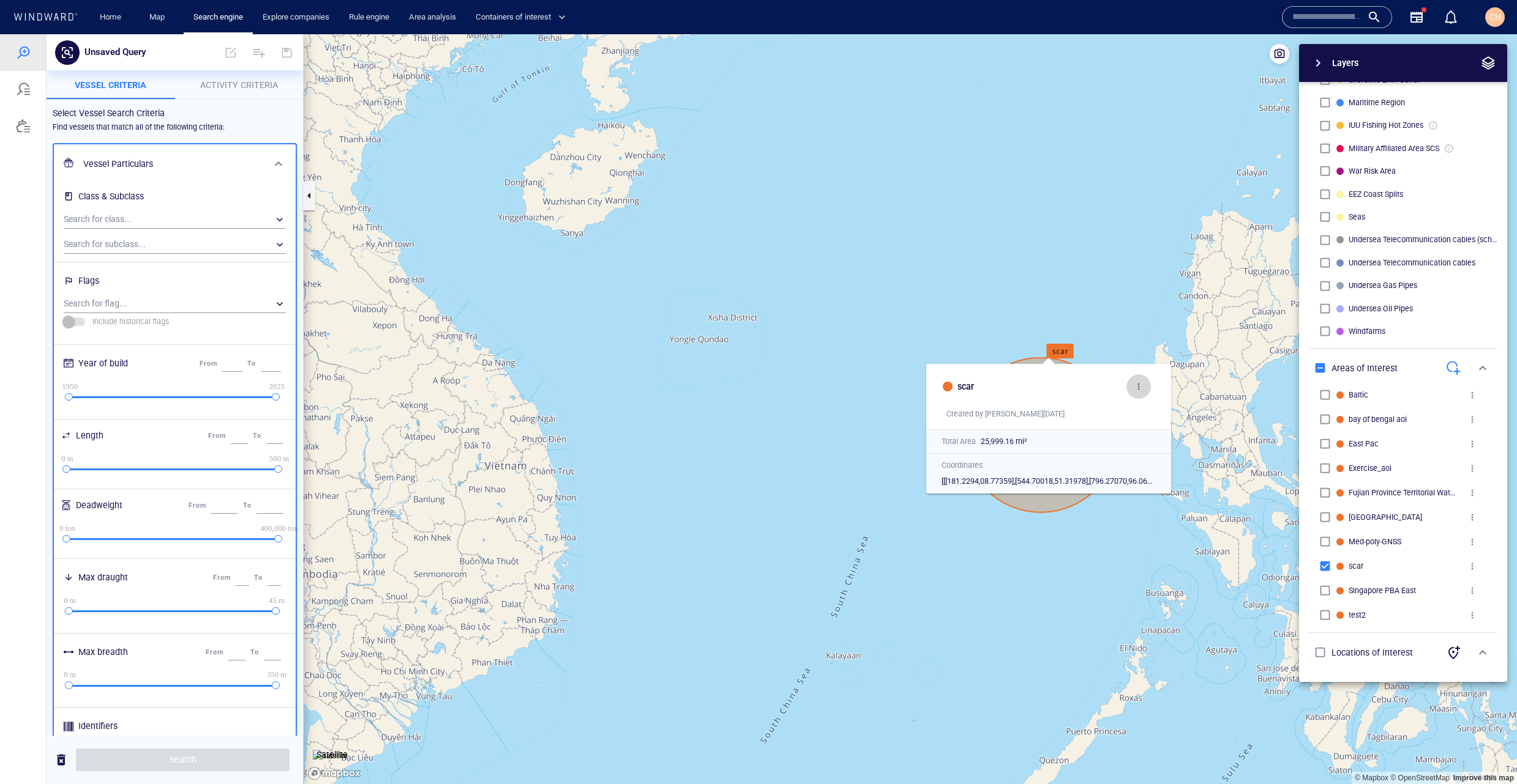
click at [1135, 392] on button "more" at bounding box center [1139, 386] width 24 height 24
click at [1161, 394] on p "Delete" at bounding box center [1149, 390] width 26 height 15
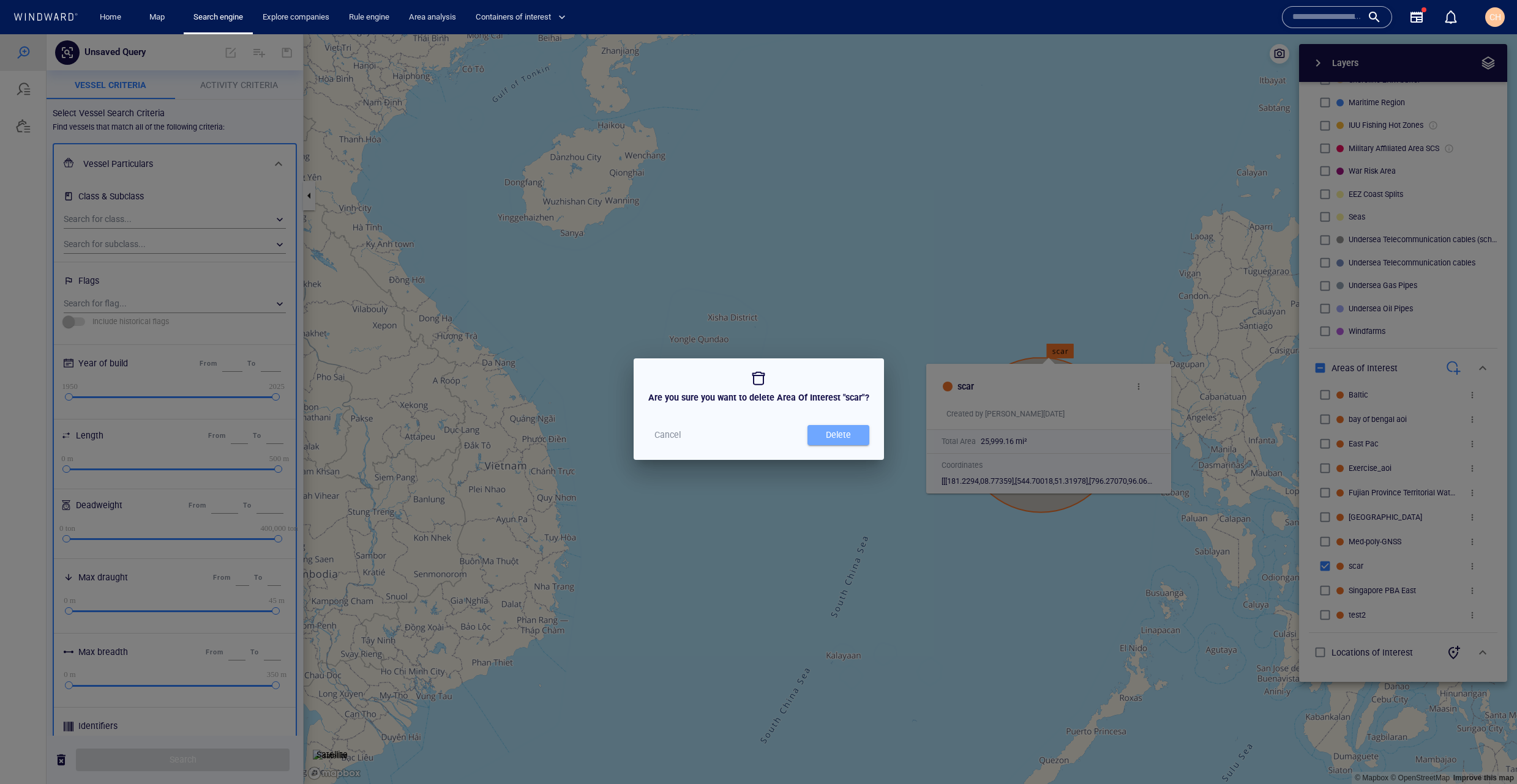
click at [817, 440] on span "Delete" at bounding box center [837, 435] width 49 height 16
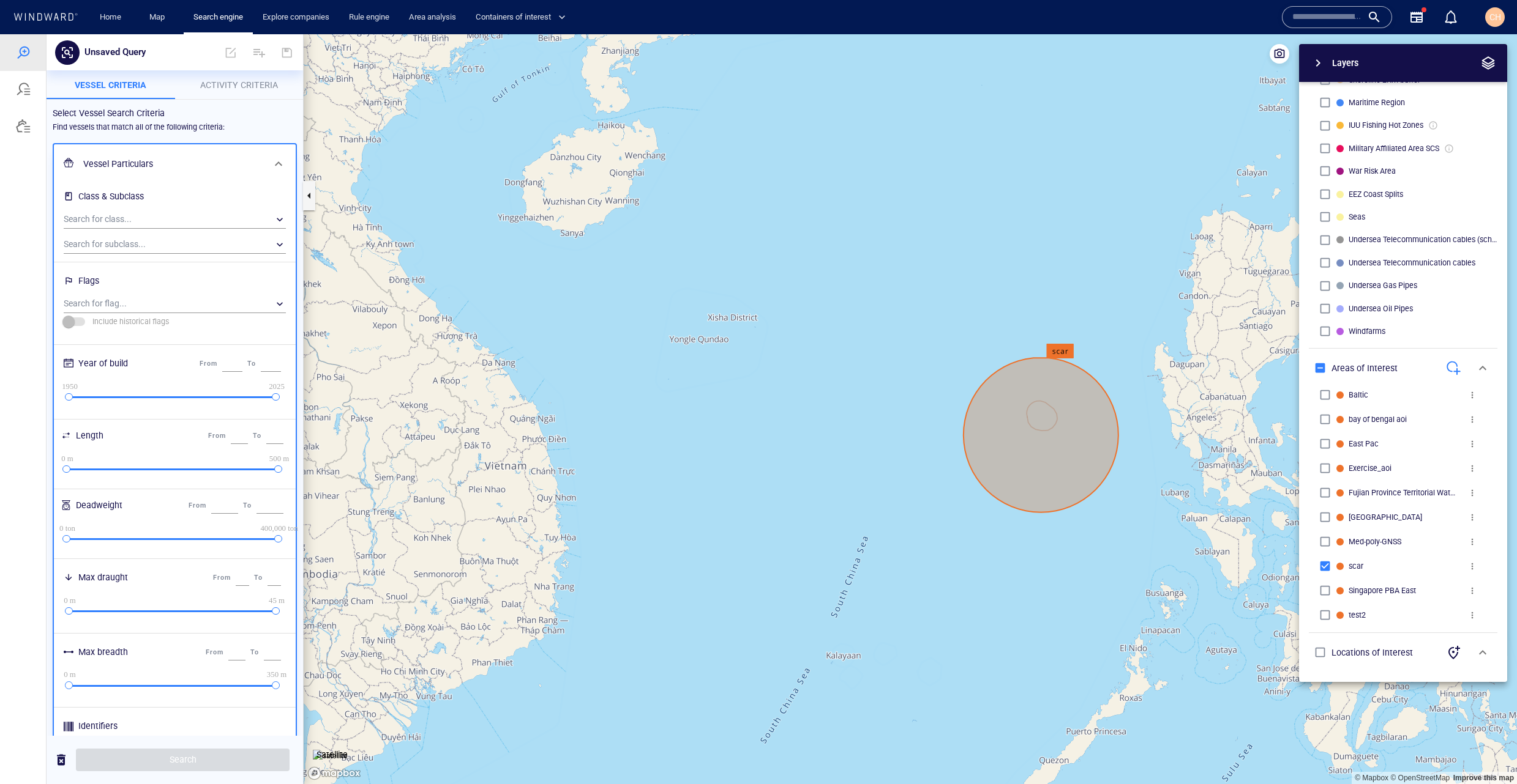
scroll to position [395, 0]
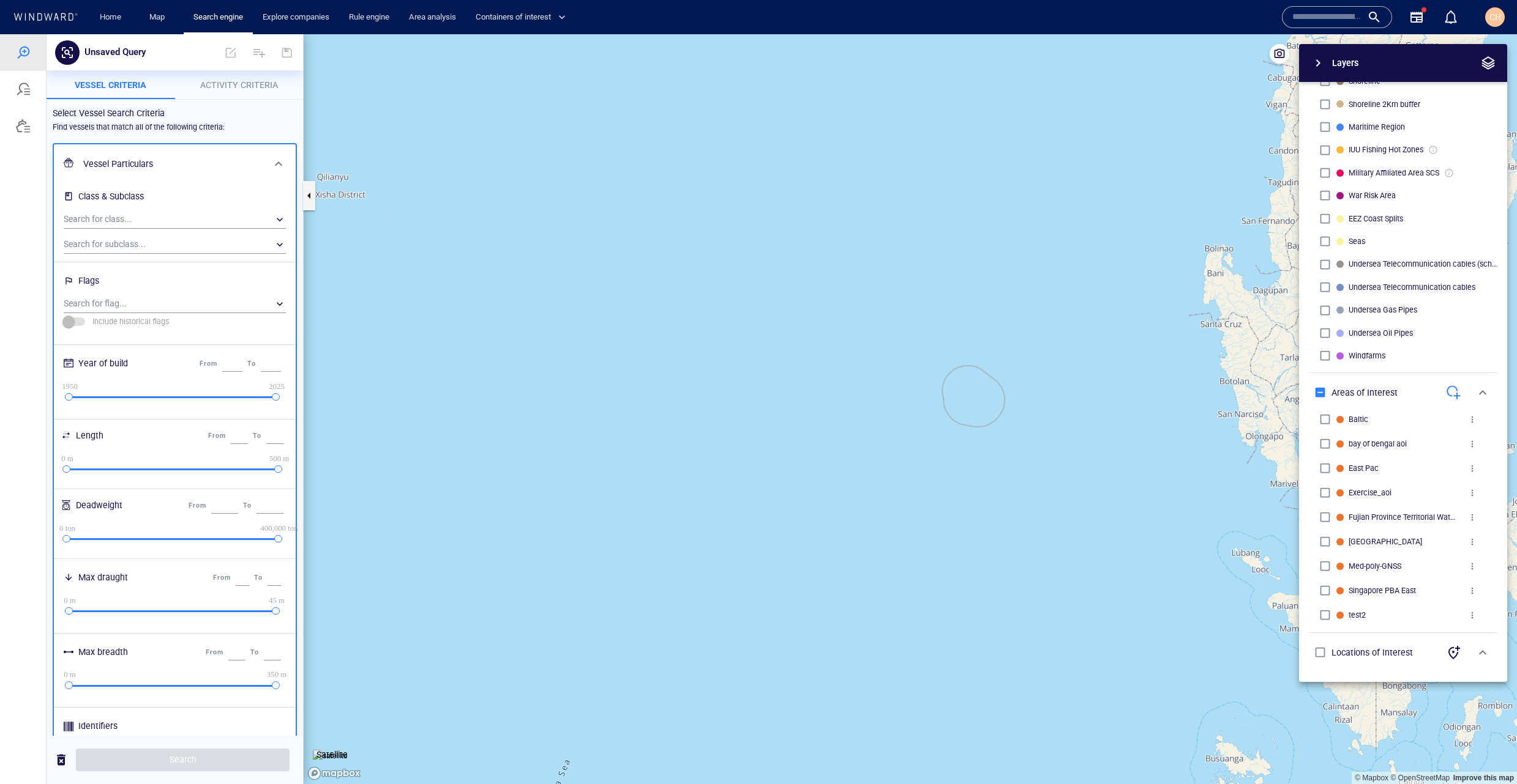
drag, startPoint x: 1042, startPoint y: 437, endPoint x: 956, endPoint y: 453, distance: 87.5
click at [956, 453] on canvas "Map" at bounding box center [910, 409] width 1214 height 750
click at [1455, 395] on div "button" at bounding box center [1460, 392] width 9 height 6
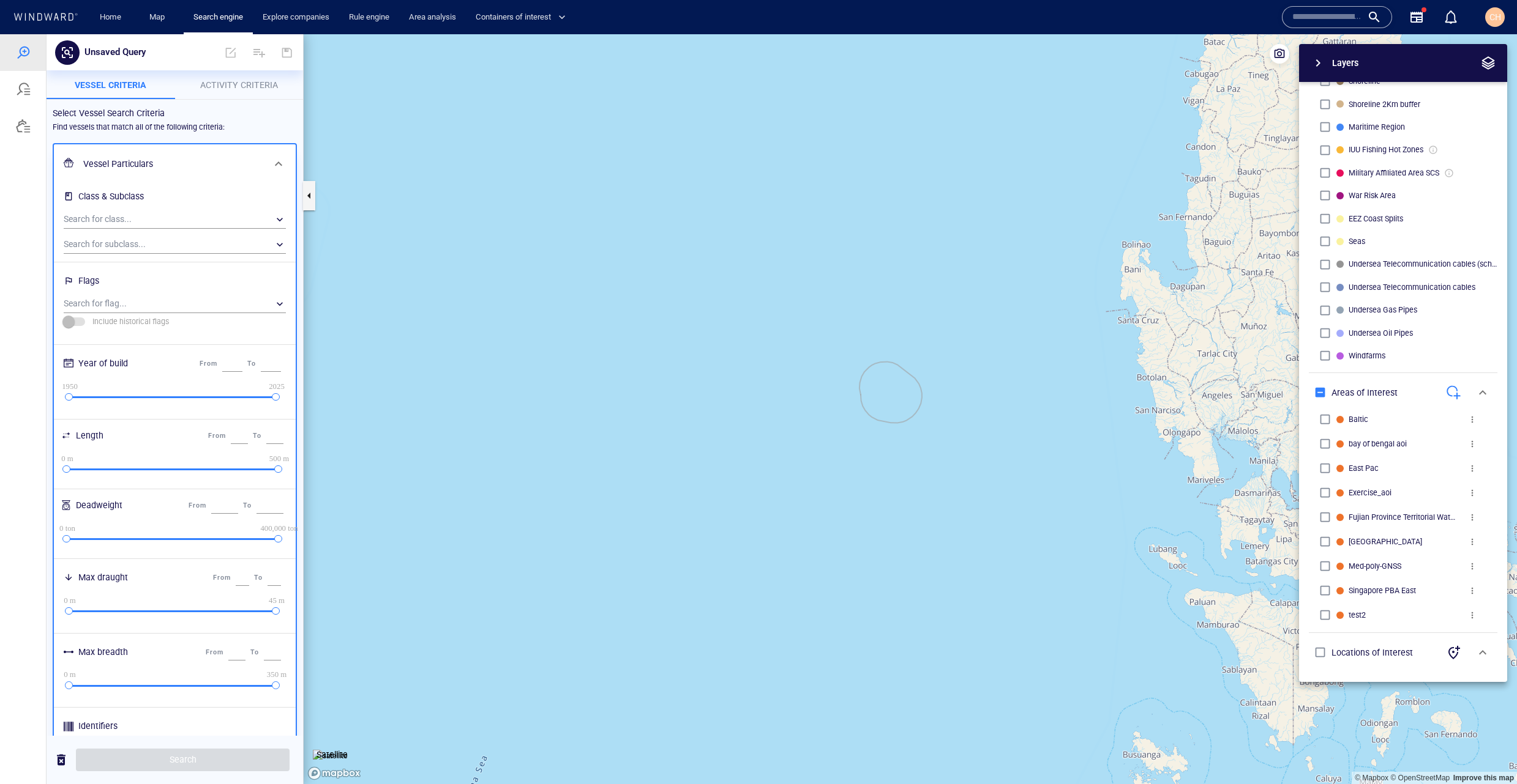
drag, startPoint x: 892, startPoint y: 411, endPoint x: 887, endPoint y: 394, distance: 17.7
click at [887, 394] on canvas "Map" at bounding box center [910, 409] width 1214 height 750
click at [1451, 392] on div "button" at bounding box center [1456, 392] width 12 height 12
drag, startPoint x: 893, startPoint y: 394, endPoint x: 886, endPoint y: 383, distance: 13.0
click at [886, 381] on canvas "Map" at bounding box center [910, 409] width 1214 height 750
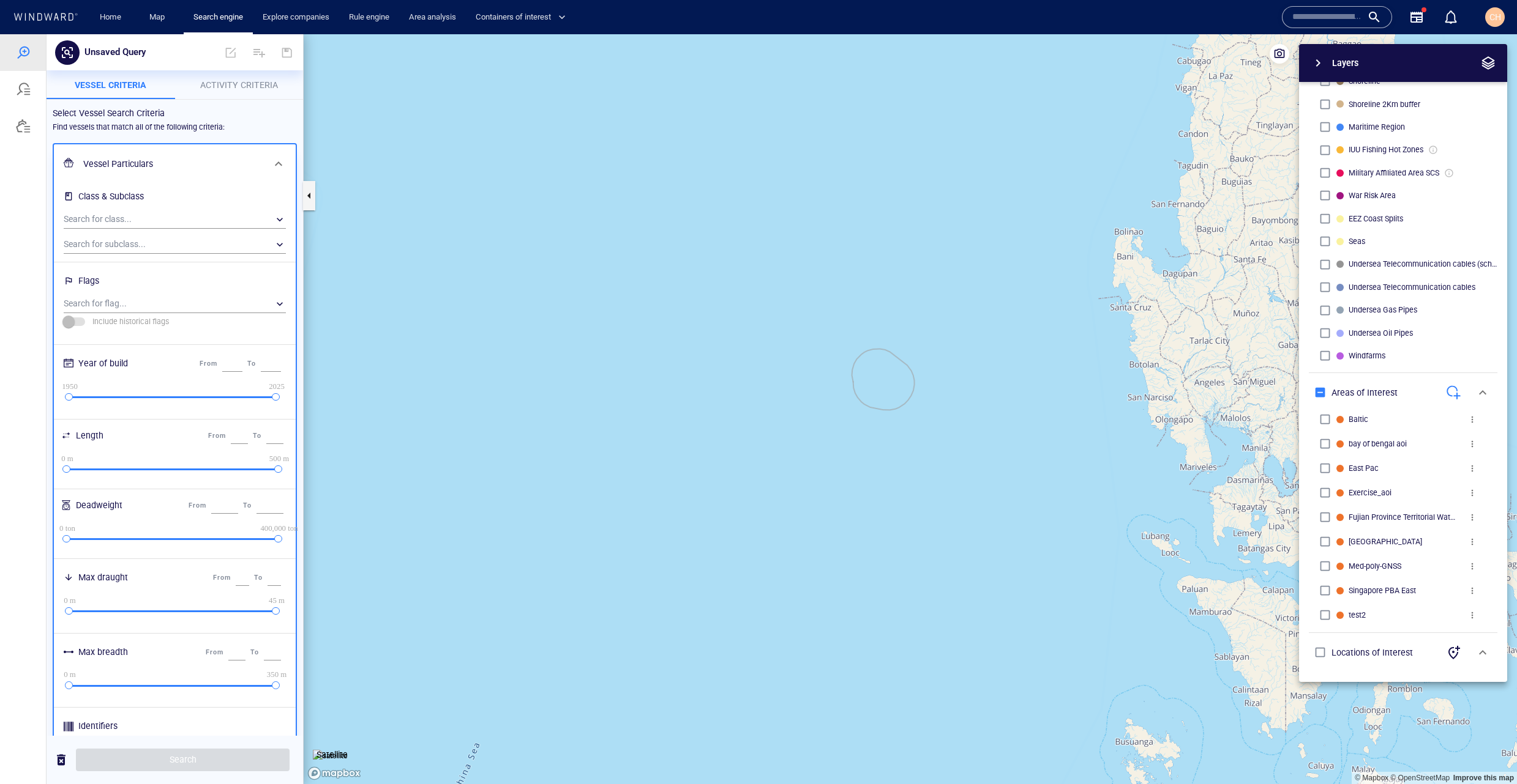
drag, startPoint x: 884, startPoint y: 381, endPoint x: 864, endPoint y: 358, distance: 30.5
click at [864, 358] on canvas "Map" at bounding box center [910, 409] width 1214 height 750
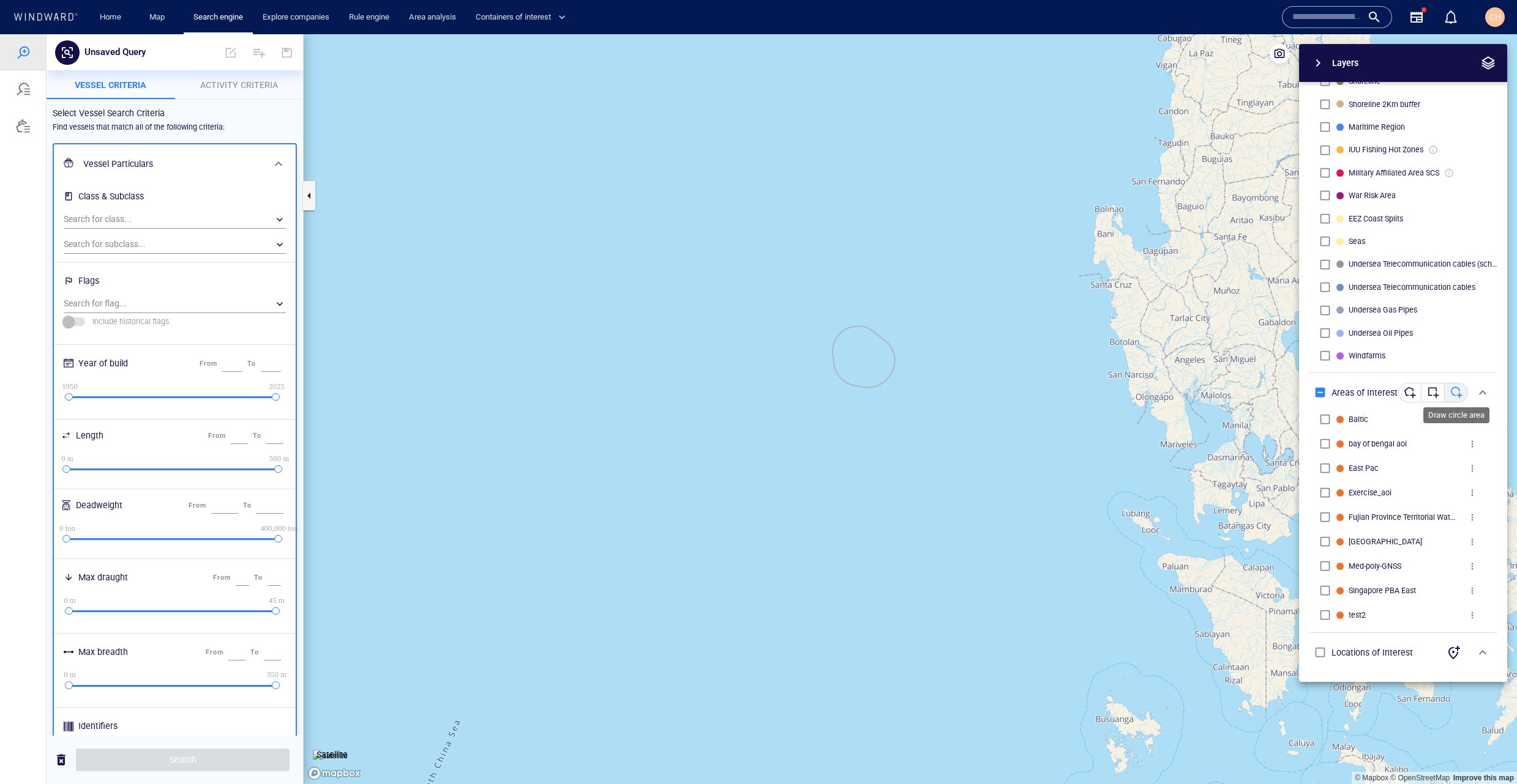
click at [1459, 396] on div "button" at bounding box center [1456, 392] width 12 height 12
drag, startPoint x: 863, startPoint y: 354, endPoint x: 851, endPoint y: 332, distance: 25.1
click at [852, 331] on canvas "Map" at bounding box center [910, 409] width 1214 height 750
click at [851, 332] on canvas "Map" at bounding box center [910, 409] width 1214 height 750
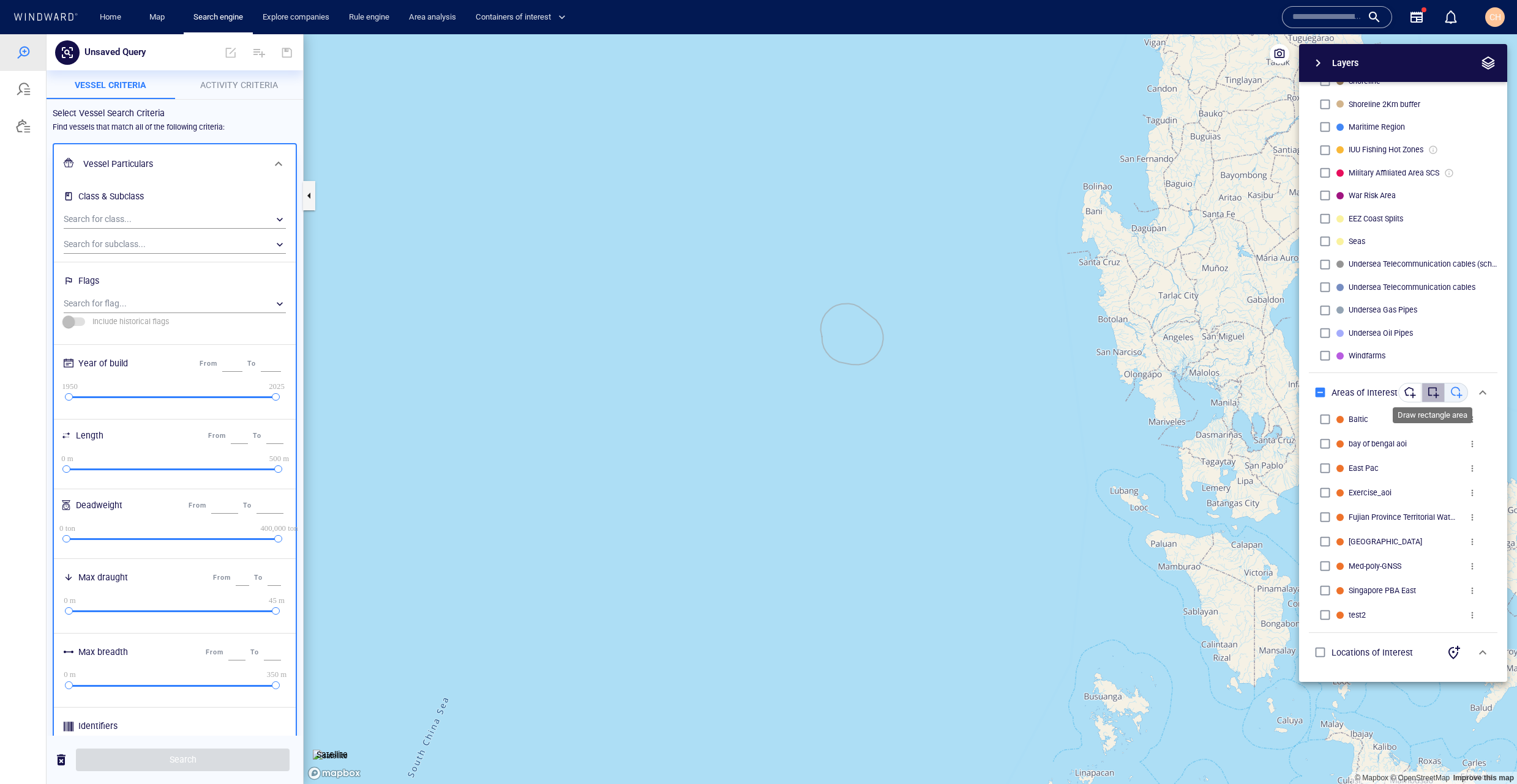
click at [1434, 391] on div "button" at bounding box center [1433, 392] width 12 height 12
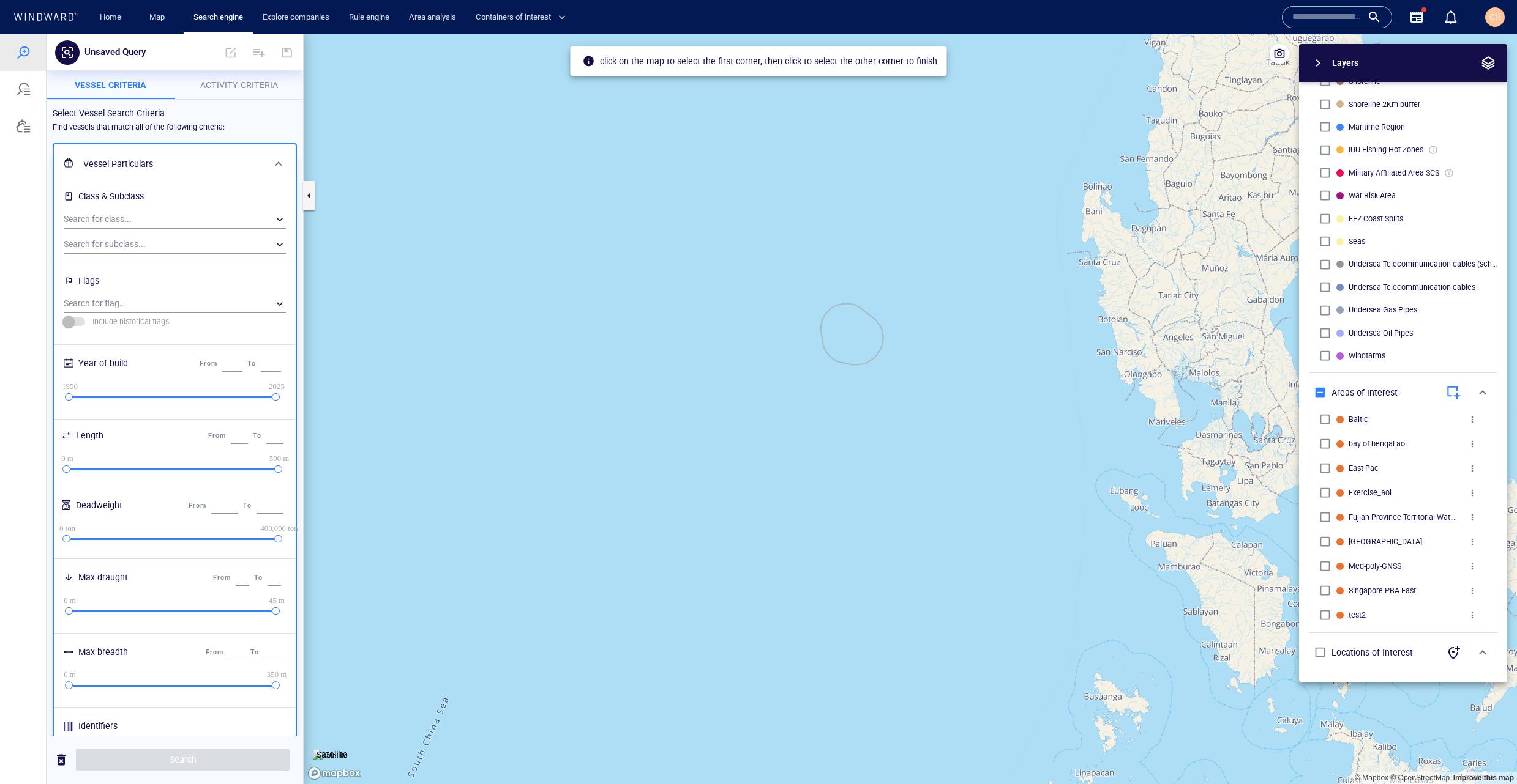
drag, startPoint x: 848, startPoint y: 337, endPoint x: 831, endPoint y: 319, distance: 24.8
click at [834, 320] on canvas "Map" at bounding box center [910, 409] width 1214 height 750
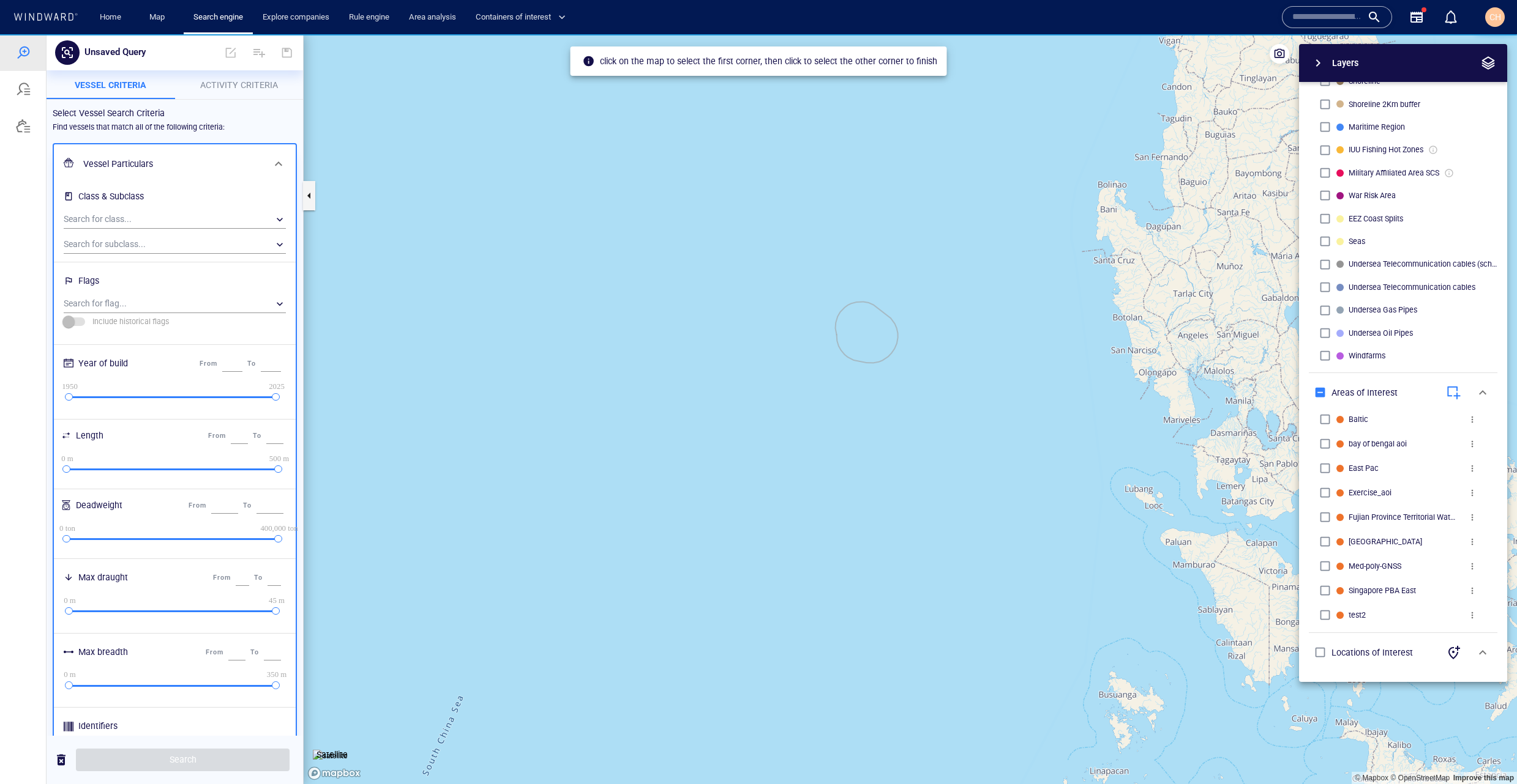
drag, startPoint x: 812, startPoint y: 293, endPoint x: 822, endPoint y: 298, distance: 11.2
click at [822, 298] on canvas "Map" at bounding box center [910, 409] width 1214 height 750
click at [822, 297] on canvas "Map" at bounding box center [910, 409] width 1214 height 750
click at [909, 367] on canvas "Map" at bounding box center [910, 409] width 1214 height 750
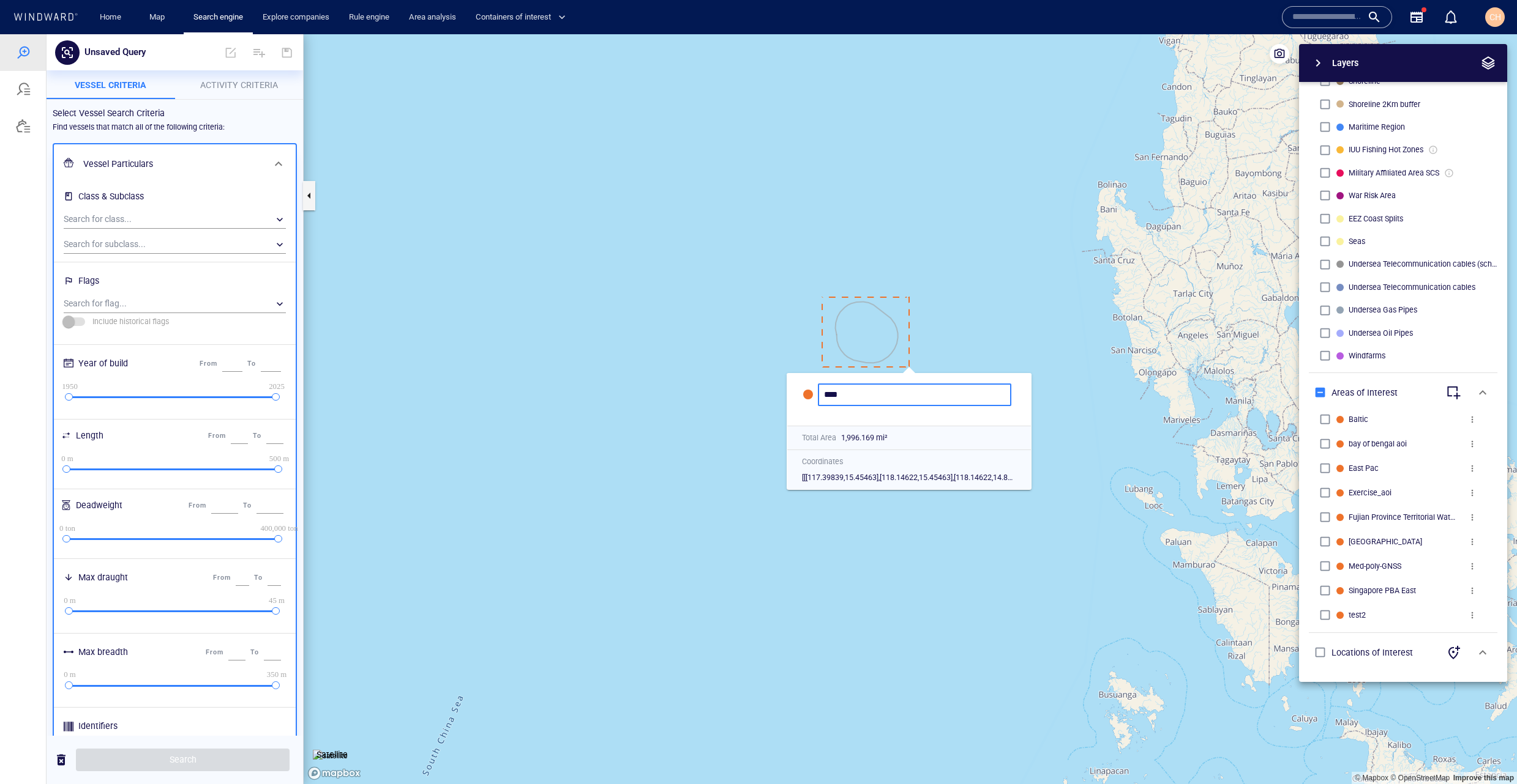
type input "****"
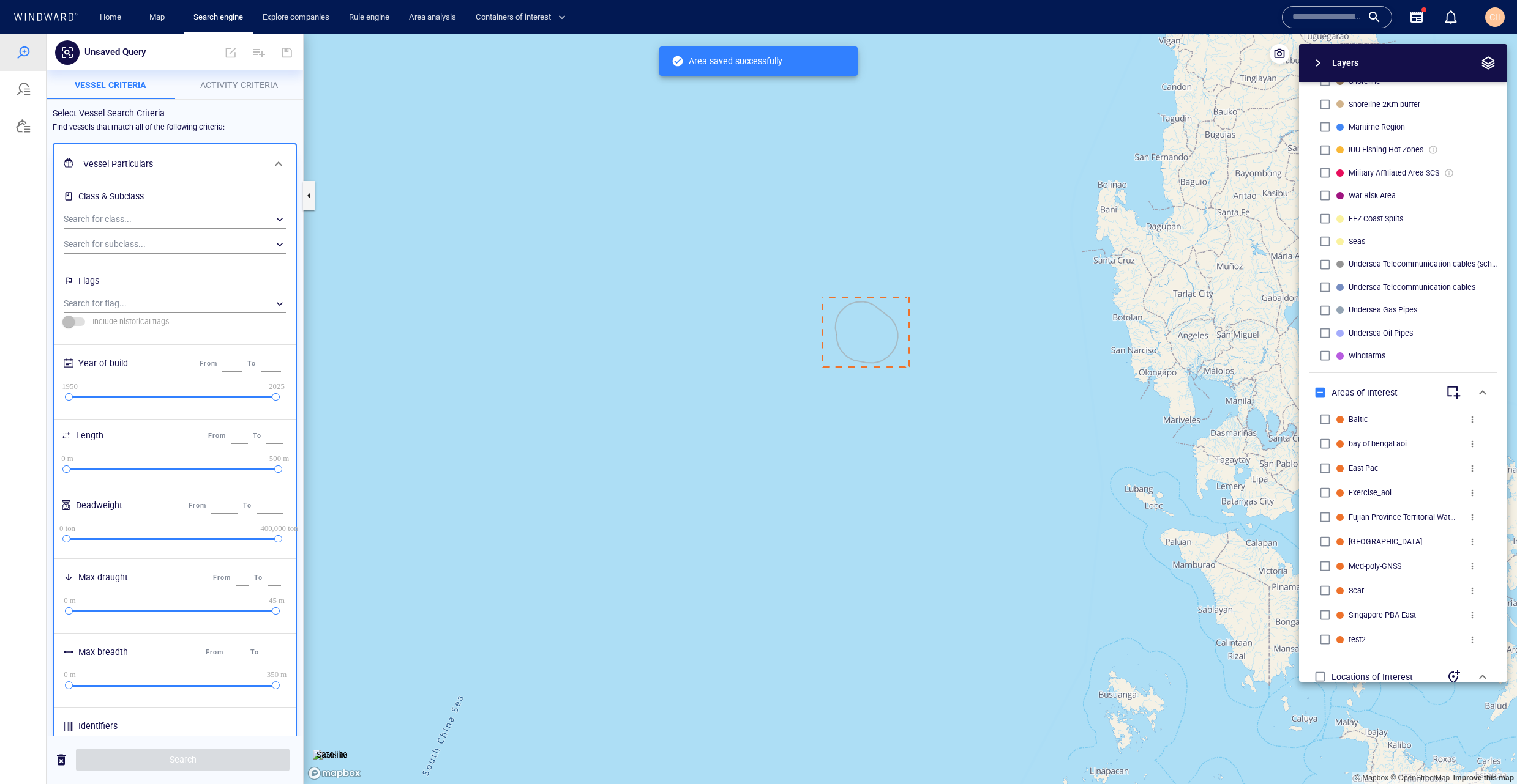
scroll to position [419, 0]
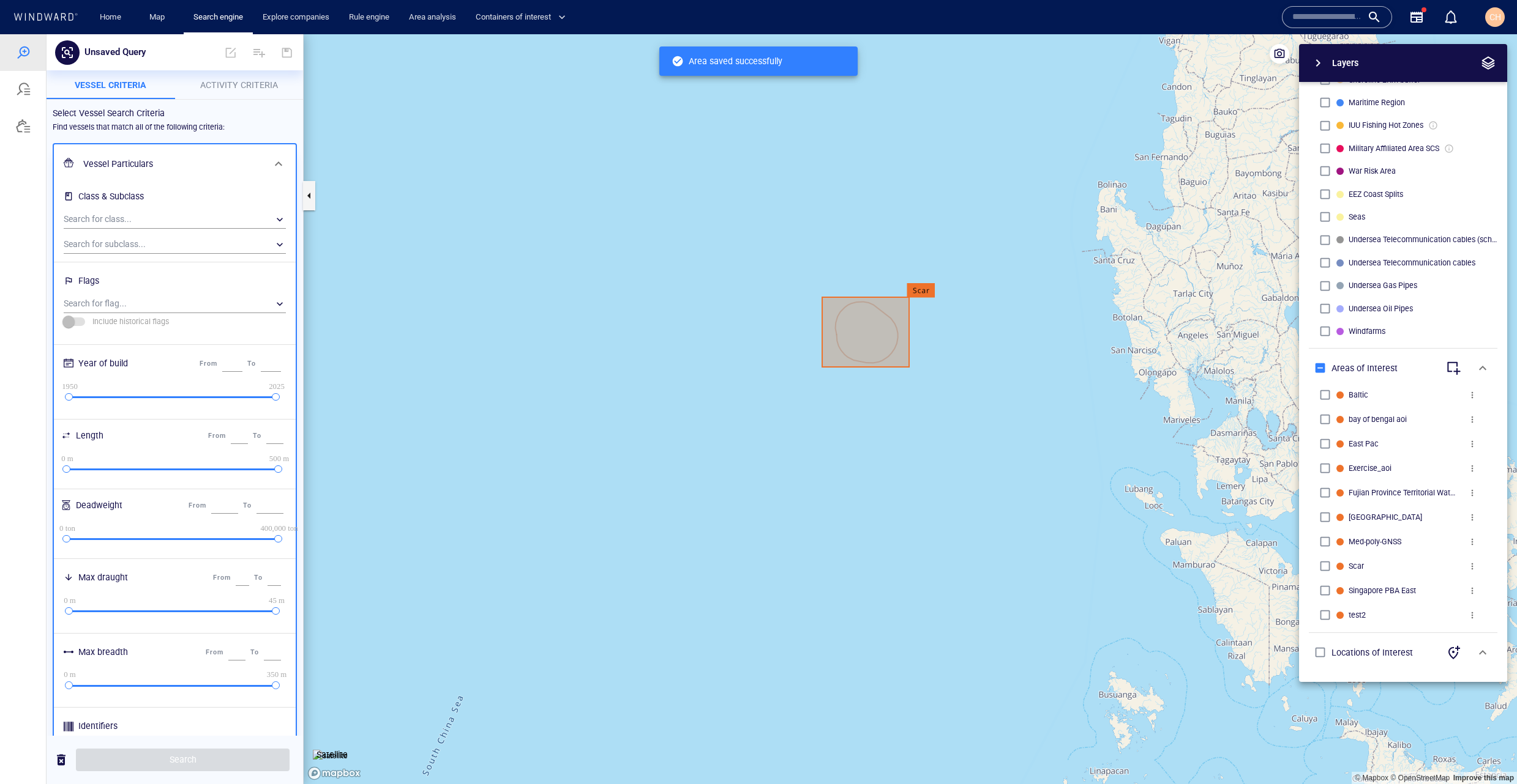
click at [1476, 616] on span "more" at bounding box center [1472, 615] width 10 height 10
click at [1448, 638] on li "Delete" at bounding box center [1446, 638] width 122 height 22
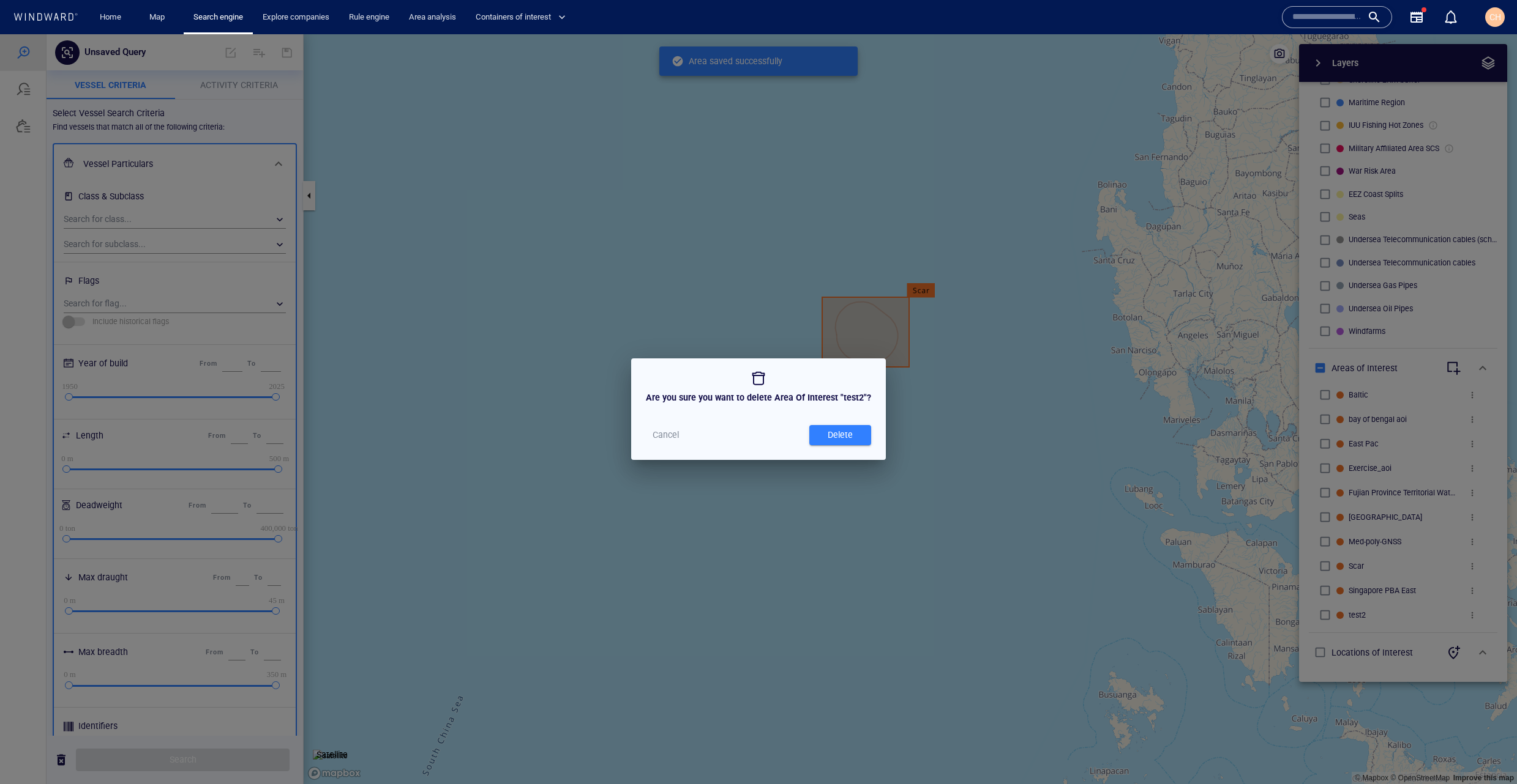
click at [855, 438] on span "Delete" at bounding box center [839, 435] width 49 height 16
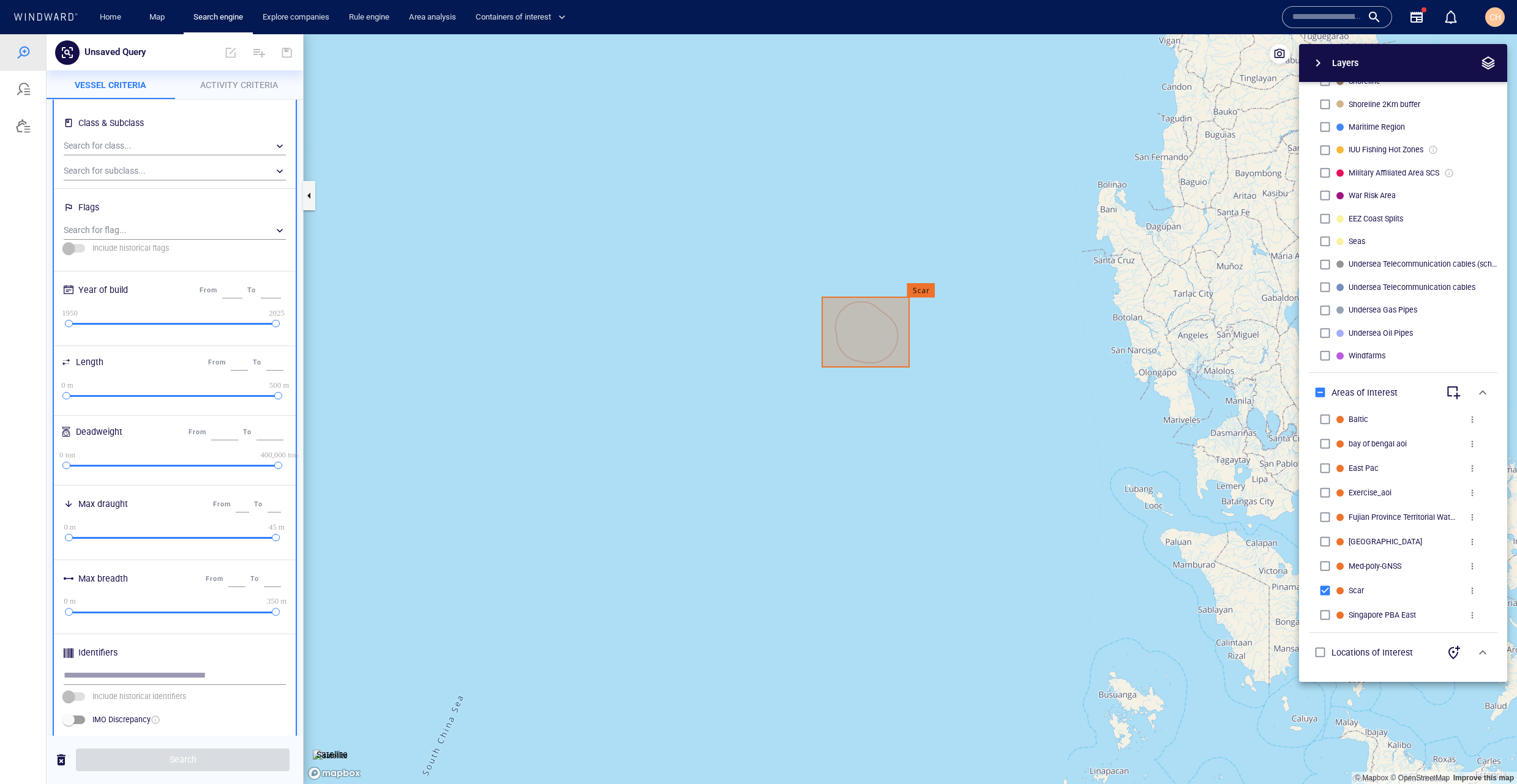
scroll to position [245, 0]
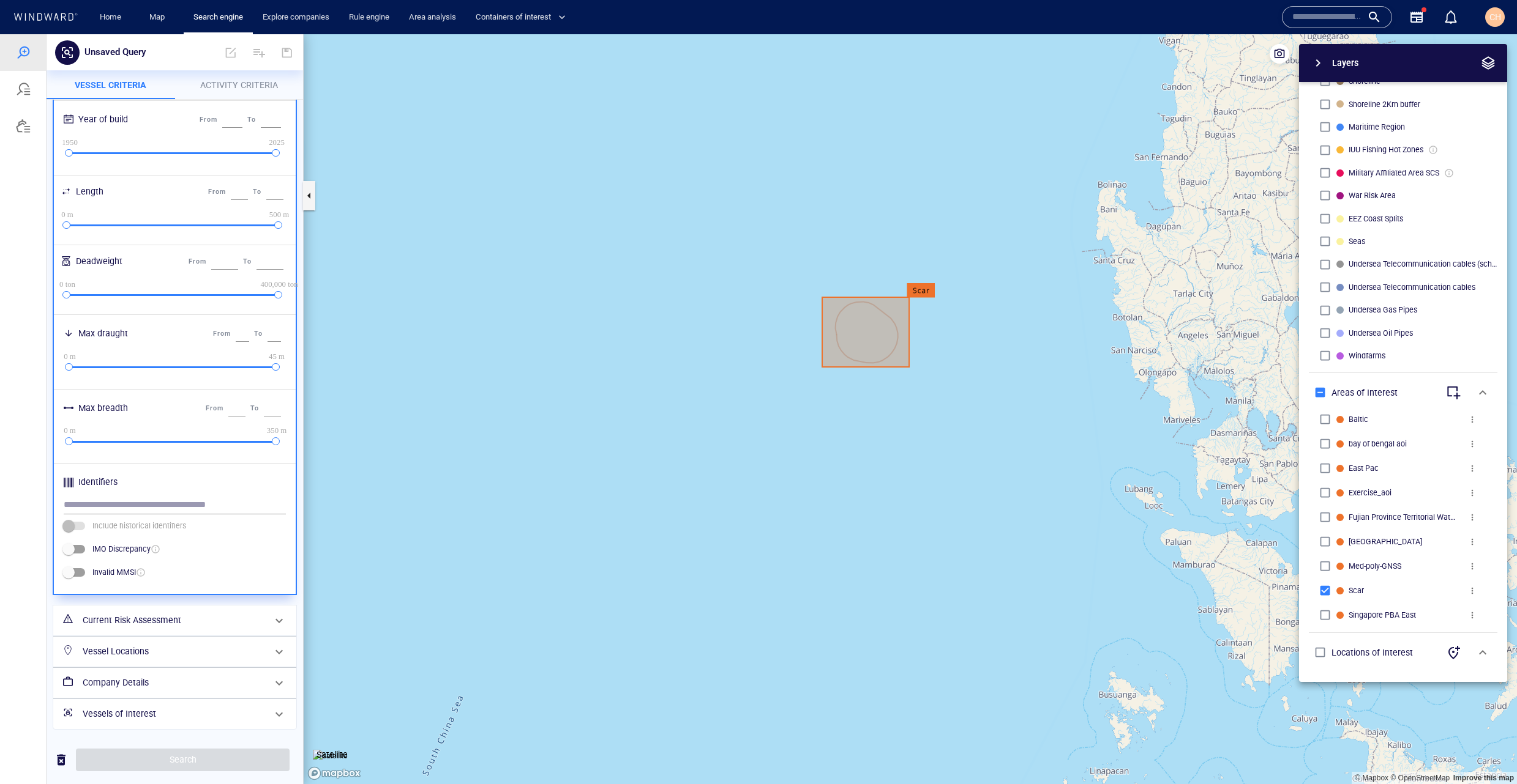
click at [147, 648] on h6 "Vessel Locations" at bounding box center [173, 651] width 182 height 16
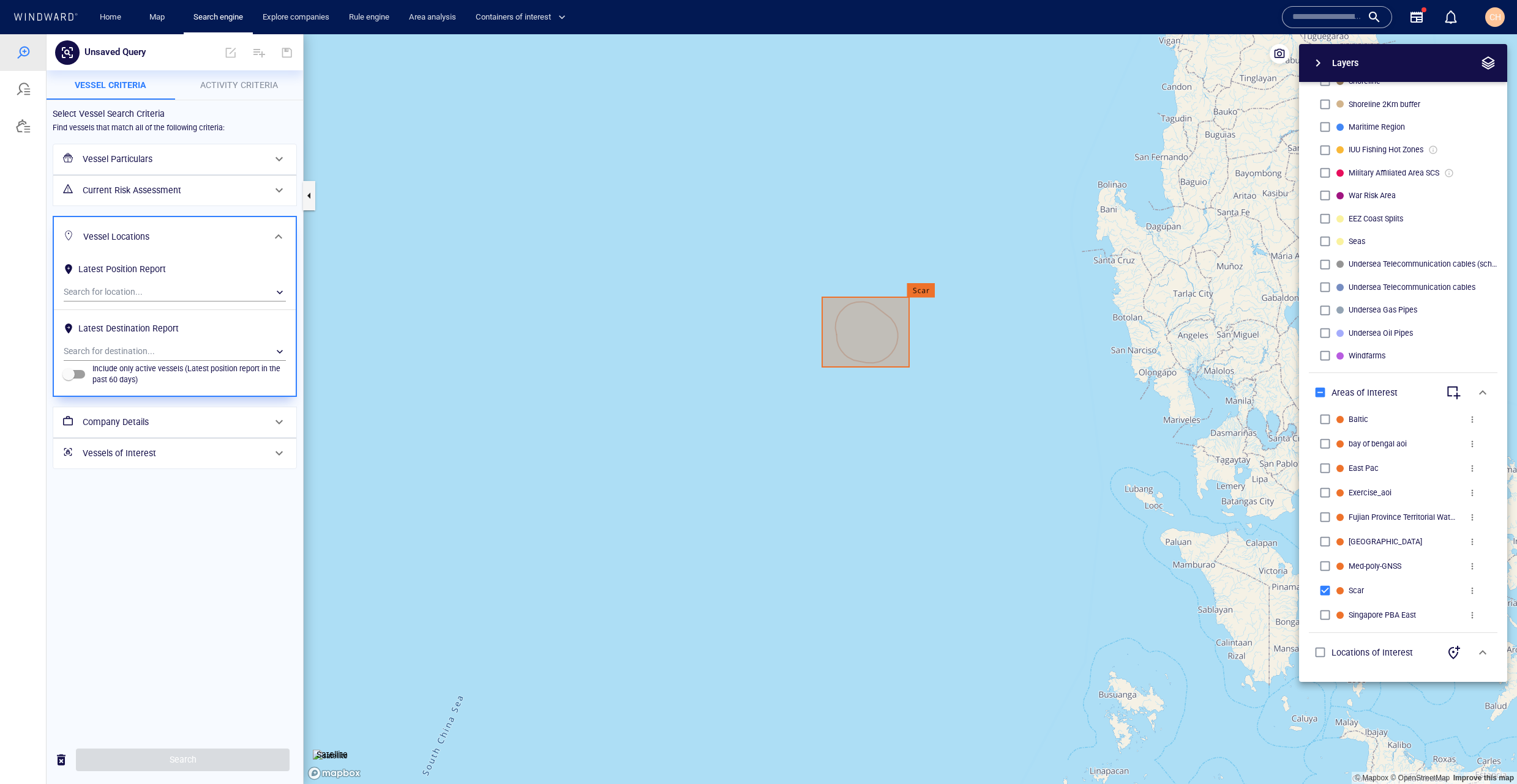
click at [144, 421] on h6 "Company Details" at bounding box center [173, 423] width 182 height 16
click at [116, 226] on h6 "Vessel Locations" at bounding box center [173, 221] width 182 height 16
click at [122, 199] on div "Current Risk Assessment" at bounding box center [173, 190] width 192 height 25
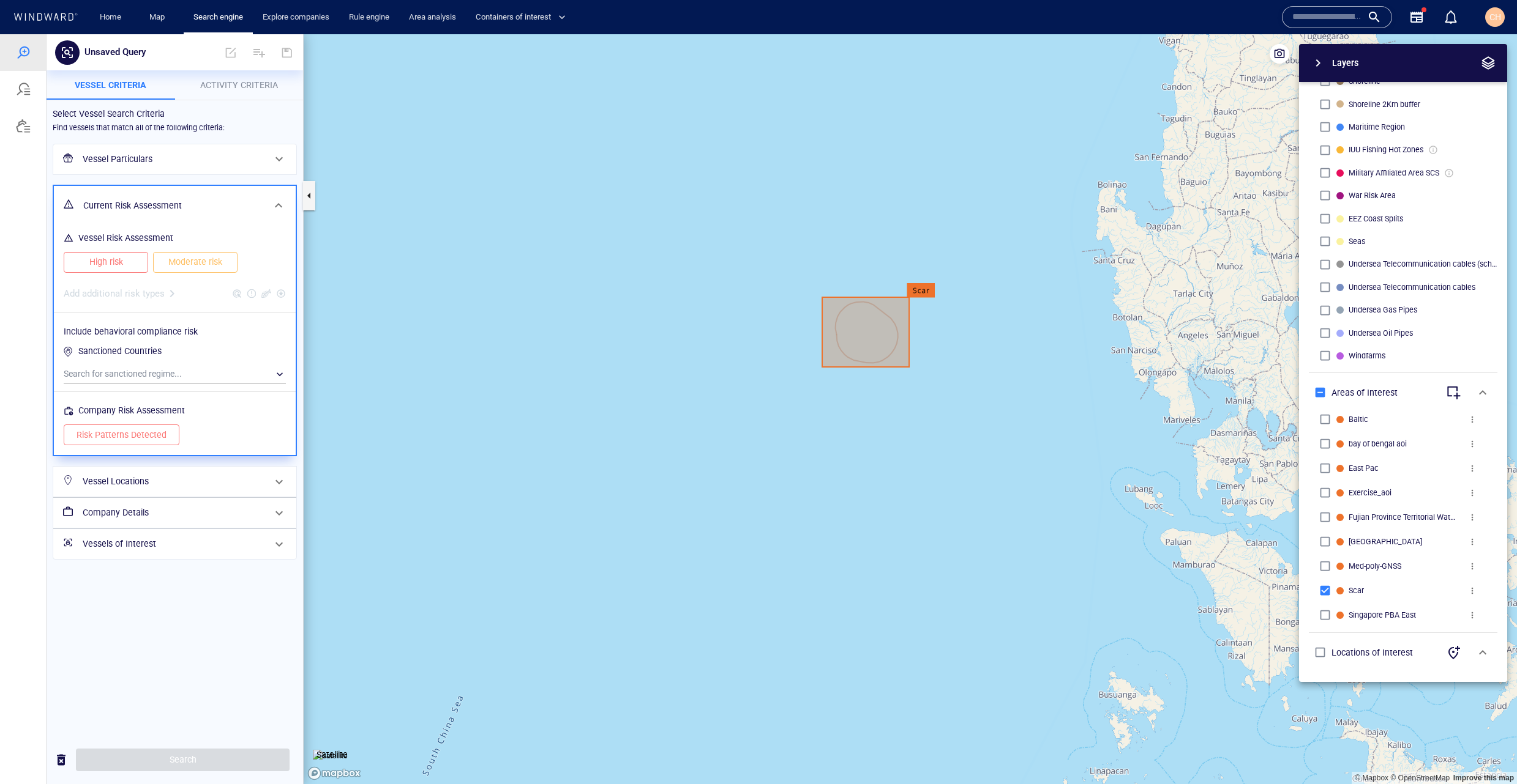
click at [127, 166] on h6 "Vessel Particulars" at bounding box center [173, 159] width 182 height 16
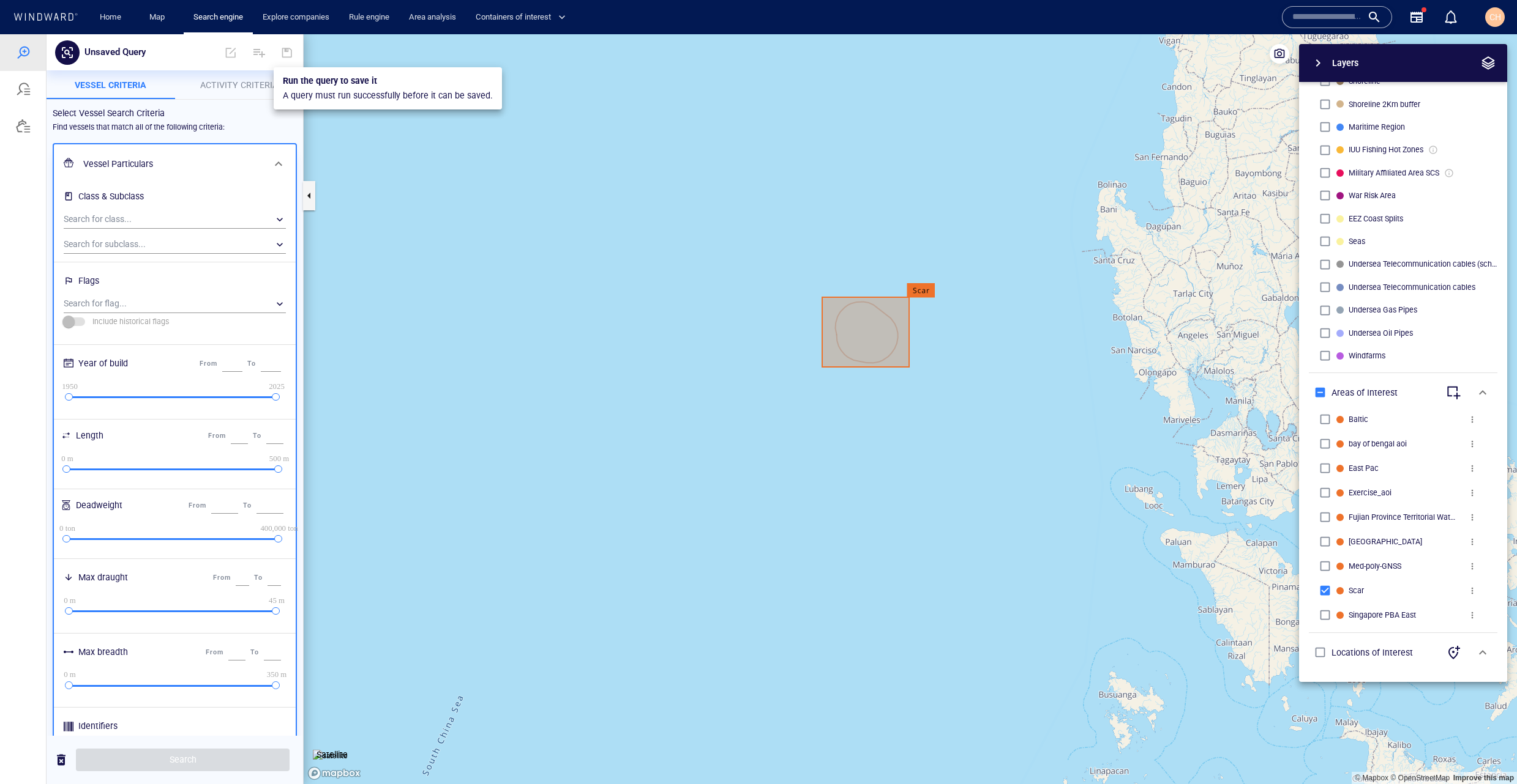
click at [258, 79] on p "Activity Criteria" at bounding box center [239, 85] width 114 height 15
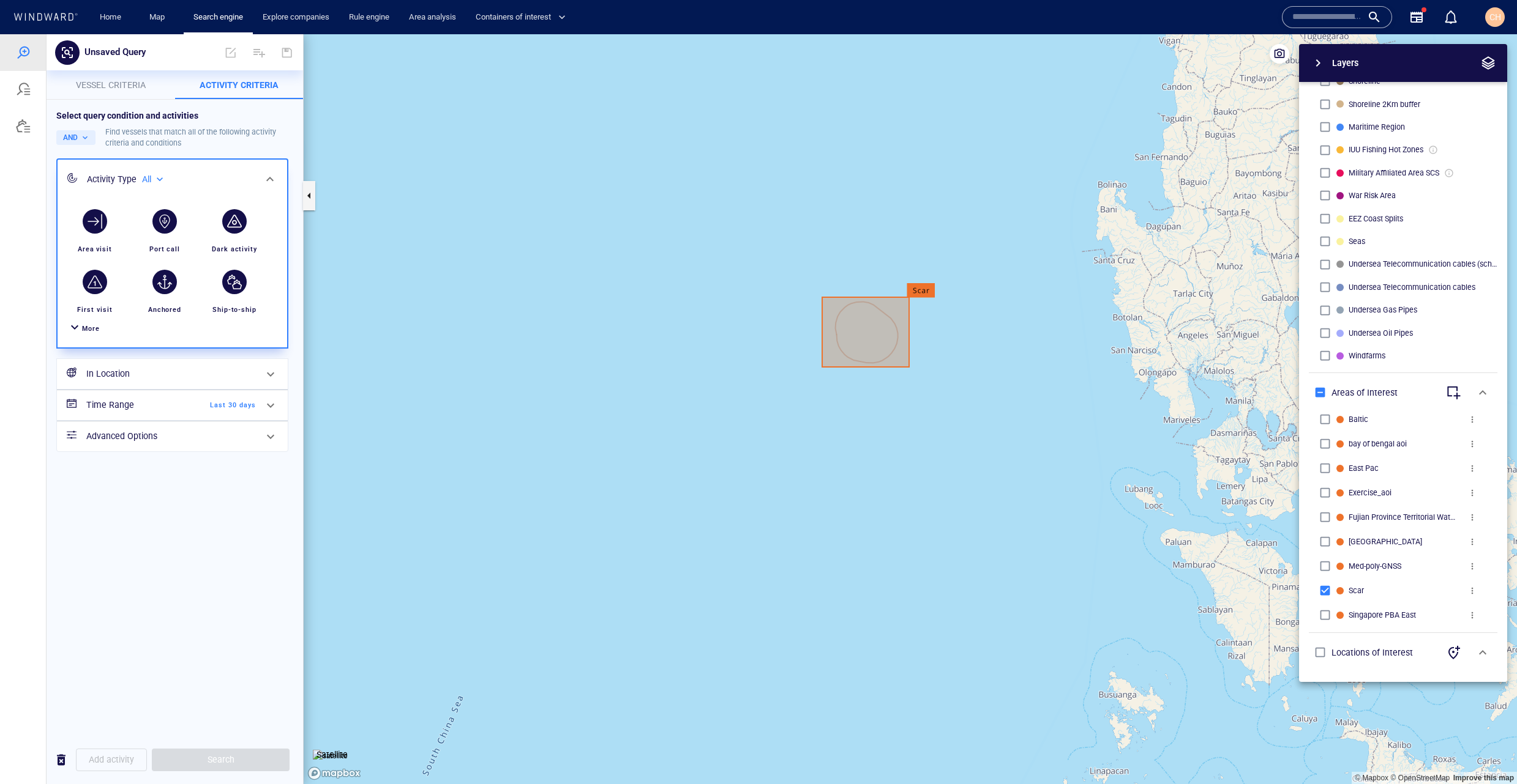
click at [83, 332] on span "More" at bounding box center [90, 329] width 18 height 8
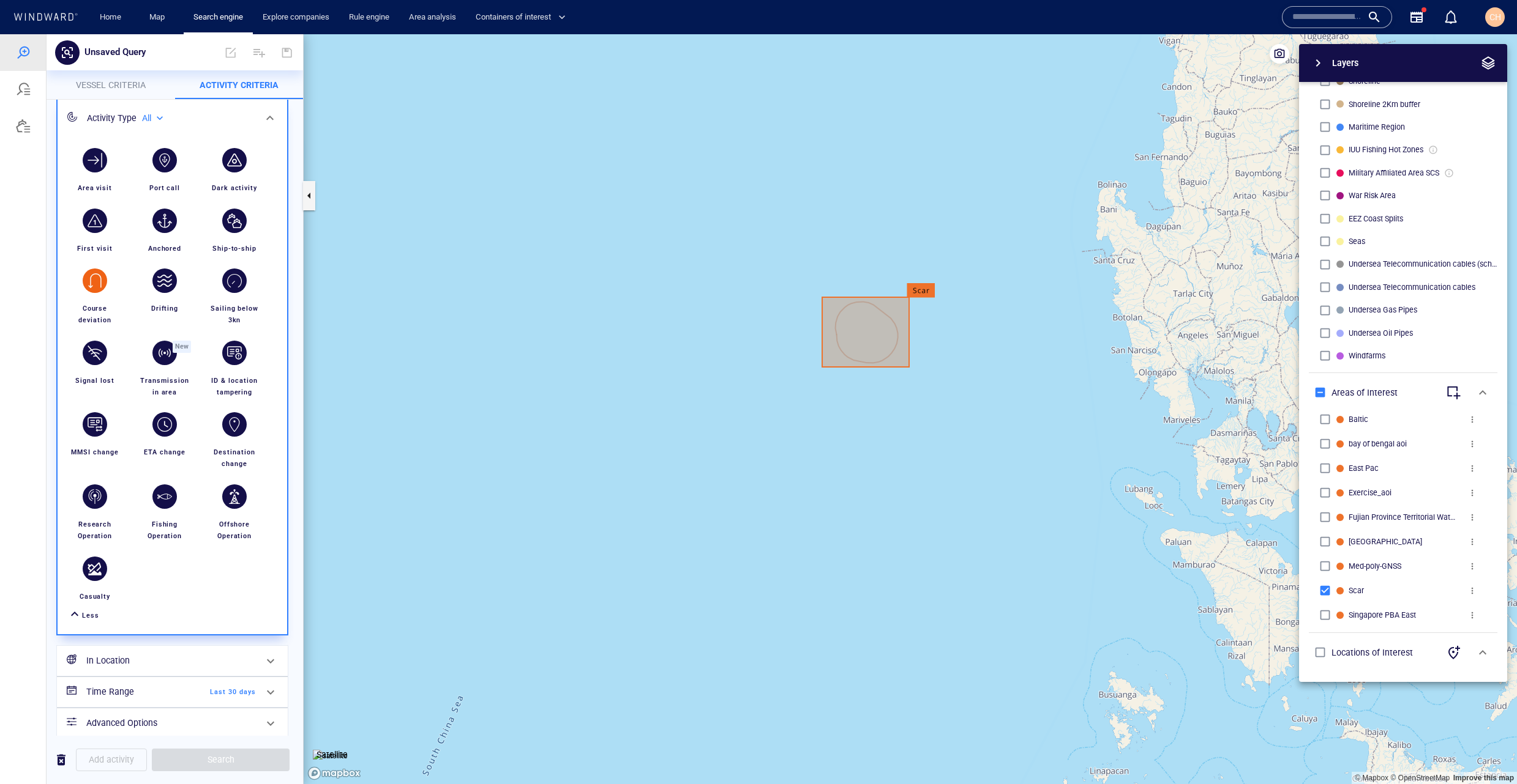
scroll to position [71, 0]
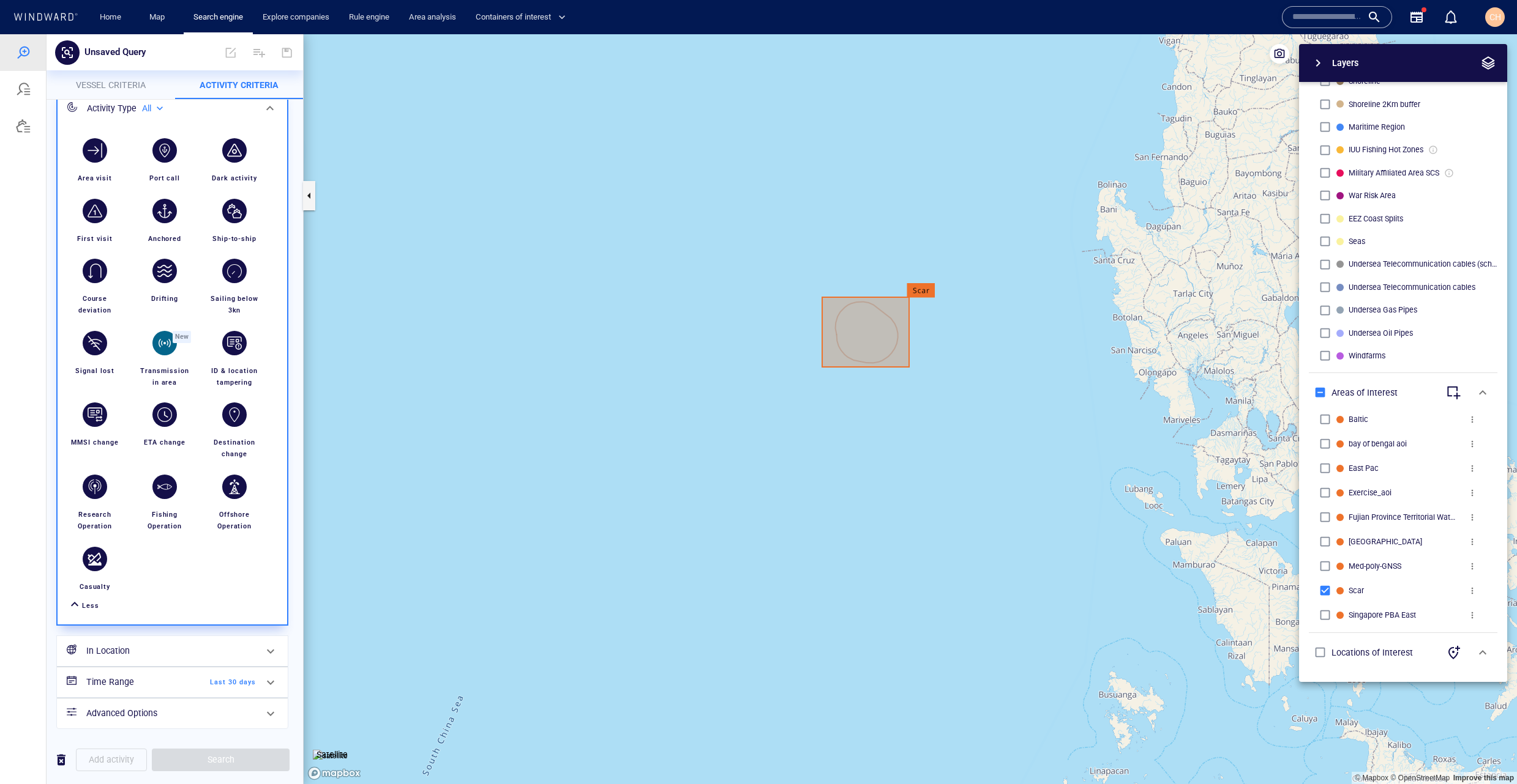
click at [157, 344] on div "button" at bounding box center [164, 343] width 24 height 24
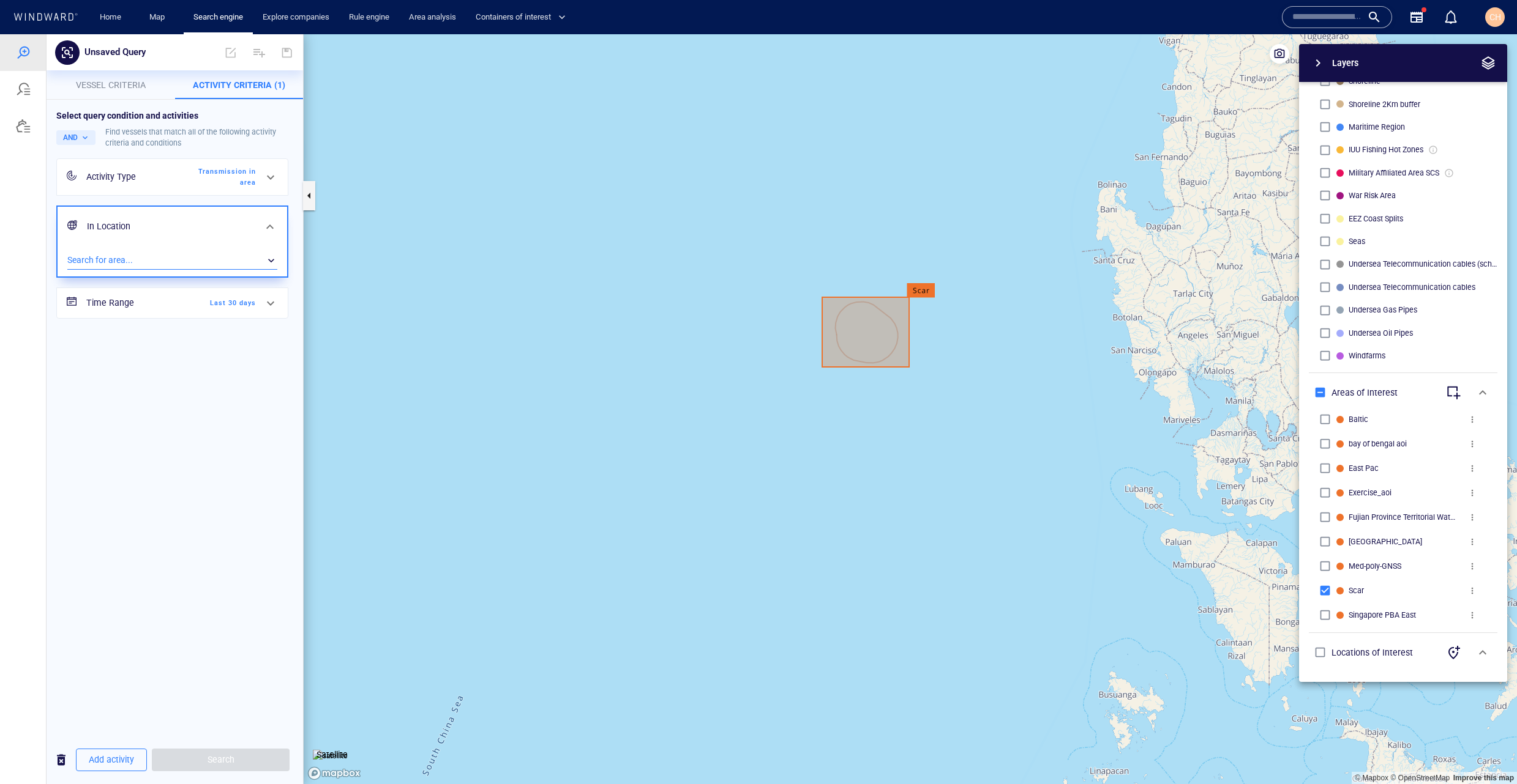
click at [169, 261] on div "​" at bounding box center [172, 260] width 210 height 19
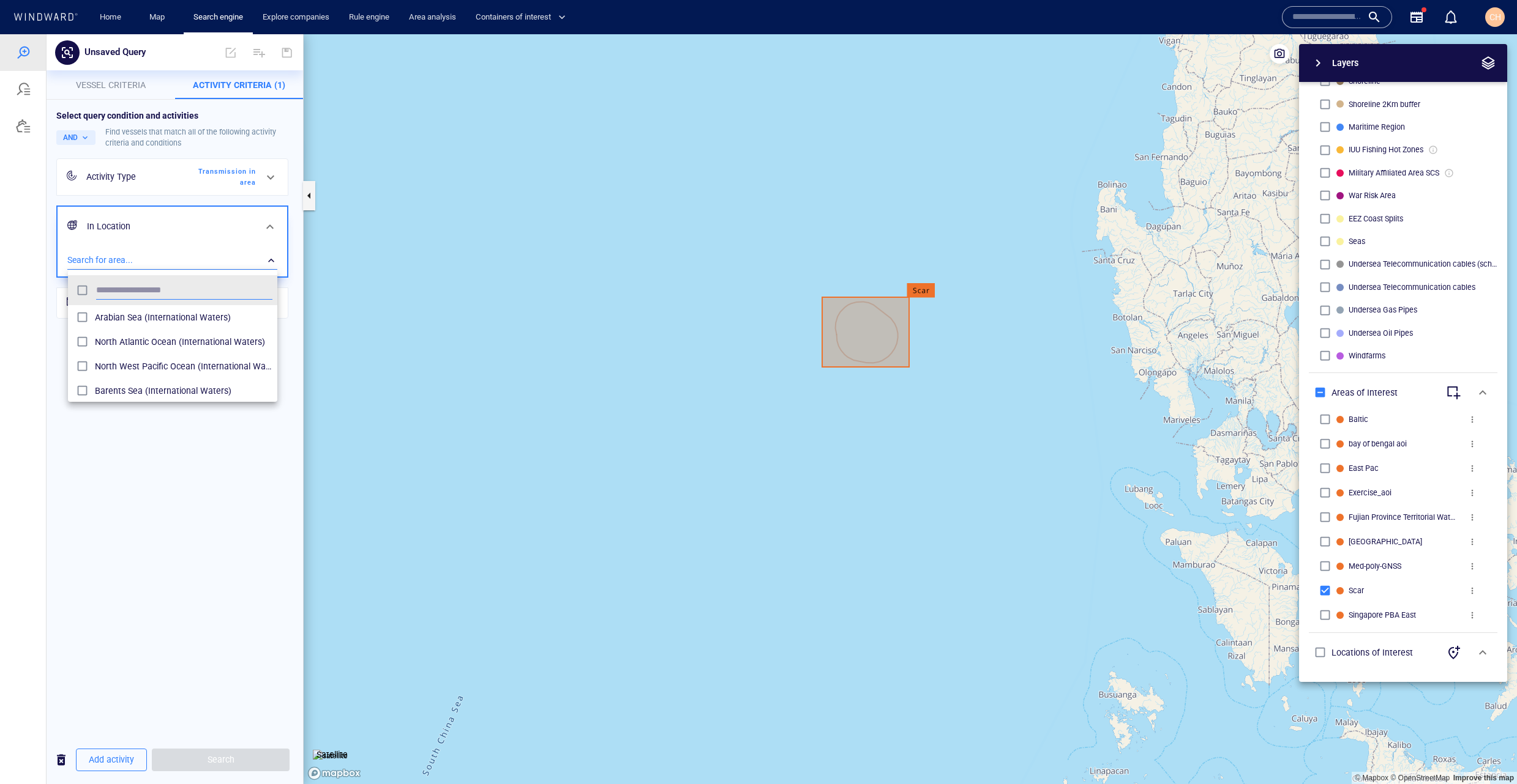
scroll to position [121, 210]
type input "**"
click at [153, 325] on div "scar (Areas of Interest)" at bounding box center [183, 317] width 177 height 19
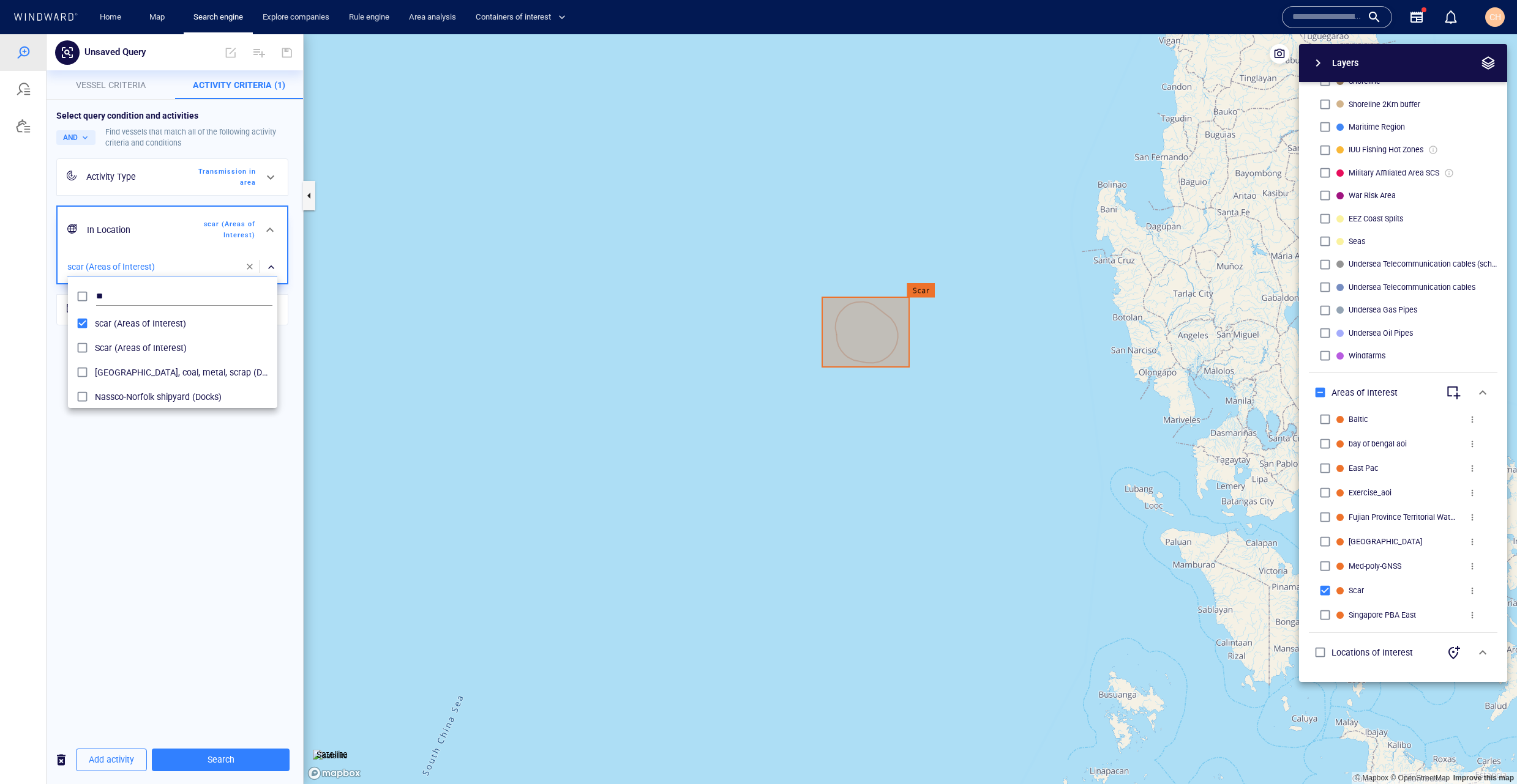
drag, startPoint x: 160, startPoint y: 512, endPoint x: 158, endPoint y: 434, distance: 78.0
click at [160, 511] on div at bounding box center [758, 409] width 1517 height 750
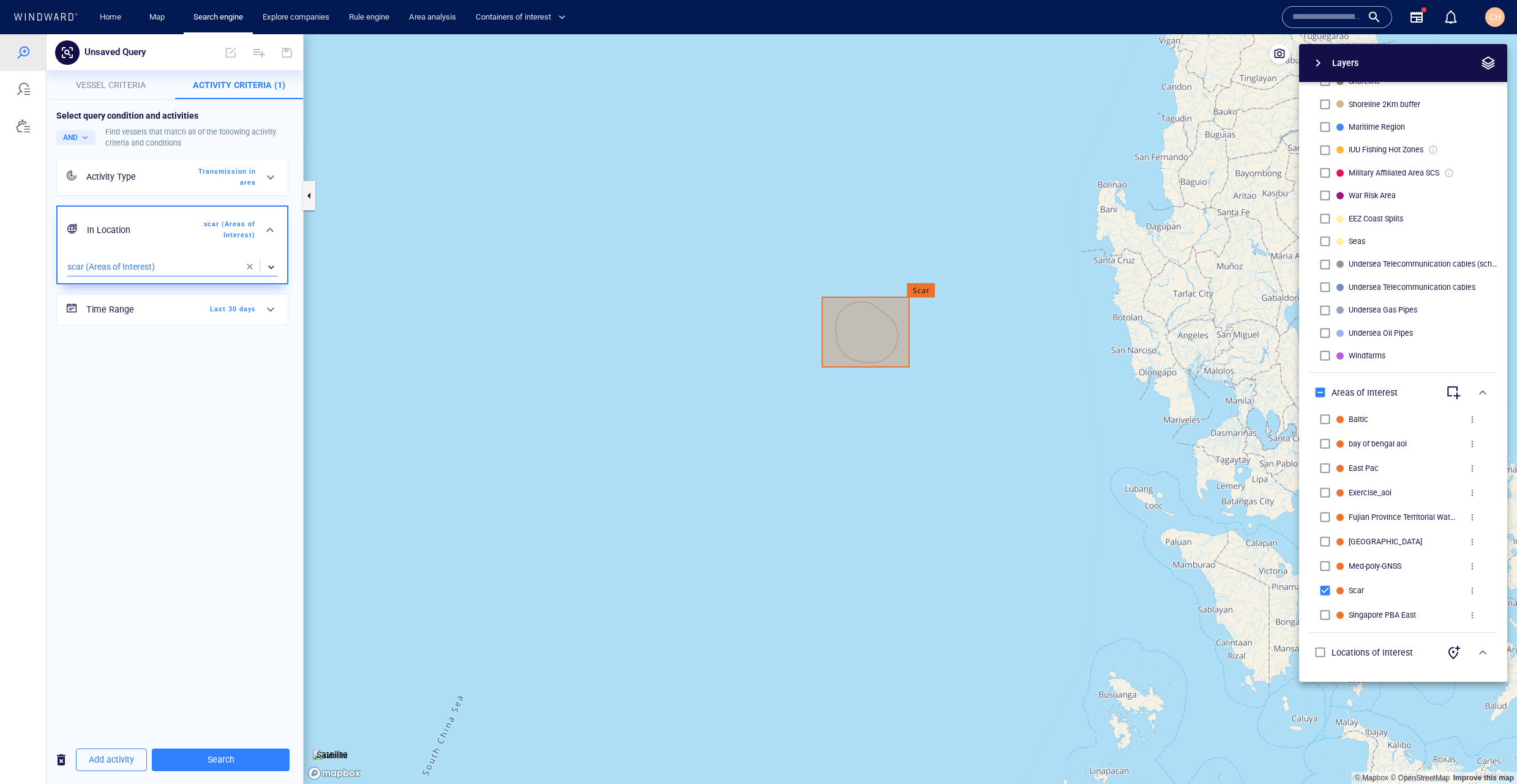
click at [200, 318] on div "Time Range Last 30 days" at bounding box center [171, 310] width 179 height 25
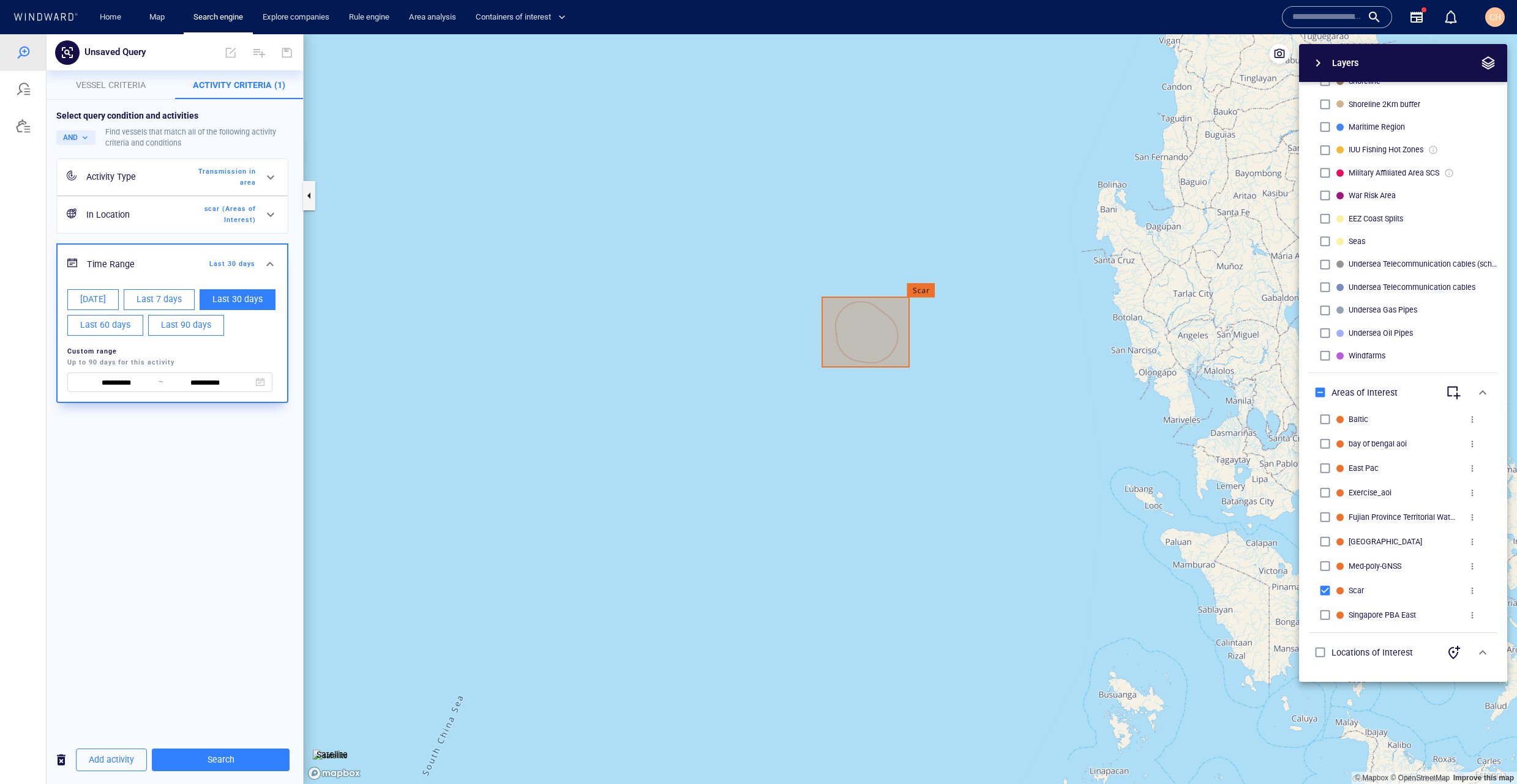
click at [105, 393] on div "**********" at bounding box center [170, 382] width 210 height 24
click at [108, 386] on input "**********" at bounding box center [117, 384] width 83 height 14
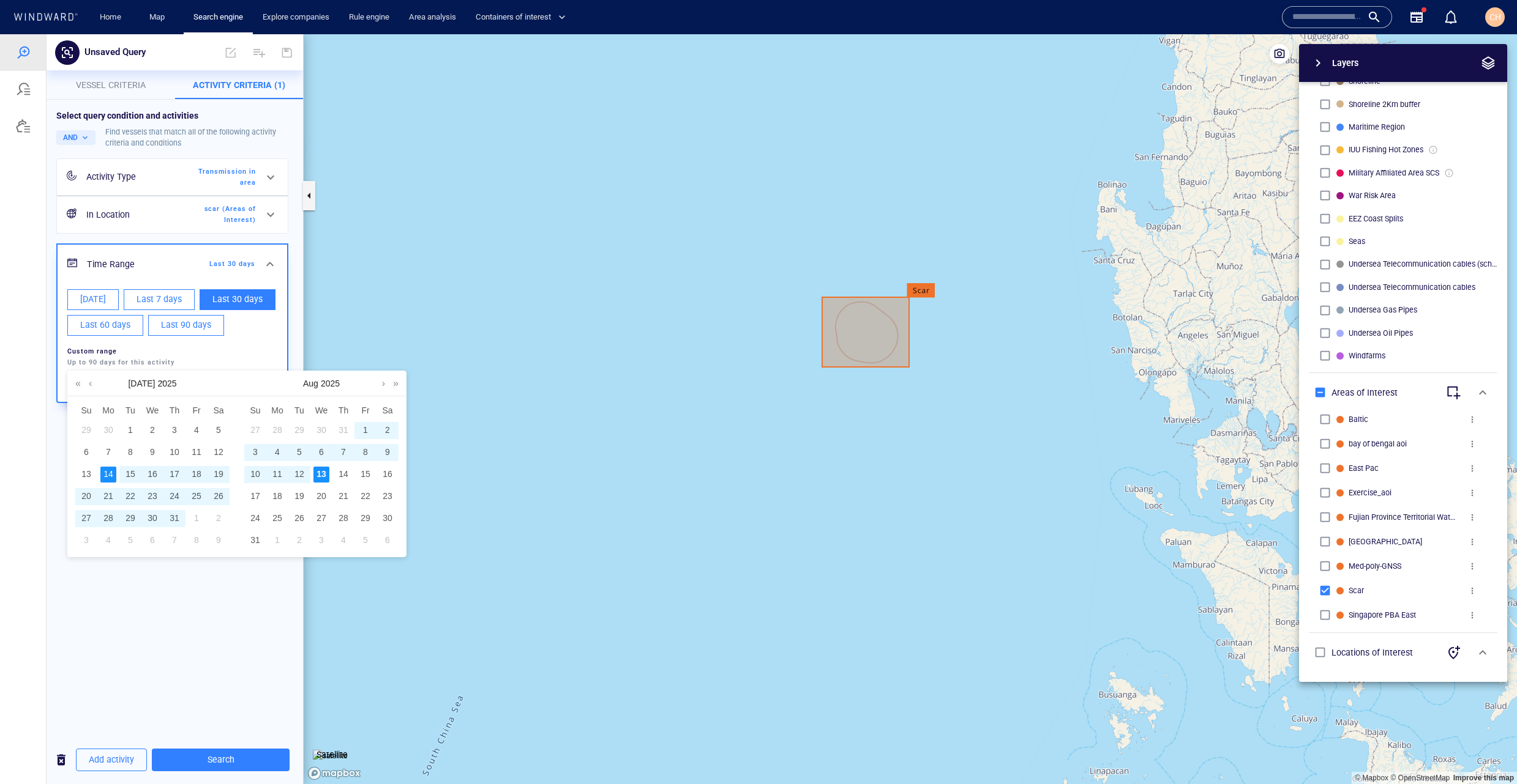
click at [278, 477] on div "11" at bounding box center [276, 474] width 16 height 16
type input "**********"
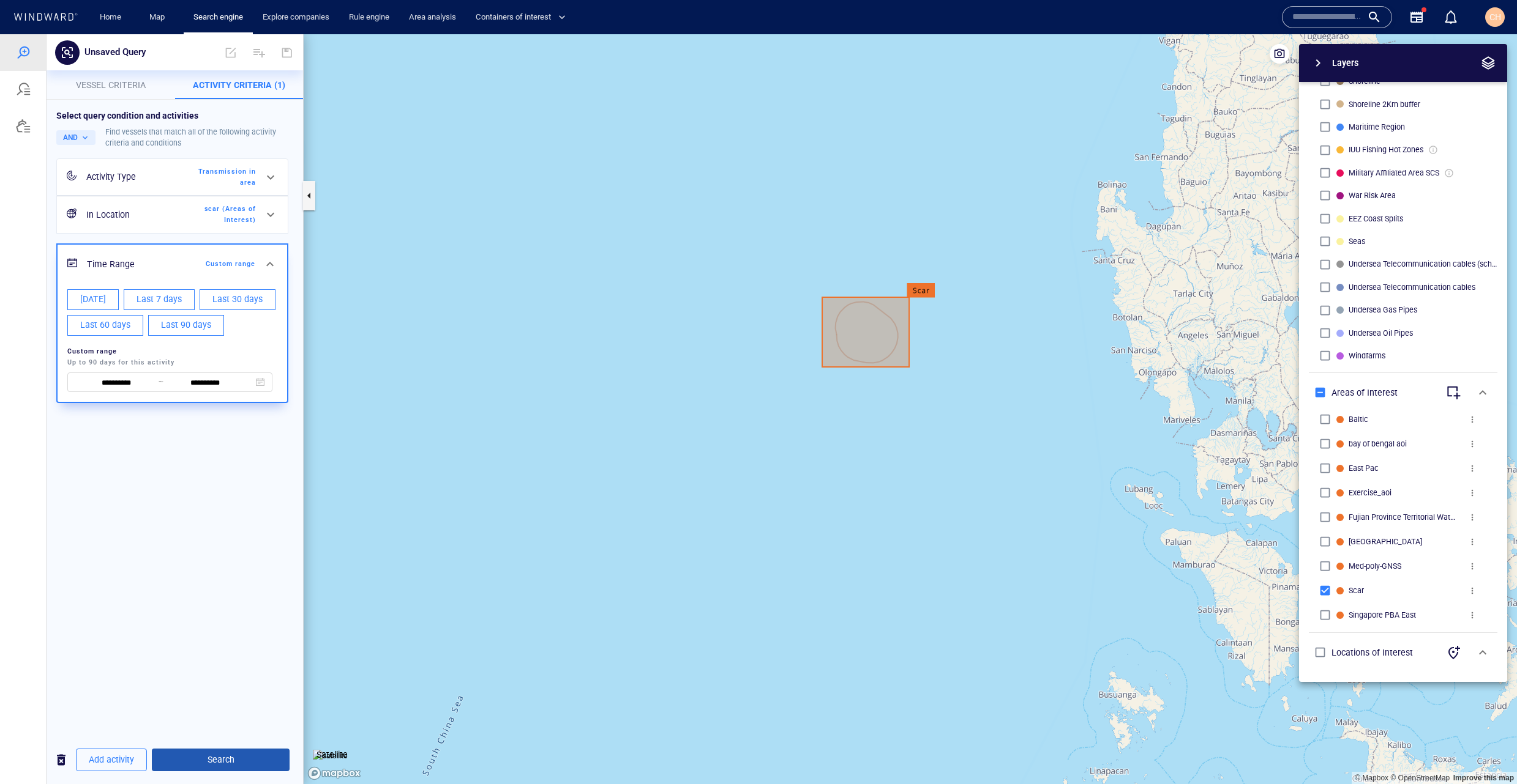
click at [242, 757] on span "Search" at bounding box center [220, 760] width 118 height 16
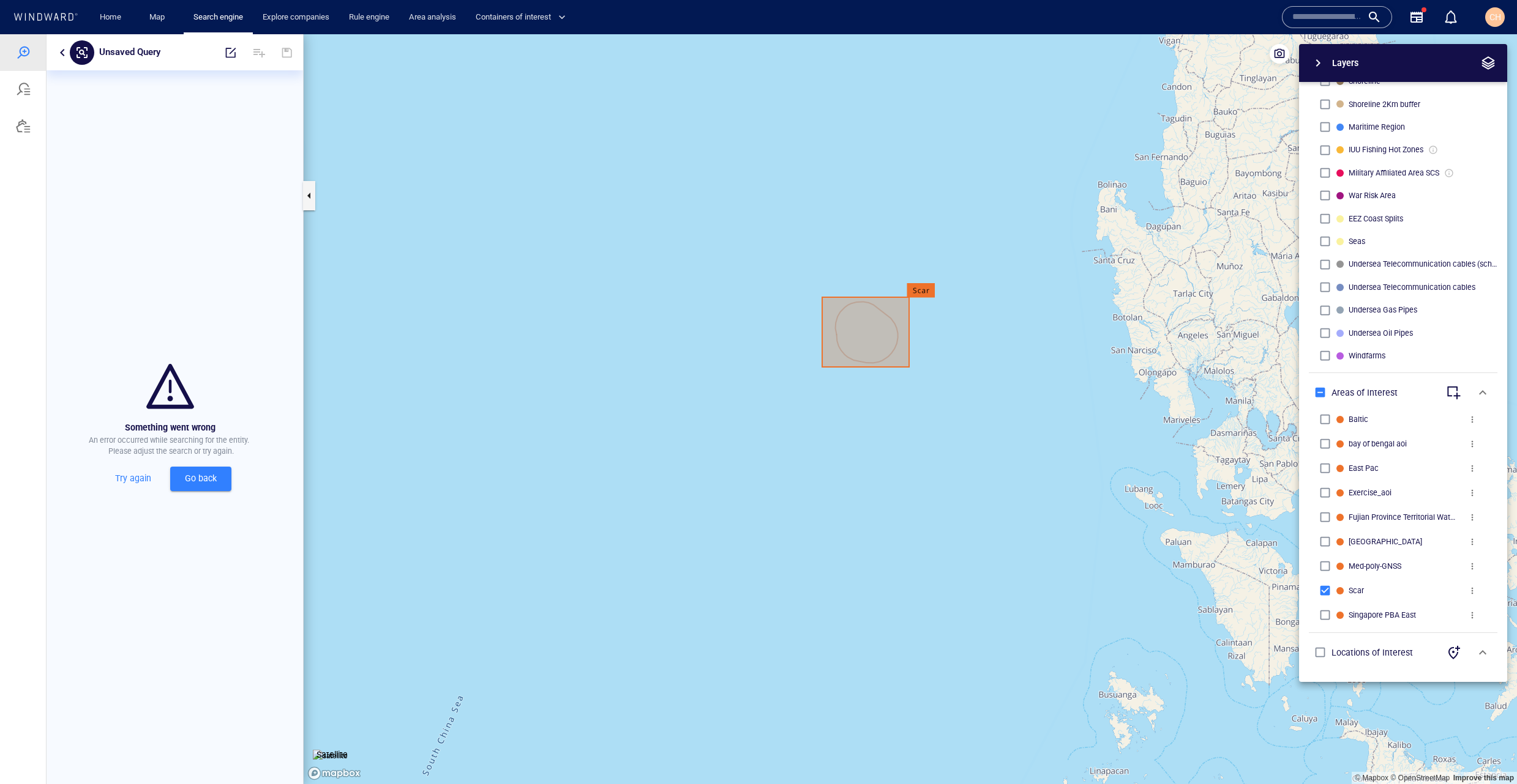
click at [198, 490] on button "Go back" at bounding box center [201, 479] width 61 height 24
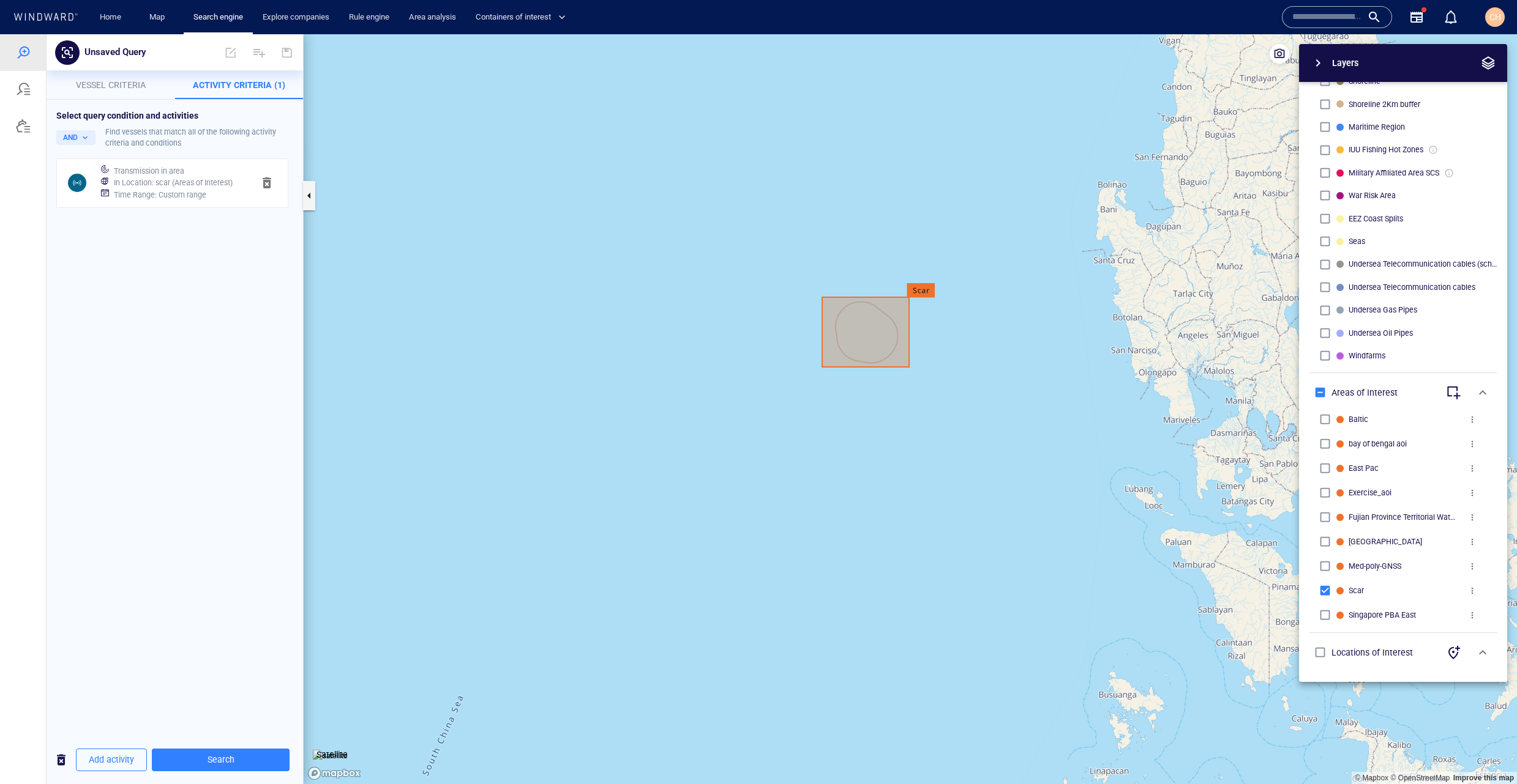
click at [143, 204] on div "Transmission in area In Location : scar (Areas of Interest) Time Range : Custom…" at bounding box center [172, 183] width 152 height 46
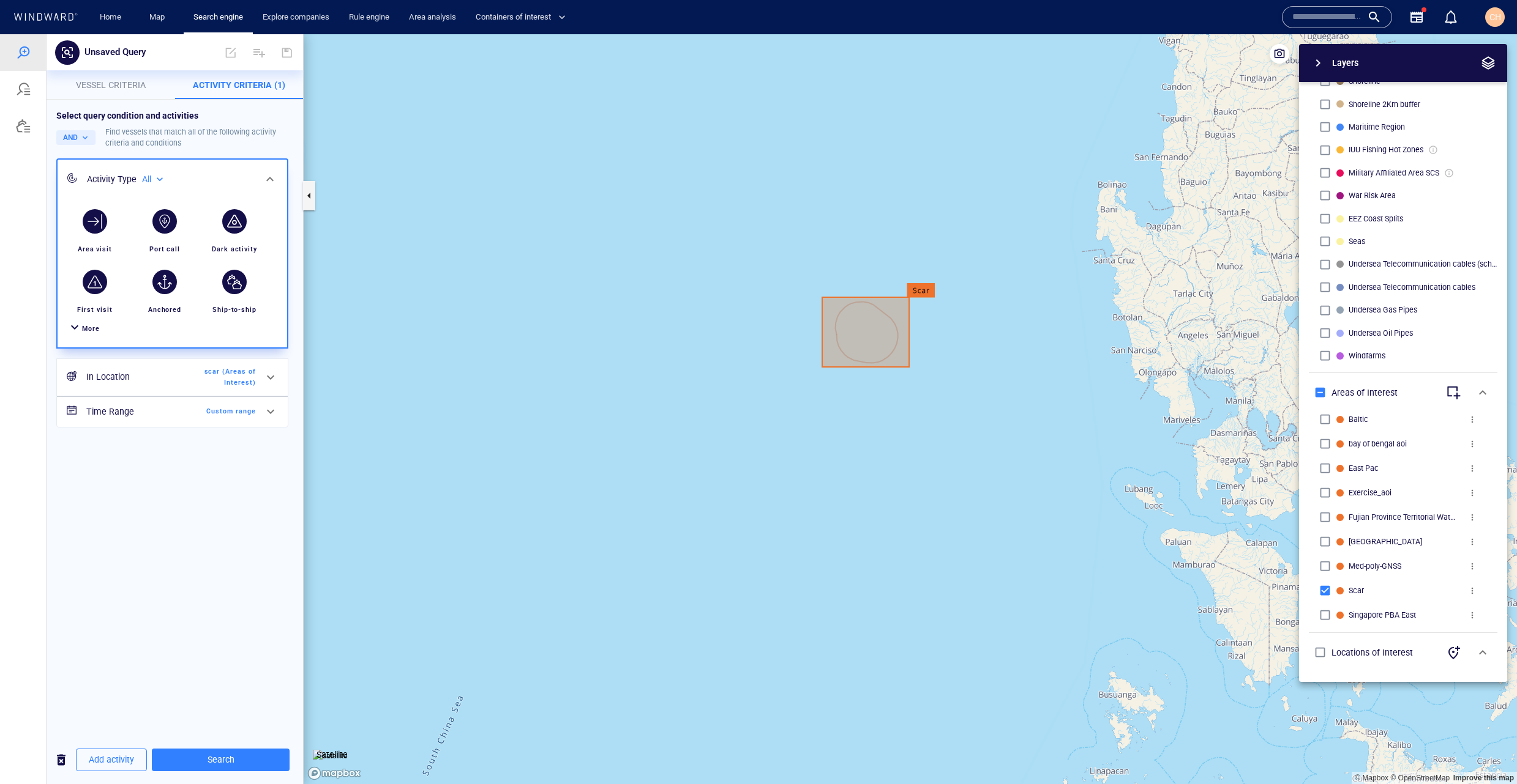
click at [211, 411] on span "Custom range" at bounding box center [221, 411] width 70 height 11
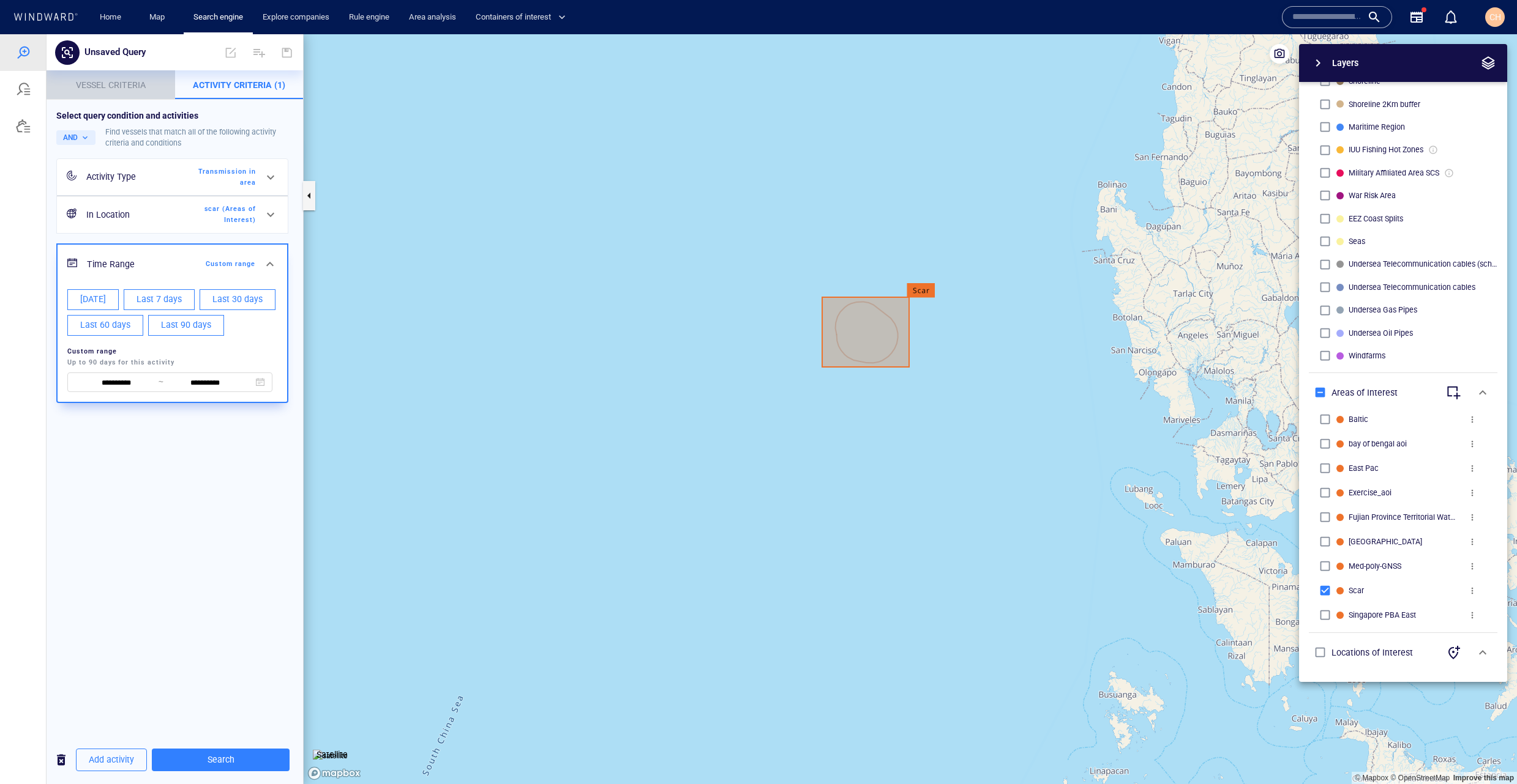
click at [128, 91] on p "Vessel criteria" at bounding box center [110, 85] width 114 height 15
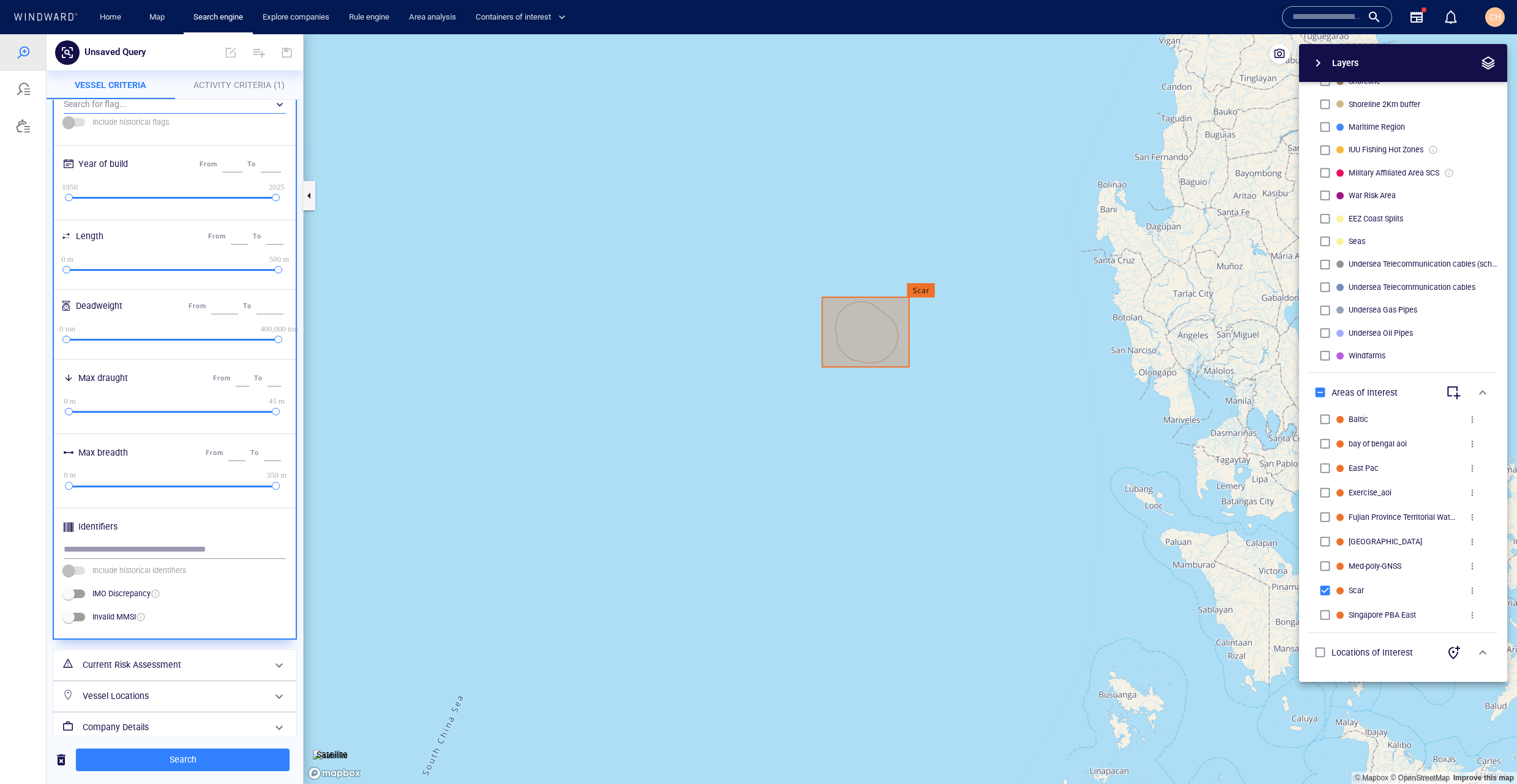
scroll to position [245, 0]
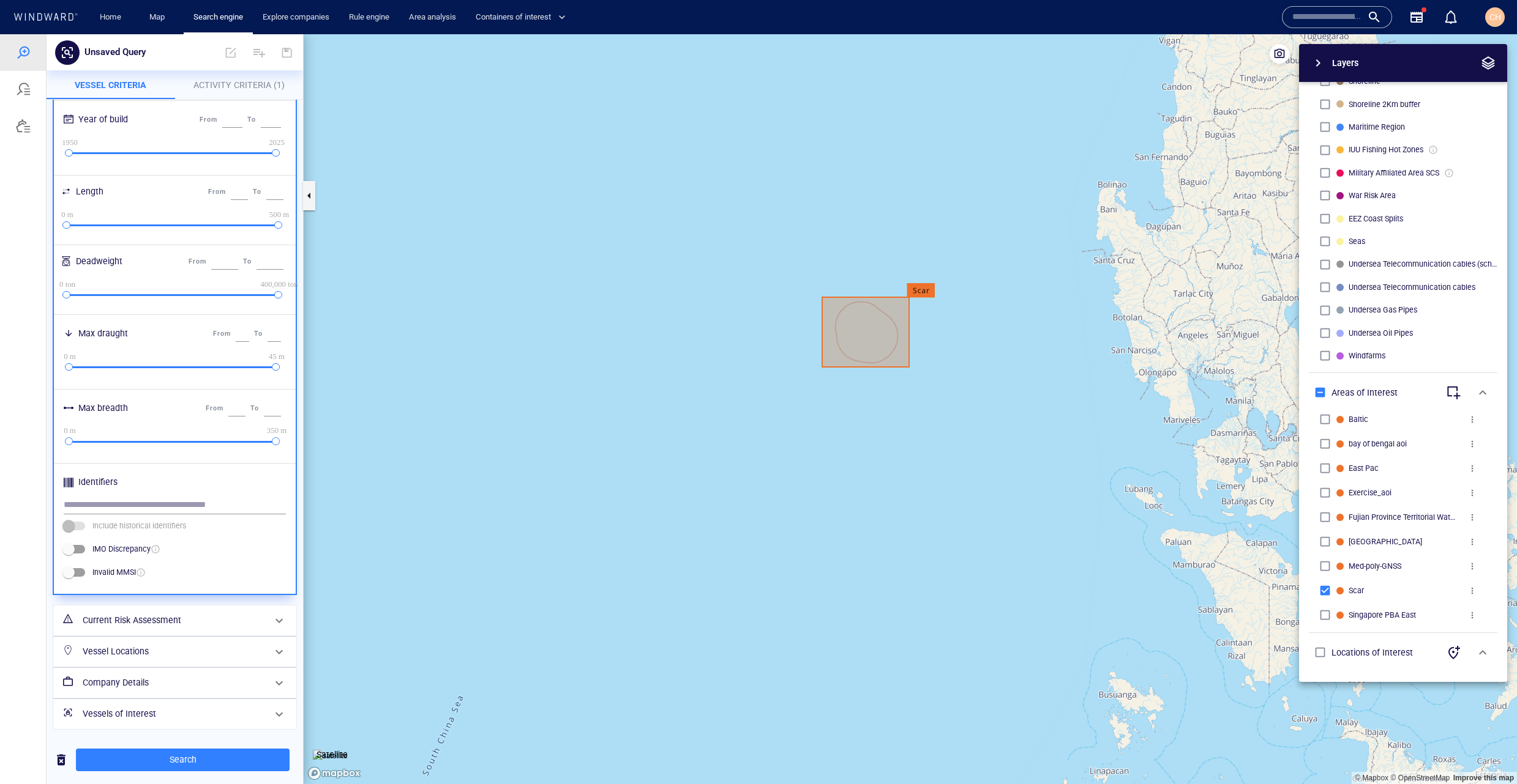
click at [148, 657] on h6 "Vessel Locations" at bounding box center [173, 651] width 182 height 16
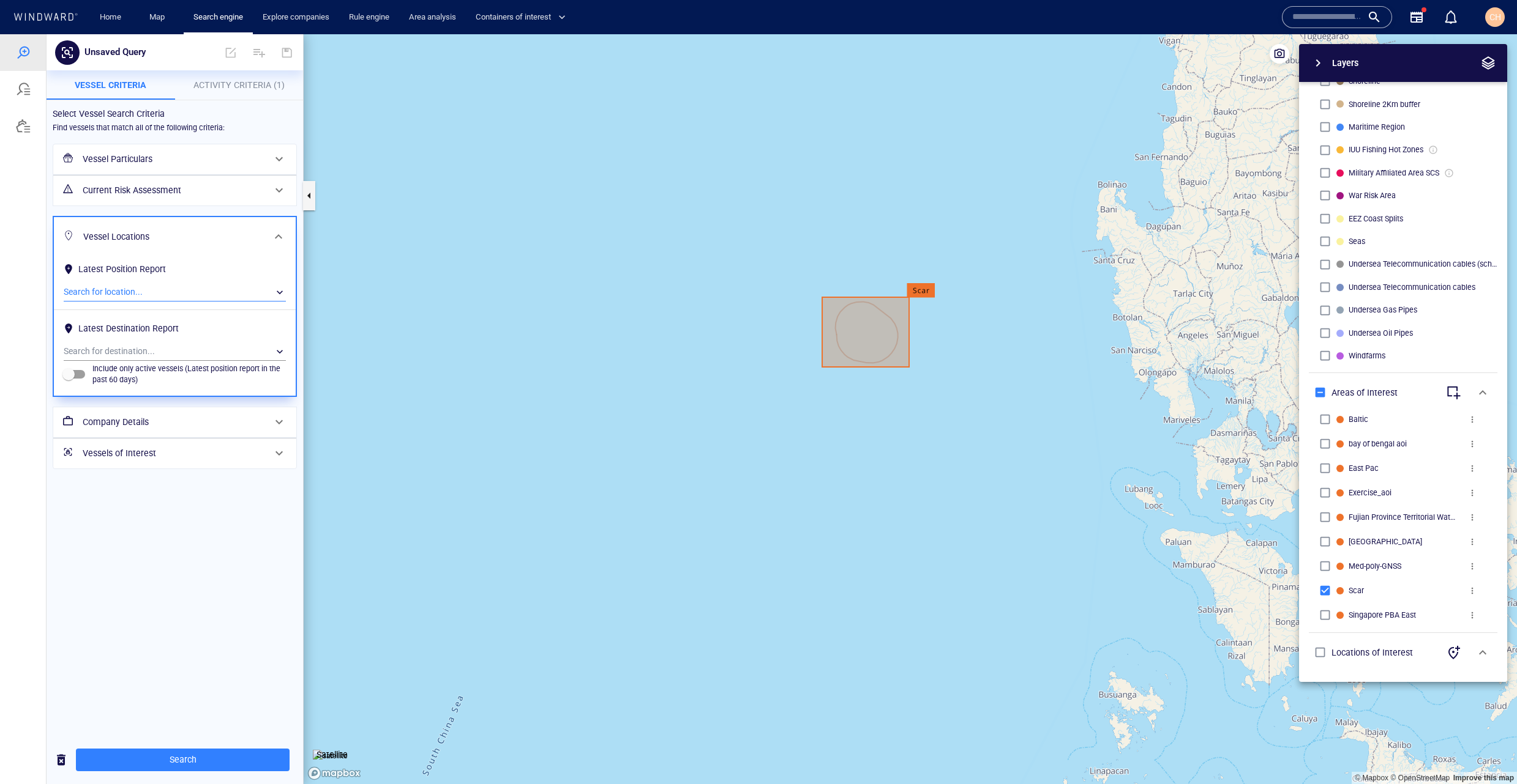
click at [140, 290] on div "​" at bounding box center [175, 293] width 223 height 19
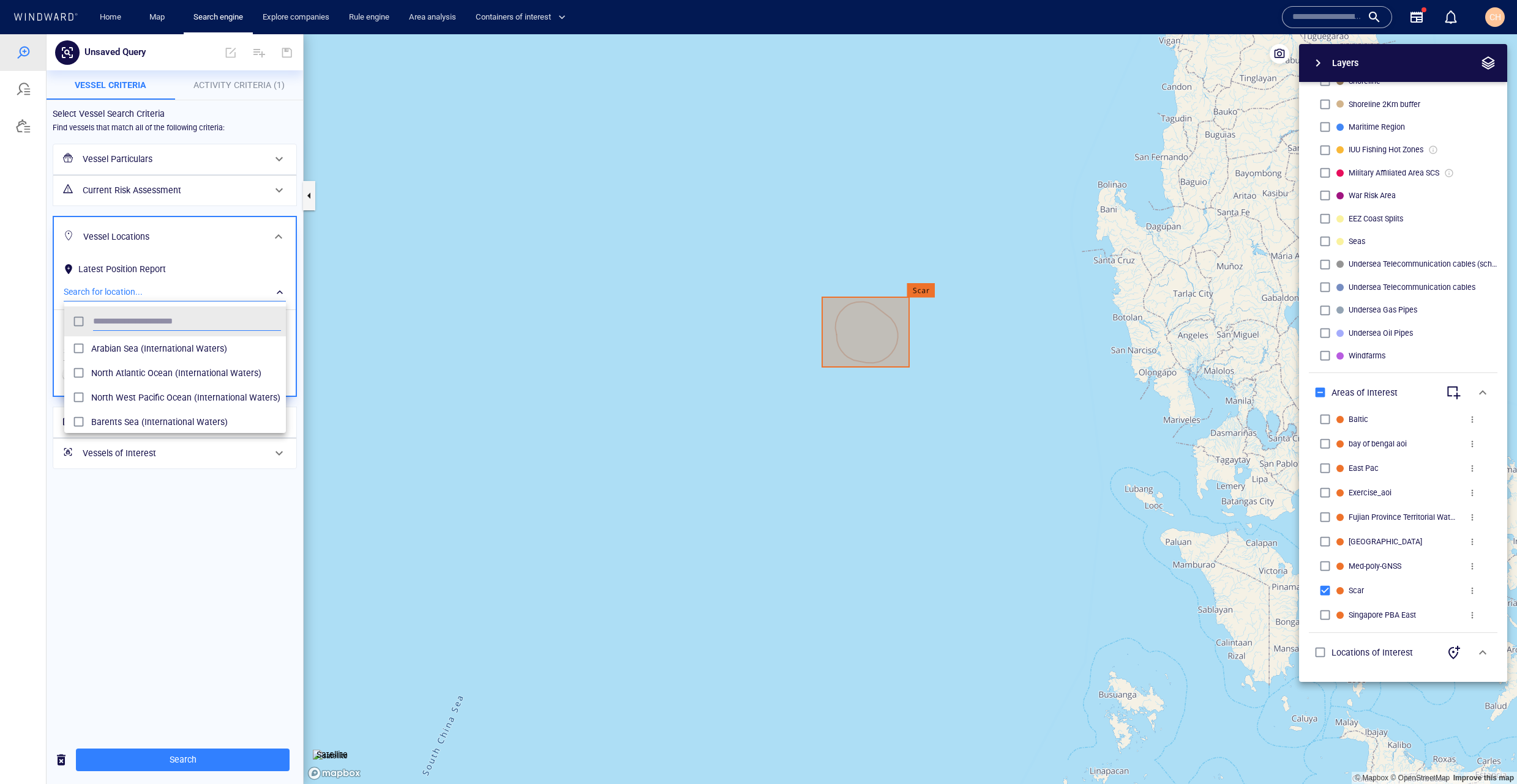
scroll to position [121, 222]
type input "**"
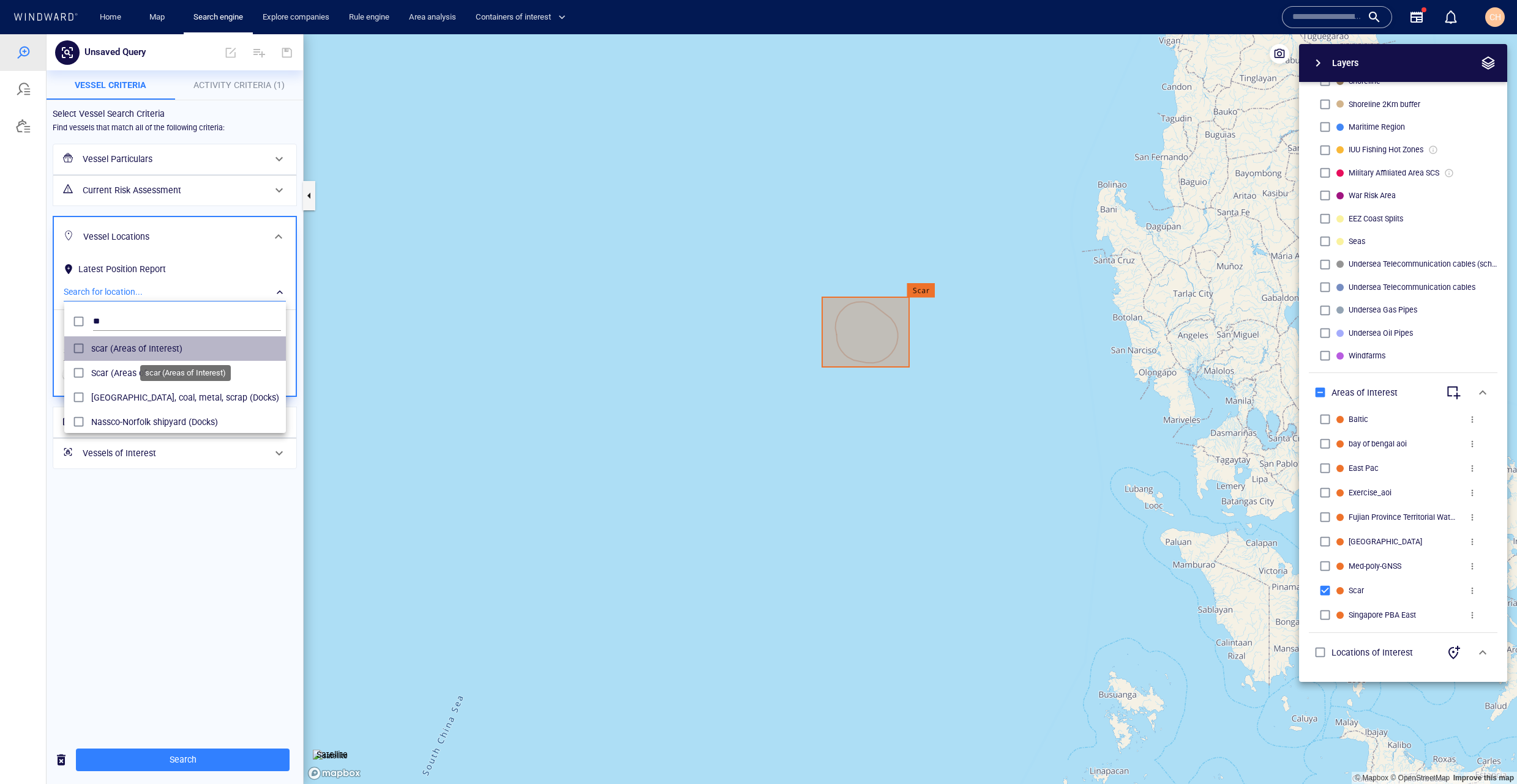
drag, startPoint x: 129, startPoint y: 353, endPoint x: 134, endPoint y: 349, distance: 6.4
click at [134, 349] on span "scar (Areas of Interest)" at bounding box center [185, 348] width 190 height 15
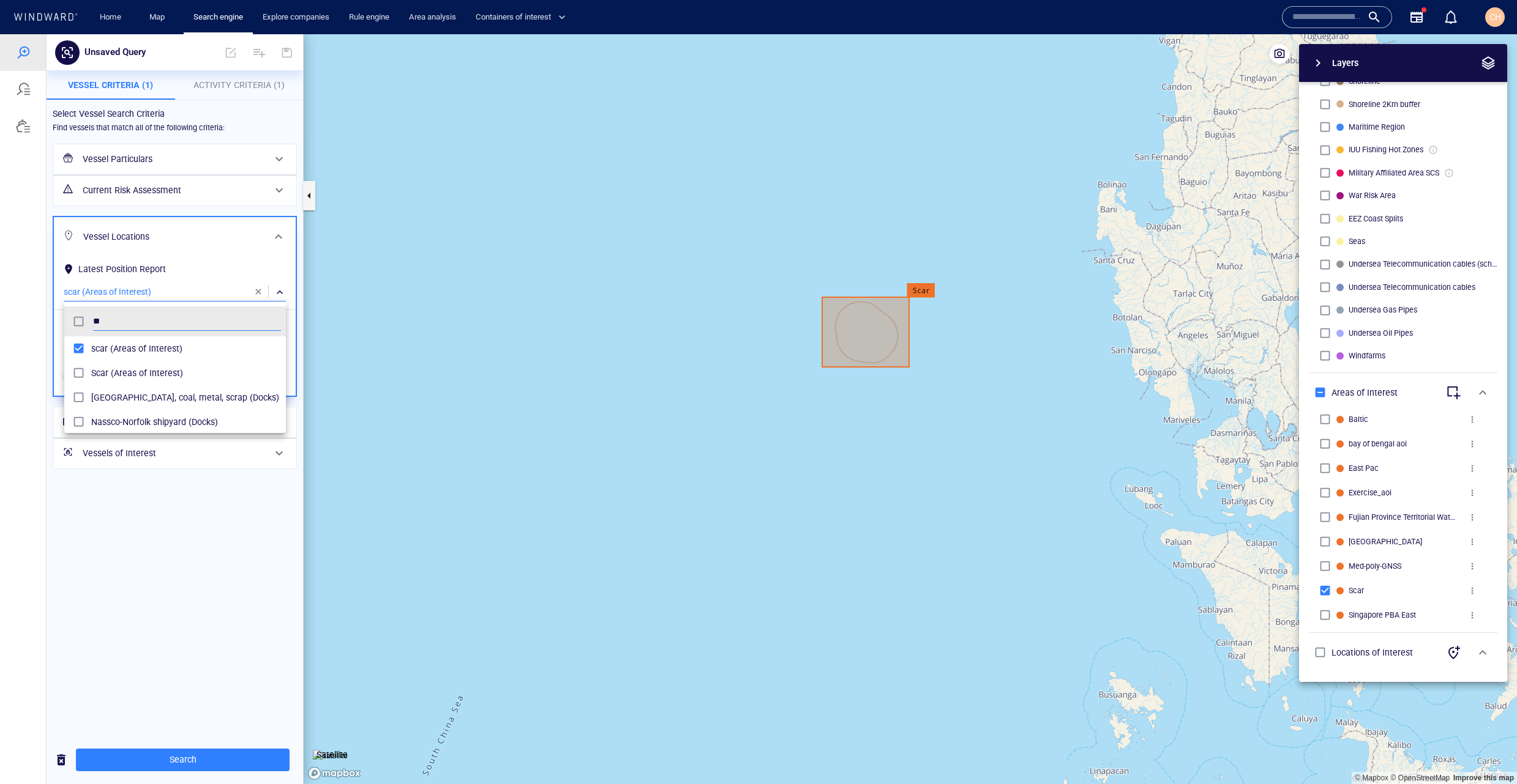
click at [223, 93] on div at bounding box center [758, 409] width 1517 height 750
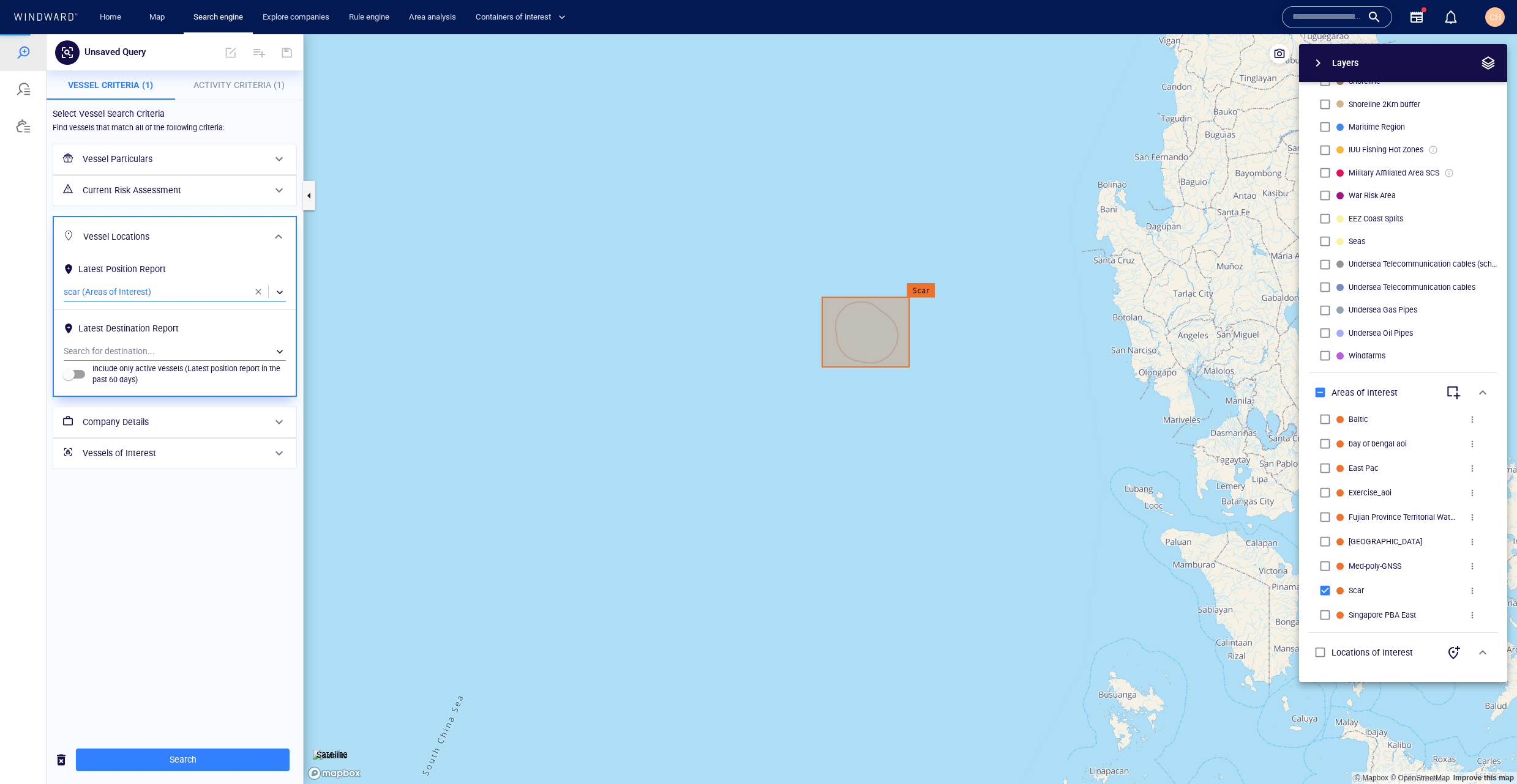
click at [225, 89] on span "Activity Criteria (1)" at bounding box center [239, 84] width 91 height 10
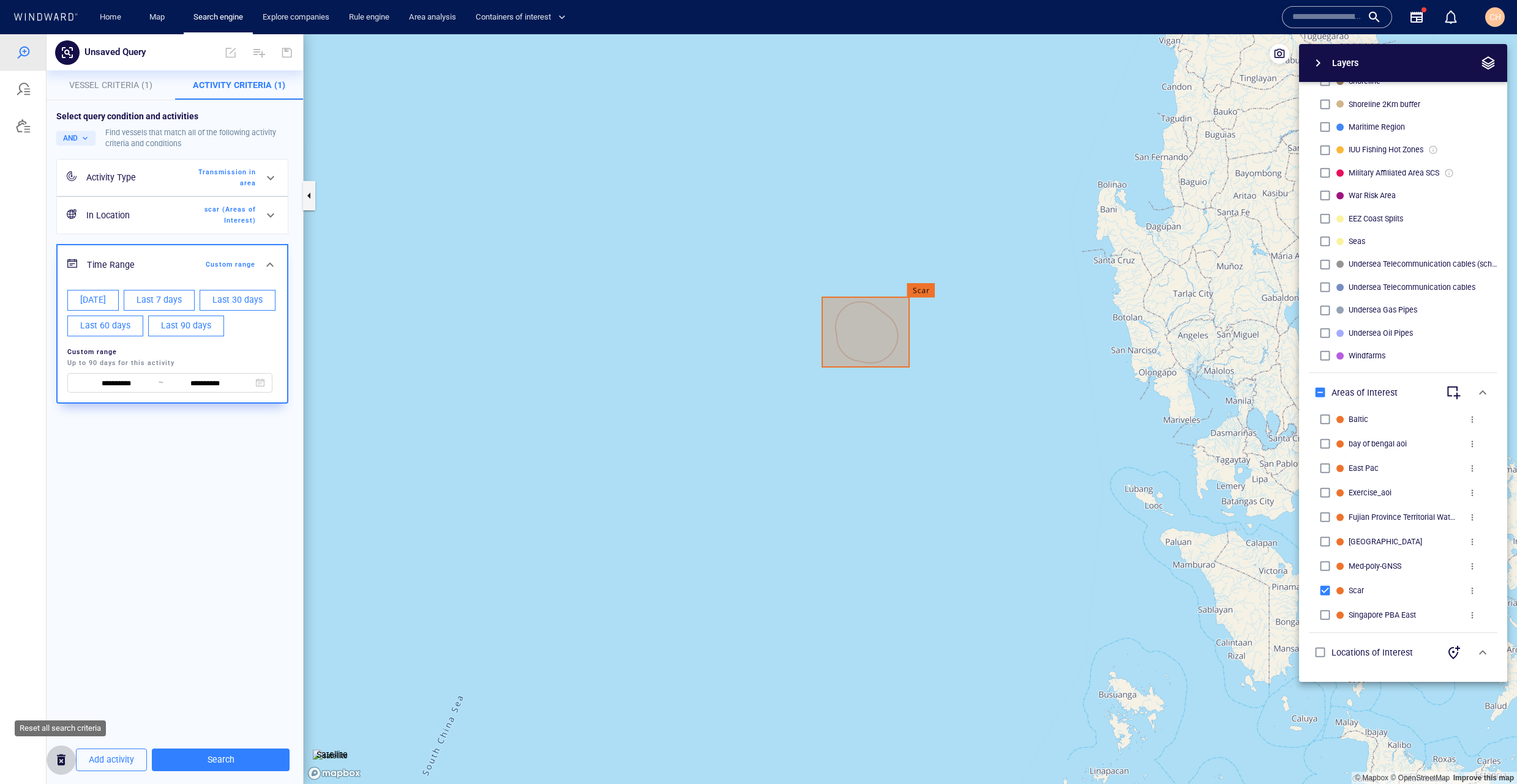
click at [57, 773] on button "button" at bounding box center [61, 760] width 30 height 30
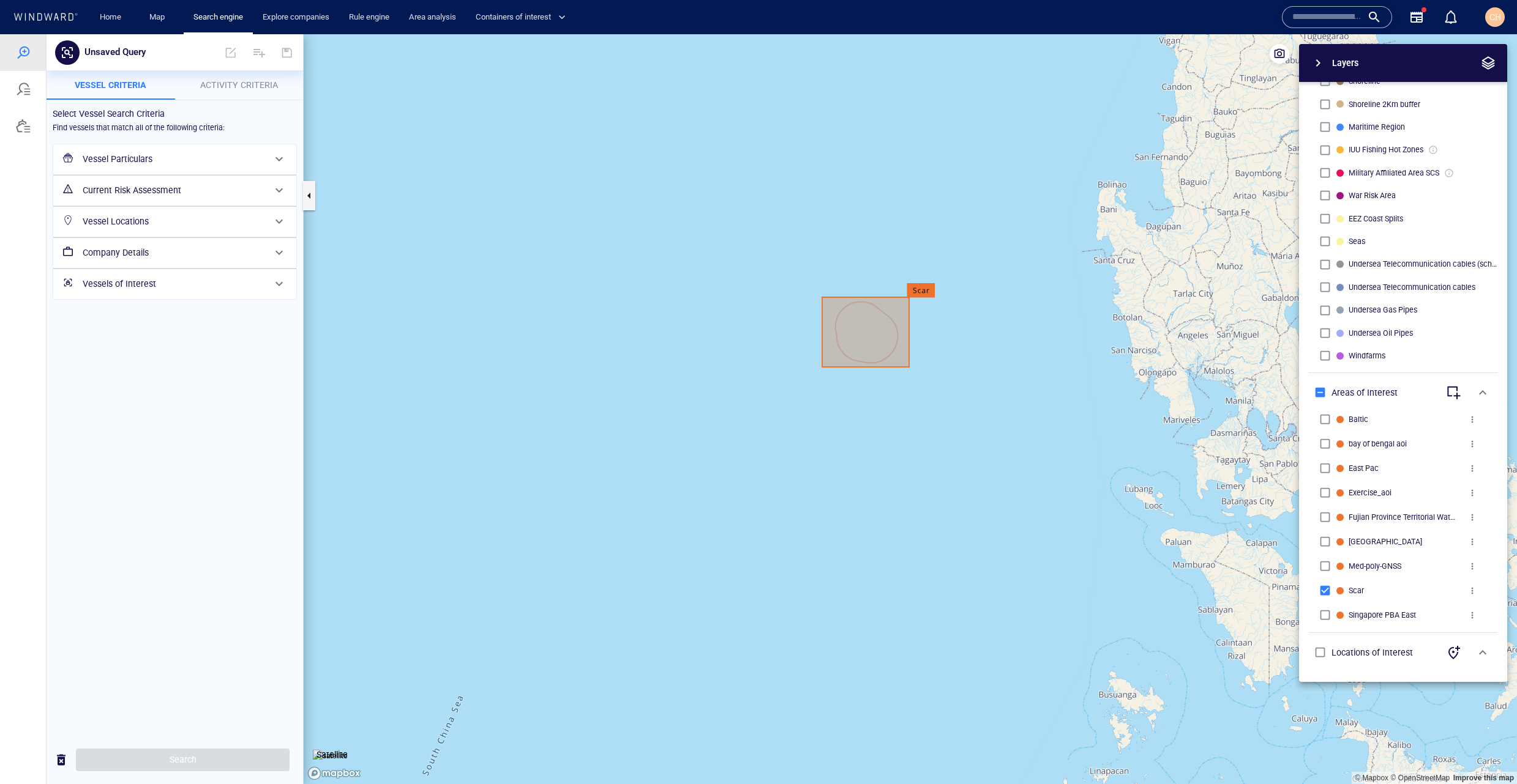
click at [122, 159] on h6 "Vessel Particulars" at bounding box center [173, 159] width 182 height 16
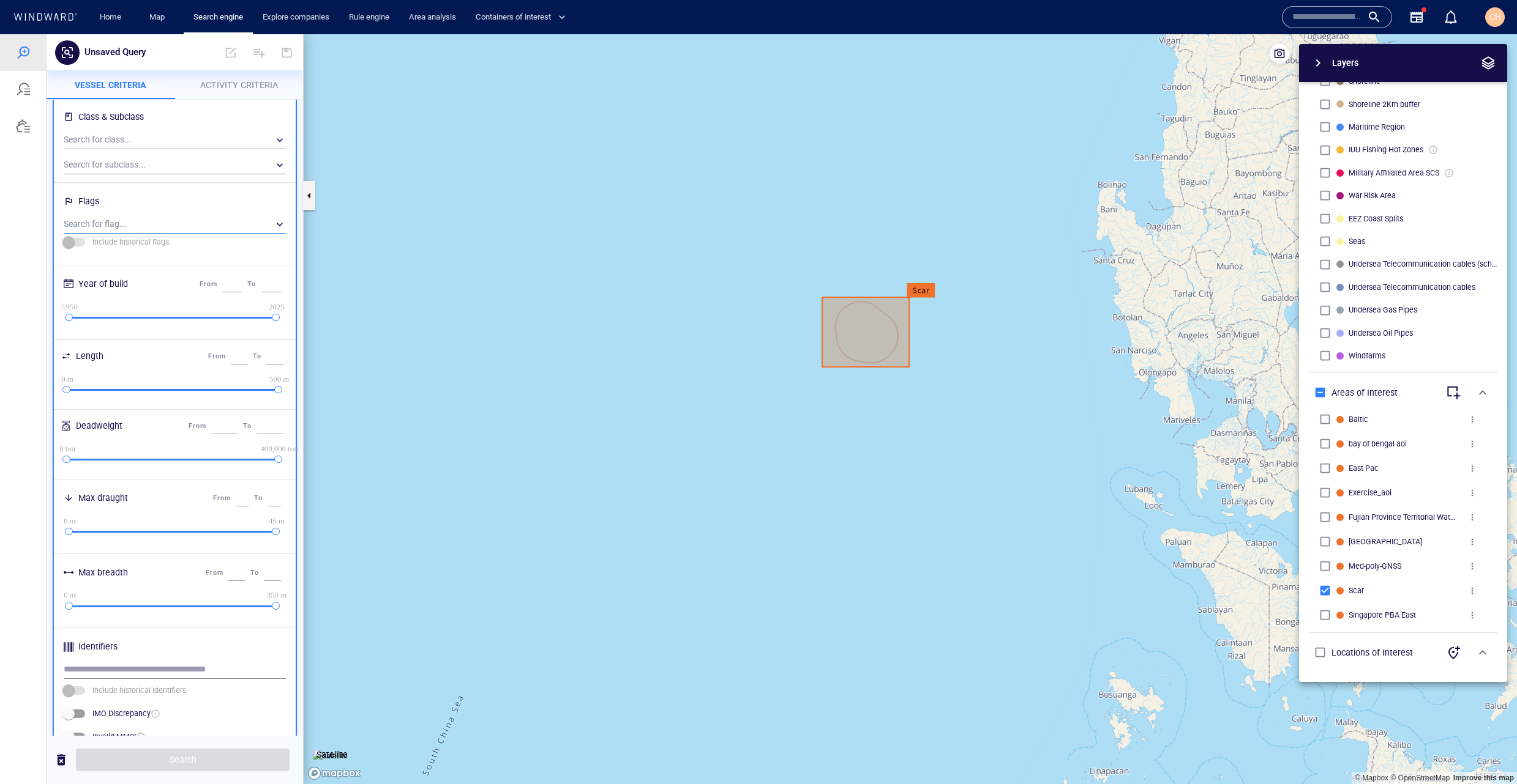
scroll to position [245, 0]
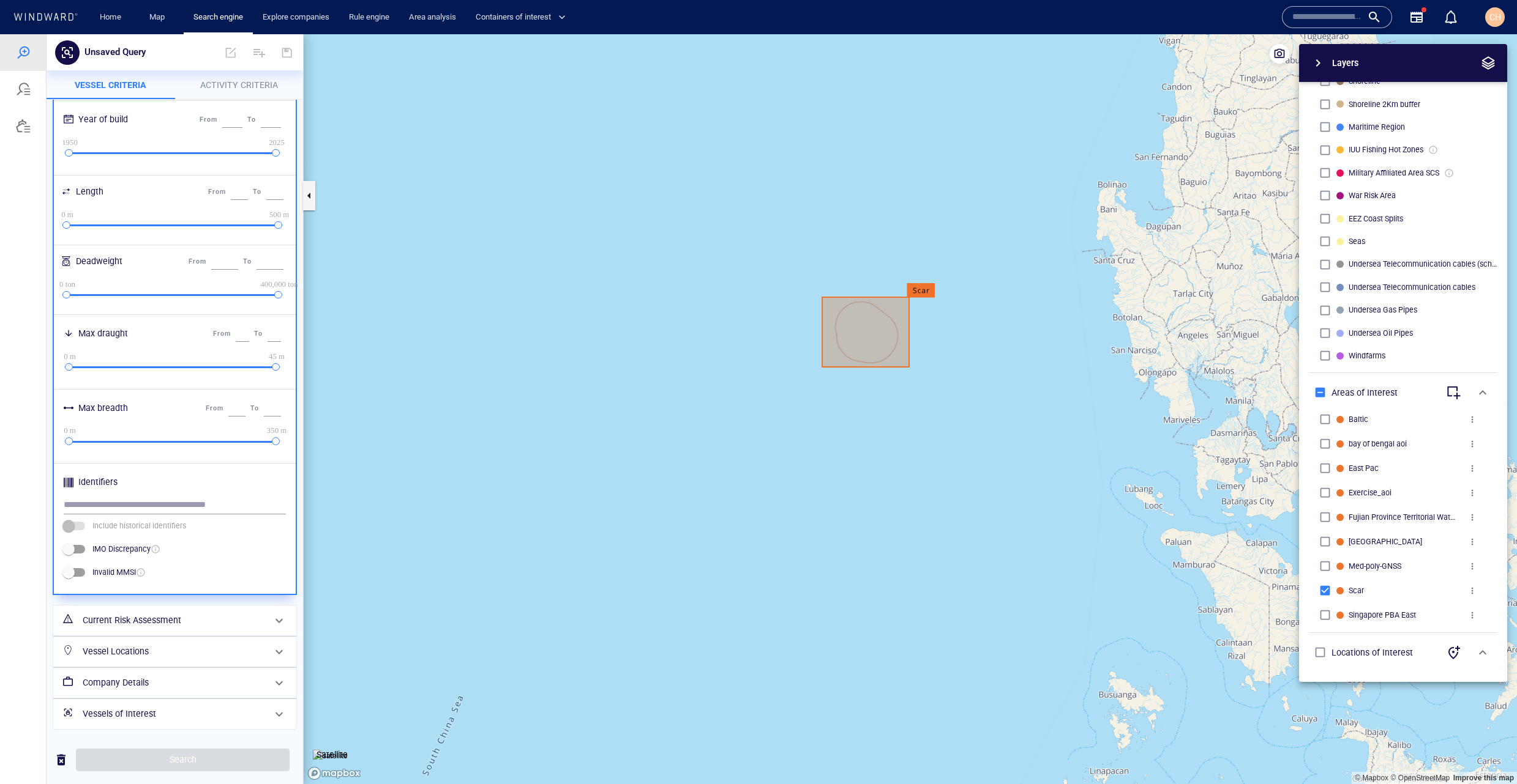
click at [121, 648] on h6 "Vessel Locations" at bounding box center [173, 651] width 182 height 16
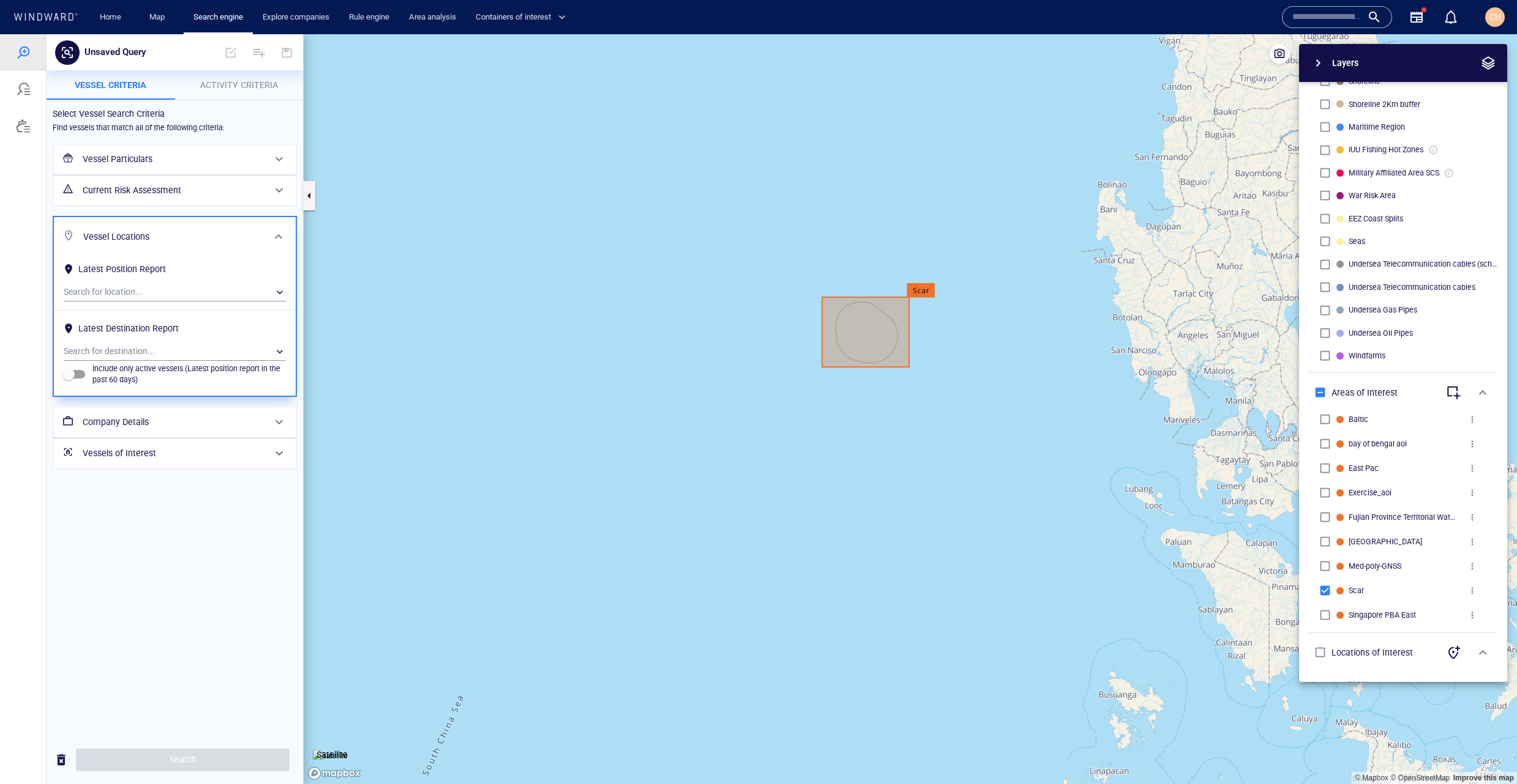
scroll to position [0, 0]
click at [124, 286] on div "​" at bounding box center [175, 293] width 223 height 19
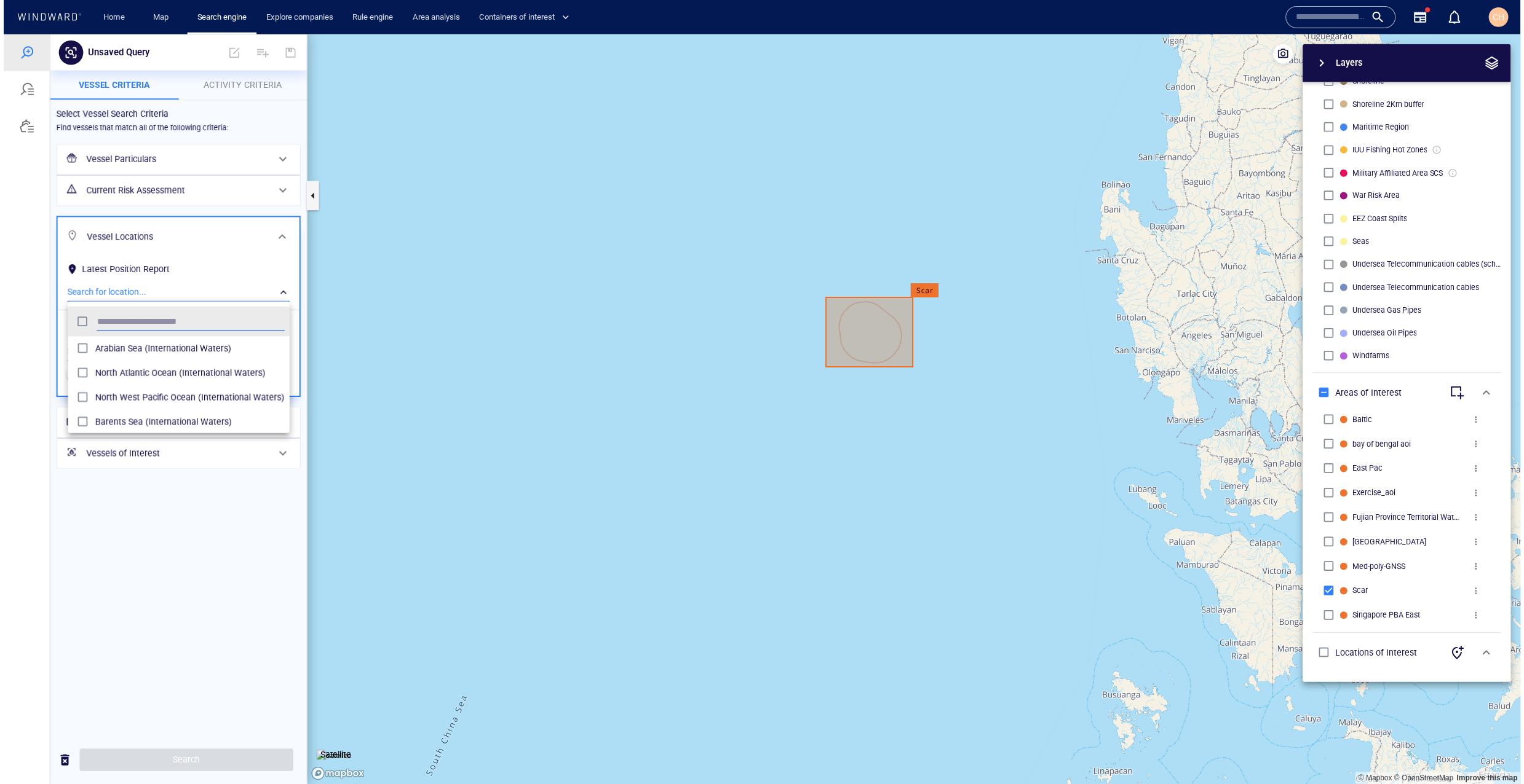
scroll to position [122, 223]
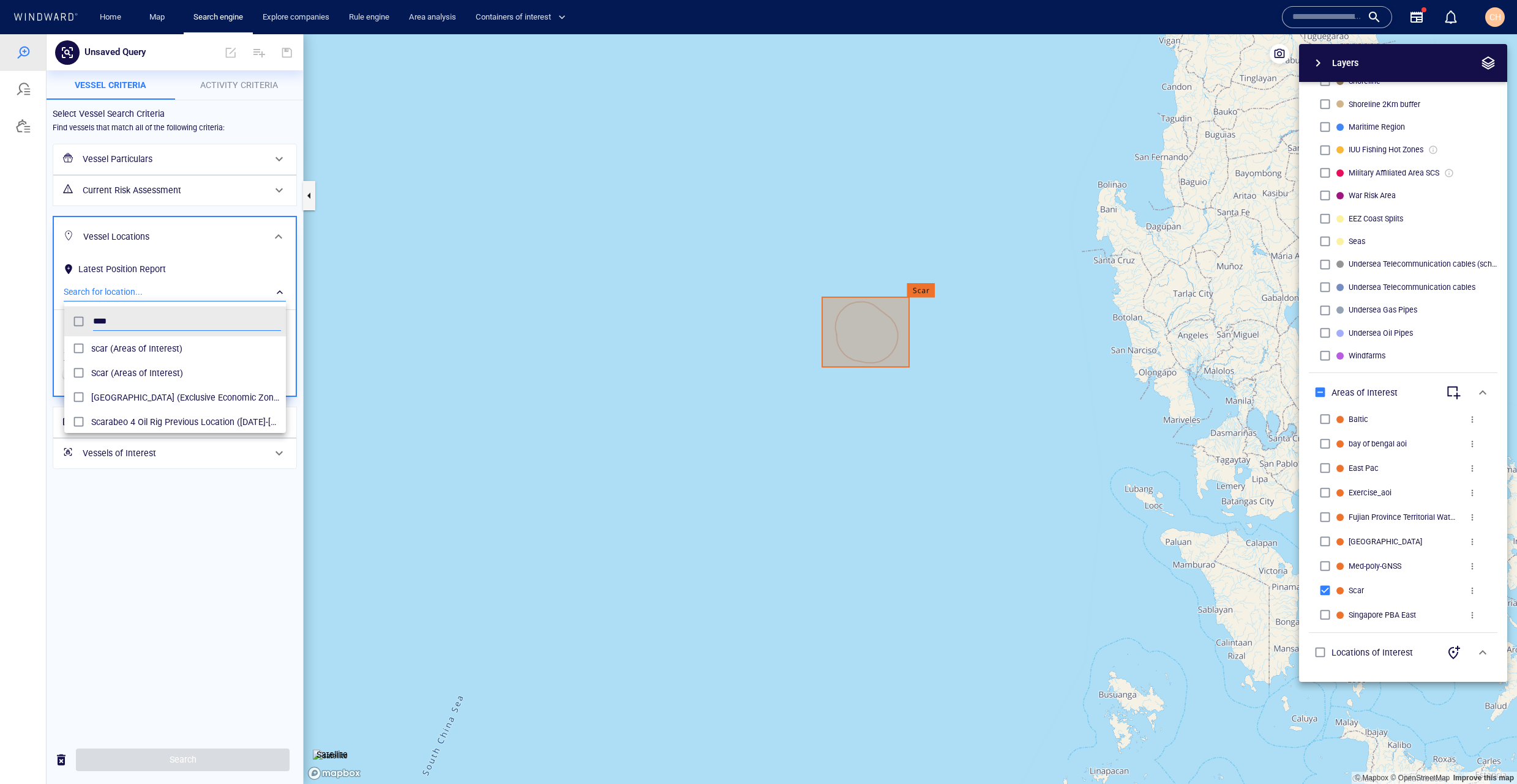
type input "****"
click at [158, 357] on div "scar (Areas of Interest)" at bounding box center [185, 348] width 190 height 19
click at [215, 770] on div at bounding box center [758, 409] width 1517 height 750
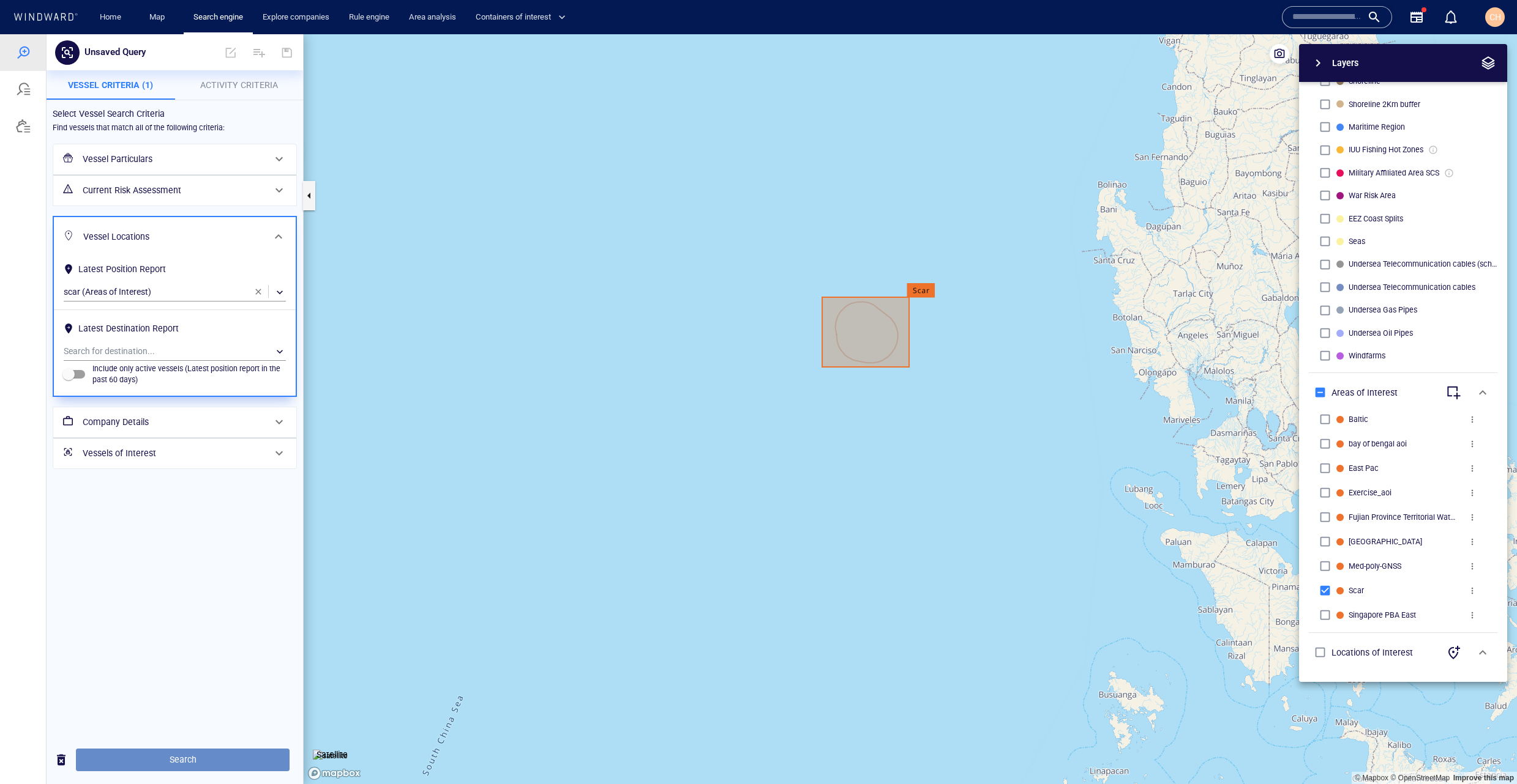
click at [215, 765] on span "Search" at bounding box center [182, 760] width 194 height 16
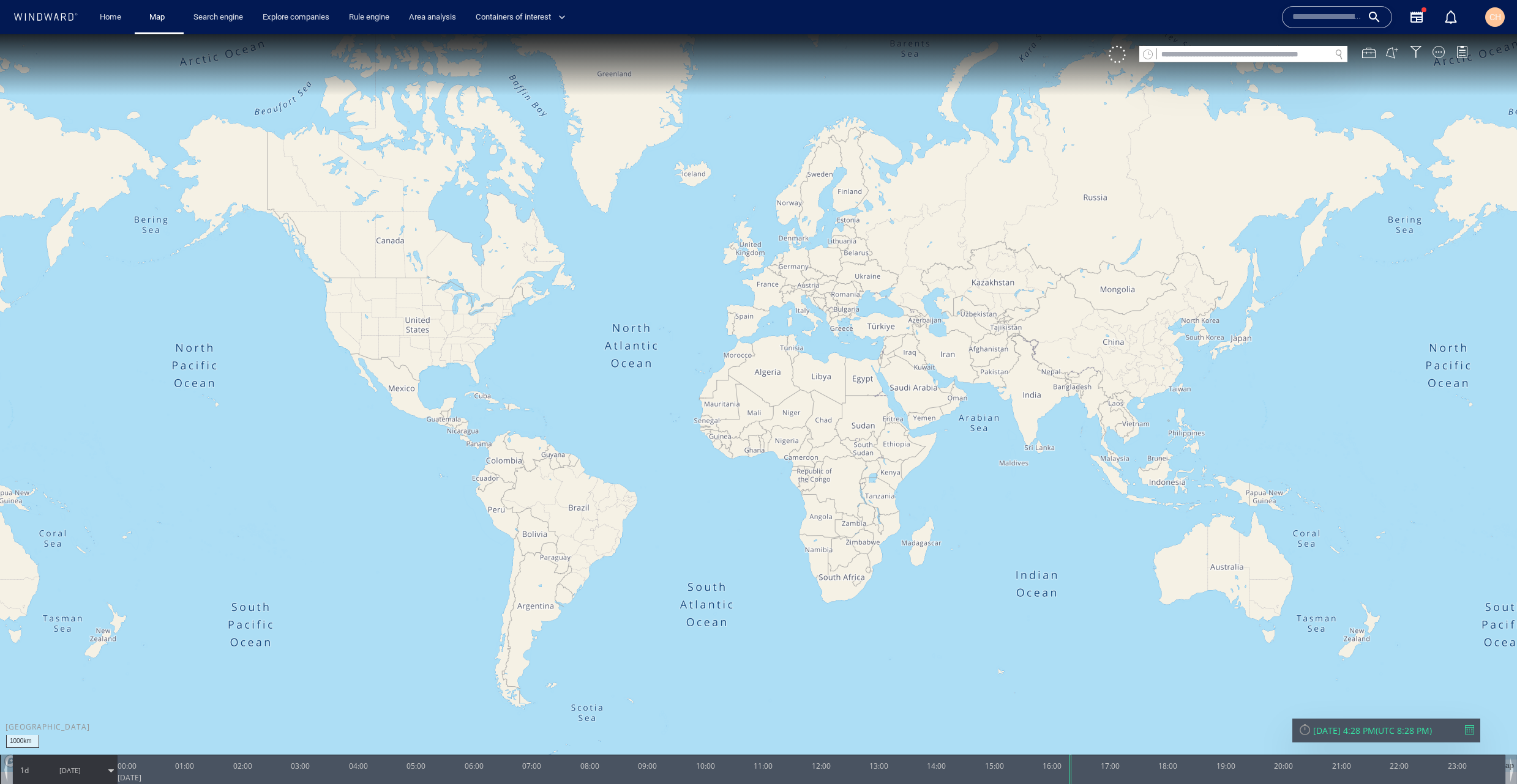
click at [1215, 51] on input "text" at bounding box center [1243, 55] width 173 height 17
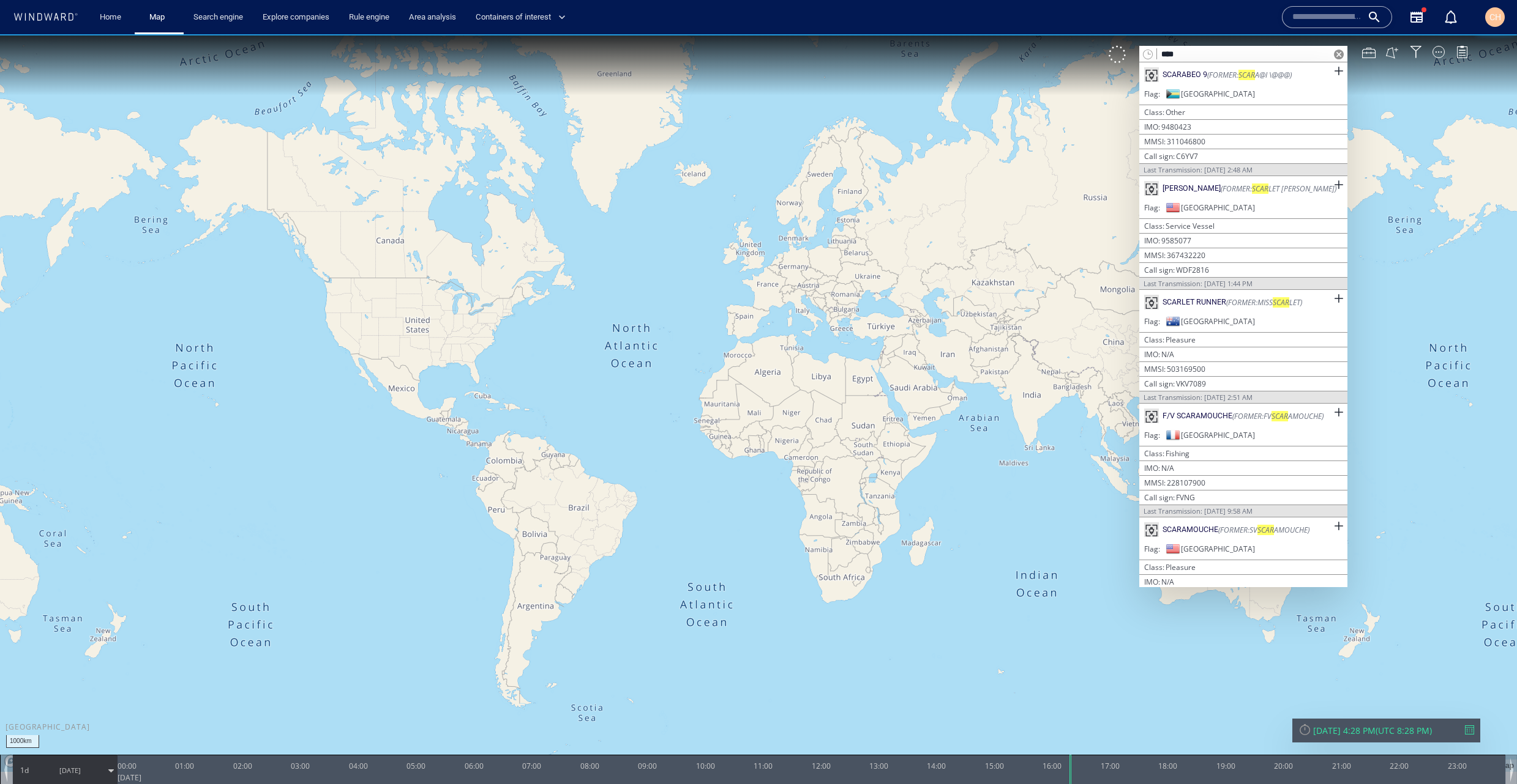
type input "****"
click at [1338, 52] on span at bounding box center [1339, 54] width 10 height 10
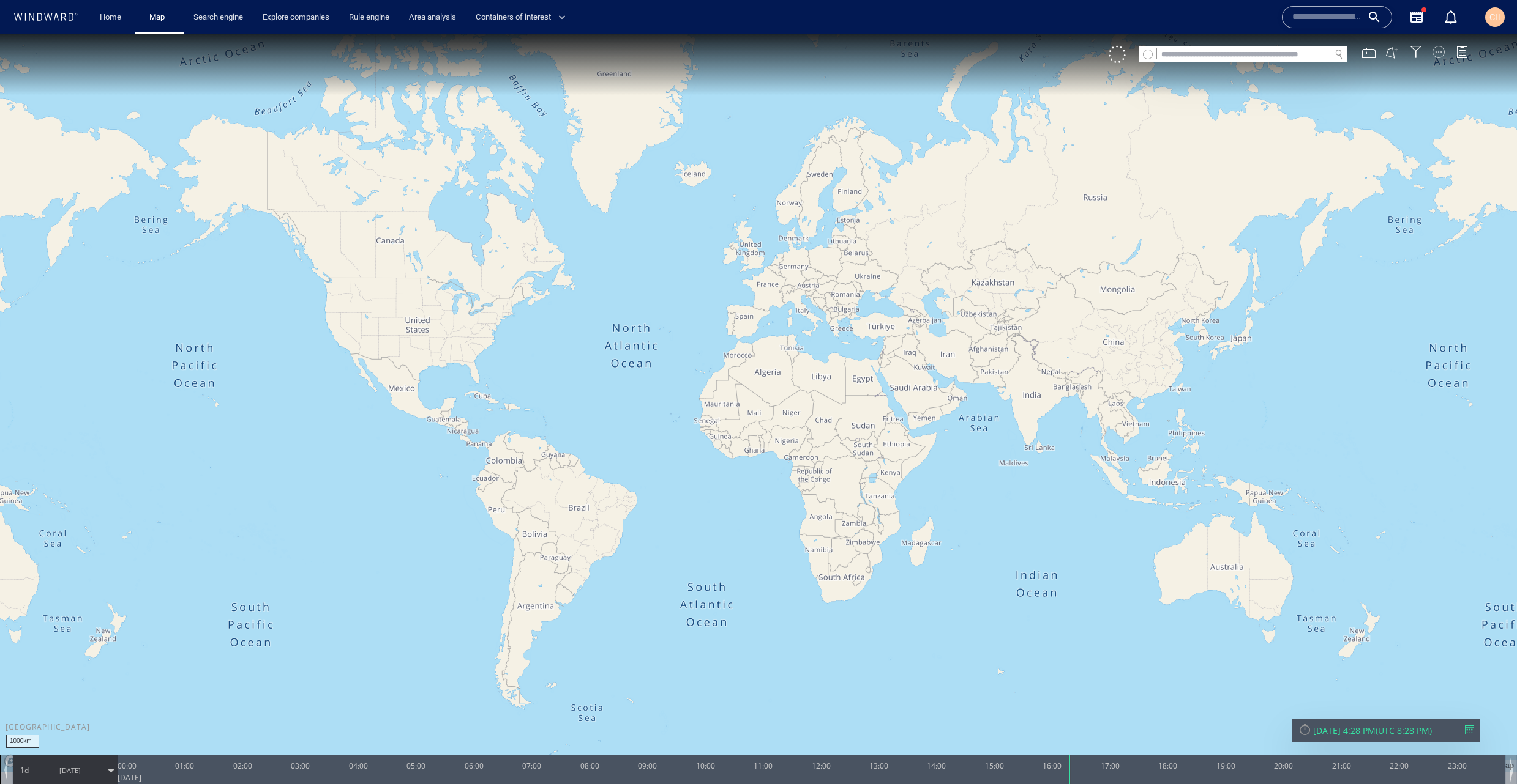
click at [1443, 54] on div at bounding box center [1438, 52] width 12 height 12
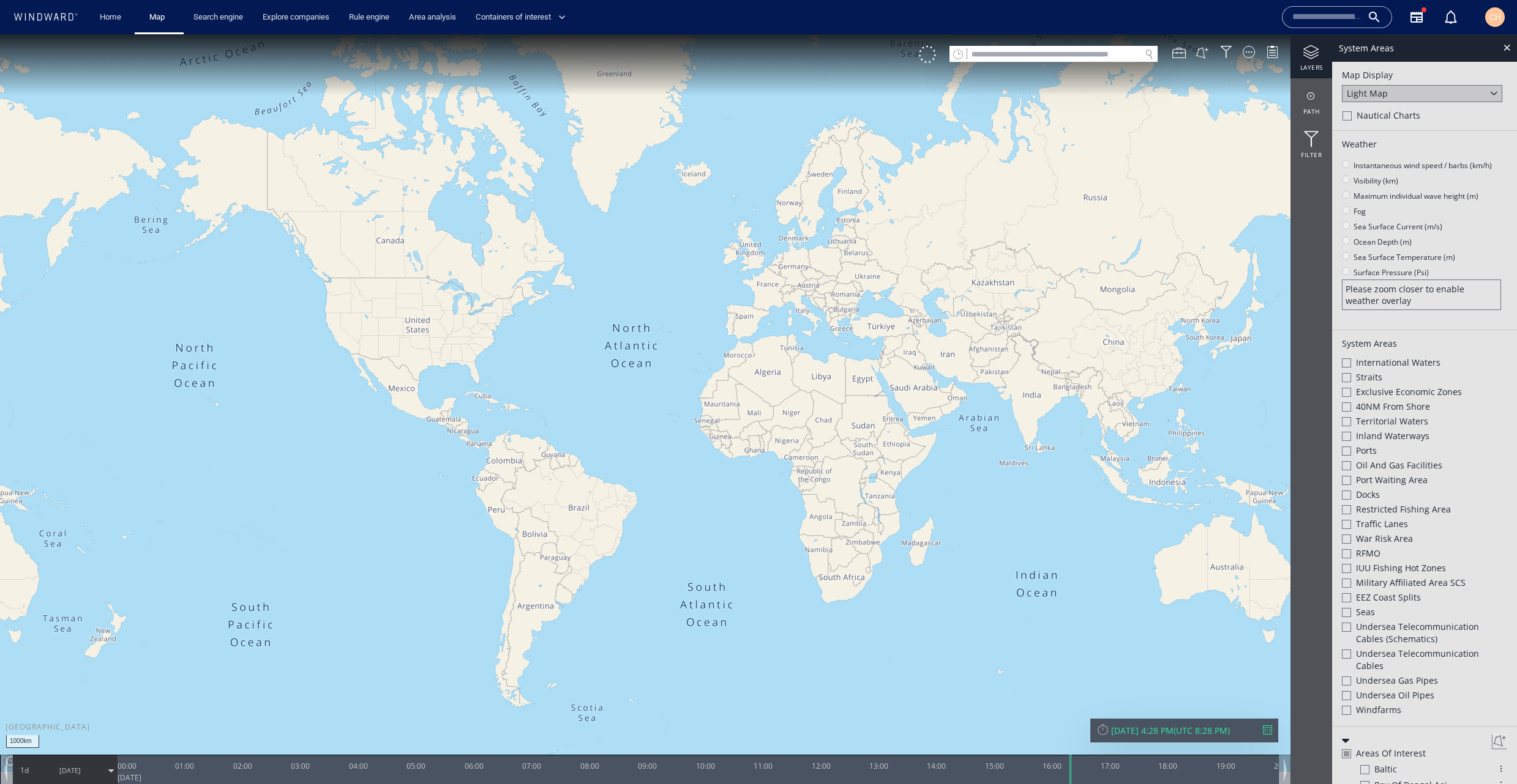
scroll to position [150, 0]
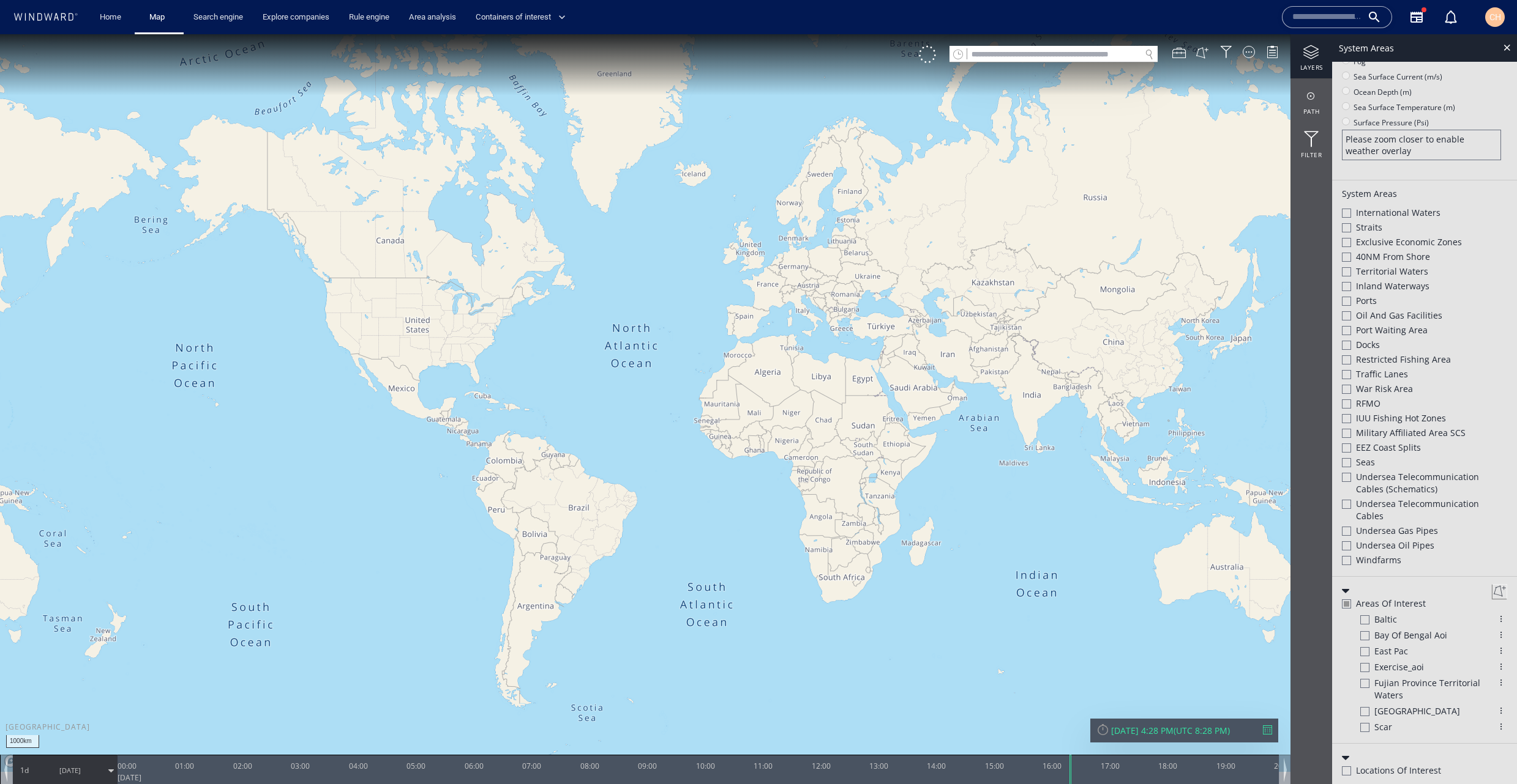
click at [1367, 725] on div at bounding box center [1365, 727] width 9 height 9
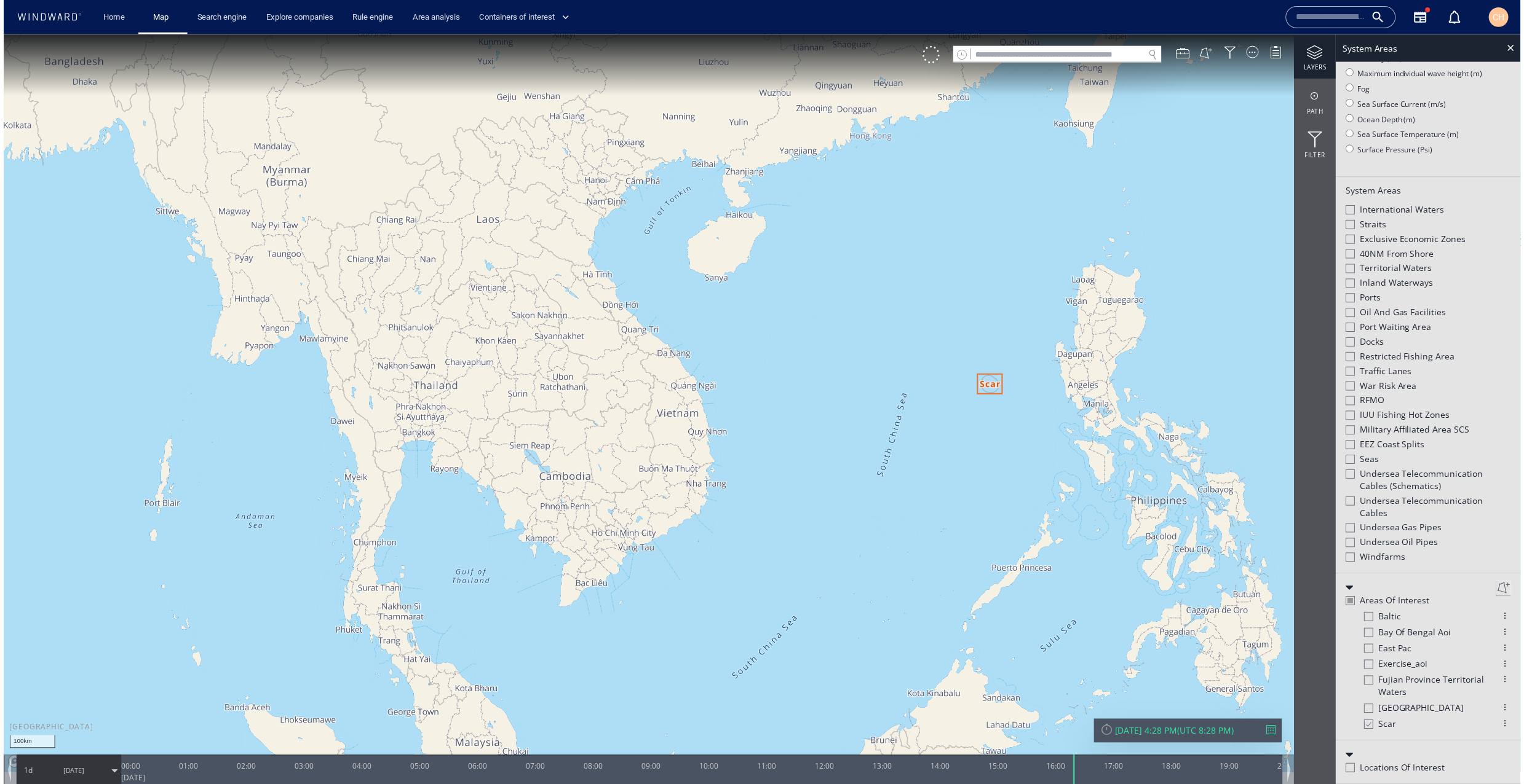
scroll to position [120, 0]
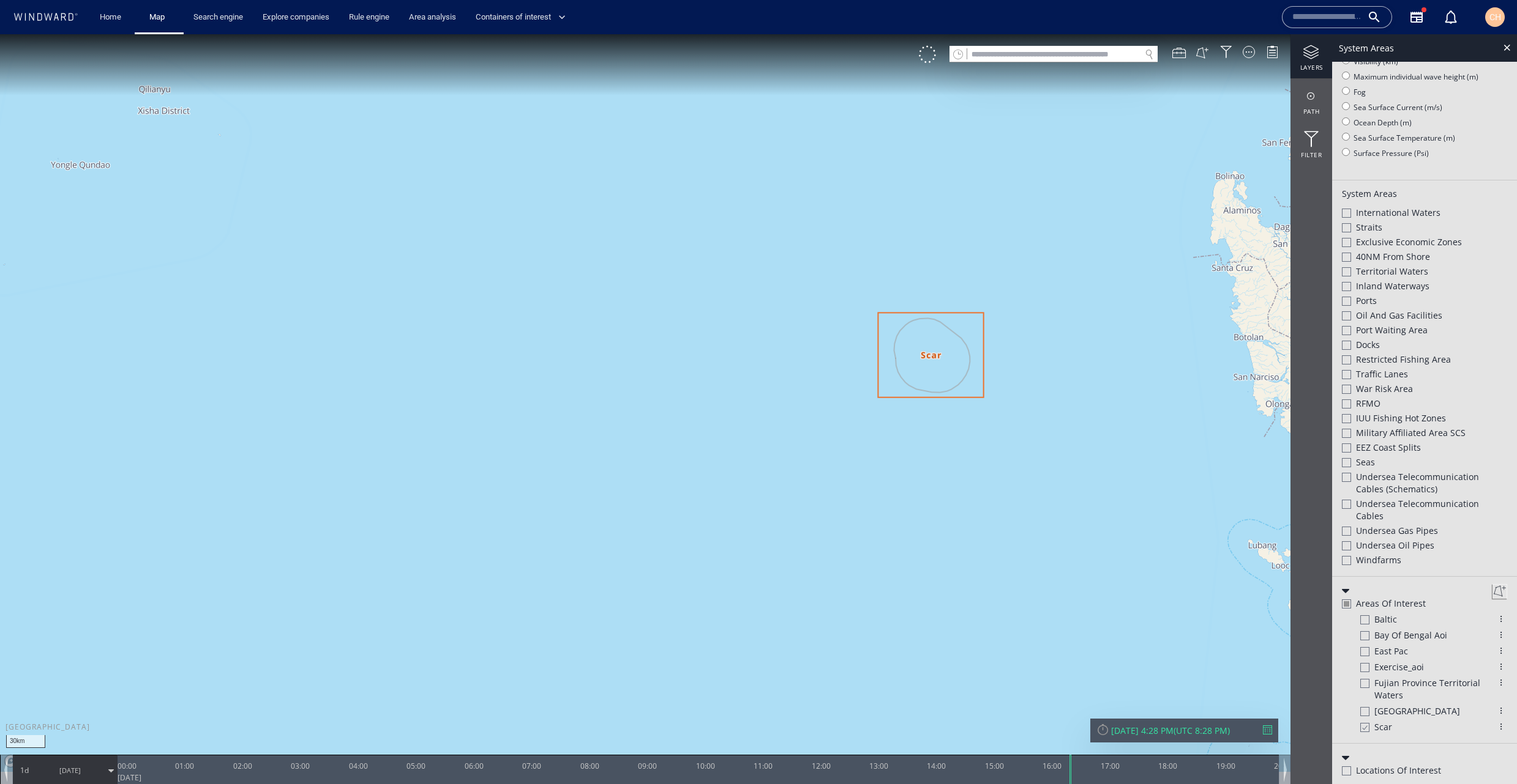
click at [1174, 734] on div "[DATE] 4:28 PM" at bounding box center [1141, 730] width 62 height 12
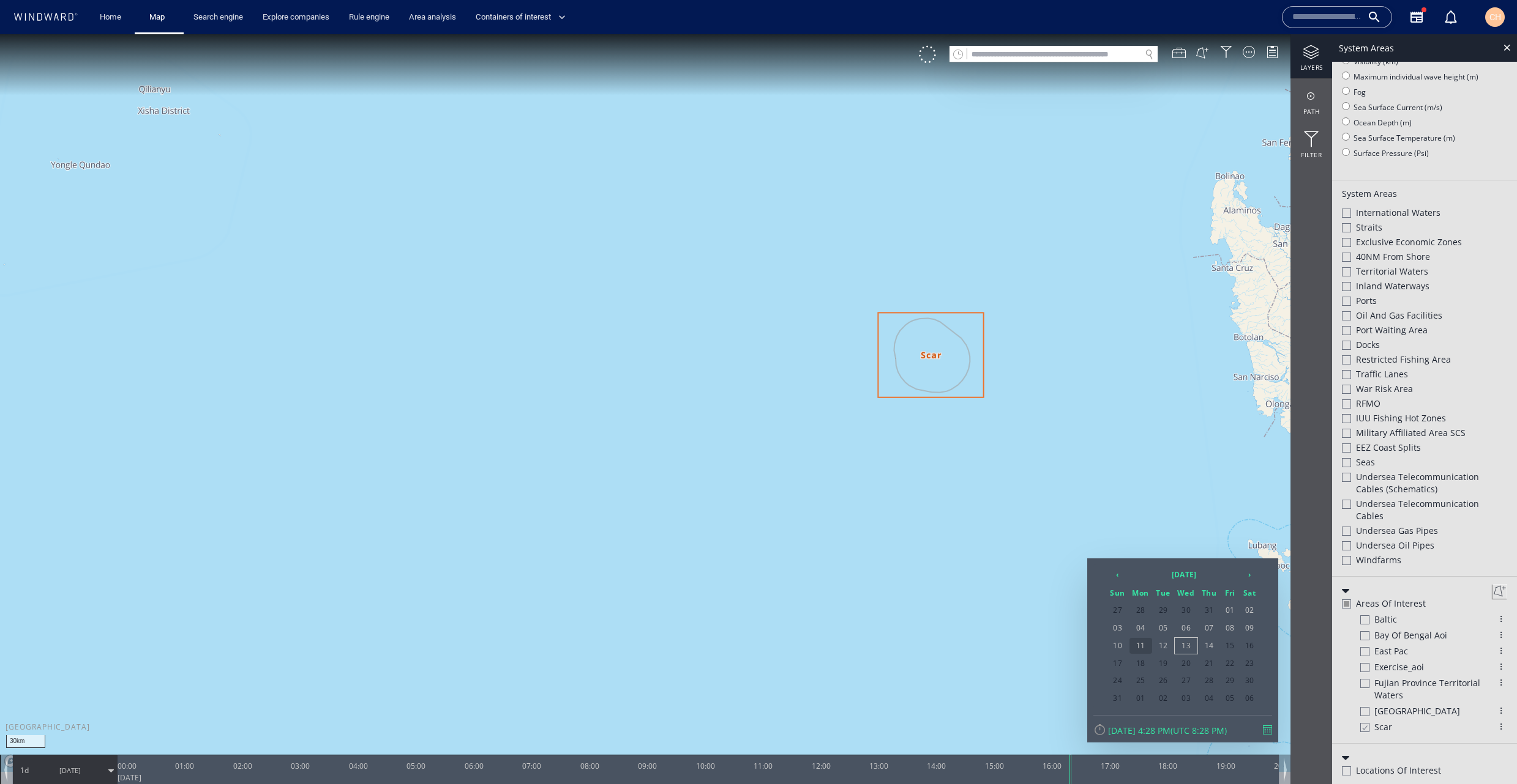
click at [1141, 643] on span "11" at bounding box center [1141, 646] width 22 height 16
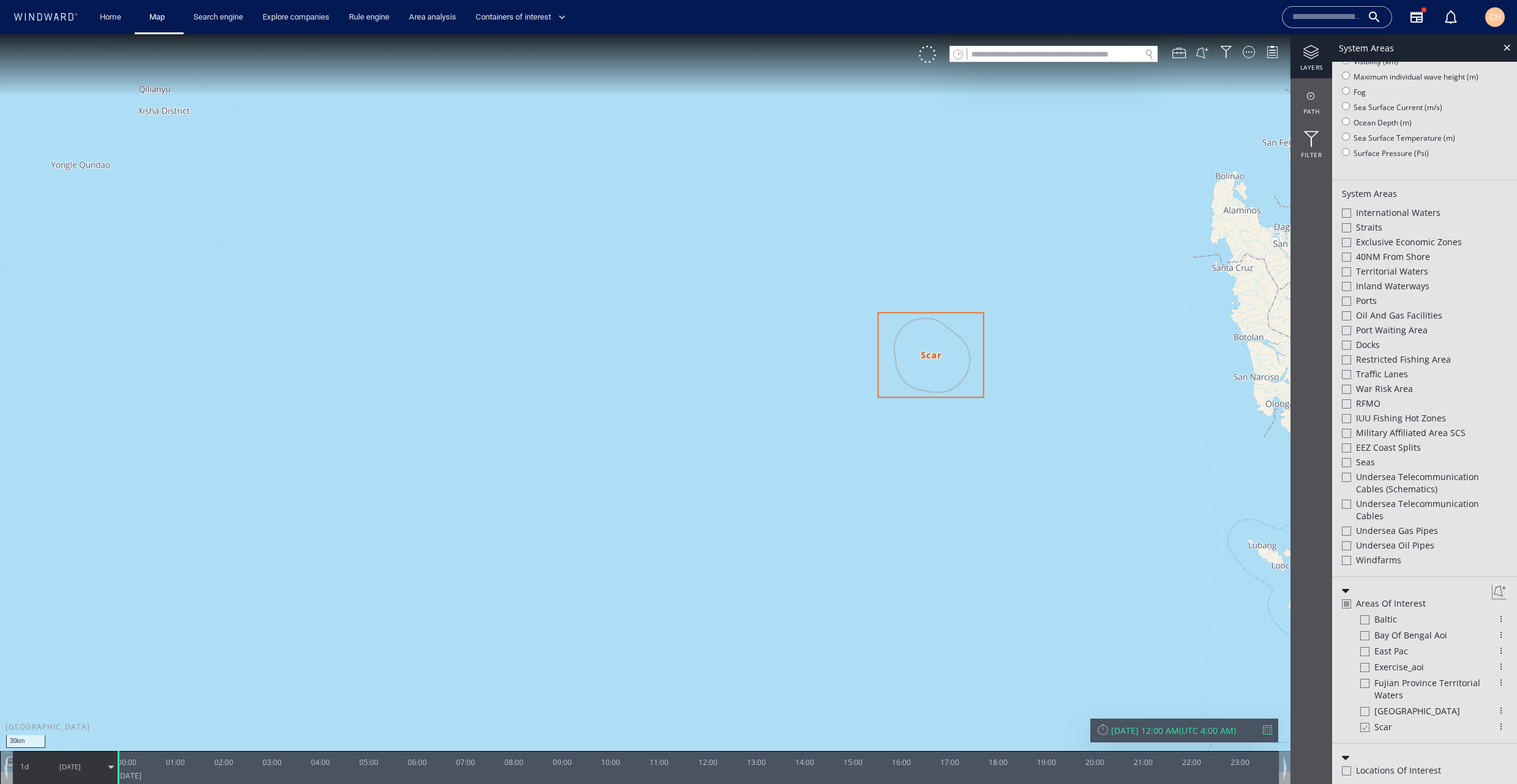
click at [927, 57] on div at bounding box center [927, 55] width 17 height 17
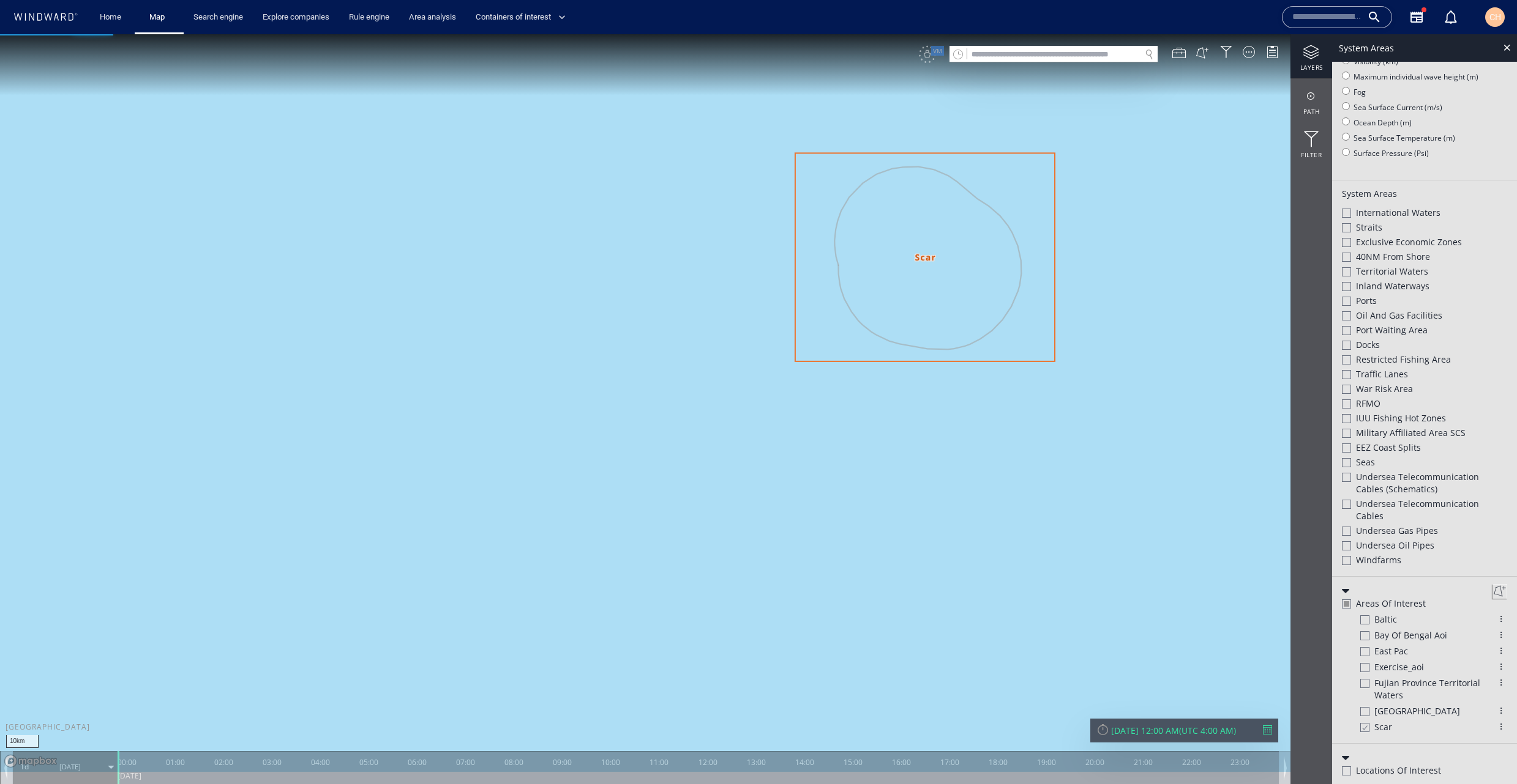
drag, startPoint x: 984, startPoint y: 327, endPoint x: 757, endPoint y: 413, distance: 242.7
click at [757, 413] on canvas "Map" at bounding box center [758, 403] width 1517 height 738
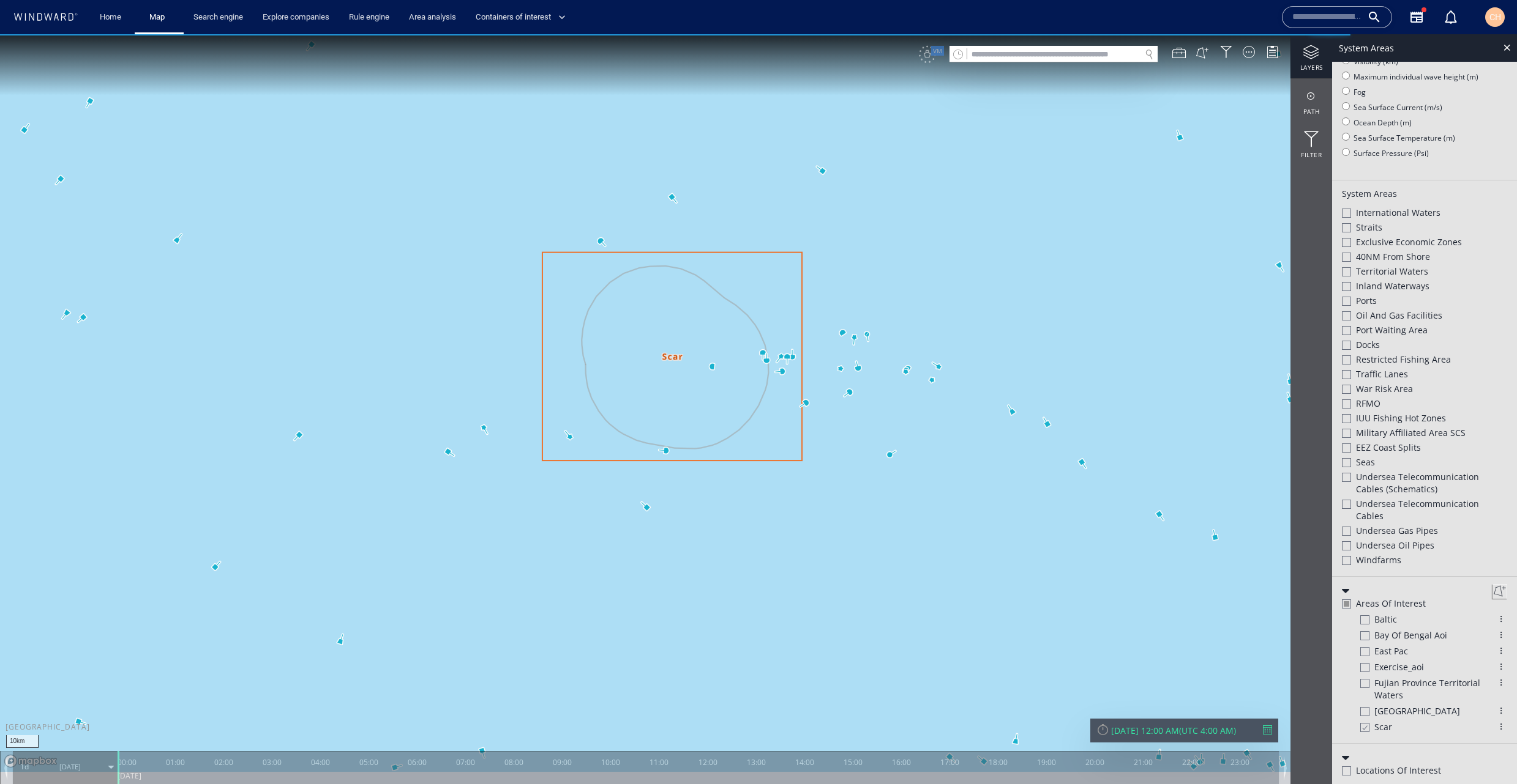
drag, startPoint x: 118, startPoint y: 772, endPoint x: 128, endPoint y: 770, distance: 10.2
click at [128, 770] on canvas "Map" at bounding box center [758, 403] width 1517 height 738
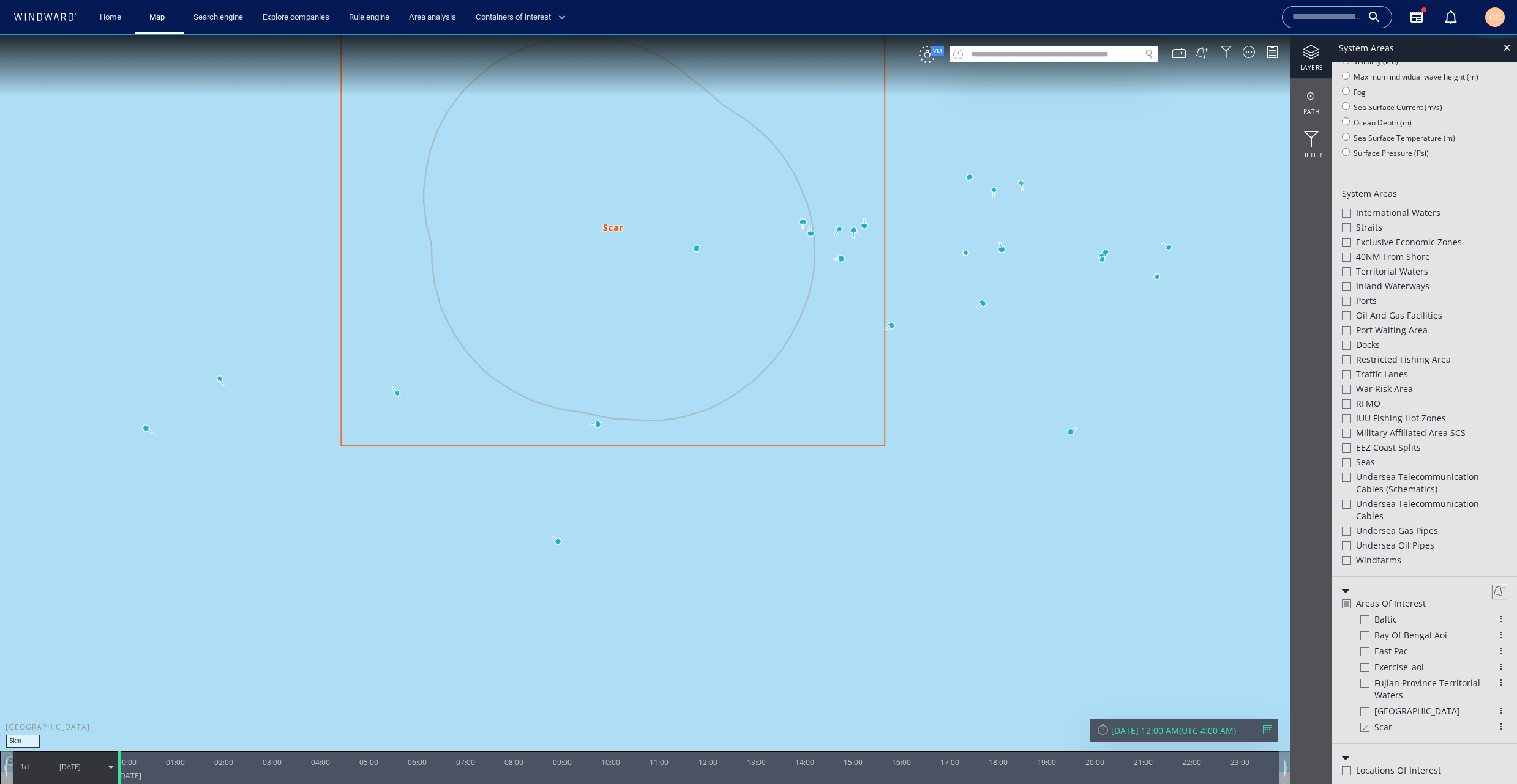
drag, startPoint x: 118, startPoint y: 757, endPoint x: 124, endPoint y: 758, distance: 6.1
click at [124, 34] on div "5km © Mapbox © OpenStreetMap Improve this map 0 0 23:00 Monday 11 August 2025 0…" at bounding box center [758, 34] width 1517 height 0
drag, startPoint x: 120, startPoint y: 760, endPoint x: 138, endPoint y: 757, distance: 18.2
click at [138, 34] on div "5km © Mapbox © OpenStreetMap Improve this map 0 0 23:00 Monday 11 August 2025 0…" at bounding box center [758, 34] width 1517 height 0
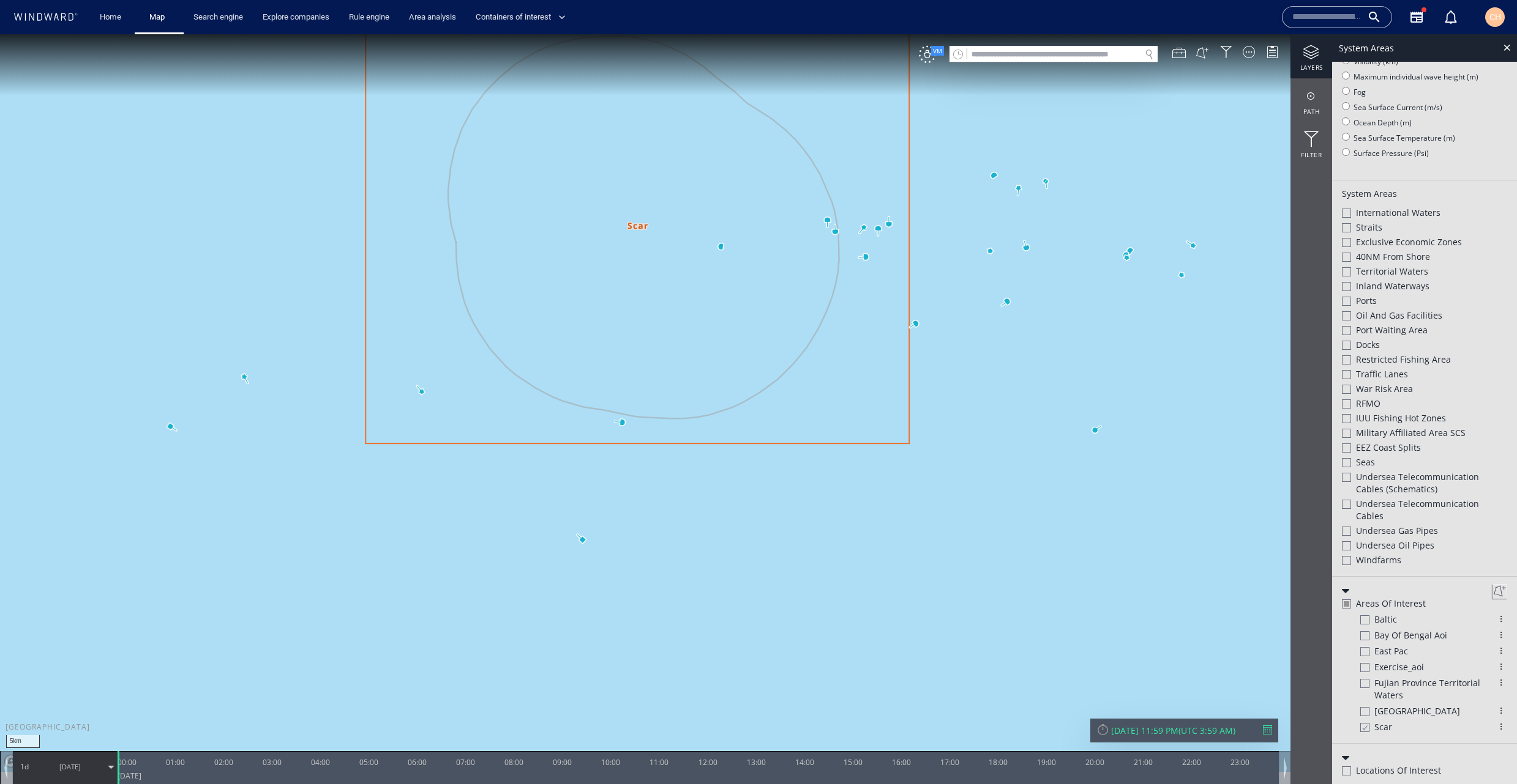
drag, startPoint x: 118, startPoint y: 764, endPoint x: 221, endPoint y: 574, distance: 216.1
click at [96, 763] on div "0 0 23:00 Monday 11 August 2025 00:00 01:00 02:00 03:00 04:00 05:00 06:00 07:00…" at bounding box center [645, 768] width 1291 height 33
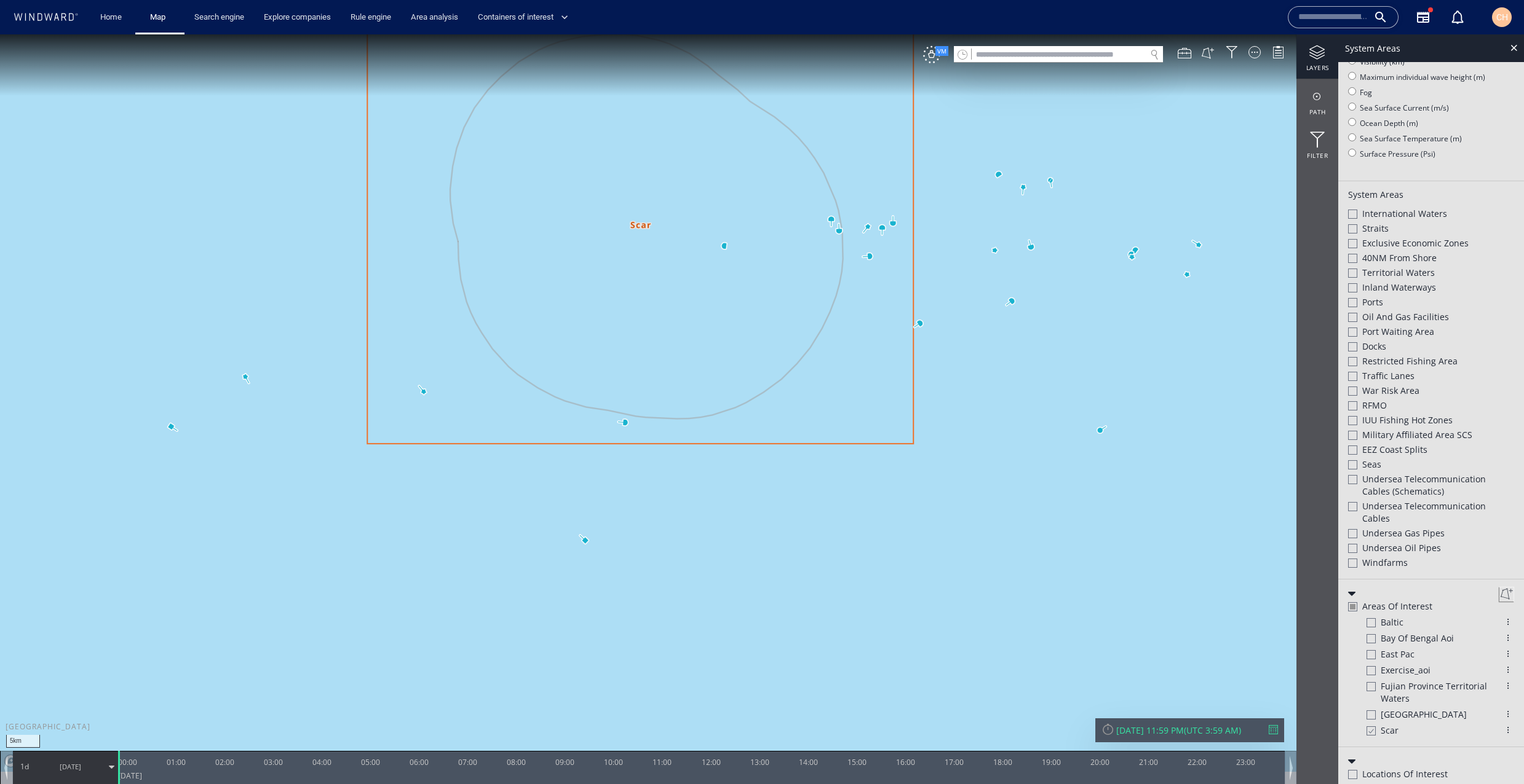
click at [1179, 736] on div "Sun 8/10/2025 11:59 PM" at bounding box center [1150, 730] width 68 height 12
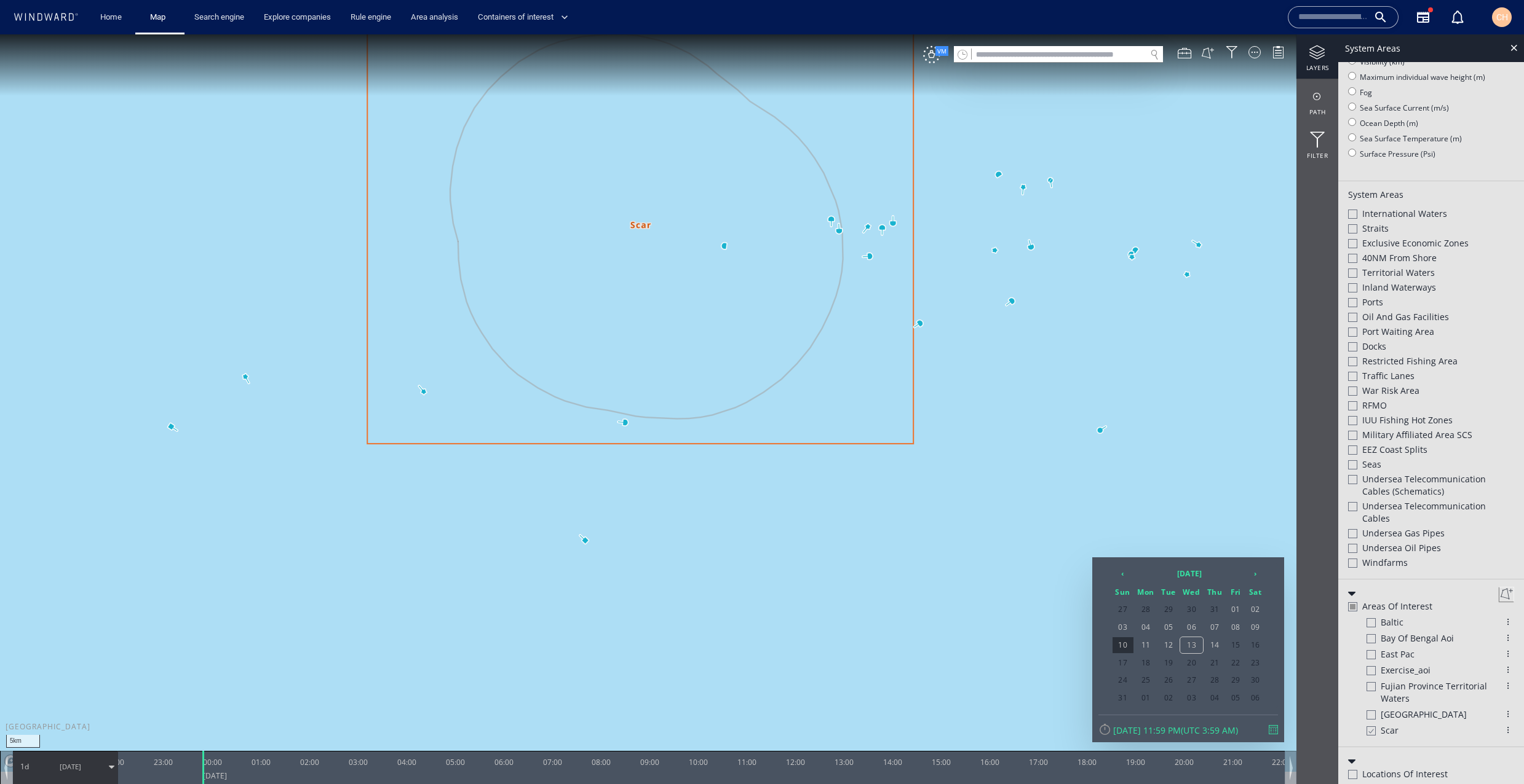
drag, startPoint x: 149, startPoint y: 768, endPoint x: 318, endPoint y: 768, distance: 169.0
drag, startPoint x: 702, startPoint y: 765, endPoint x: 225, endPoint y: 768, distance: 477.0
click at [225, 768] on div at bounding box center [227, 768] width 12 height 34
drag, startPoint x: 200, startPoint y: 763, endPoint x: 55, endPoint y: 754, distance: 145.3
click at [55, 754] on div "0 0 23:00 Monday 11 August 2025 00:00 01:00 02:00 03:00 04:00 05:00 06:00 07:00…" at bounding box center [648, 768] width 1297 height 34
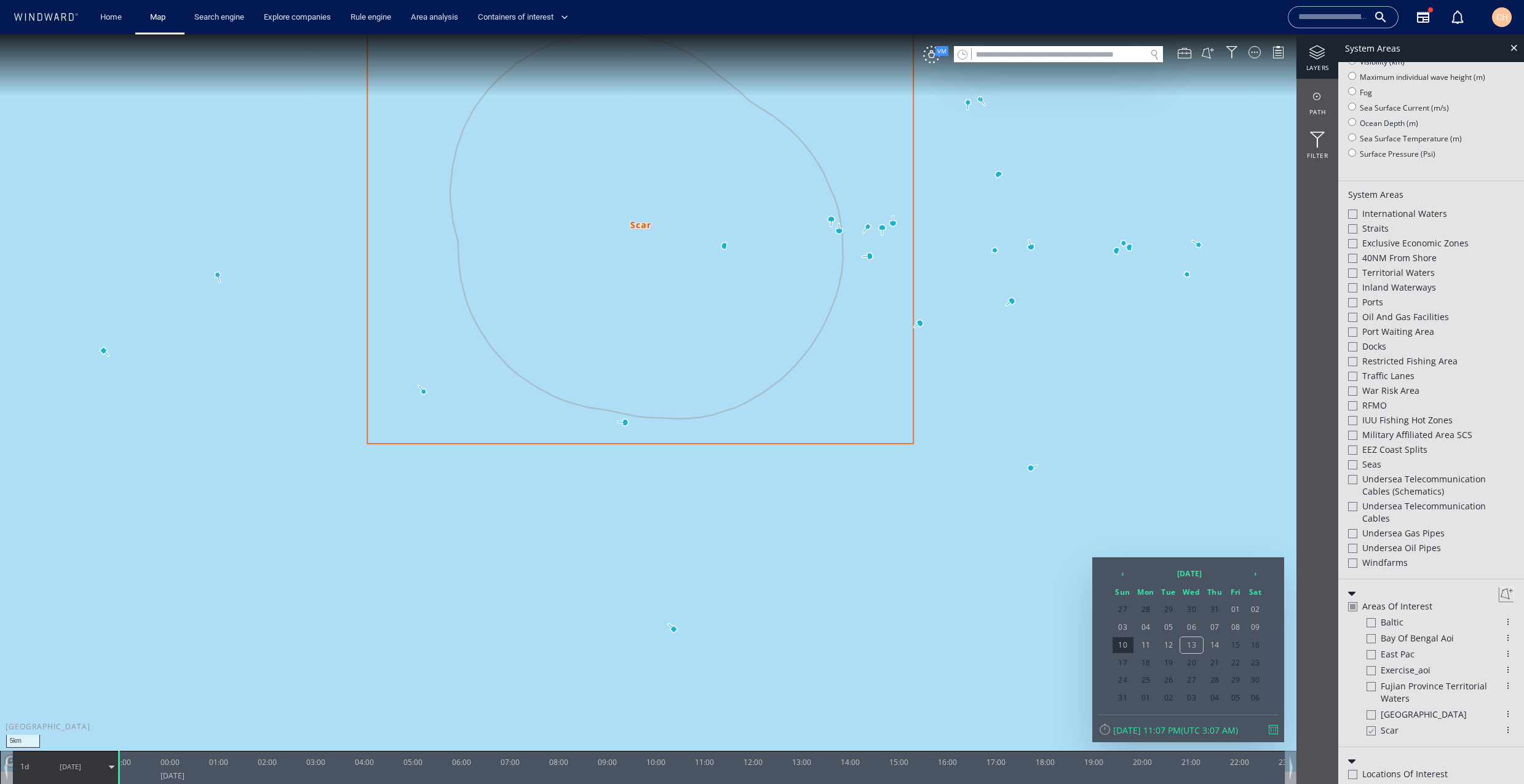
drag, startPoint x: 656, startPoint y: 375, endPoint x: 605, endPoint y: 425, distance: 71.4
click at [603, 431] on div at bounding box center [762, 409] width 1524 height 750
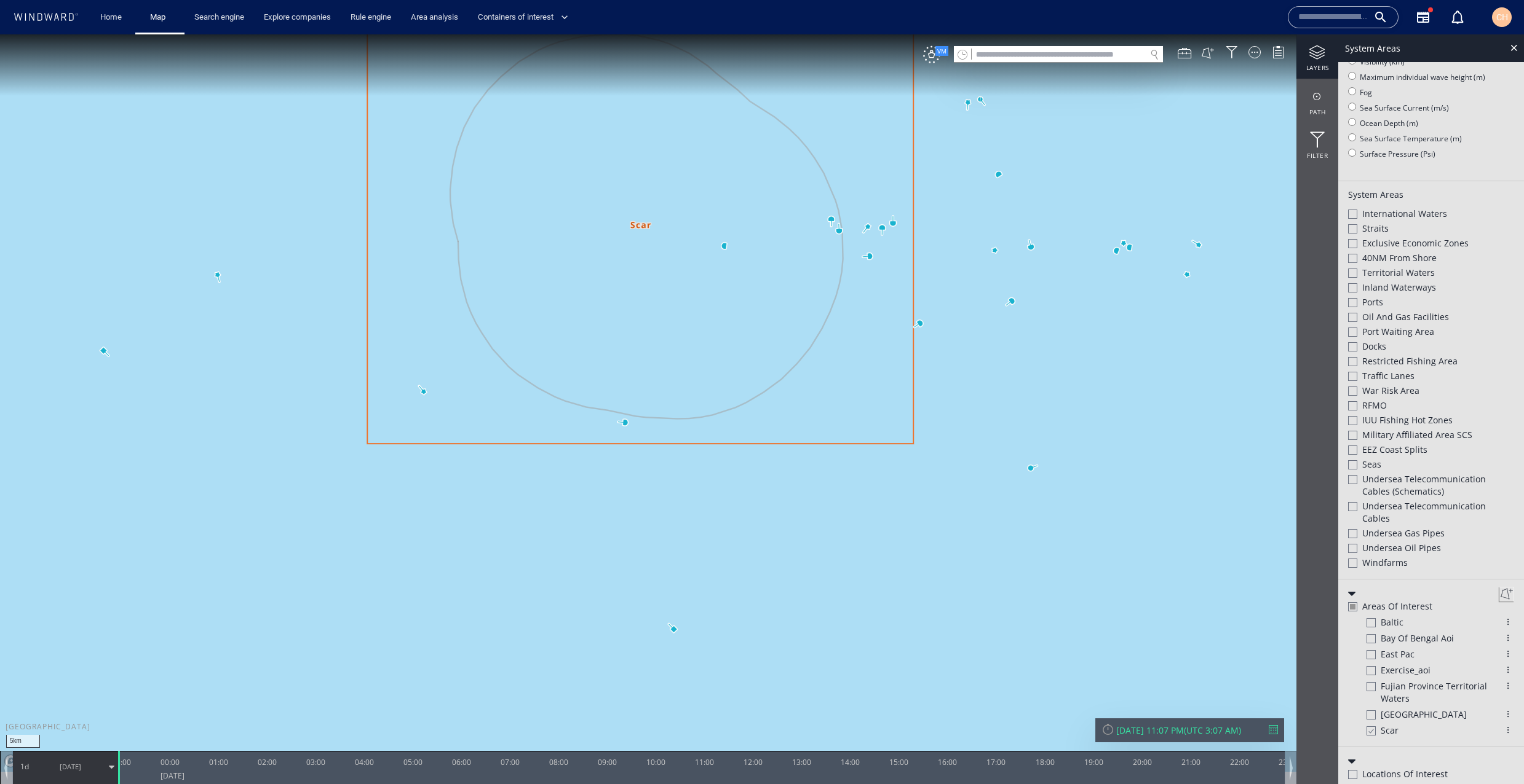
click at [724, 247] on canvas "Map" at bounding box center [762, 403] width 1524 height 737
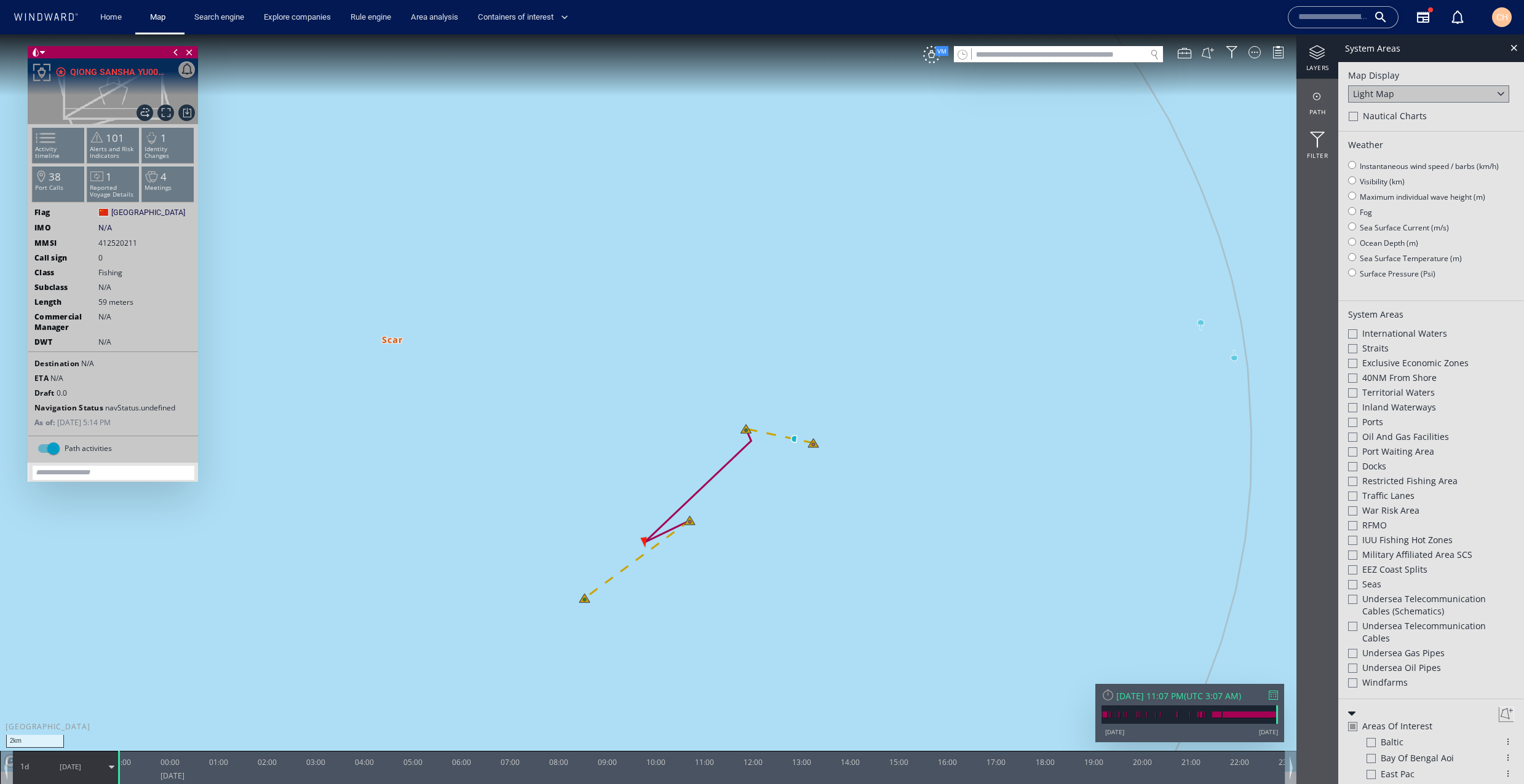
click at [1368, 96] on div "Light Map" at bounding box center [1373, 93] width 41 height 12
click at [1391, 115] on div "Satellite" at bounding box center [1428, 111] width 161 height 17
